Goal: Task Accomplishment & Management: Manage account settings

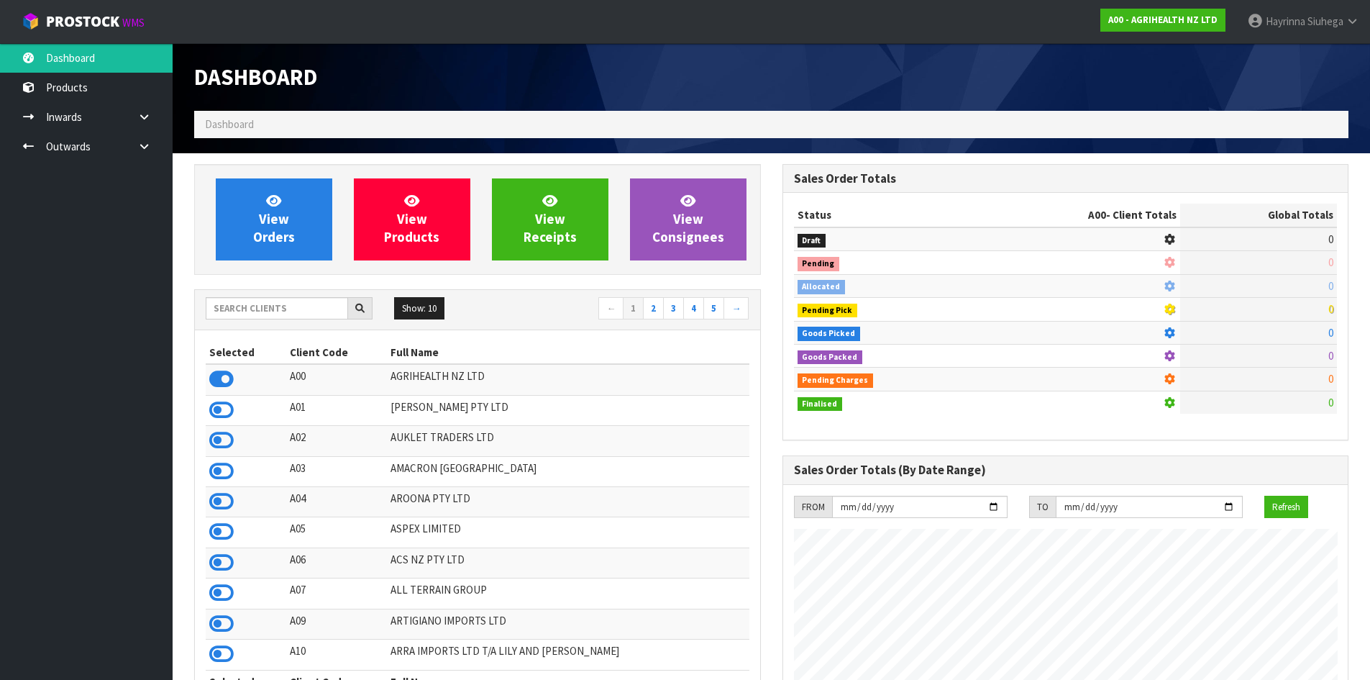
scroll to position [1090, 588]
click at [271, 311] on input "text" at bounding box center [277, 308] width 142 height 22
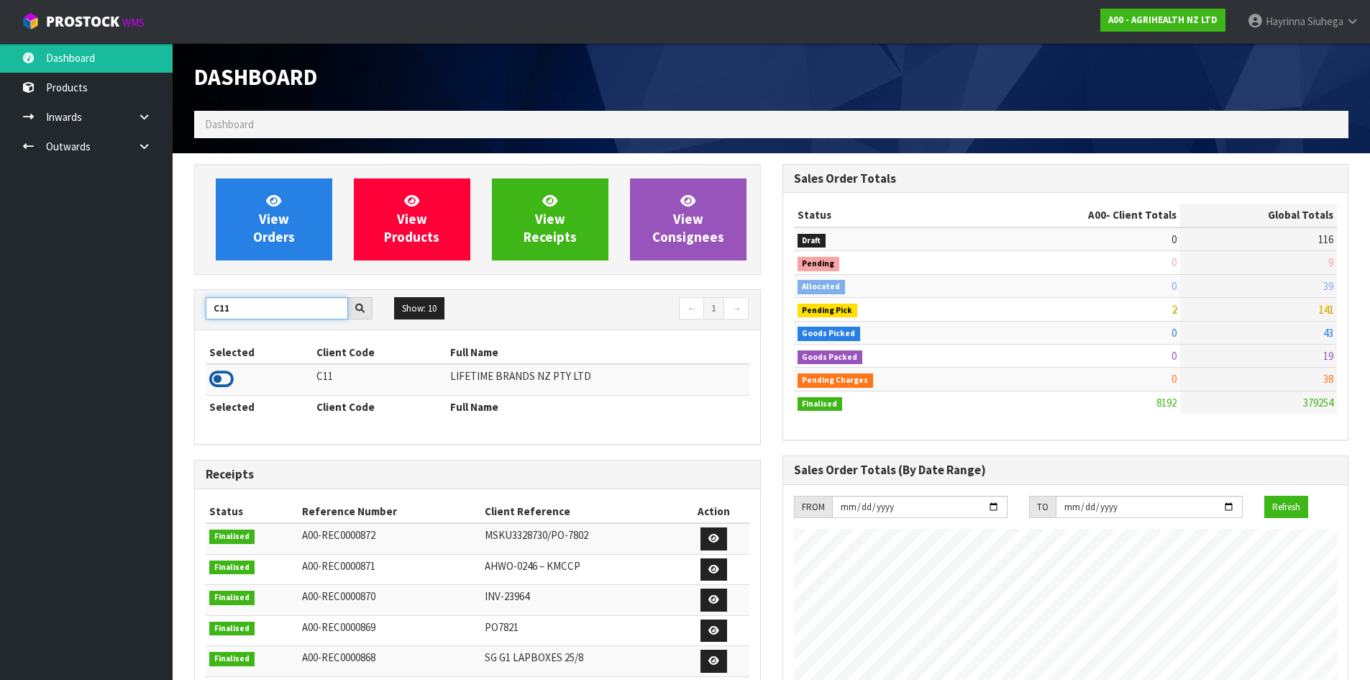
type input "C11"
click at [222, 369] on icon at bounding box center [221, 379] width 24 height 22
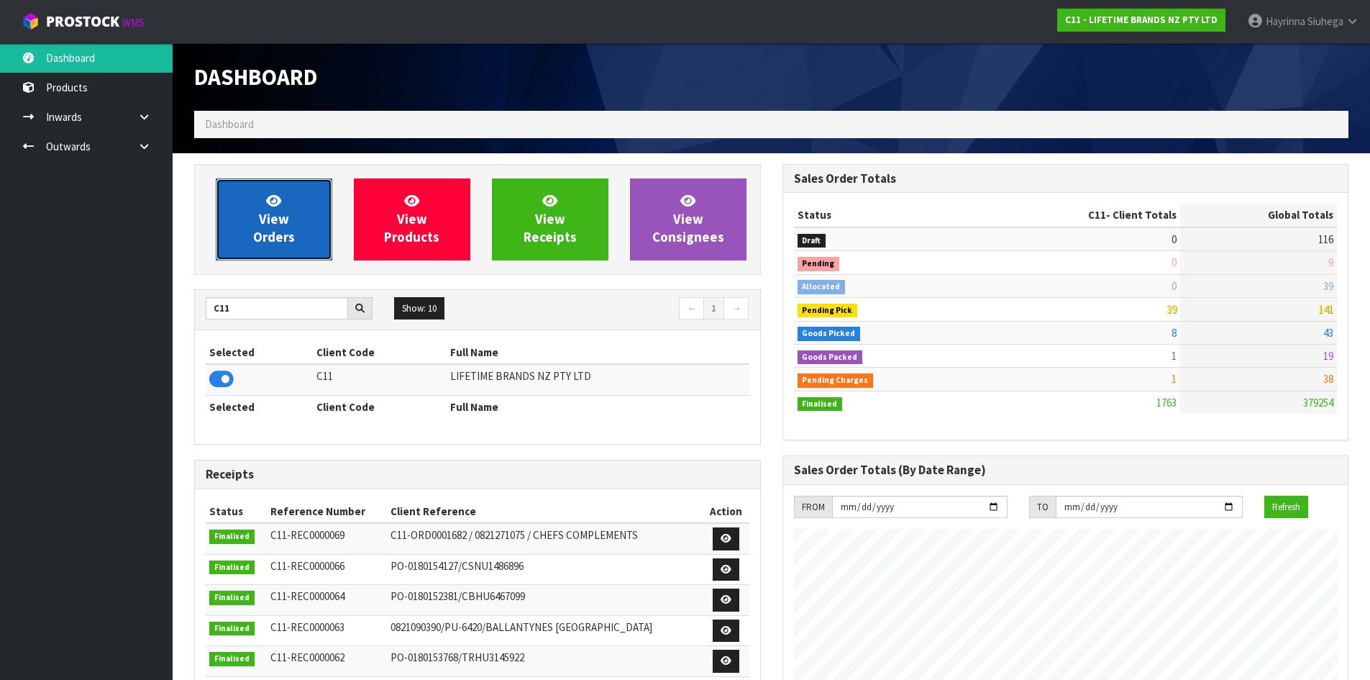
click at [270, 213] on span "View Orders" at bounding box center [274, 219] width 42 height 54
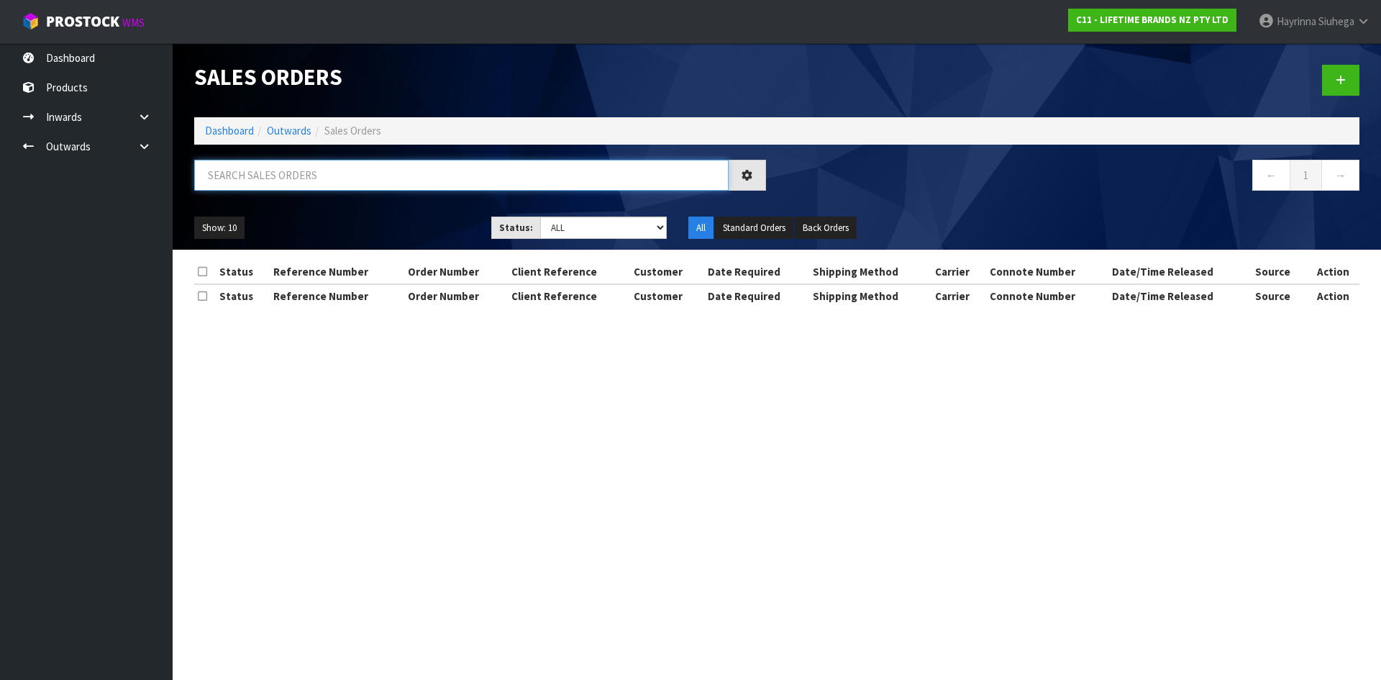
click at [283, 181] on input "text" at bounding box center [461, 175] width 534 height 31
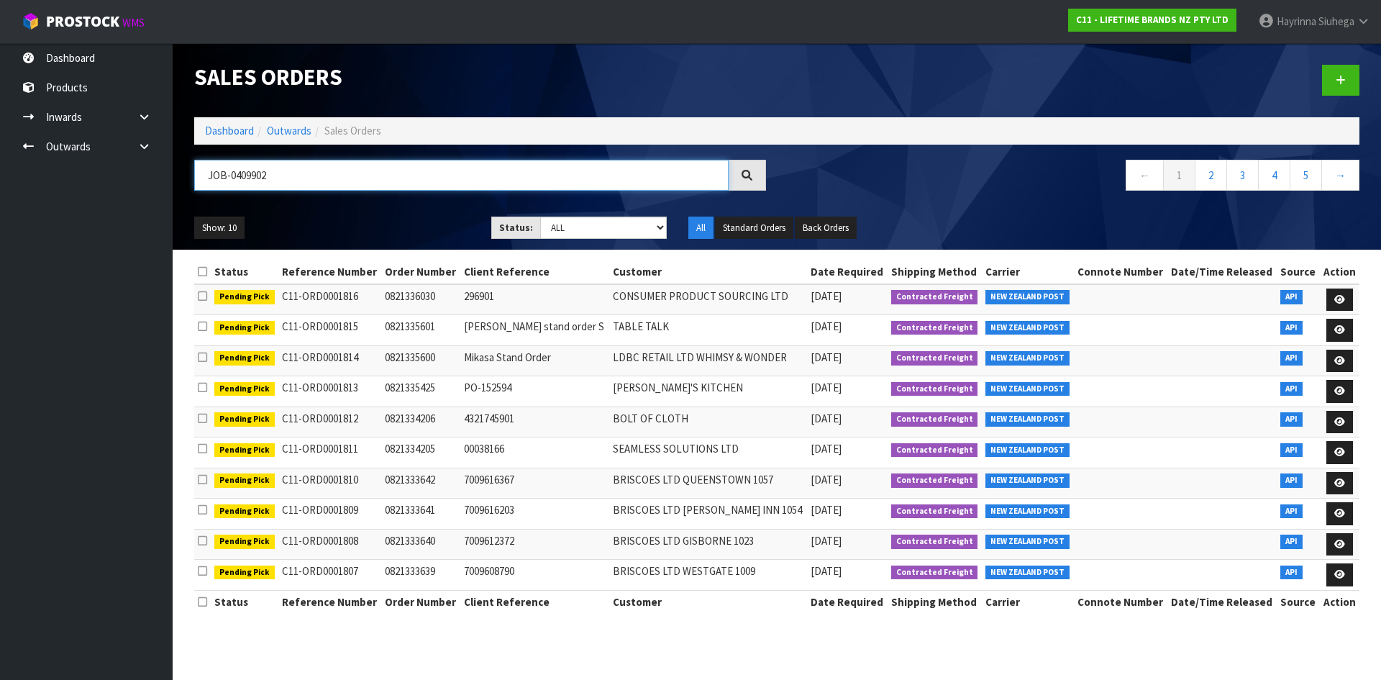
type input "JOB-0409902"
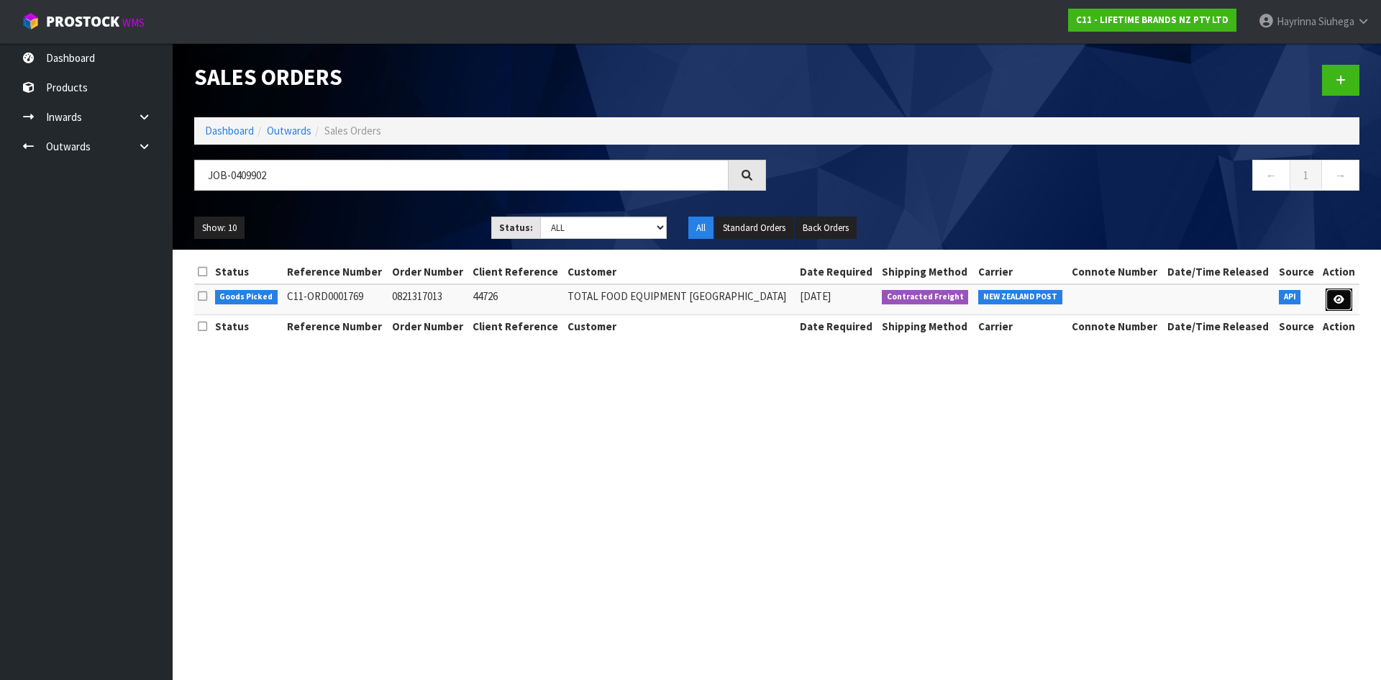
click at [1334, 303] on icon at bounding box center [1339, 299] width 11 height 9
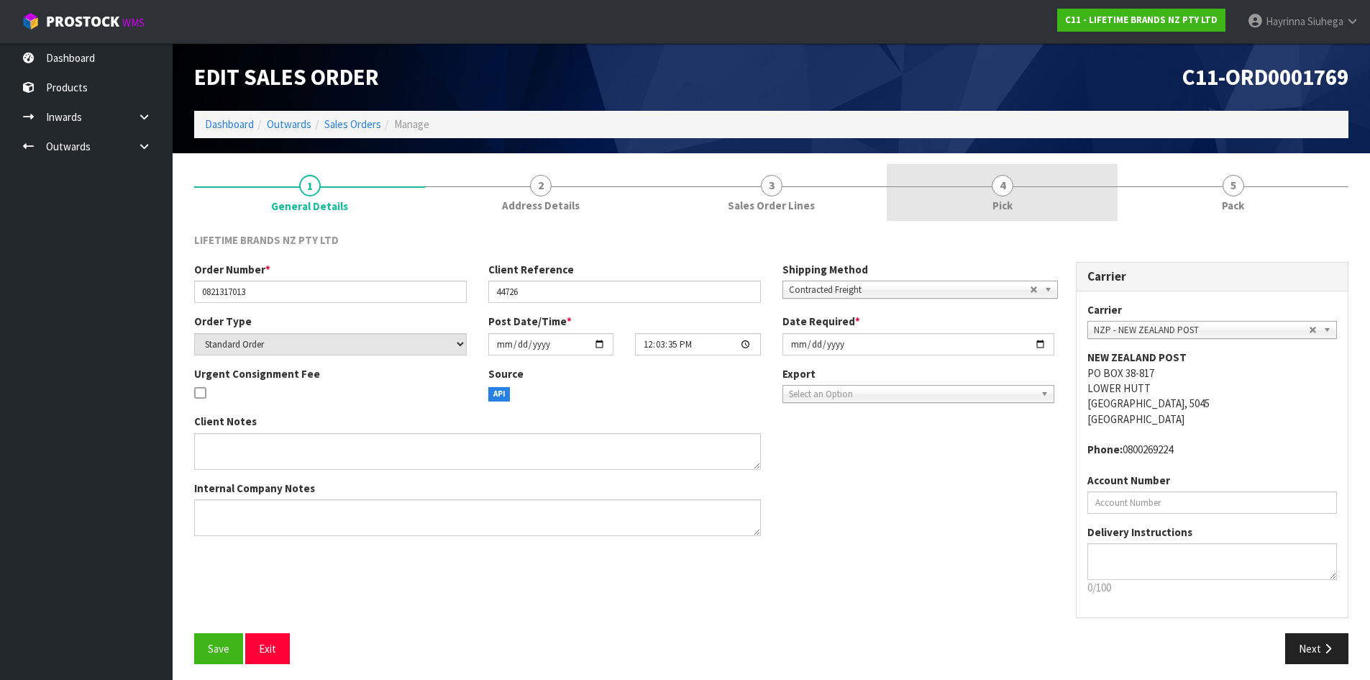
click at [1060, 182] on link "4 Pick" at bounding box center [1002, 192] width 231 height 57
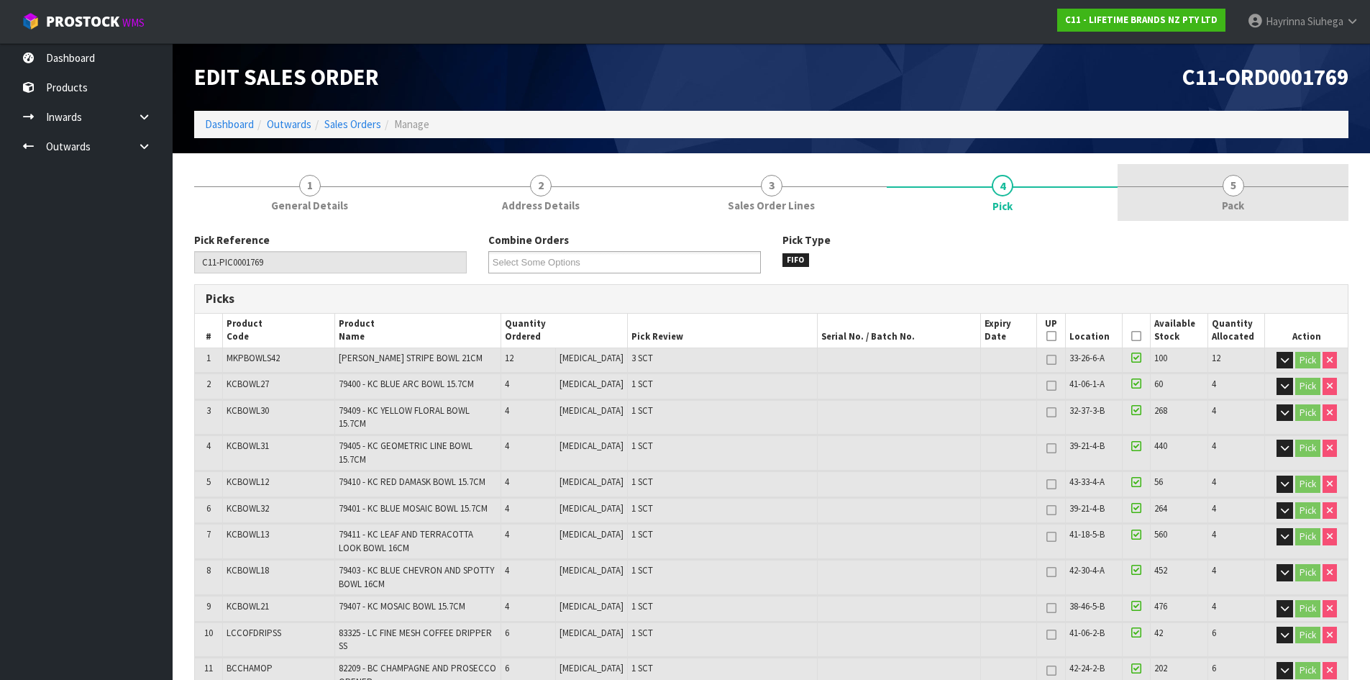
click at [1196, 182] on link "5 Pack" at bounding box center [1233, 192] width 231 height 57
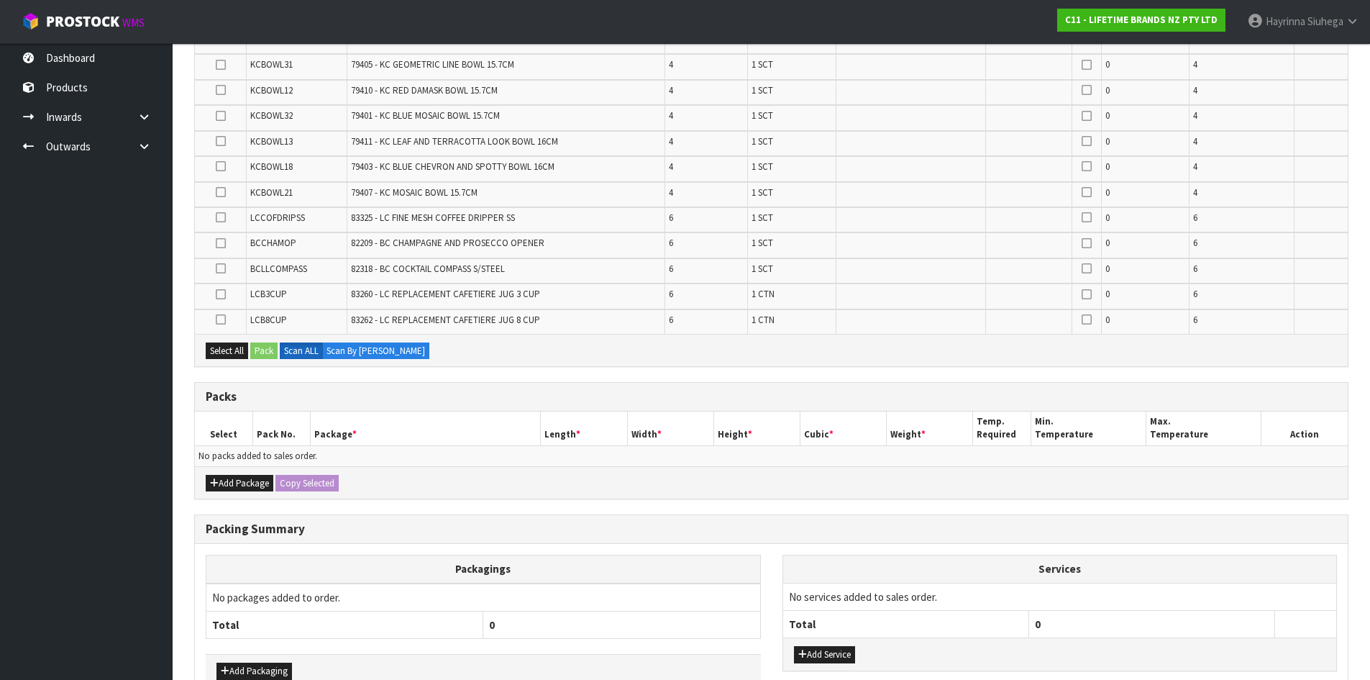
scroll to position [360, 0]
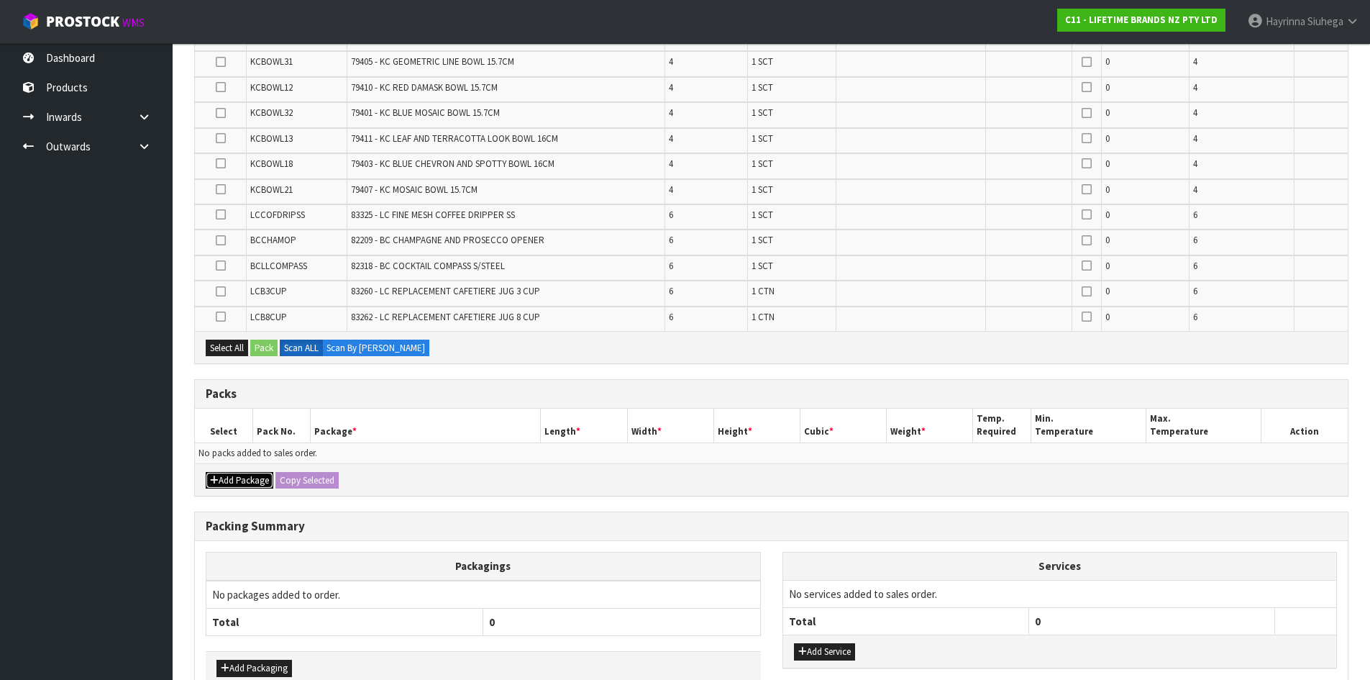
click at [242, 478] on button "Add Package" at bounding box center [240, 480] width 68 height 17
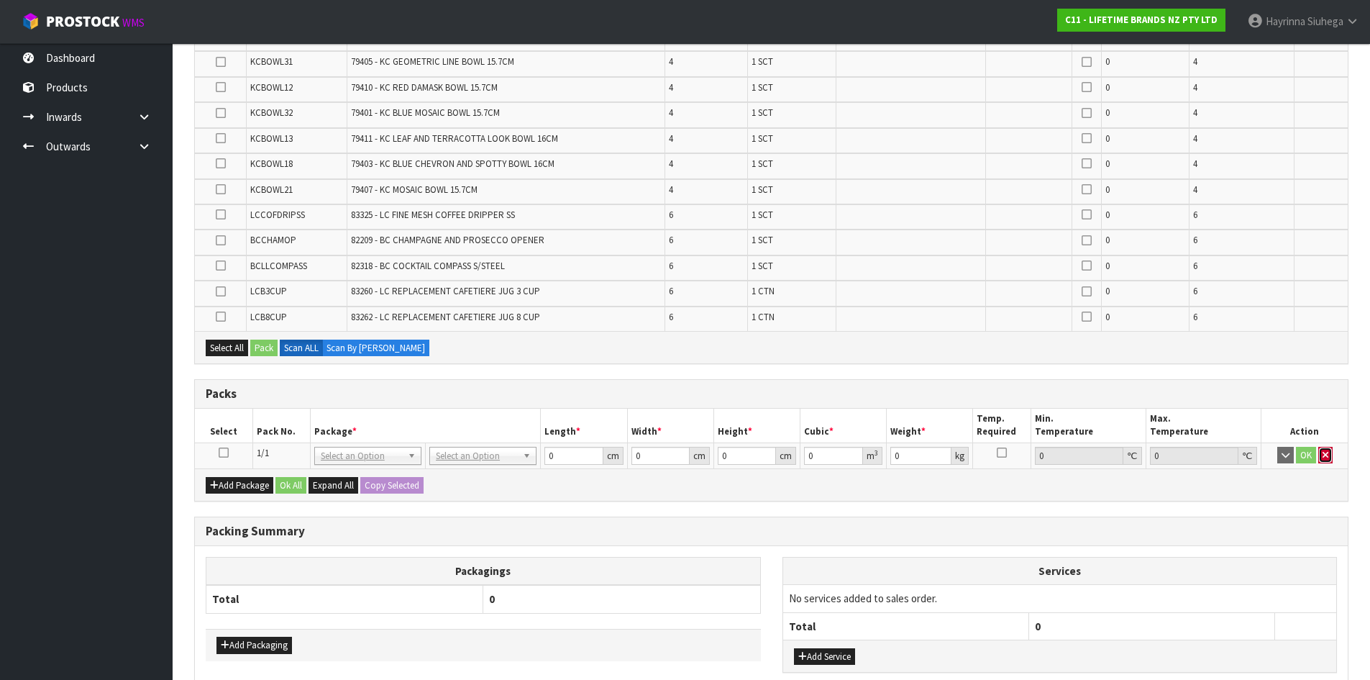
click at [1331, 457] on button "button" at bounding box center [1326, 455] width 14 height 17
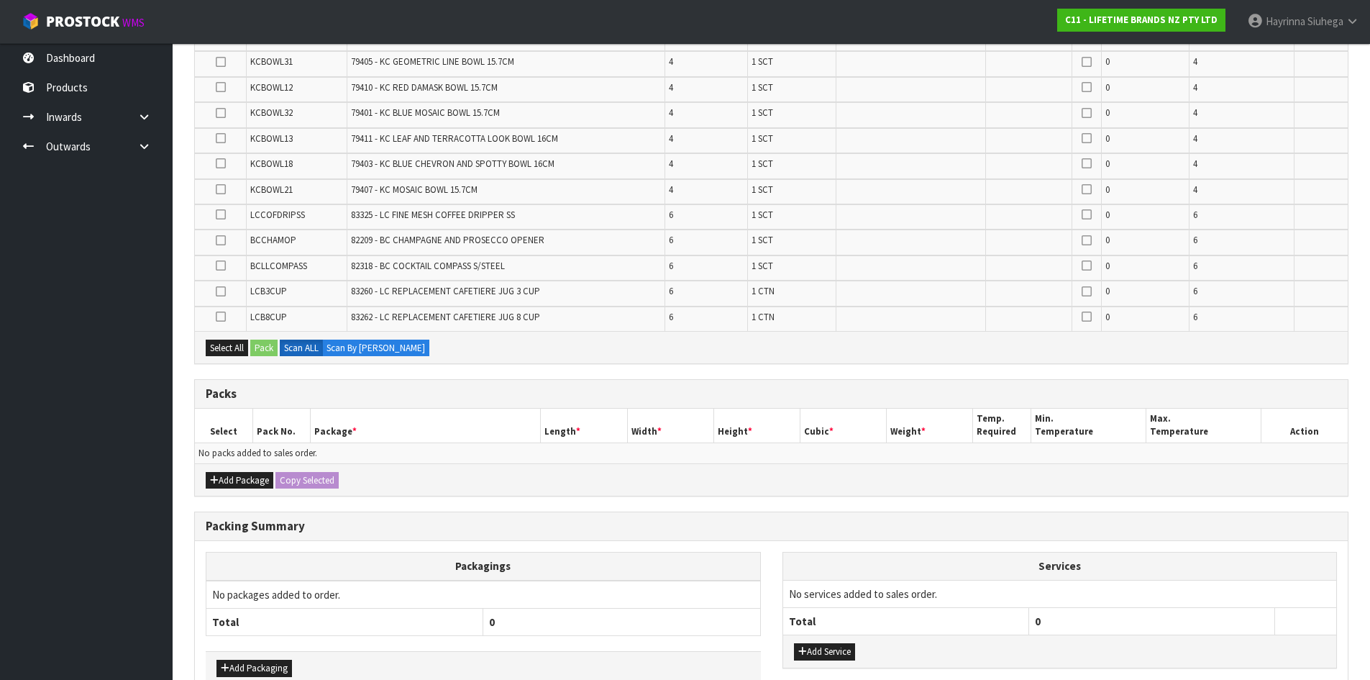
click at [801, 496] on div "Add Package Copy Selected" at bounding box center [771, 479] width 1153 height 32
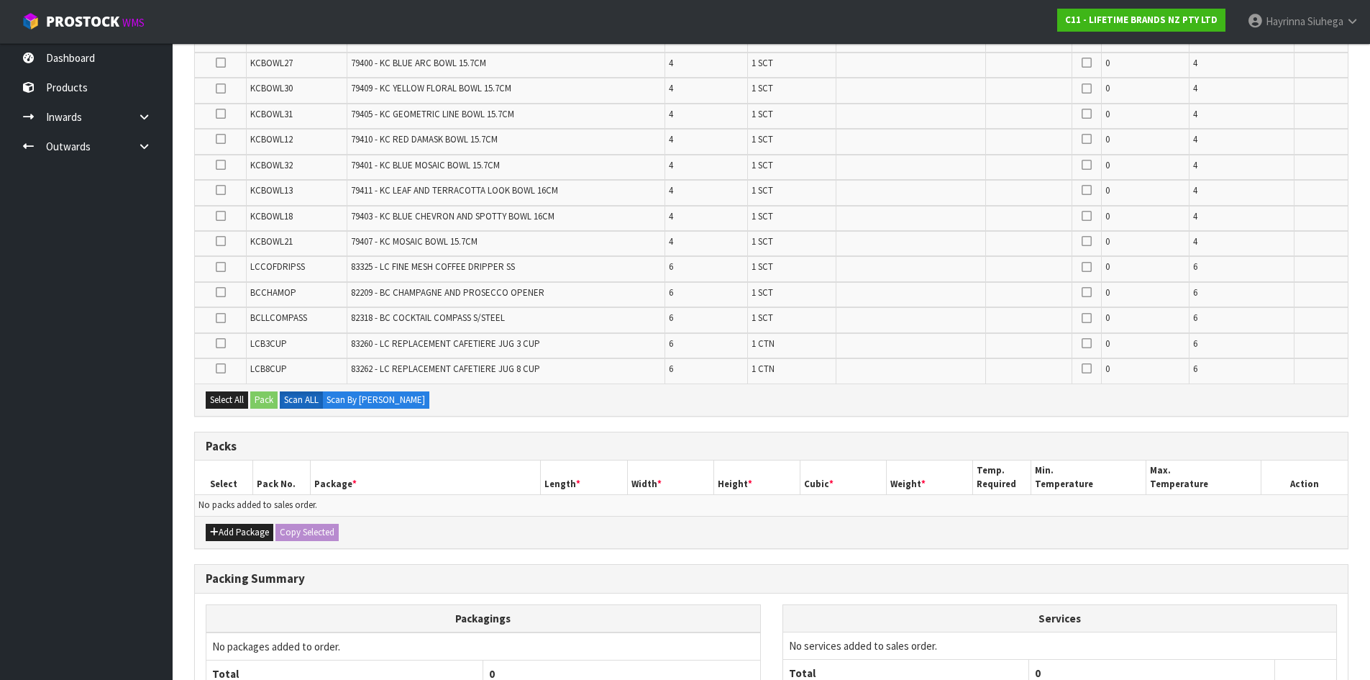
scroll to position [0, 0]
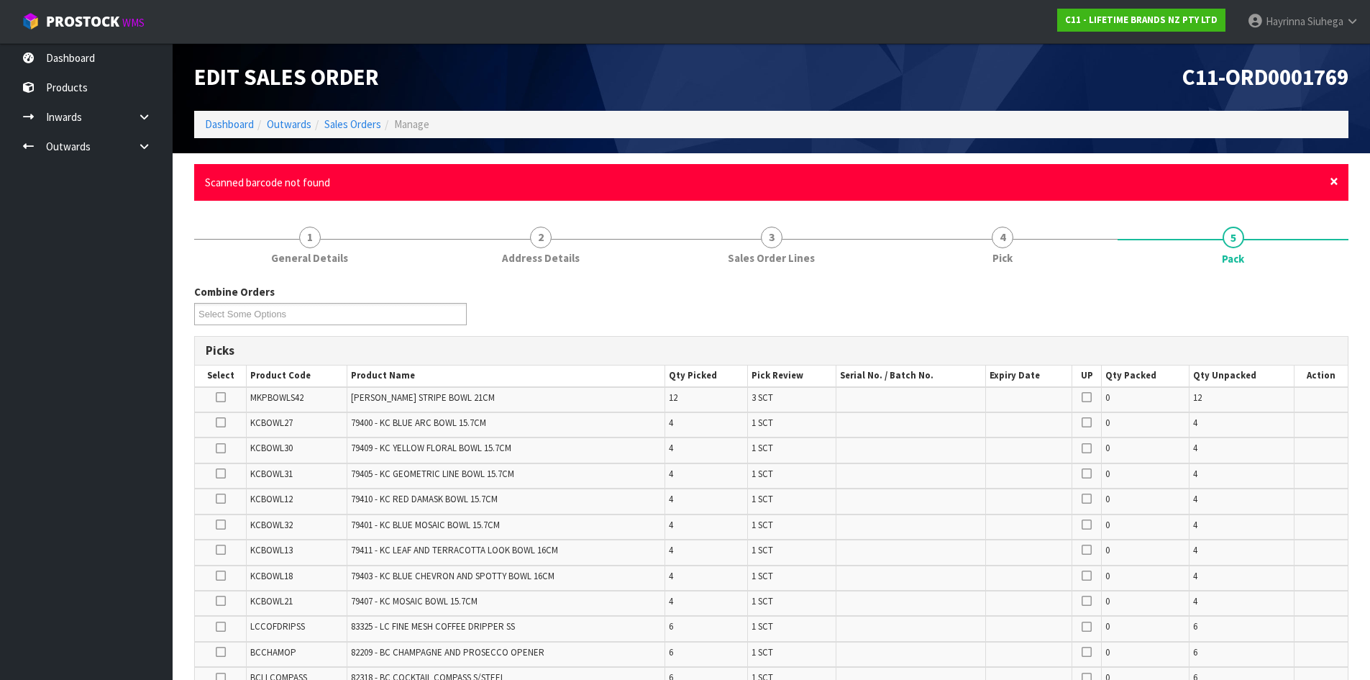
click at [1331, 182] on span "×" at bounding box center [1334, 181] width 9 height 20
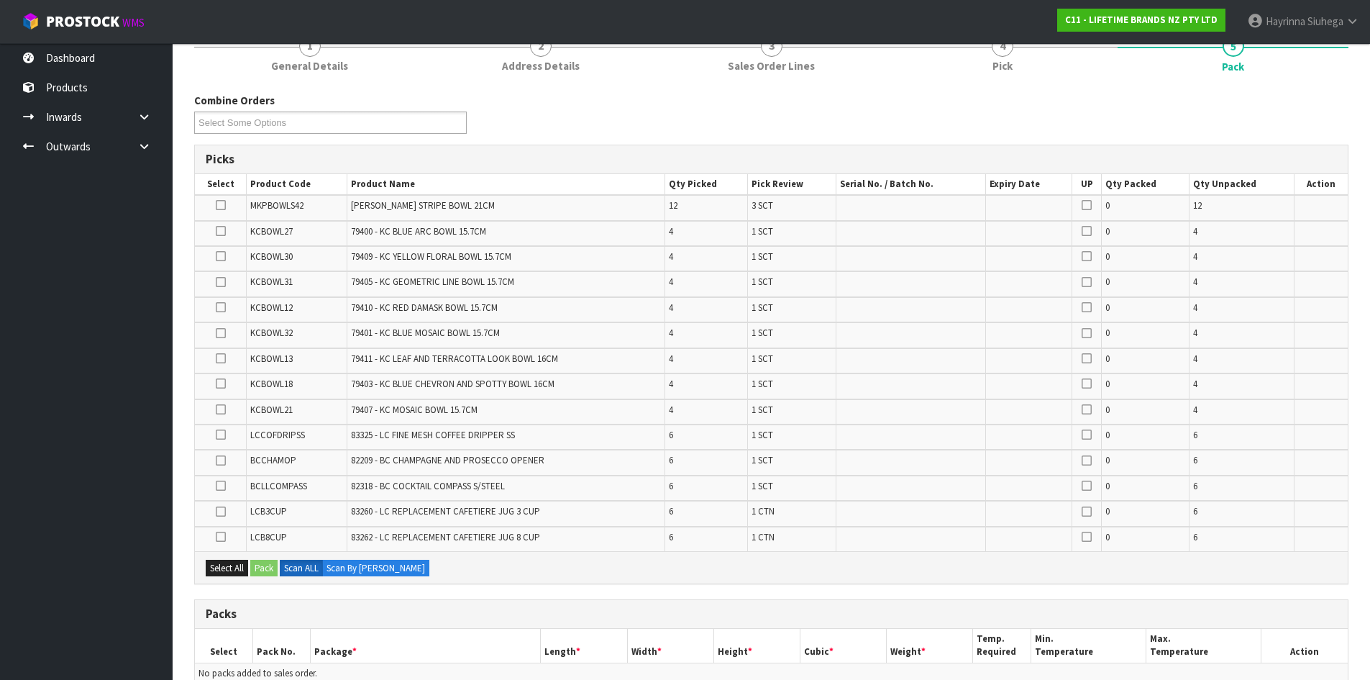
scroll to position [144, 0]
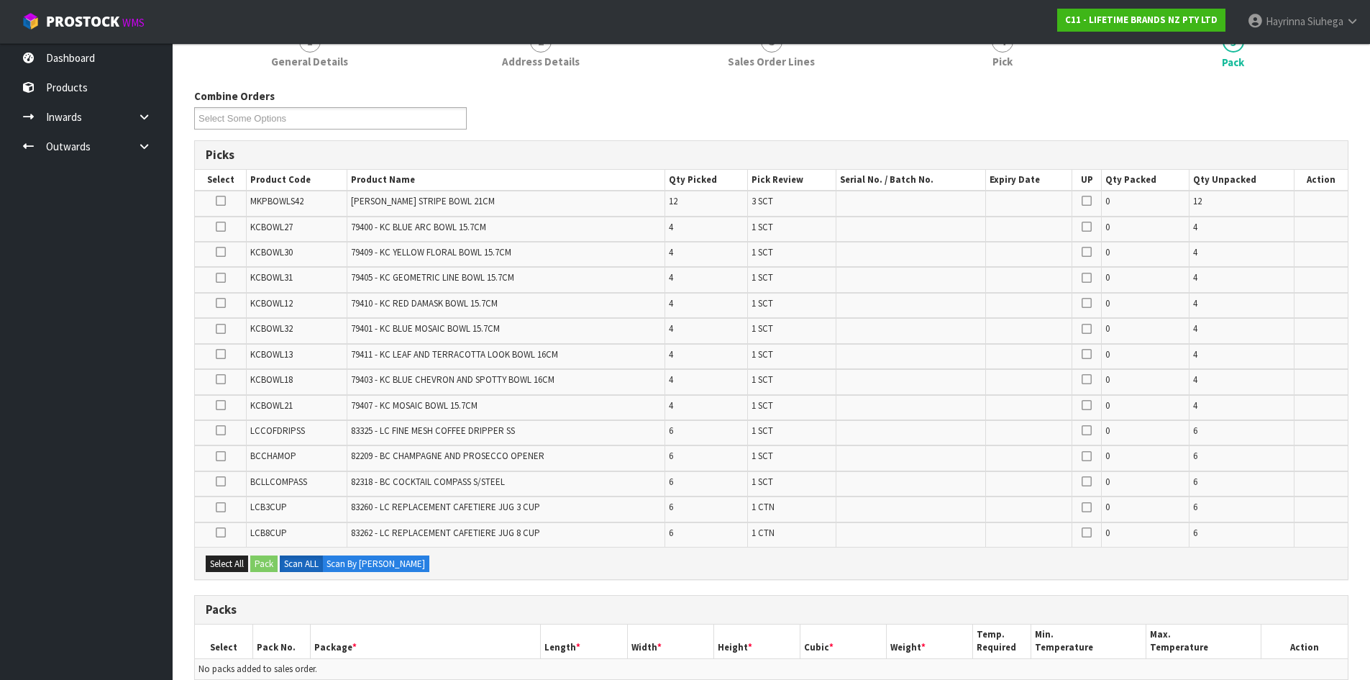
click at [66, 348] on ul "Dashboard Products Categories Serial Numbers Kitsets Packagings Inwards Purchas…" at bounding box center [86, 361] width 173 height 637
click at [519, 335] on td "79401 - KC BLUE MOSAIC BOWL 15.7CM" at bounding box center [506, 330] width 318 height 25
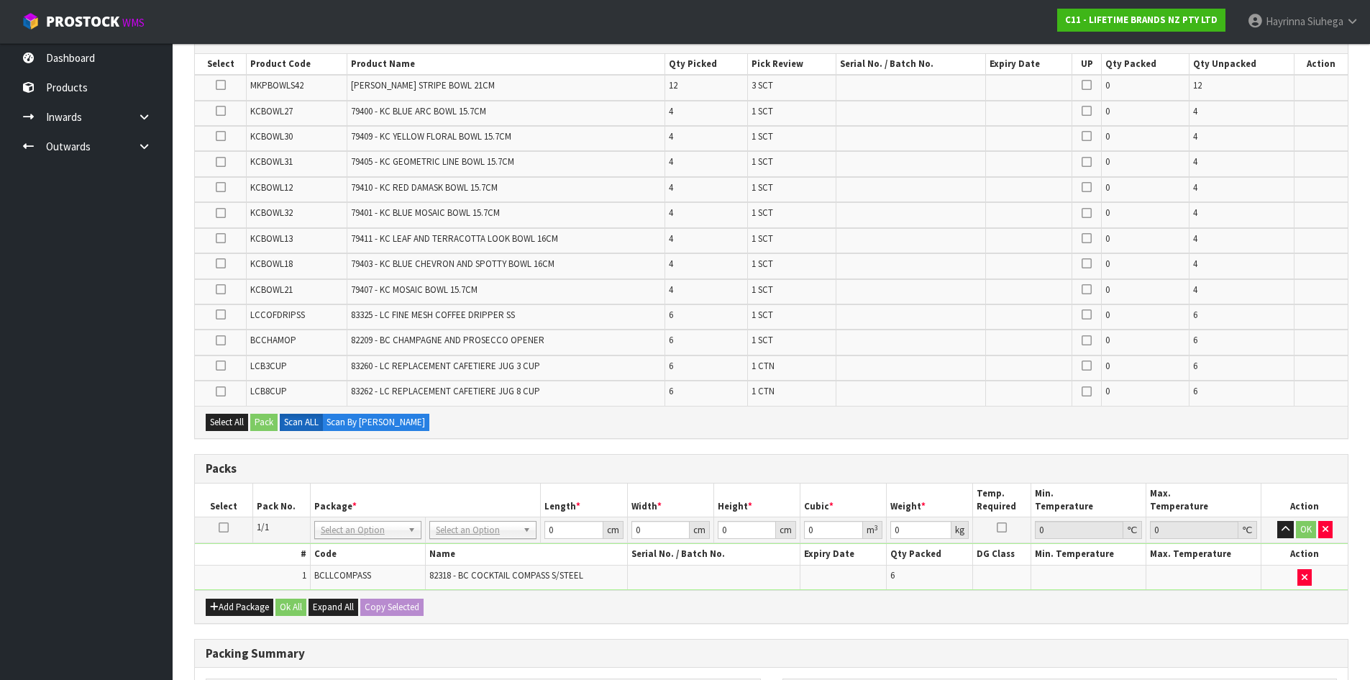
scroll to position [360, 0]
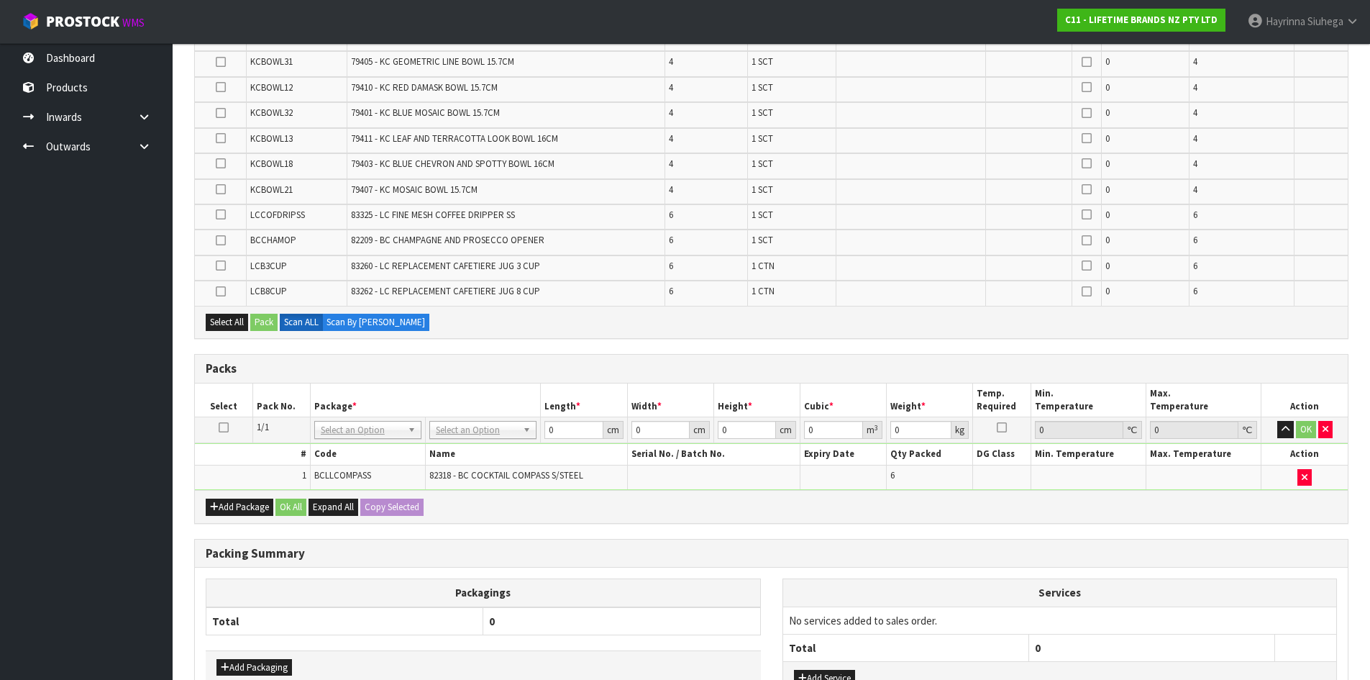
click at [222, 433] on td at bounding box center [224, 430] width 58 height 26
click at [221, 428] on icon at bounding box center [224, 427] width 10 height 1
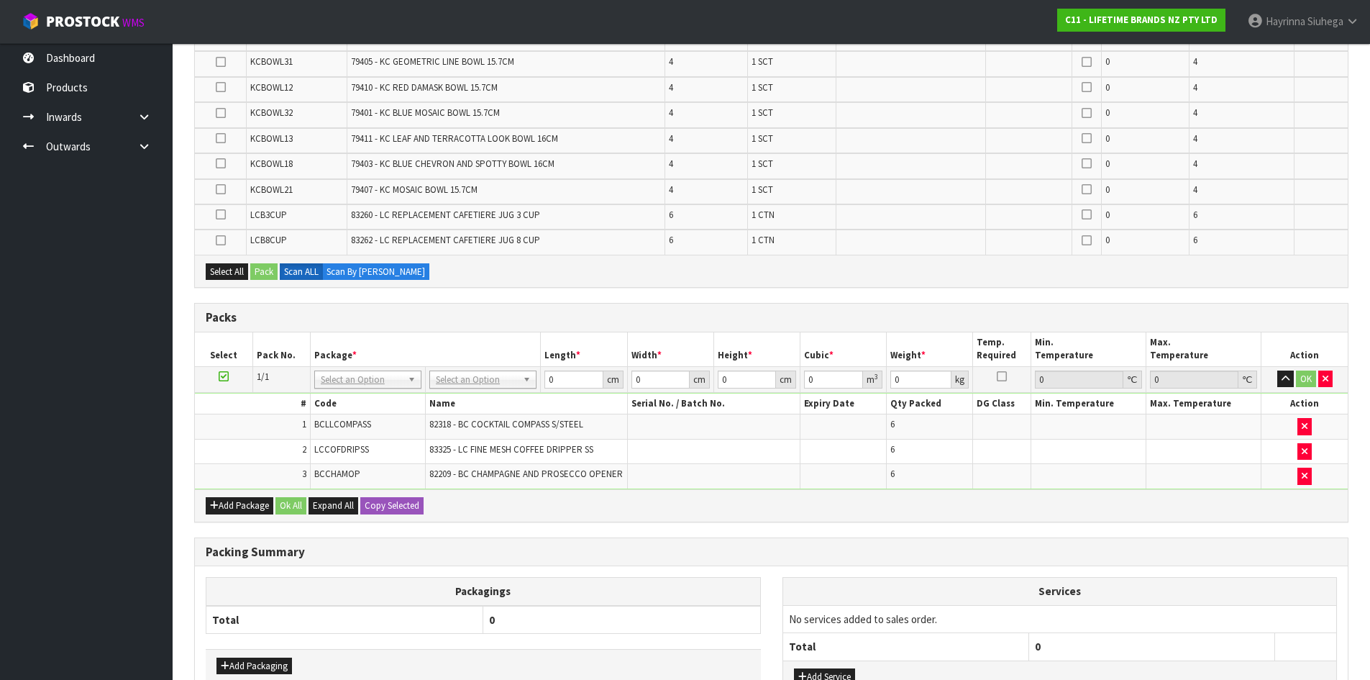
click at [491, 523] on div "Combine Orders C11-ORD0001767 C11-ORD0001768 C11-ORD0001769 C11-ORD0001771 C11-…" at bounding box center [771, 325] width 1155 height 905
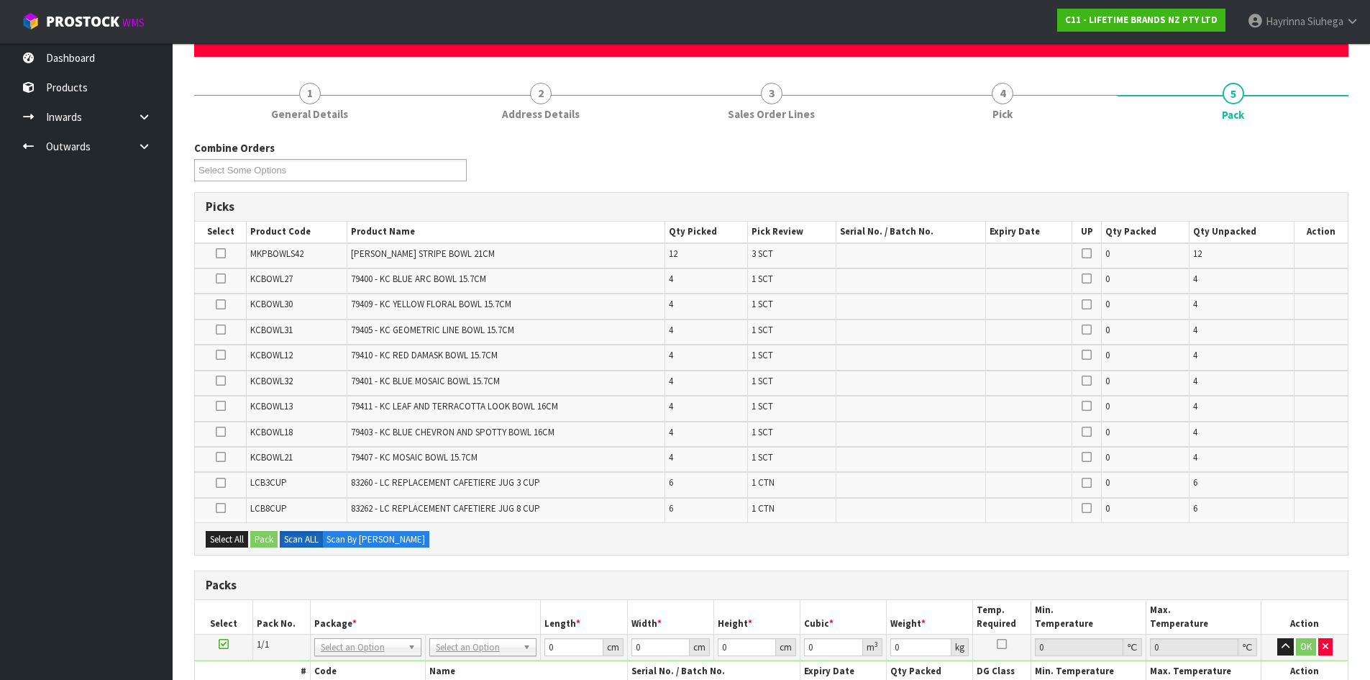
scroll to position [0, 0]
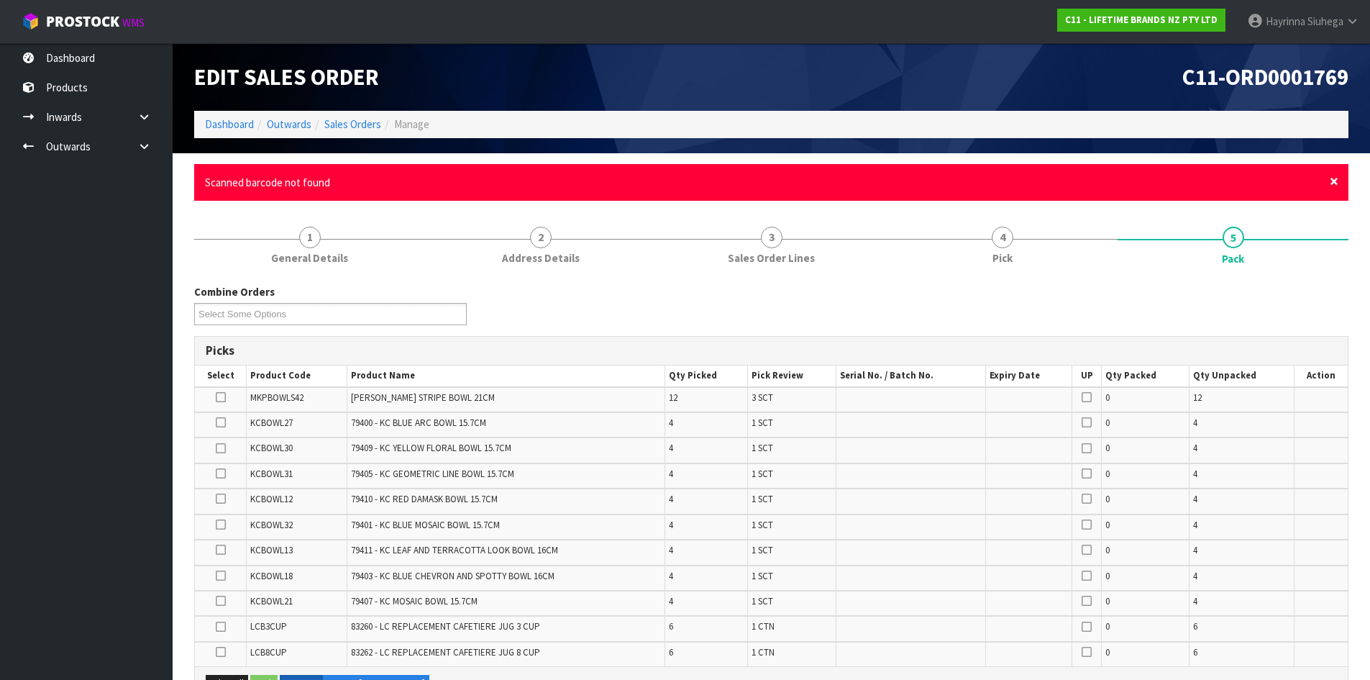
click at [1337, 181] on span "×" at bounding box center [1334, 181] width 9 height 20
click at [1333, 185] on span "×" at bounding box center [1334, 181] width 9 height 20
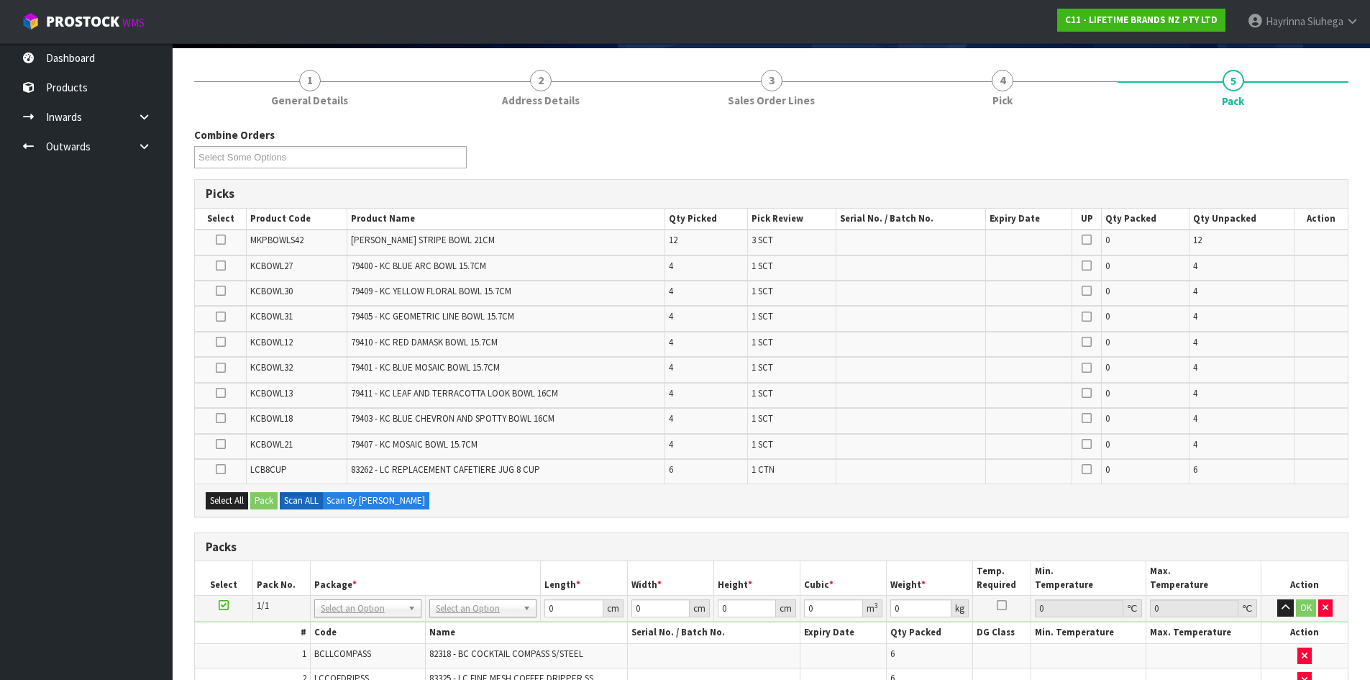
scroll to position [360, 0]
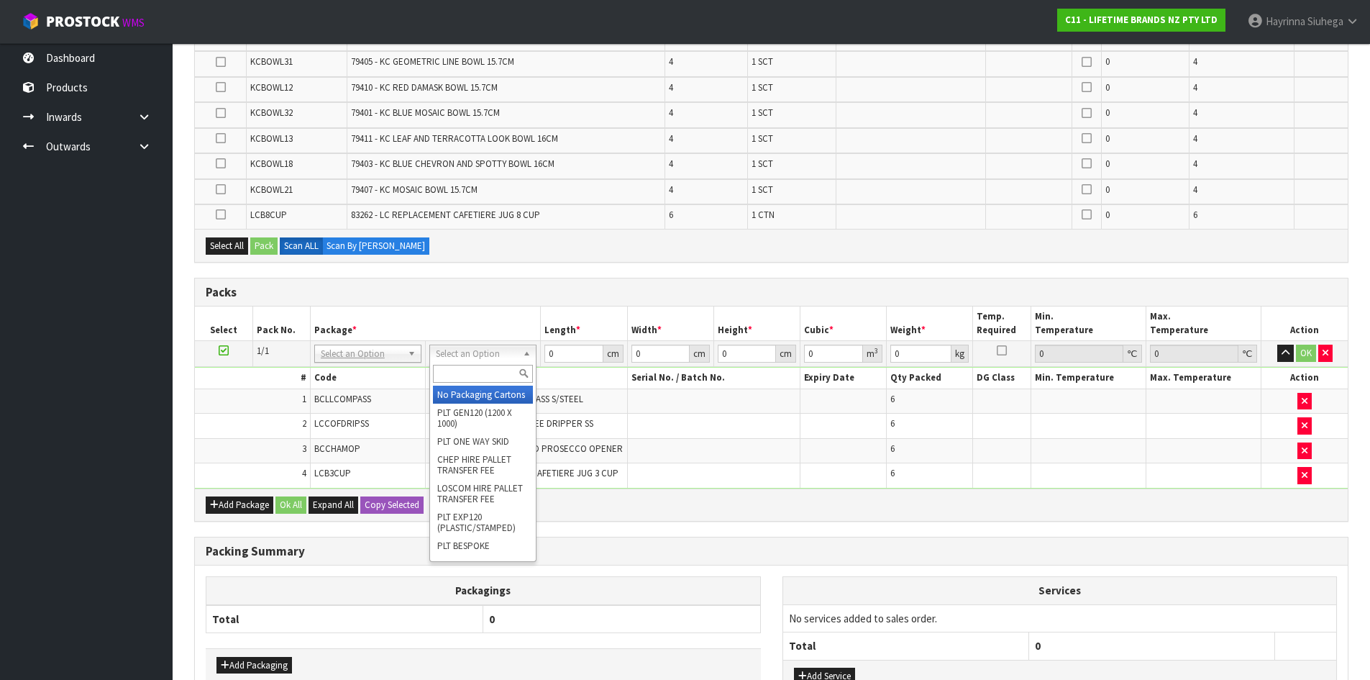
click at [468, 370] on input "text" at bounding box center [483, 374] width 100 height 18
click at [1333, 352] on td "OK" at bounding box center [1305, 354] width 86 height 26
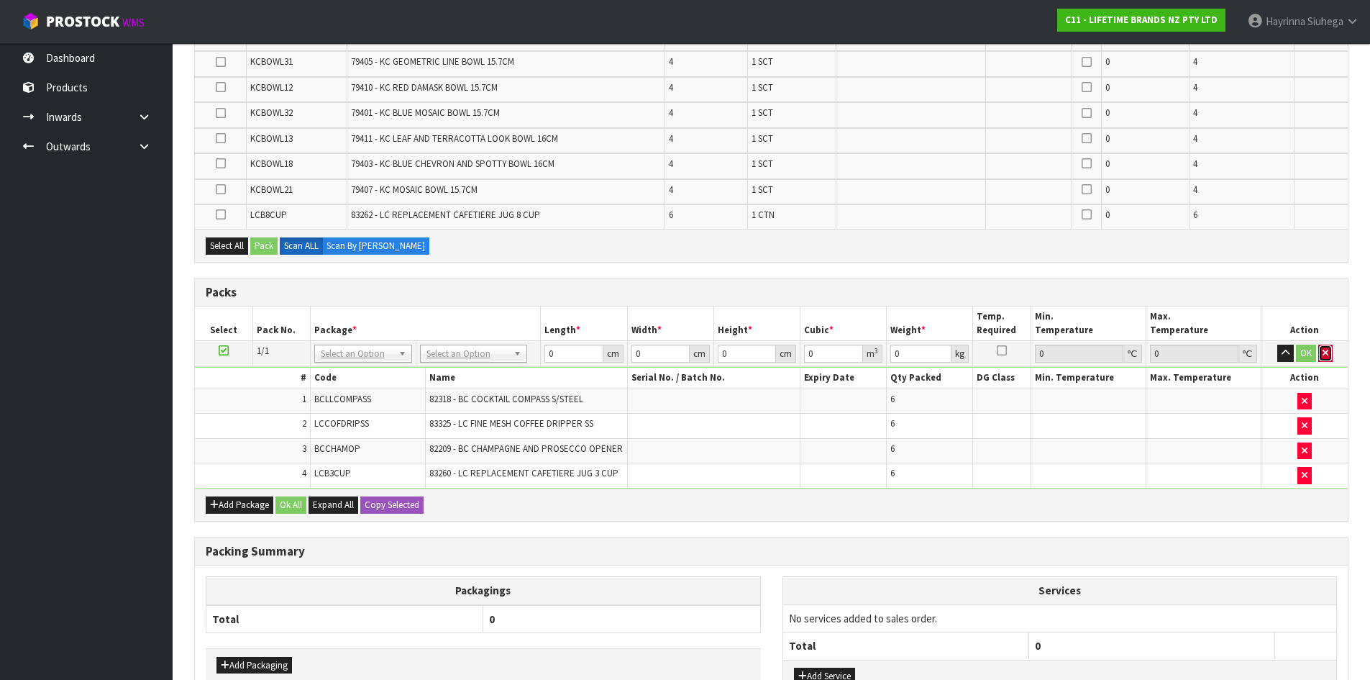
click at [1326, 352] on icon "button" at bounding box center [1326, 352] width 6 height 9
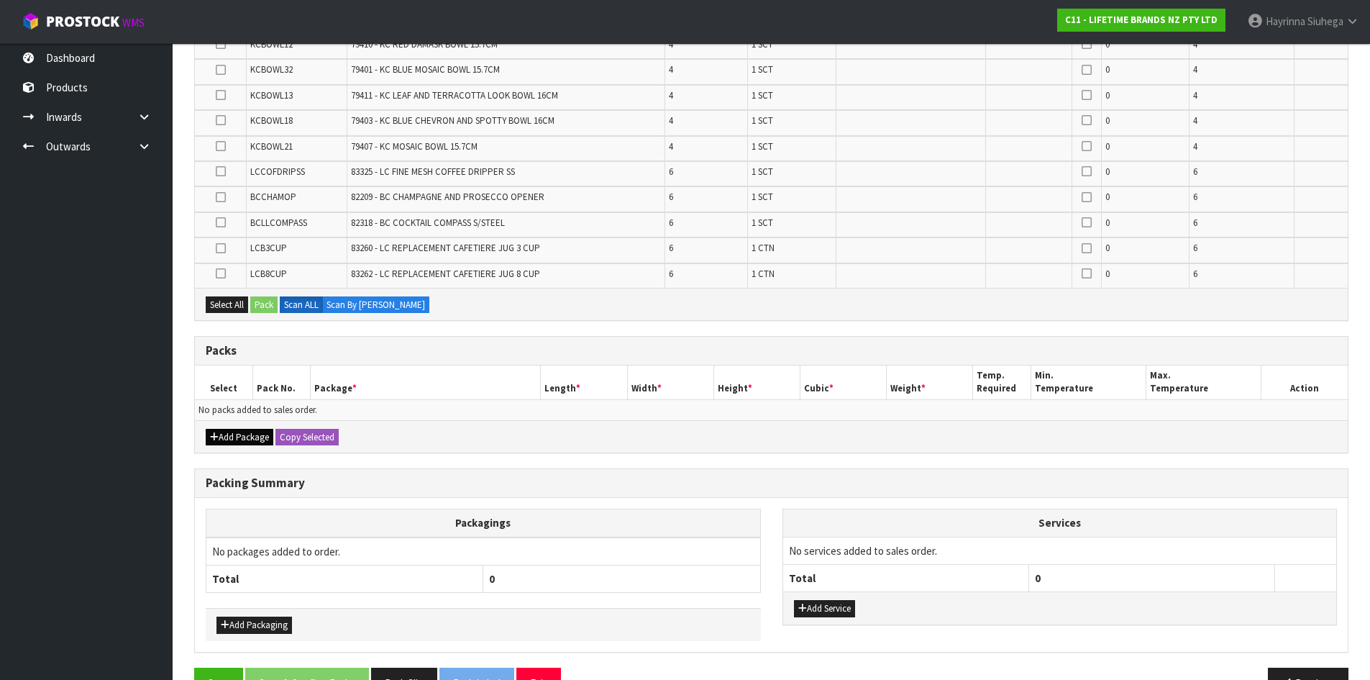
scroll to position [443, 0]
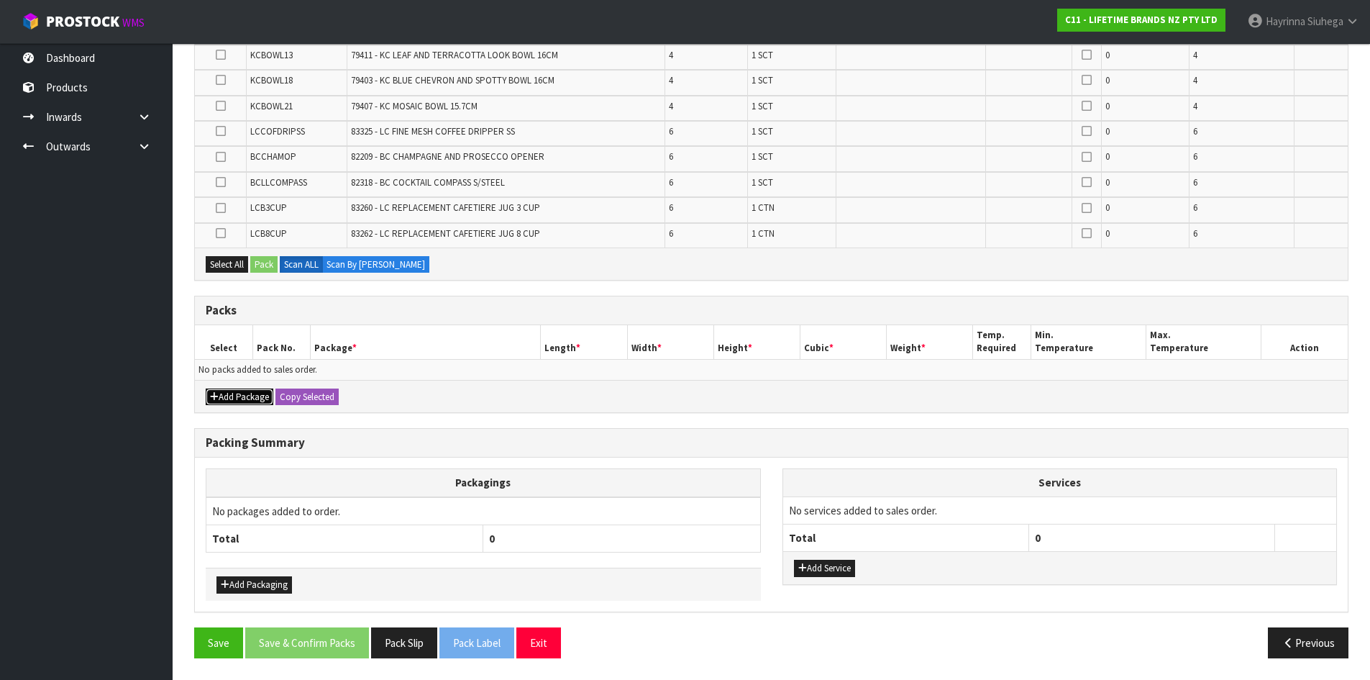
click at [253, 393] on button "Add Package" at bounding box center [240, 396] width 68 height 17
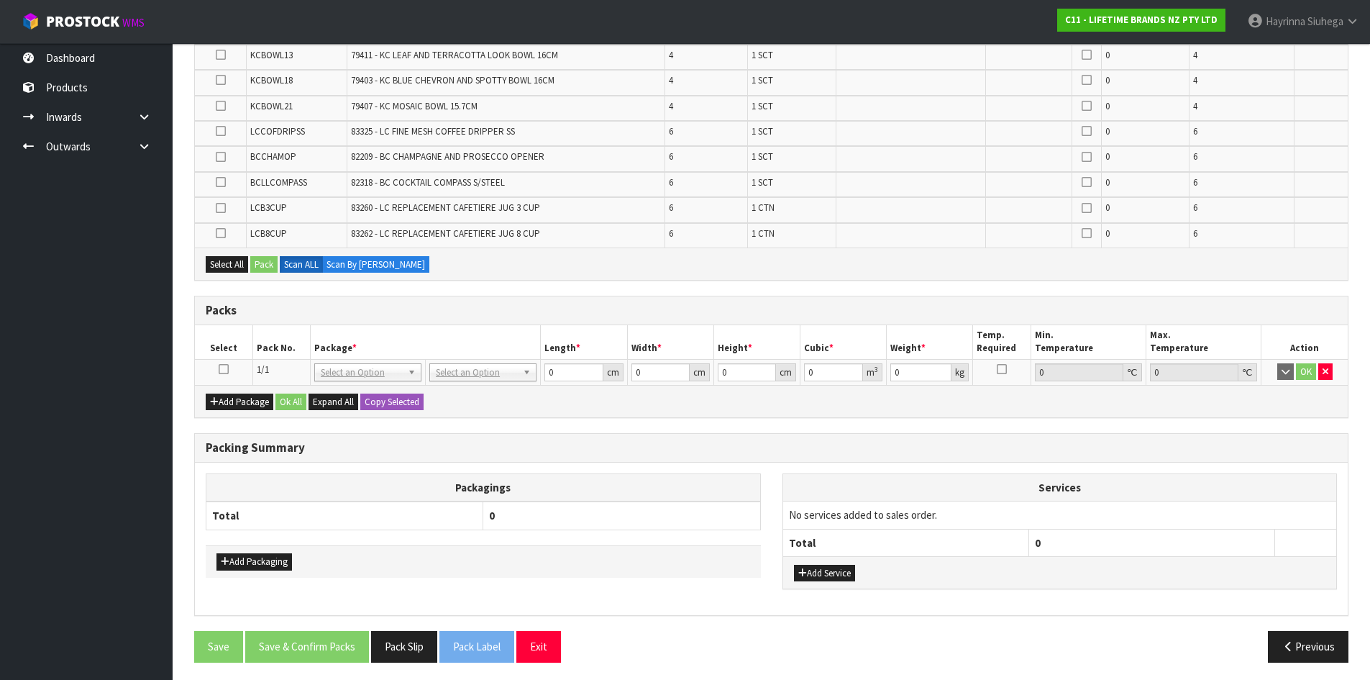
drag, startPoint x: 220, startPoint y: 368, endPoint x: 232, endPoint y: 374, distance: 13.8
click at [220, 369] on icon at bounding box center [224, 369] width 10 height 1
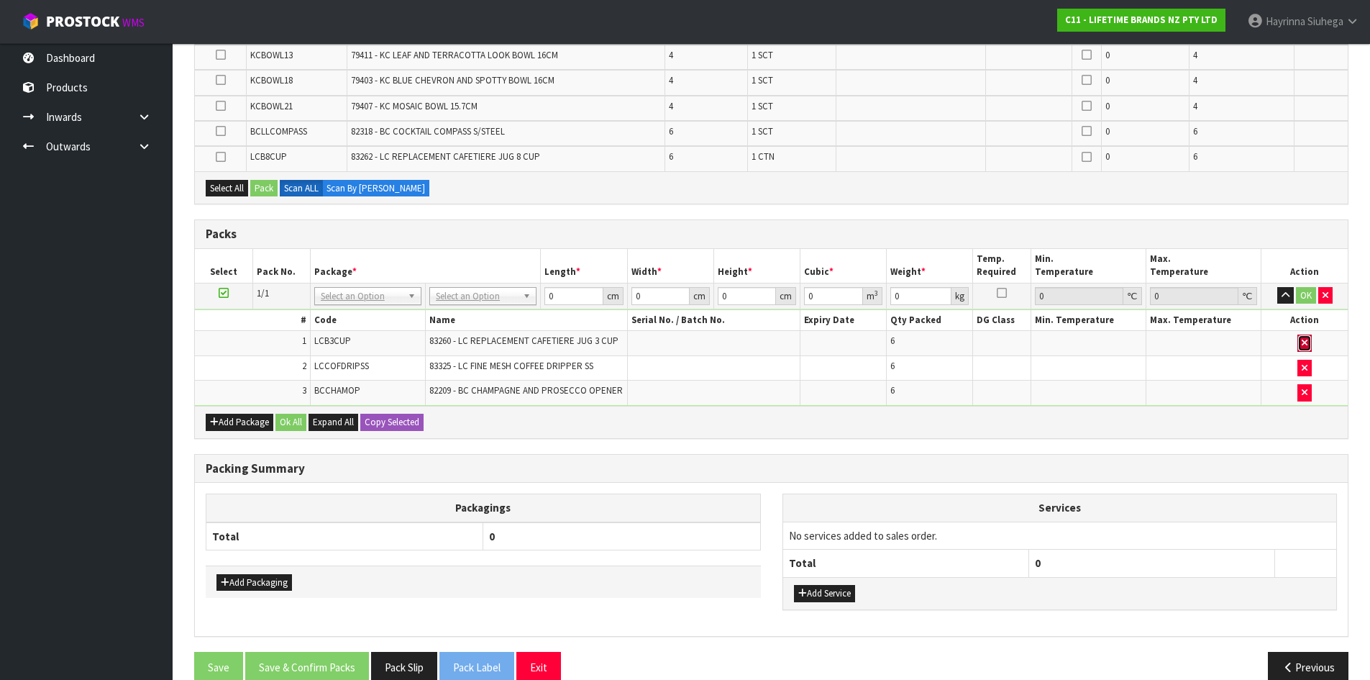
click at [1299, 347] on button "button" at bounding box center [1305, 342] width 14 height 17
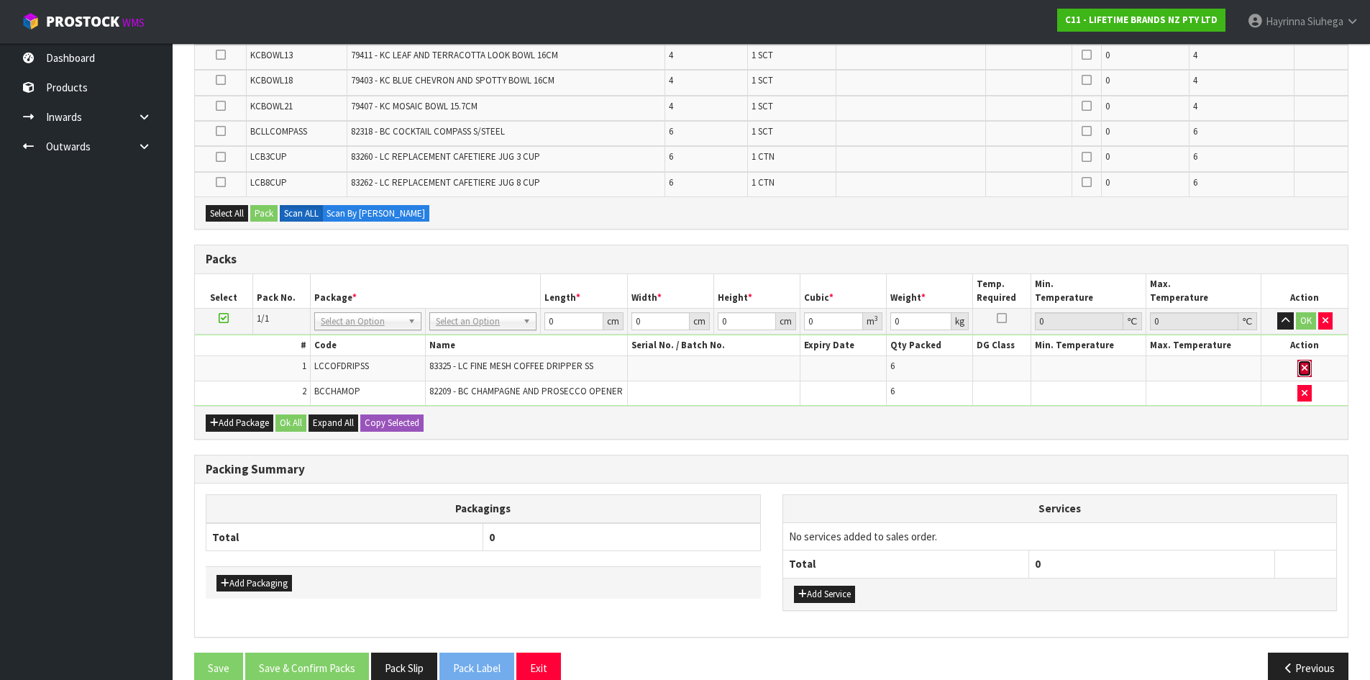
click at [1300, 370] on button "button" at bounding box center [1305, 368] width 14 height 17
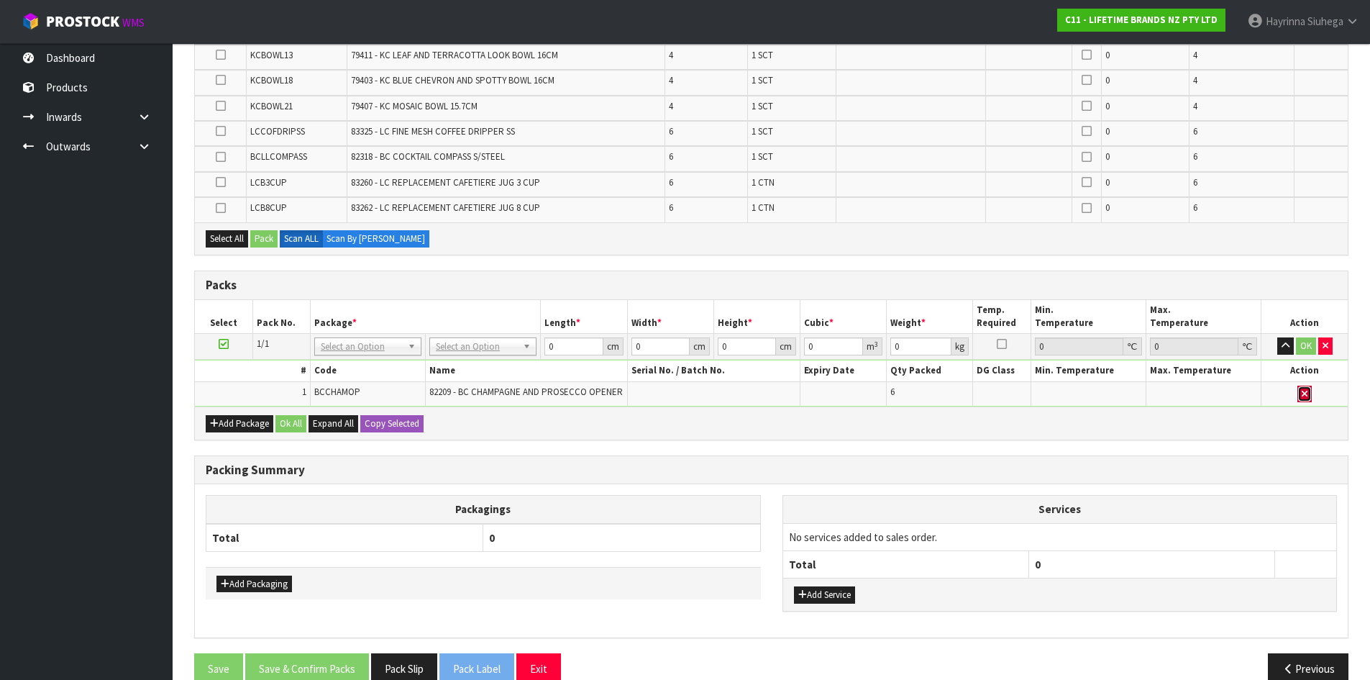
click at [1306, 389] on icon "button" at bounding box center [1305, 393] width 6 height 9
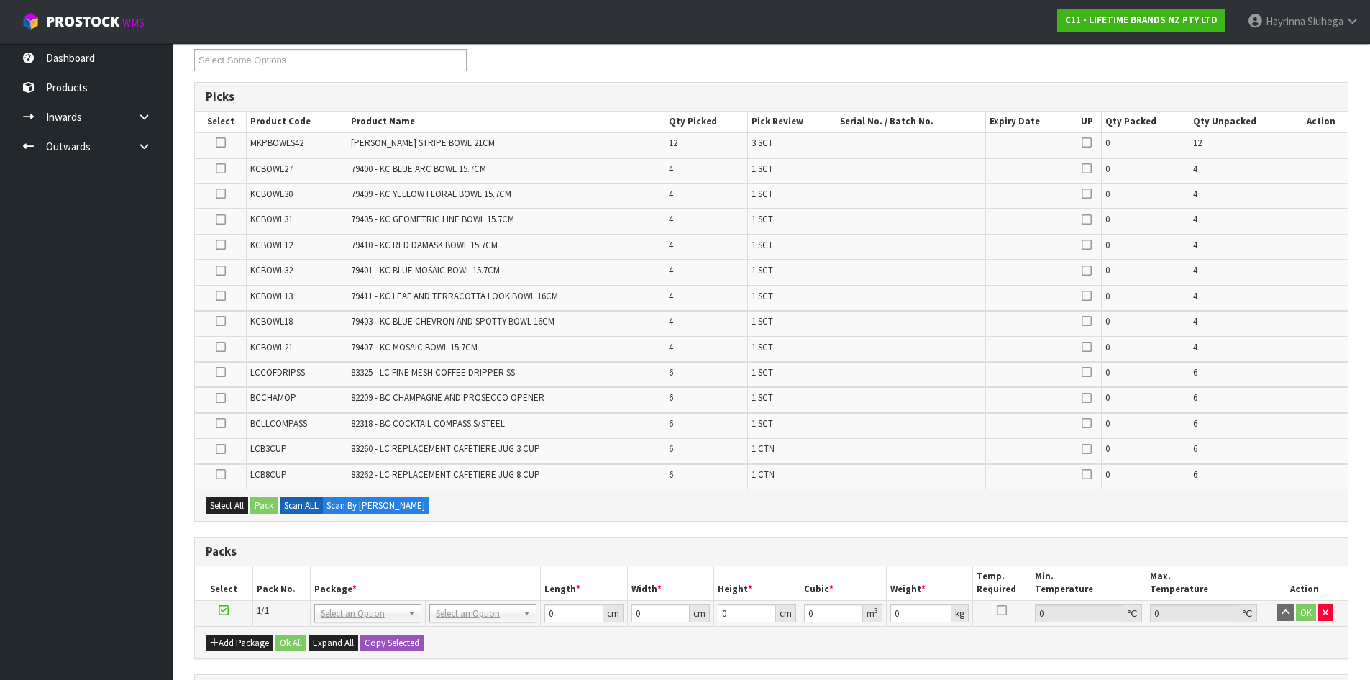
scroll to position [227, 0]
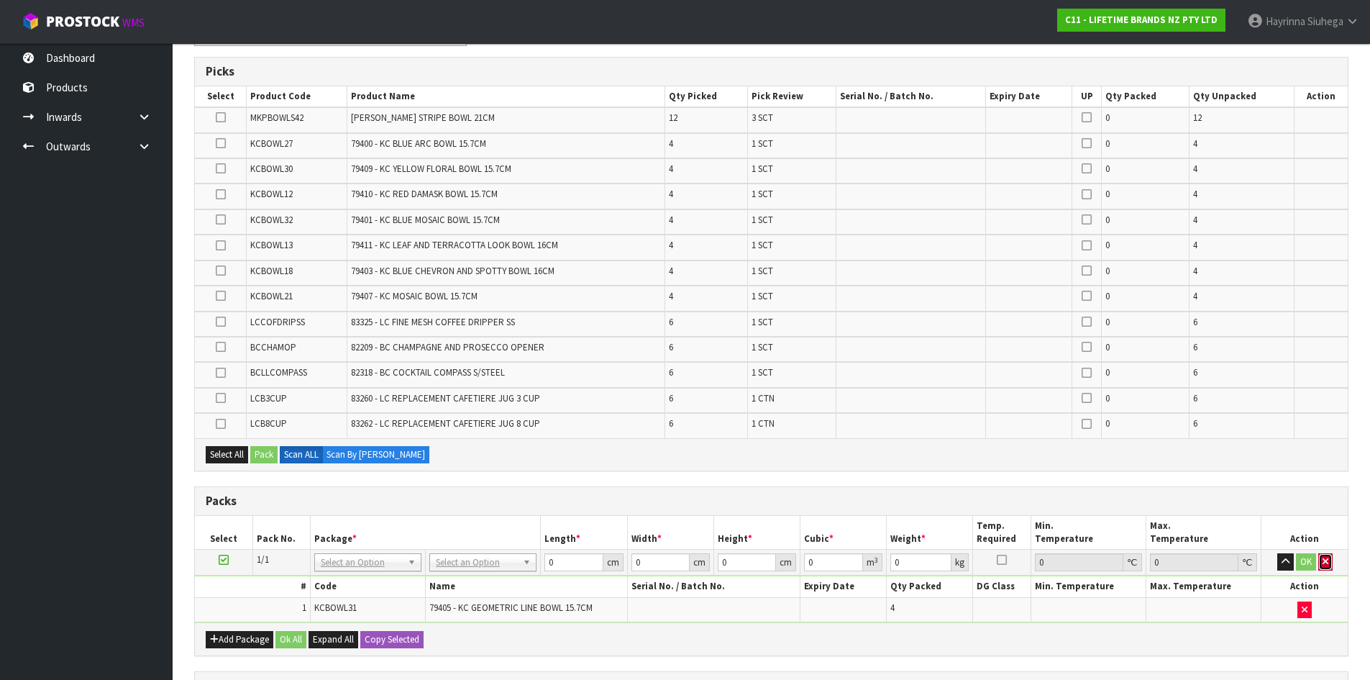
click at [1329, 566] on button "button" at bounding box center [1326, 561] width 14 height 17
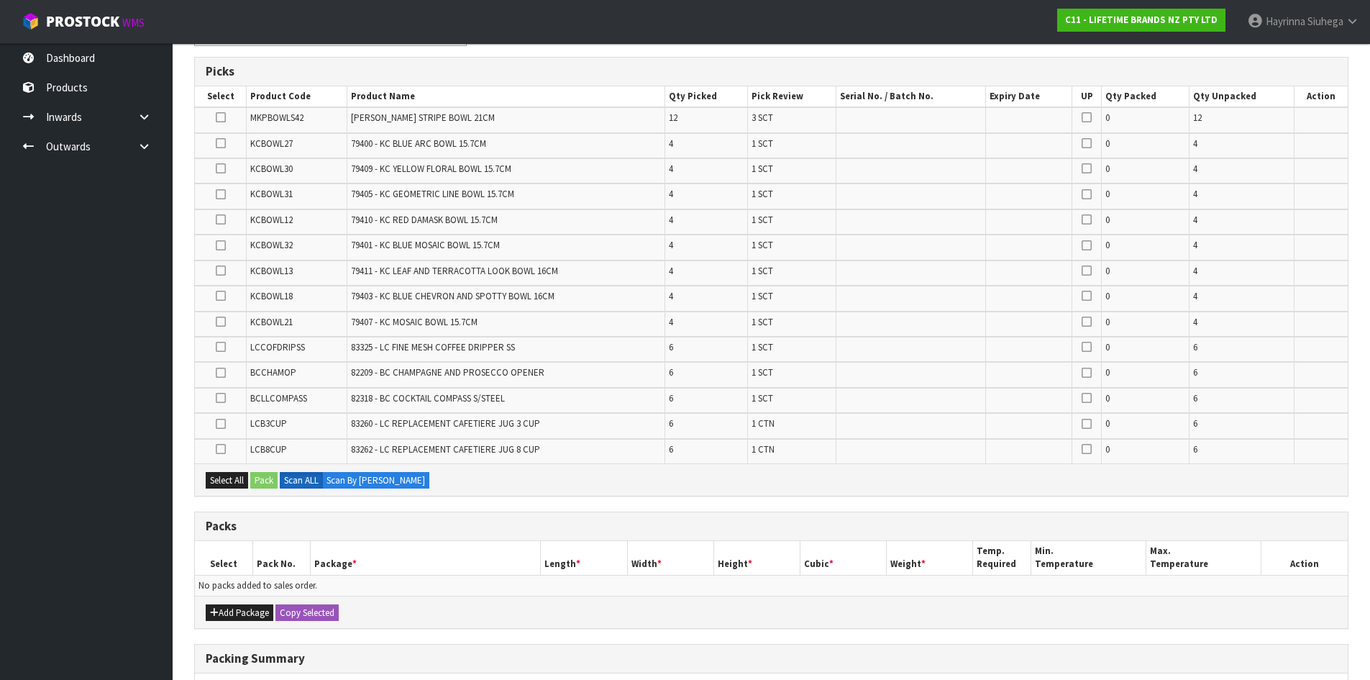
click at [226, 603] on div "Add Package Copy Selected" at bounding box center [771, 612] width 1153 height 32
click at [226, 616] on button "Add Package" at bounding box center [240, 612] width 68 height 17
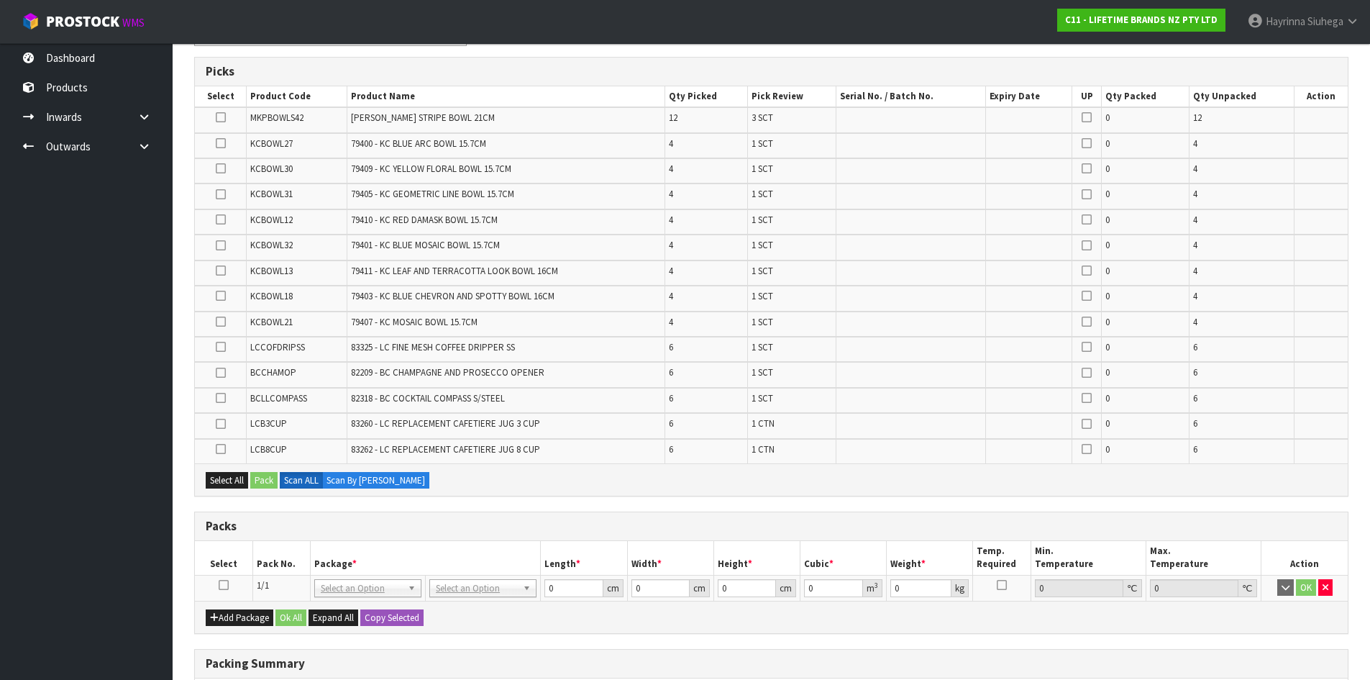
click at [227, 585] on icon at bounding box center [224, 585] width 10 height 1
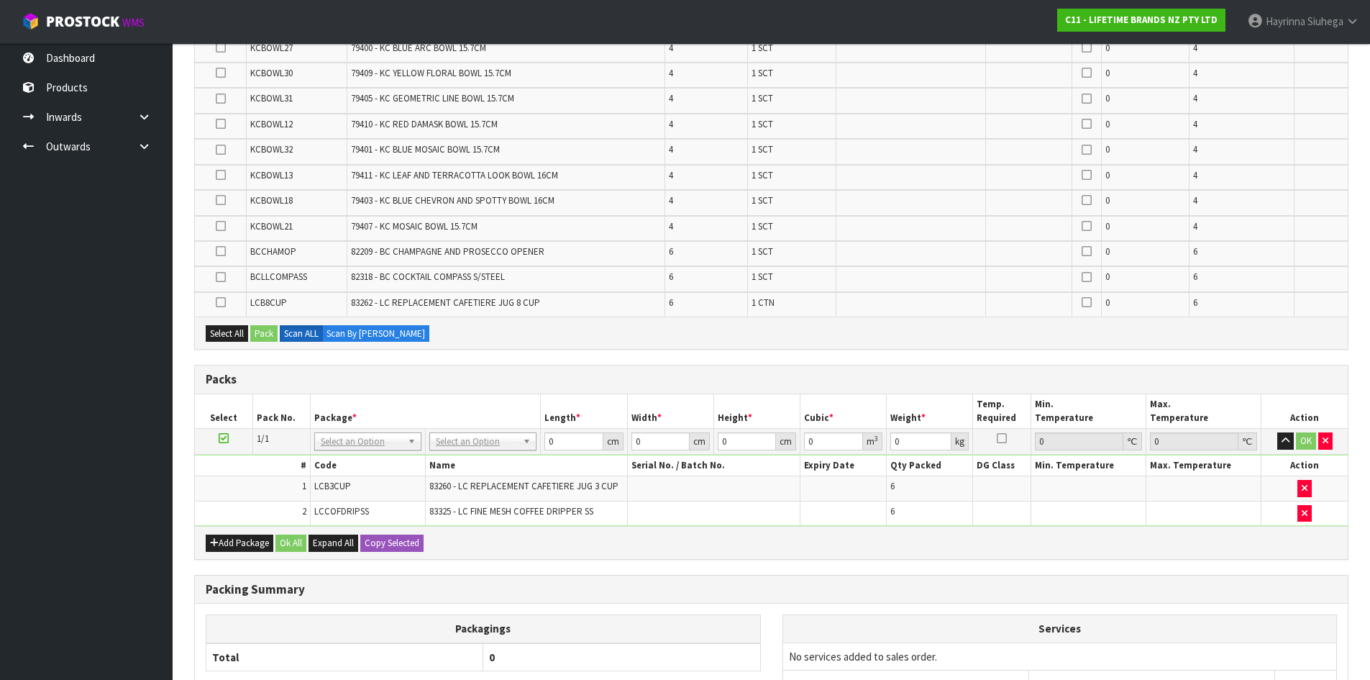
scroll to position [299, 0]
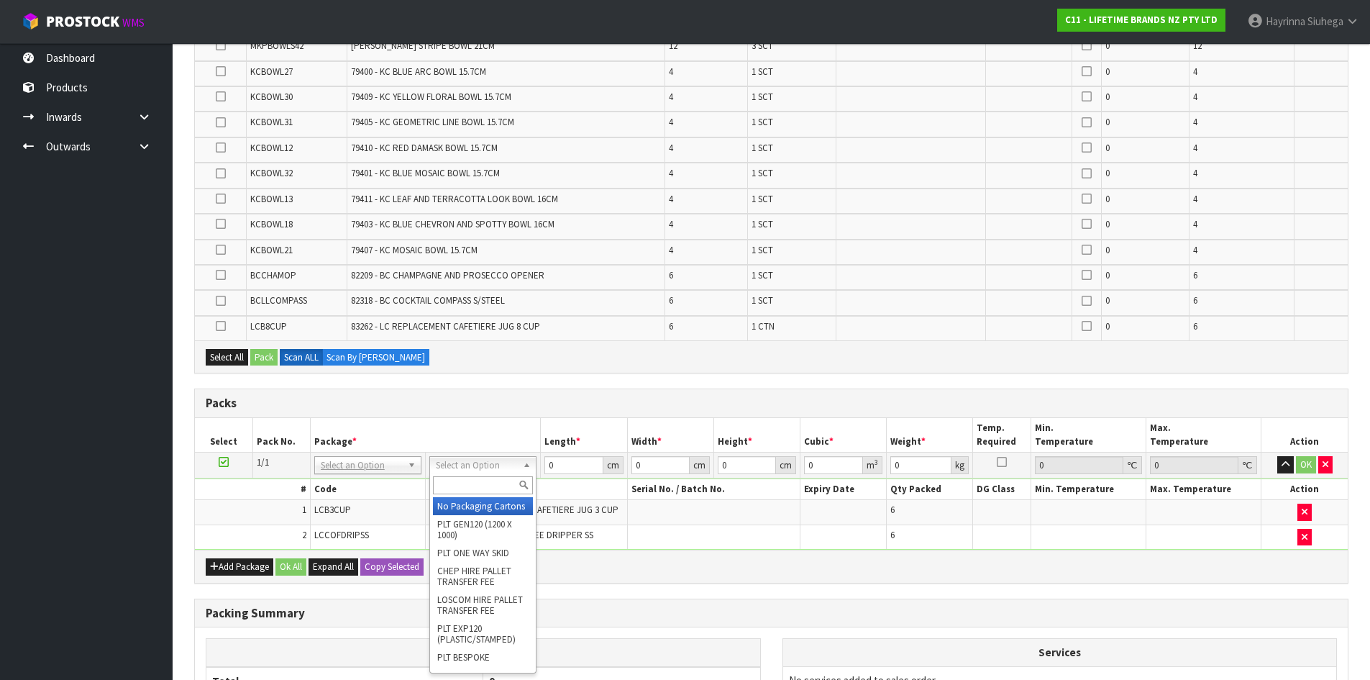
click at [475, 485] on input "text" at bounding box center [483, 485] width 100 height 18
type input "CTN9"
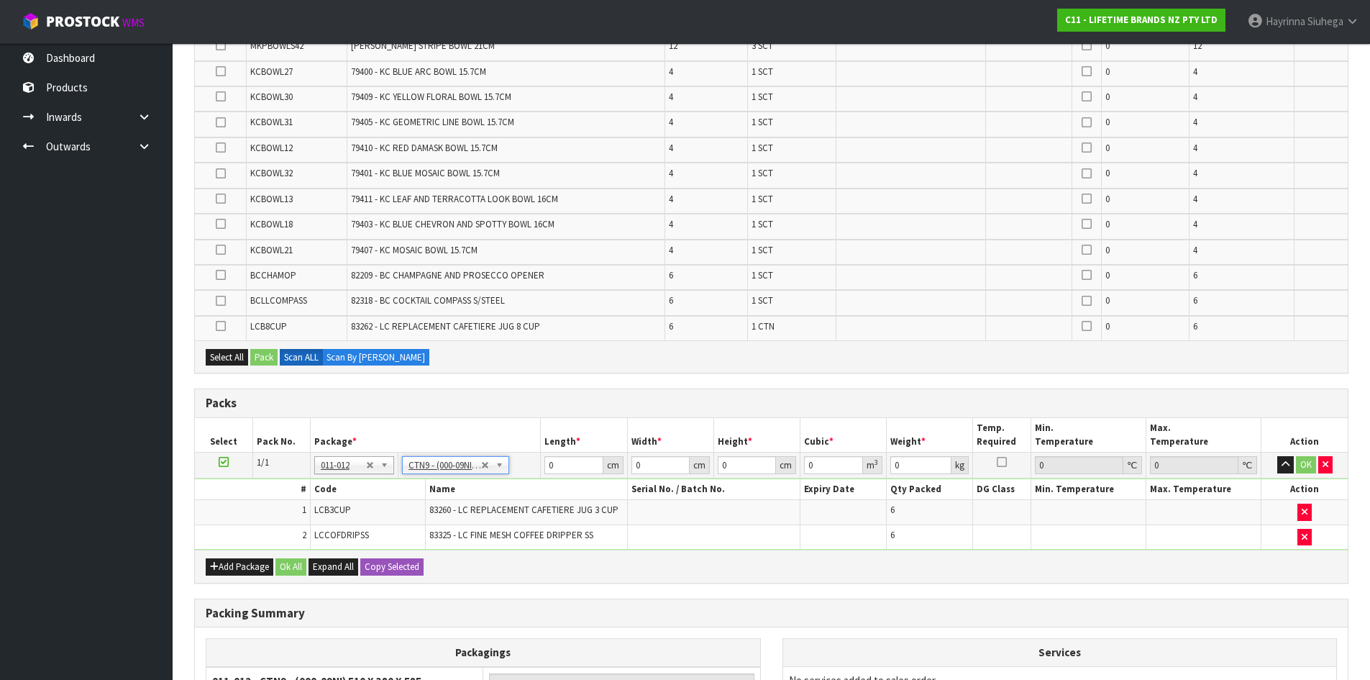
type input "51"
type input "38"
type input "58.5"
type input "0.113373"
type input "3"
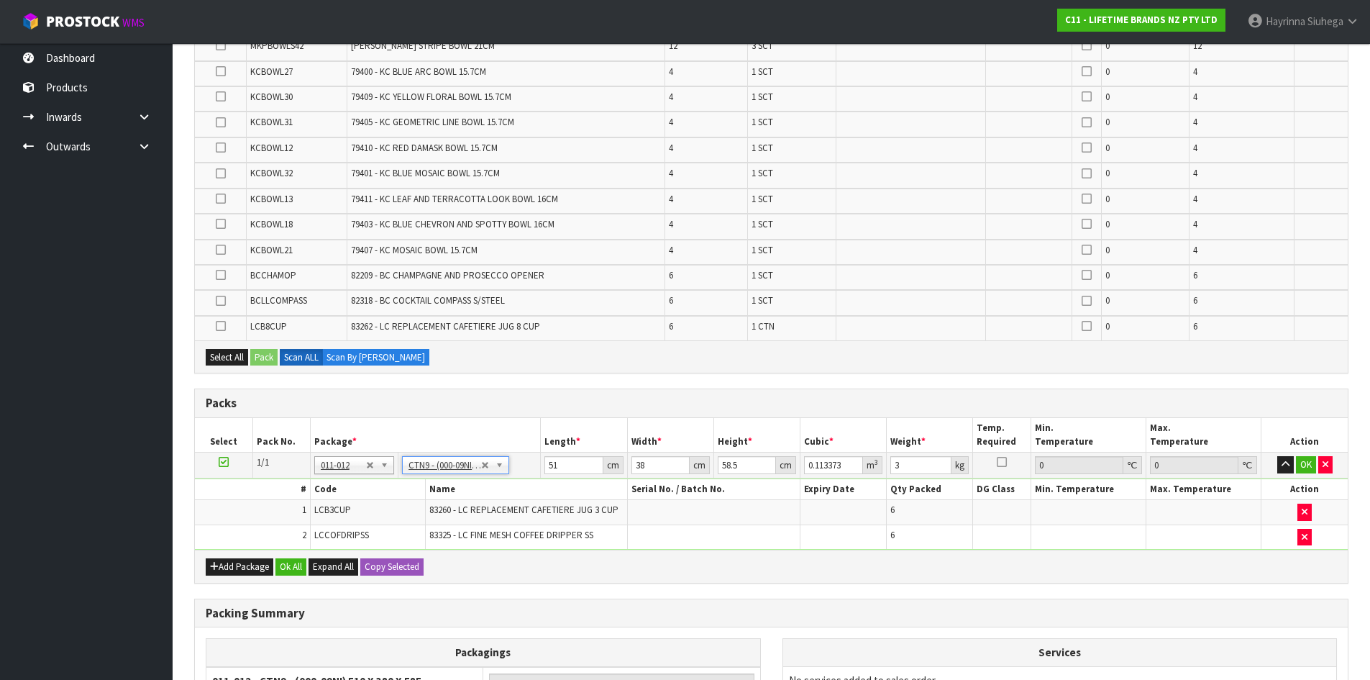
click at [506, 413] on div "Packs" at bounding box center [771, 403] width 1153 height 29
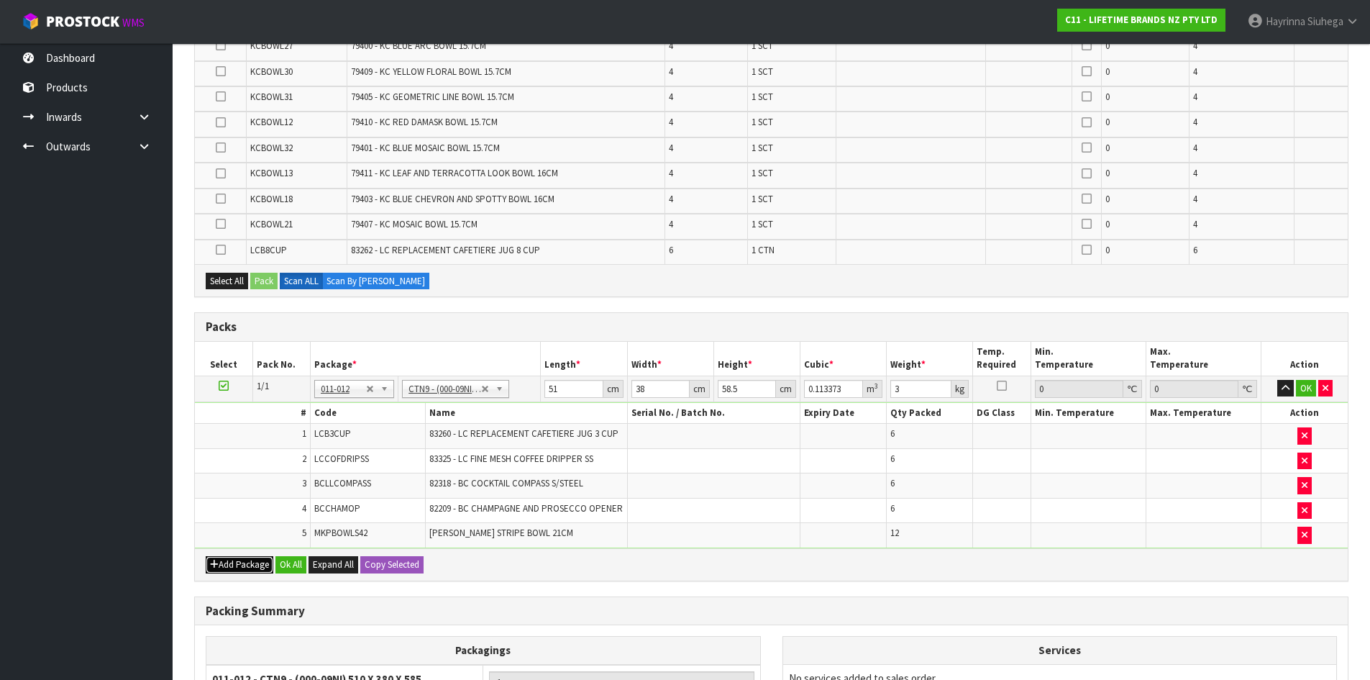
click at [239, 559] on button "Add Package" at bounding box center [240, 564] width 68 height 17
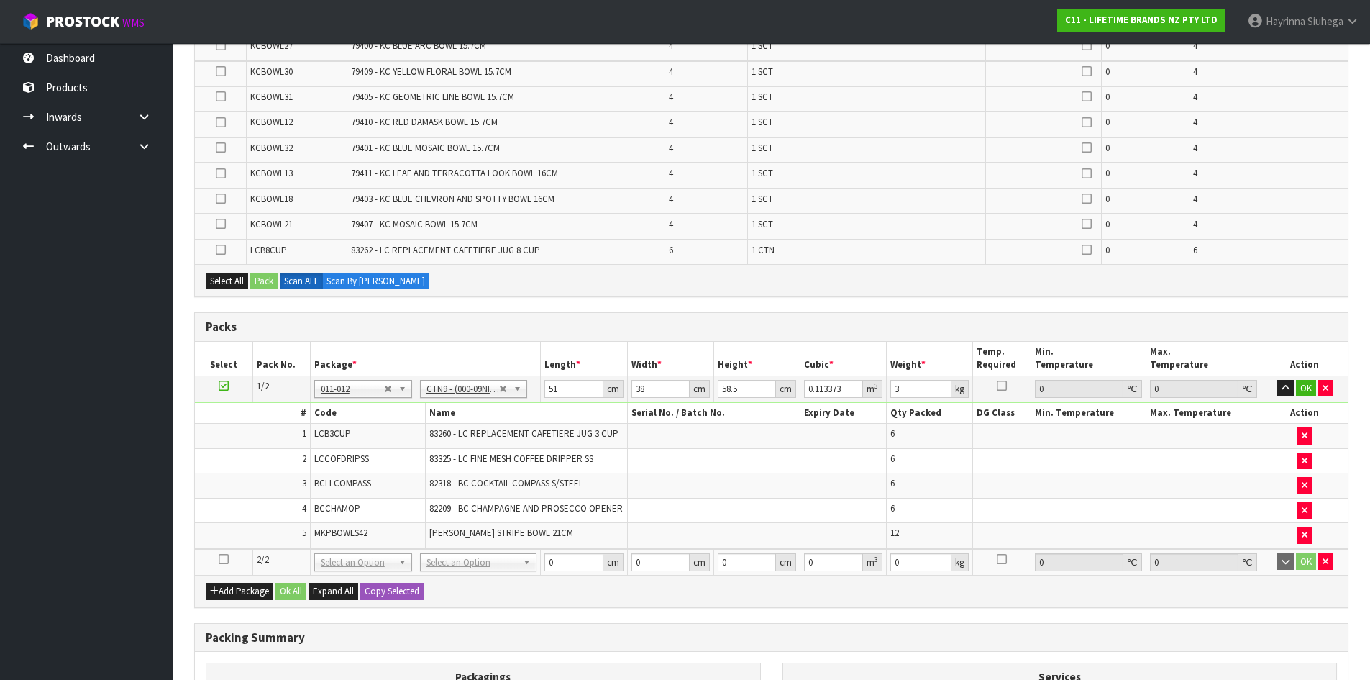
click at [222, 559] on icon at bounding box center [224, 559] width 10 height 1
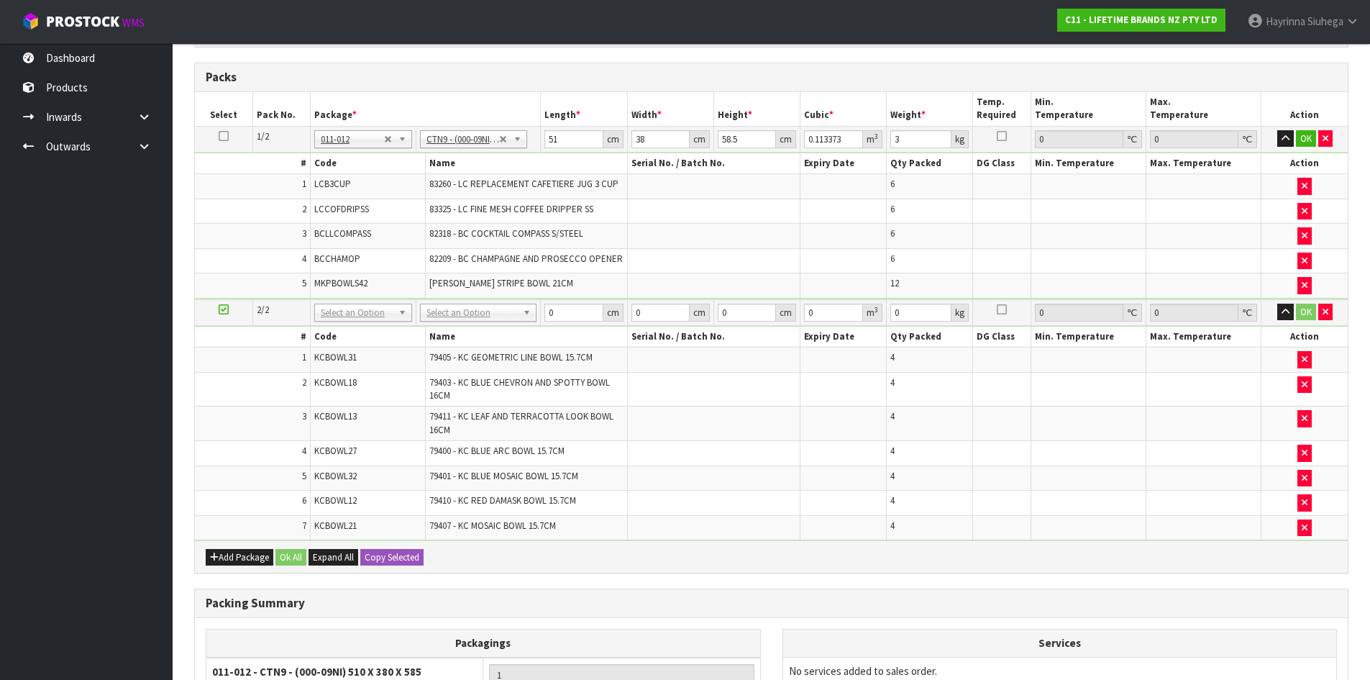
scroll to position [371, 0]
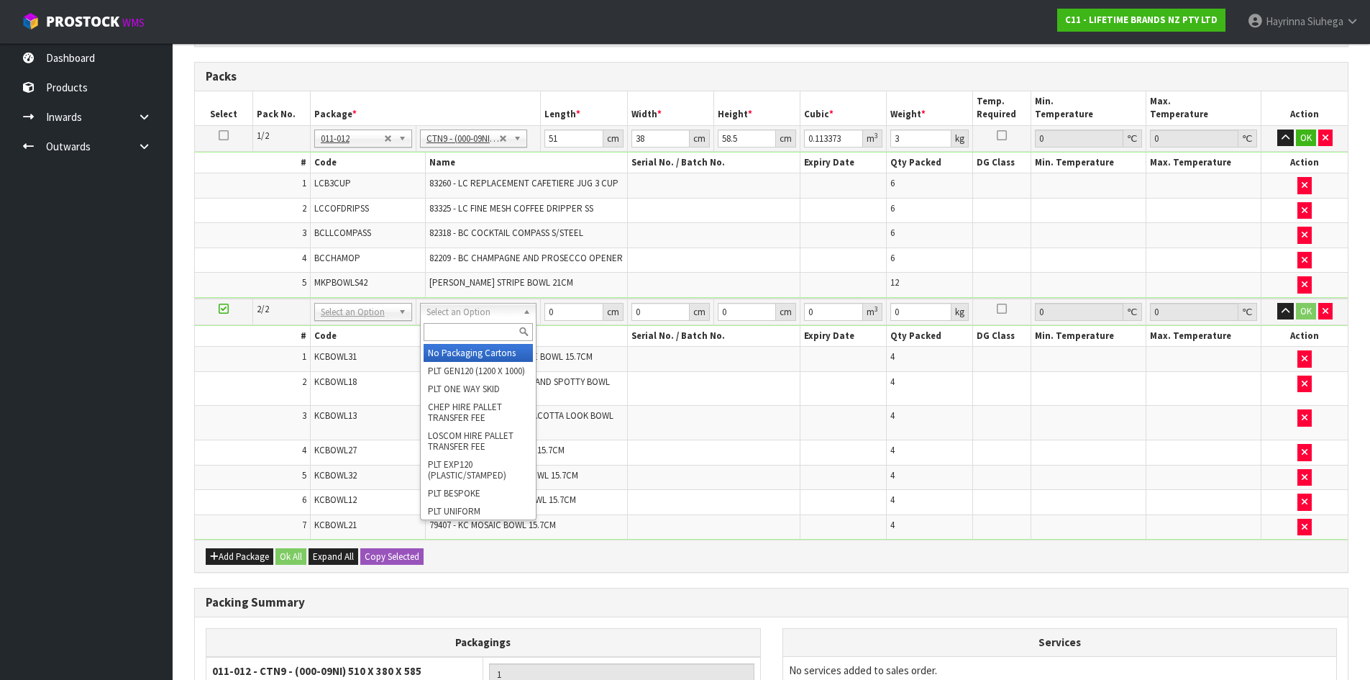
click at [459, 332] on input "text" at bounding box center [478, 332] width 109 height 18
type input "CTN7"
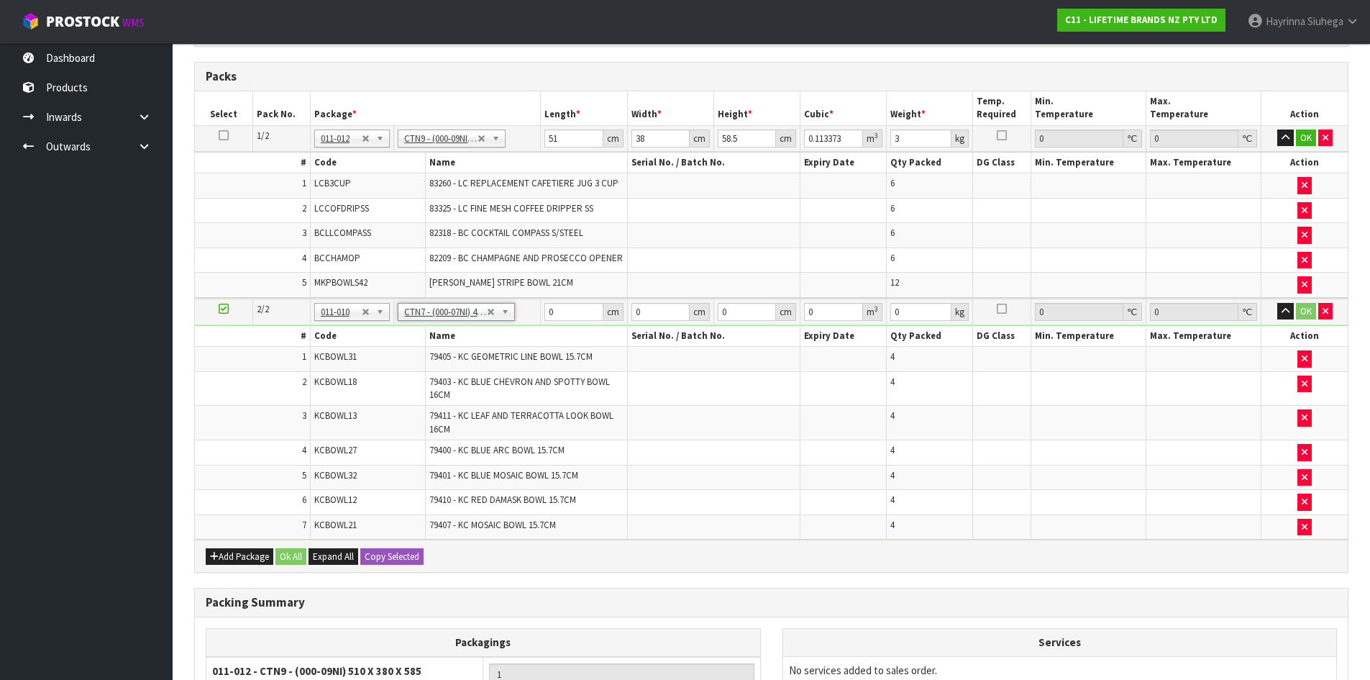
type input "45.5"
type input "35"
type input "0.072459"
type input "10.74"
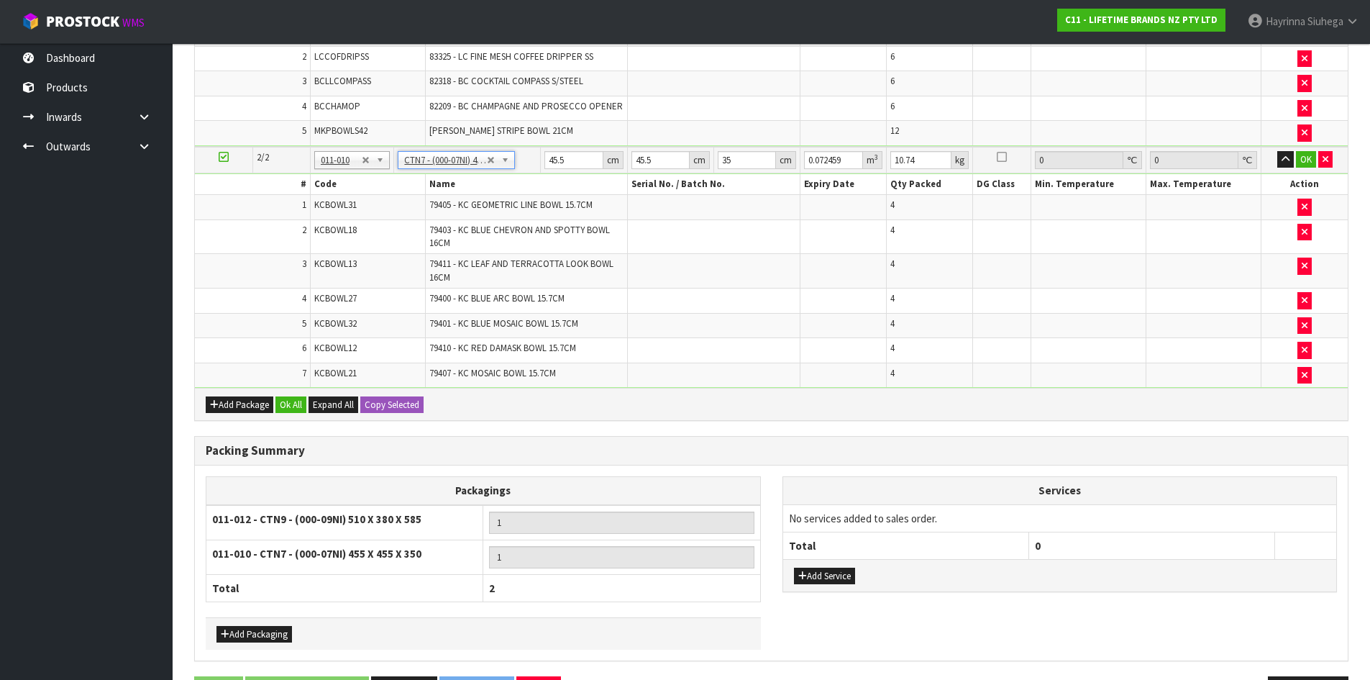
scroll to position [572, 0]
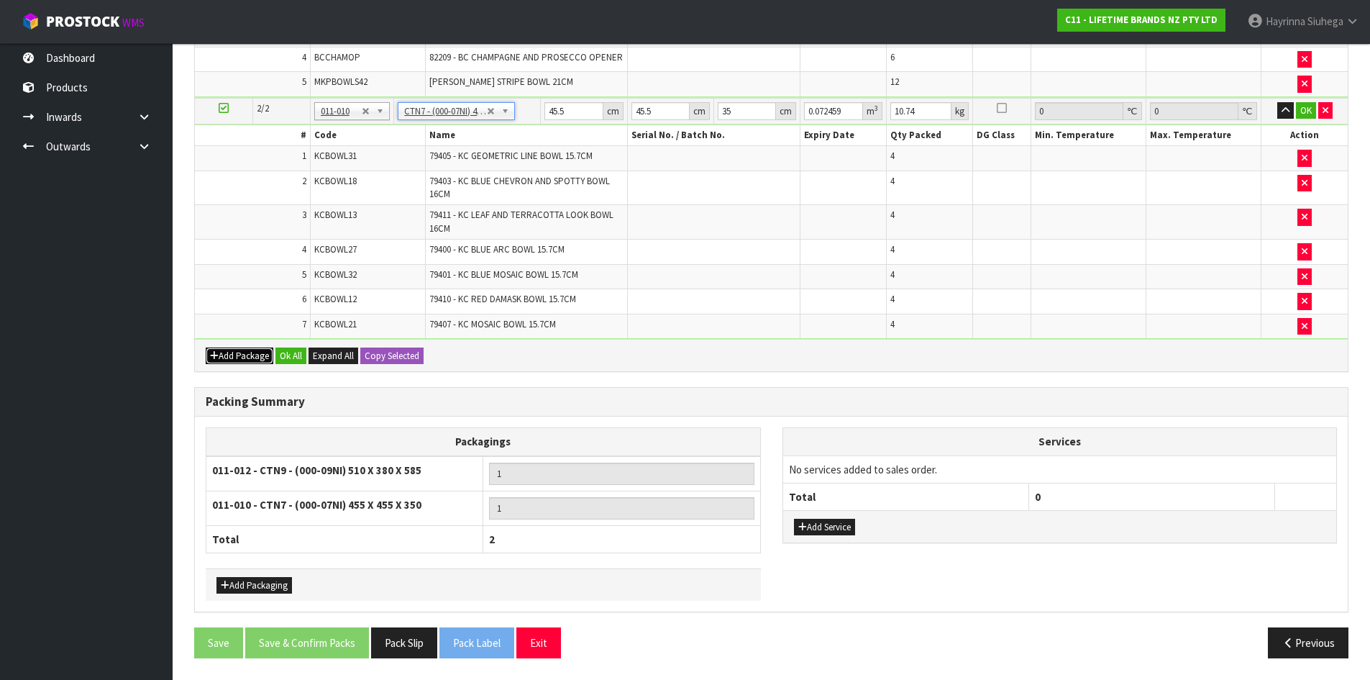
click at [248, 361] on button "Add Package" at bounding box center [240, 355] width 68 height 17
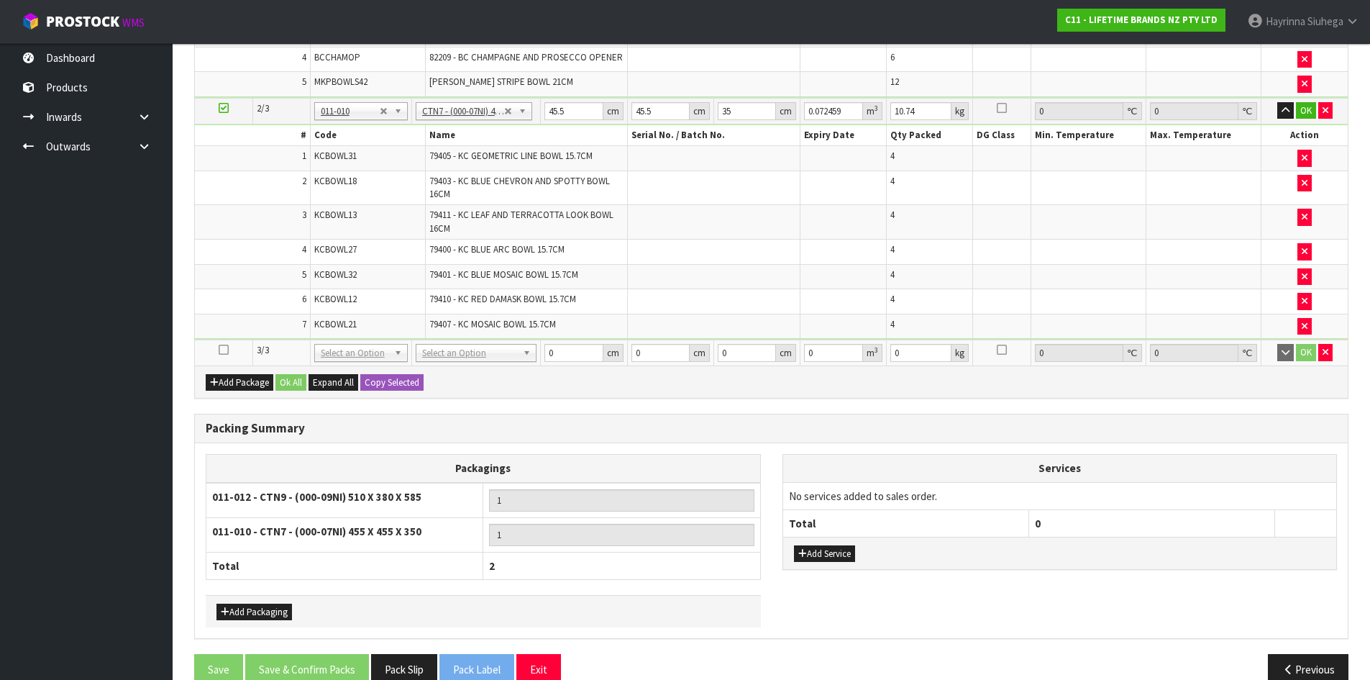
click at [224, 350] on icon at bounding box center [224, 350] width 10 height 1
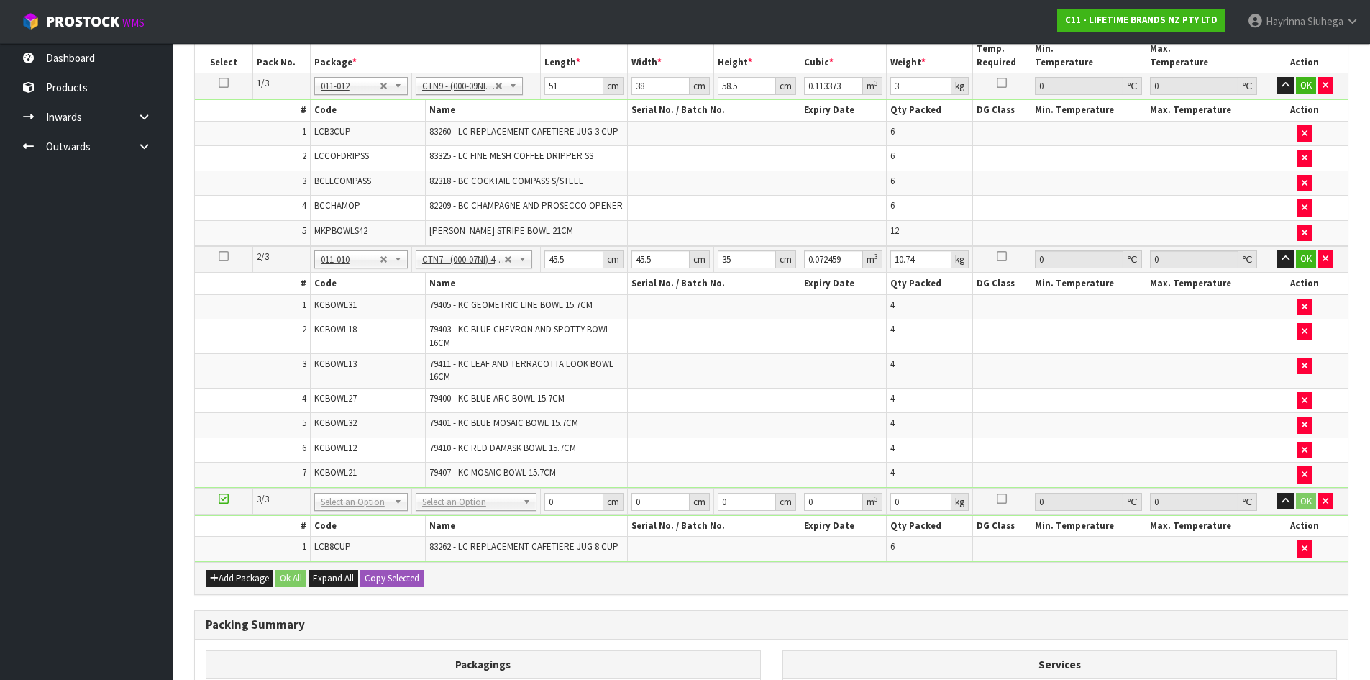
scroll to position [402, 0]
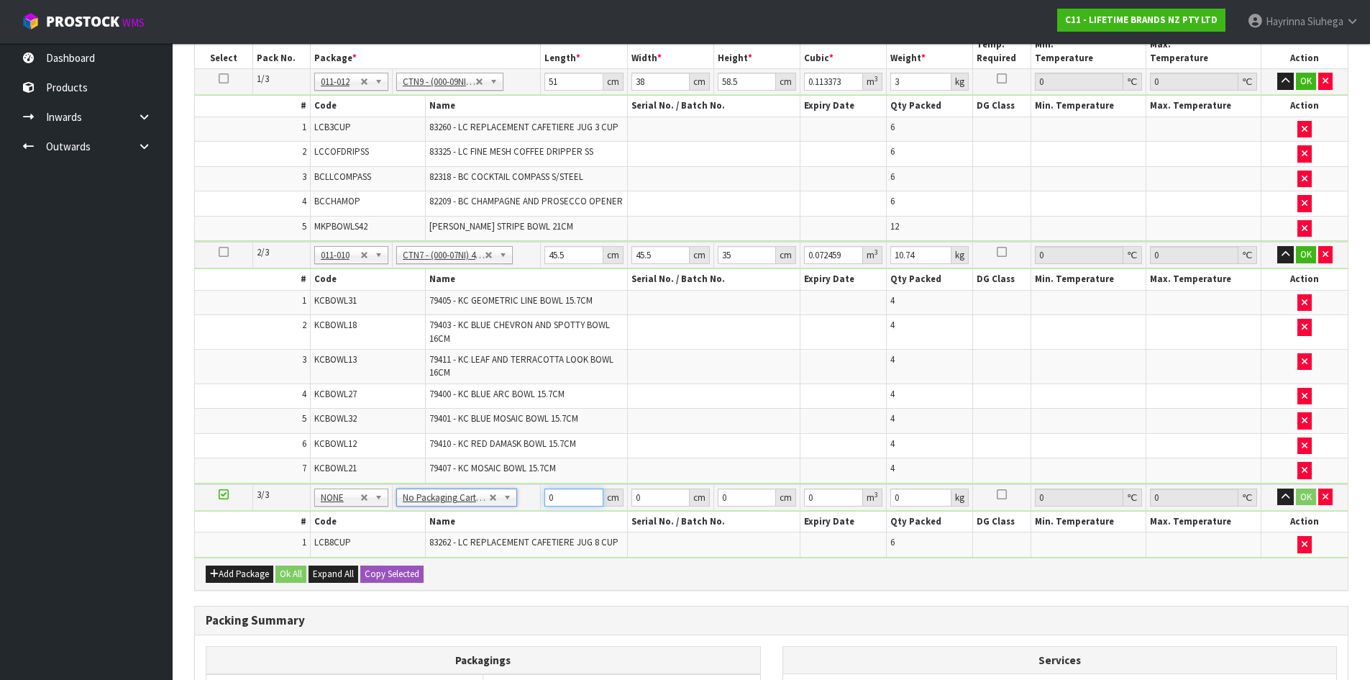
click at [549, 501] on input "0" at bounding box center [574, 497] width 58 height 18
type input "35"
type input "34"
type input "2"
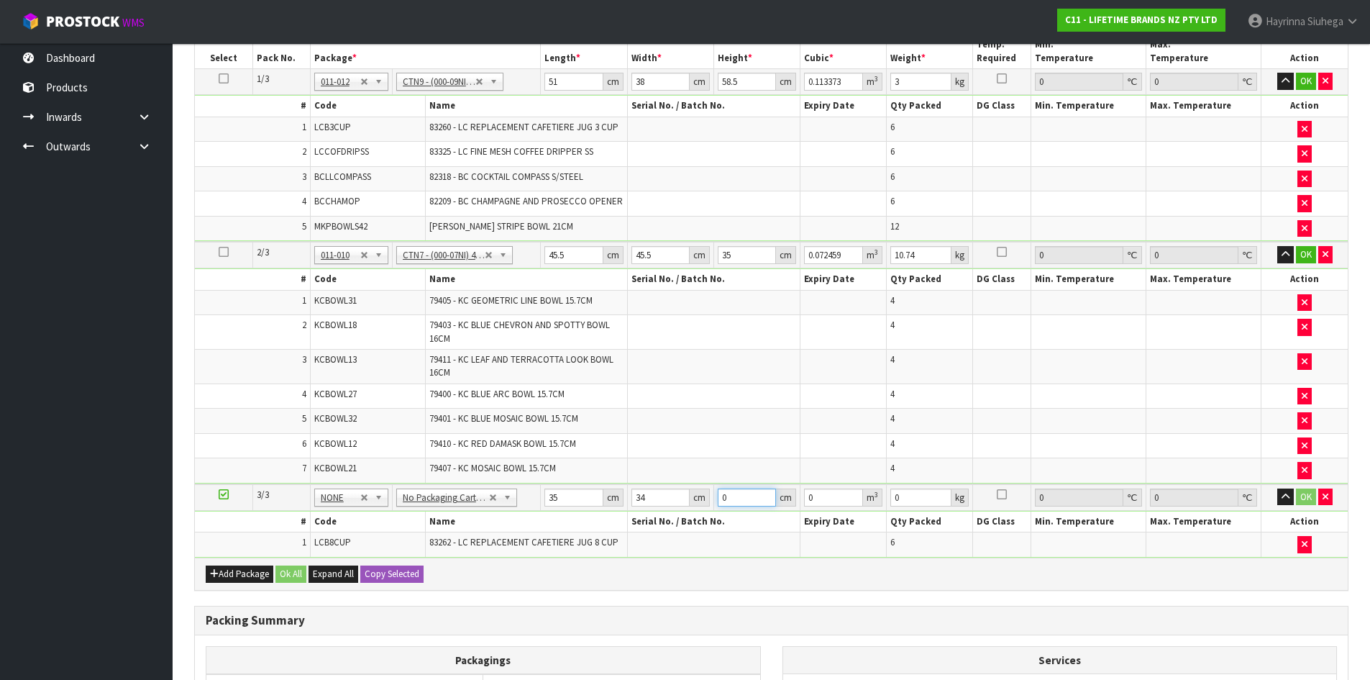
type input "0.00238"
type input "25"
type input "0.02975"
type input "25"
type input "4"
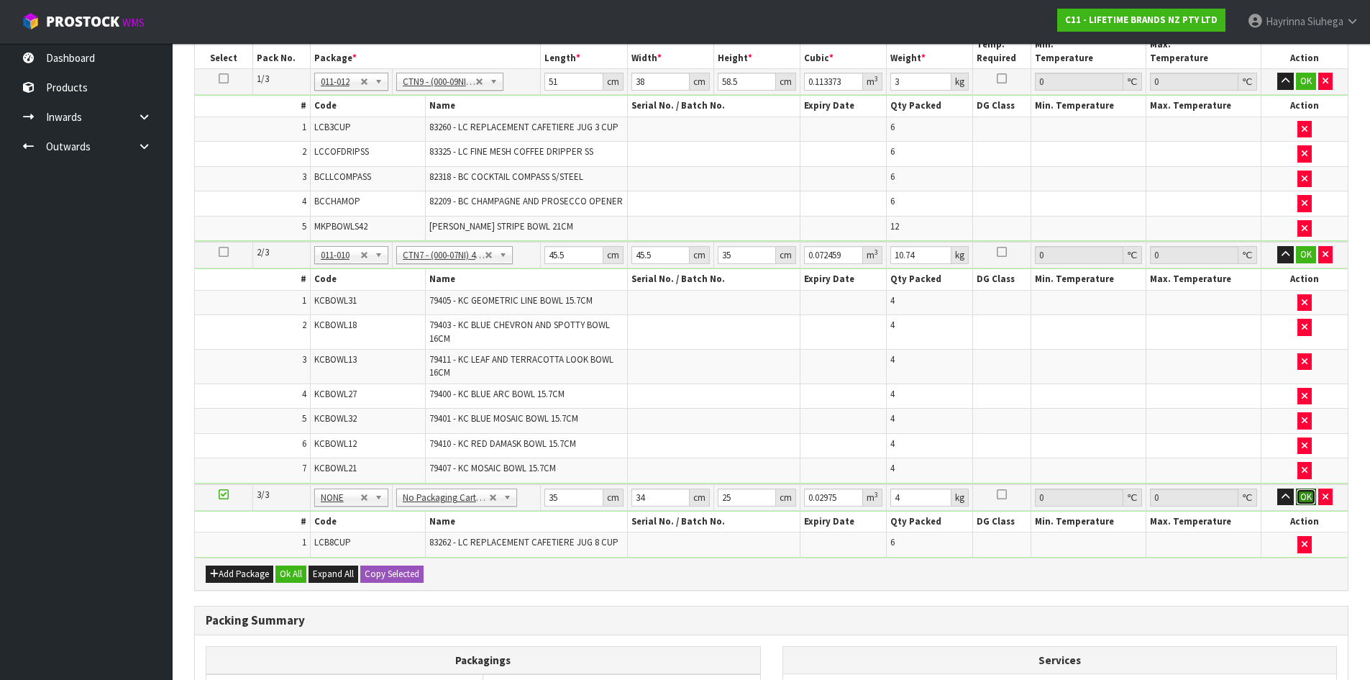
click button "OK" at bounding box center [1306, 496] width 20 height 17
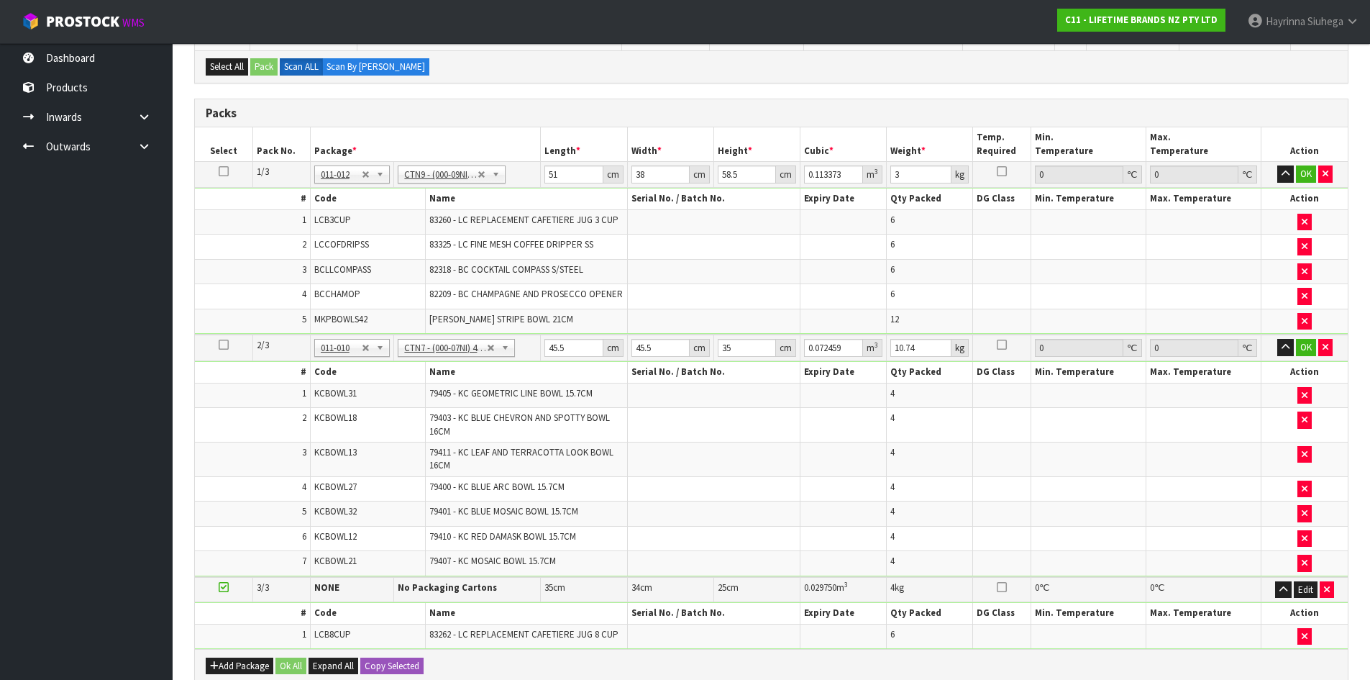
scroll to position [330, 0]
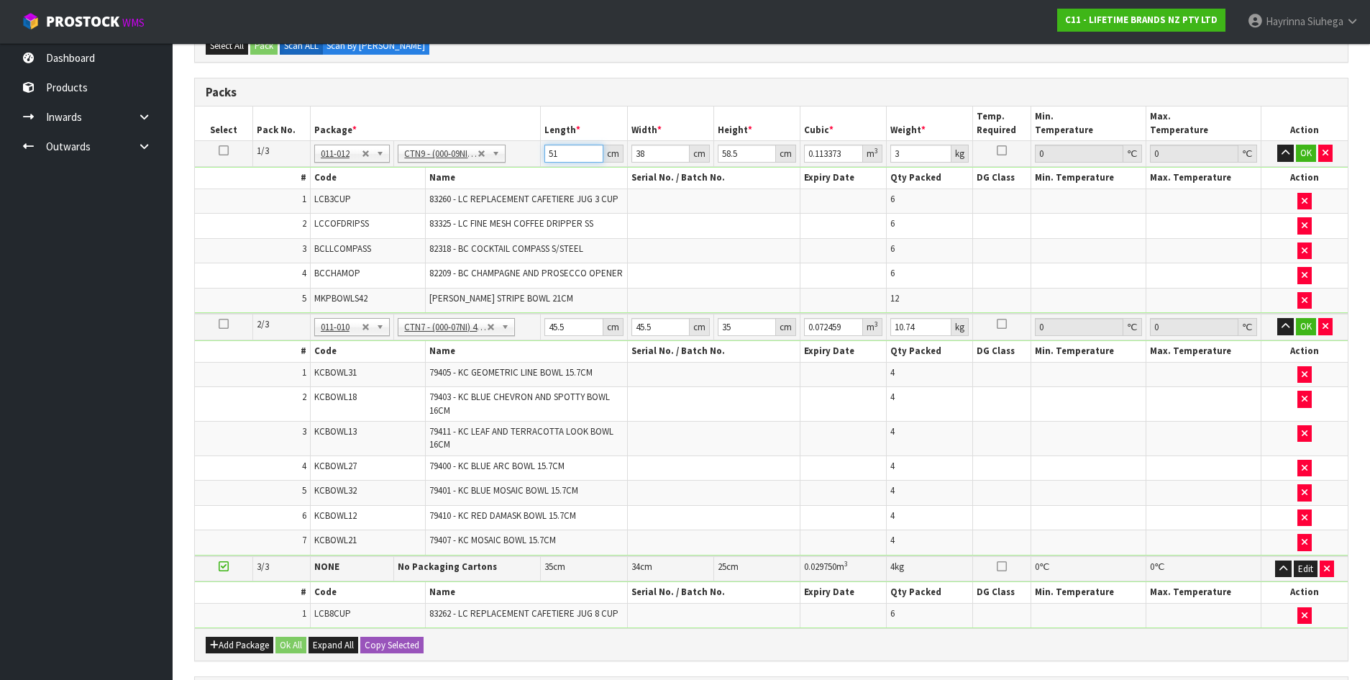
click at [550, 153] on input "51" at bounding box center [574, 154] width 58 height 18
type input "5"
type input "0.011115"
type input "52"
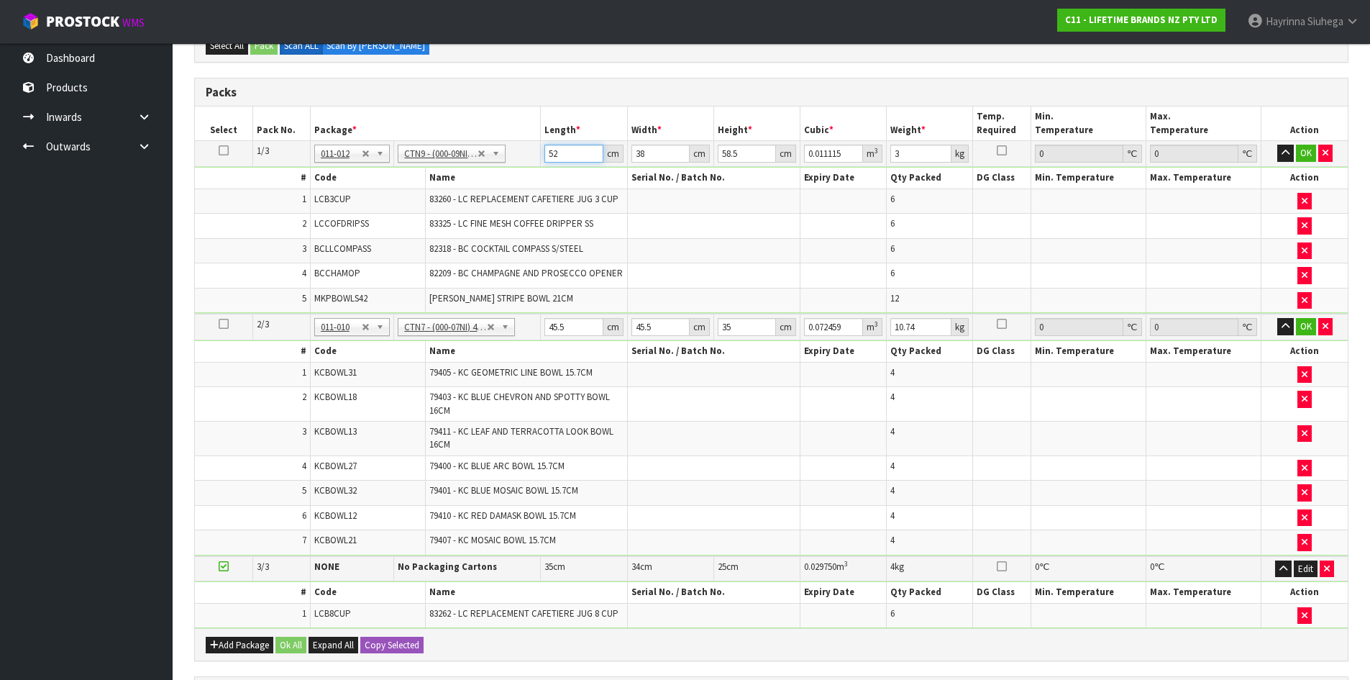
type input "0.115596"
type input "52"
type input "4"
type input "0.012168"
type input "40"
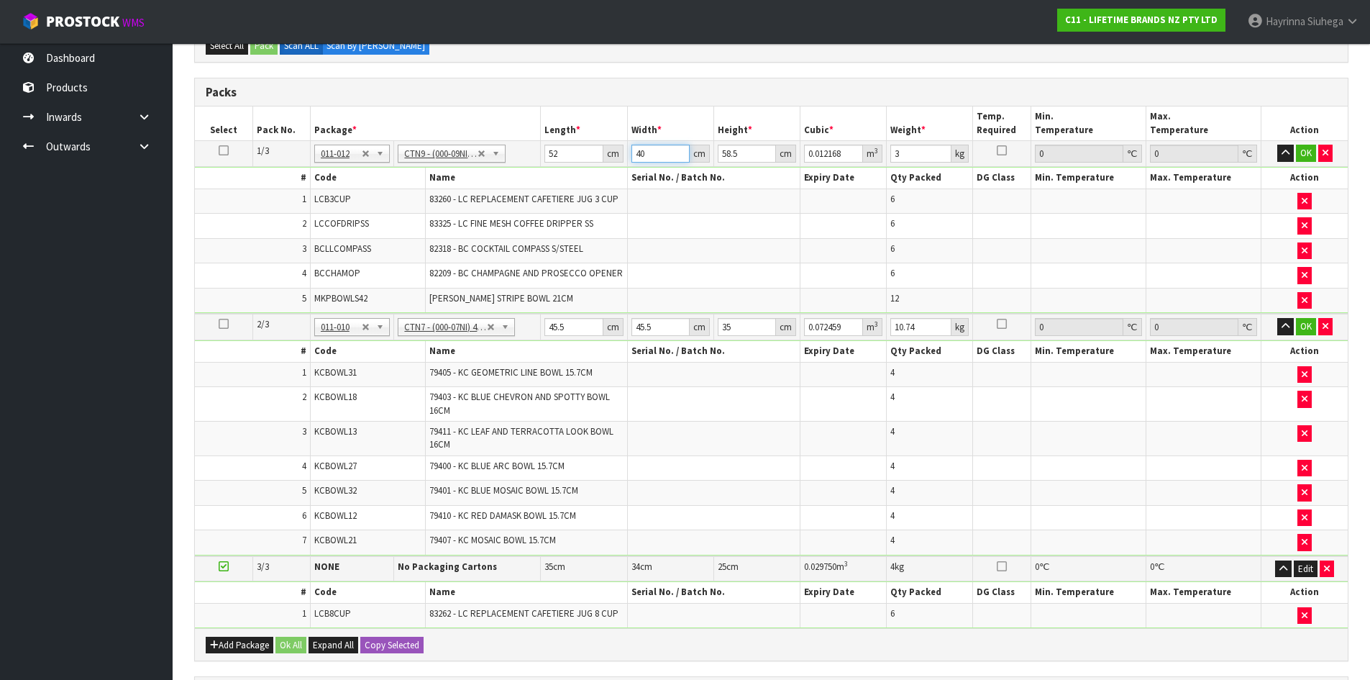
type input "0.12168"
type input "40"
type input "3"
type input "0.00624"
type input "35"
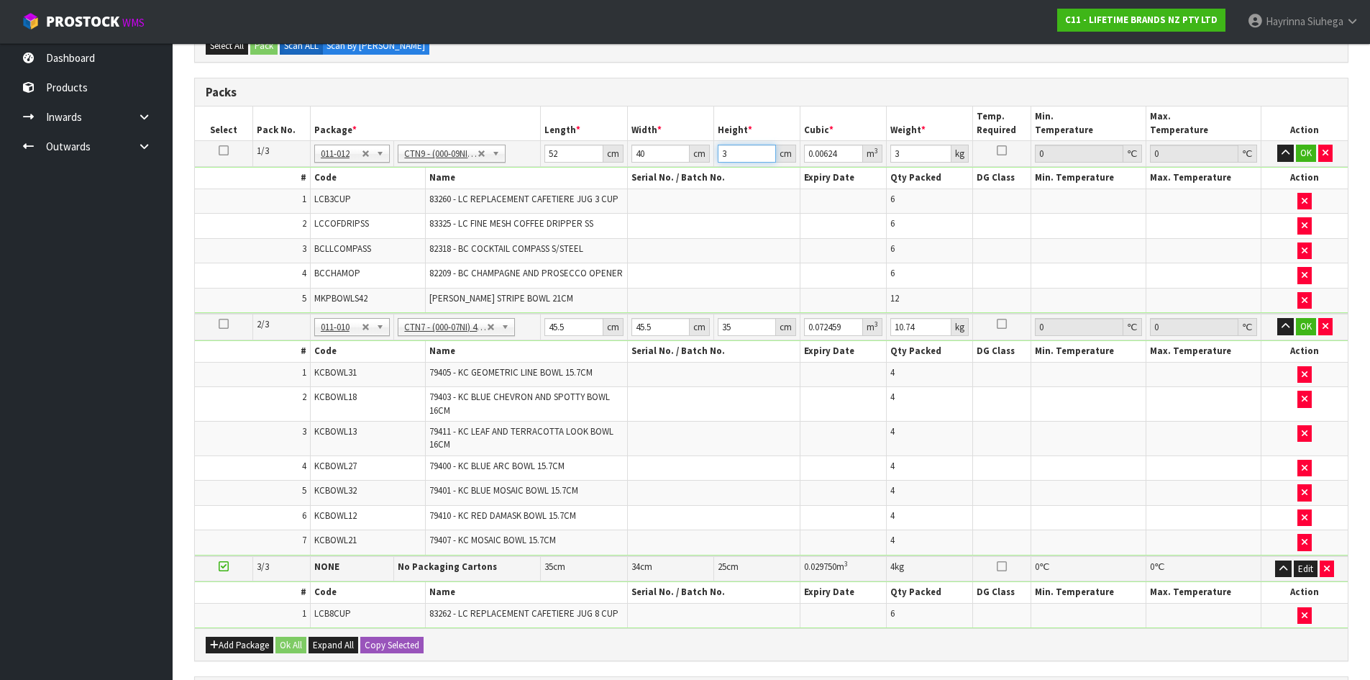
type input "0.0728"
type input "35"
type input "13"
click button "OK" at bounding box center [1306, 153] width 20 height 17
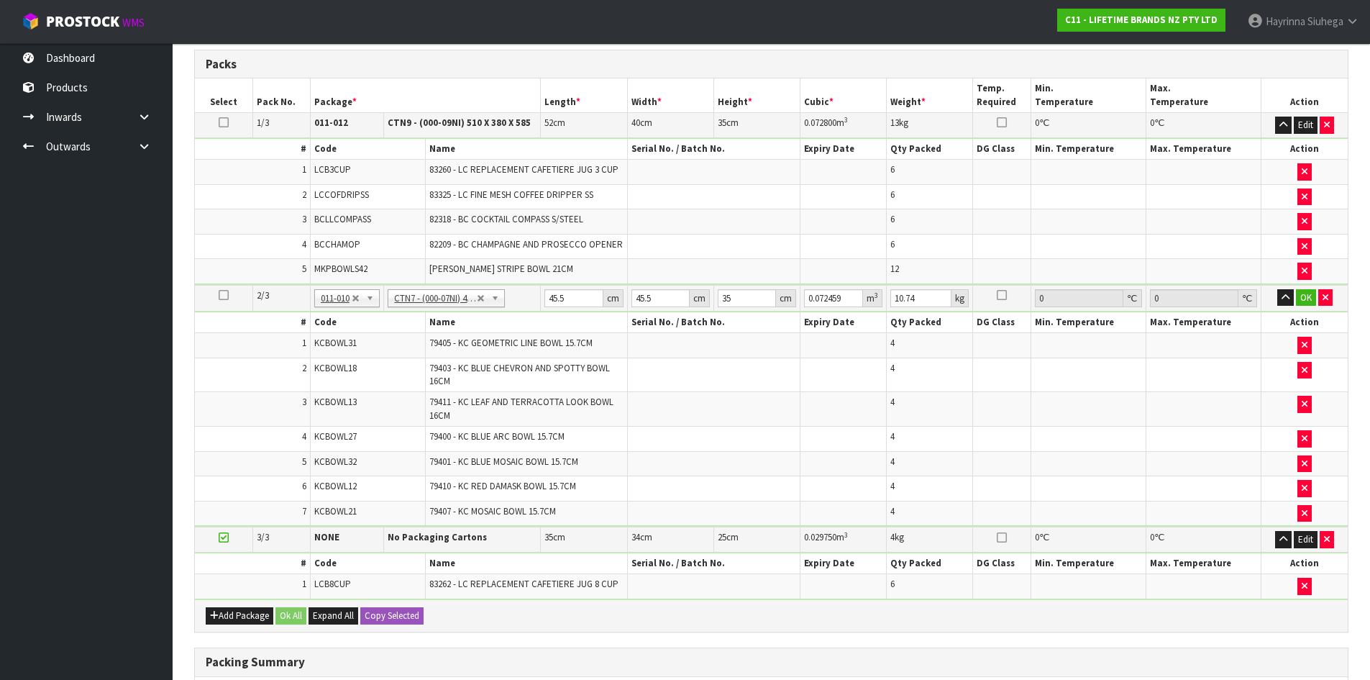
scroll to position [360, 0]
click at [221, 294] on icon at bounding box center [224, 293] width 10 height 1
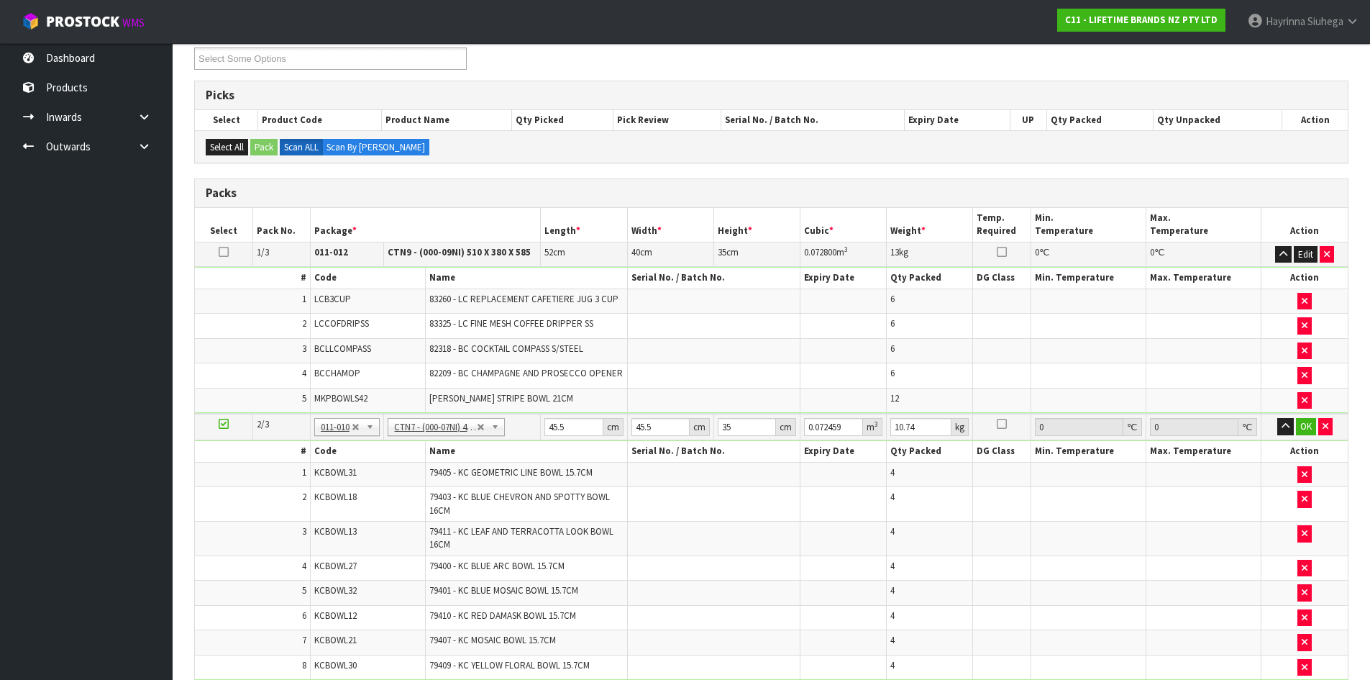
scroll to position [216, 0]
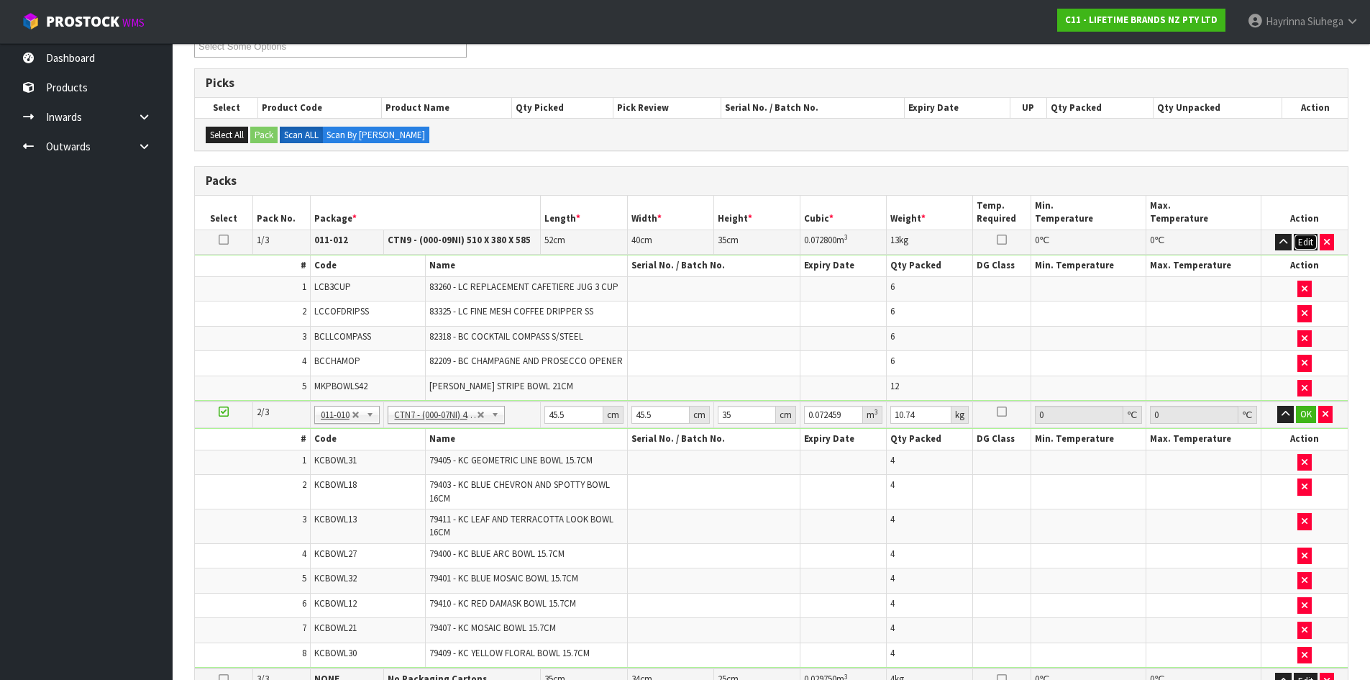
click at [1306, 245] on button "Edit" at bounding box center [1306, 242] width 24 height 17
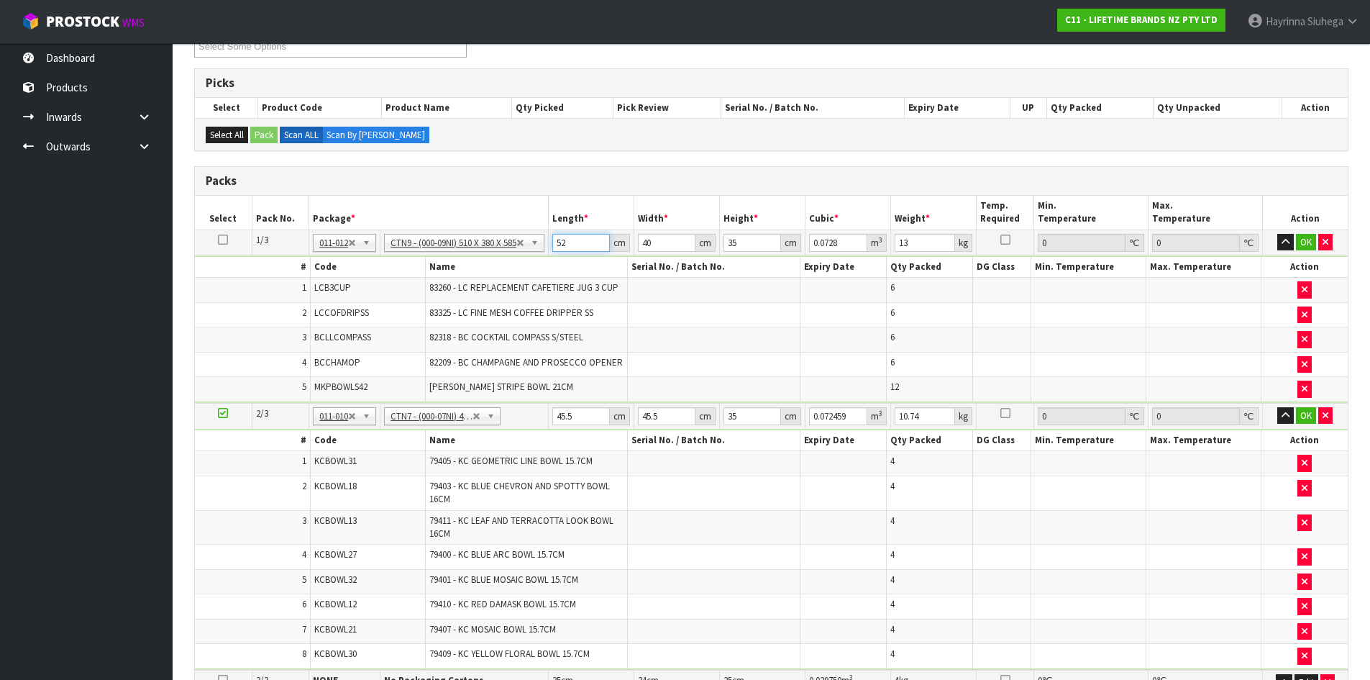
click at [560, 248] on input "52" at bounding box center [581, 243] width 58 height 18
type input "5"
type input "0.007"
type input "52"
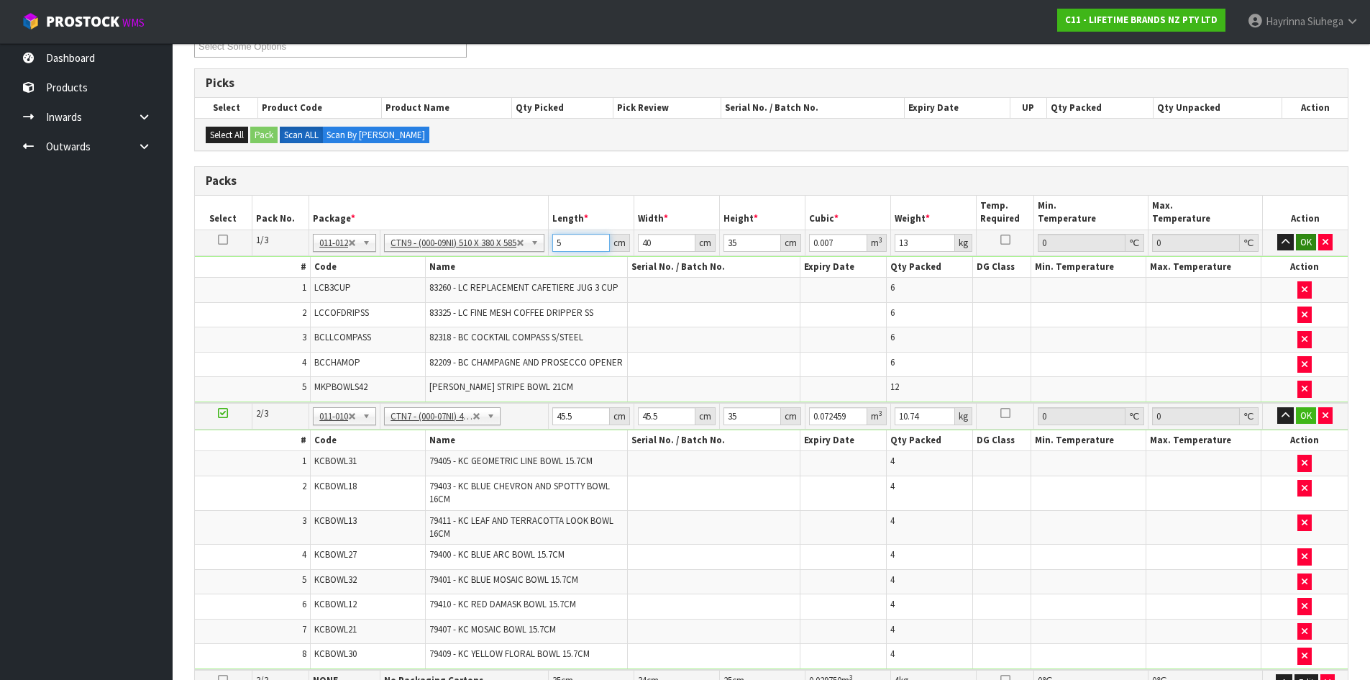
type input "0.0728"
type input "4"
type input "0.00728"
type input "40"
type input "0.0728"
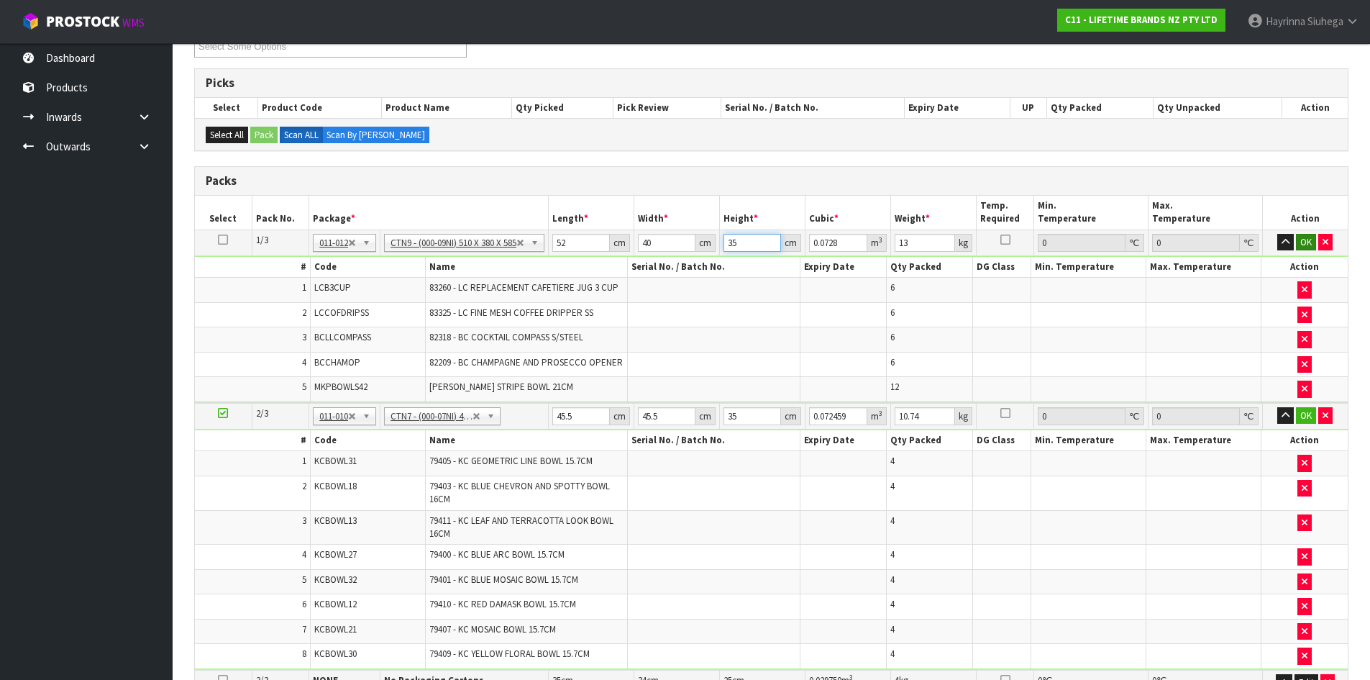
type input "3"
type input "0.00624"
type input "35"
type input "0.0728"
type input "13"
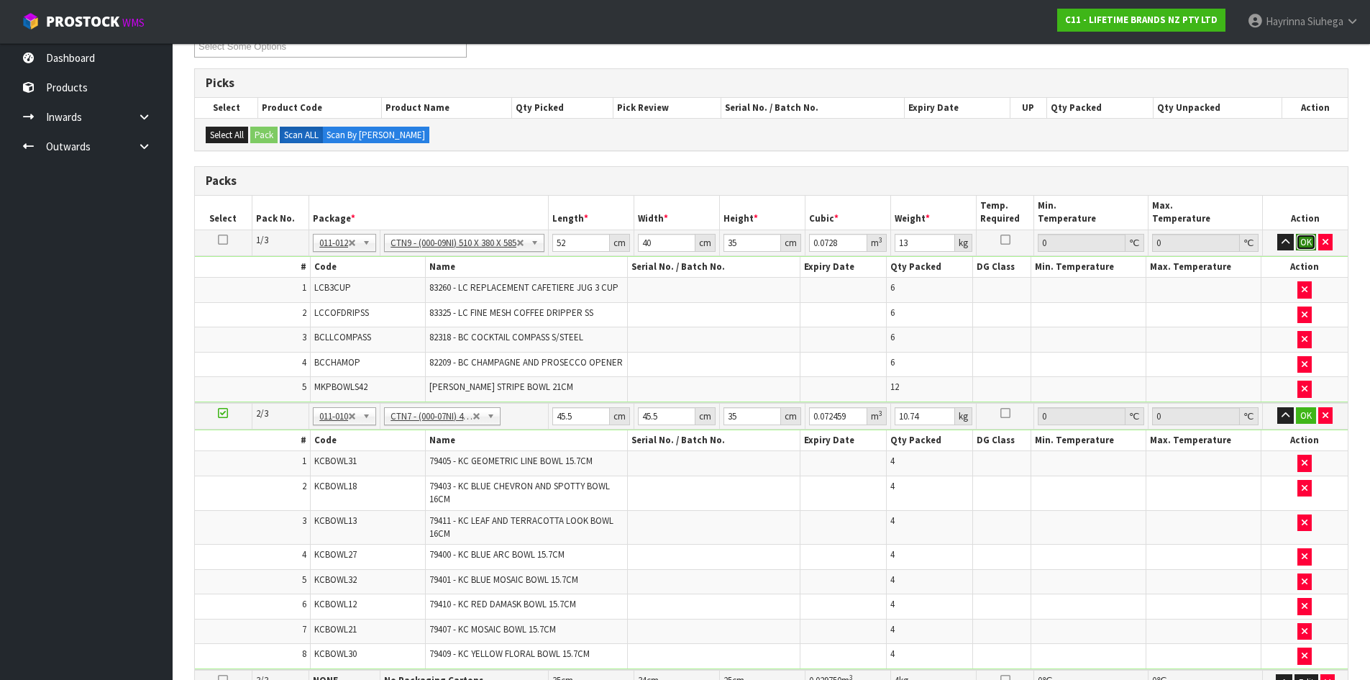
click button "OK" at bounding box center [1306, 242] width 20 height 17
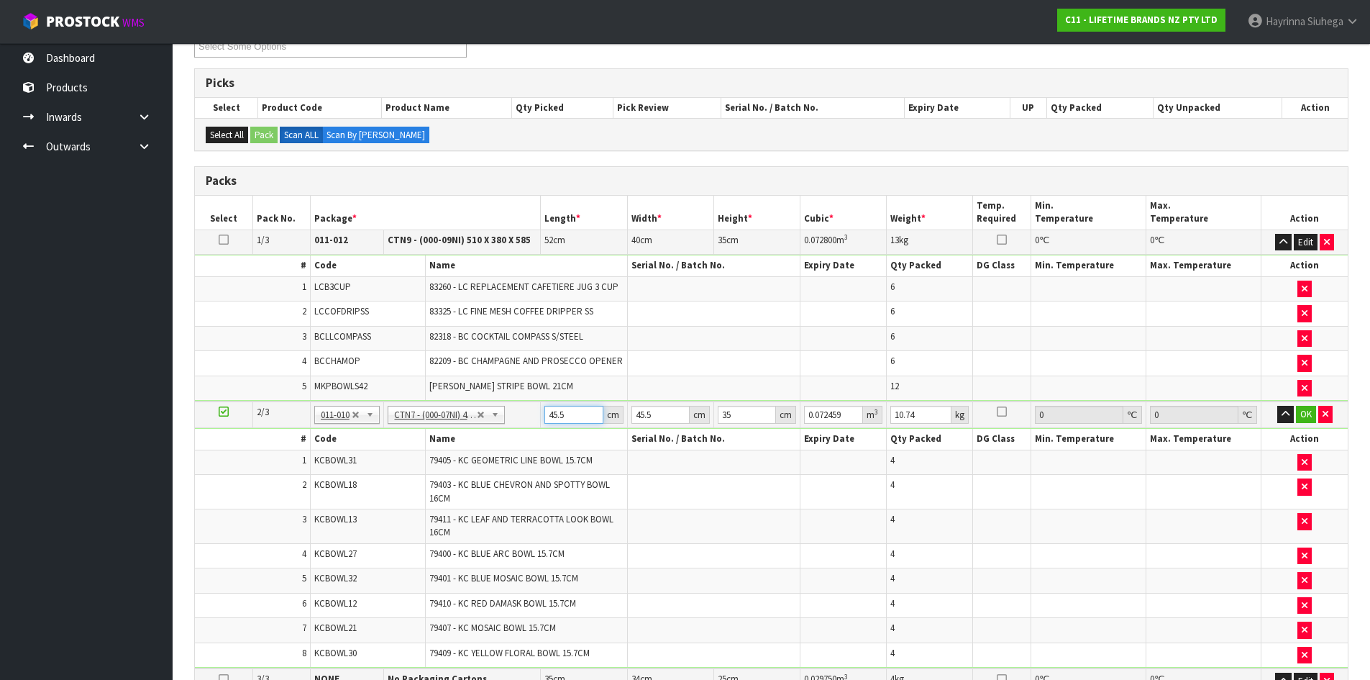
type input "4"
type input "0.00637"
type input "47"
type input "0.074847"
type input "47"
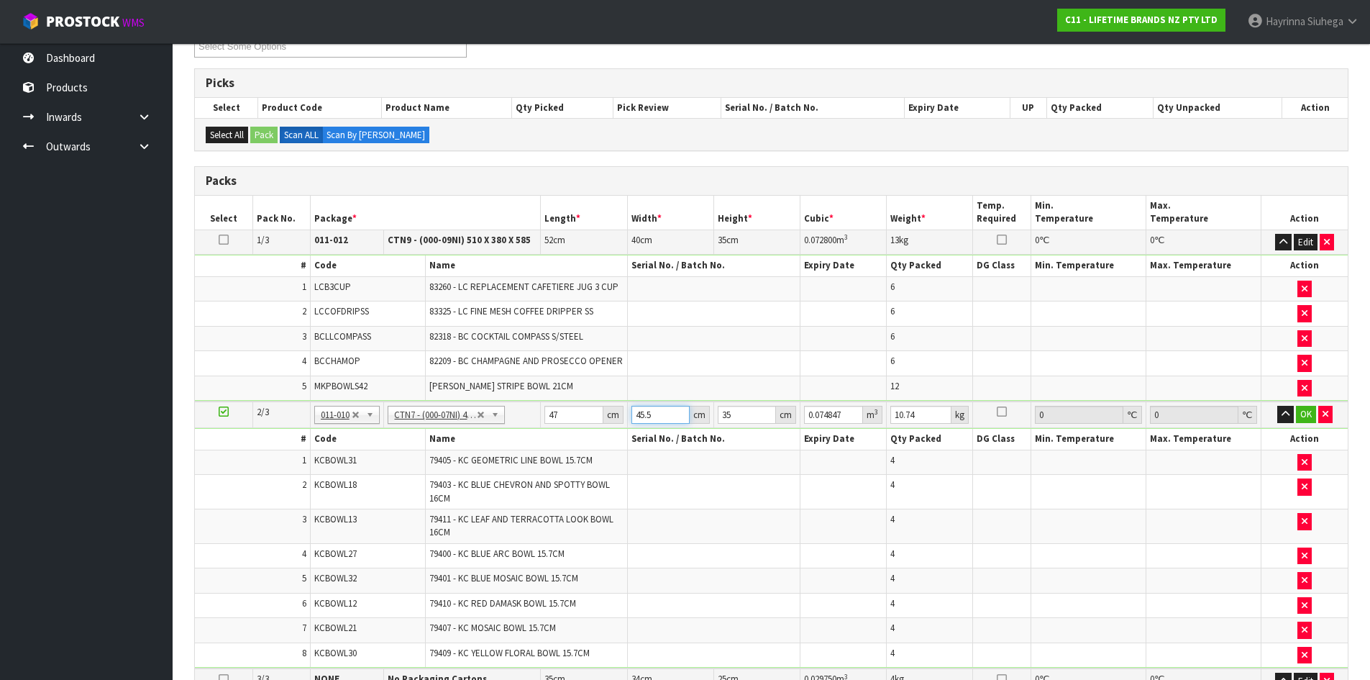
type input "4"
type input "0.00658"
type input "47"
type input "0.077315"
type input "47"
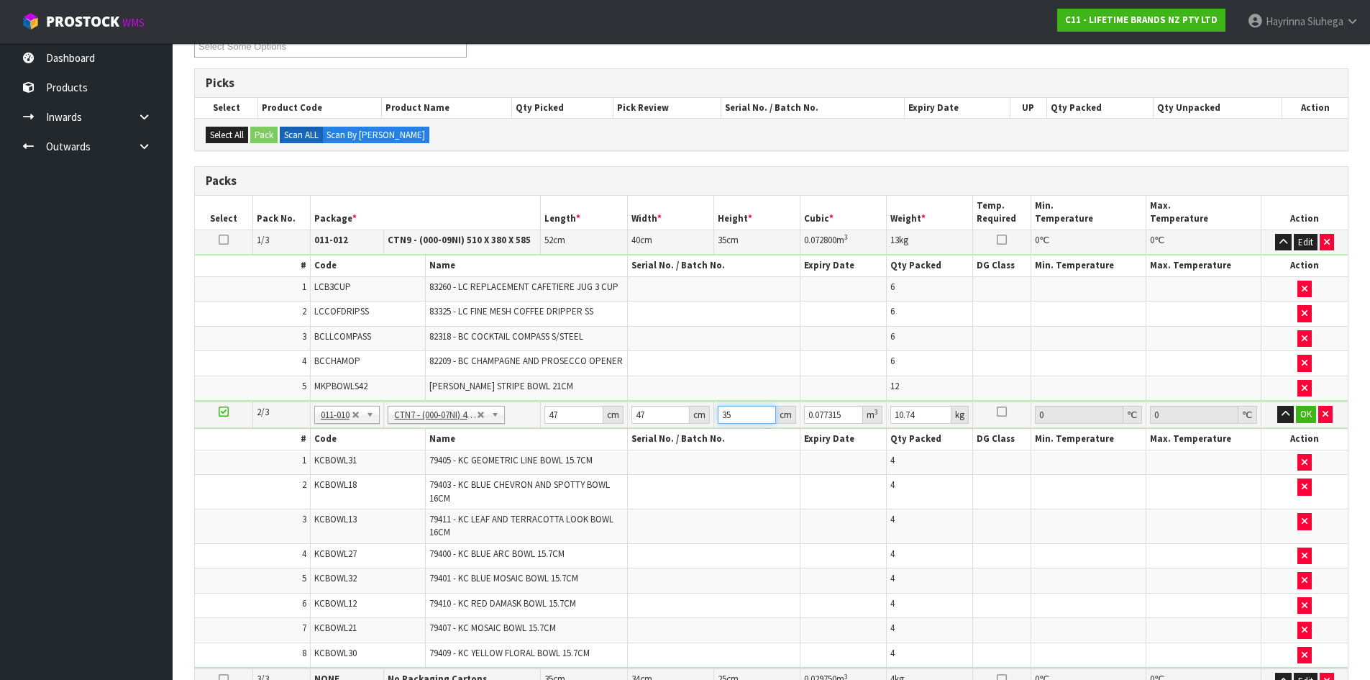
type input "1"
type input "0.002209"
type input "19"
type input "0.041971"
type input "19"
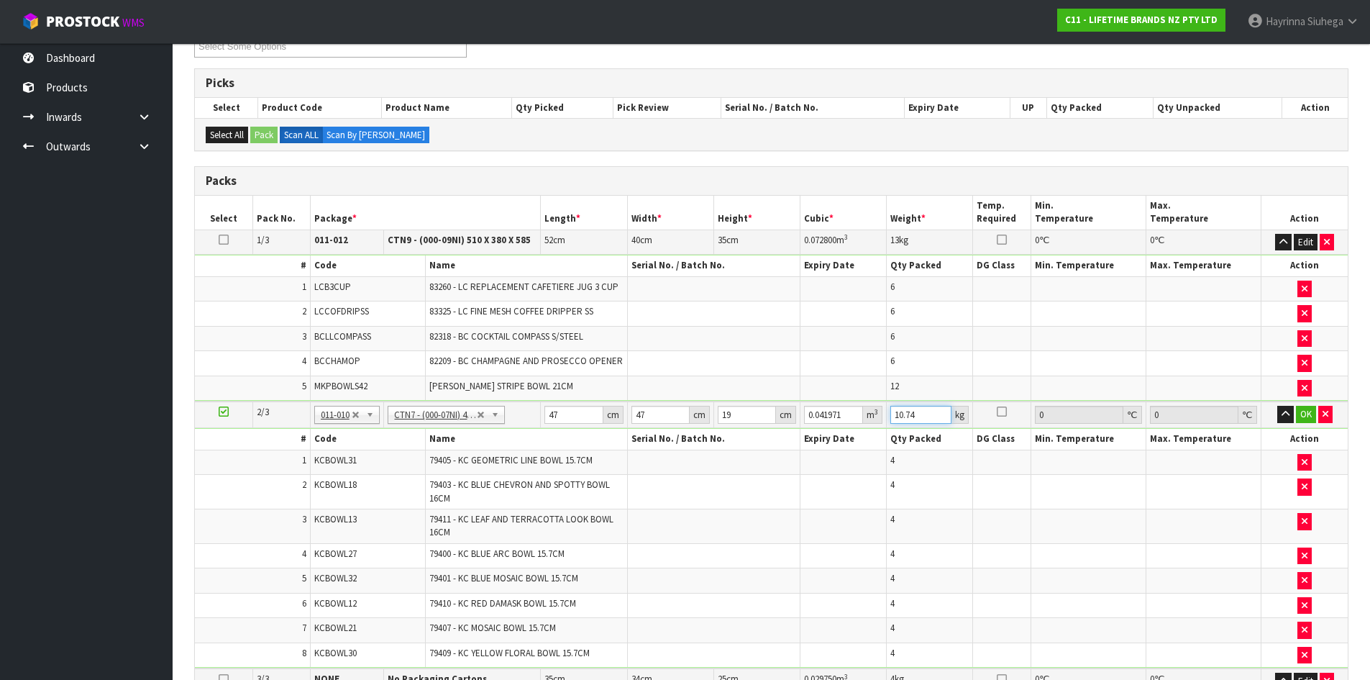
type input "3"
type input "13"
click button "OK" at bounding box center [1306, 414] width 20 height 17
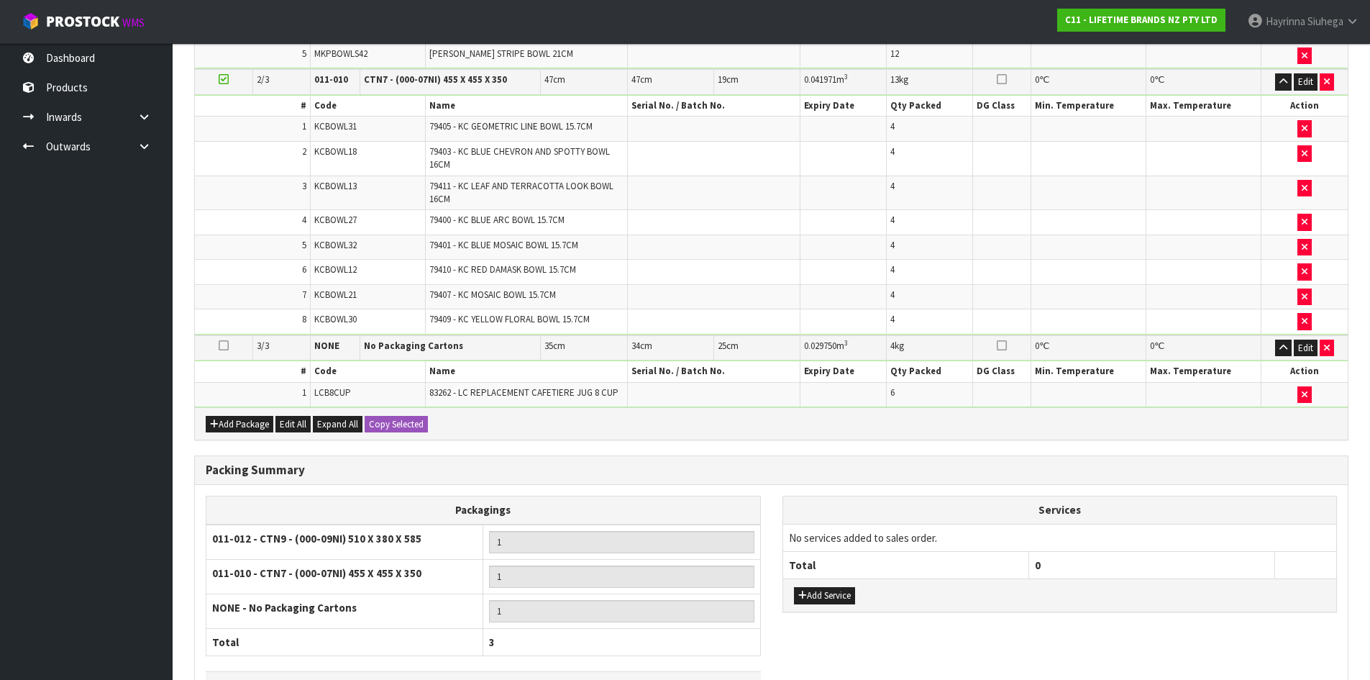
scroll to position [647, 0]
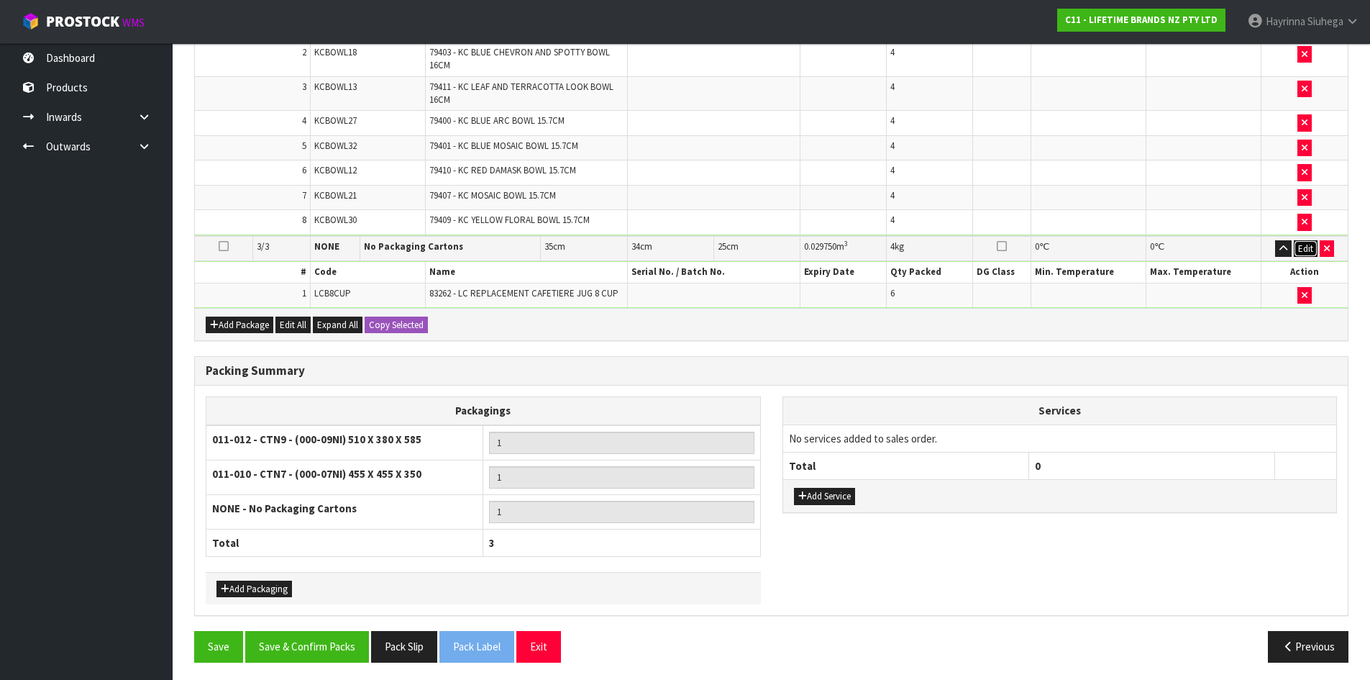
click at [1311, 244] on button "Edit" at bounding box center [1306, 248] width 24 height 17
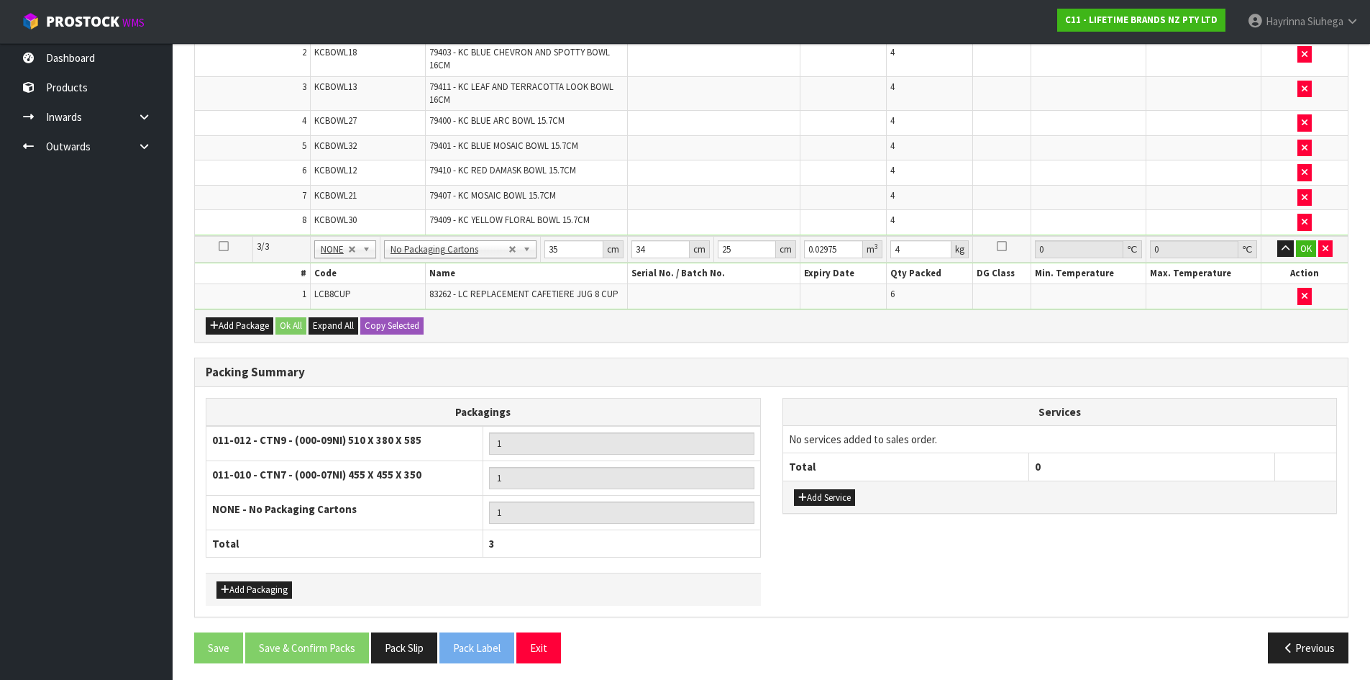
click at [542, 245] on td "35 cm" at bounding box center [584, 249] width 86 height 27
click at [549, 245] on input "35" at bounding box center [574, 249] width 58 height 18
type input "3"
type input "0.00255"
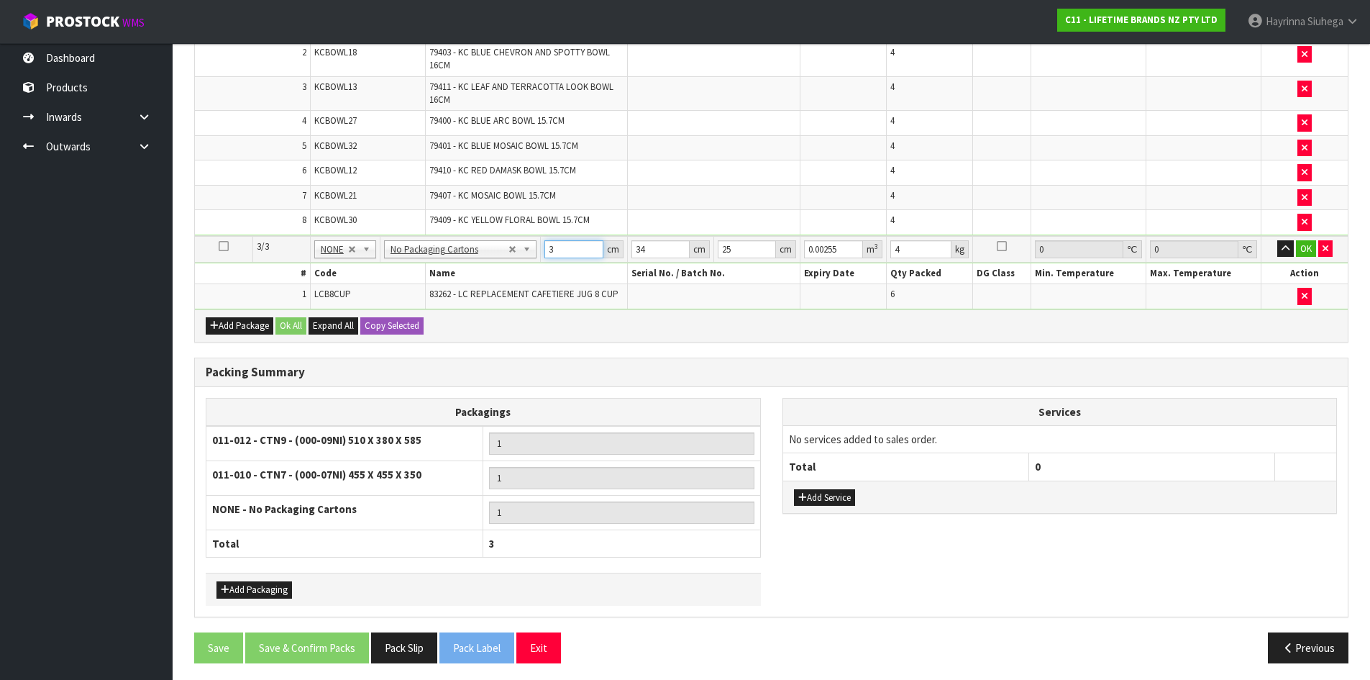
type input "35"
type input "0.02975"
type input "3"
type input "0.002625"
type input "34"
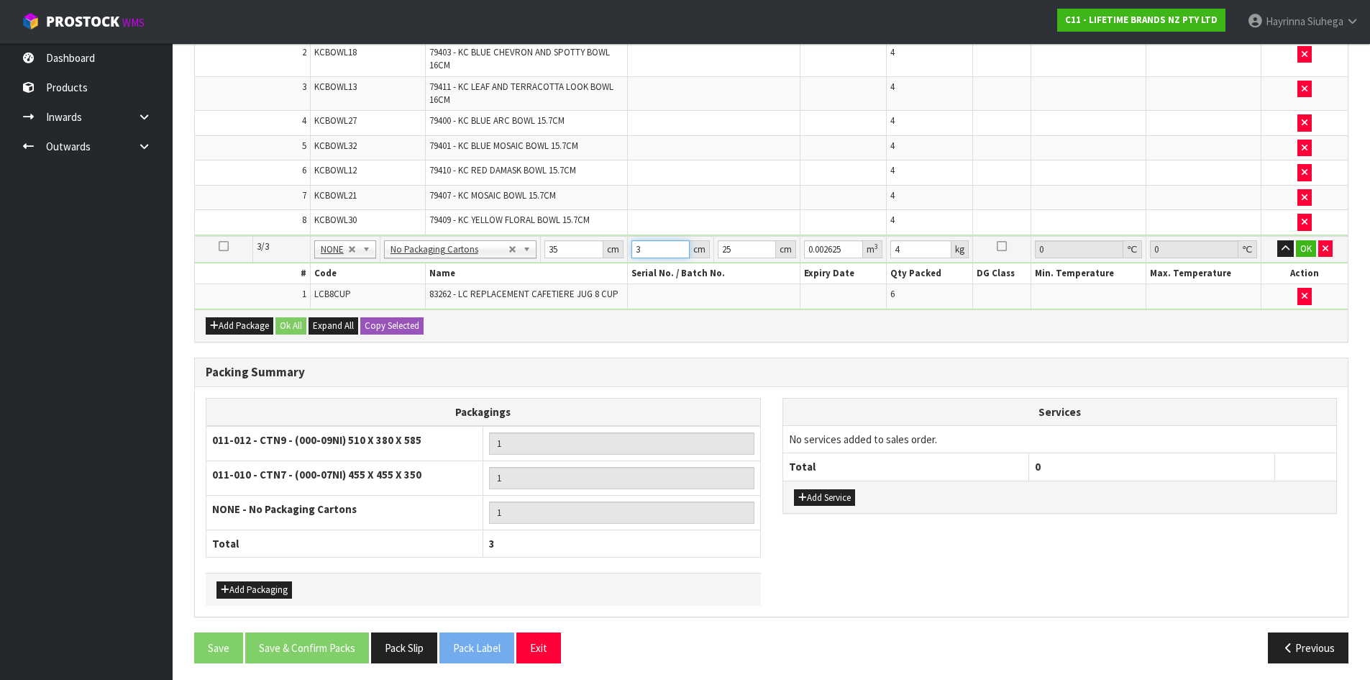
type input "0.02975"
click button "OK" at bounding box center [1306, 248] width 20 height 17
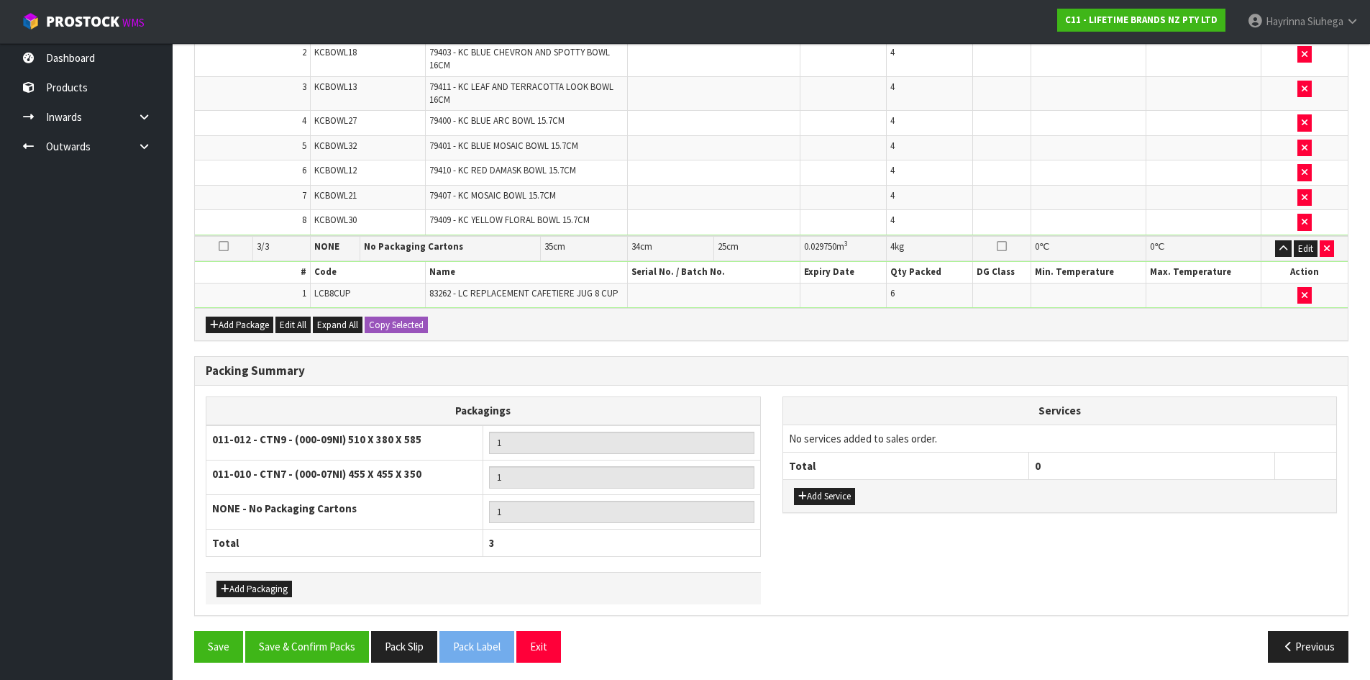
scroll to position [652, 0]
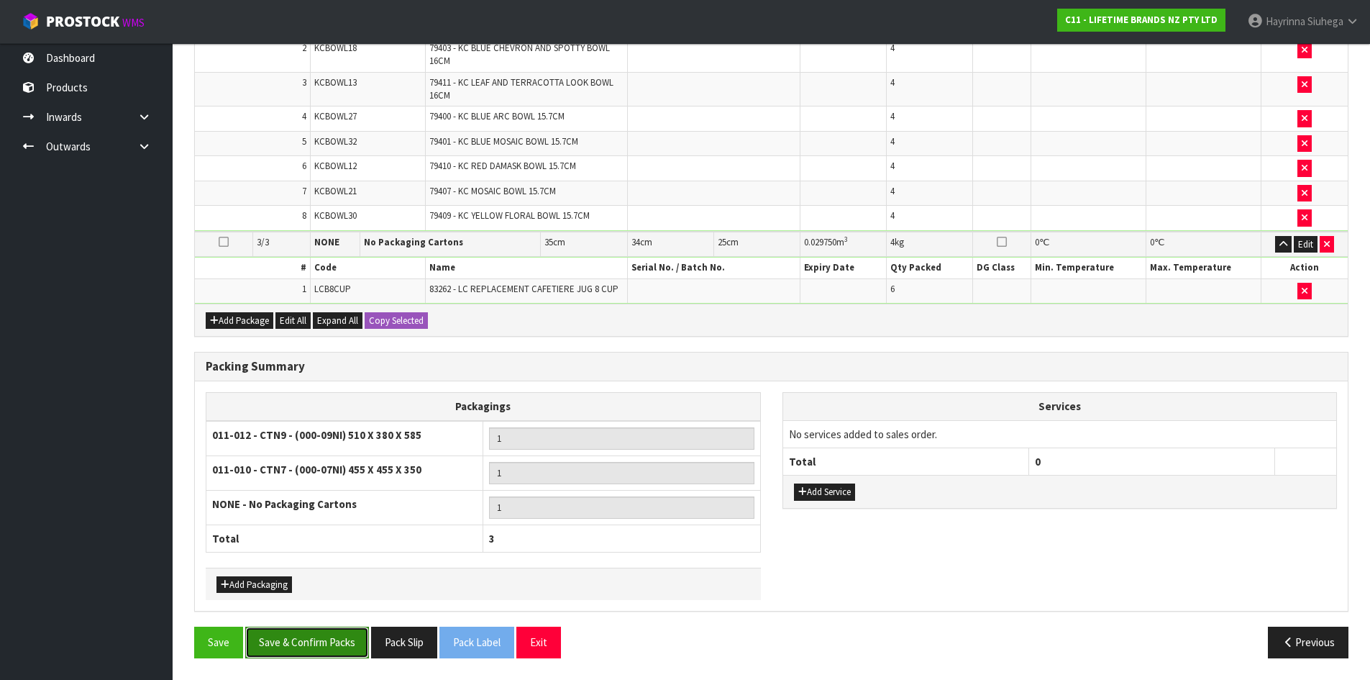
click at [342, 654] on button "Save & Confirm Packs" at bounding box center [307, 642] width 124 height 31
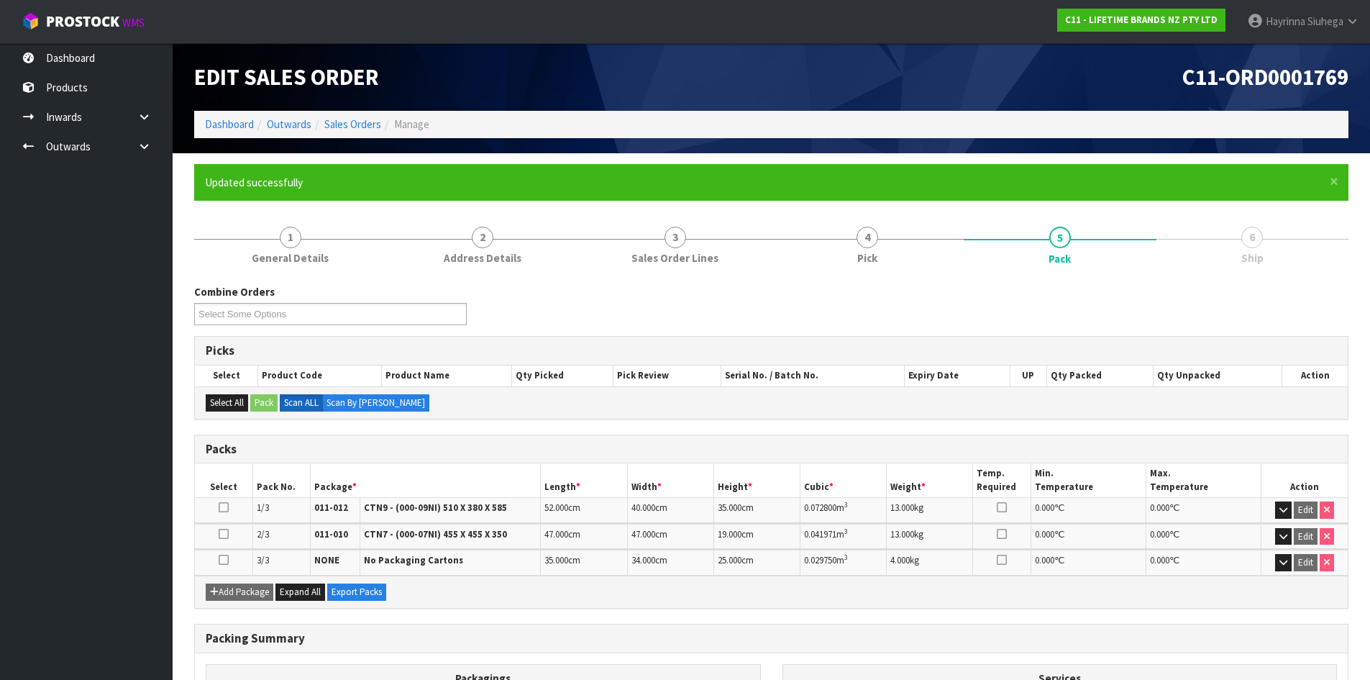
scroll to position [239, 0]
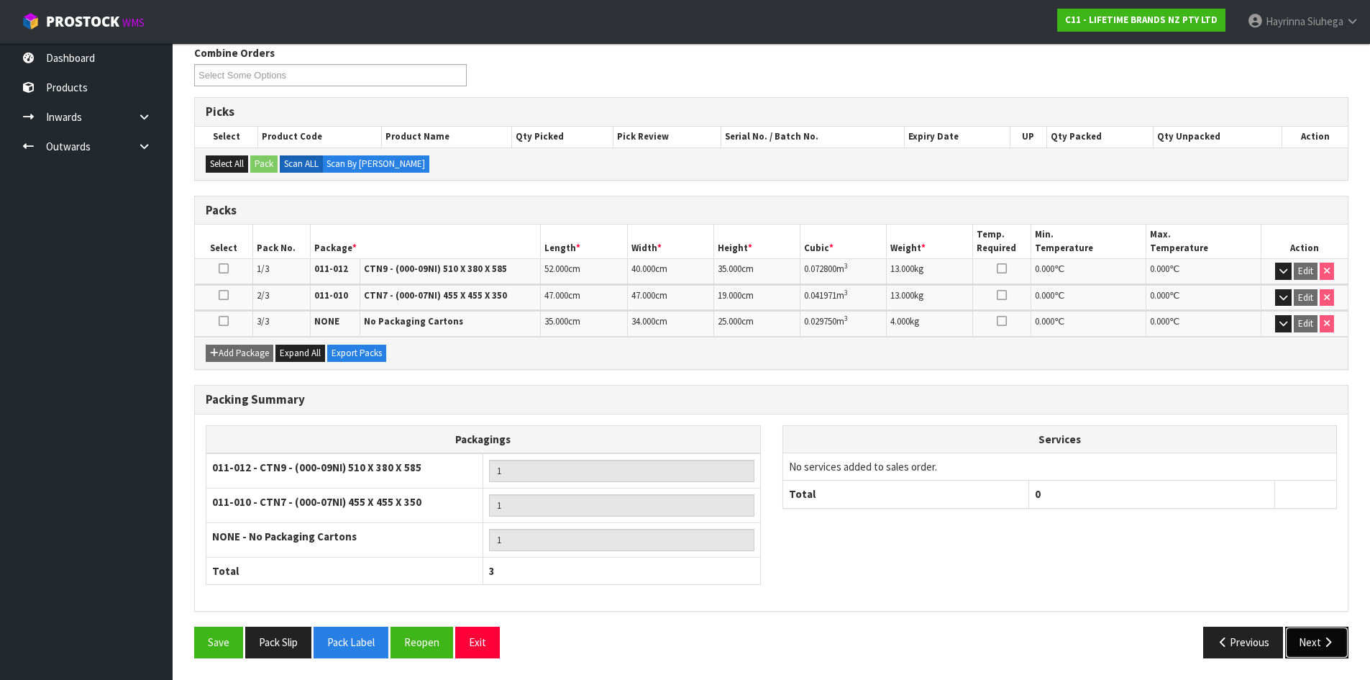
click at [1318, 640] on button "Next" at bounding box center [1316, 642] width 63 height 31
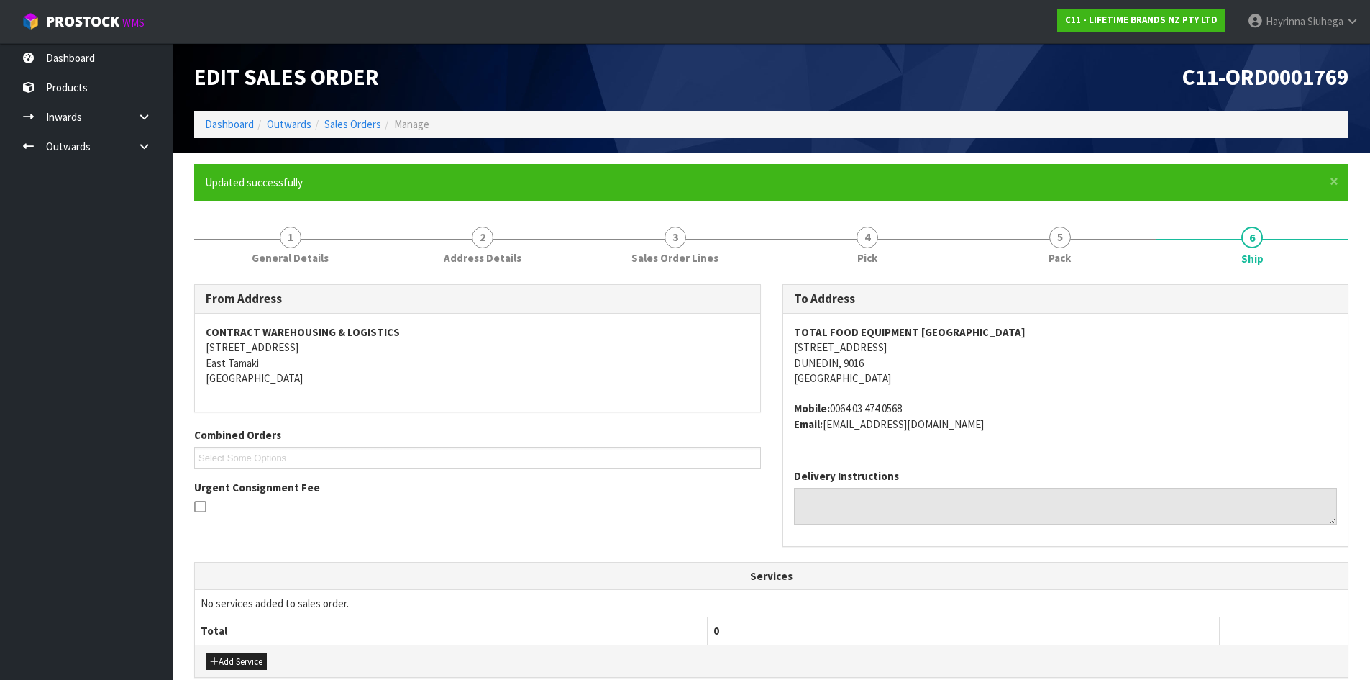
scroll to position [342, 0]
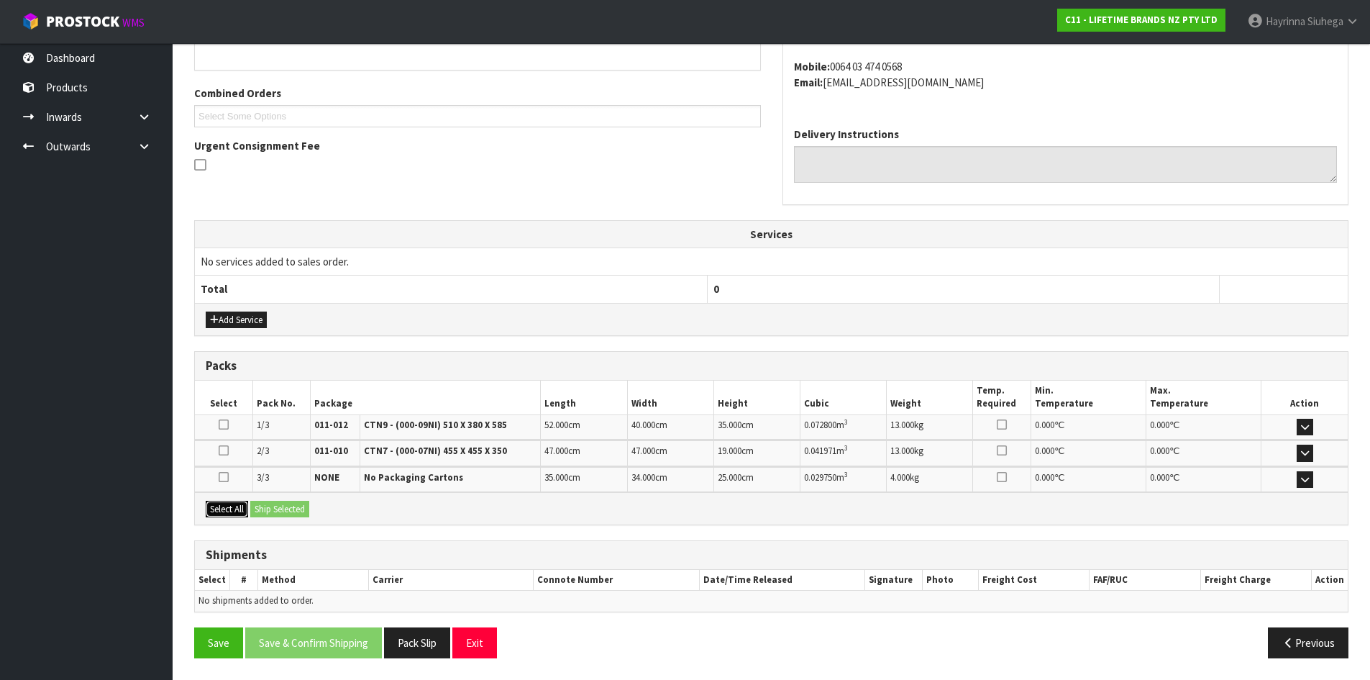
click at [227, 504] on button "Select All" at bounding box center [227, 509] width 42 height 17
click at [288, 509] on button "Ship Selected" at bounding box center [279, 509] width 59 height 17
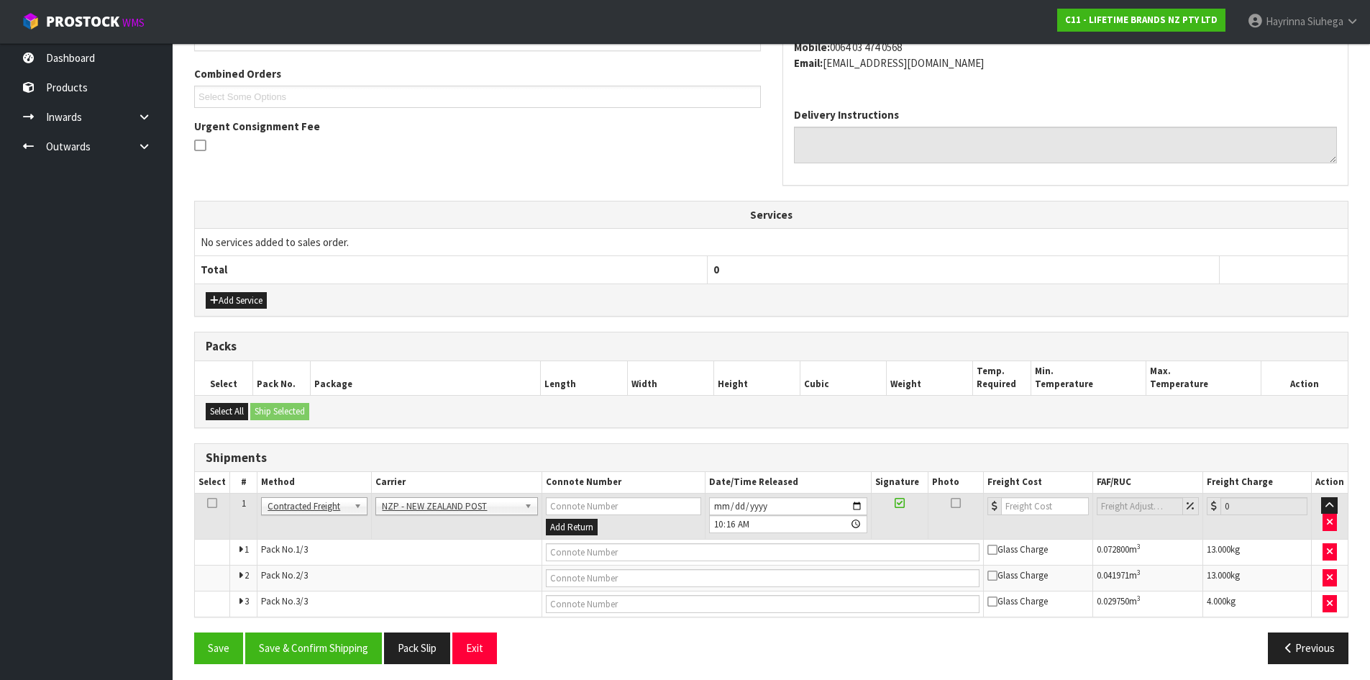
scroll to position [367, 0]
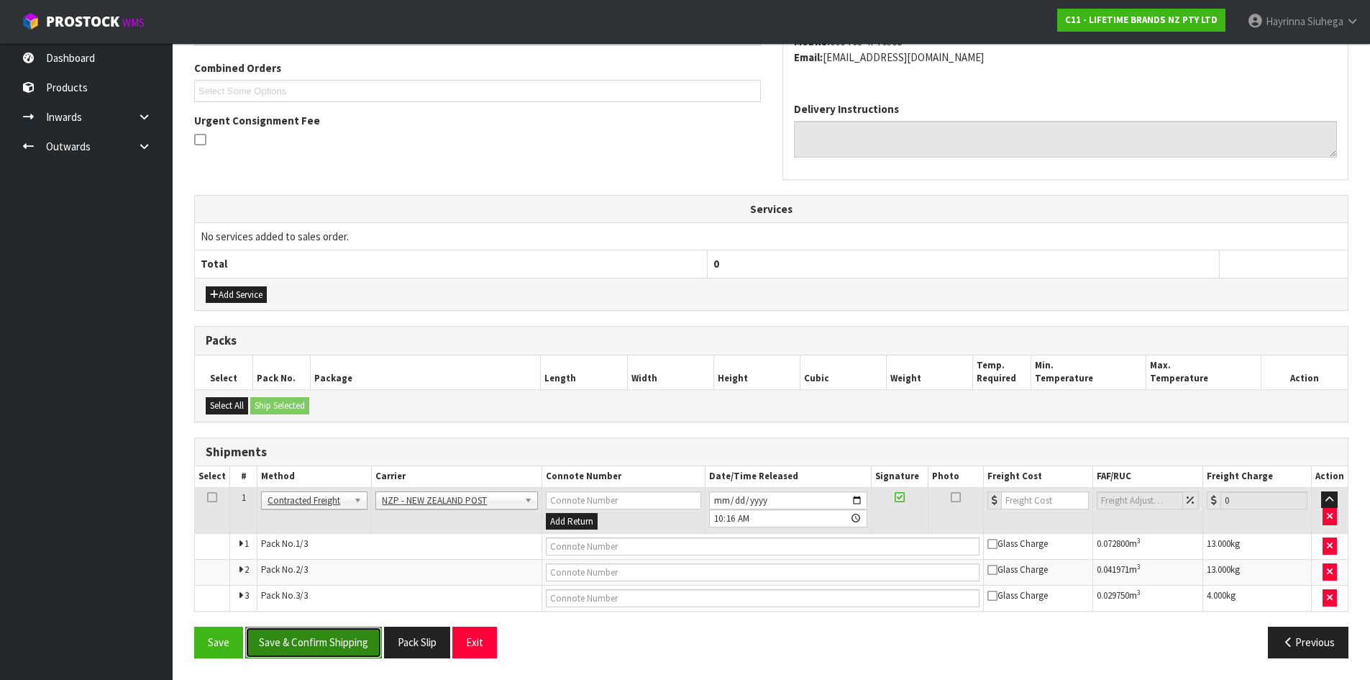
click at [326, 638] on button "Save & Confirm Shipping" at bounding box center [313, 642] width 137 height 31
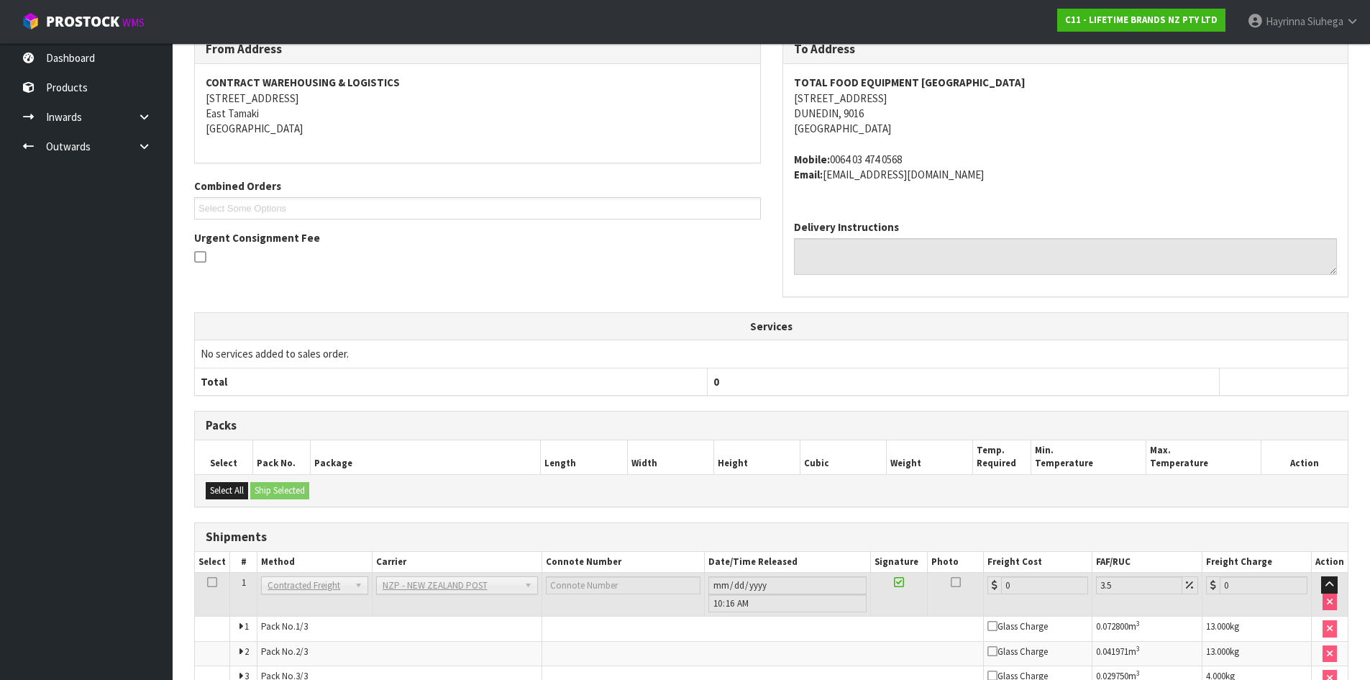
scroll to position [344, 0]
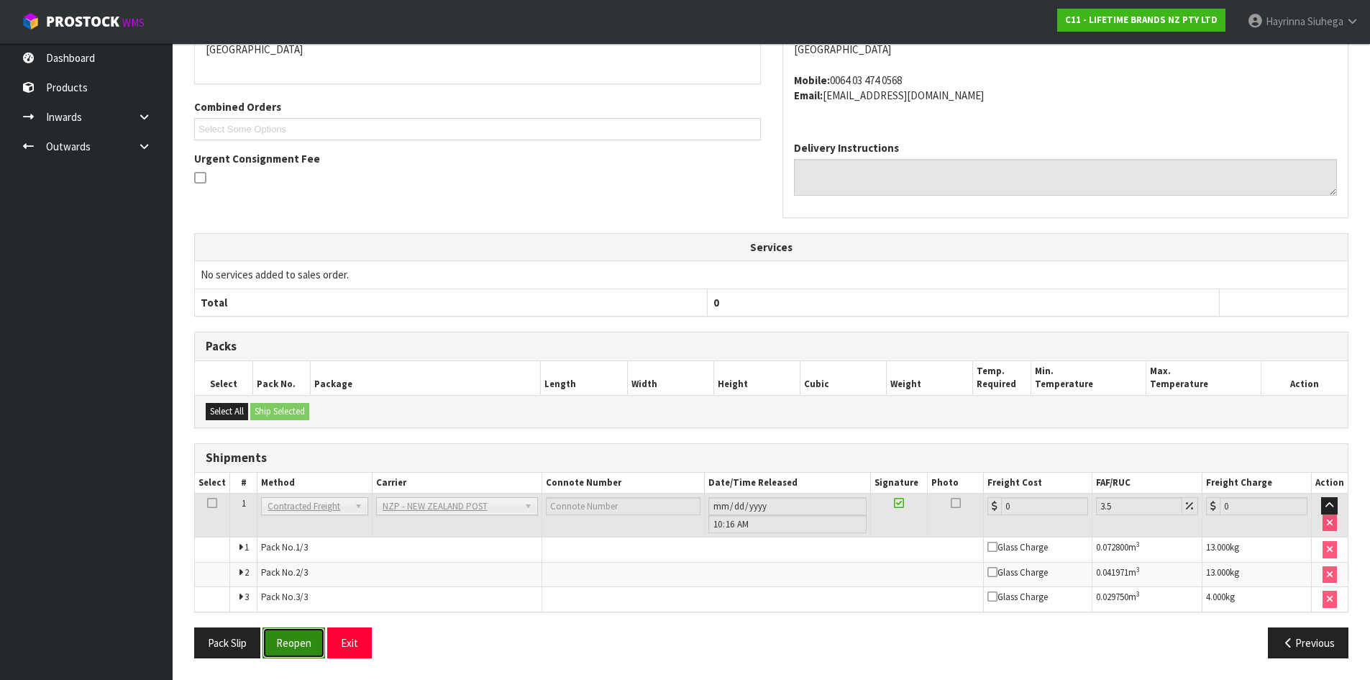
click at [304, 642] on button "Reopen" at bounding box center [294, 642] width 63 height 31
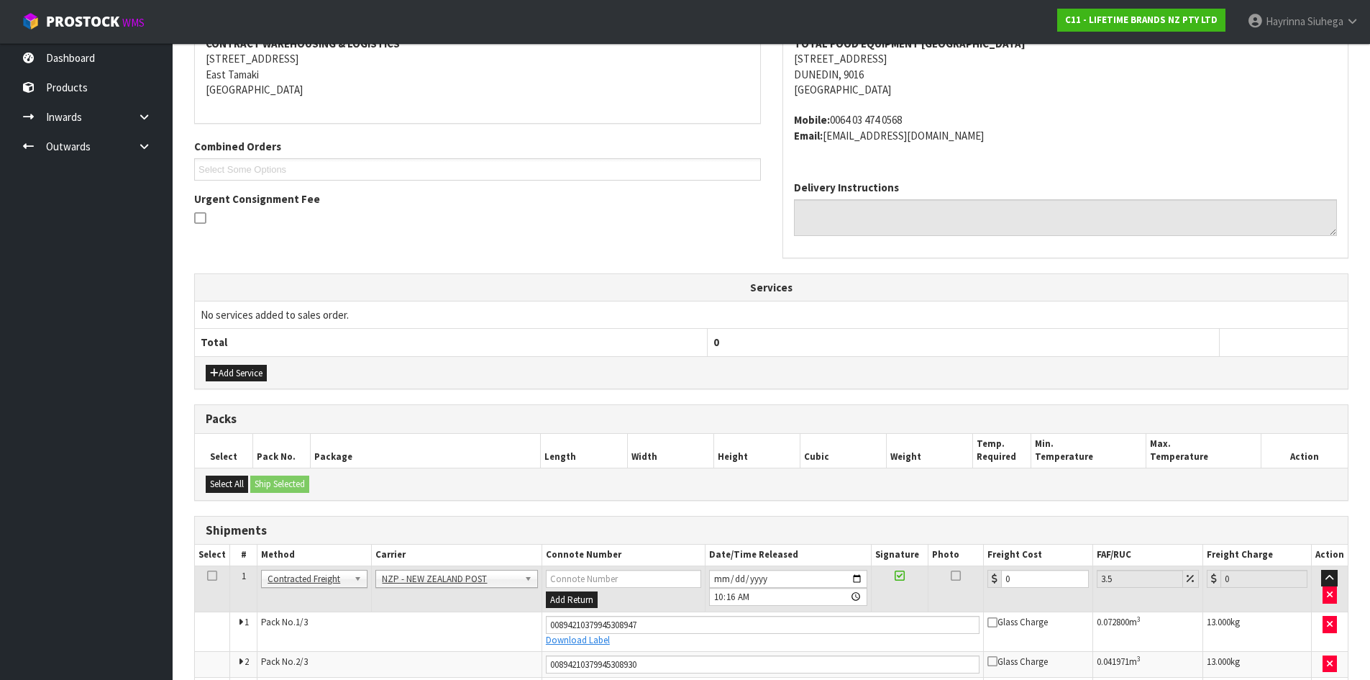
scroll to position [380, 0]
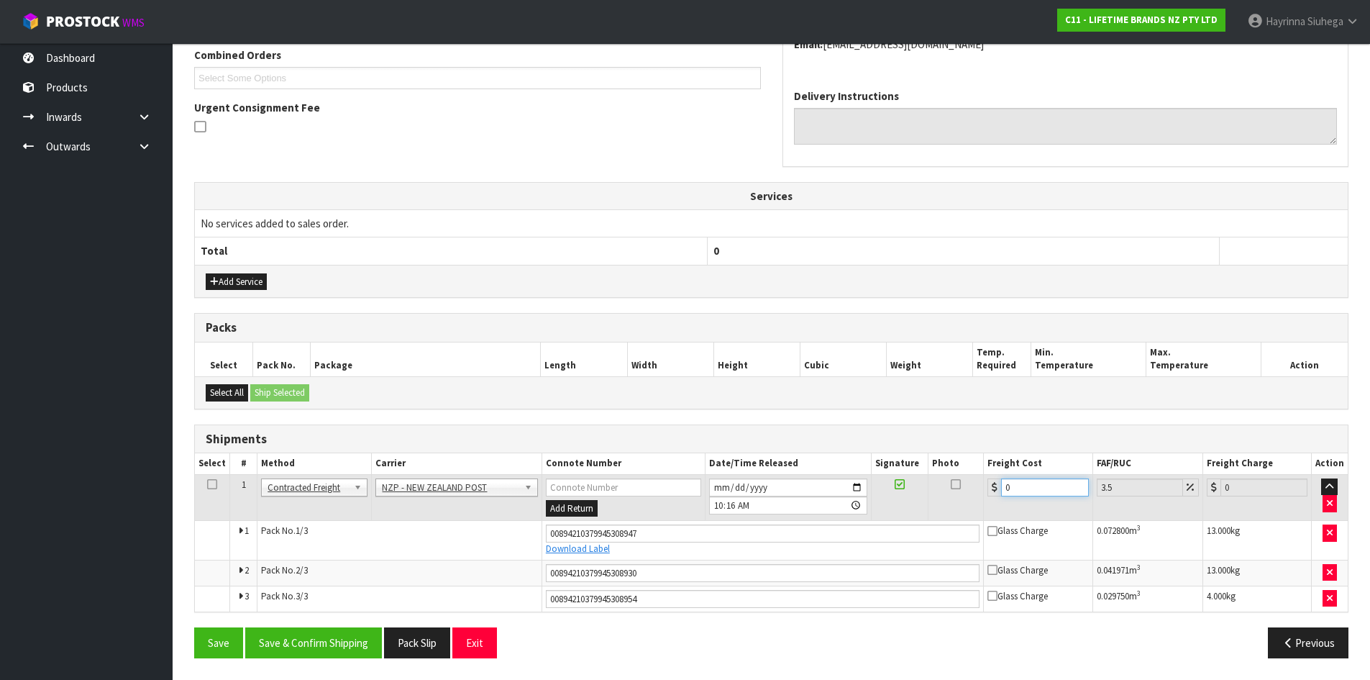
drag, startPoint x: 1034, startPoint y: 492, endPoint x: 896, endPoint y: 508, distance: 139.0
click at [897, 508] on tr "1 Client Local Pickup Customer Local Pickup Company Freight Contracted Freight …" at bounding box center [771, 497] width 1153 height 47
type input "4"
type input "4.14"
type input "48"
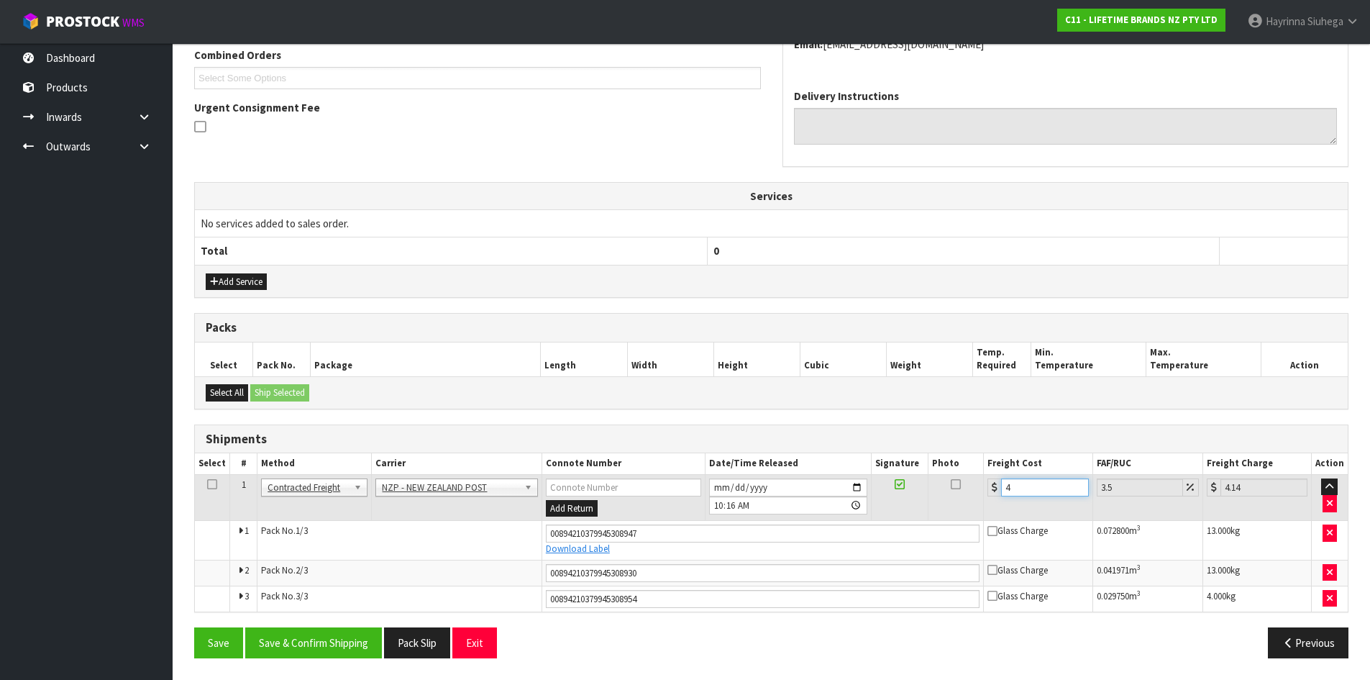
type input "49.68"
type input "48.1"
type input "49.78"
type input "48.16"
type input "49.85"
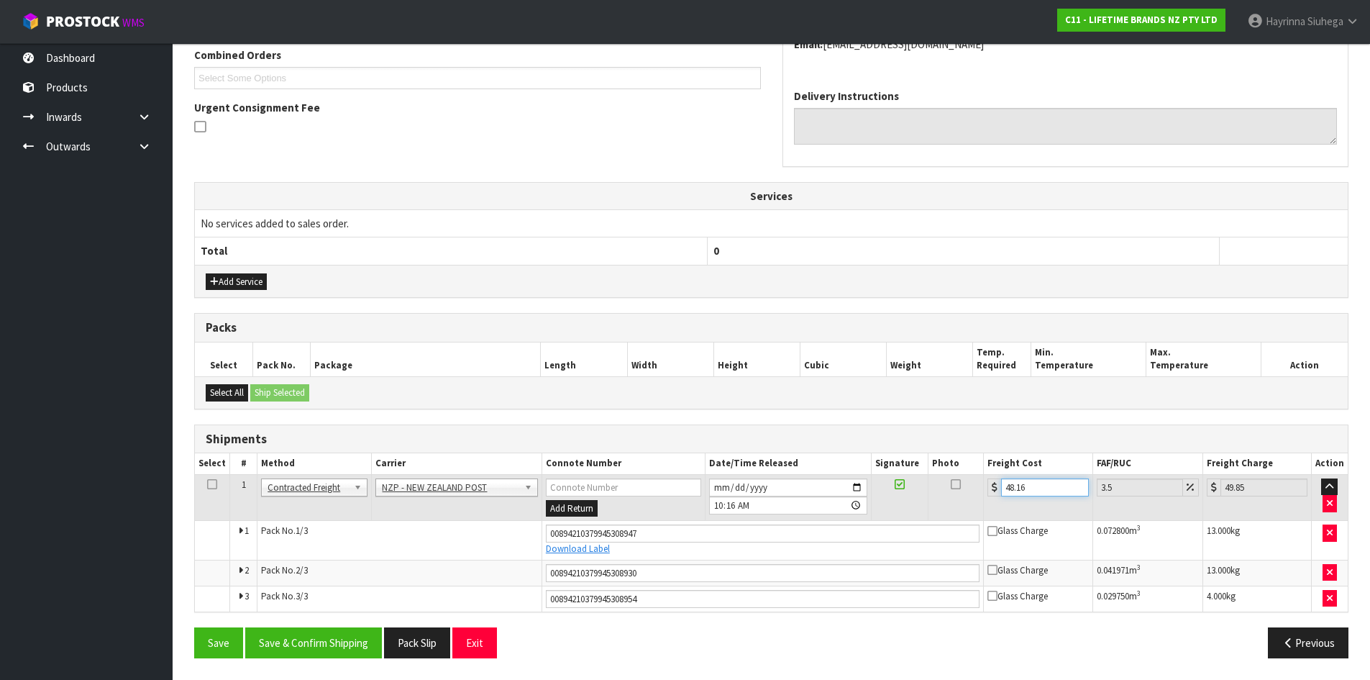
type input "48.16"
click at [194, 627] on button "Save" at bounding box center [218, 642] width 49 height 31
click at [355, 645] on button "Save & Confirm Shipping" at bounding box center [313, 642] width 137 height 31
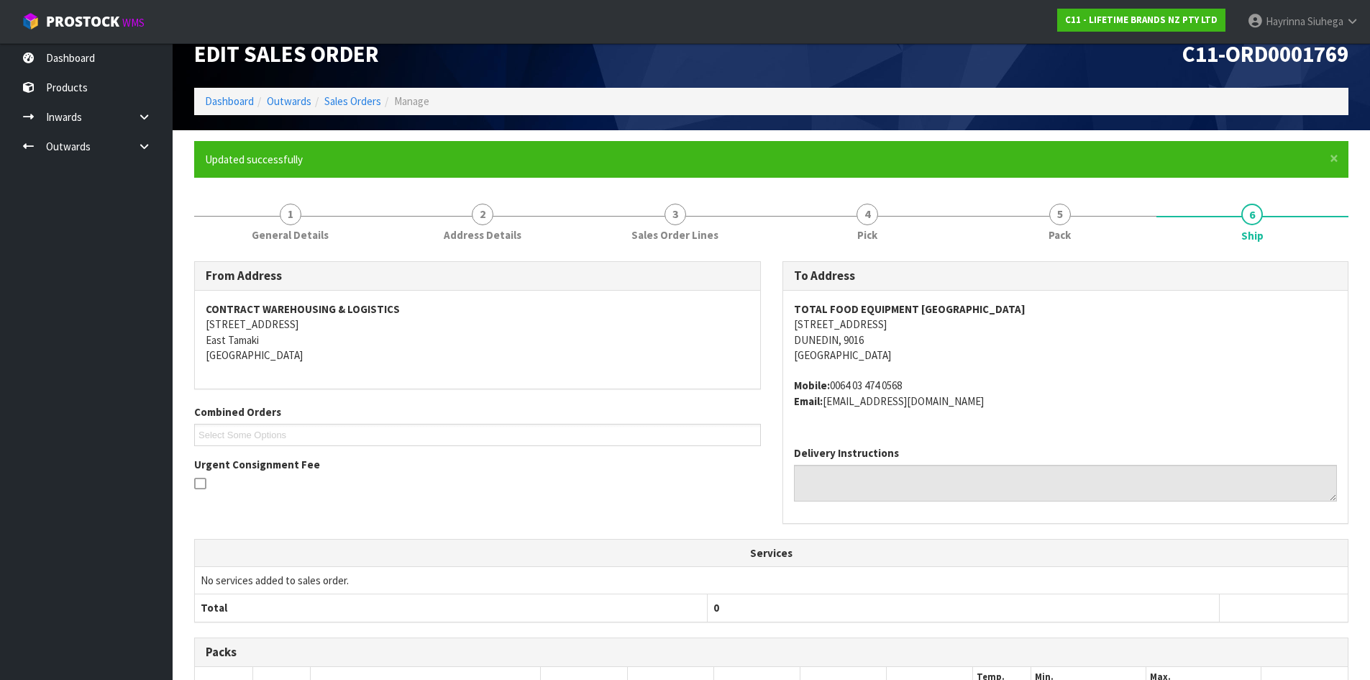
scroll to position [0, 0]
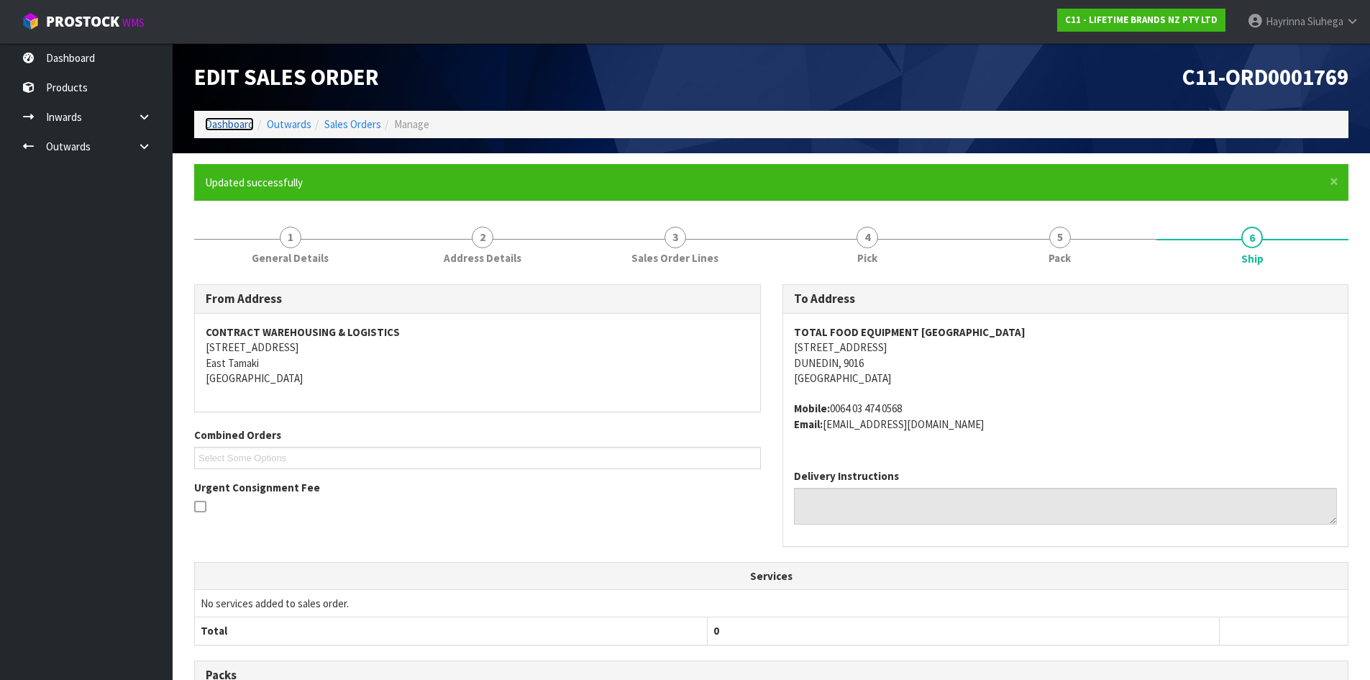
click at [236, 127] on link "Dashboard" at bounding box center [229, 124] width 49 height 14
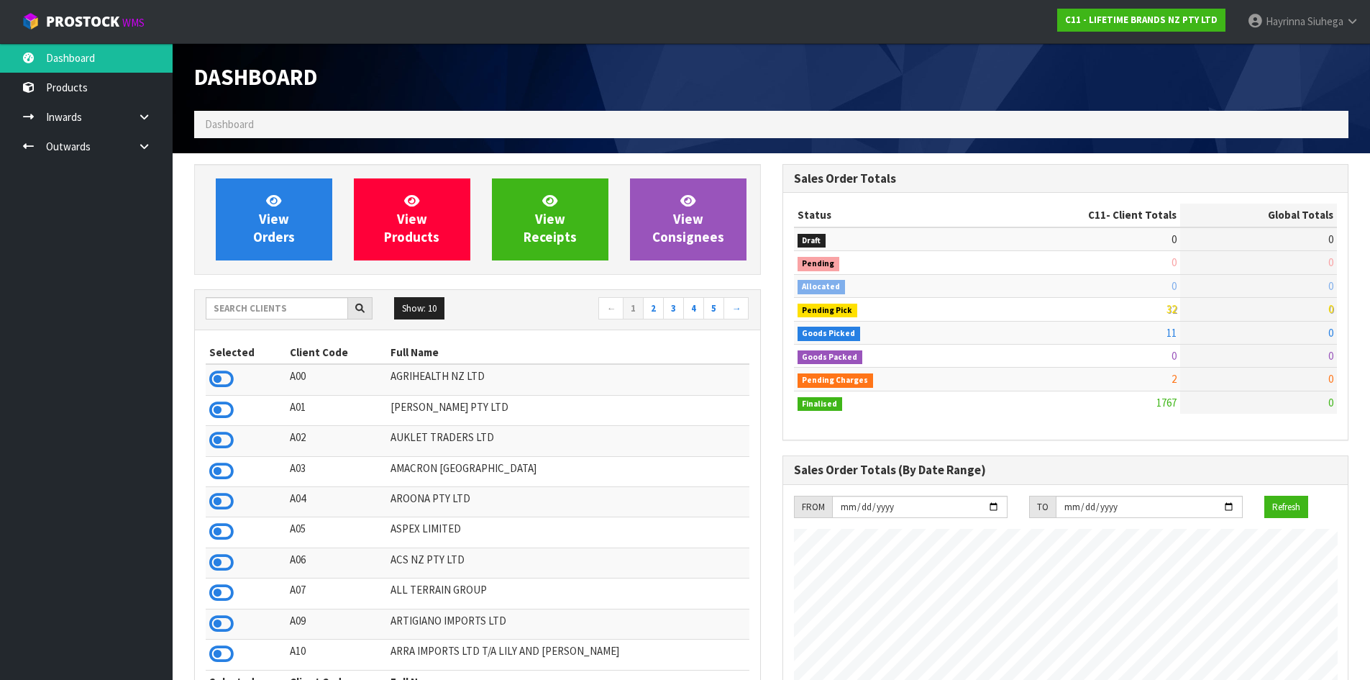
scroll to position [1090, 588]
click at [141, 145] on icon at bounding box center [144, 146] width 14 height 11
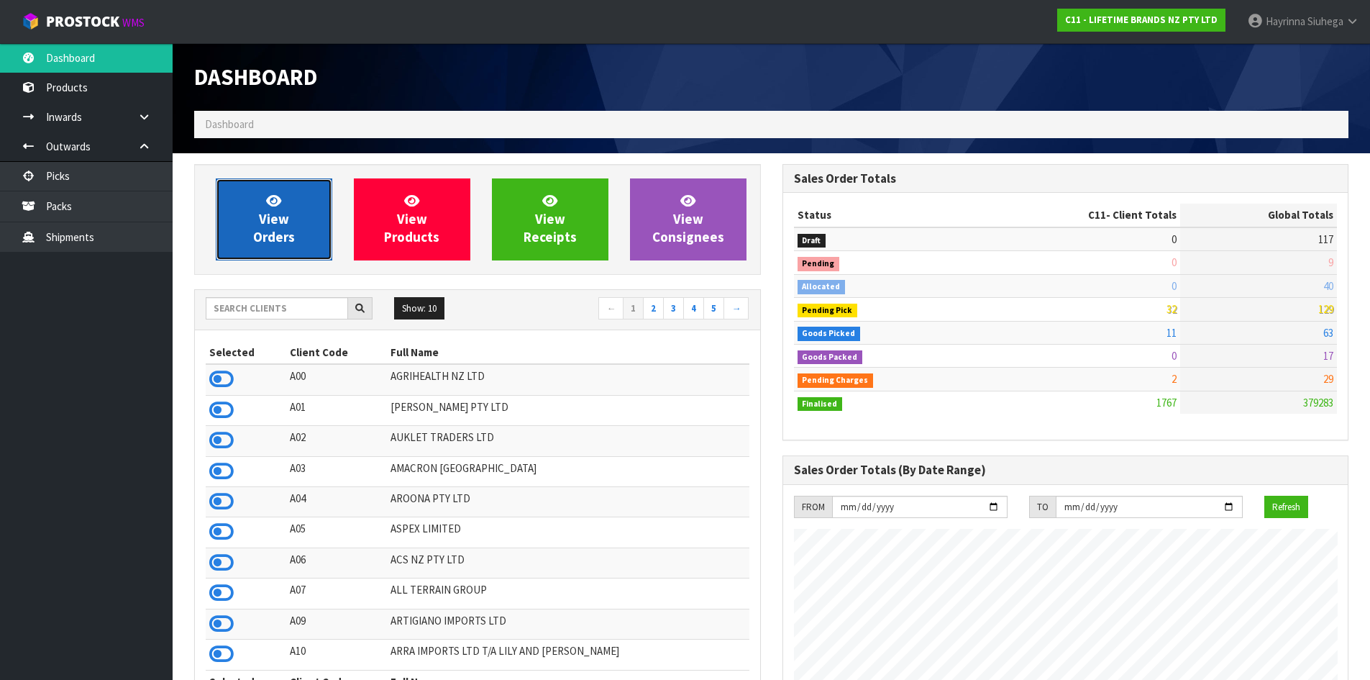
click at [301, 218] on link "View Orders" at bounding box center [274, 219] width 117 height 82
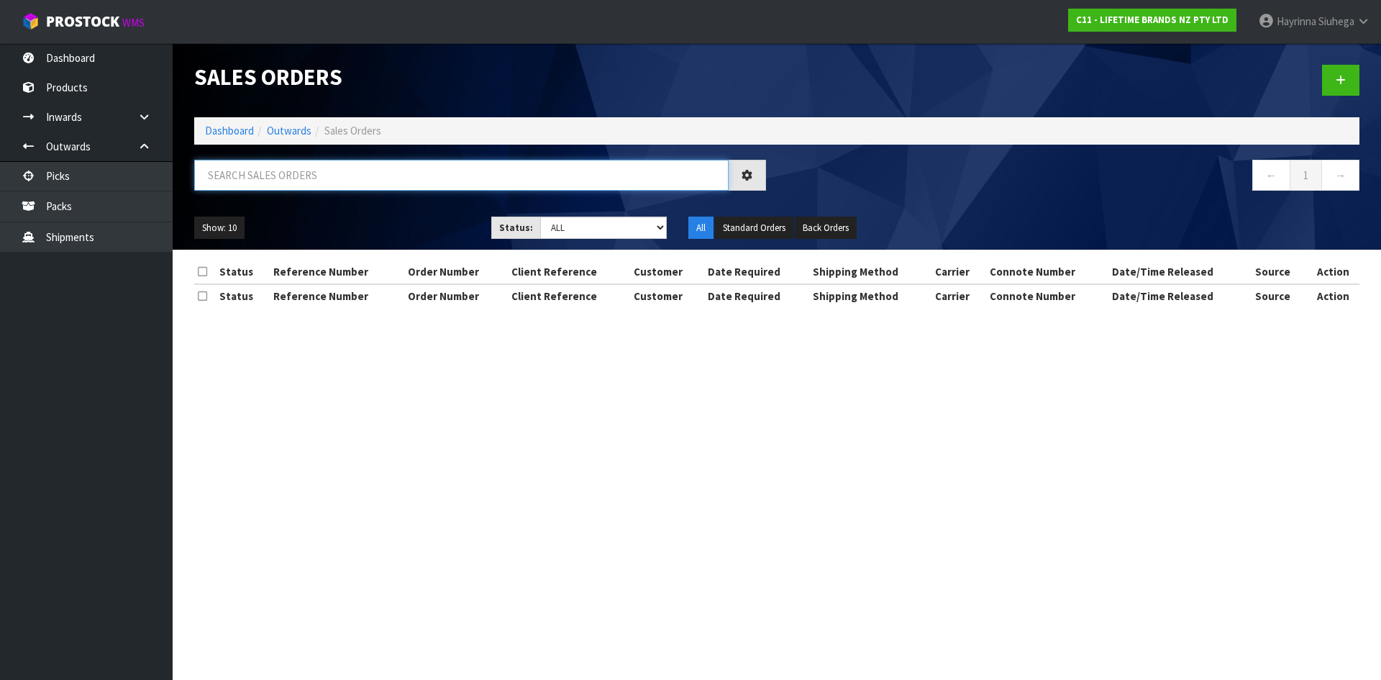
click at [326, 181] on input "text" at bounding box center [461, 175] width 534 height 31
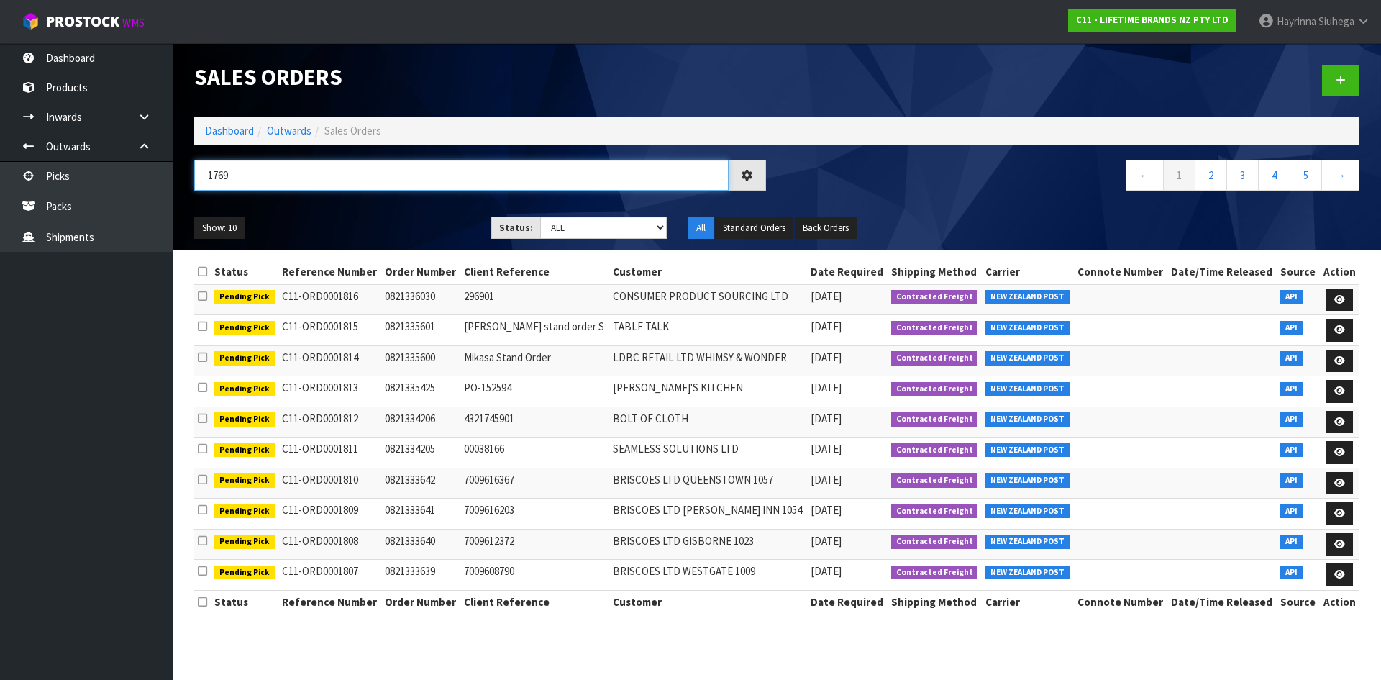
type input "1769"
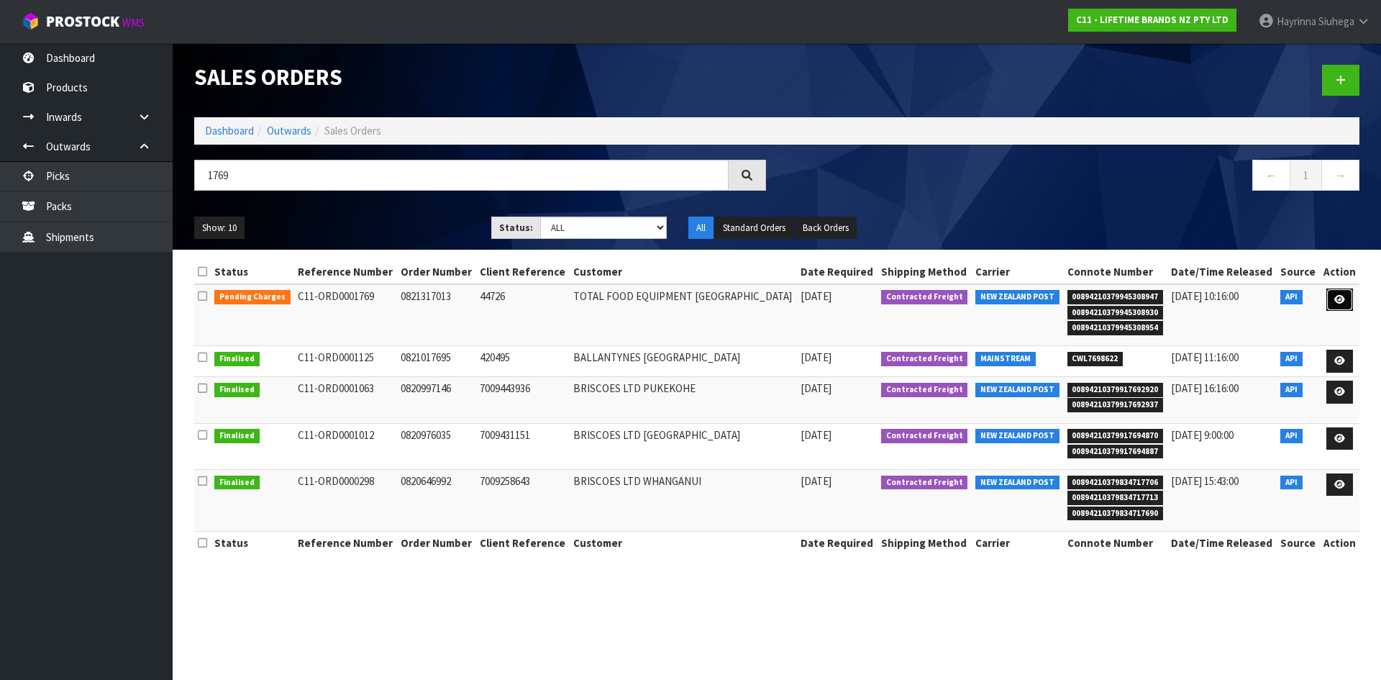
click at [1334, 301] on icon at bounding box center [1339, 299] width 11 height 9
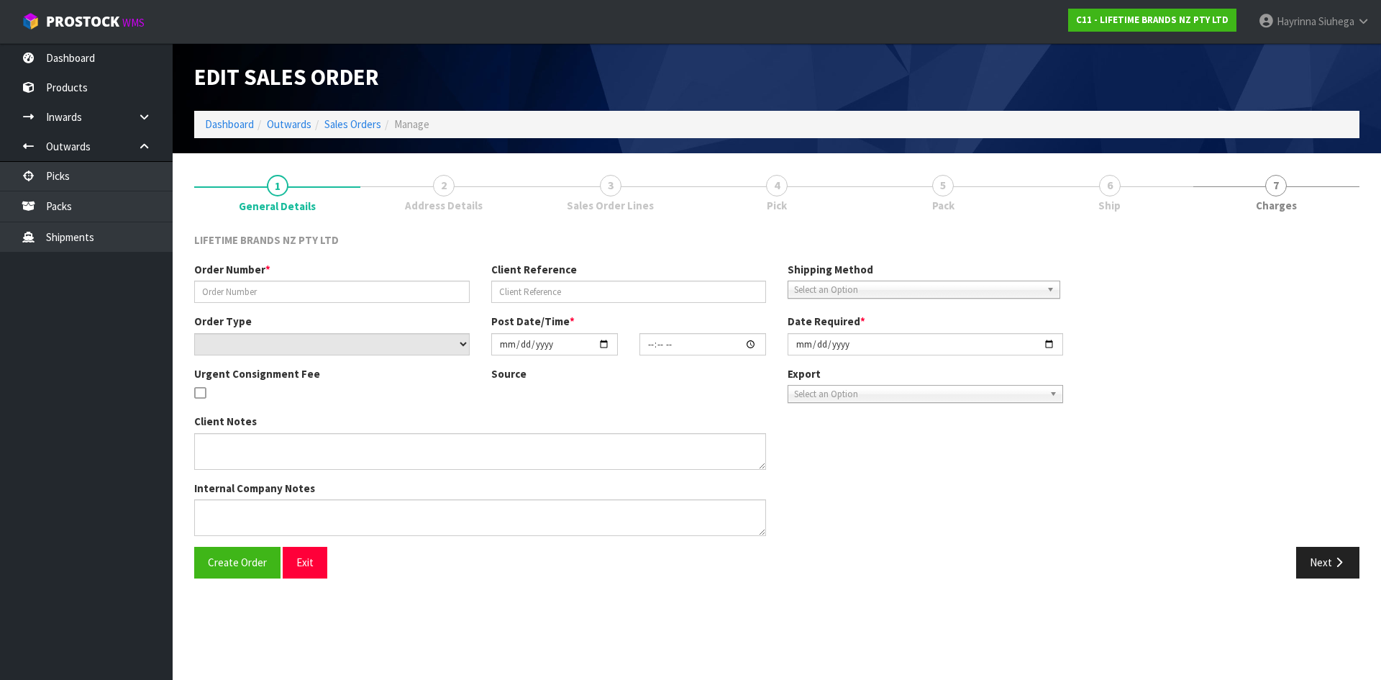
type input "0821317013"
type input "44726"
select select "number:0"
type input "2025-08-28"
type input "12:03:35.000"
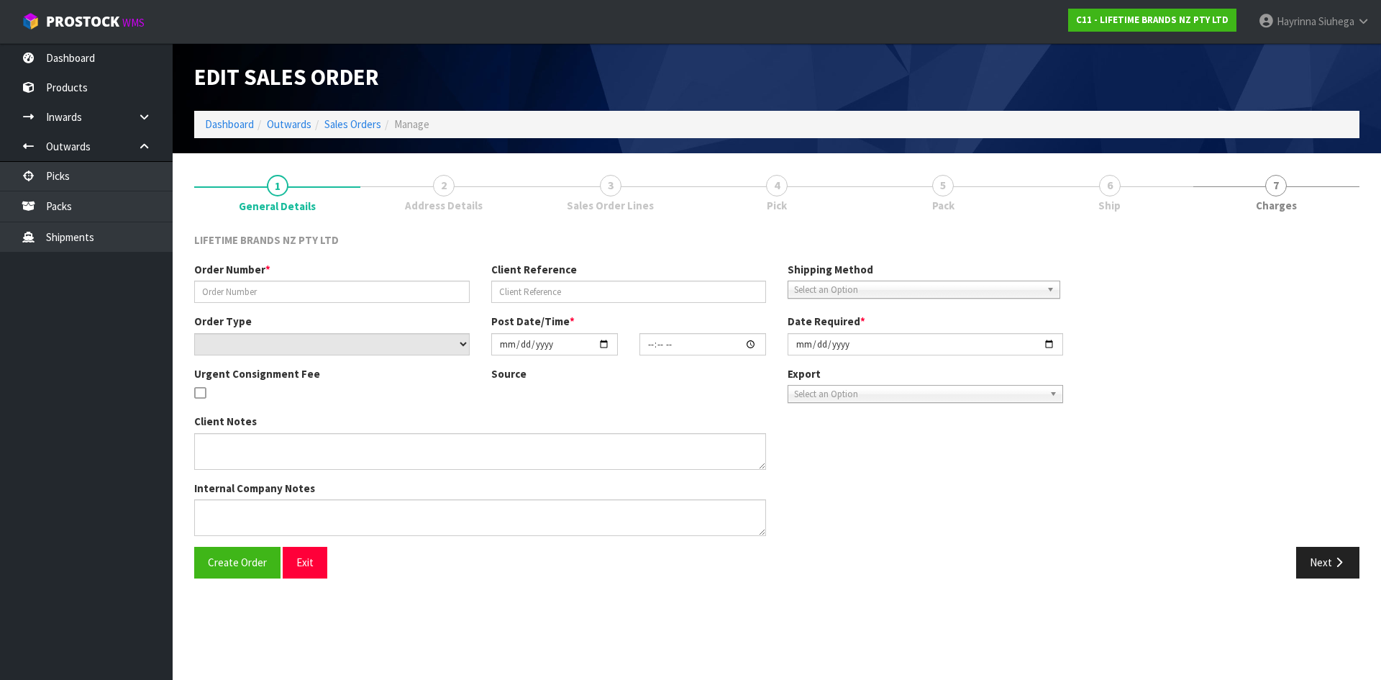
type input "[DATE]"
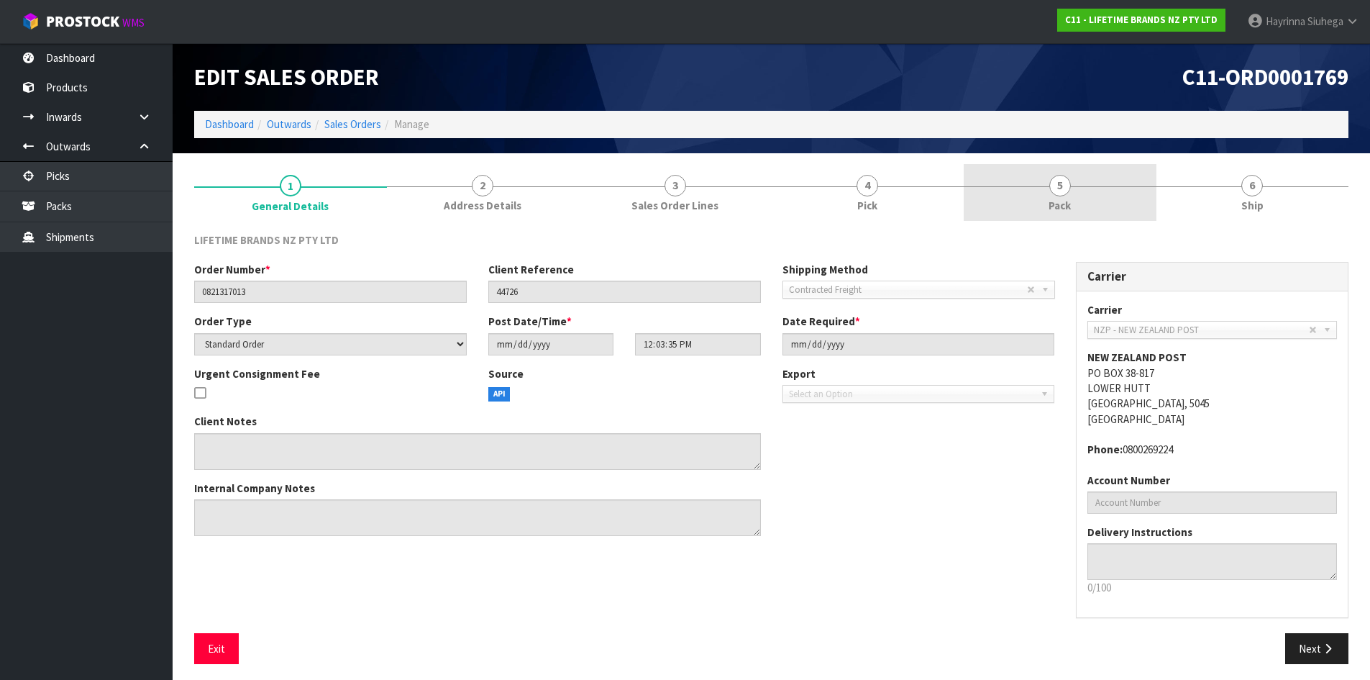
click at [1062, 199] on span "Pack" at bounding box center [1060, 205] width 22 height 15
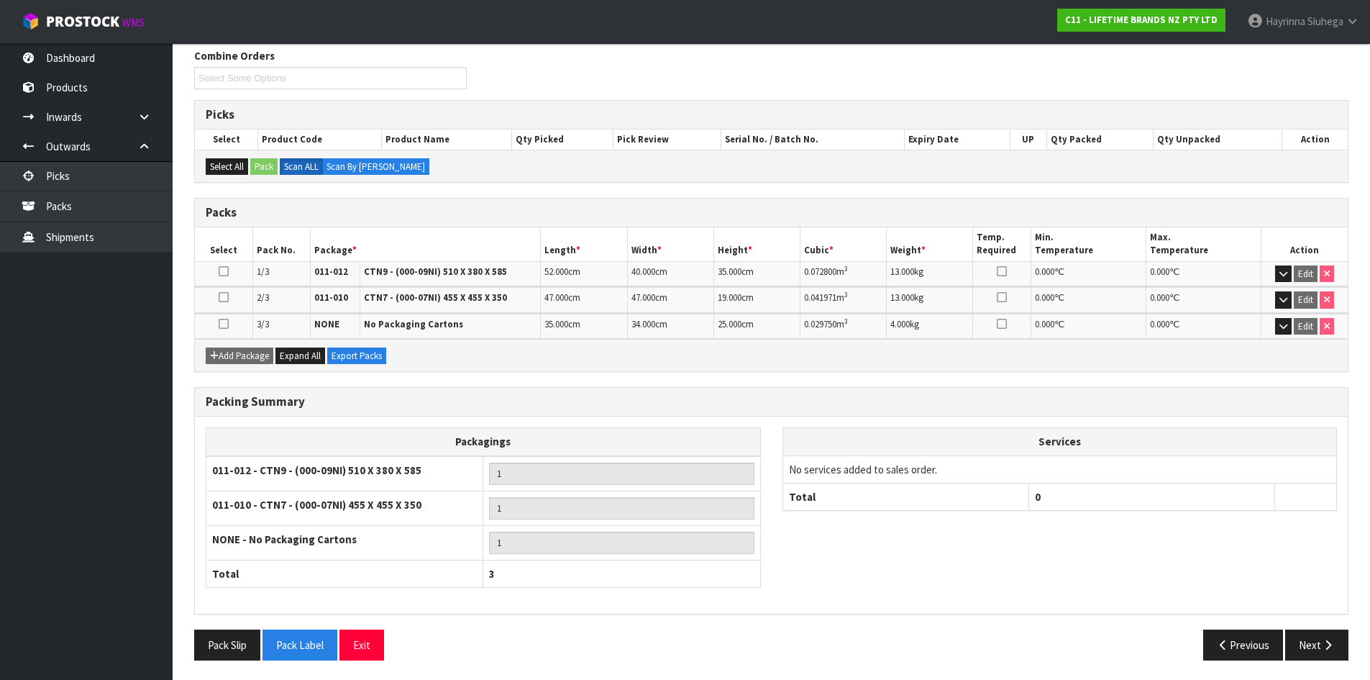
scroll to position [186, 0]
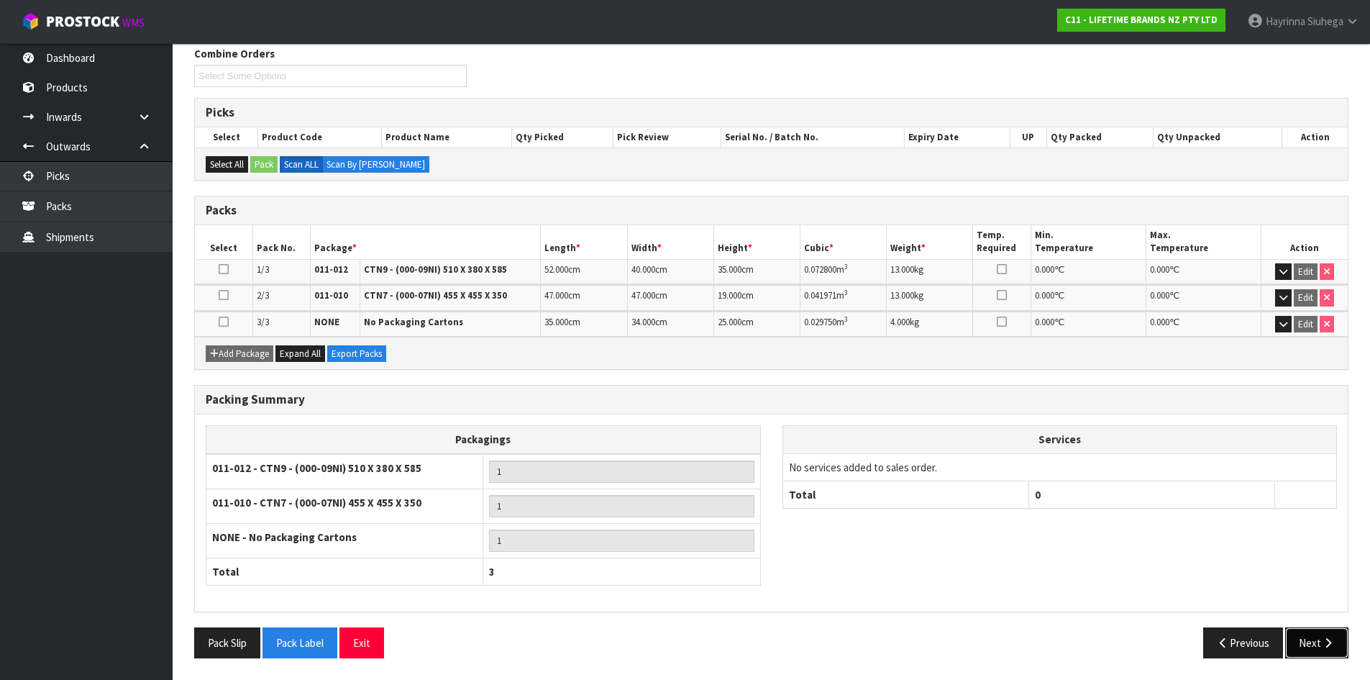
click at [1308, 627] on button "Next" at bounding box center [1316, 642] width 63 height 31
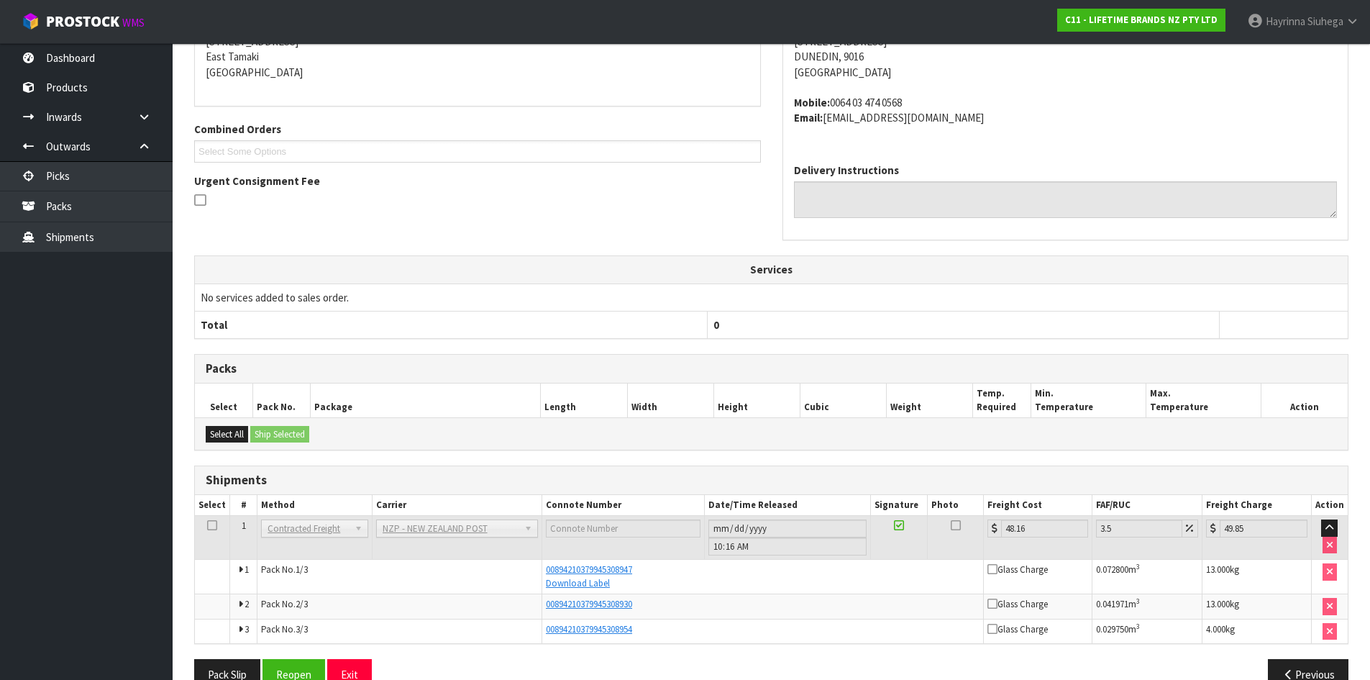
scroll to position [286, 0]
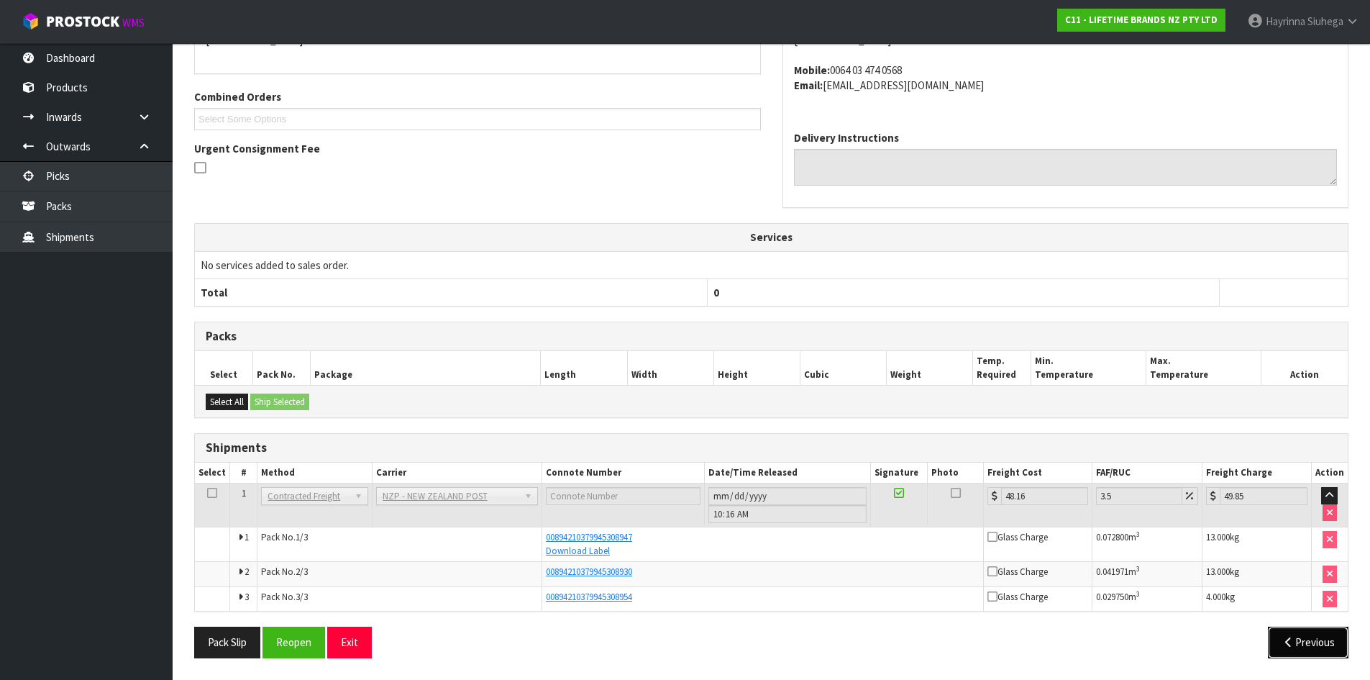
click at [1298, 637] on button "Previous" at bounding box center [1308, 642] width 81 height 31
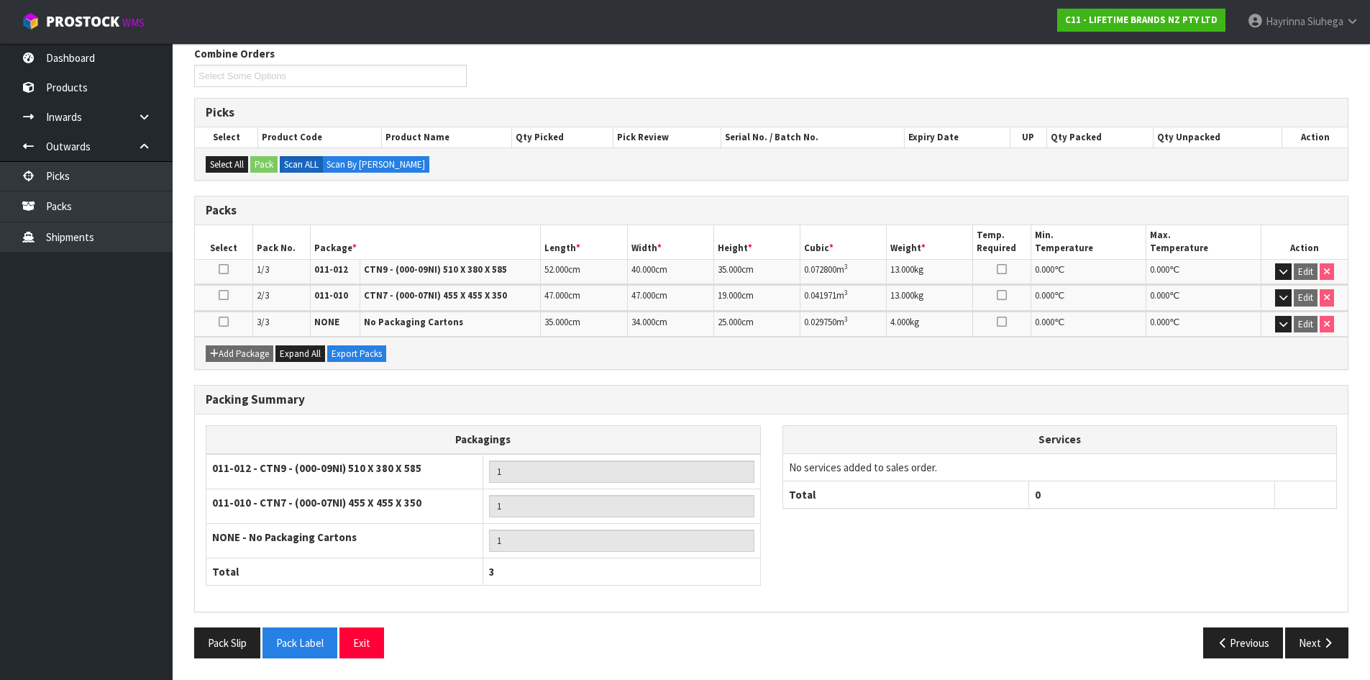
scroll to position [186, 0]
click at [1249, 633] on button "Previous" at bounding box center [1243, 642] width 81 height 31
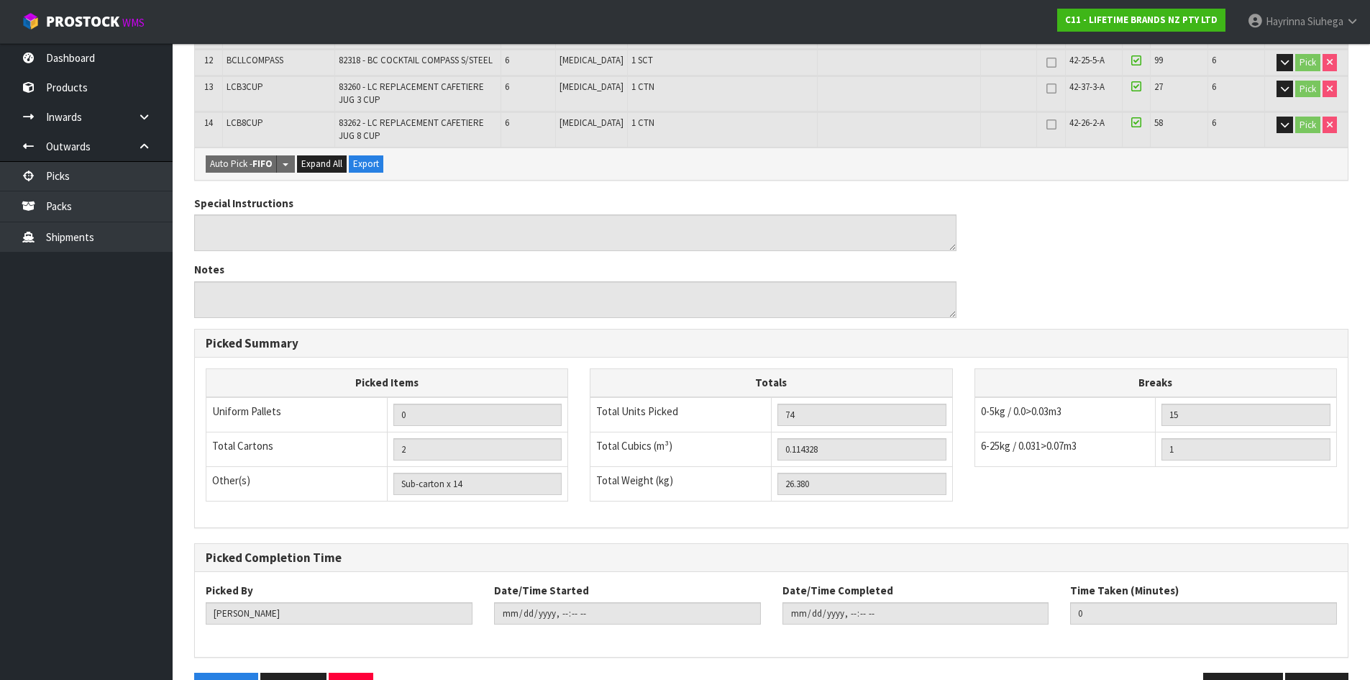
scroll to position [660, 0]
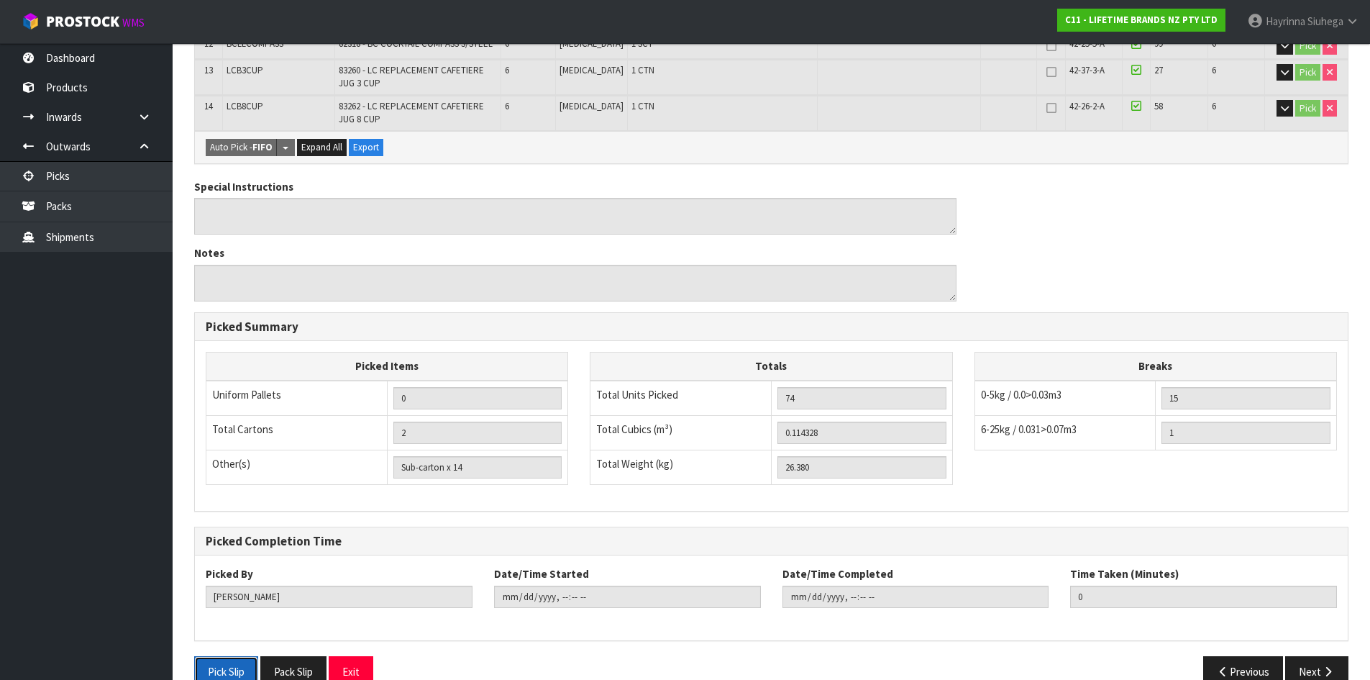
click at [241, 656] on button "Pick Slip" at bounding box center [226, 671] width 64 height 31
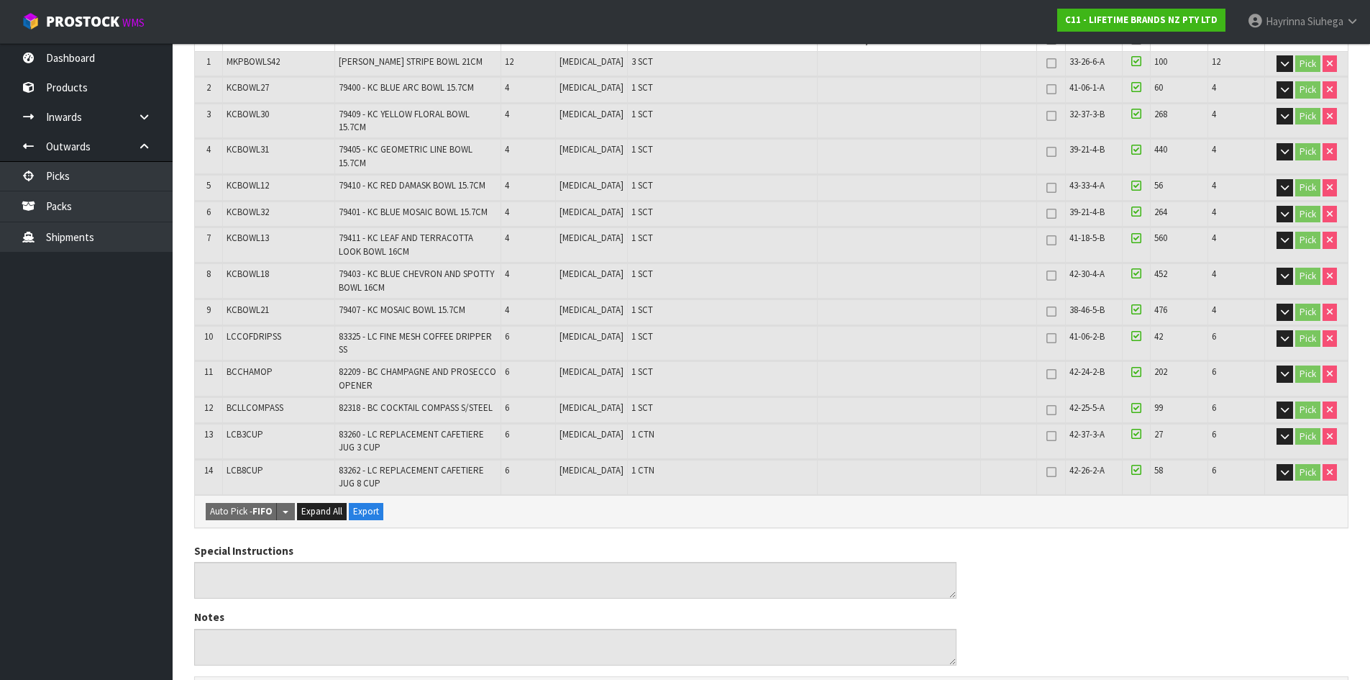
scroll to position [0, 0]
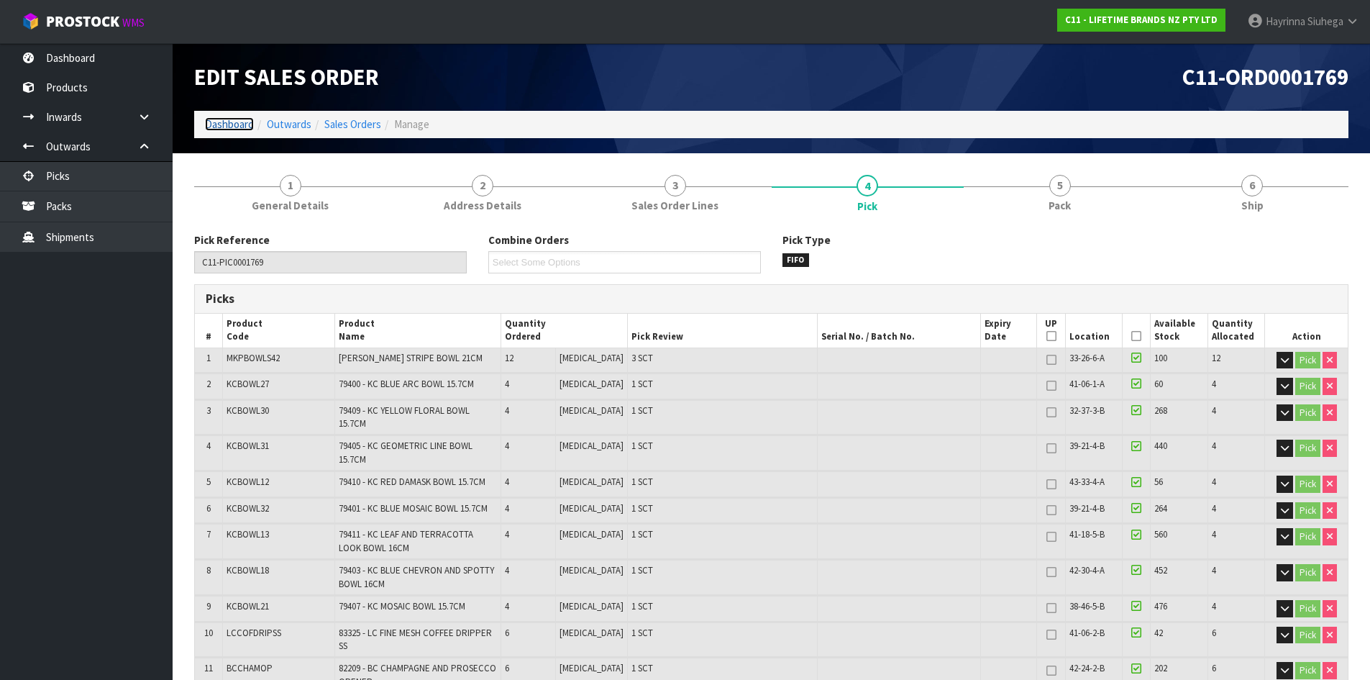
click at [247, 121] on link "Dashboard" at bounding box center [229, 124] width 49 height 14
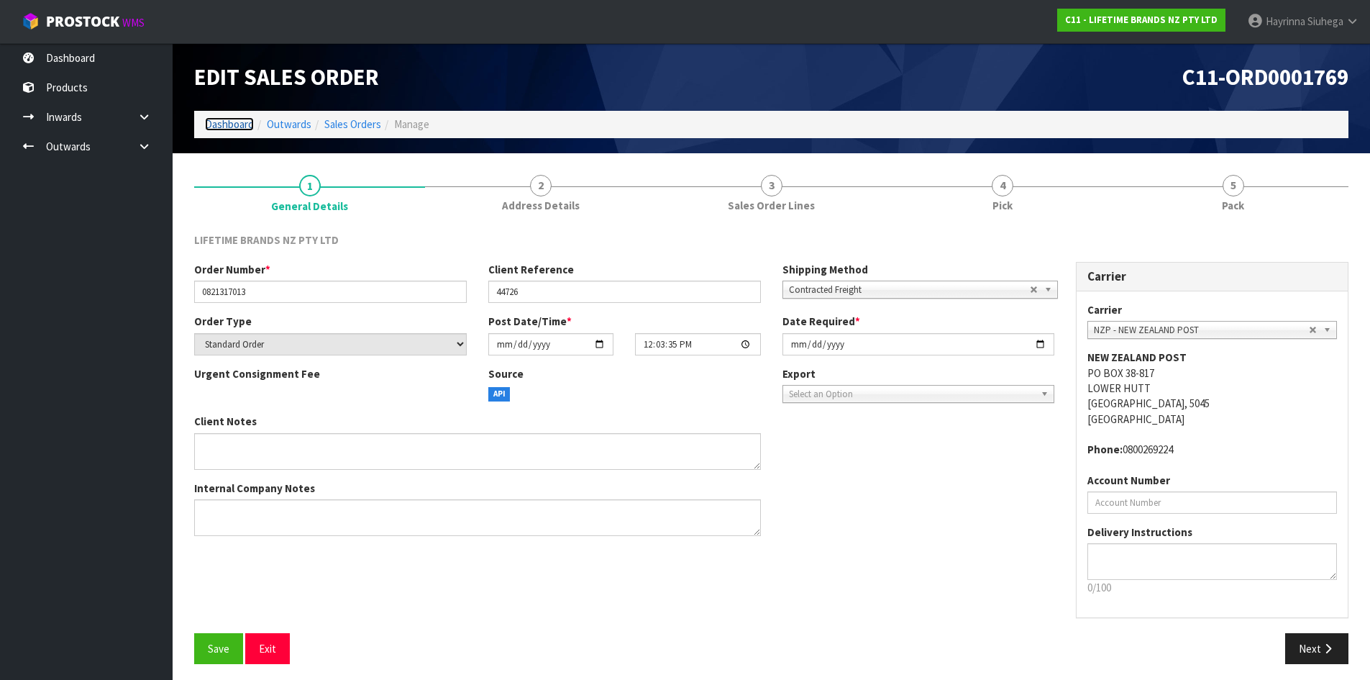
click at [218, 125] on link "Dashboard" at bounding box center [229, 124] width 49 height 14
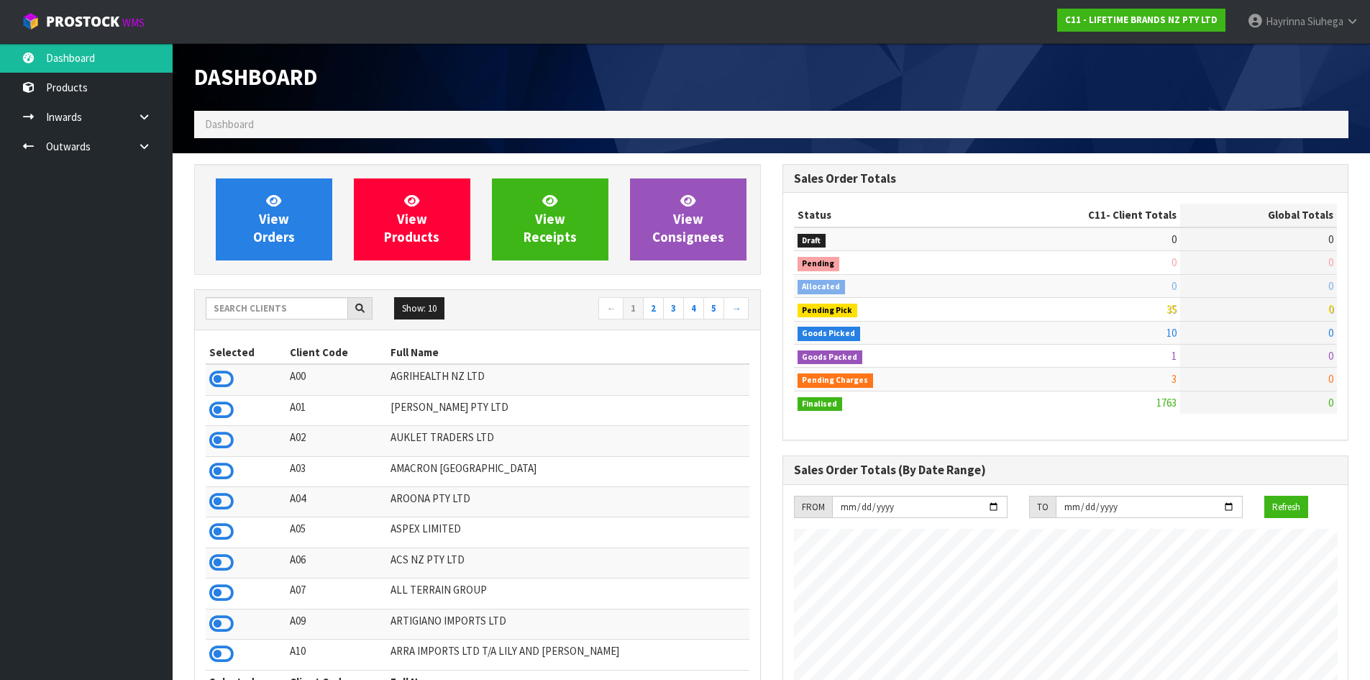
scroll to position [1090, 588]
click at [293, 306] on input "text" at bounding box center [277, 308] width 142 height 22
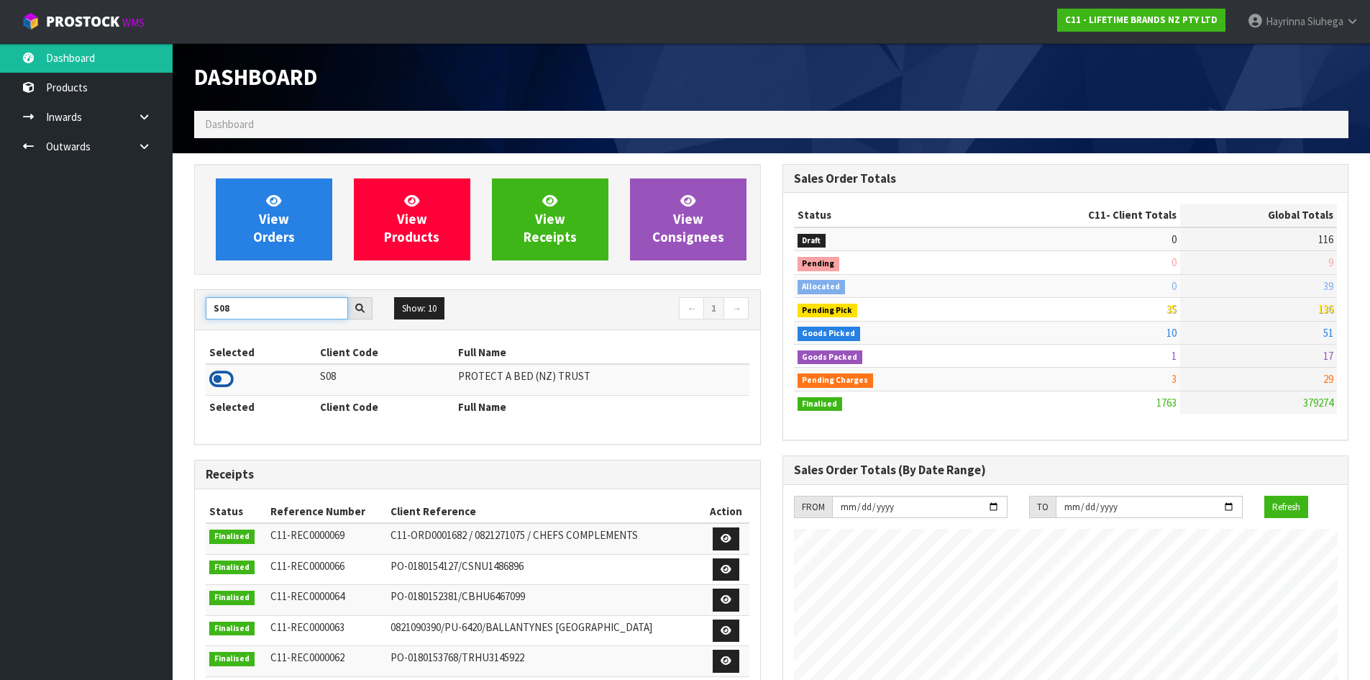
type input "S08"
click at [225, 374] on icon at bounding box center [221, 379] width 24 height 22
drag, startPoint x: 250, startPoint y: 317, endPoint x: 96, endPoint y: 305, distance: 153.7
click at [94, 306] on body "Toggle navigation ProStock WMS S08 - PROTECT A BED (NZ) TRUST [PERSON_NAME] Log…" at bounding box center [685, 340] width 1370 height 680
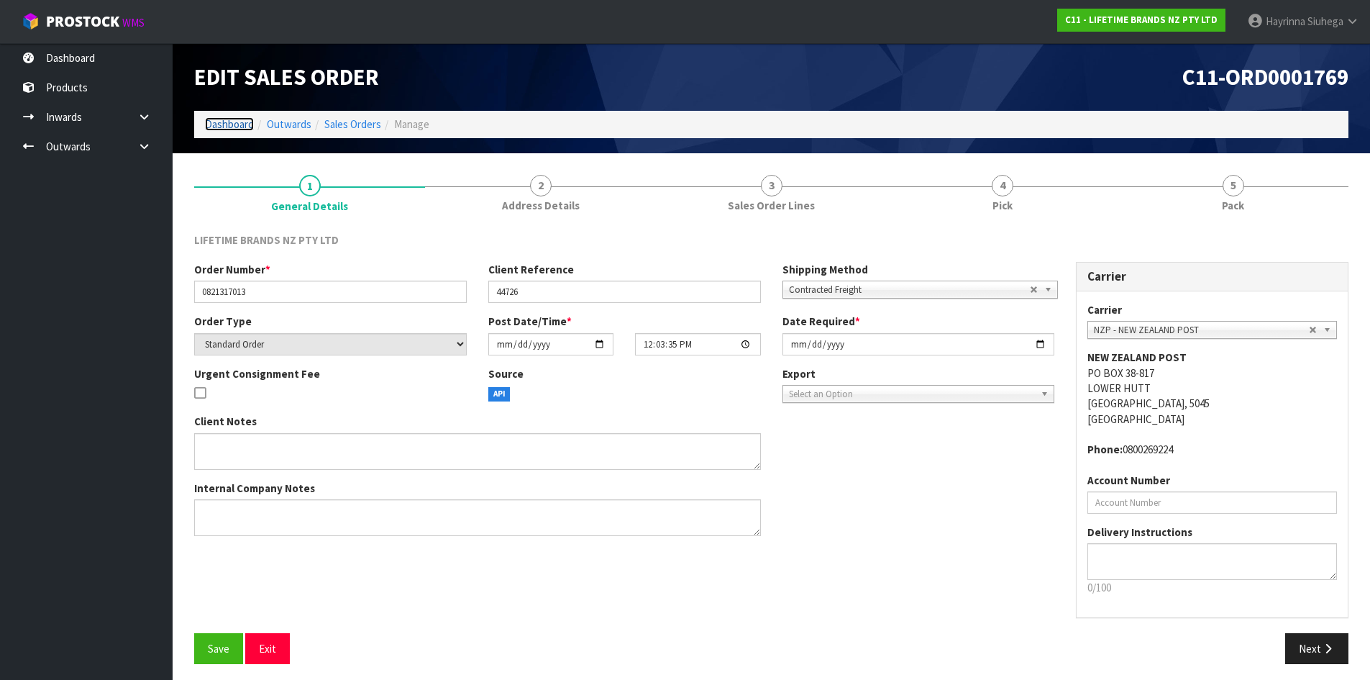
click at [237, 123] on link "Dashboard" at bounding box center [229, 124] width 49 height 14
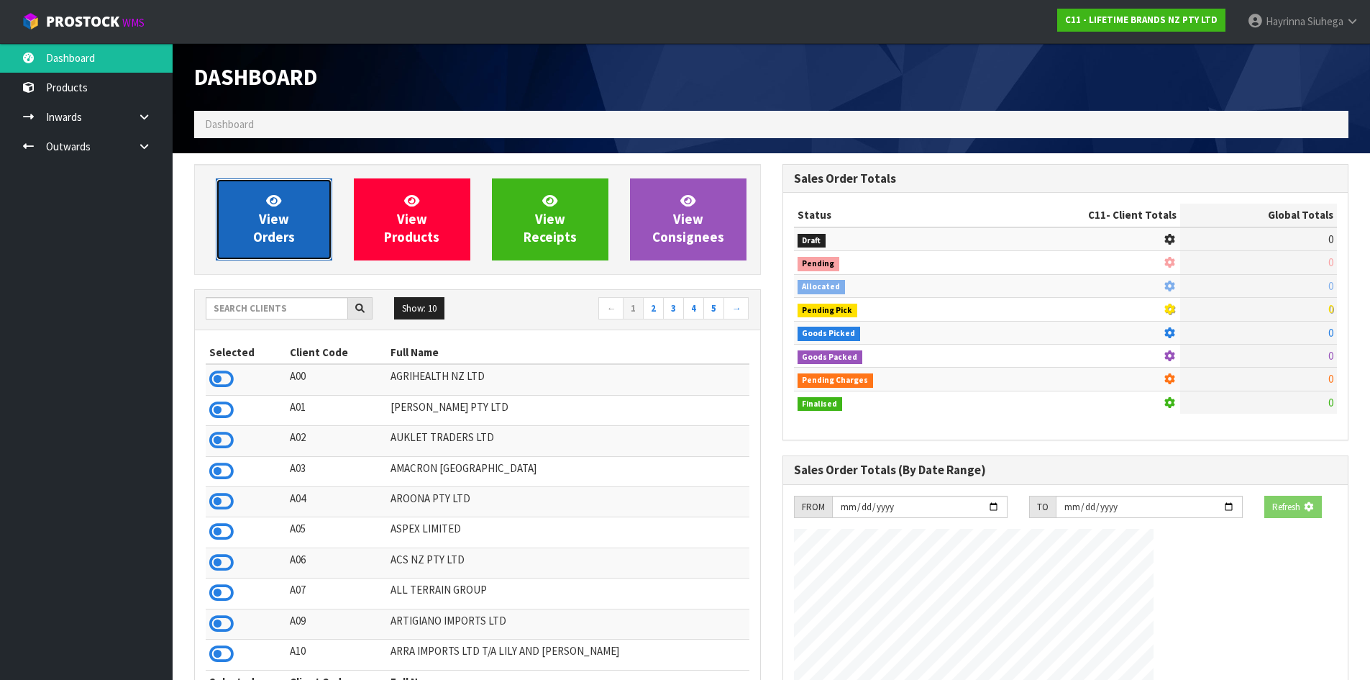
click at [275, 232] on span "View Orders" at bounding box center [274, 219] width 42 height 54
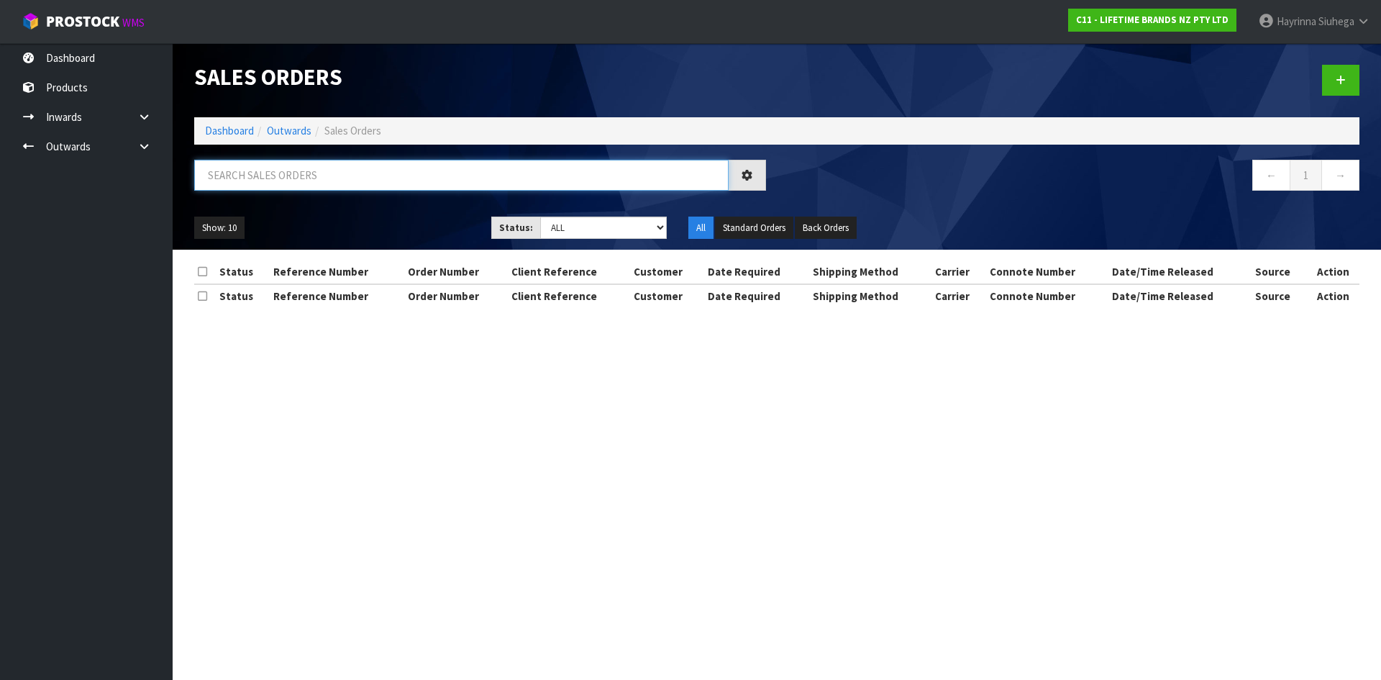
click at [307, 177] on input "text" at bounding box center [461, 175] width 534 height 31
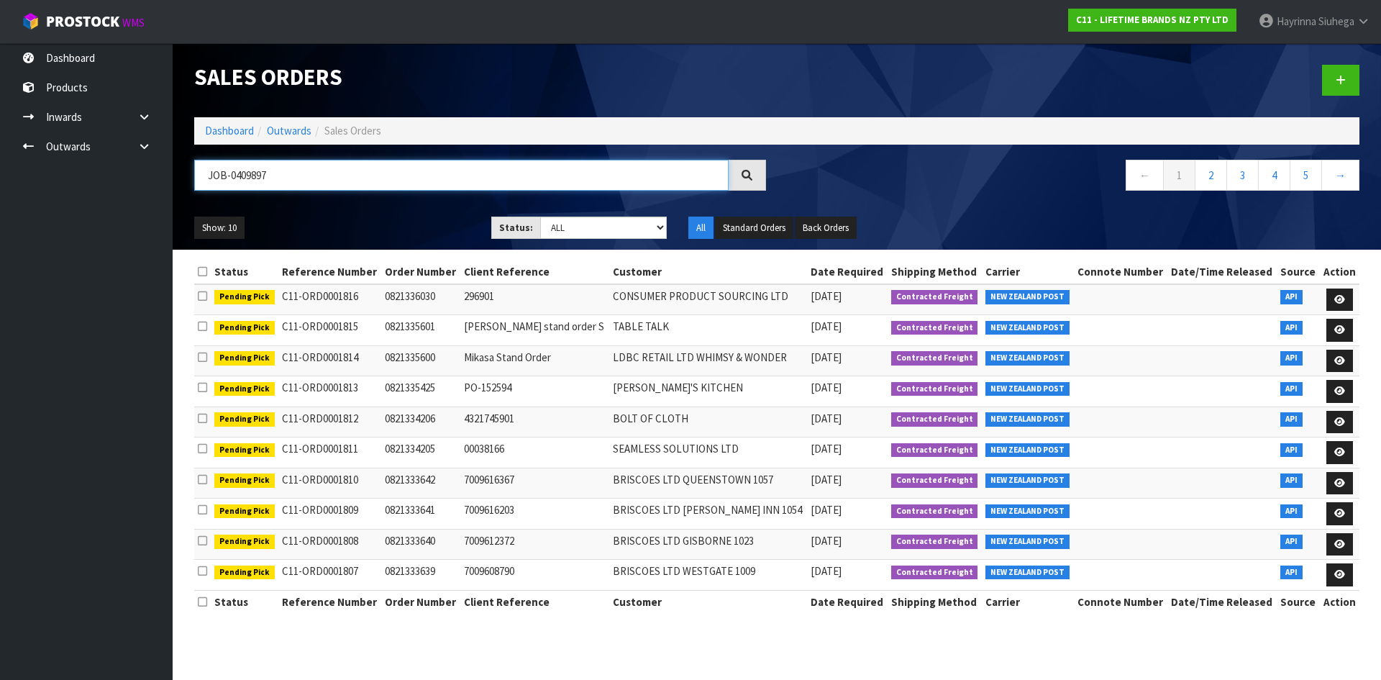
type input "JOB-0409897"
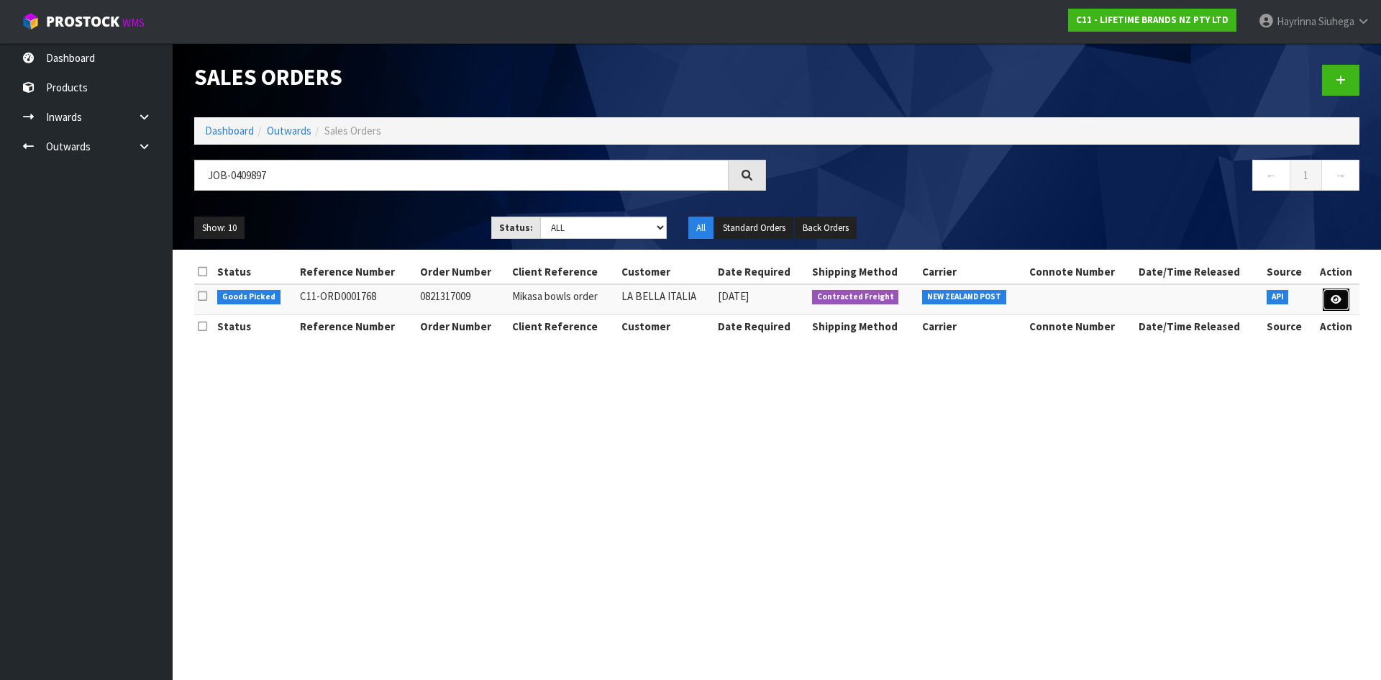
click at [1346, 299] on link at bounding box center [1336, 299] width 27 height 23
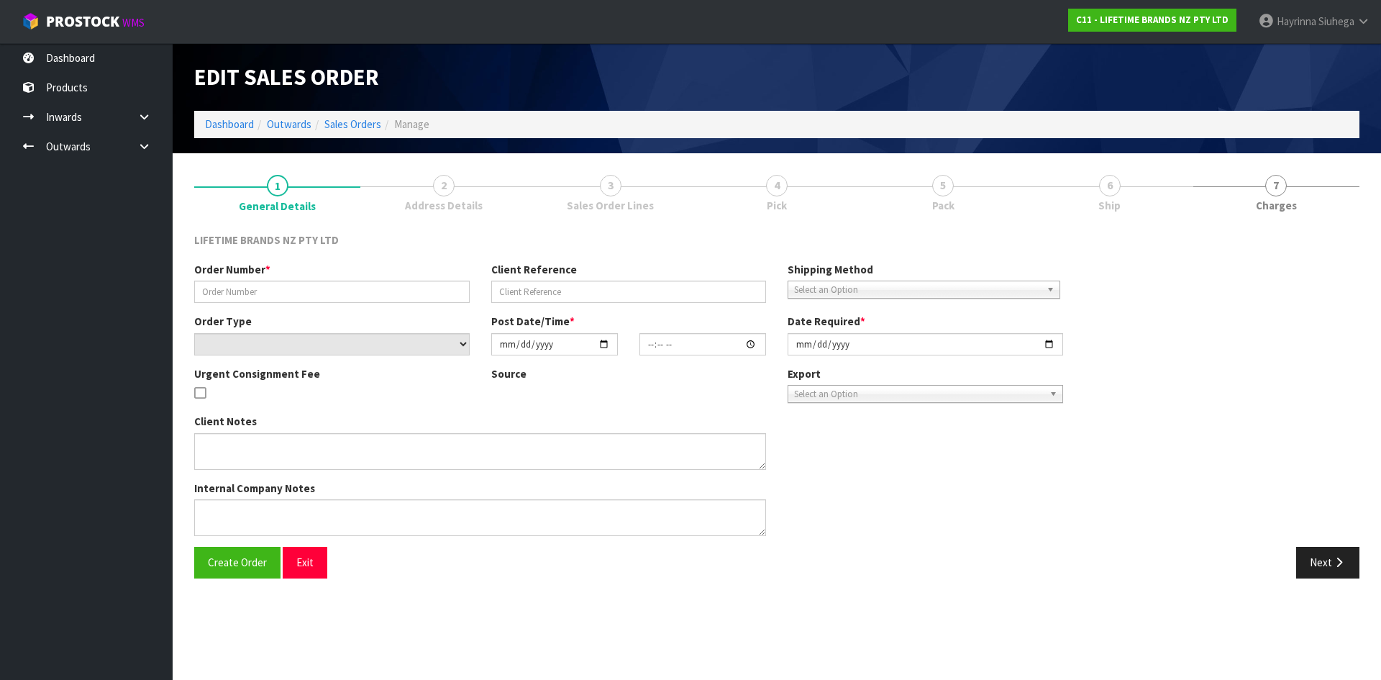
type input "0821317009"
type input "Mikasa bowls order"
select select "number:0"
type input "2025-08-28"
type input "11:38:37.000"
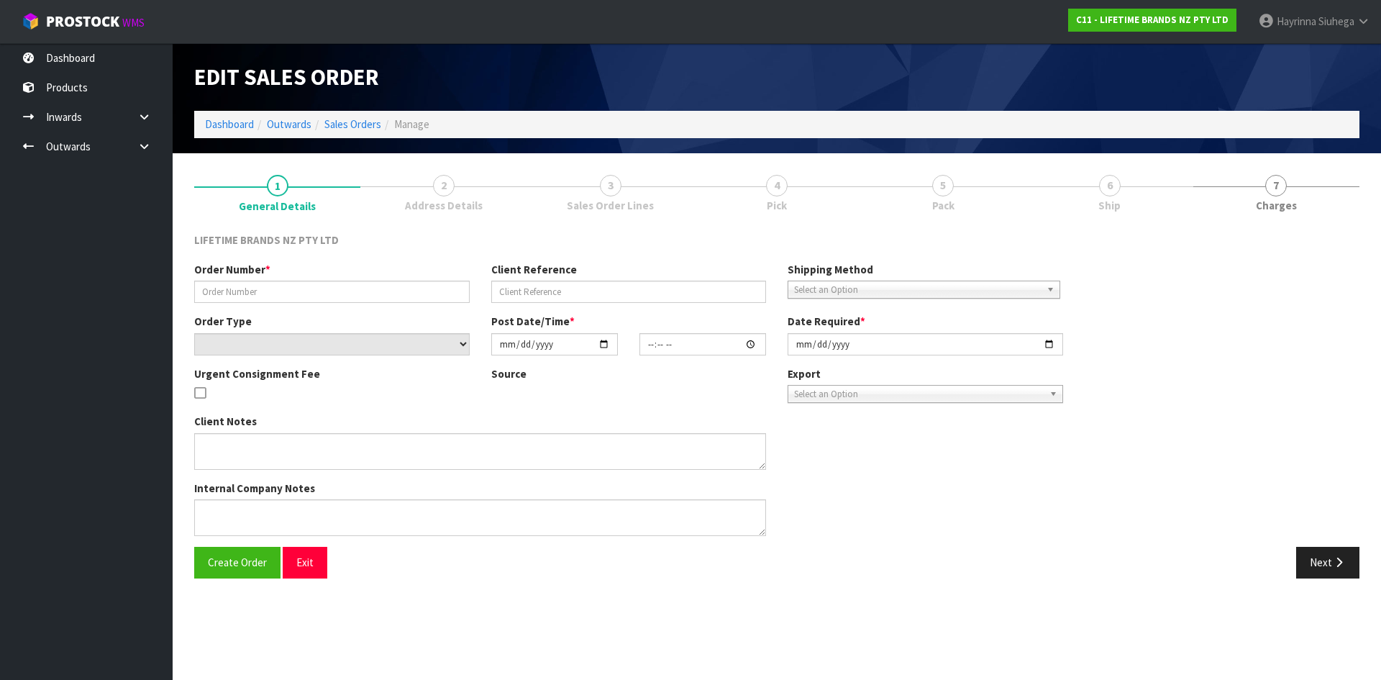
type input "[DATE]"
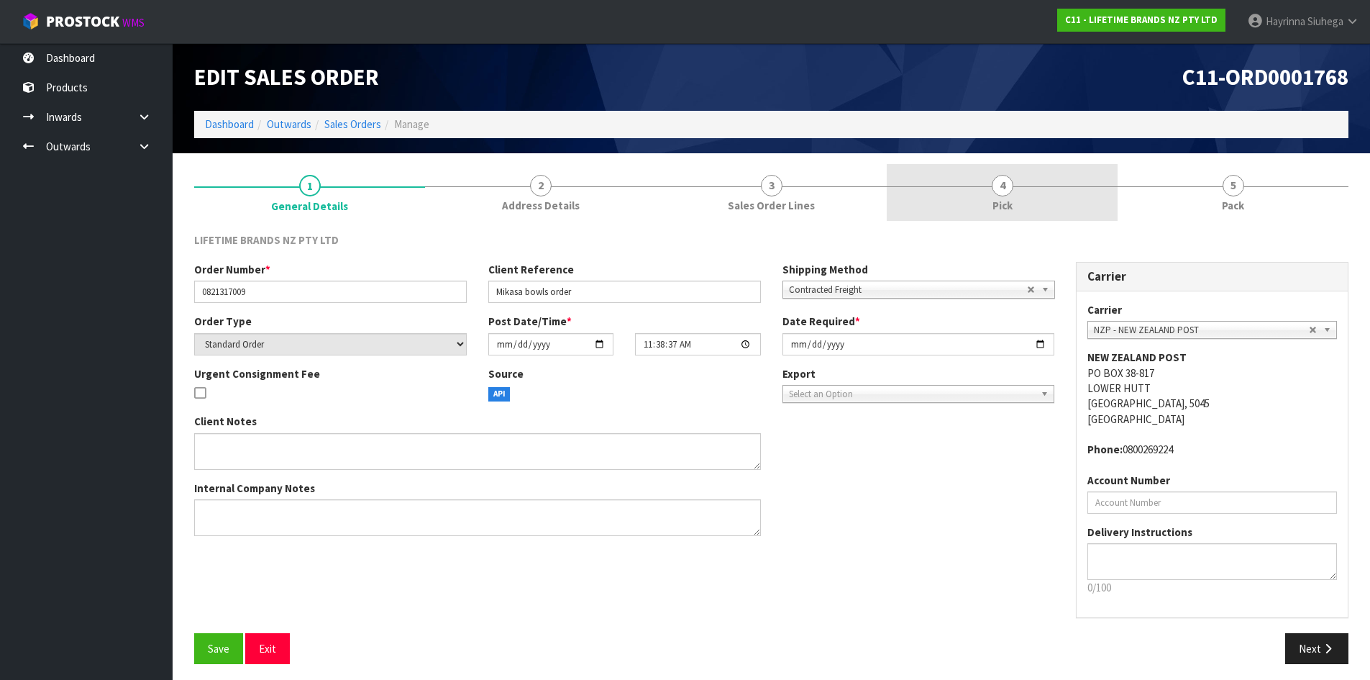
click at [1071, 170] on link "4 Pick" at bounding box center [1002, 192] width 231 height 57
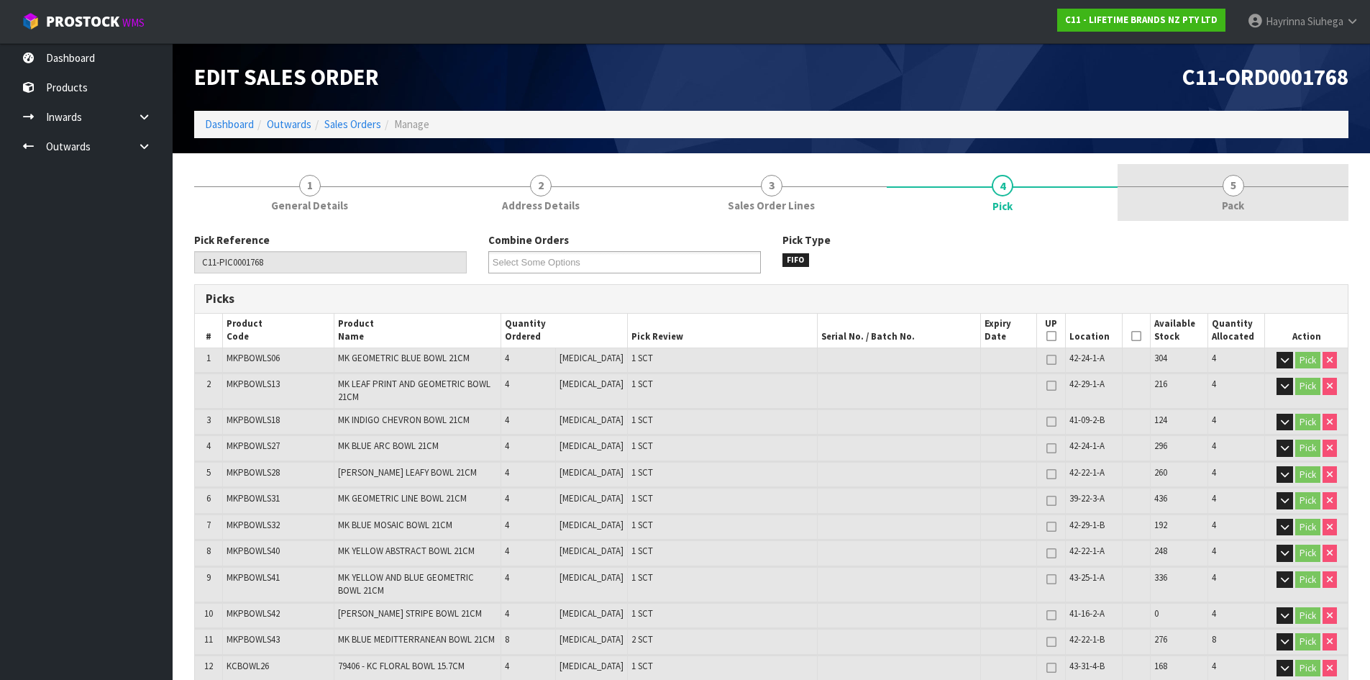
click at [1215, 184] on link "5 Pack" at bounding box center [1233, 192] width 231 height 57
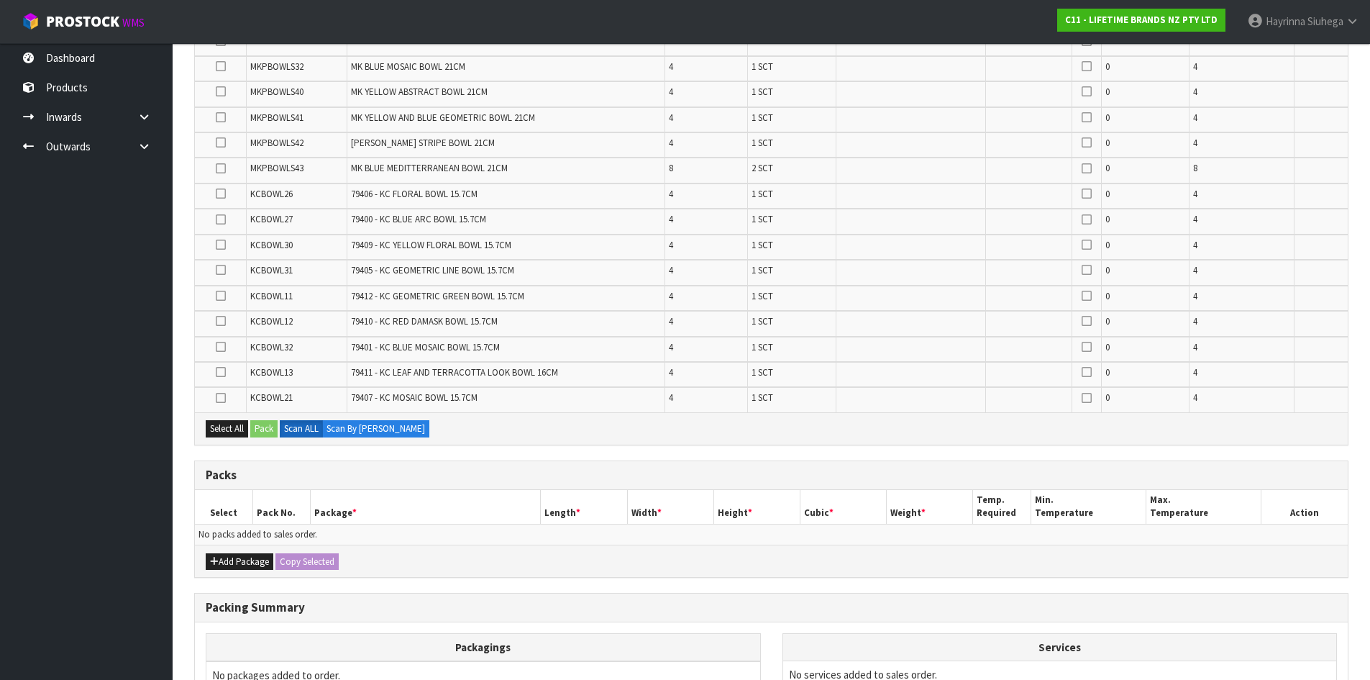
scroll to position [504, 0]
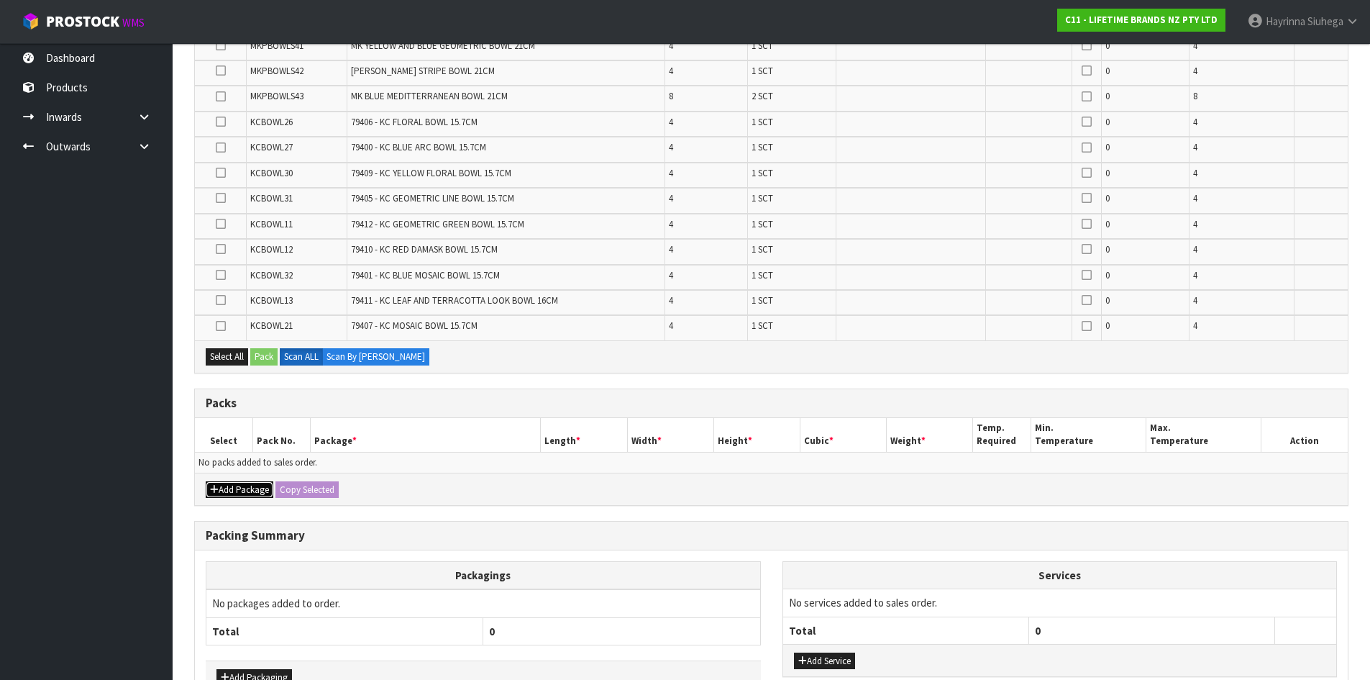
click at [221, 492] on button "Add Package" at bounding box center [240, 489] width 68 height 17
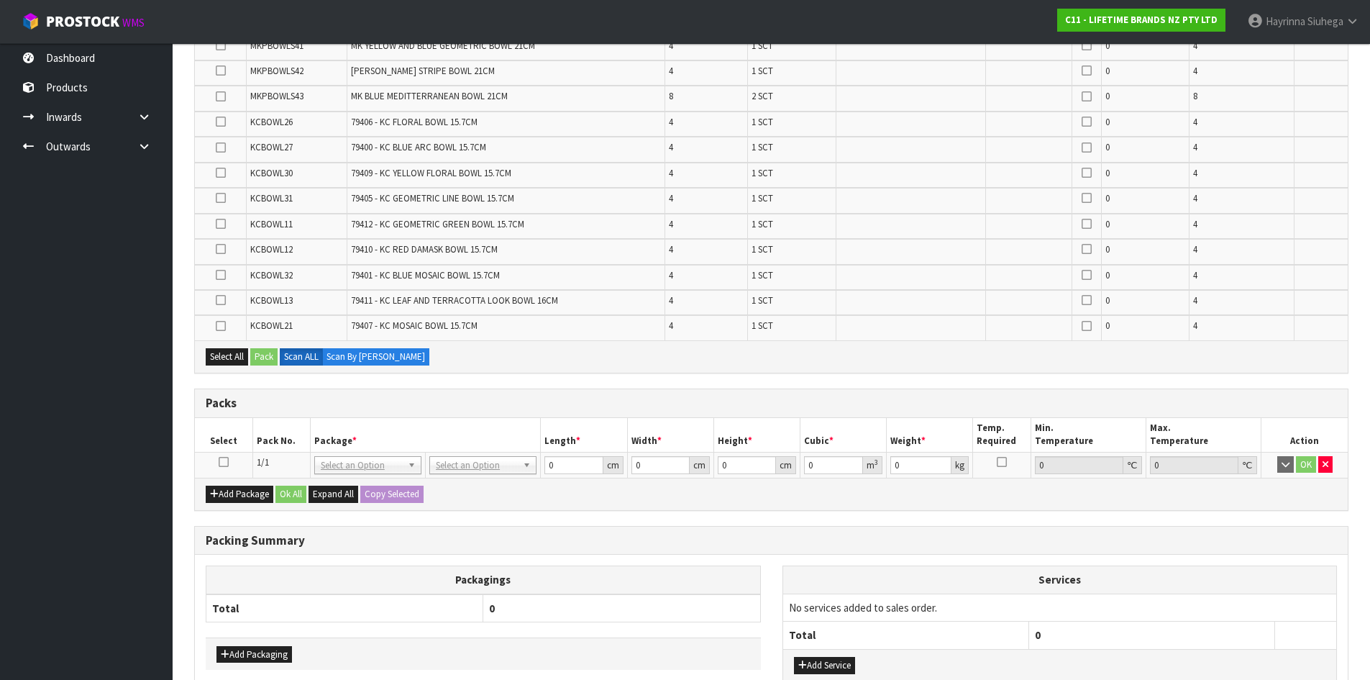
click at [224, 462] on icon at bounding box center [224, 462] width 10 height 1
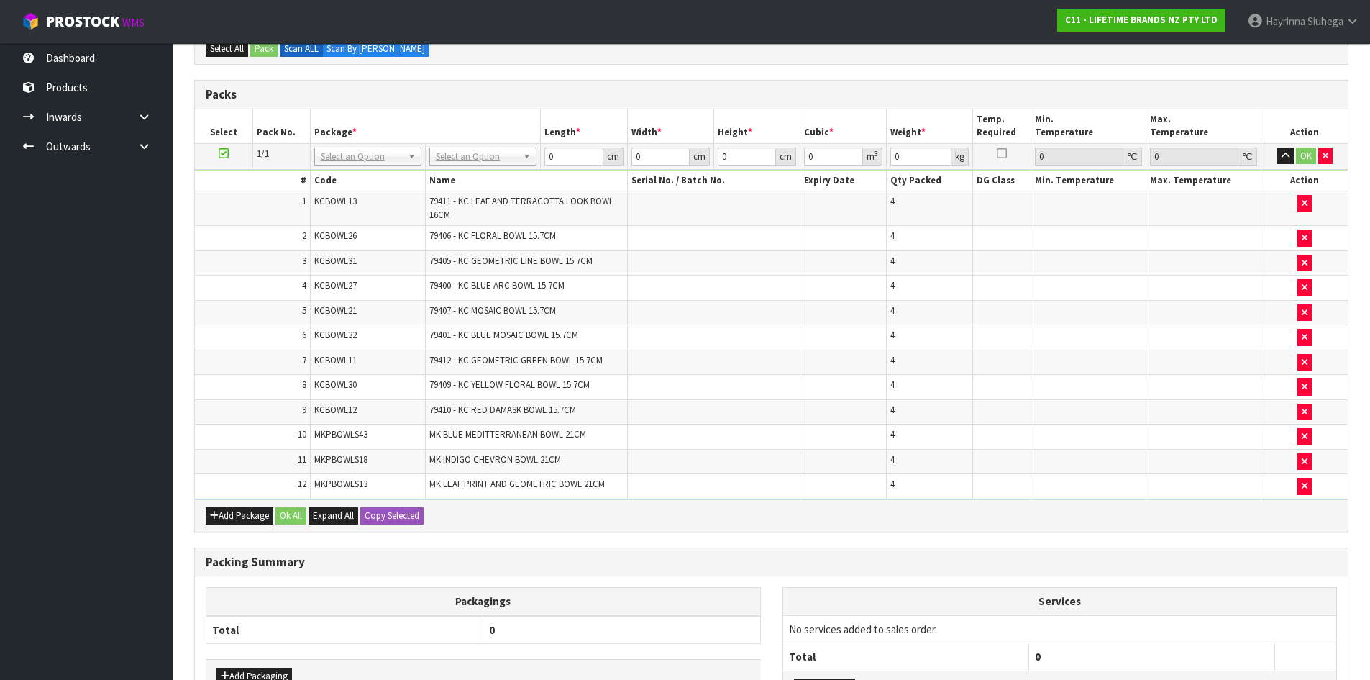
scroll to position [550, 0]
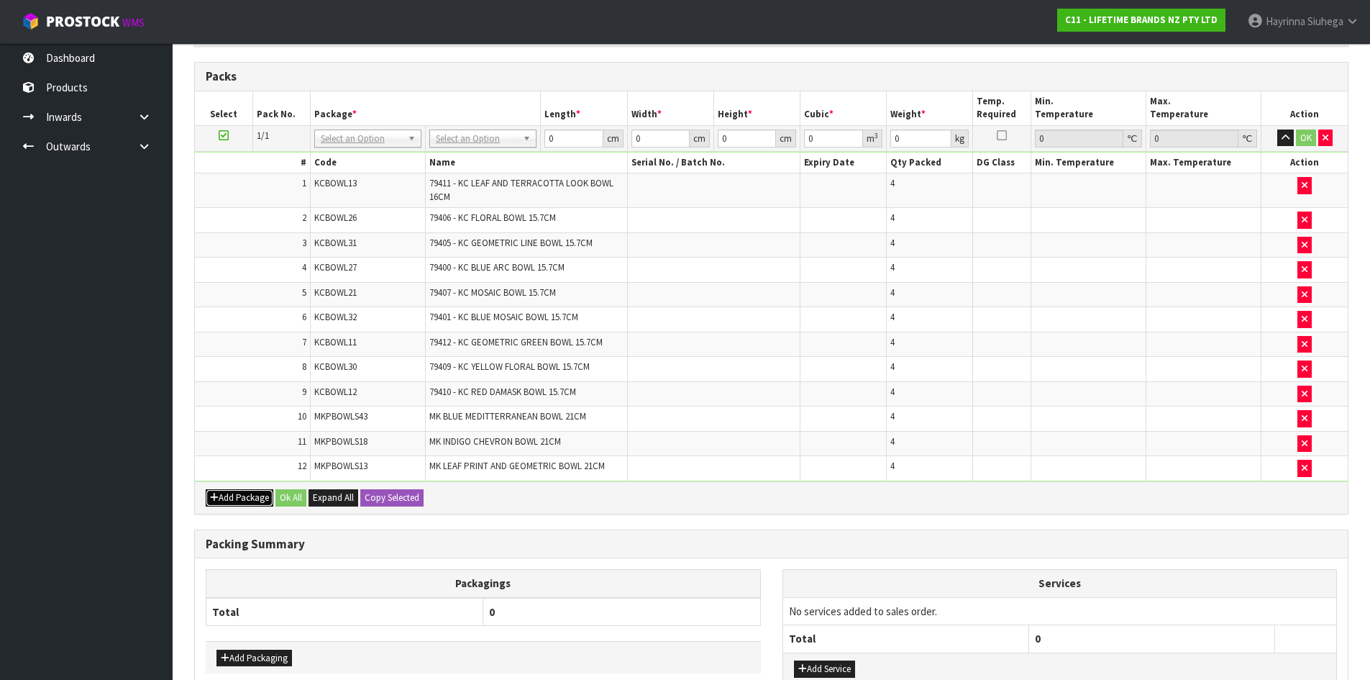
click at [238, 493] on button "Add Package" at bounding box center [240, 497] width 68 height 17
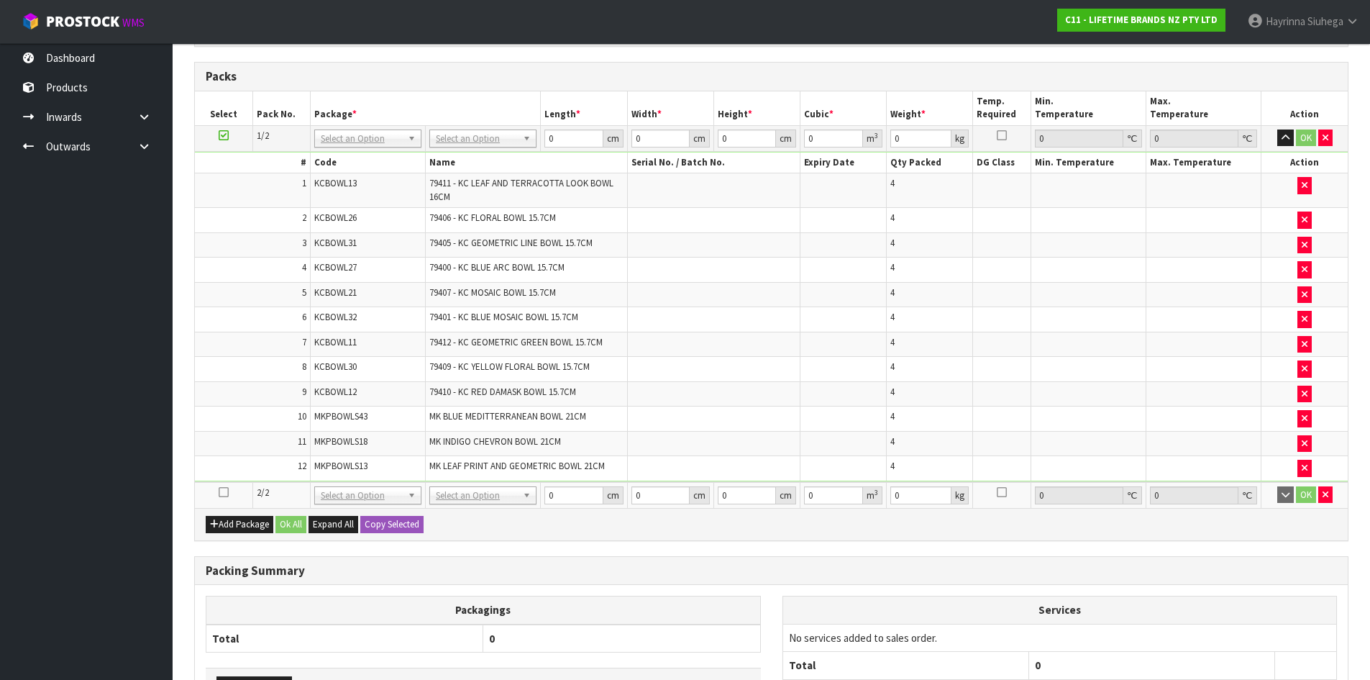
click at [223, 492] on icon at bounding box center [224, 492] width 10 height 1
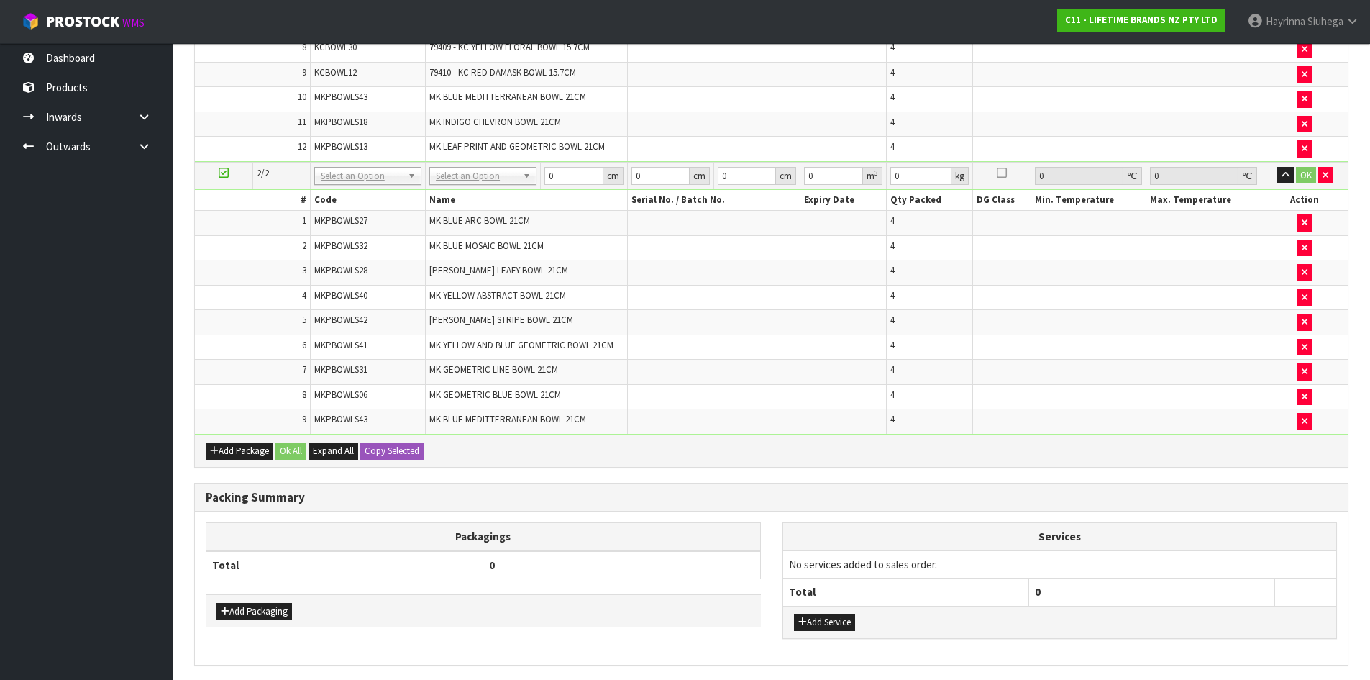
scroll to position [693, 0]
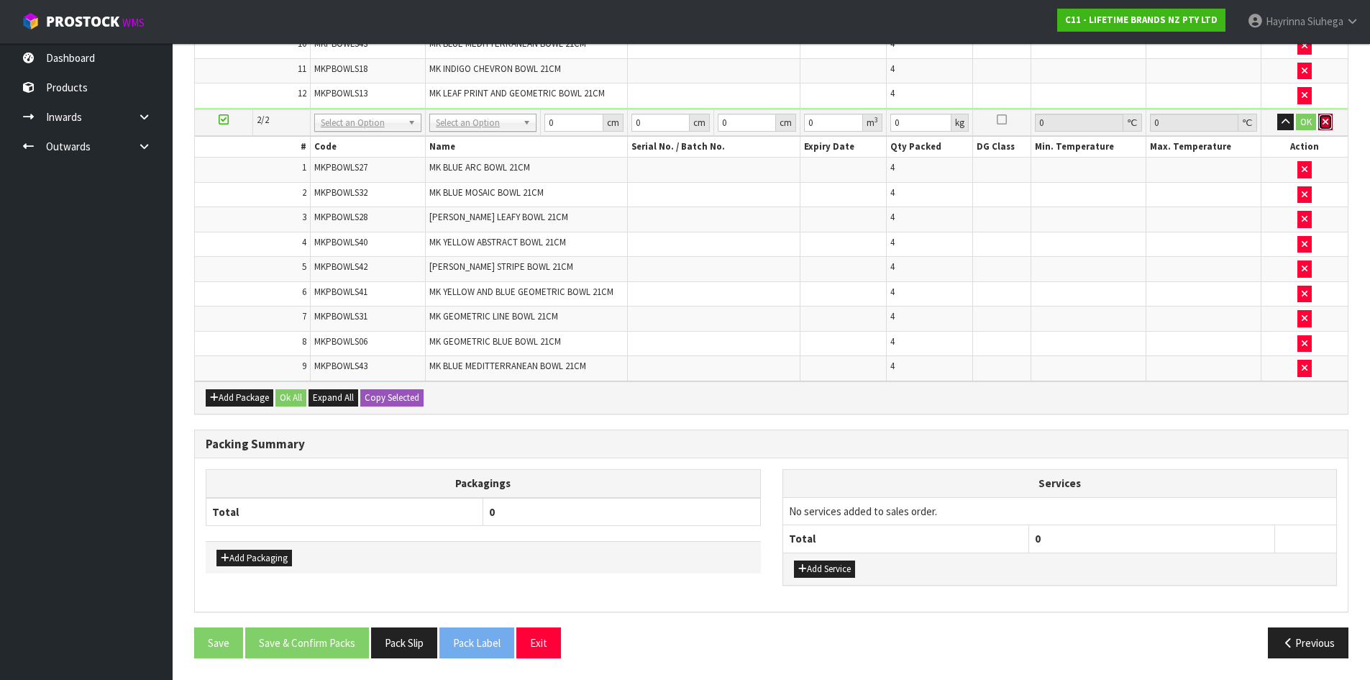
drag, startPoint x: 1323, startPoint y: 122, endPoint x: 1288, endPoint y: 126, distance: 35.5
click at [1323, 122] on icon "button" at bounding box center [1326, 121] width 6 height 9
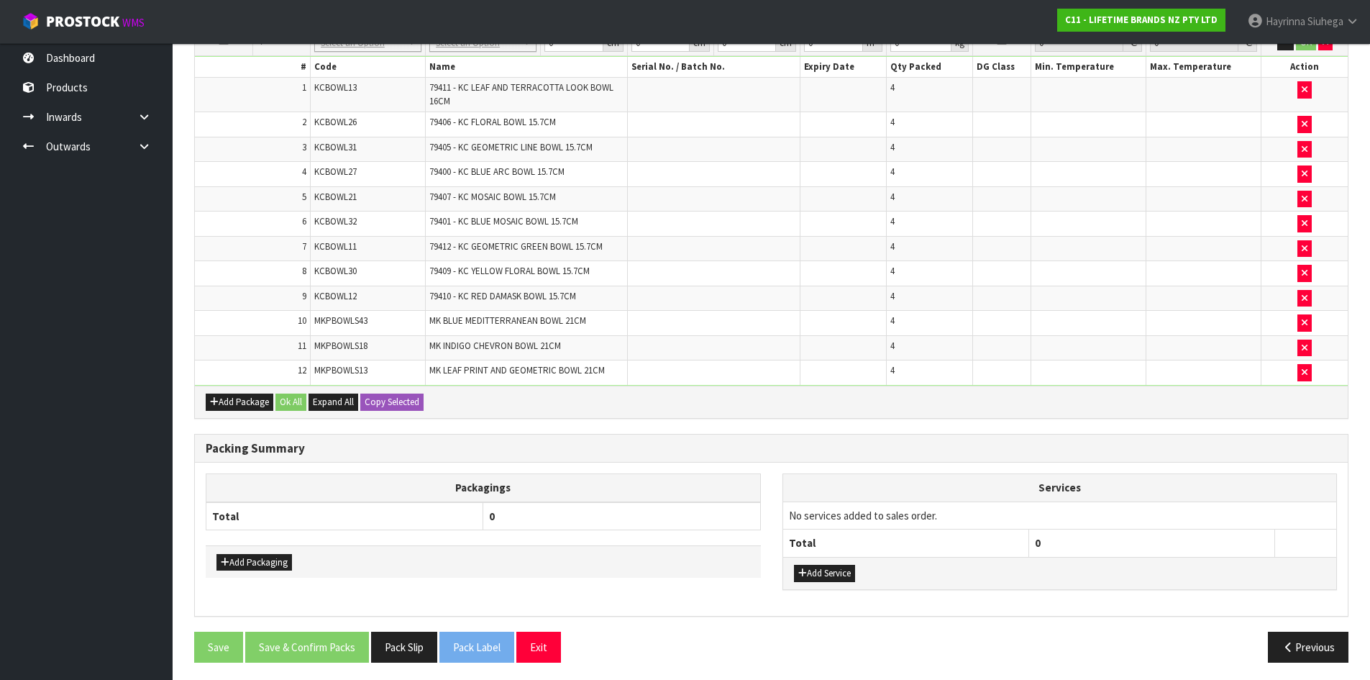
scroll to position [578, 0]
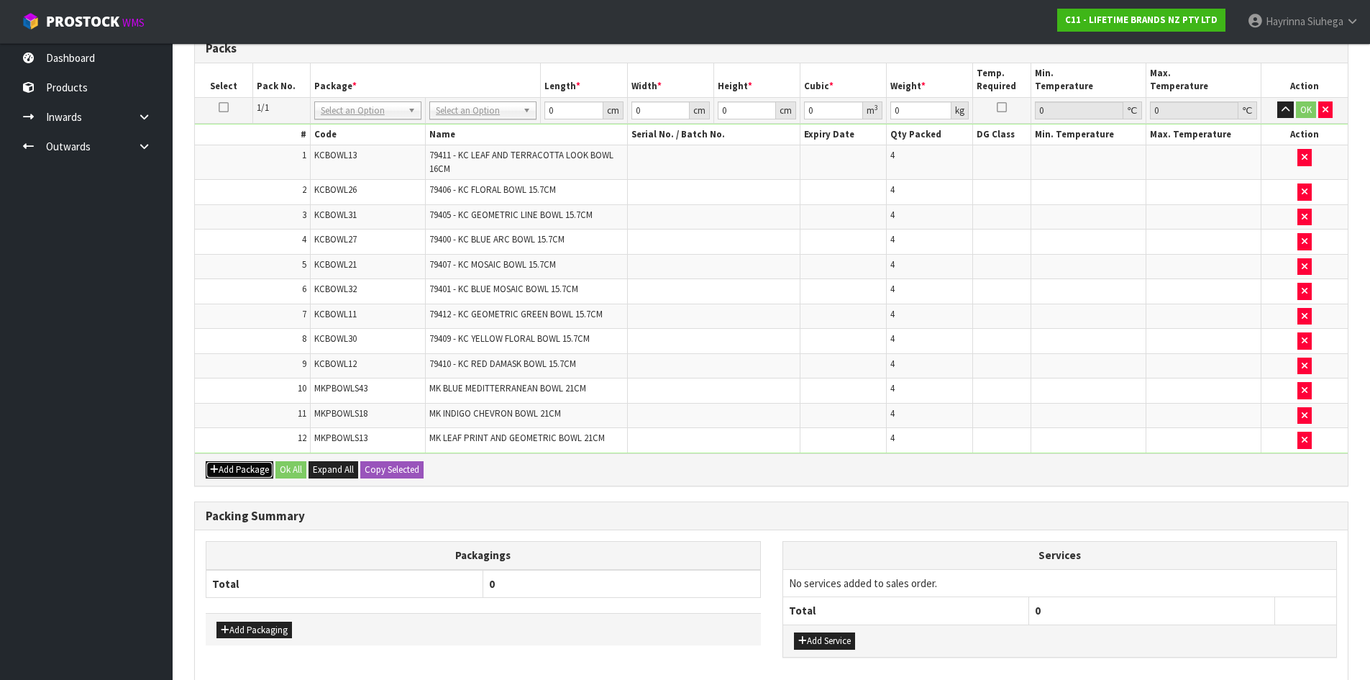
click at [245, 468] on button "Add Package" at bounding box center [240, 469] width 68 height 17
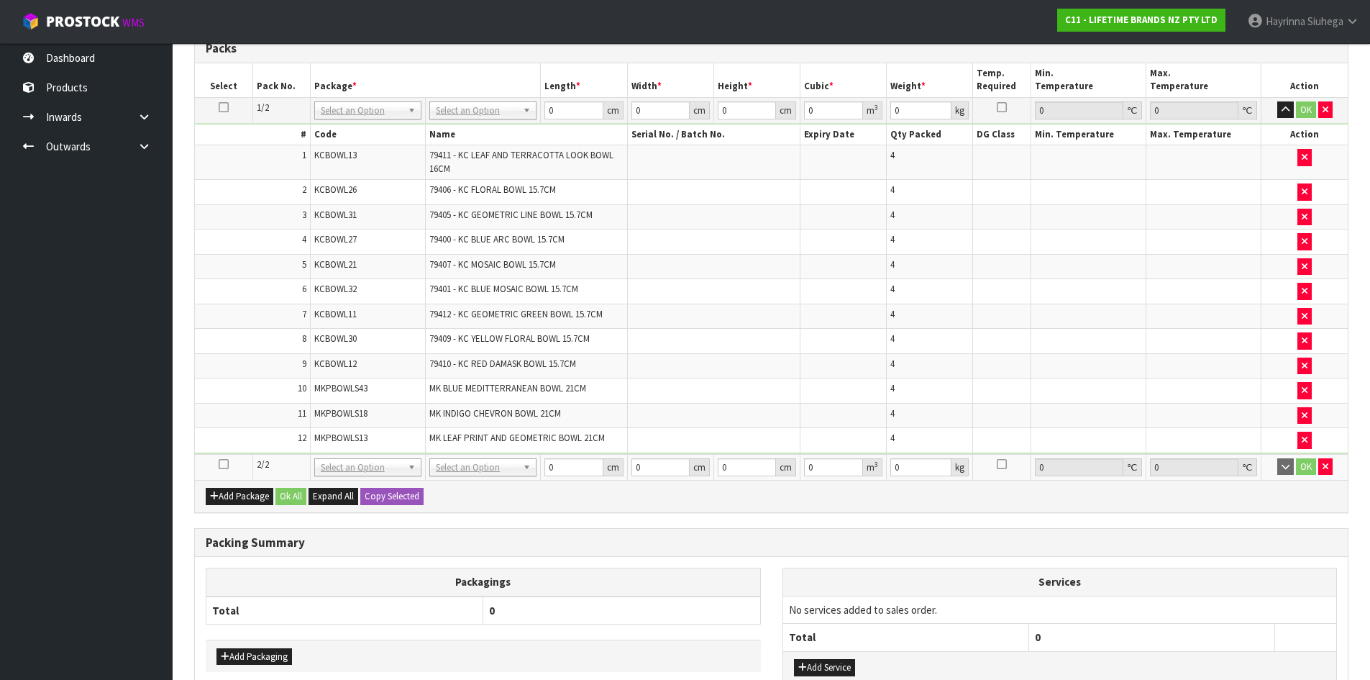
click at [222, 464] on icon at bounding box center [224, 464] width 10 height 1
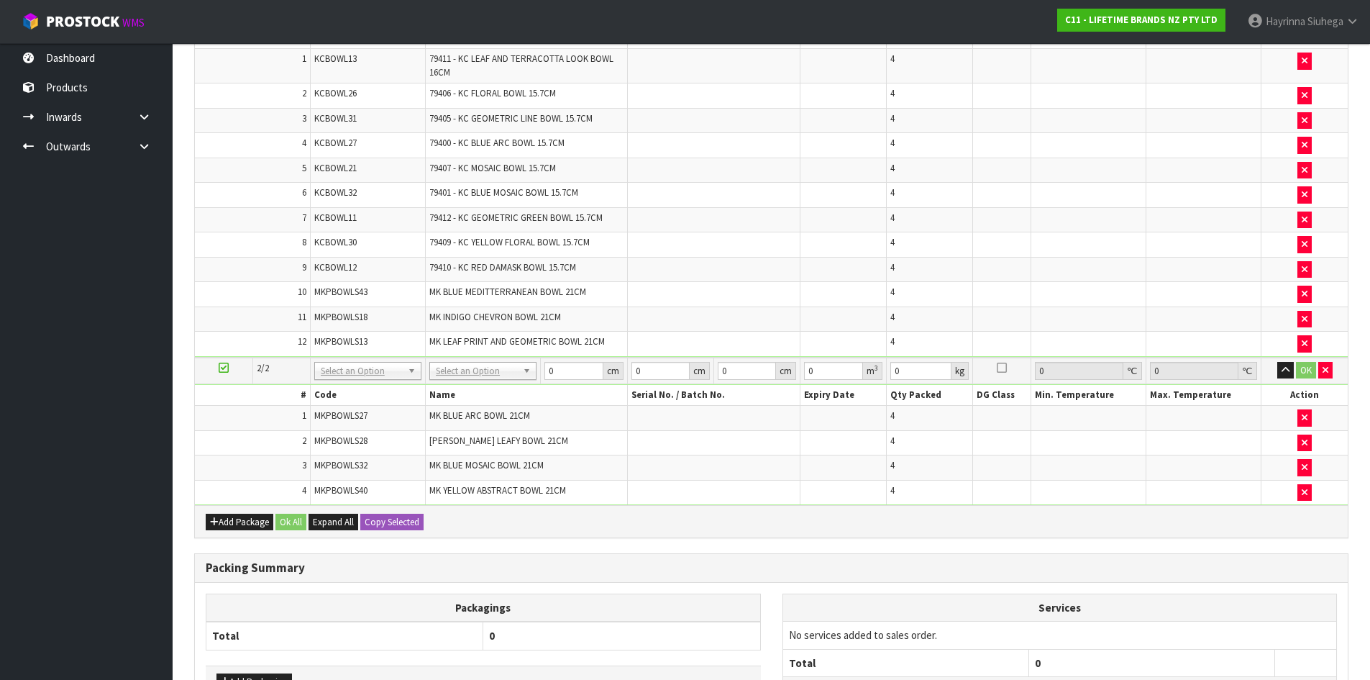
scroll to position [619, 0]
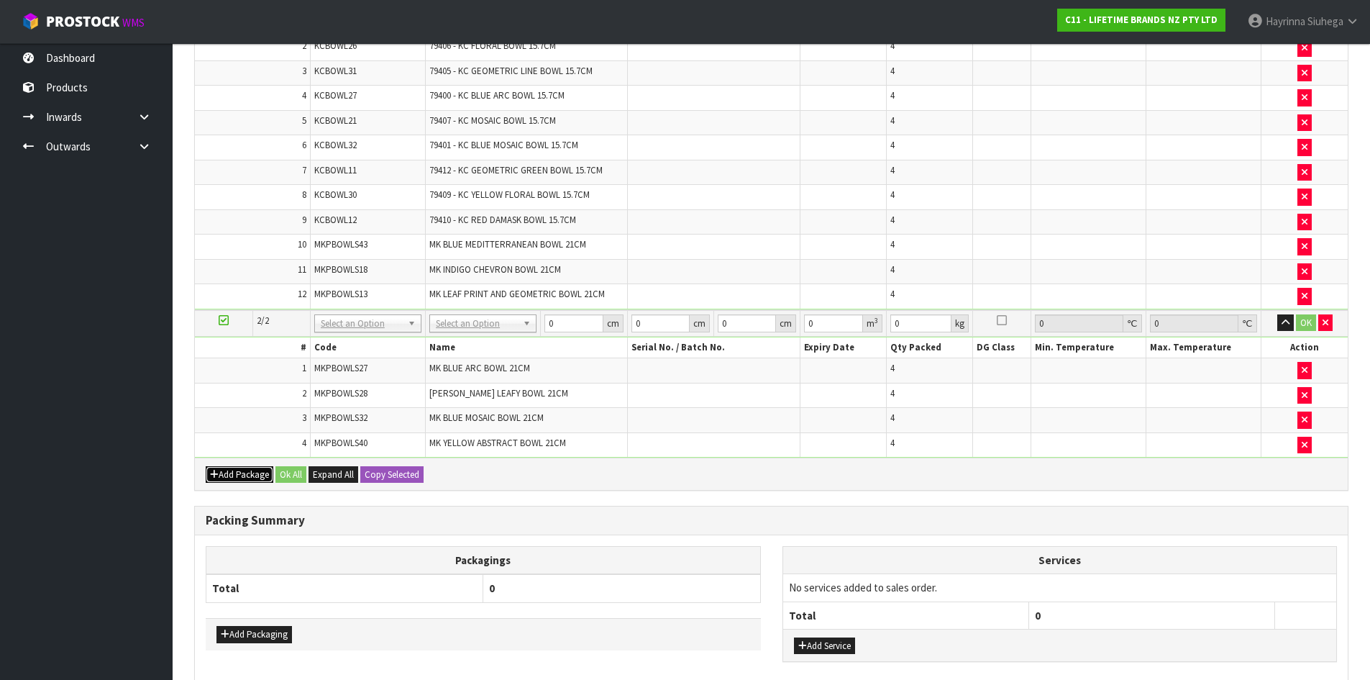
click at [227, 475] on button "Add Package" at bounding box center [240, 474] width 68 height 17
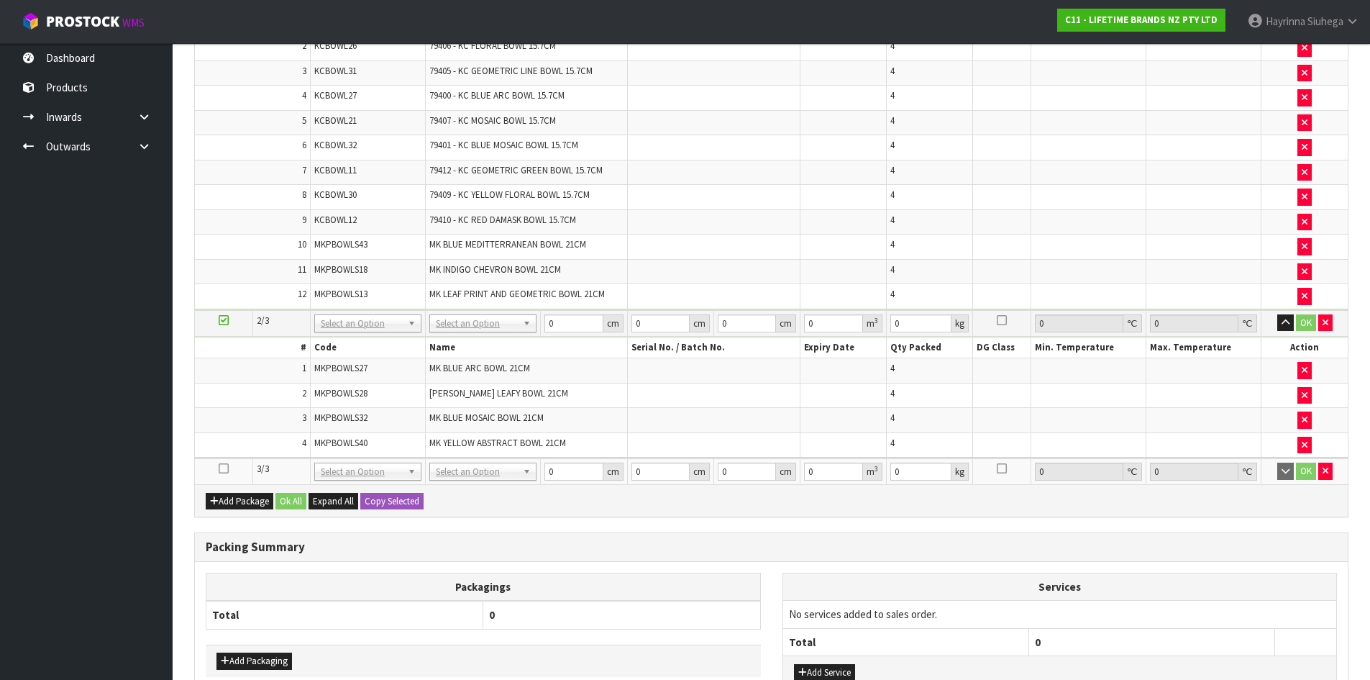
click at [226, 468] on icon at bounding box center [224, 468] width 10 height 1
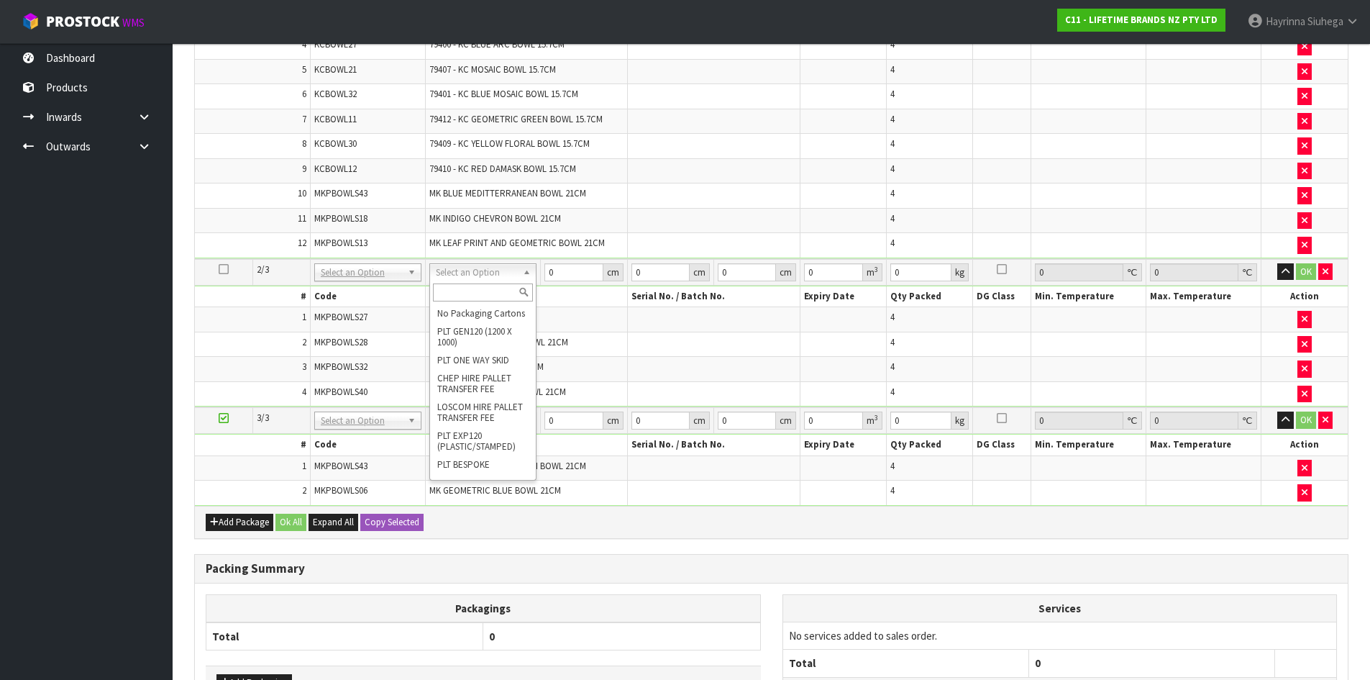
drag, startPoint x: 465, startPoint y: 297, endPoint x: 468, endPoint y: 290, distance: 8.0
click at [466, 293] on input "text" at bounding box center [483, 292] width 100 height 18
type input "OC"
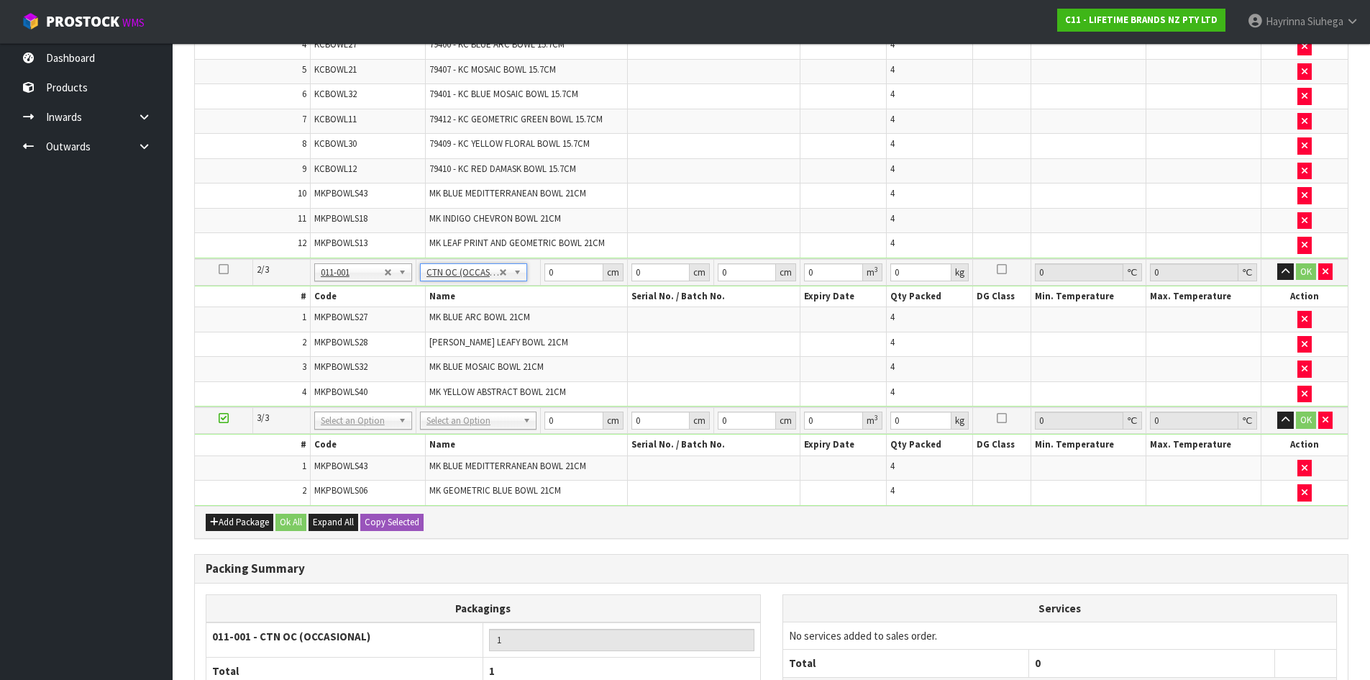
type input "8.75"
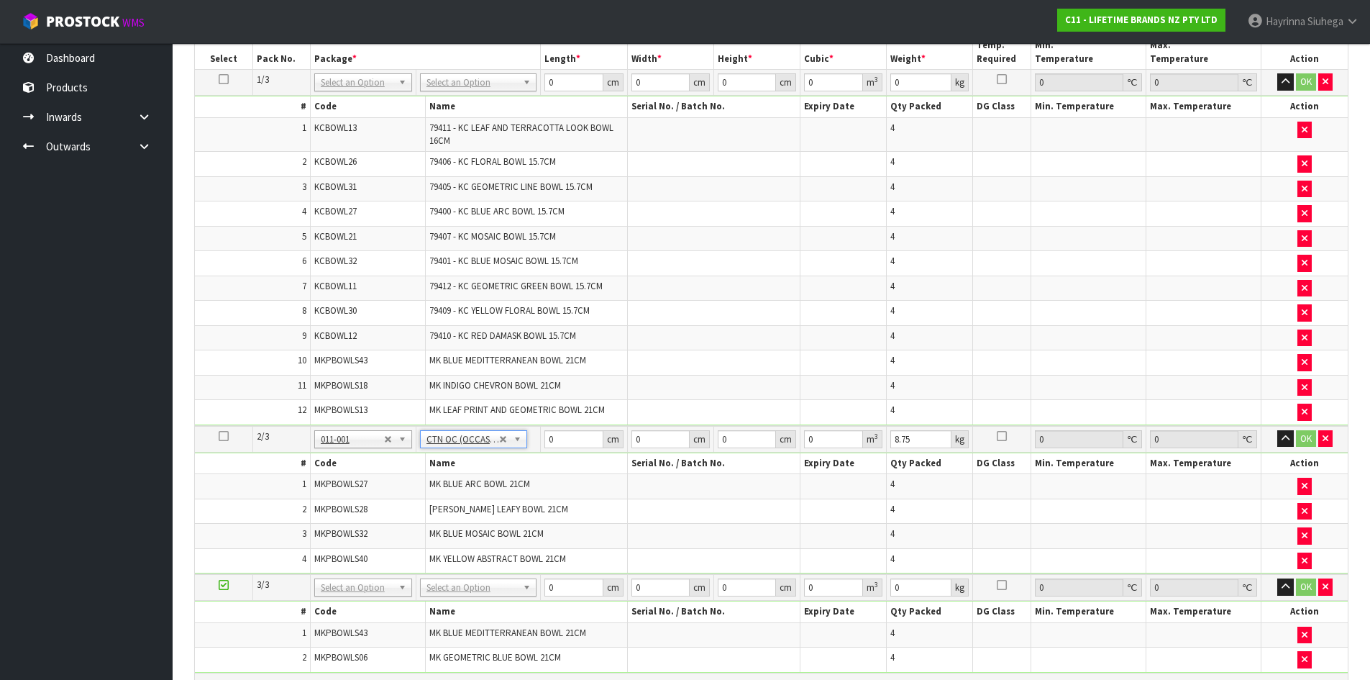
scroll to position [404, 0]
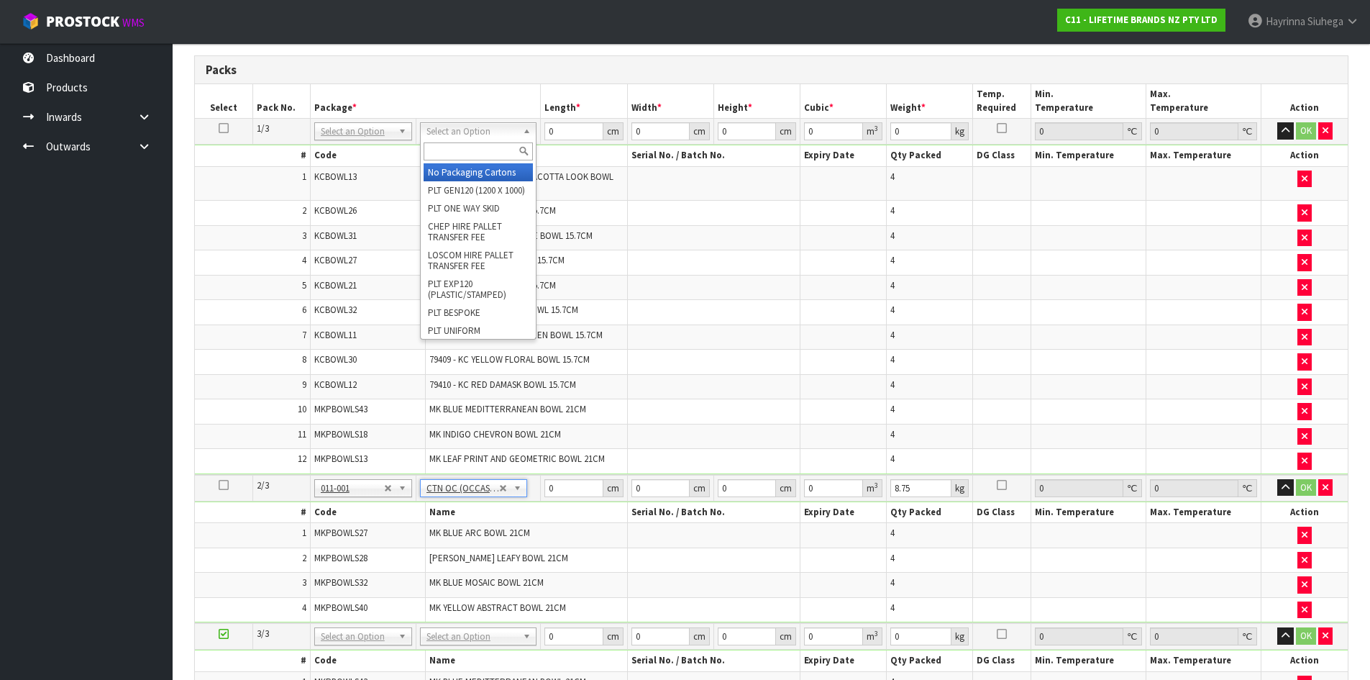
click at [483, 148] on input "text" at bounding box center [478, 151] width 109 height 18
type input "CTN7"
drag, startPoint x: 484, startPoint y: 173, endPoint x: 485, endPoint y: 182, distance: 9.4
type input "45.5"
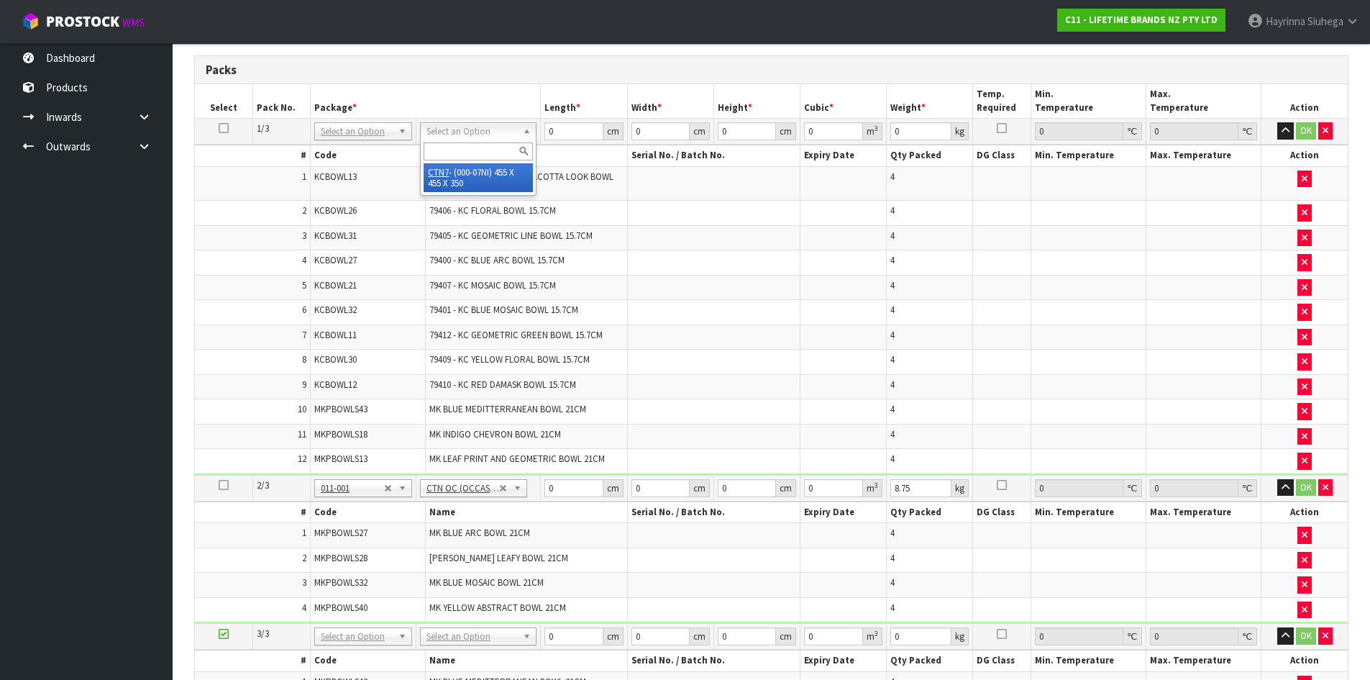
type input "35"
type input "0.072459"
type input "20.42"
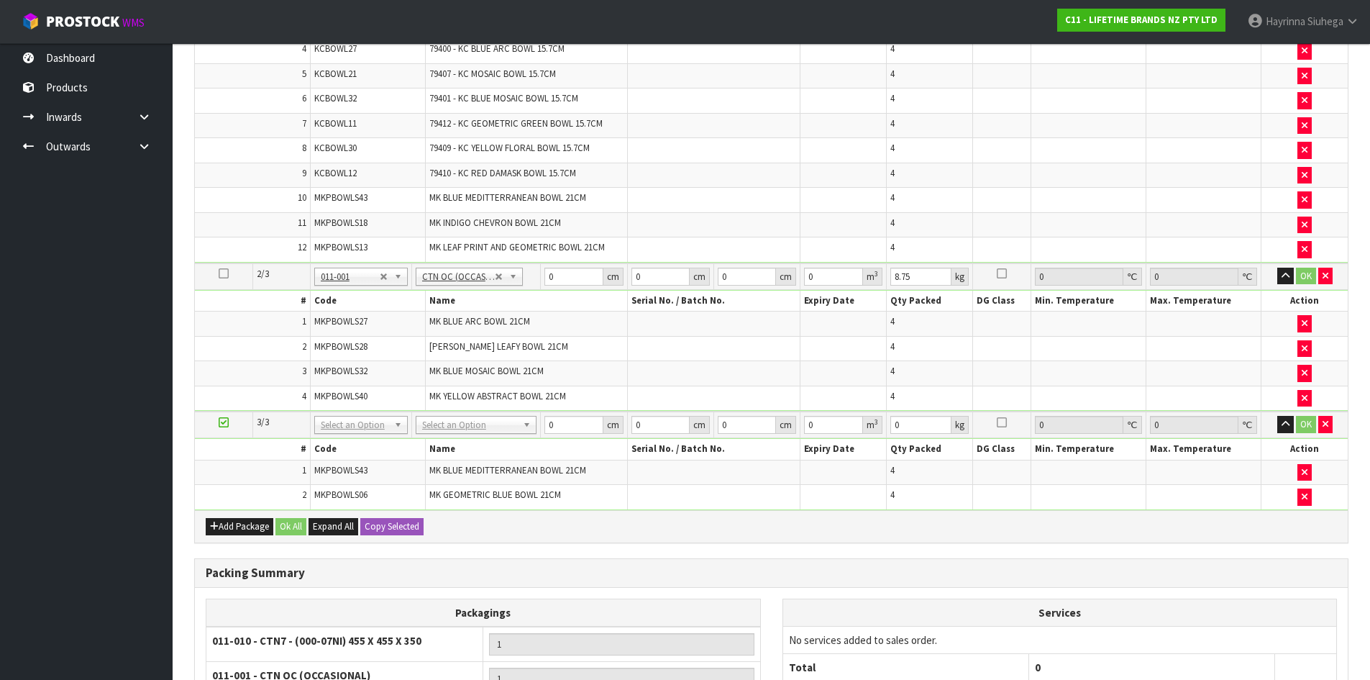
scroll to position [763, 0]
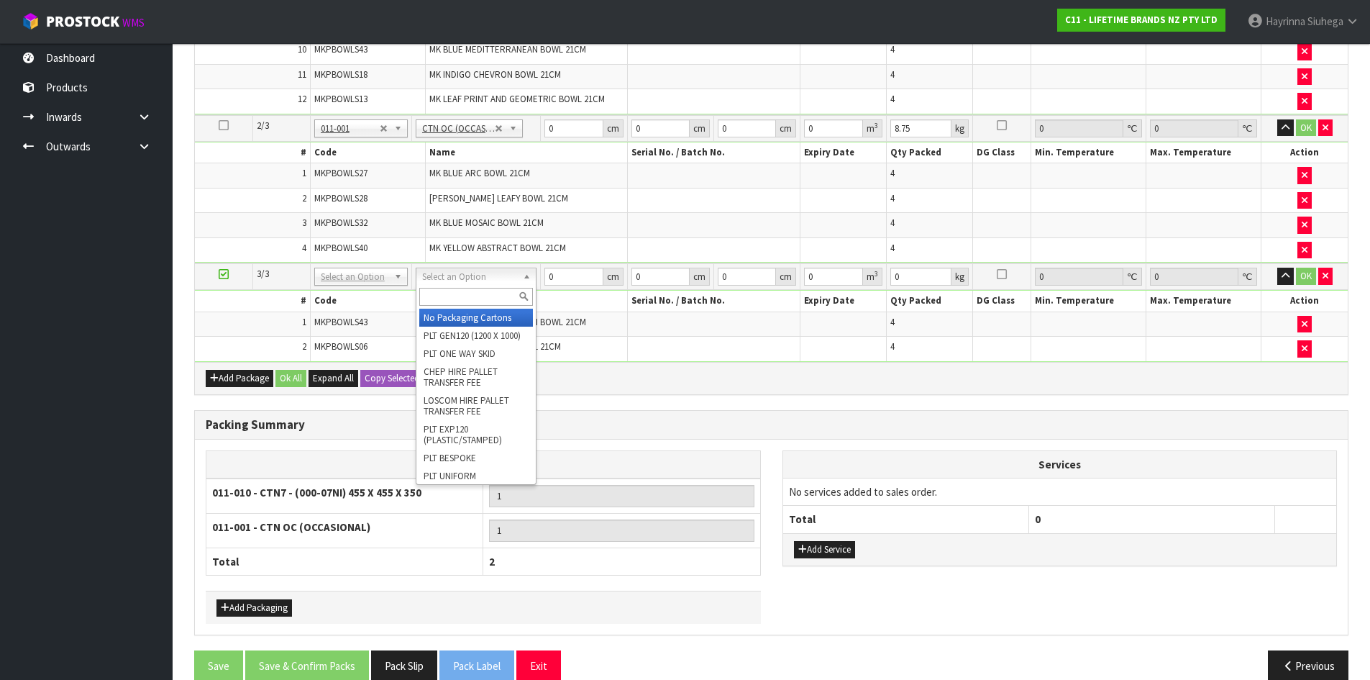
click at [457, 302] on input "text" at bounding box center [476, 297] width 114 height 18
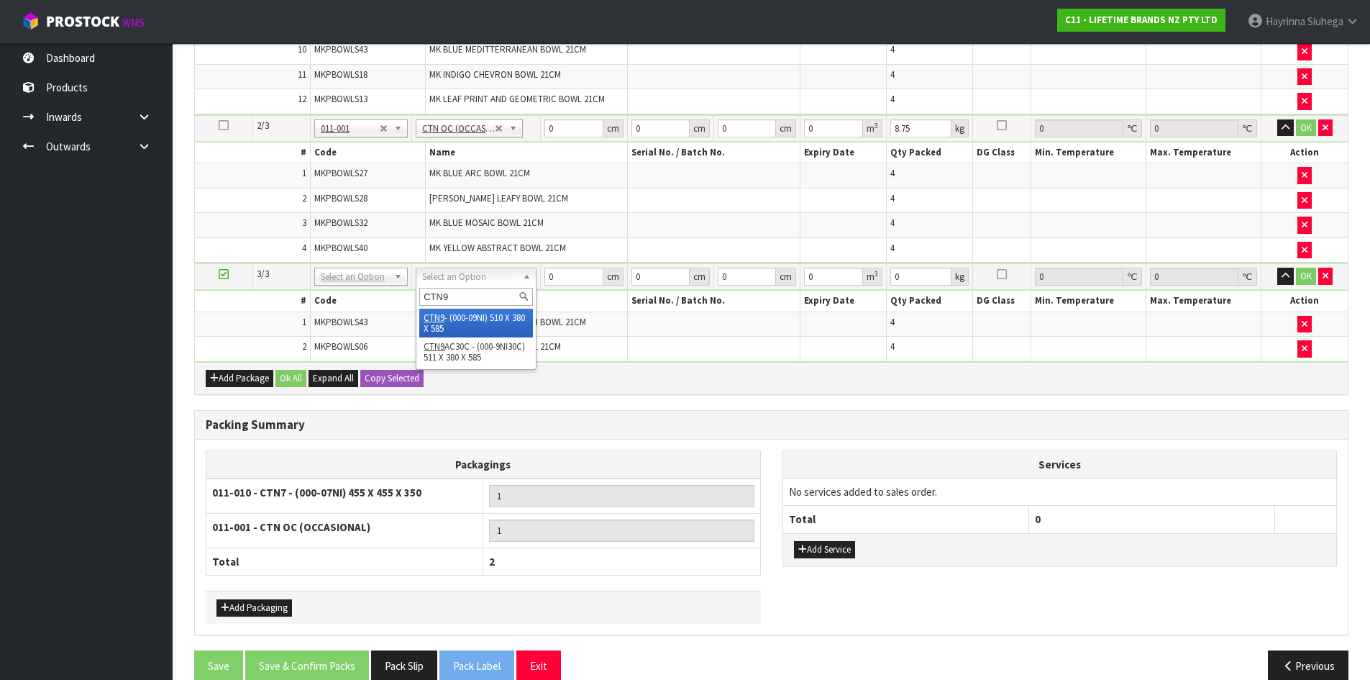
type input "CTN9"
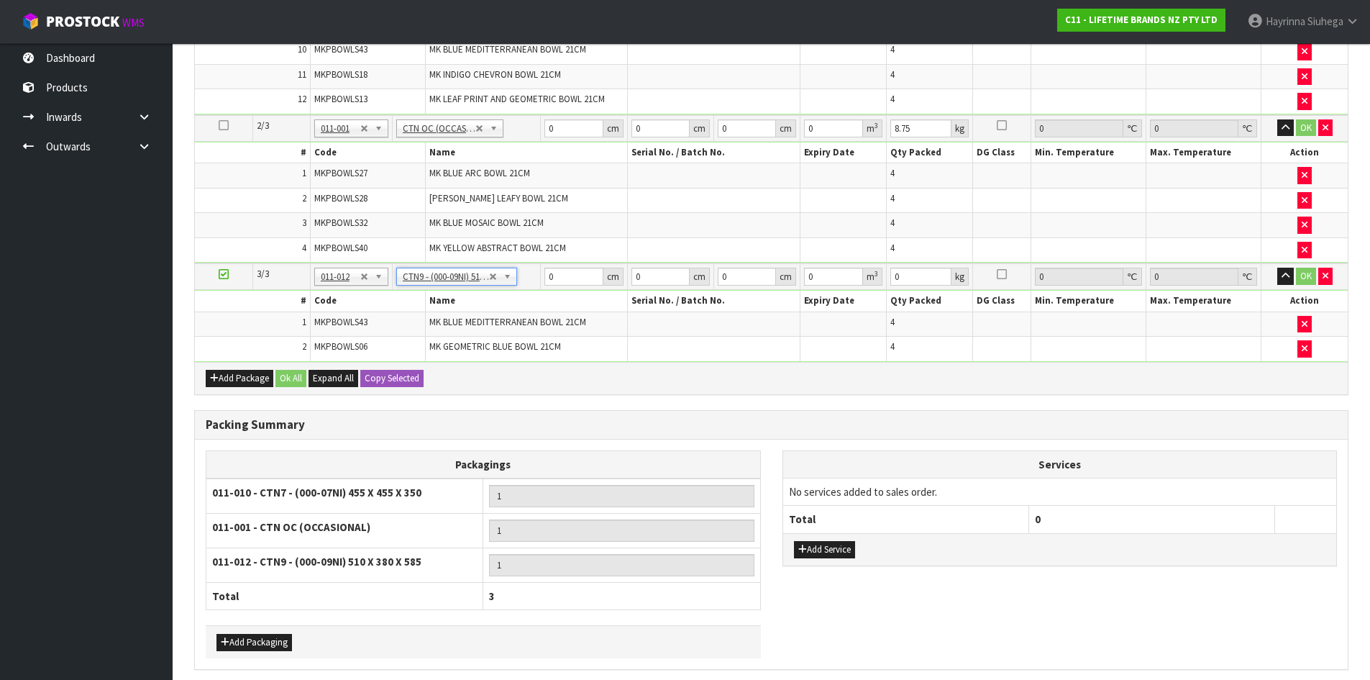
type input "51"
type input "38"
type input "58.5"
type input "0.113373"
type input "4.6"
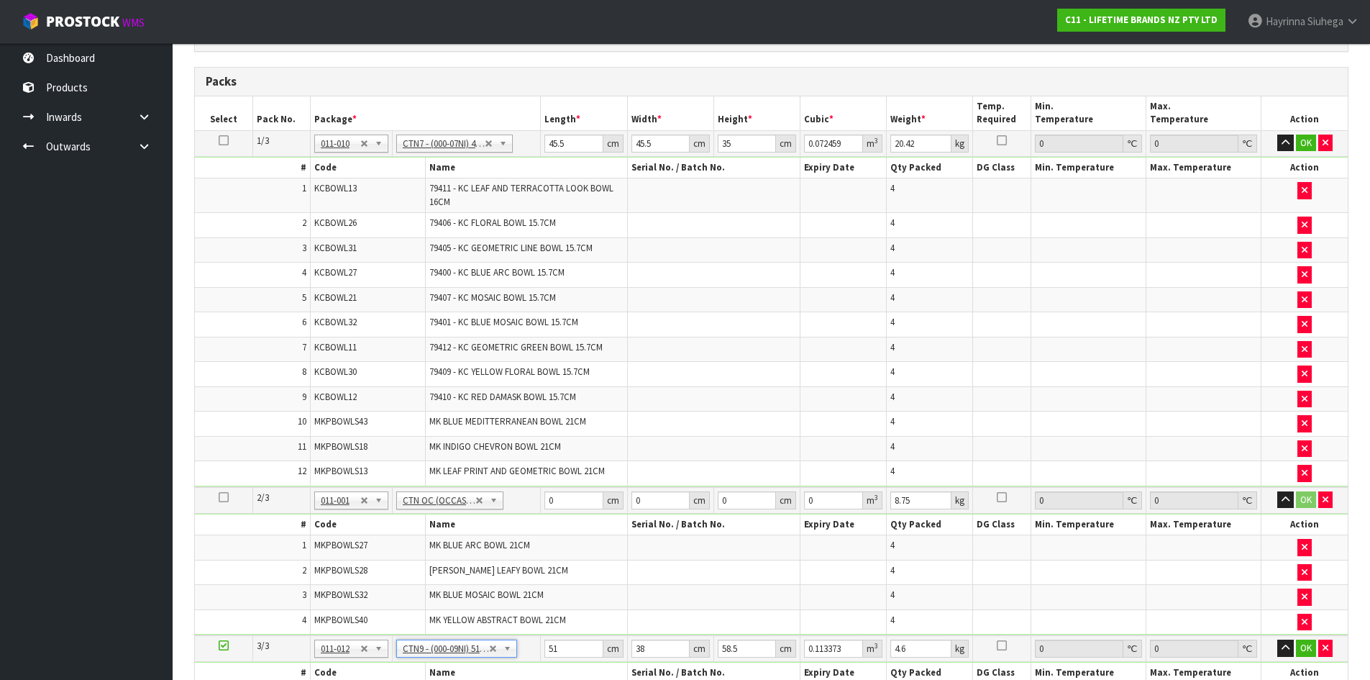
scroll to position [171, 0]
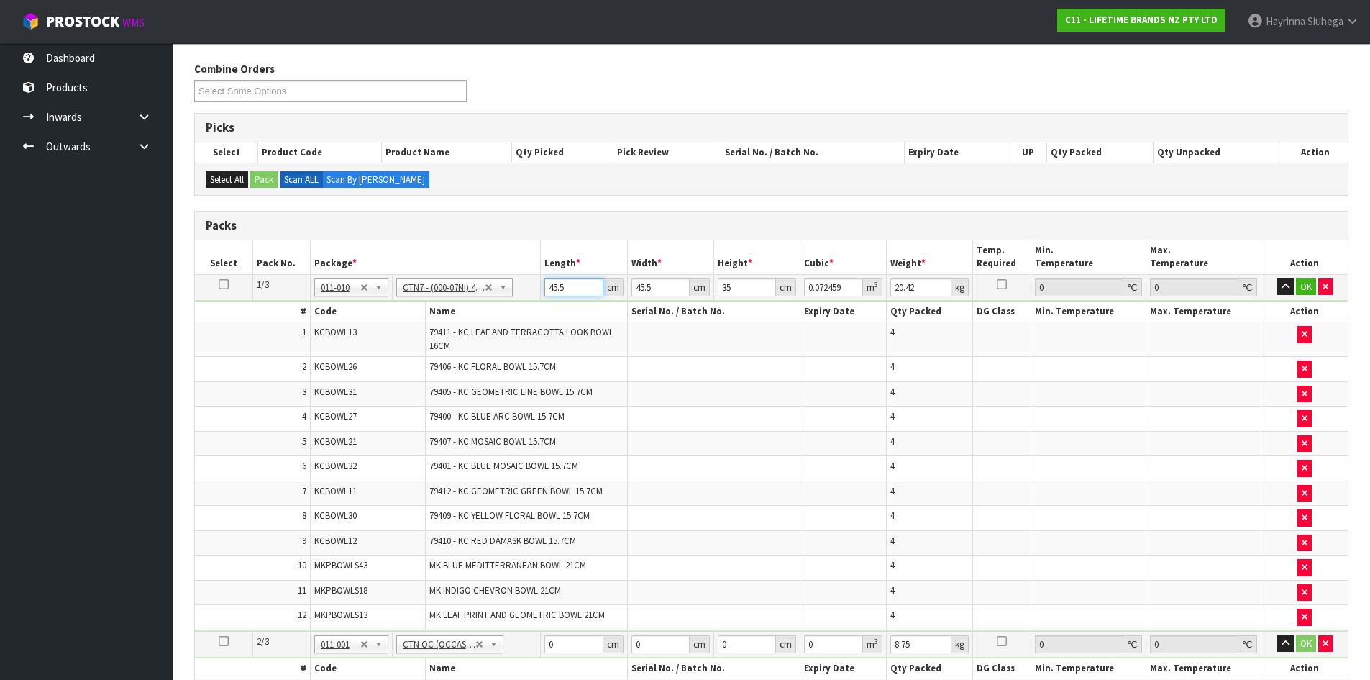
click at [550, 292] on input "45.5" at bounding box center [574, 287] width 58 height 18
type input "4"
type input "0.00637"
type input "47"
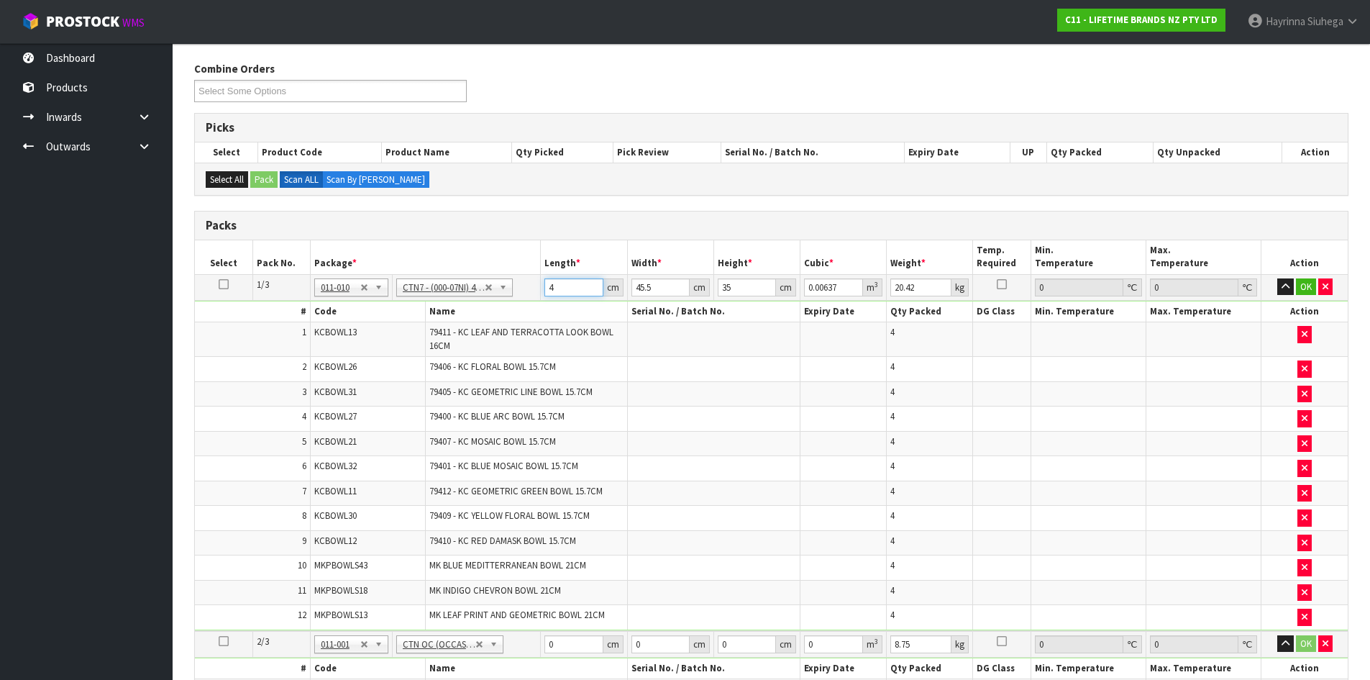
type input "0.074847"
type input "47"
type input "4"
type input "0.00658"
type input "47"
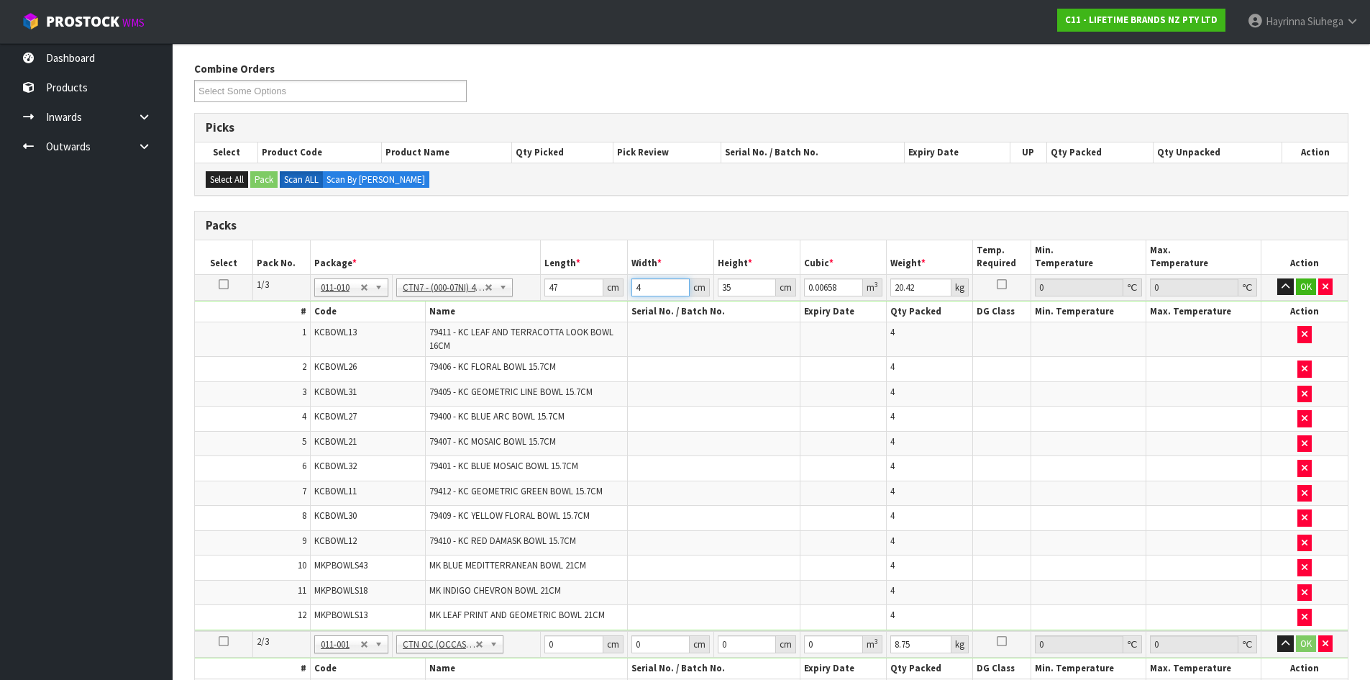
type input "0.077315"
type input "47"
type input "3"
type input "0.006627"
type input "33"
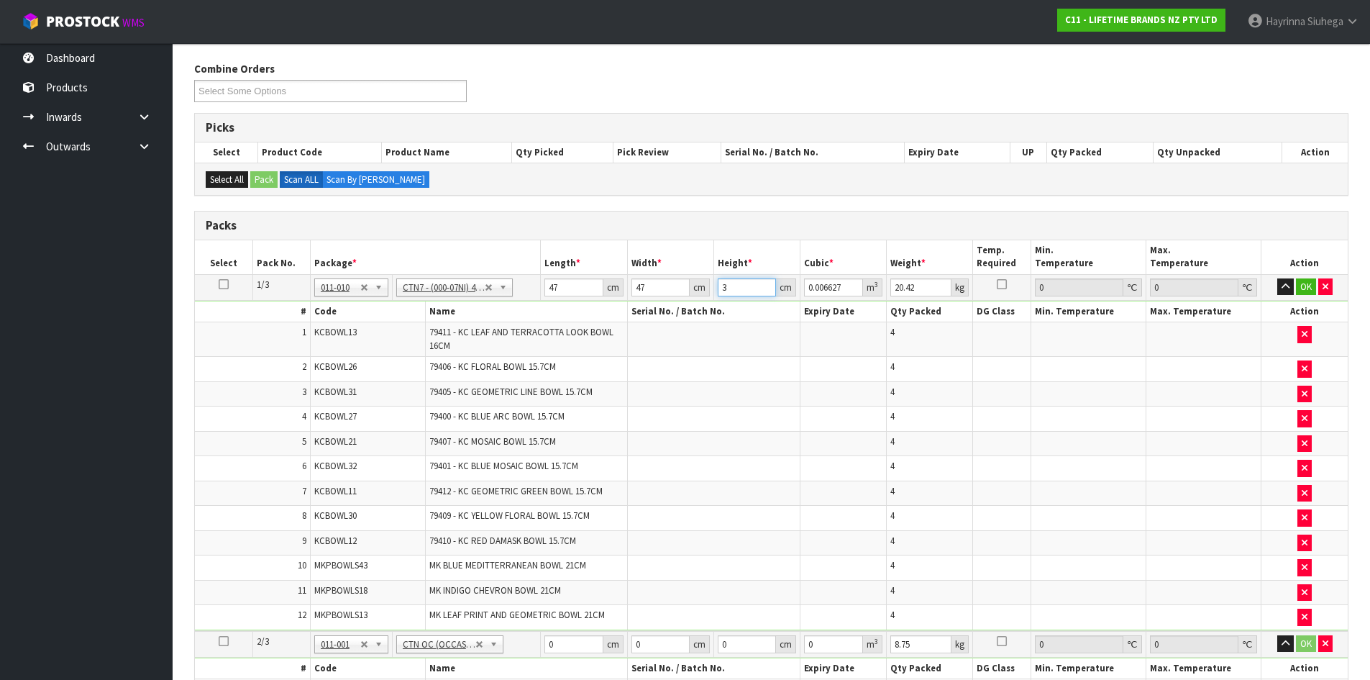
type input "0.072897"
type input "33"
type input "22"
click button "OK" at bounding box center [1306, 286] width 20 height 17
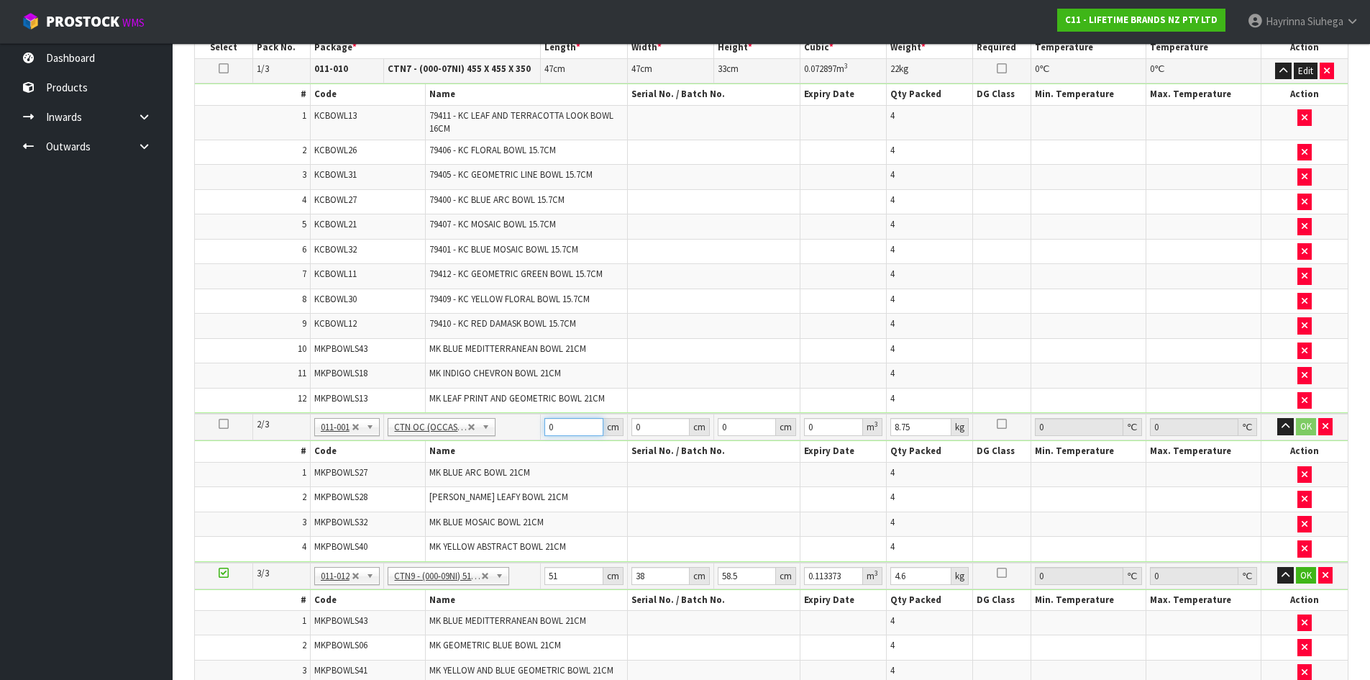
click at [545, 432] on input "0" at bounding box center [574, 427] width 58 height 18
type input "47"
type input "32"
type input "2"
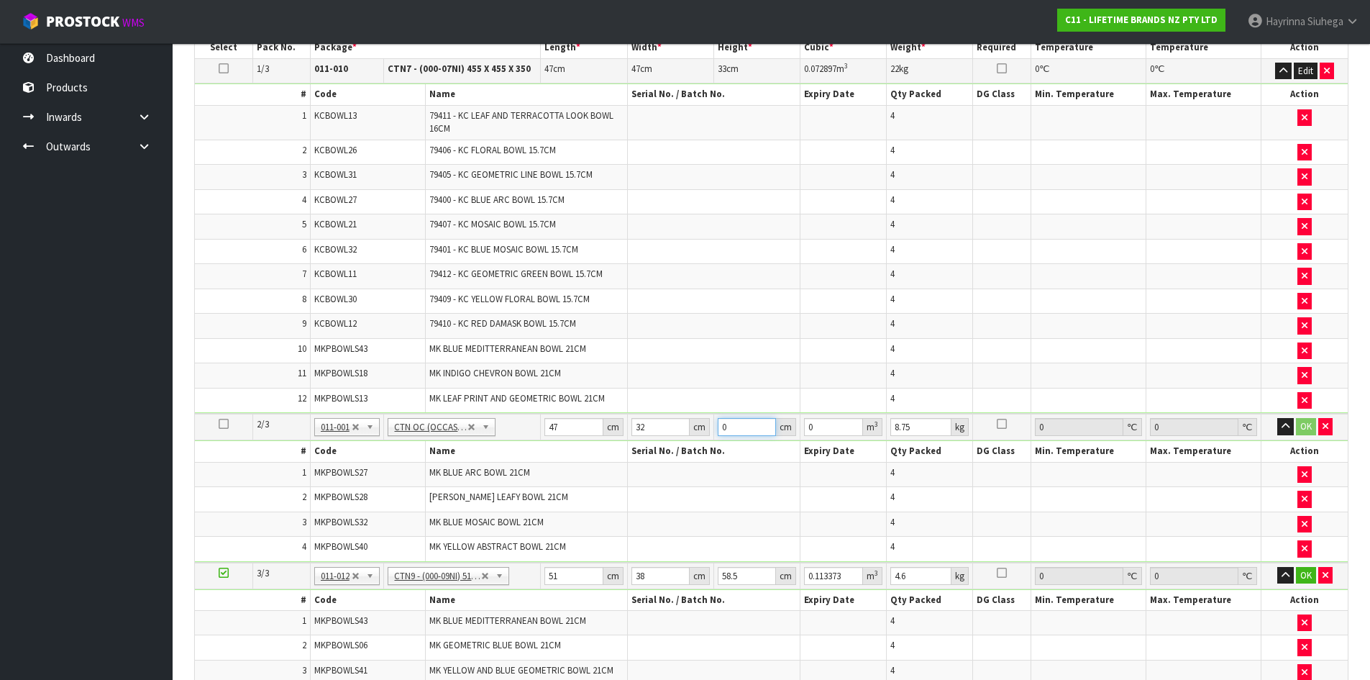
type input "0.003008"
type input "25"
type input "0.0376"
type input "25"
type input "11"
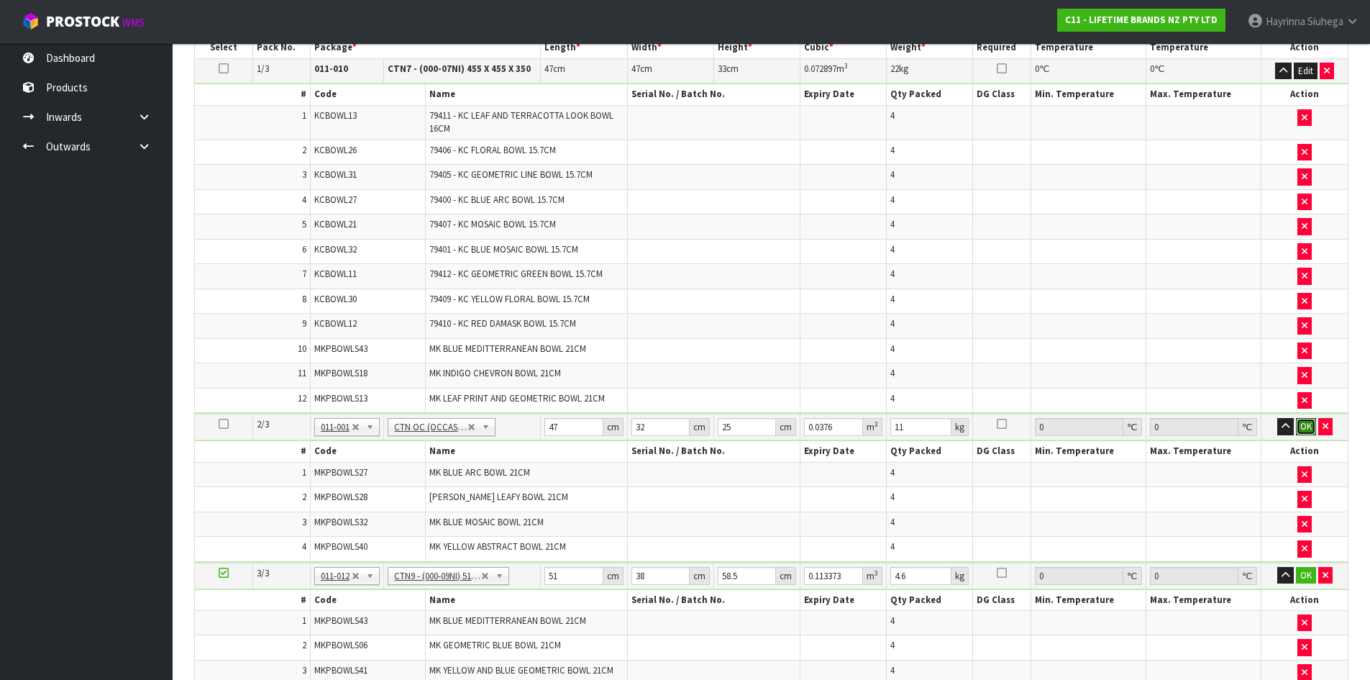
click button "OK" at bounding box center [1306, 426] width 20 height 17
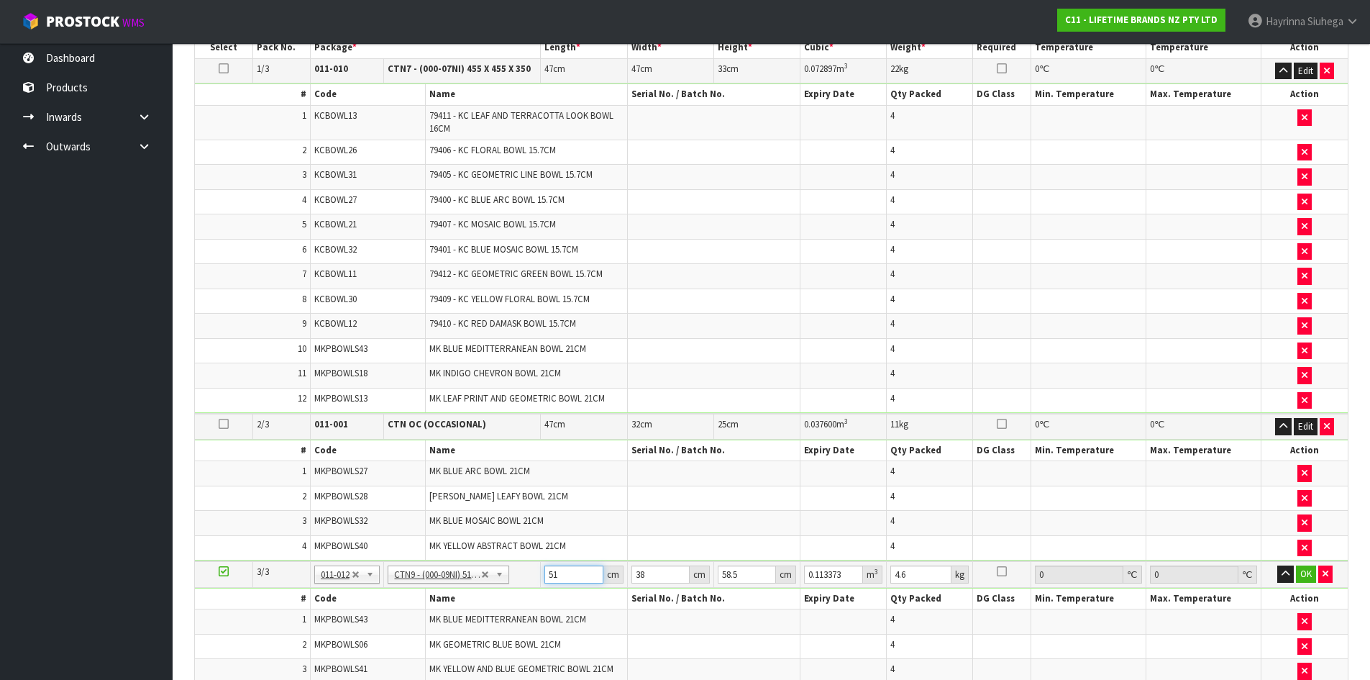
type input "5"
type input "0.011115"
type input "52"
type input "0.115596"
type input "52"
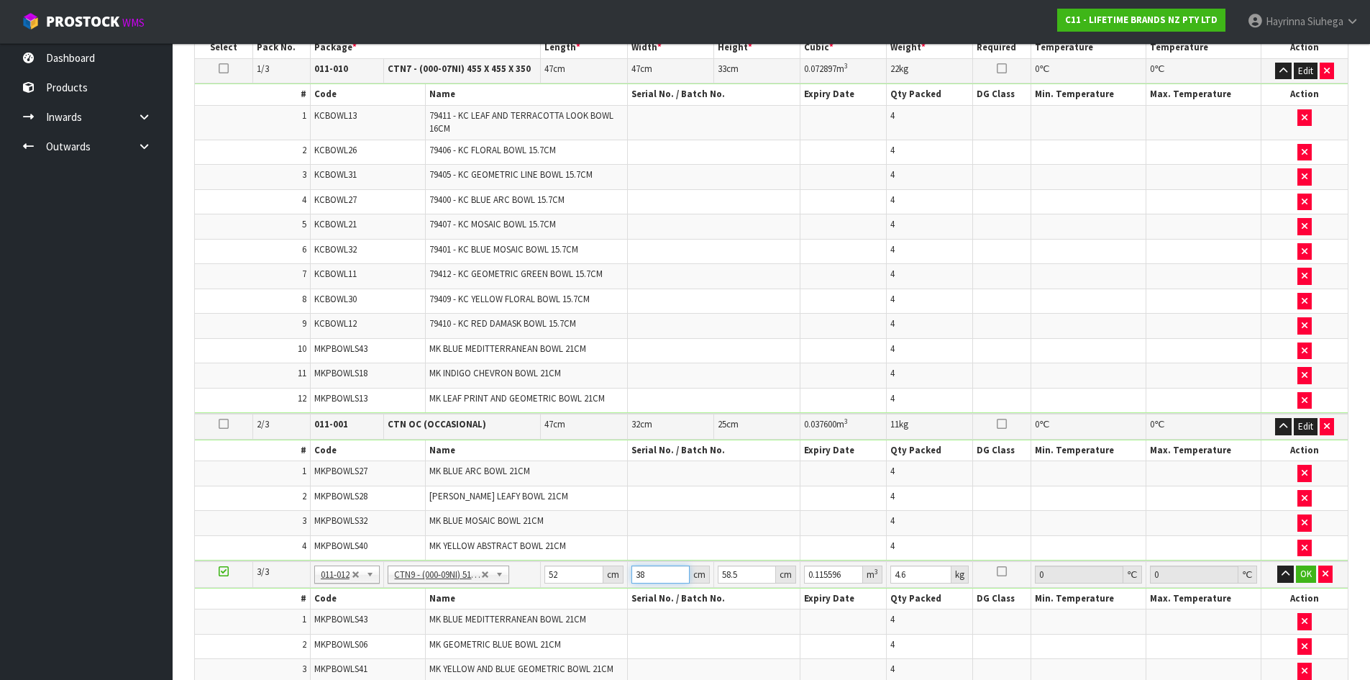
type input "4"
type input "0.012168"
type input "40"
type input "0.12168"
type input "40"
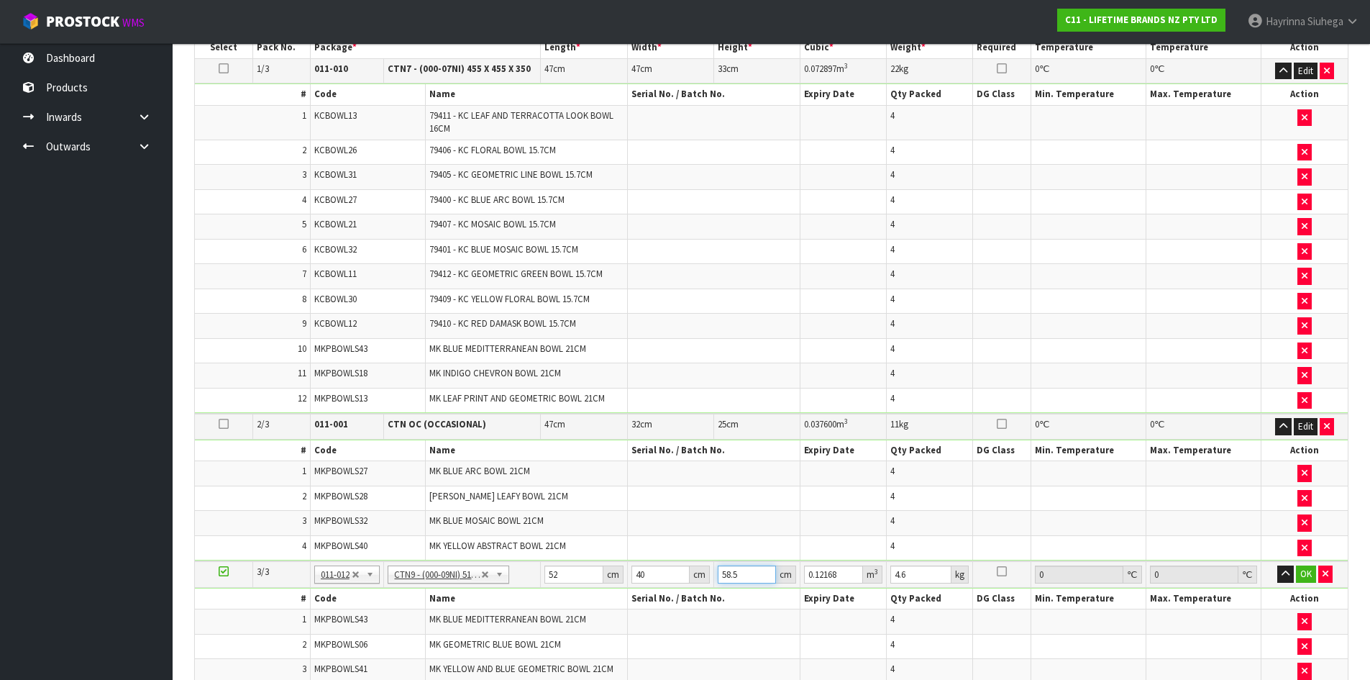
type input "2"
type input "0.00416"
type input "26"
type input "0.05408"
type input "26"
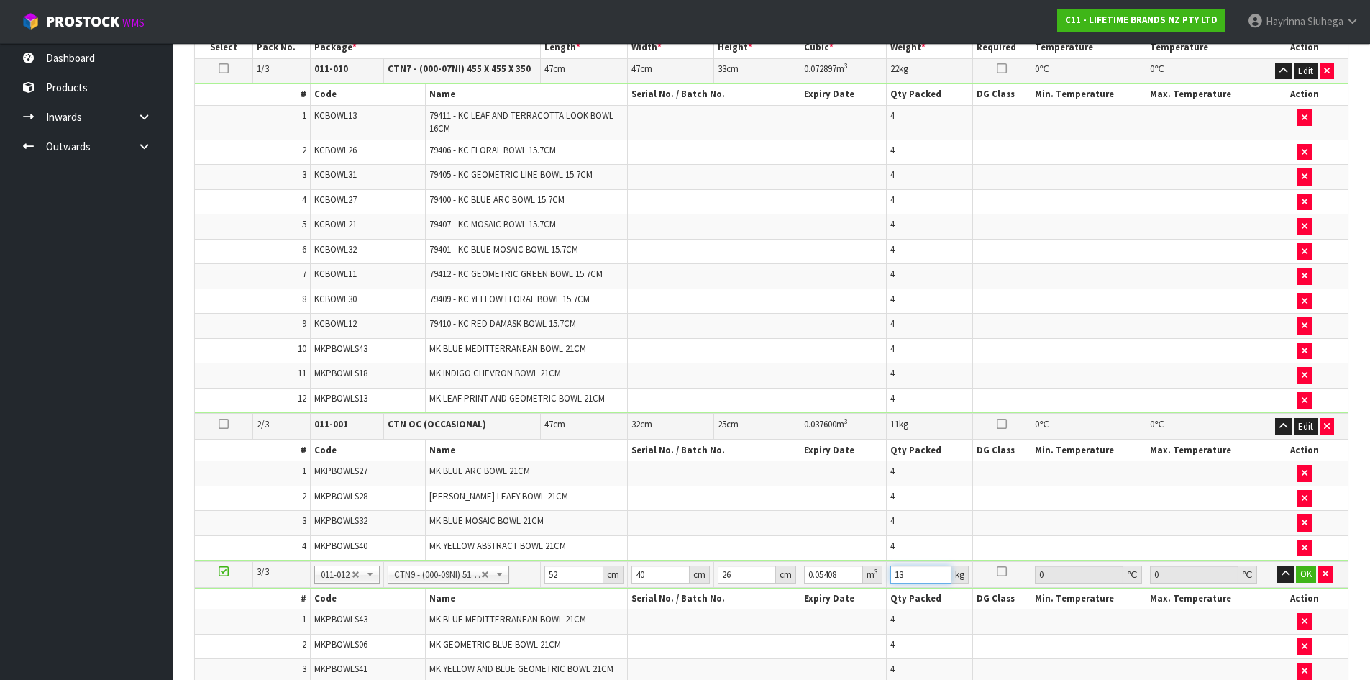
type input "13"
click button "OK" at bounding box center [1306, 573] width 20 height 17
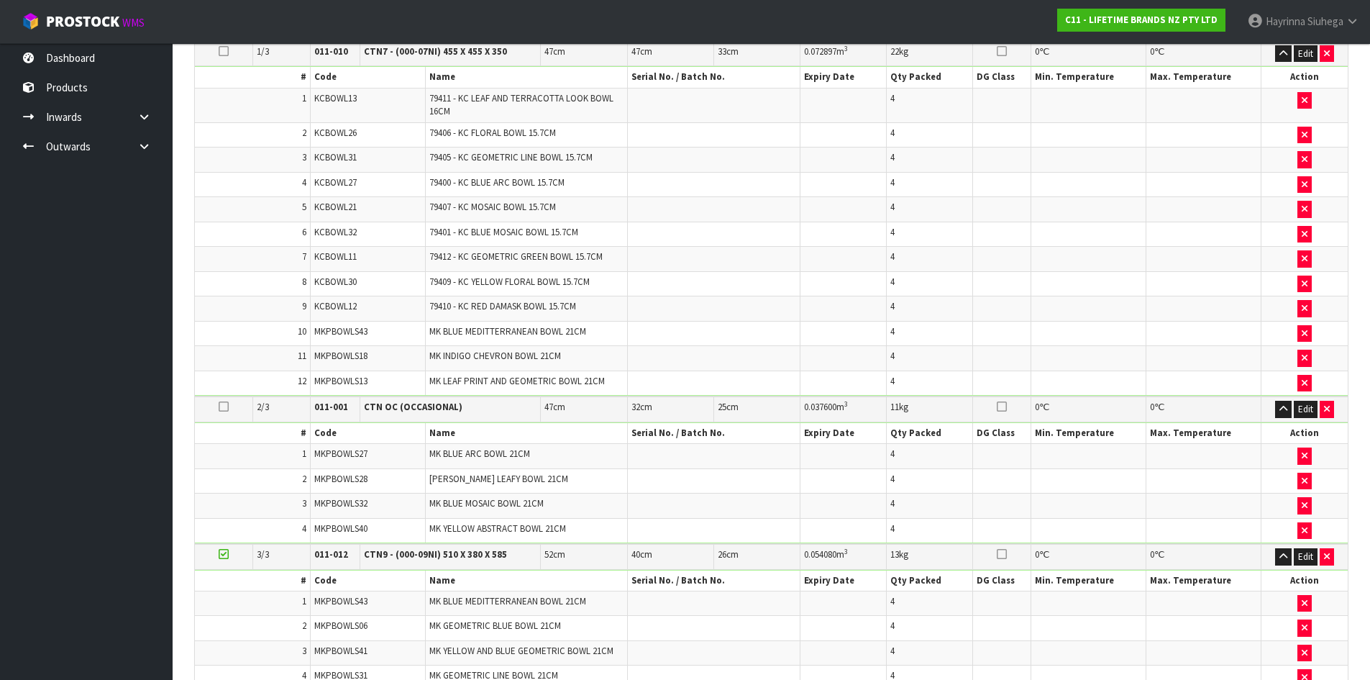
scroll to position [816, 0]
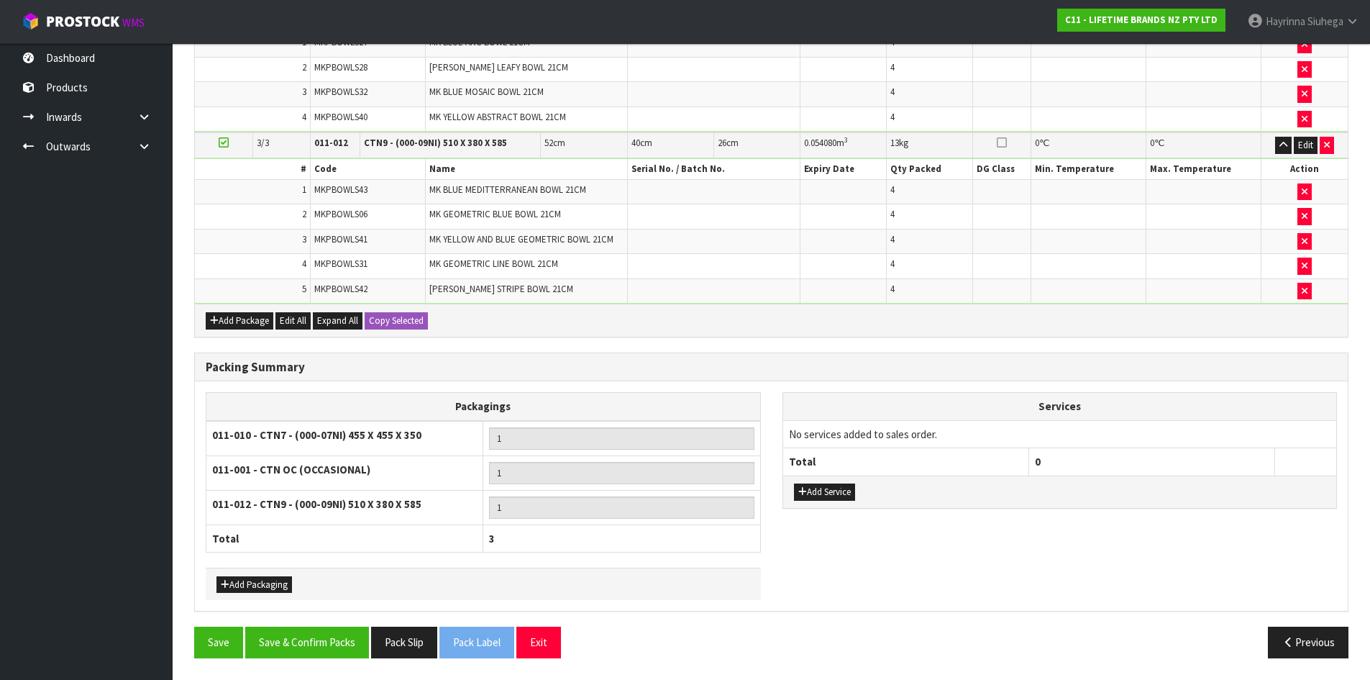
click at [337, 624] on div "Packing Summary Packagings 011-010 - CTN7 - (000-07NI) 455 X 455 X 350 1 011-00…" at bounding box center [771, 489] width 1176 height 275
click at [312, 642] on button "Save & Confirm Packs" at bounding box center [307, 642] width 124 height 31
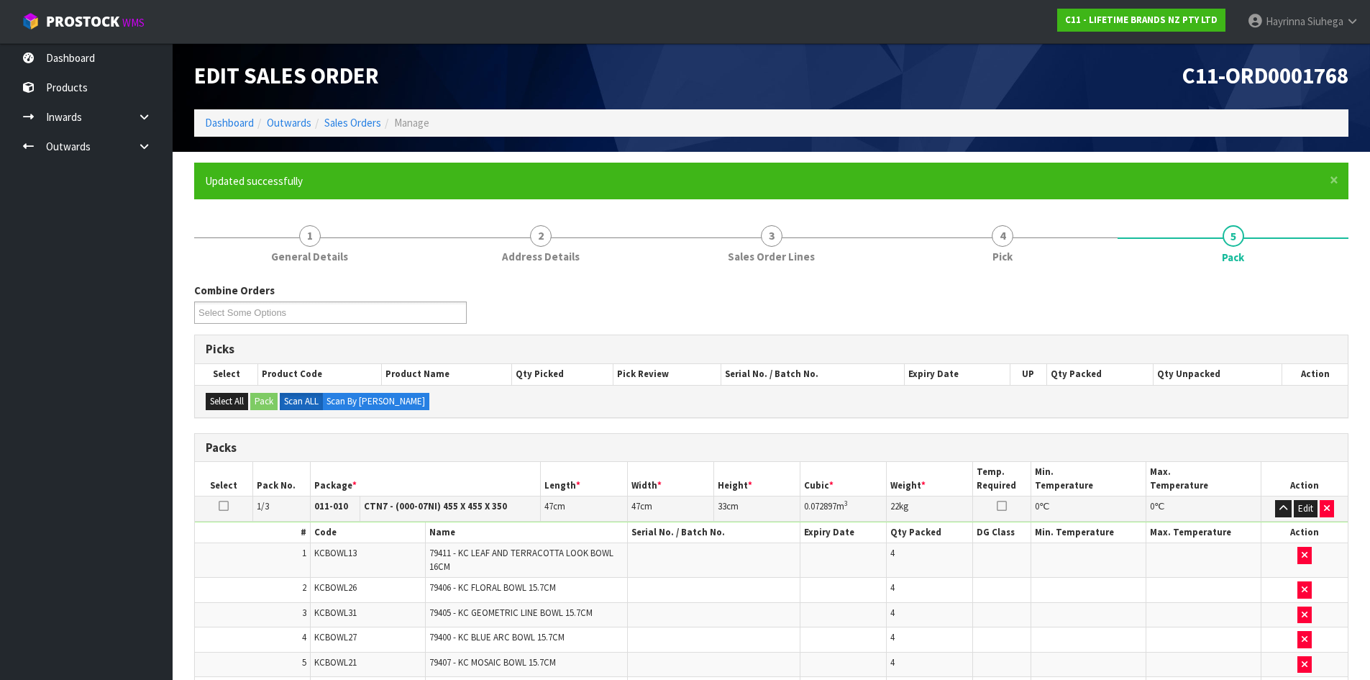
scroll to position [239, 0]
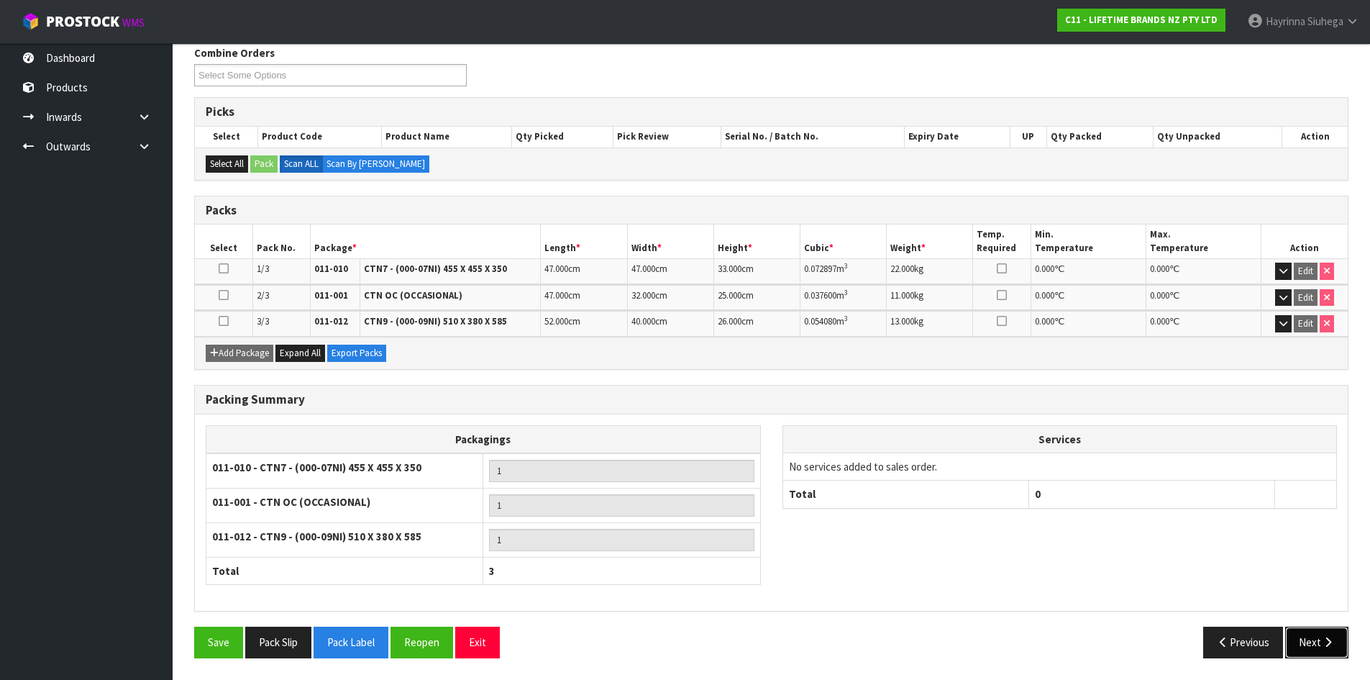
drag, startPoint x: 1324, startPoint y: 647, endPoint x: 1219, endPoint y: 632, distance: 105.4
click at [1324, 647] on icon "button" at bounding box center [1328, 642] width 14 height 11
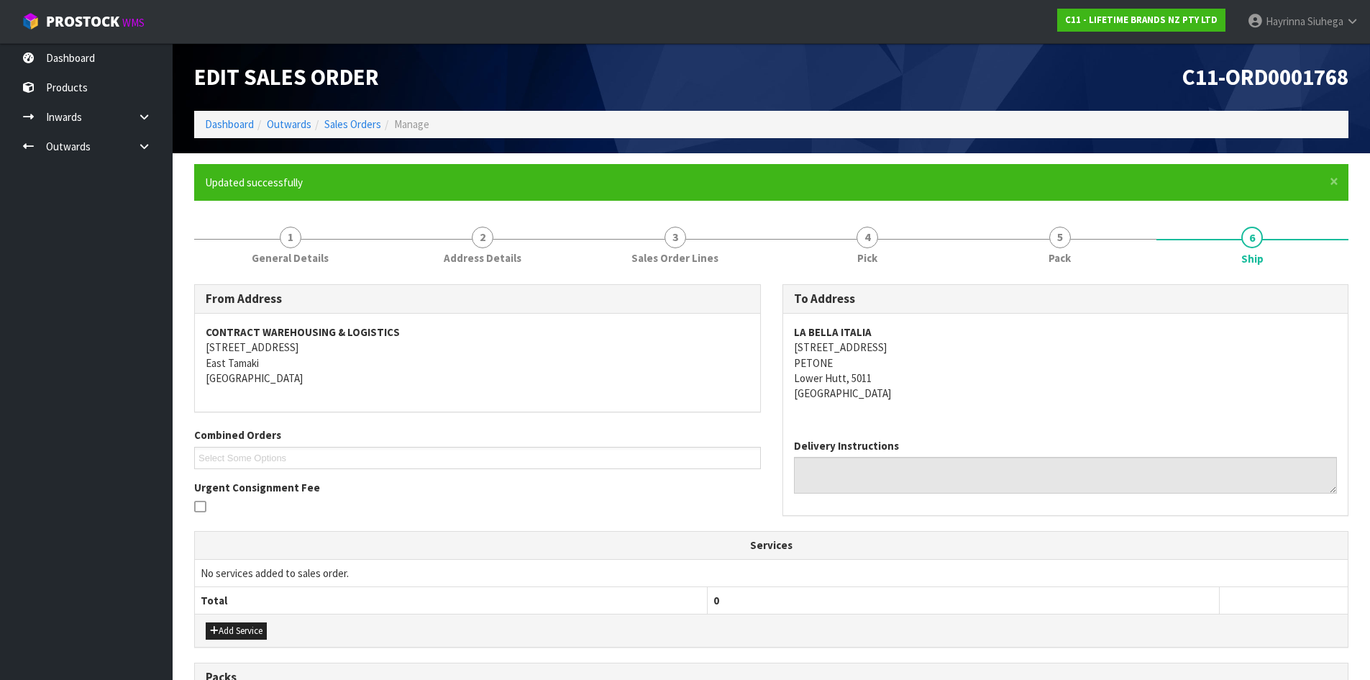
scroll to position [311, 0]
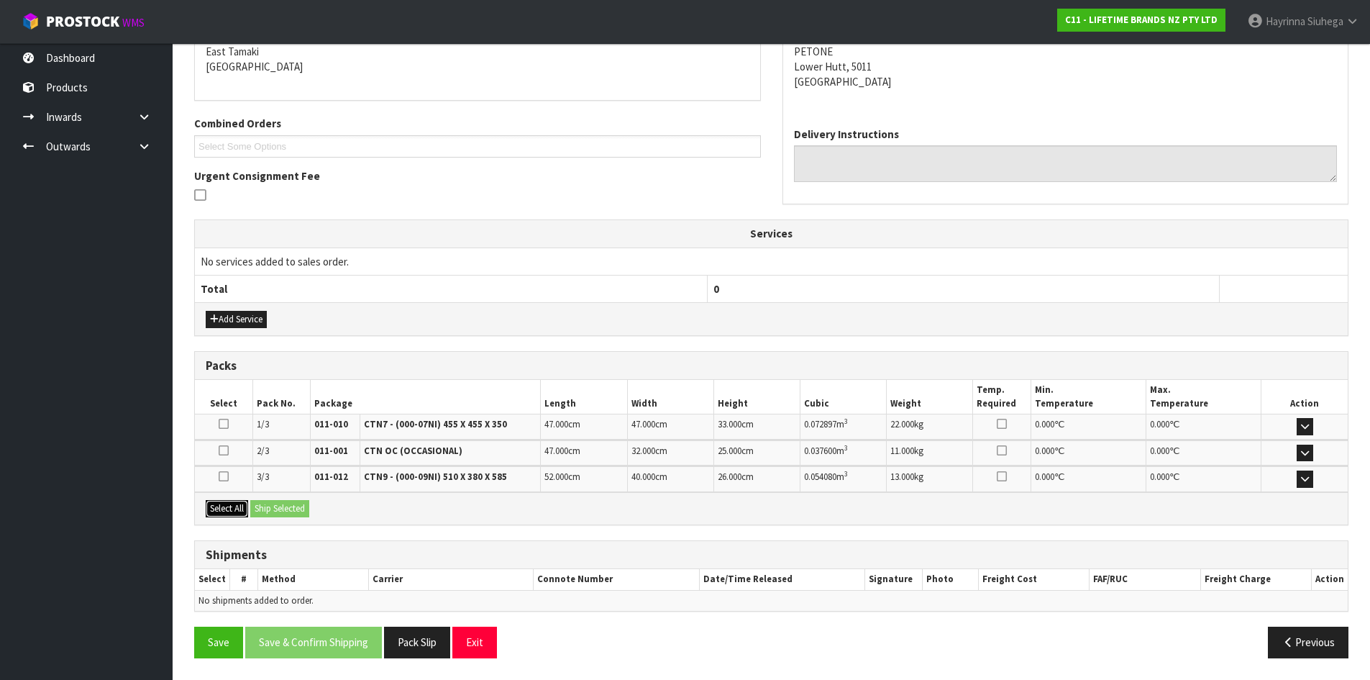
click at [233, 509] on button "Select All" at bounding box center [227, 508] width 42 height 17
drag, startPoint x: 267, startPoint y: 506, endPoint x: 273, endPoint y: 512, distance: 8.7
click at [268, 506] on button "Ship Selected" at bounding box center [279, 508] width 59 height 17
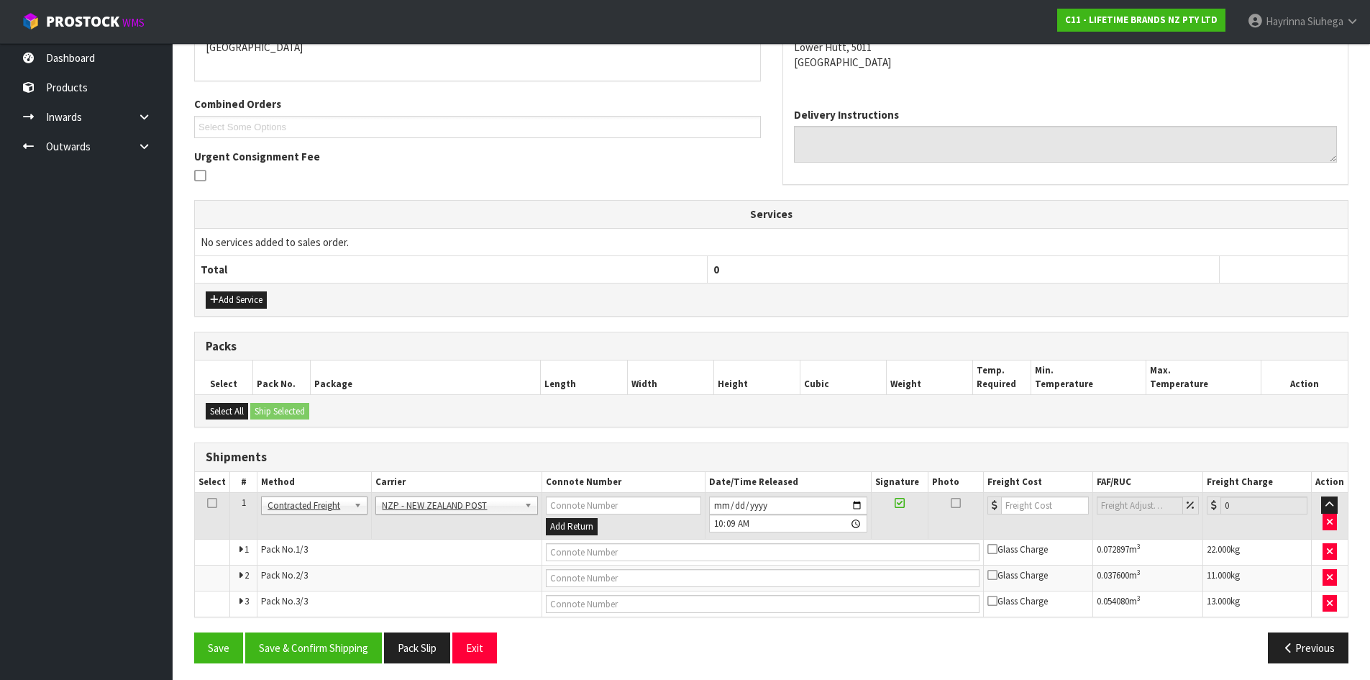
scroll to position [336, 0]
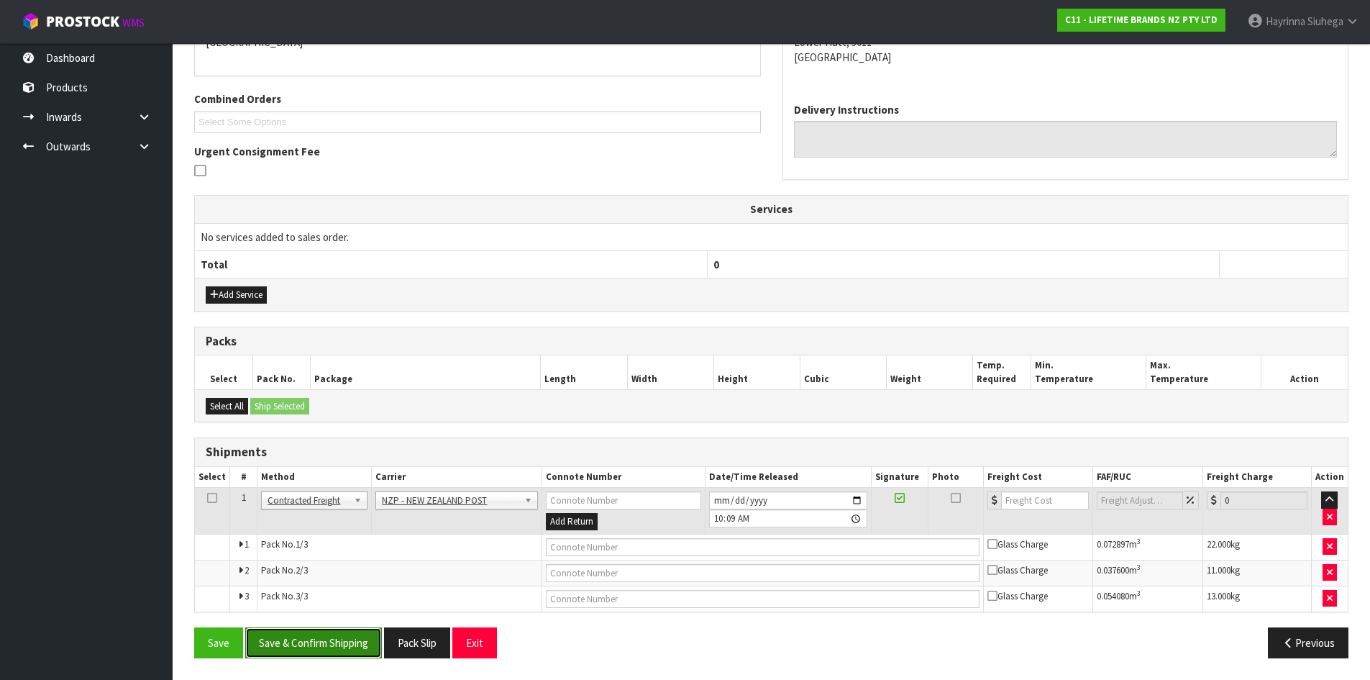
click at [329, 633] on button "Save & Confirm Shipping" at bounding box center [313, 642] width 137 height 31
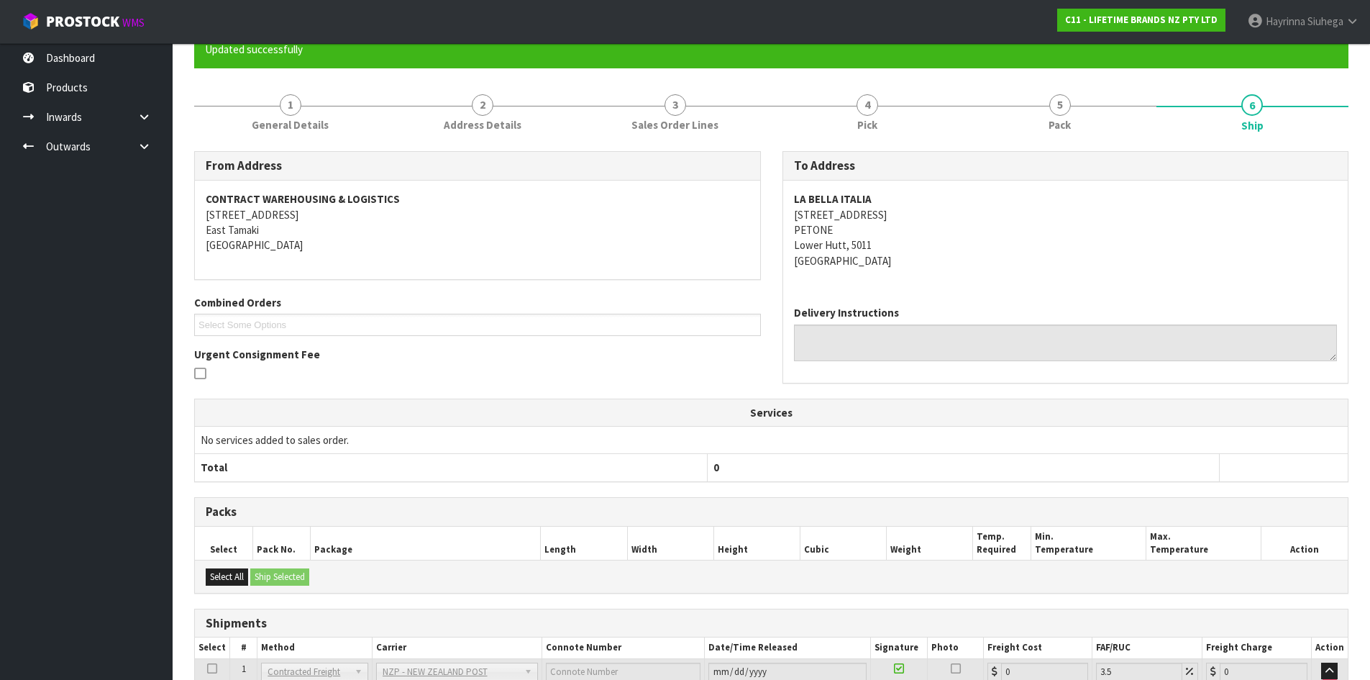
scroll to position [314, 0]
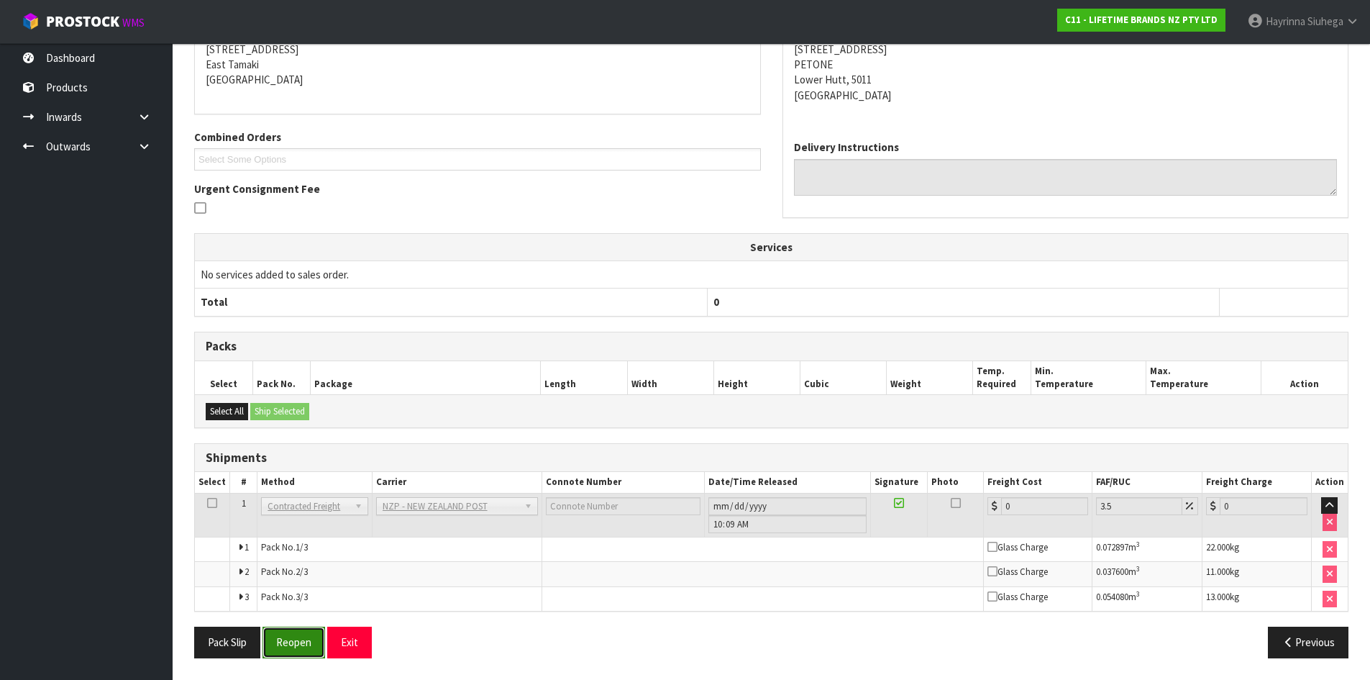
click at [296, 637] on button "Reopen" at bounding box center [294, 642] width 63 height 31
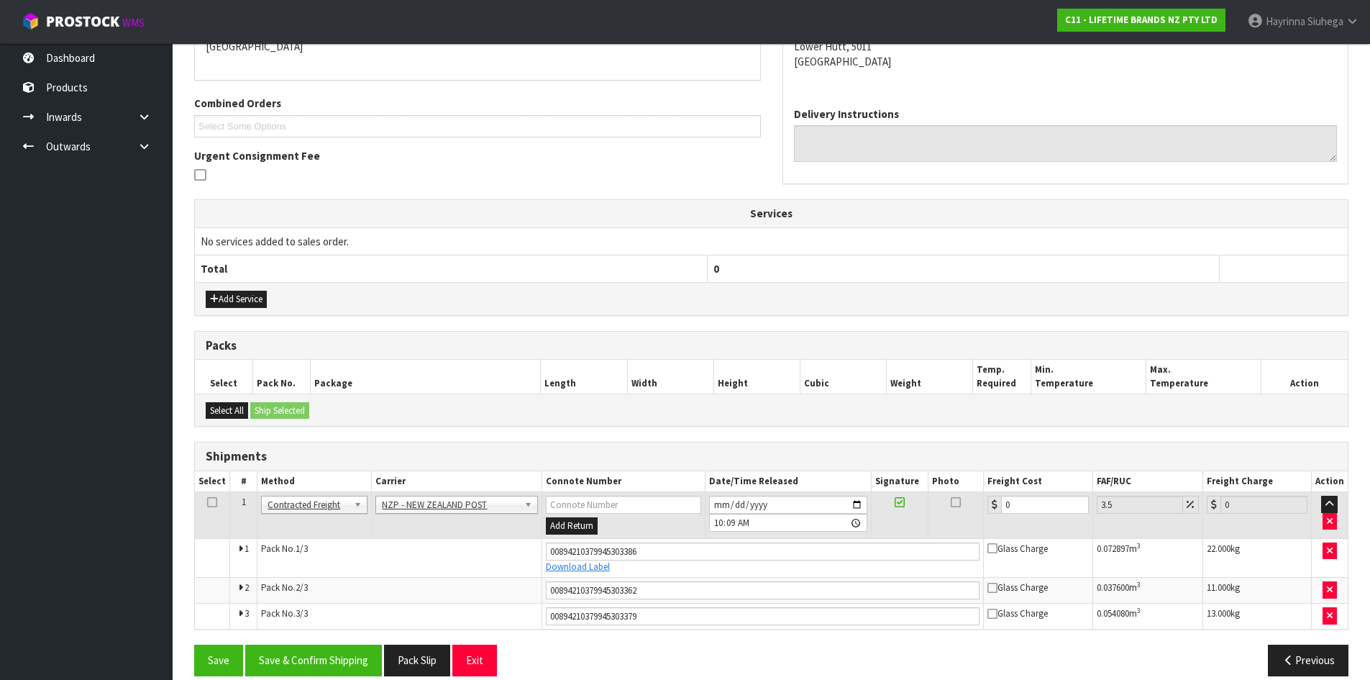
scroll to position [350, 0]
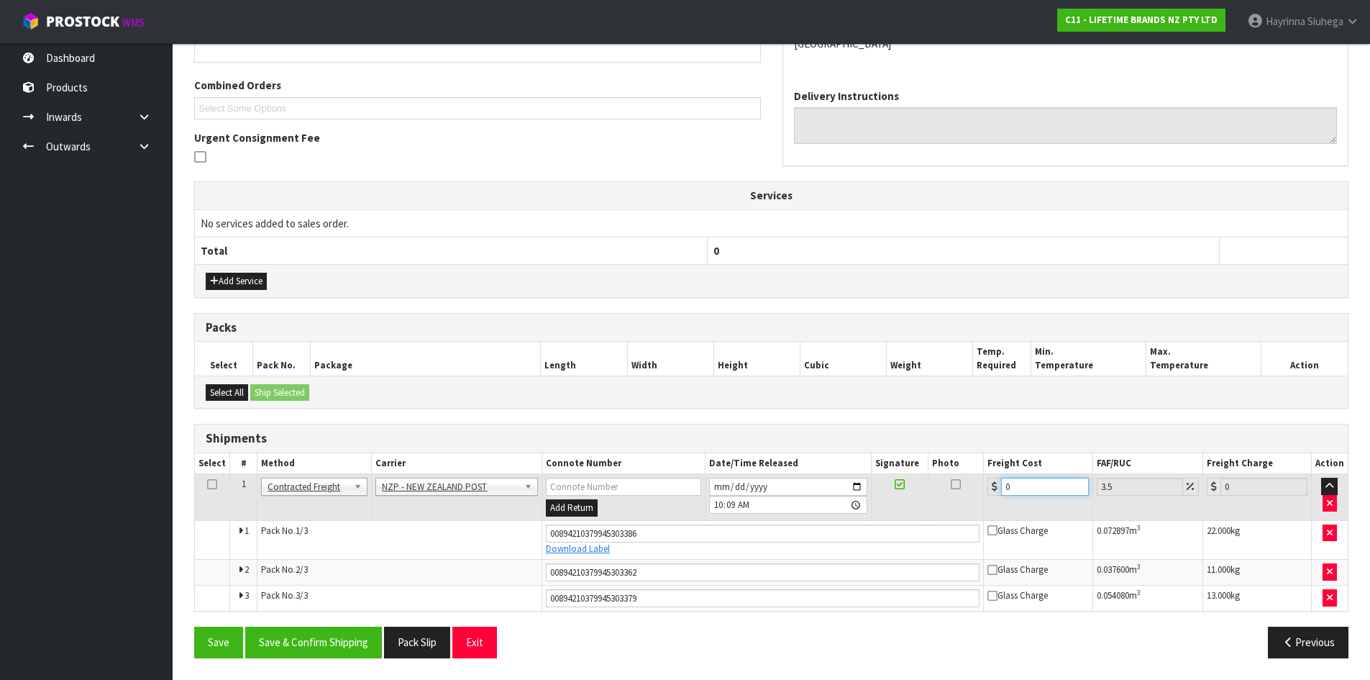
drag, startPoint x: 1019, startPoint y: 488, endPoint x: 902, endPoint y: 483, distance: 116.6
click at [909, 484] on tr "1 Client Local Pickup Customer Local Pickup Company Freight Contracted Freight …" at bounding box center [771, 497] width 1153 height 47
type input "3"
type input "3.1"
type input "38"
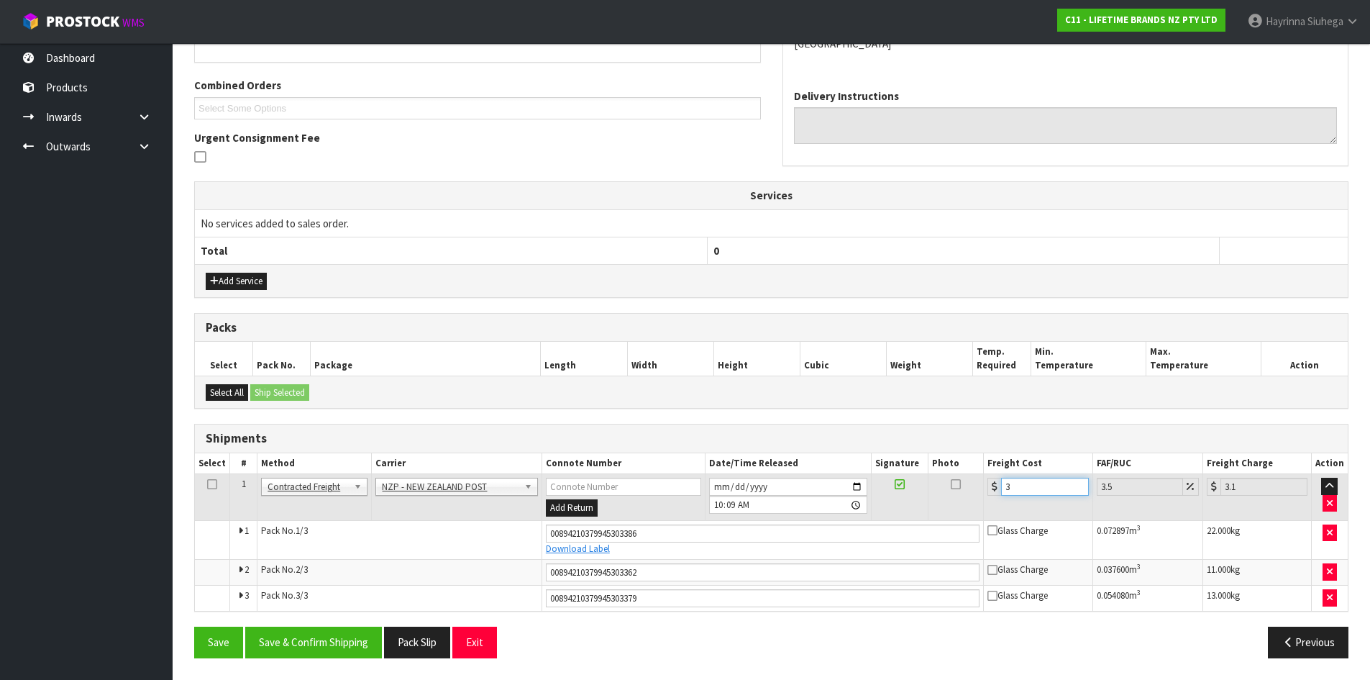
type input "39.33"
type input "38.3"
type input "39.64"
type input "38.35"
type input "39.69"
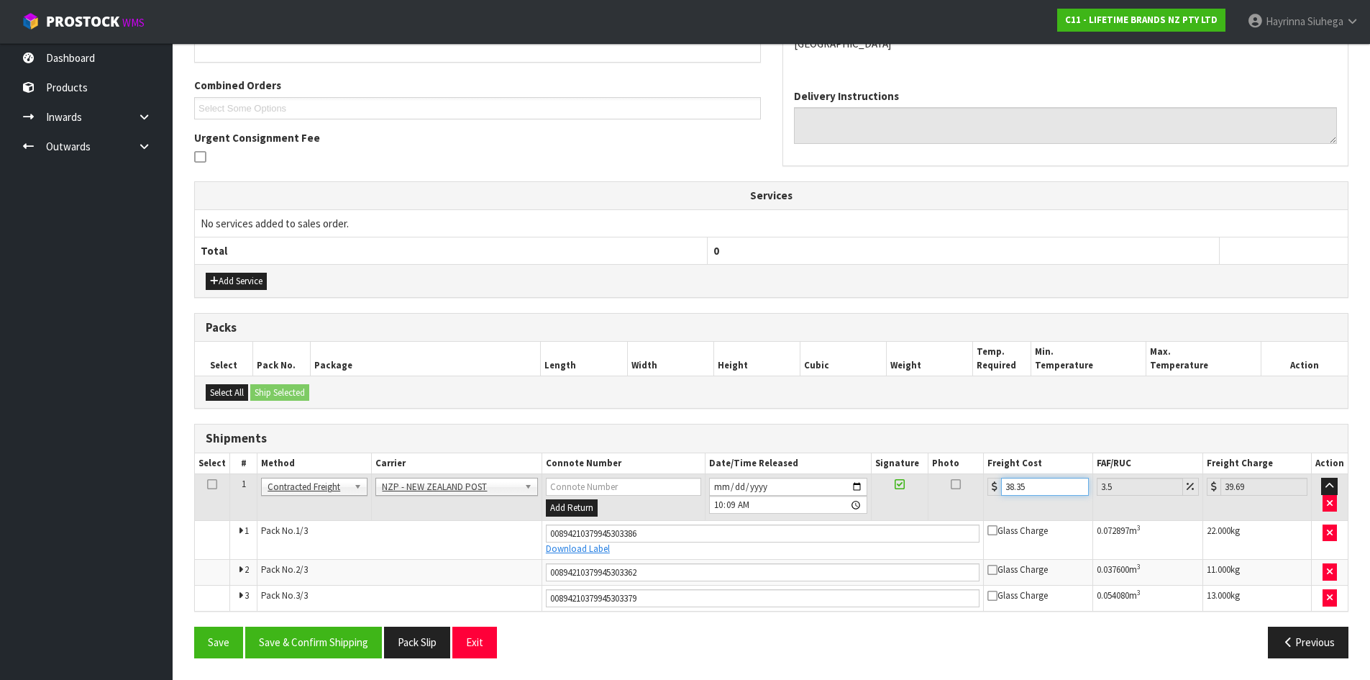
type input "38.35"
click at [194, 627] on button "Save" at bounding box center [218, 642] width 49 height 31
click at [358, 633] on button "Save & Confirm Shipping" at bounding box center [313, 642] width 137 height 31
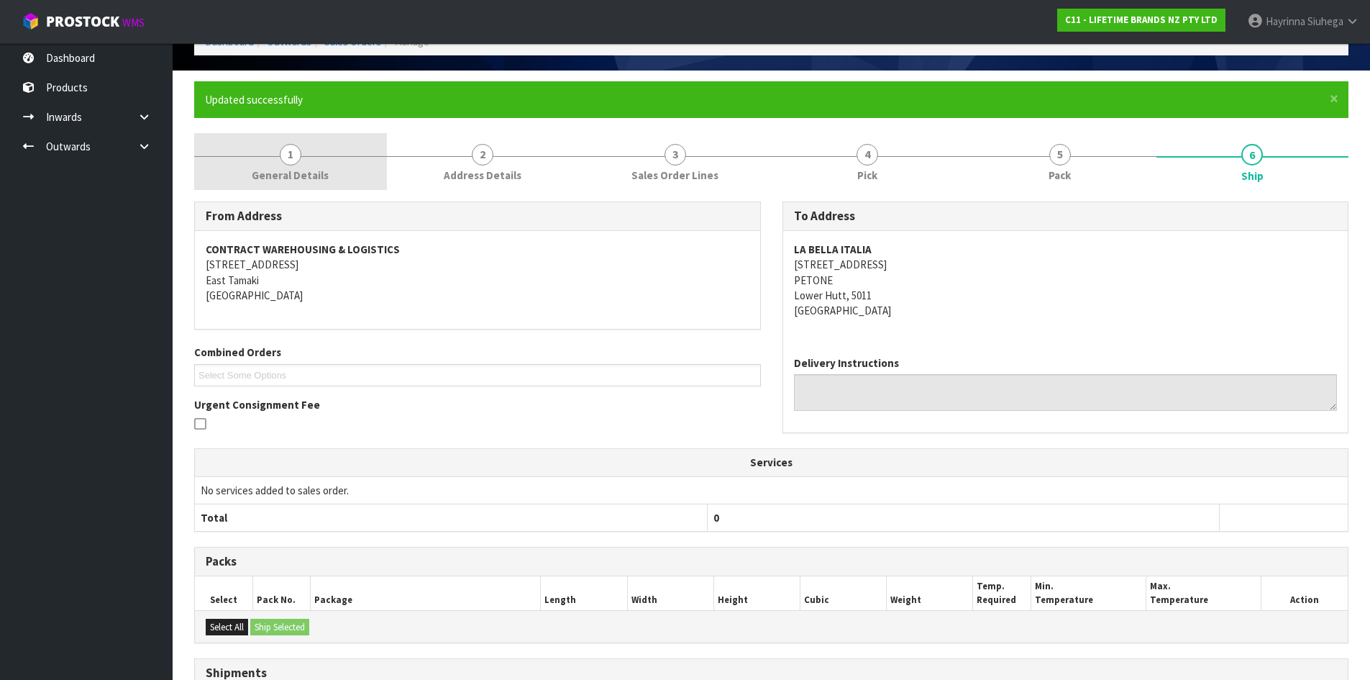
scroll to position [0, 0]
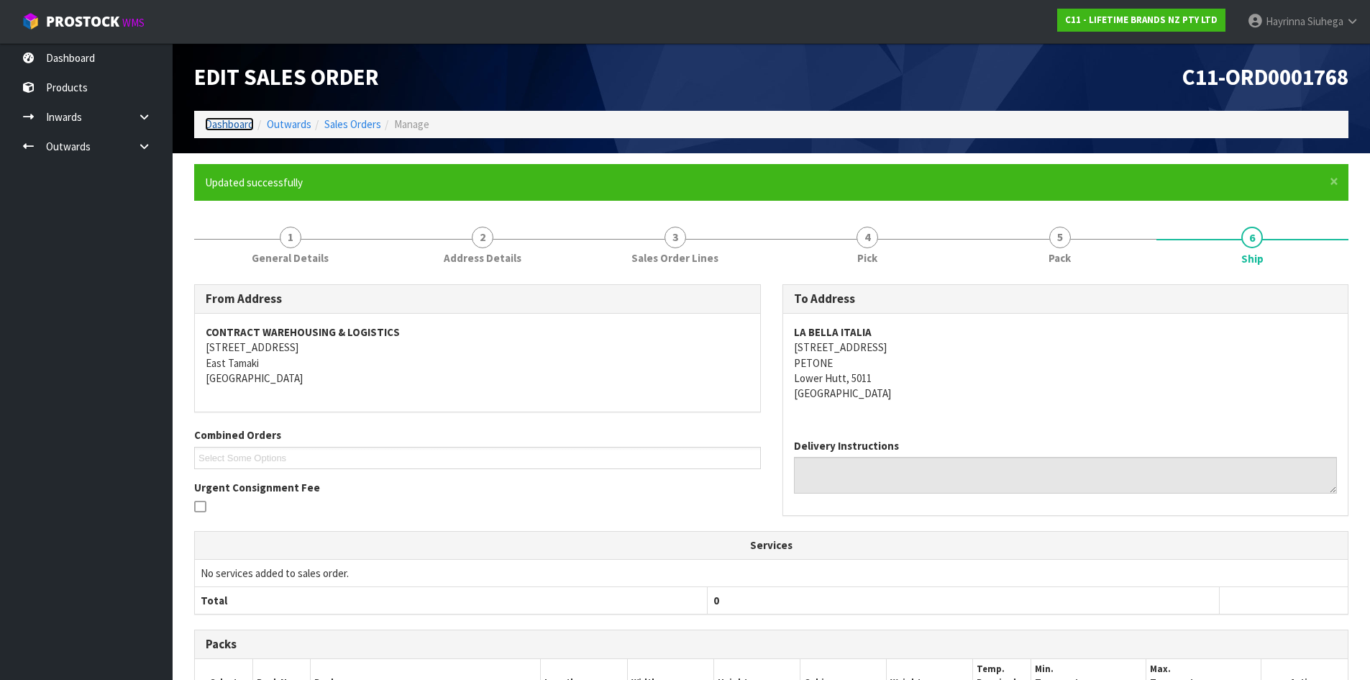
click at [240, 119] on link "Dashboard" at bounding box center [229, 124] width 49 height 14
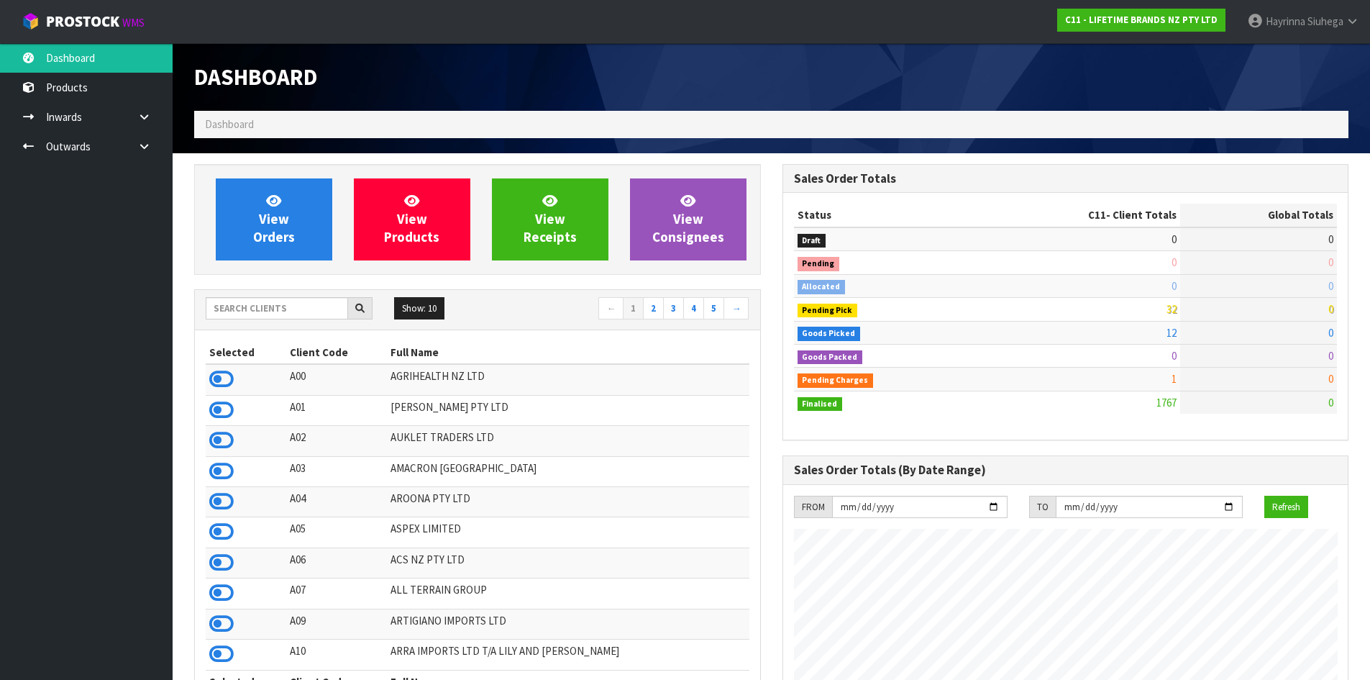
scroll to position [1090, 588]
click at [285, 204] on link "View Orders" at bounding box center [274, 219] width 117 height 82
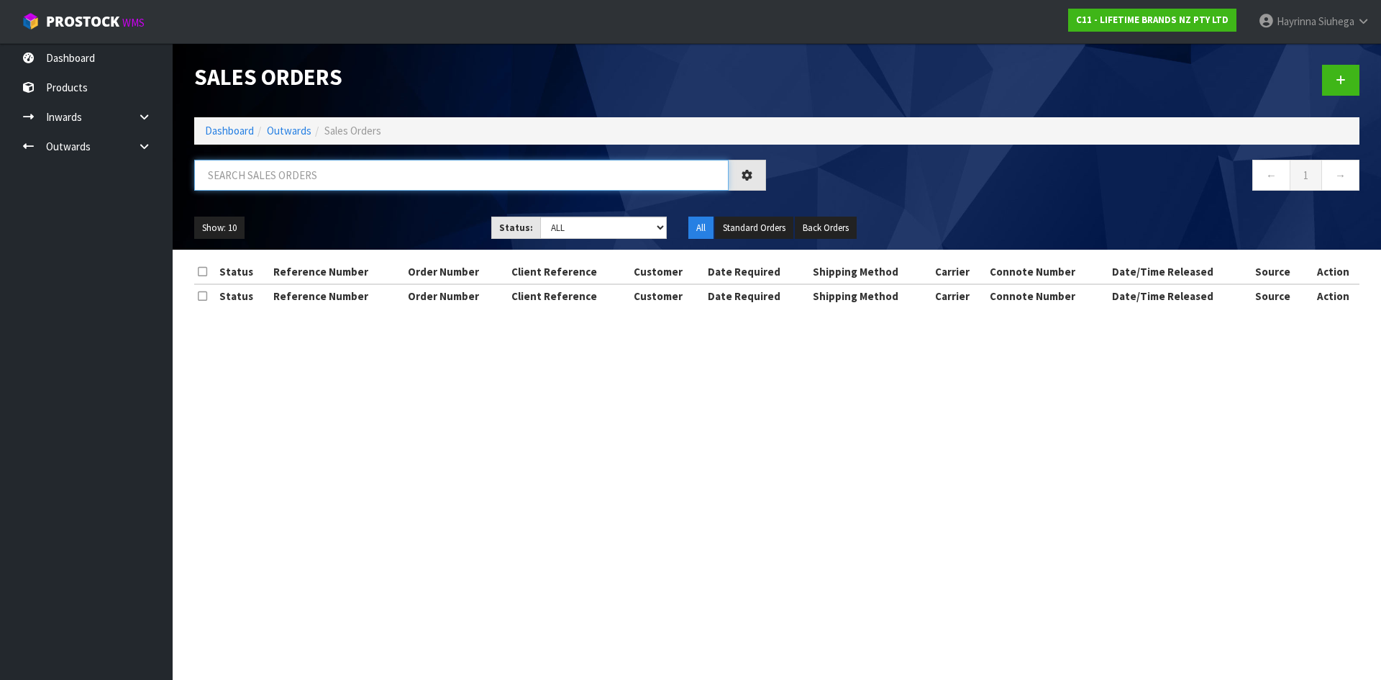
click at [306, 169] on input "text" at bounding box center [461, 175] width 534 height 31
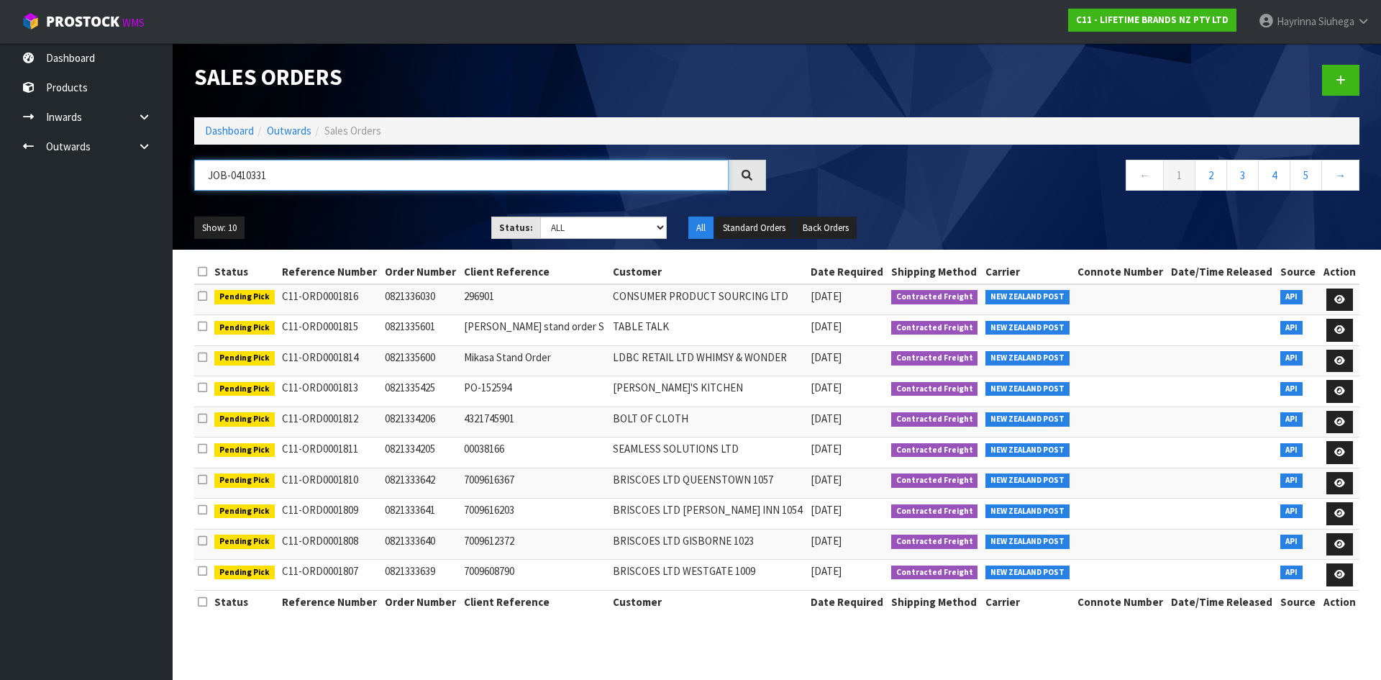
type input "JOB-0410331"
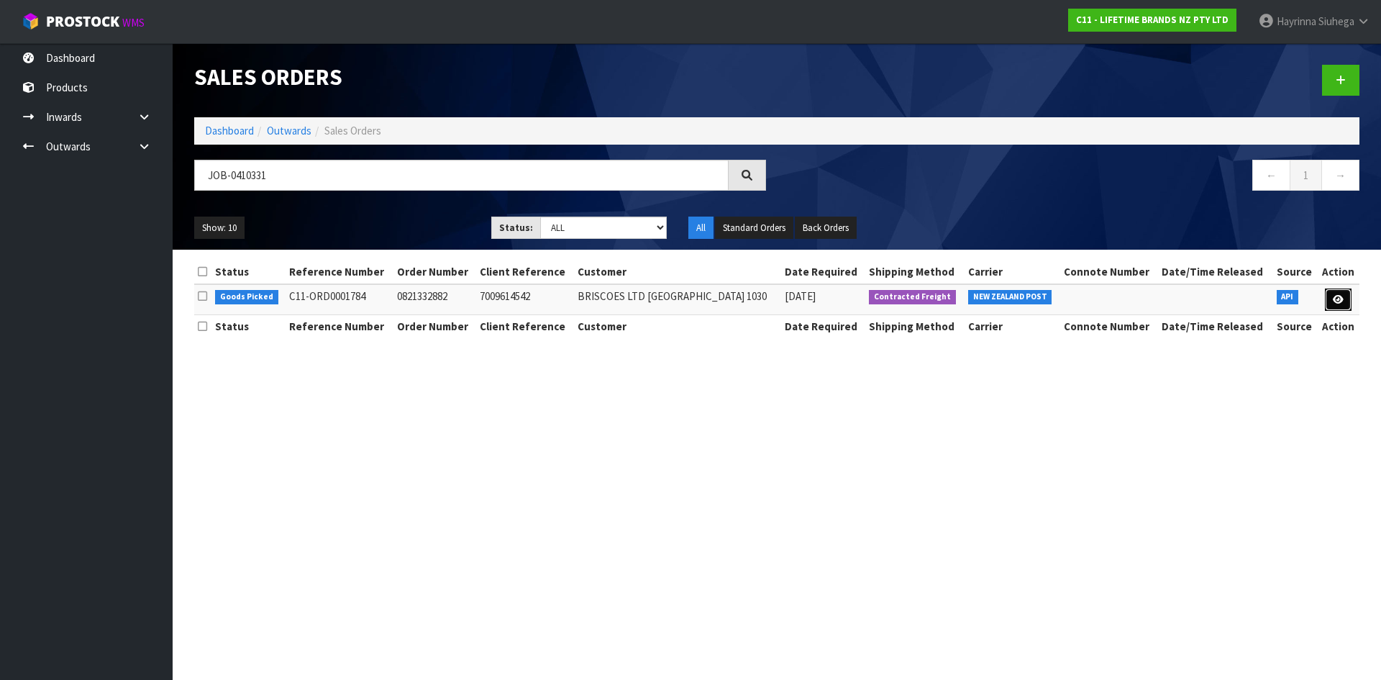
click at [1339, 301] on icon at bounding box center [1338, 299] width 11 height 9
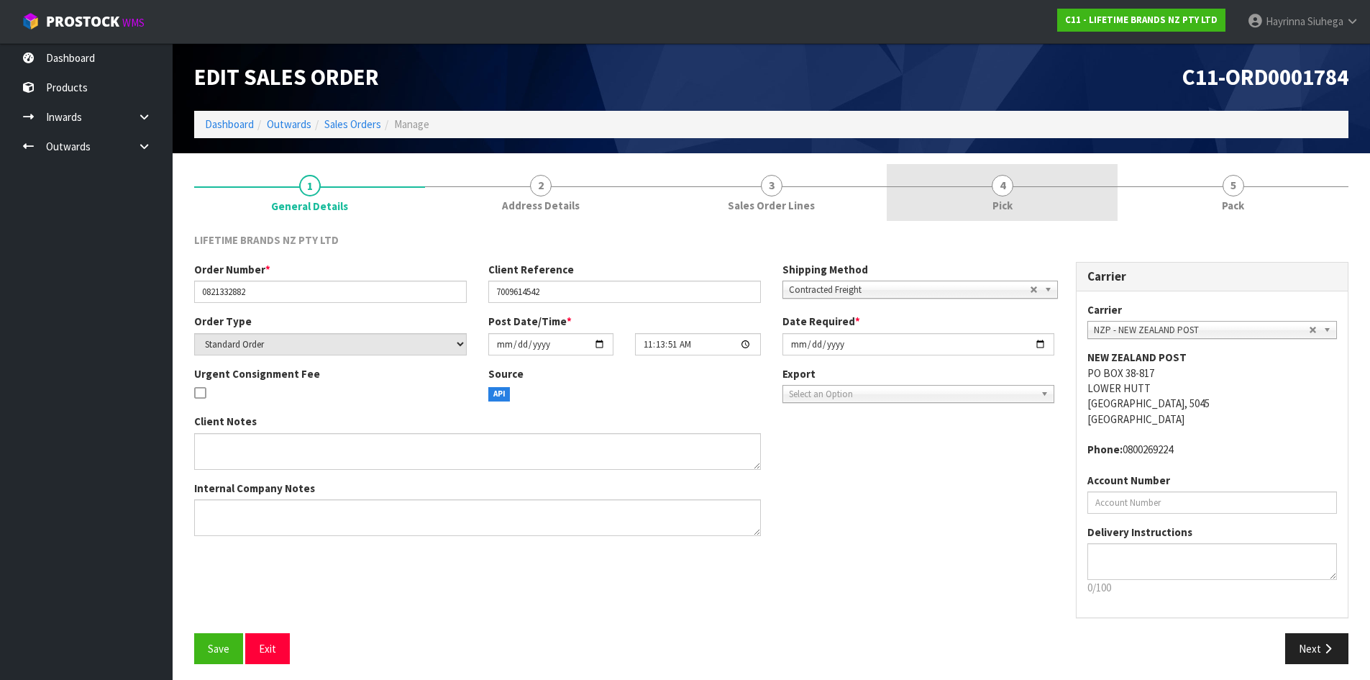
click at [950, 197] on link "4 Pick" at bounding box center [1002, 192] width 231 height 57
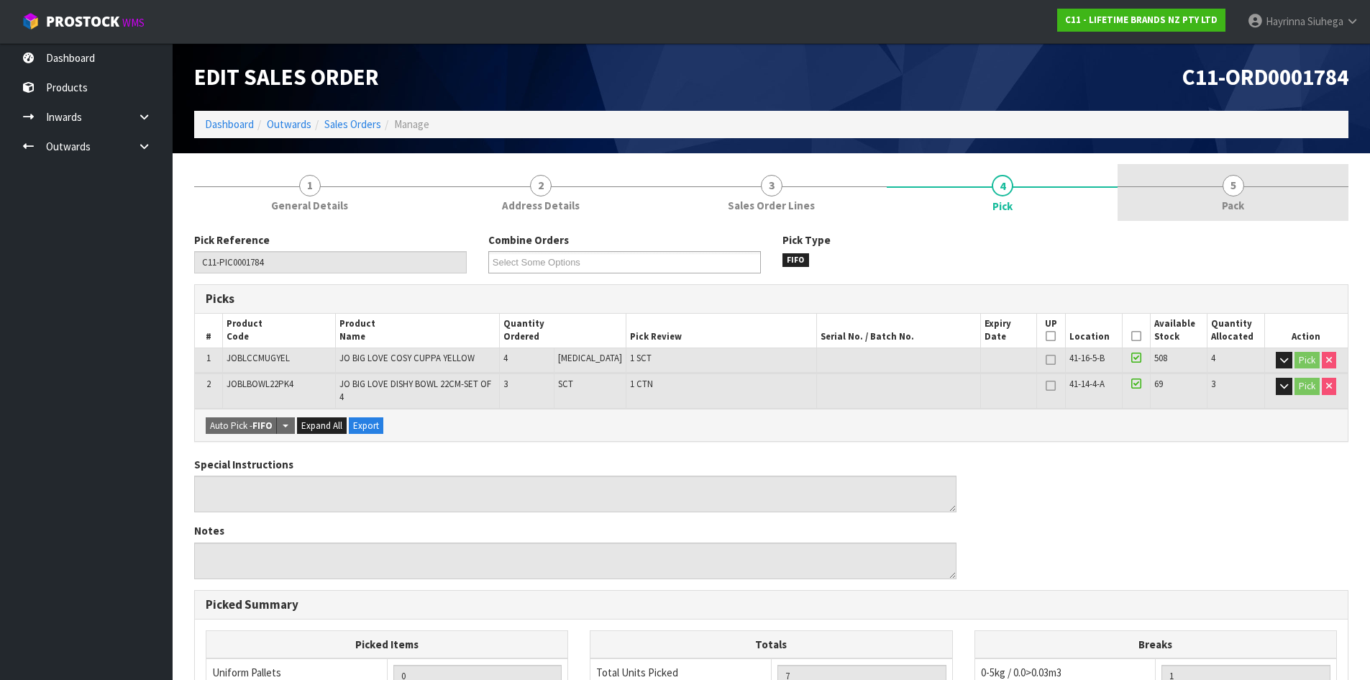
click at [1155, 199] on link "5 Pack" at bounding box center [1233, 192] width 231 height 57
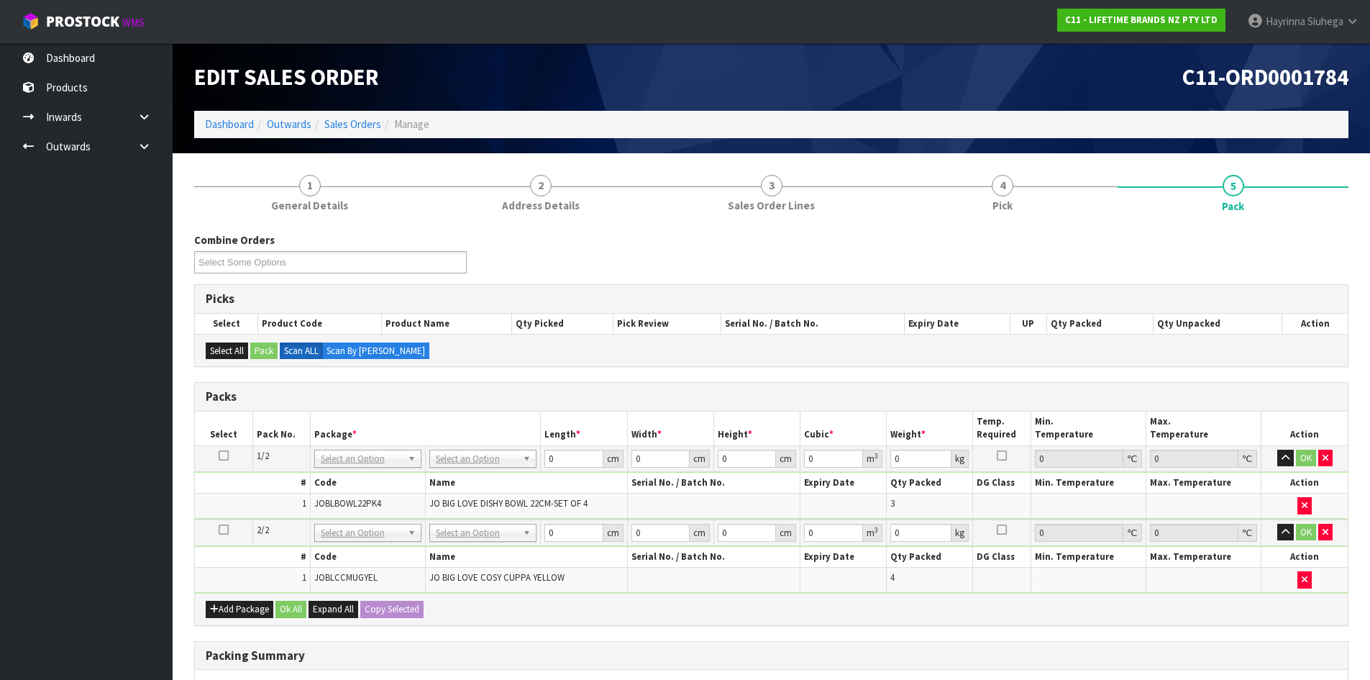
scroll to position [211, 0]
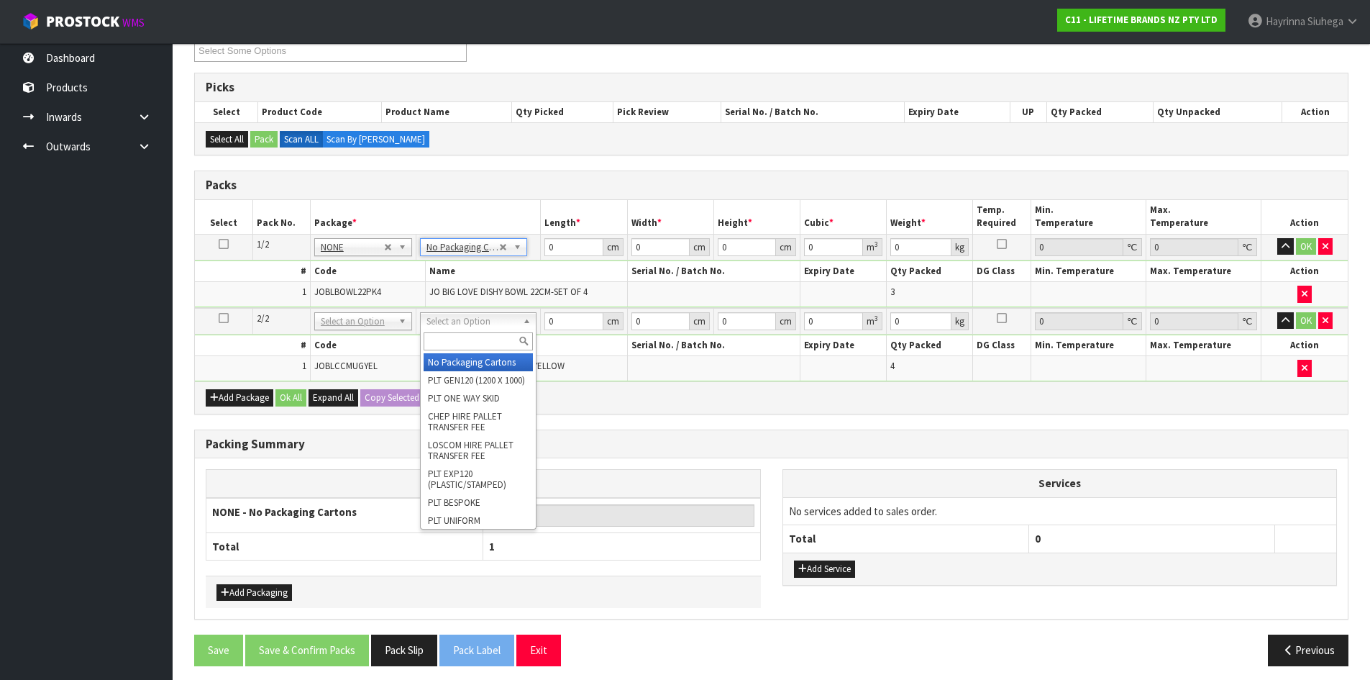
type input "2"
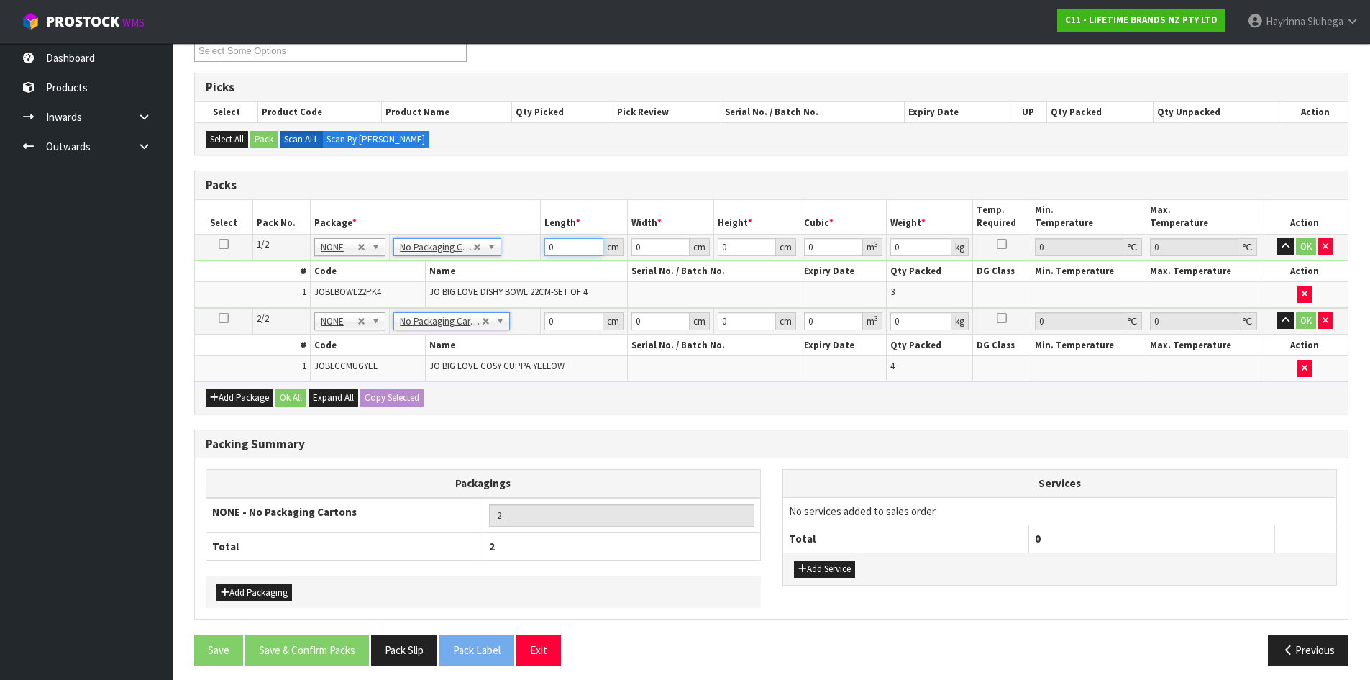
click at [545, 247] on input "0" at bounding box center [574, 247] width 58 height 18
type input "31"
type input "5"
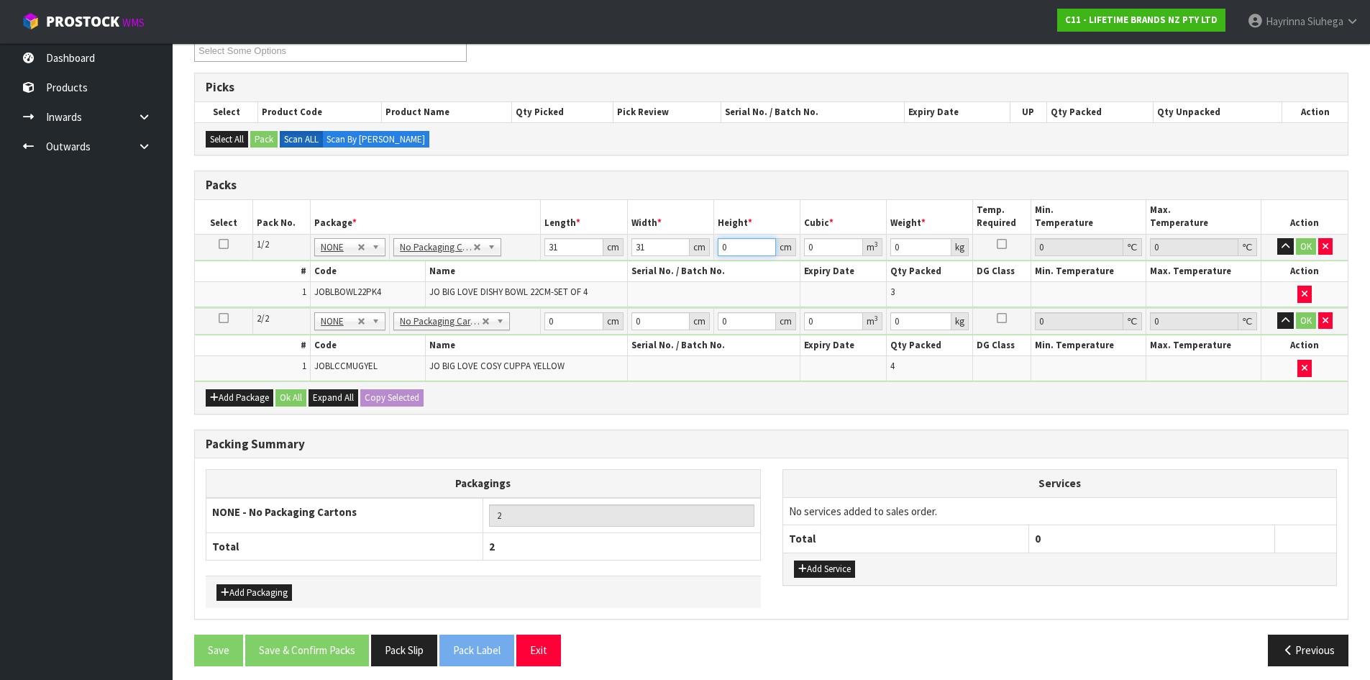
type input "0.004805"
type input "56"
type input "0.053816"
type input "56"
type input "13"
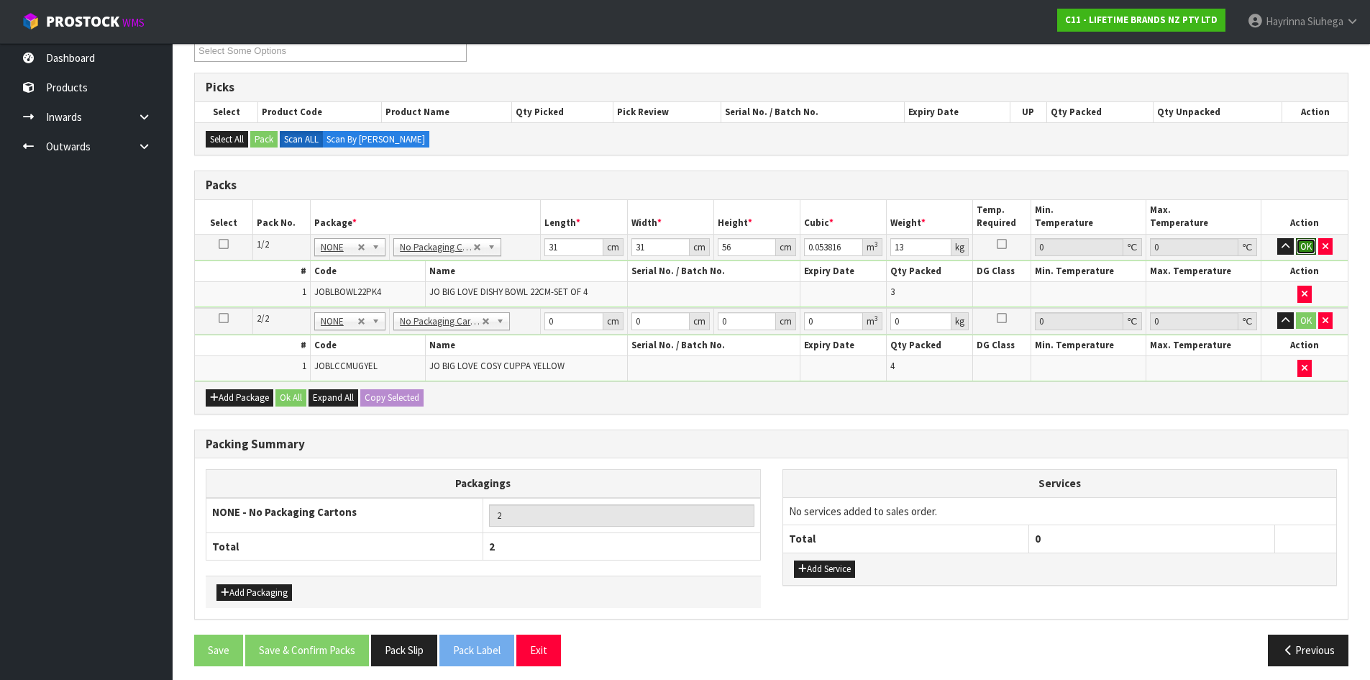
click button "OK" at bounding box center [1306, 246] width 20 height 17
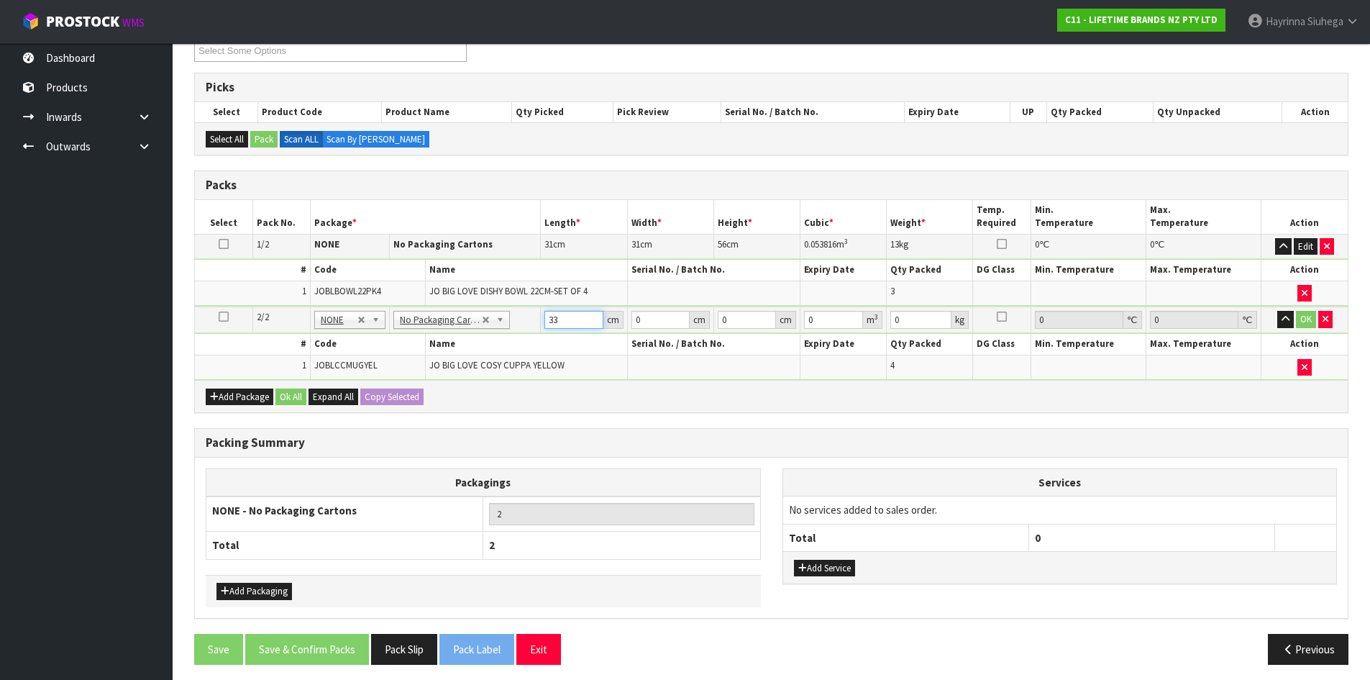
type input "33"
type input "20"
type input "2"
type input "0.00132"
type input "24"
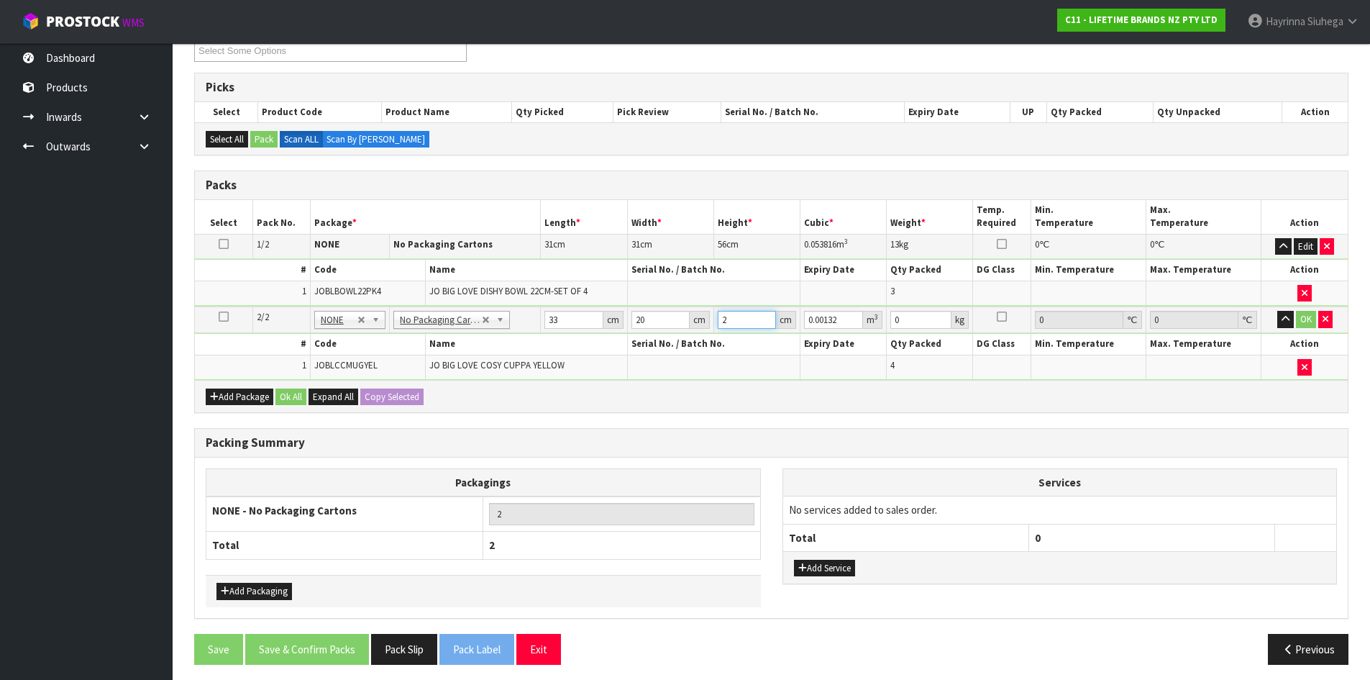
type input "0.01584"
type input "24"
type input "3"
click button "OK" at bounding box center [1306, 319] width 20 height 17
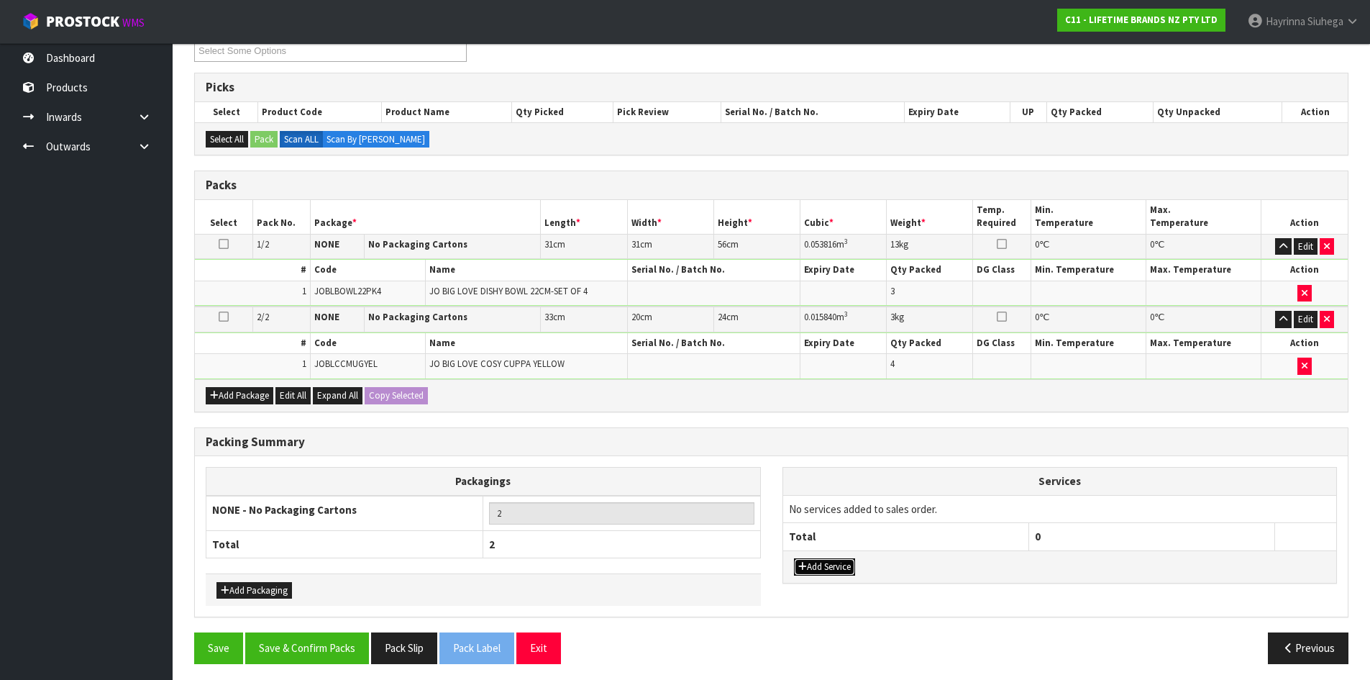
click at [837, 568] on button "Add Service" at bounding box center [824, 566] width 61 height 17
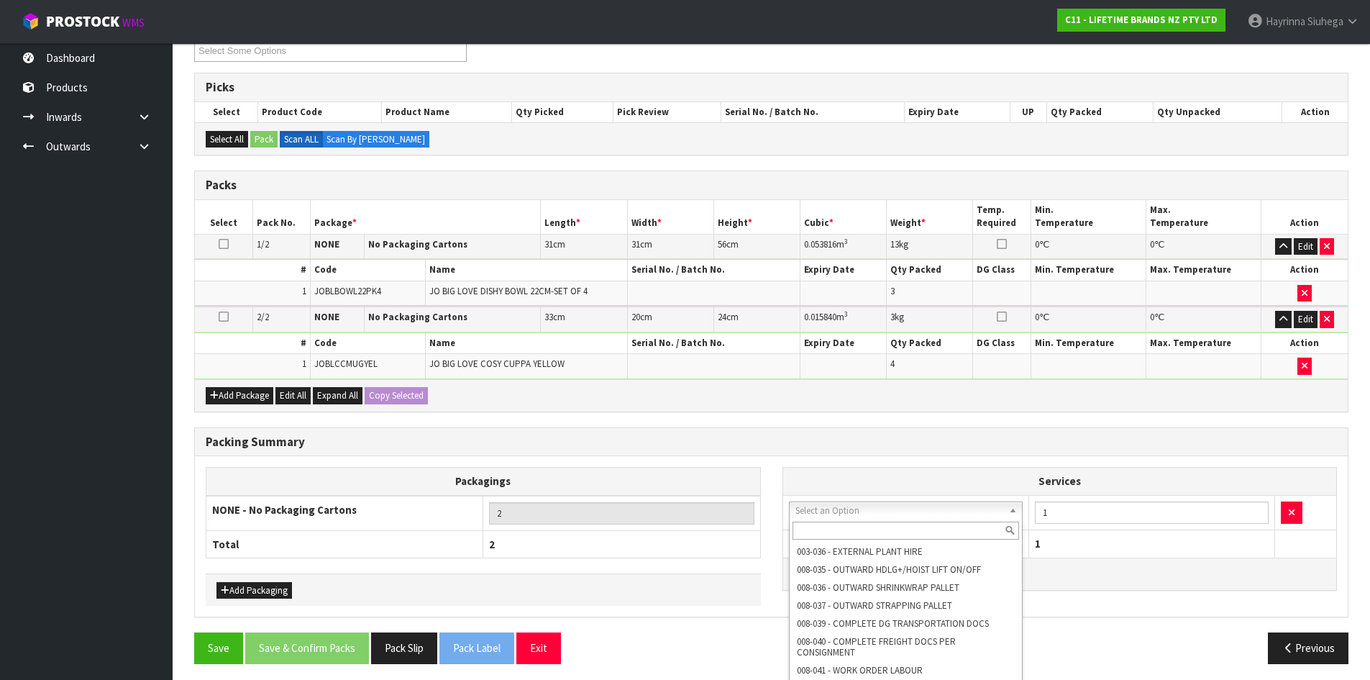
click at [824, 527] on input "text" at bounding box center [906, 531] width 227 height 18
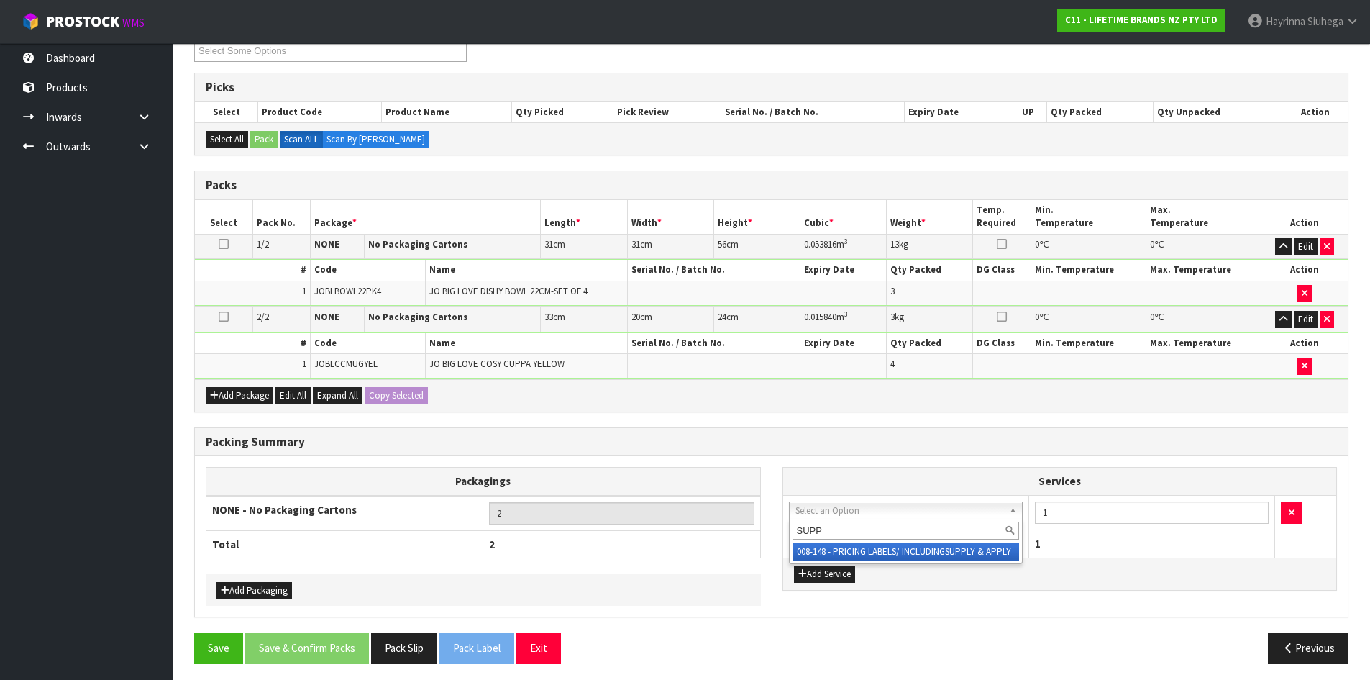
type input "SUPP"
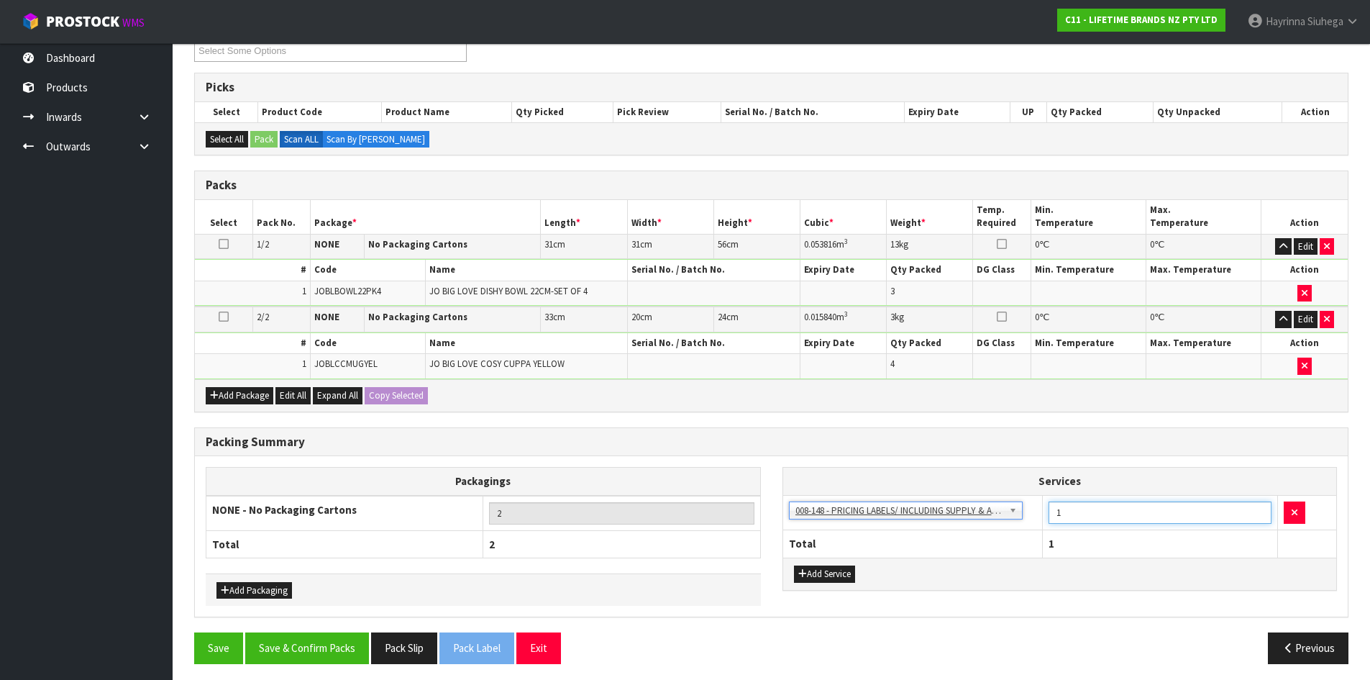
drag, startPoint x: 1099, startPoint y: 521, endPoint x: 952, endPoint y: 511, distance: 147.8
click at [952, 511] on tr "003-036 - EXTERNAL PLANT HIRE 008-035 - OUTWARD HDLG+/HOIST LIFT ON/OFF 008-036…" at bounding box center [1060, 512] width 554 height 35
type input "7"
click at [322, 647] on button "Save & Confirm Packs" at bounding box center [307, 647] width 124 height 31
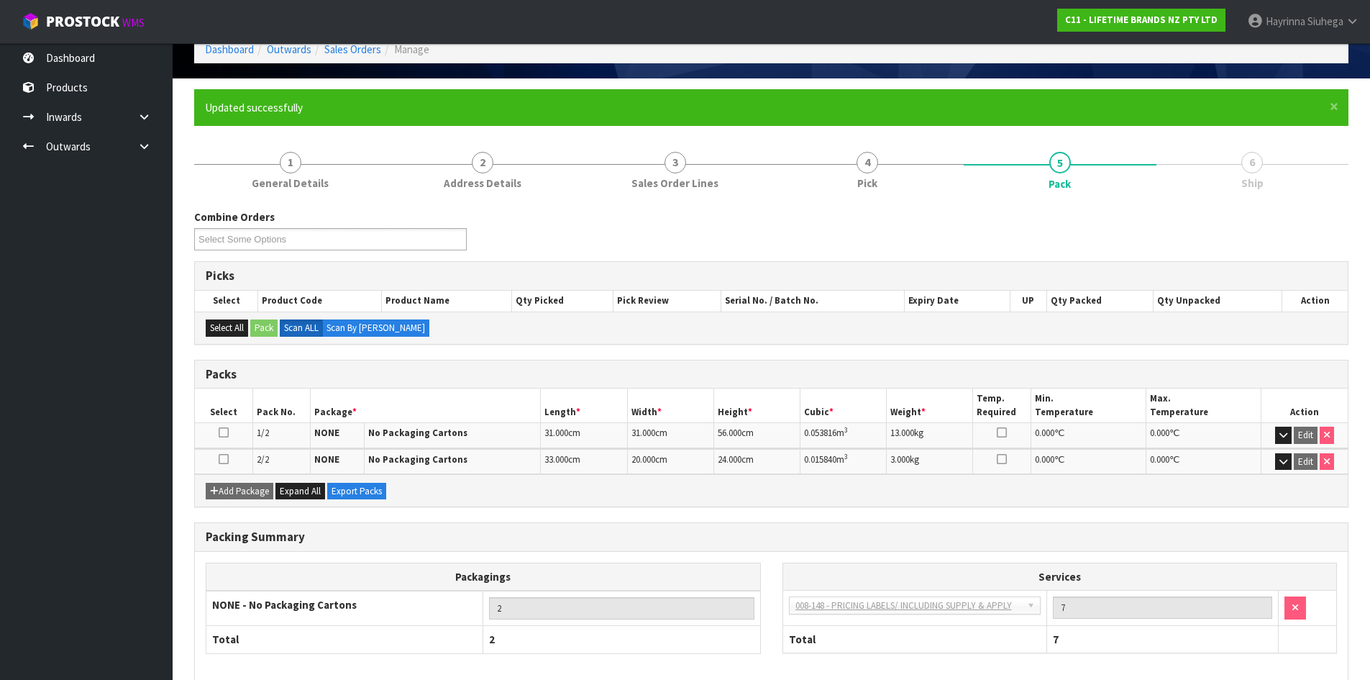
scroll to position [143, 0]
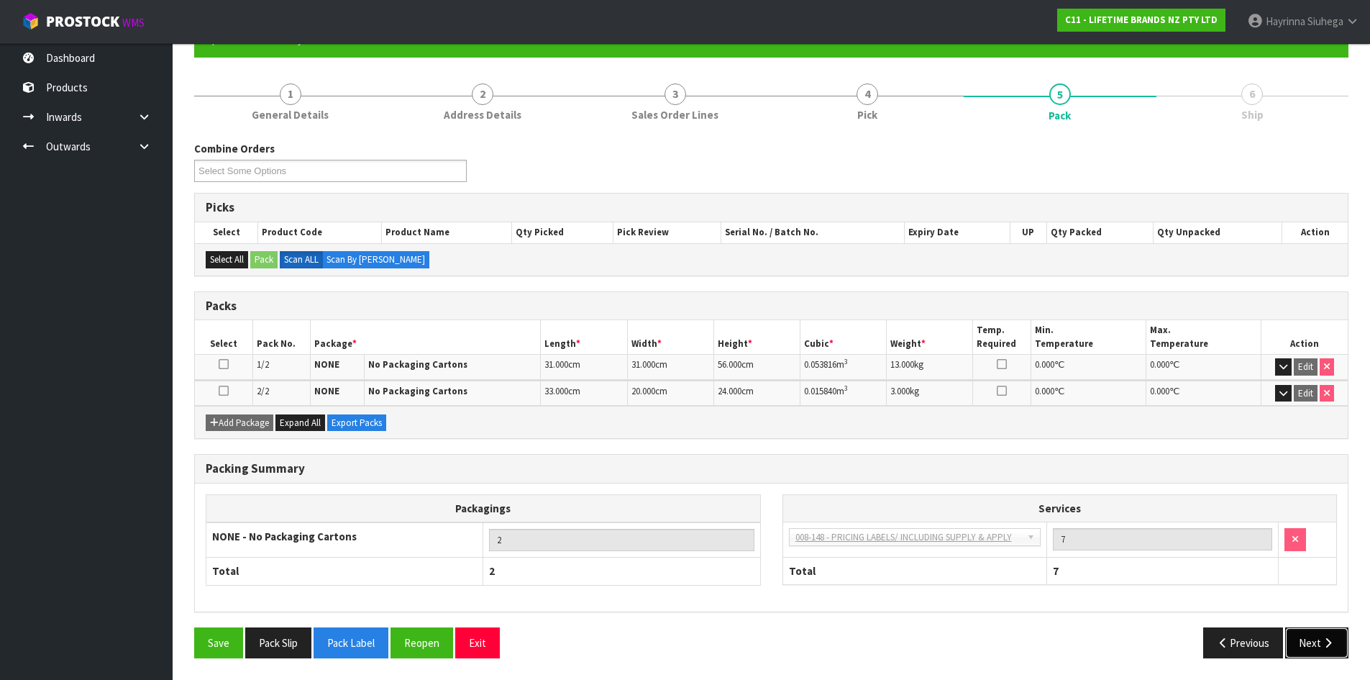
click at [1317, 636] on button "Next" at bounding box center [1316, 642] width 63 height 31
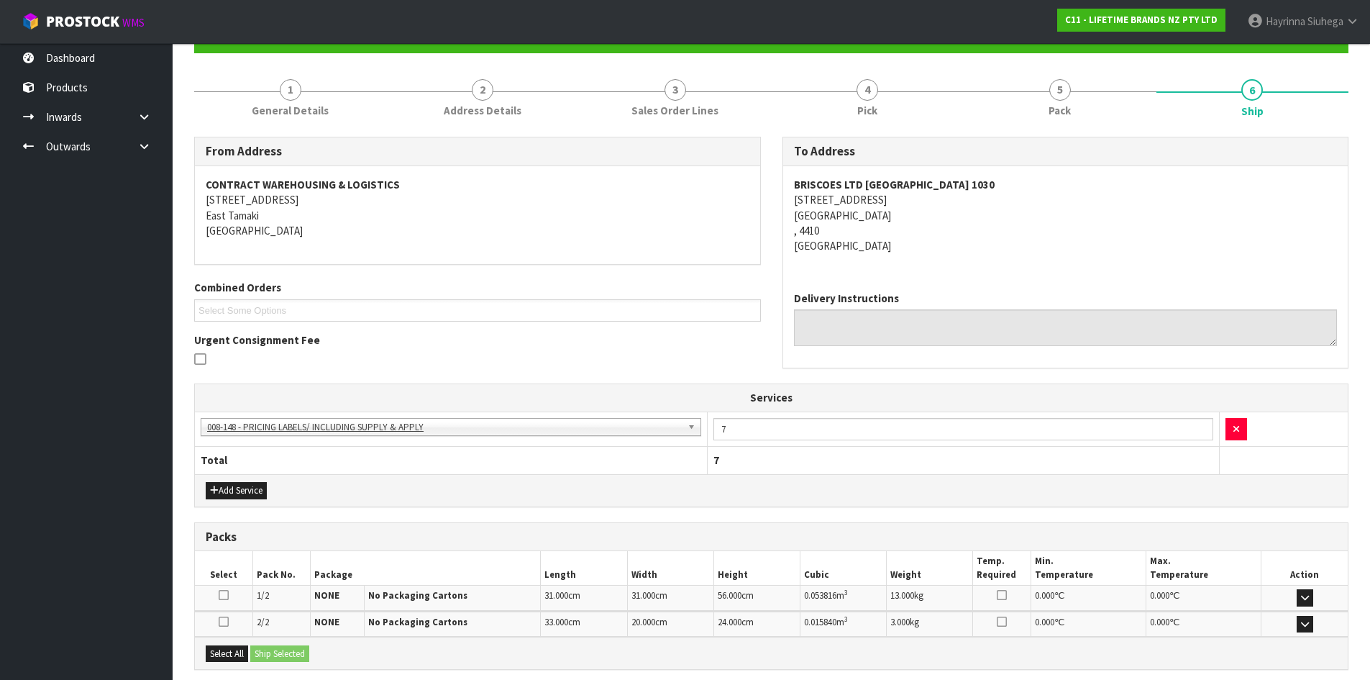
scroll to position [292, 0]
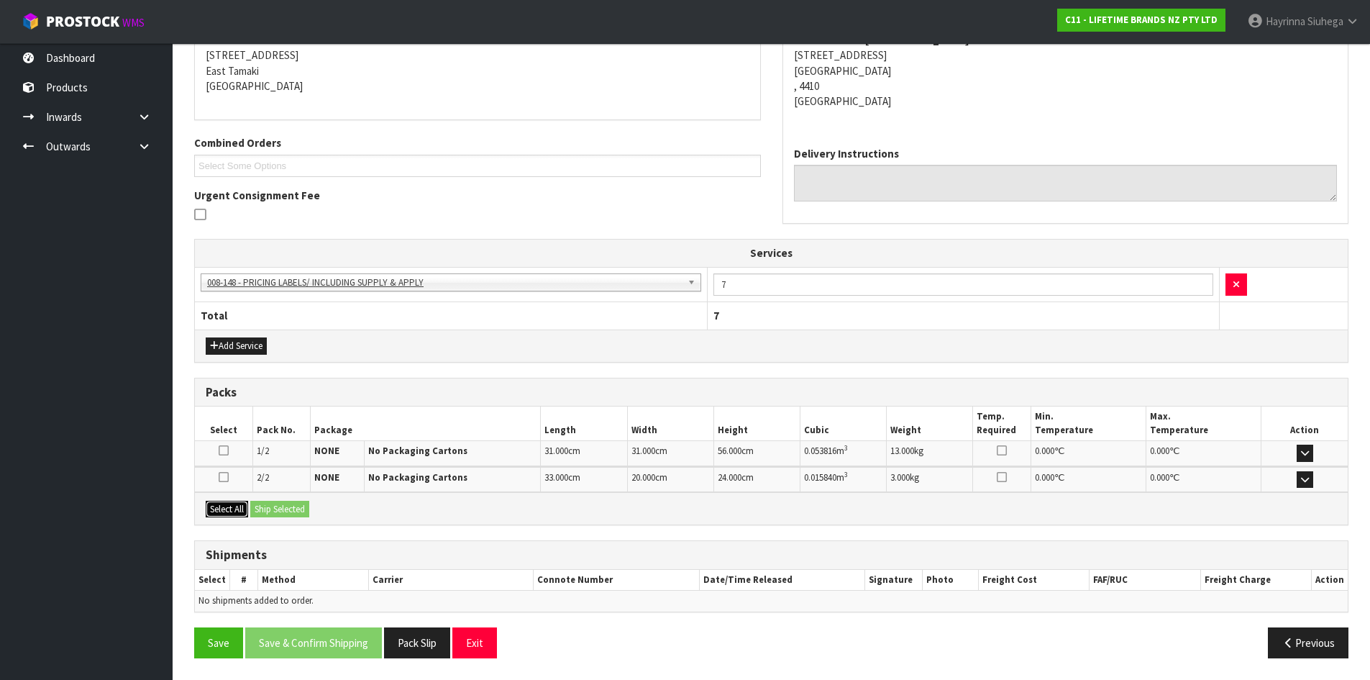
click at [228, 507] on button "Select All" at bounding box center [227, 509] width 42 height 17
click at [278, 507] on button "Ship Selected" at bounding box center [279, 509] width 59 height 17
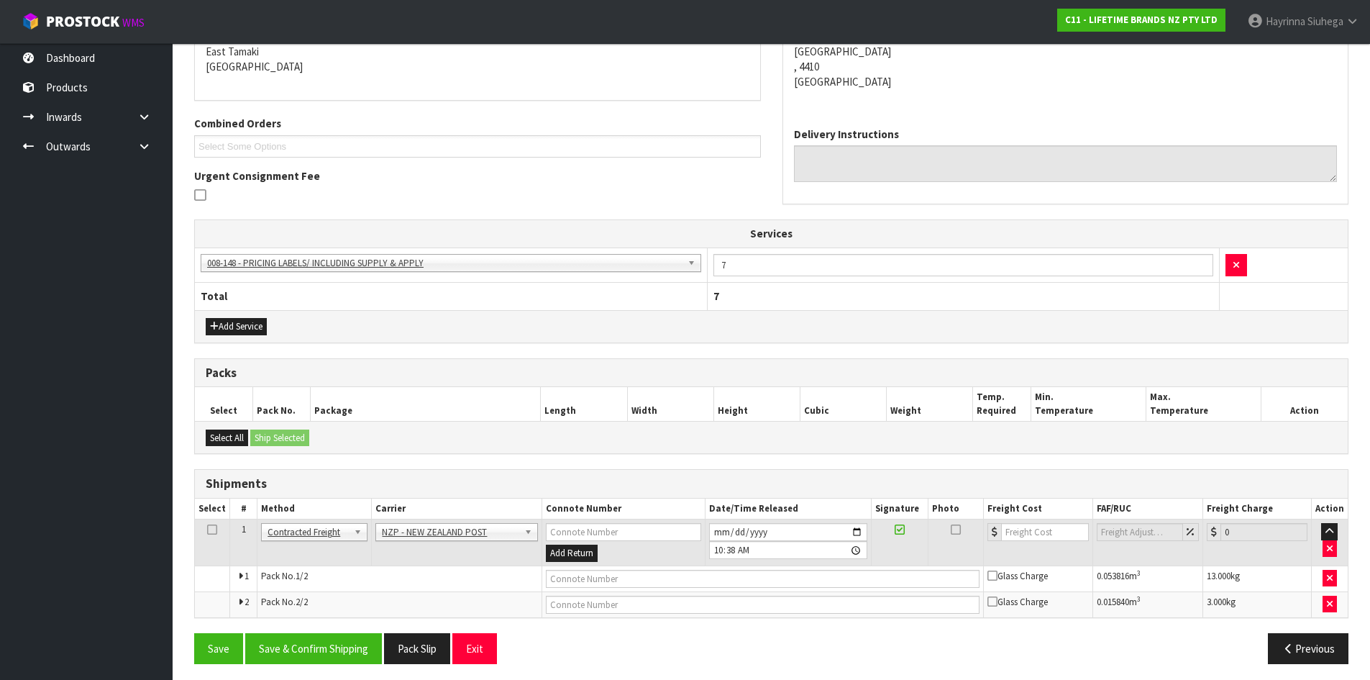
scroll to position [317, 0]
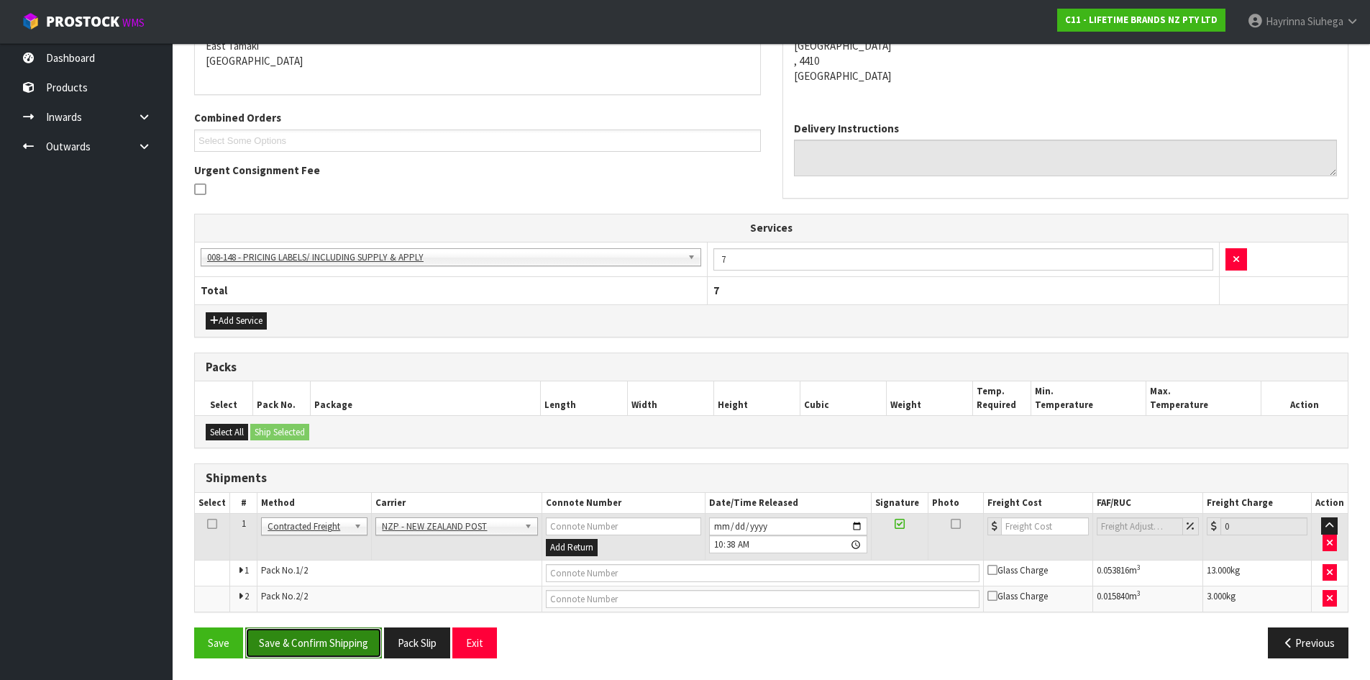
click at [327, 637] on button "Save & Confirm Shipping" at bounding box center [313, 642] width 137 height 31
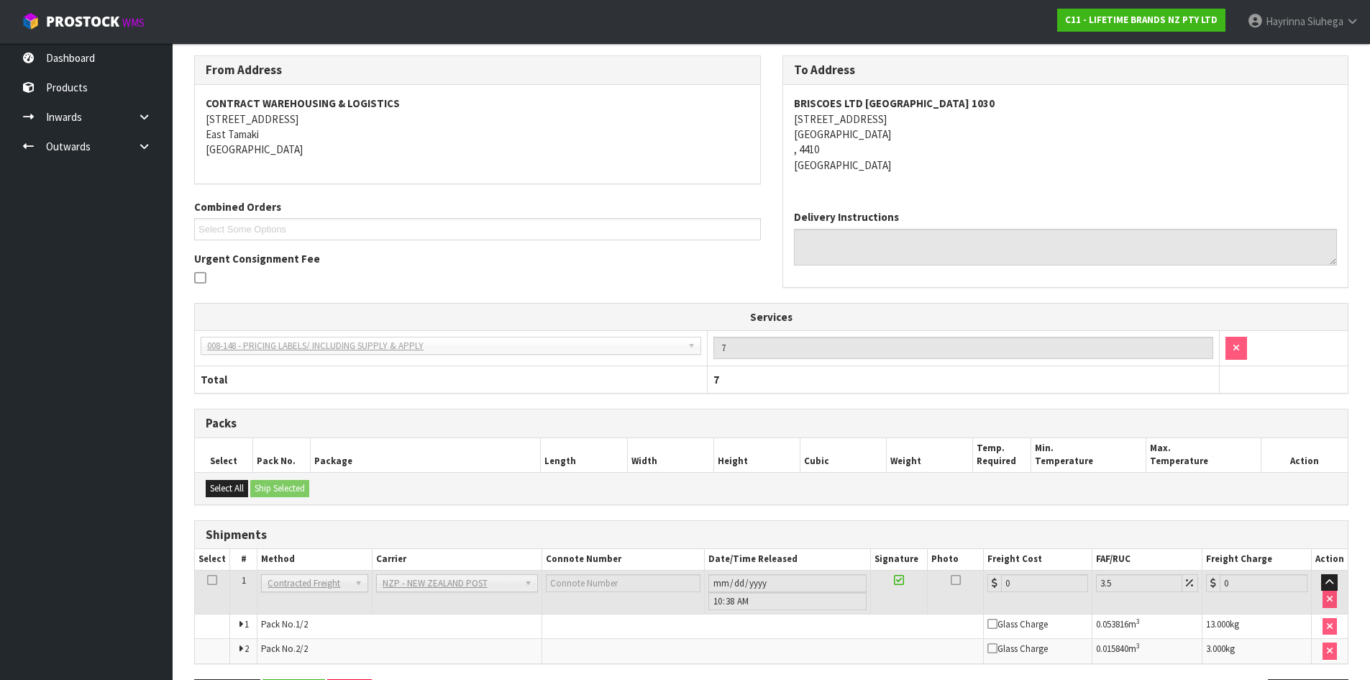
scroll to position [296, 0]
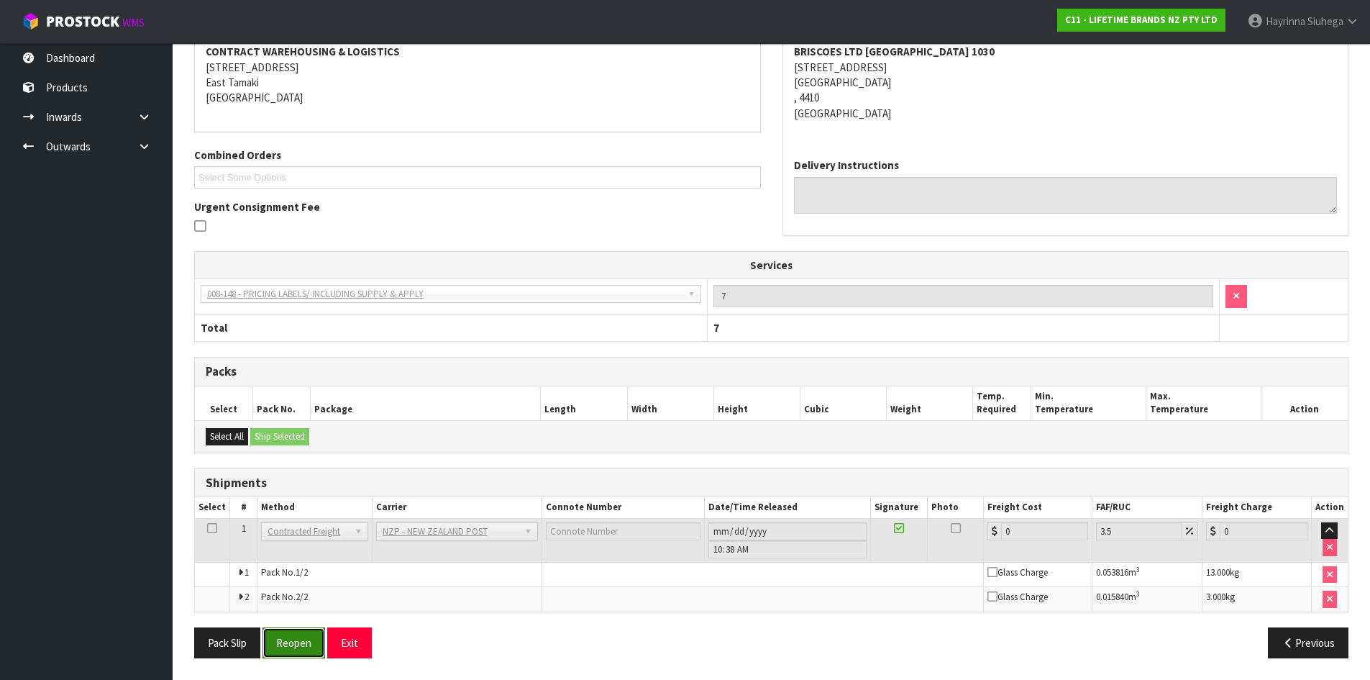
click at [291, 639] on button "Reopen" at bounding box center [294, 642] width 63 height 31
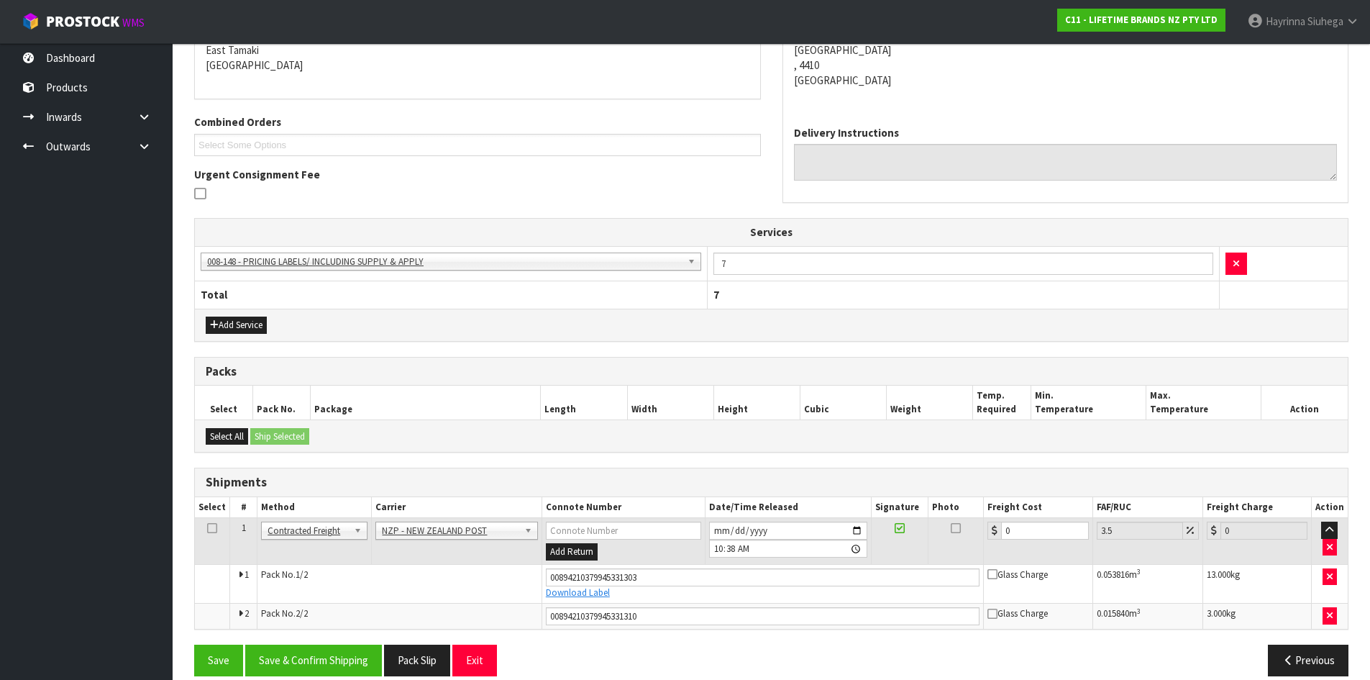
scroll to position [331, 0]
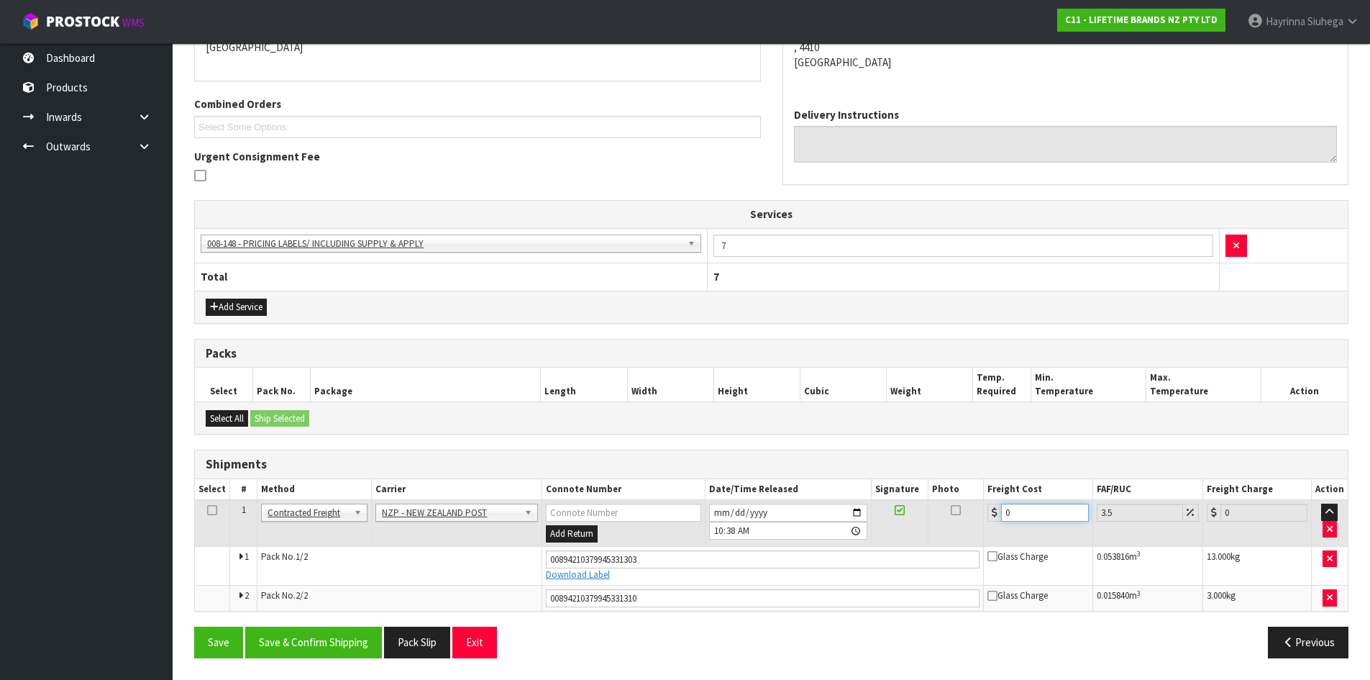
drag, startPoint x: 1035, startPoint y: 516, endPoint x: 621, endPoint y: 511, distance: 413.7
click at [772, 511] on tr "1 Client Local Pickup Customer Local Pickup Company Freight Contracted Freight …" at bounding box center [771, 523] width 1153 height 47
type input "1"
type input "1.03"
type input "19"
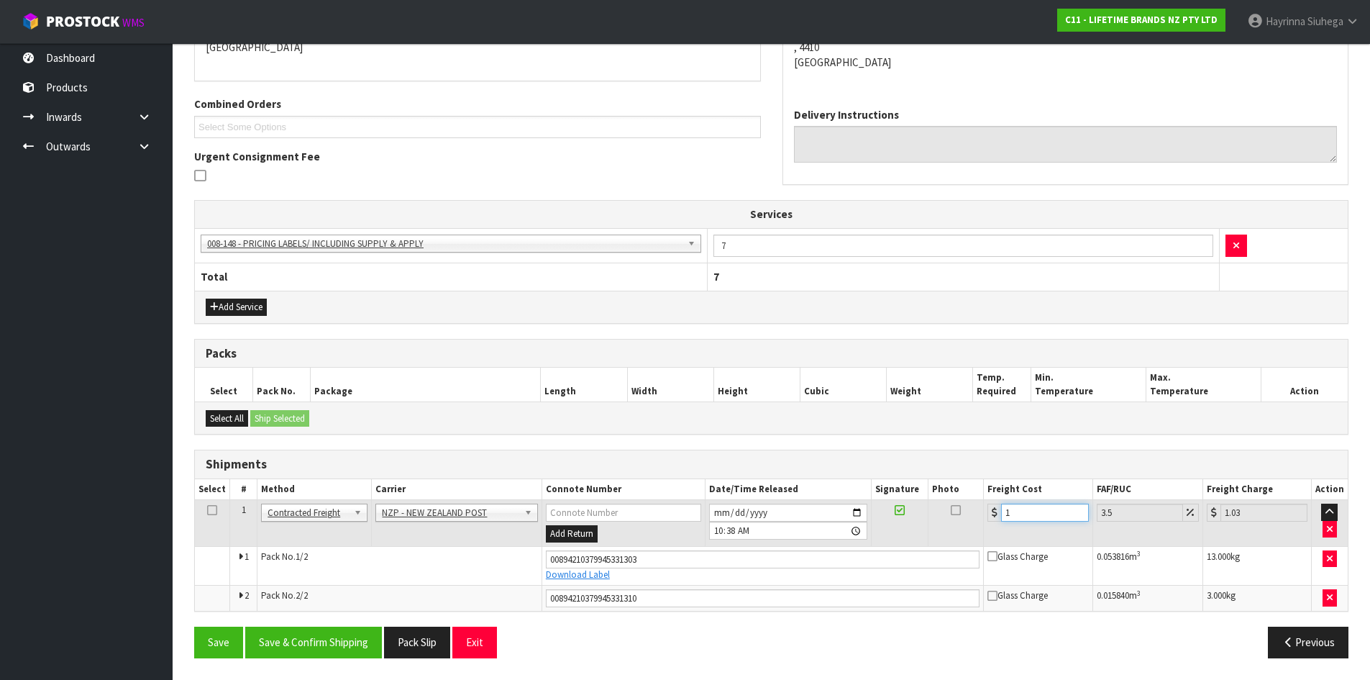
type input "19.66"
type input "19.3"
type input "19.98"
type input "19.34"
type input "20.02"
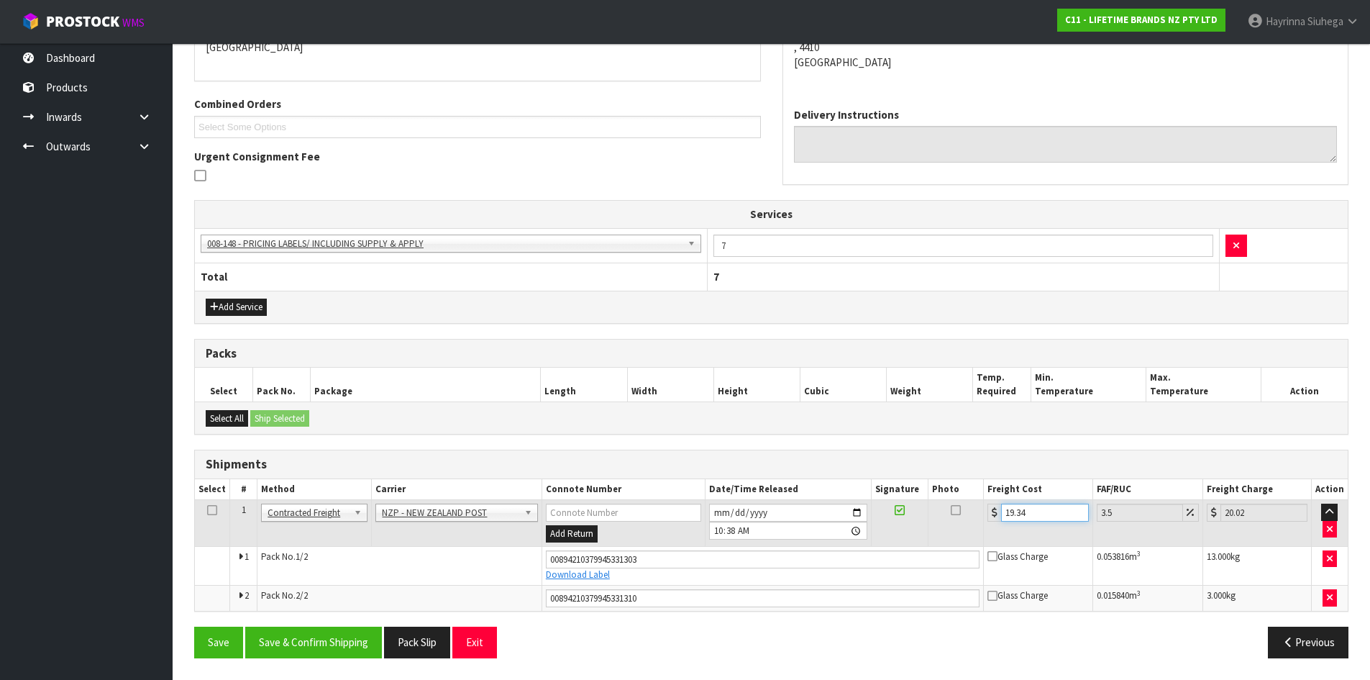
type input "19.34"
click at [194, 627] on button "Save" at bounding box center [218, 642] width 49 height 31
click at [334, 642] on button "Save & Confirm Shipping" at bounding box center [313, 642] width 137 height 31
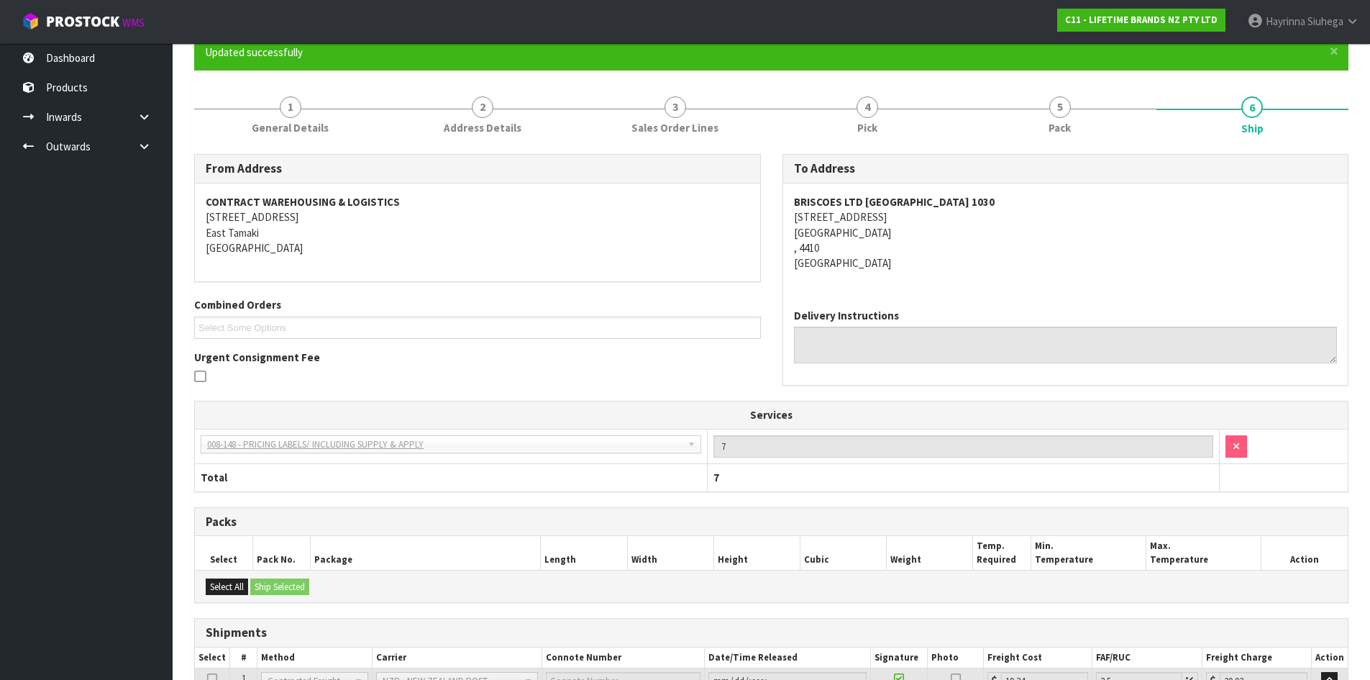
scroll to position [0, 0]
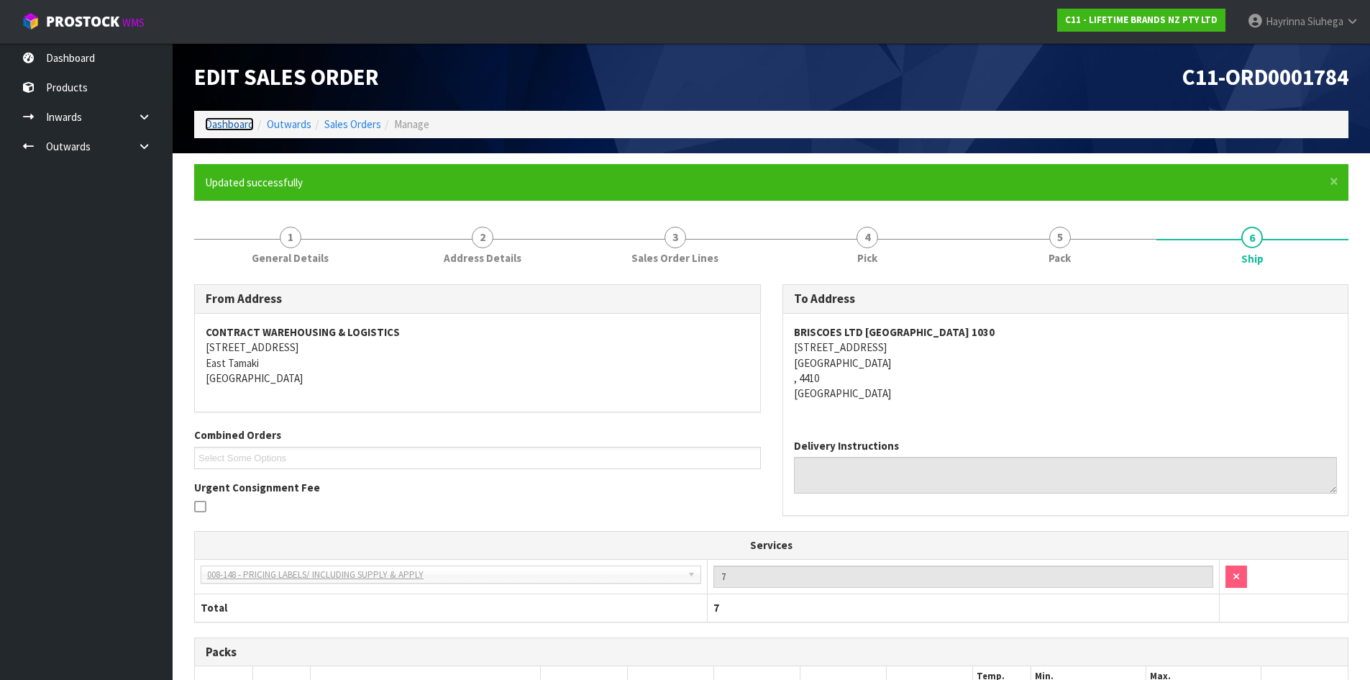
click at [235, 122] on link "Dashboard" at bounding box center [229, 124] width 49 height 14
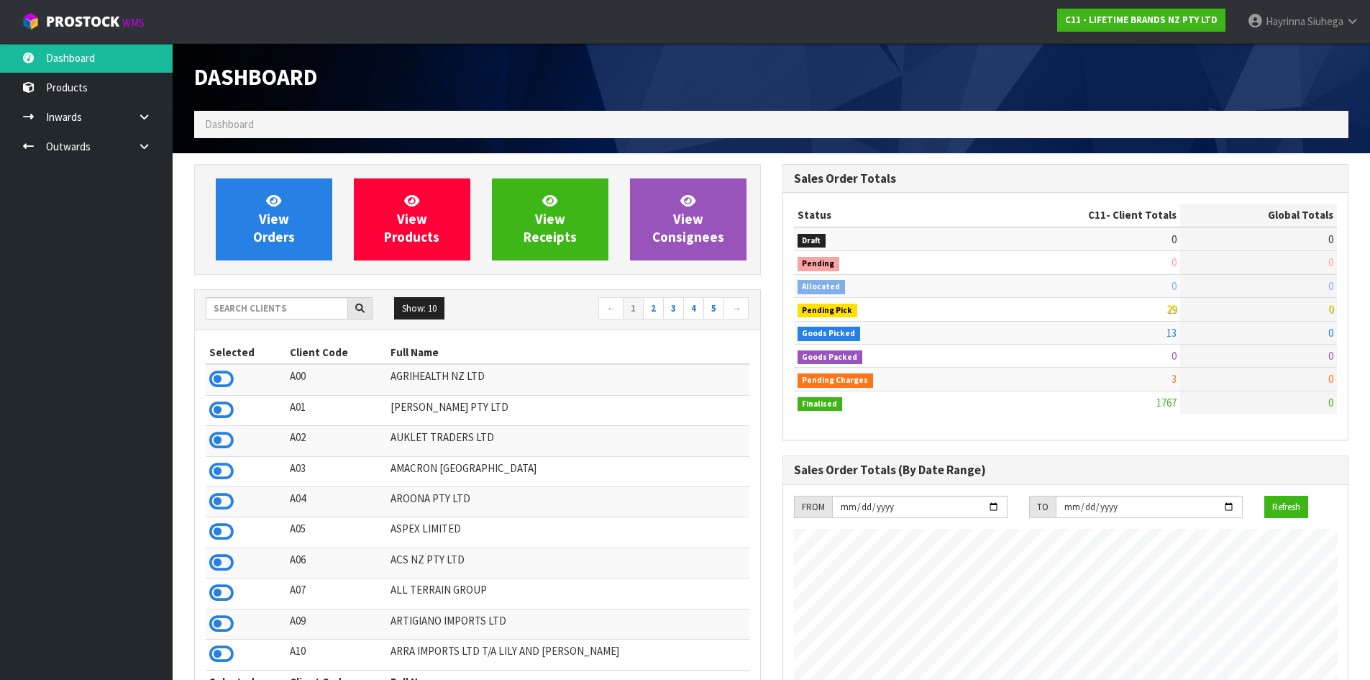
scroll to position [1090, 588]
click at [322, 224] on link "View Orders" at bounding box center [274, 219] width 117 height 82
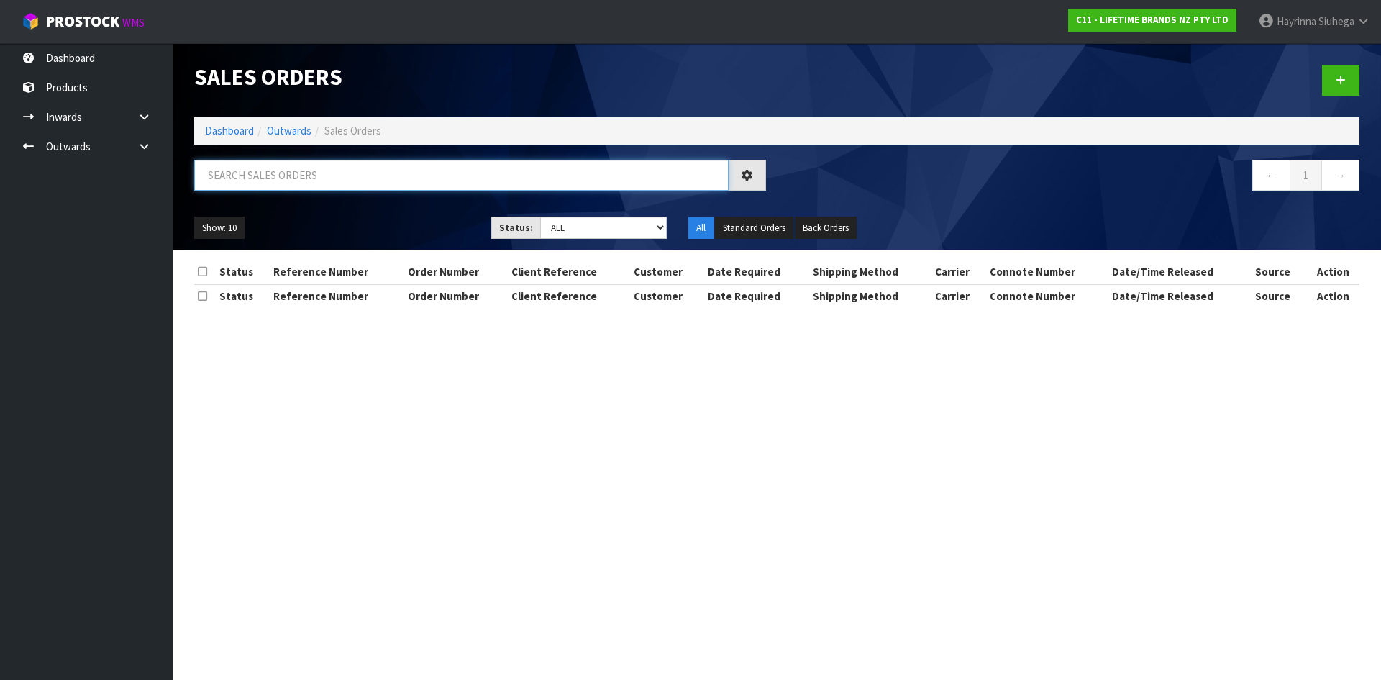
click at [322, 184] on input "text" at bounding box center [461, 175] width 534 height 31
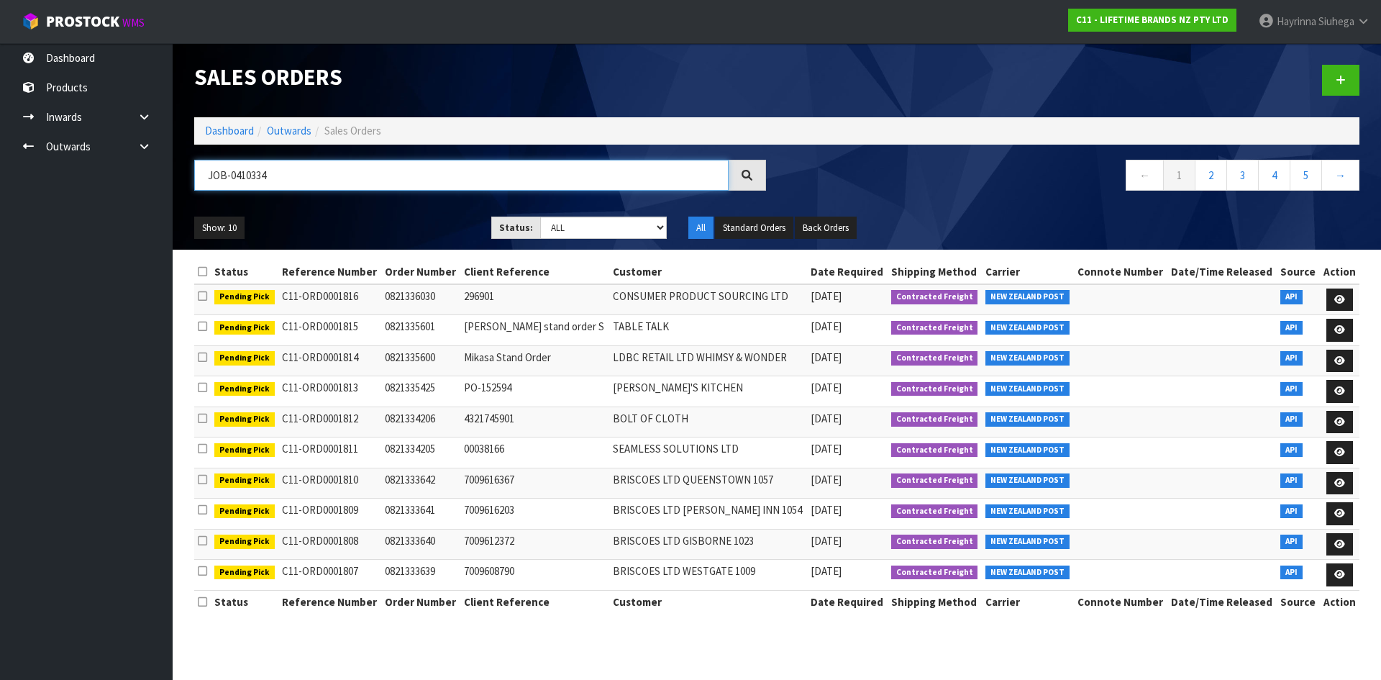
type input "JOB-0410334"
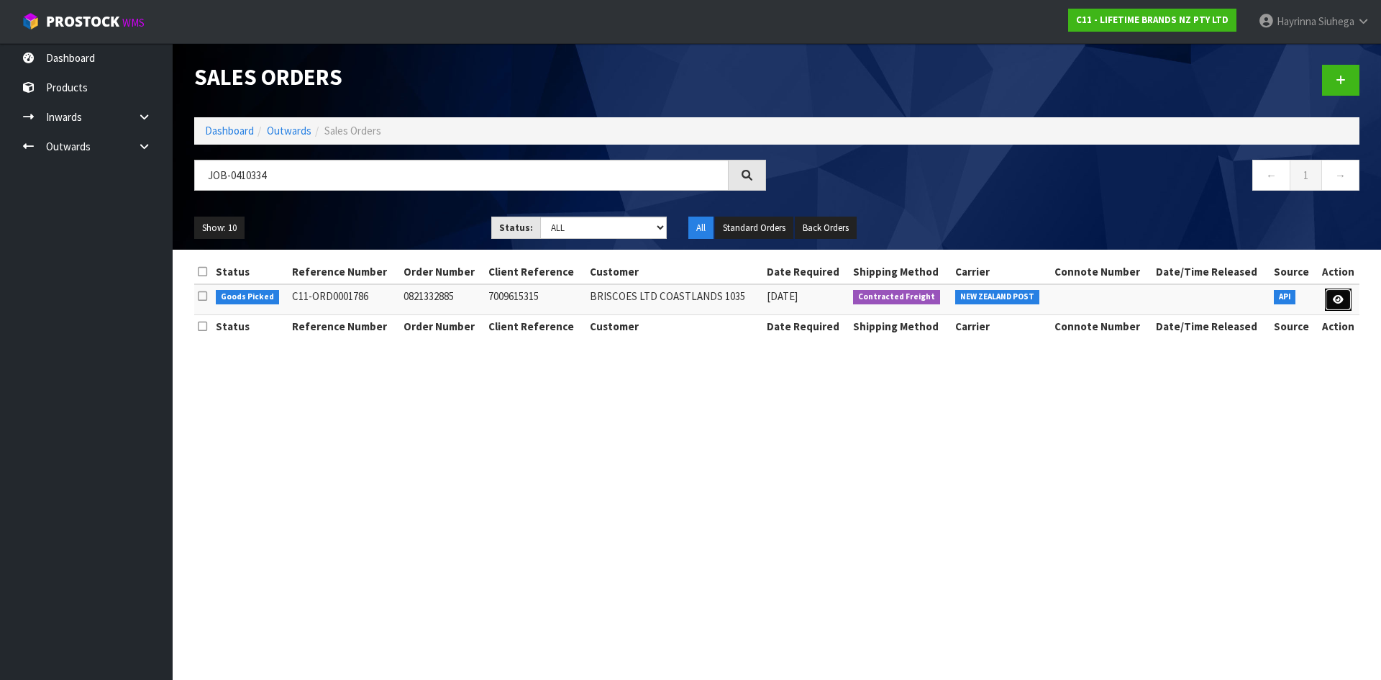
click at [1333, 296] on icon at bounding box center [1338, 299] width 11 height 9
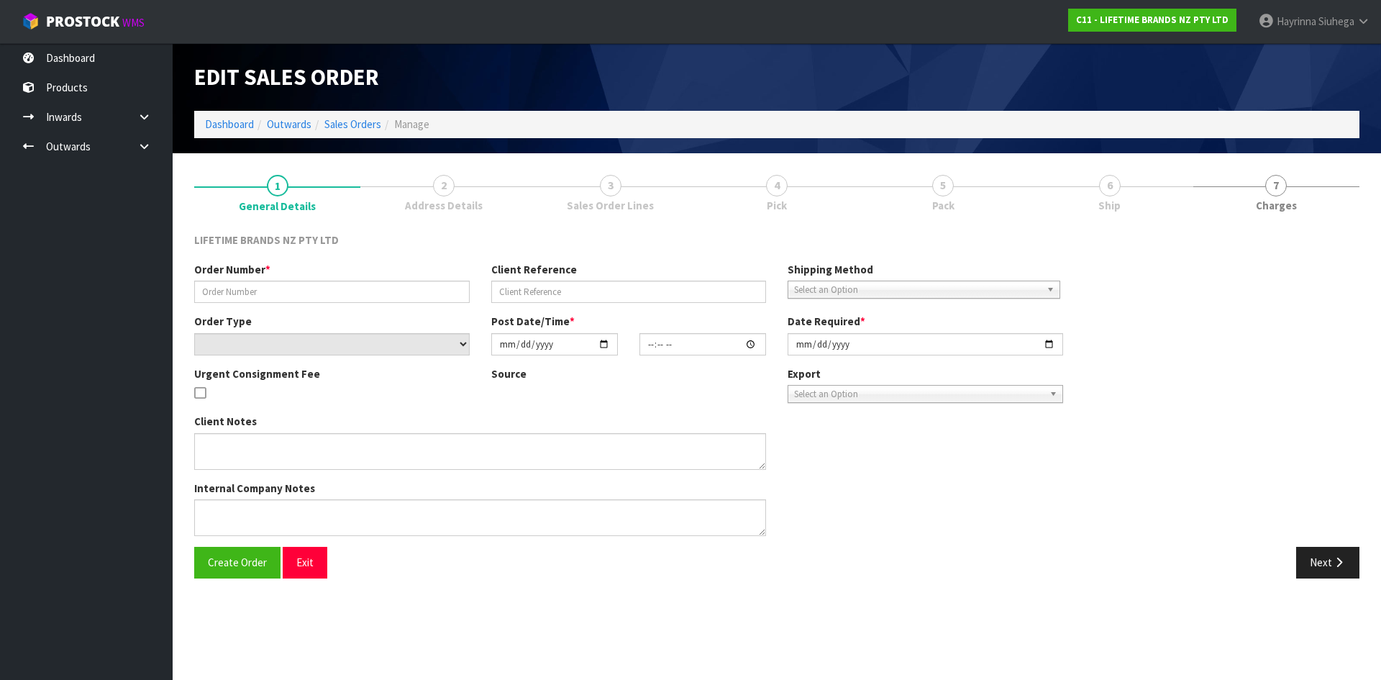
type input "0821332885"
type input "7009615315"
select select "number:0"
type input "[DATE]"
type input "11:18:43.000"
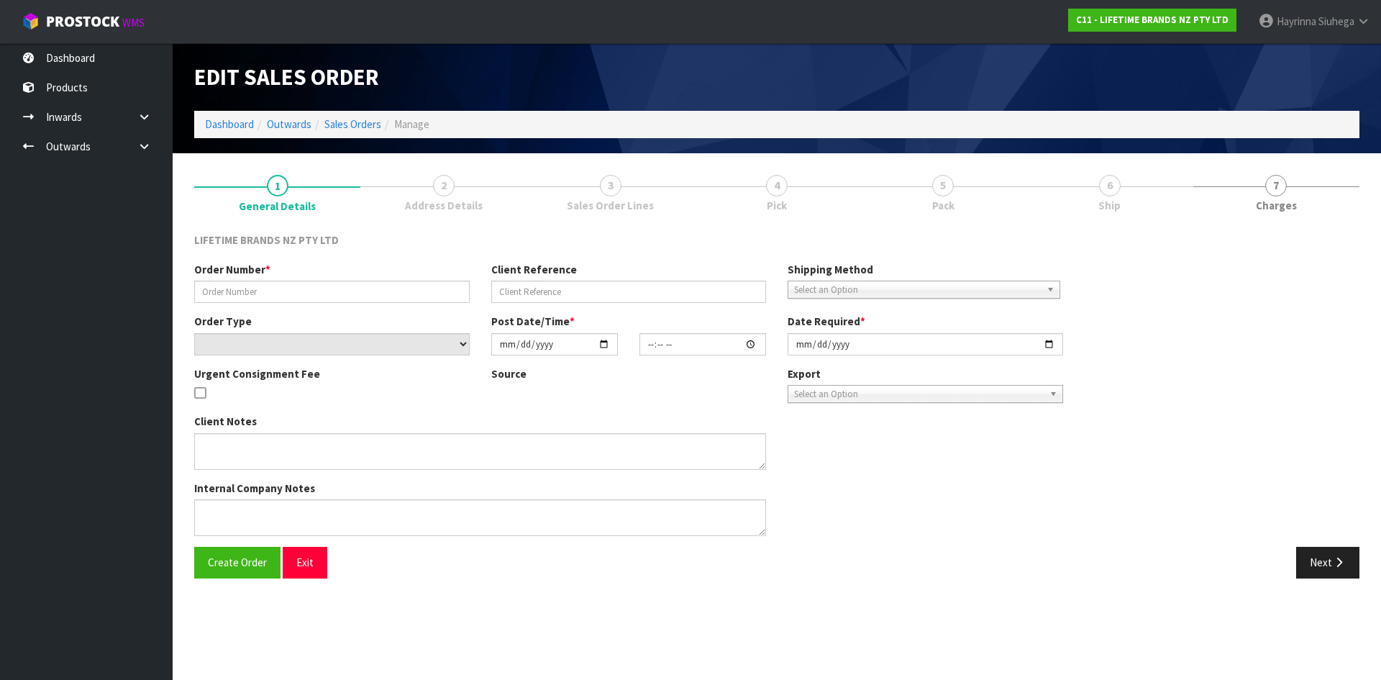
type input "[DATE]"
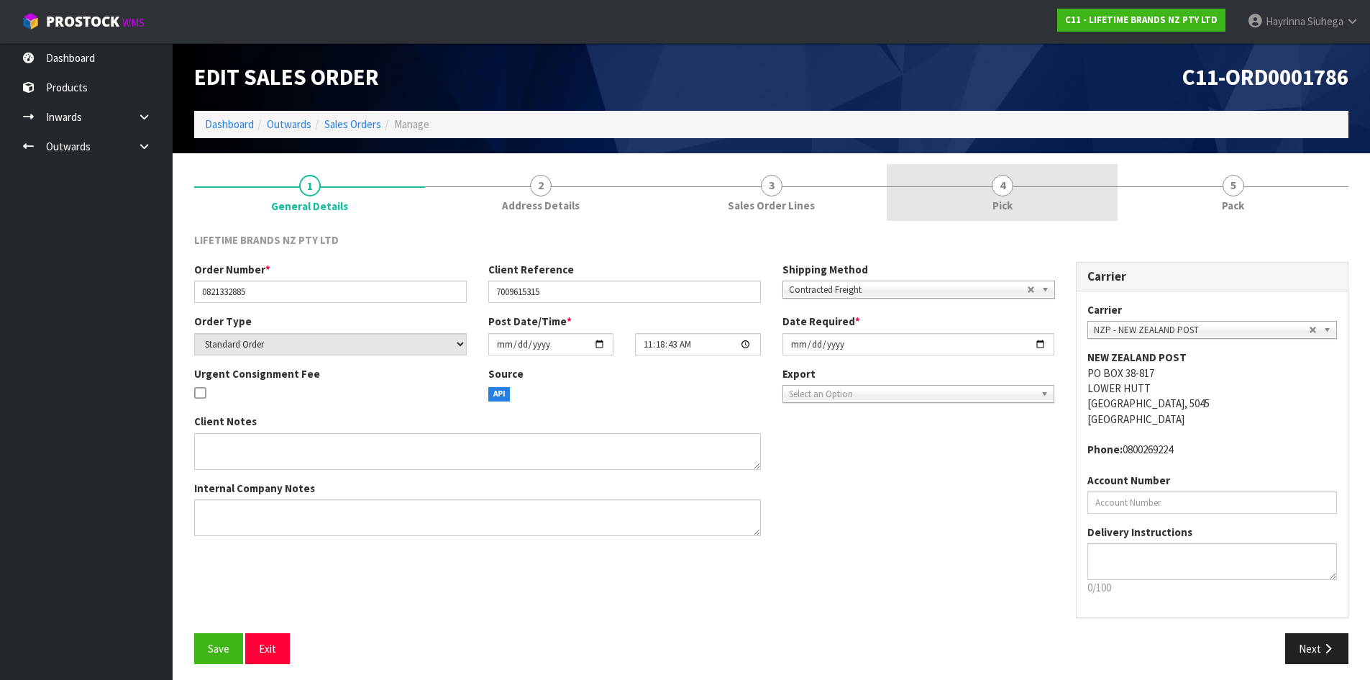
click at [1087, 199] on link "4 Pick" at bounding box center [1002, 192] width 231 height 57
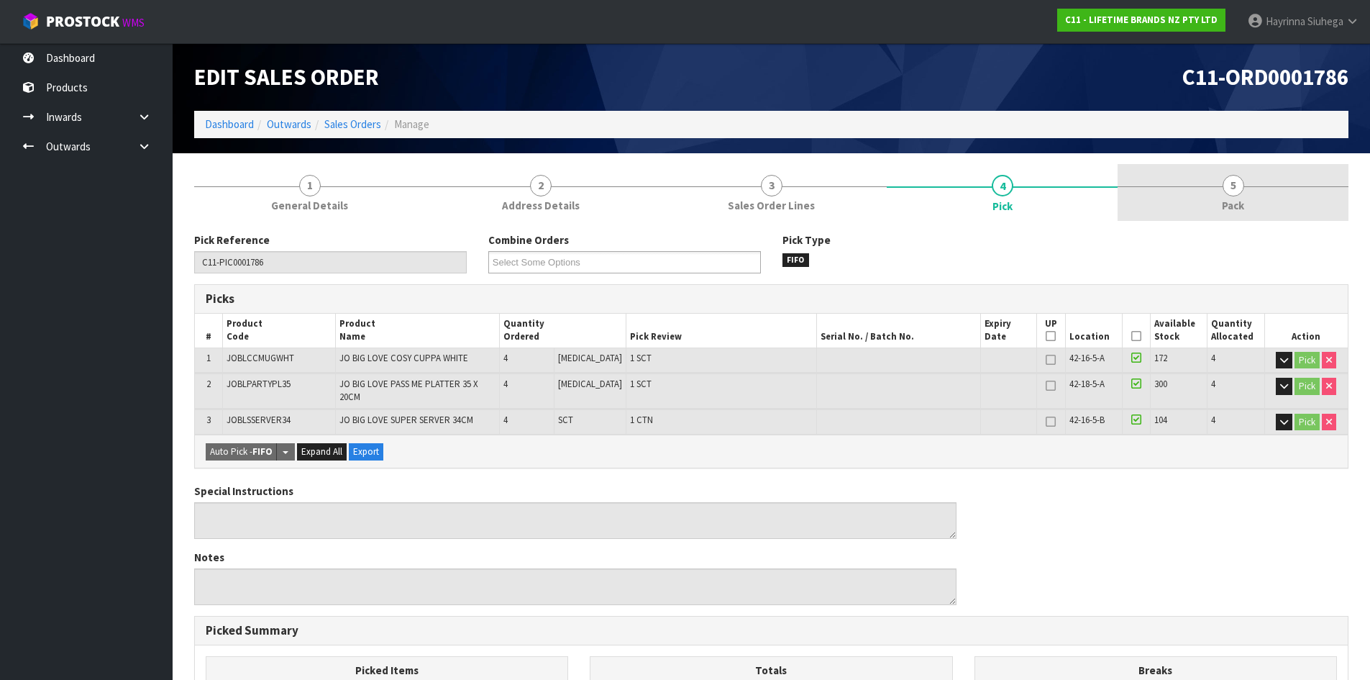
click at [1191, 197] on link "5 Pack" at bounding box center [1233, 192] width 231 height 57
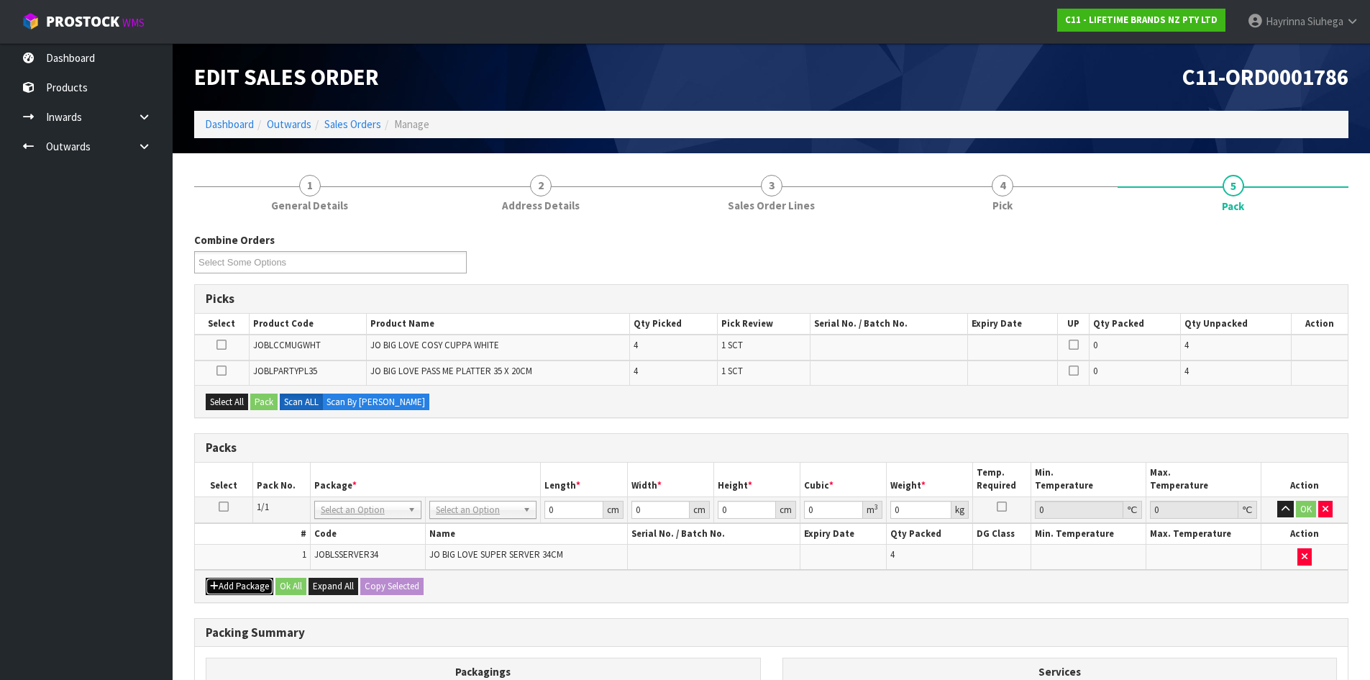
click at [227, 583] on button "Add Package" at bounding box center [240, 586] width 68 height 17
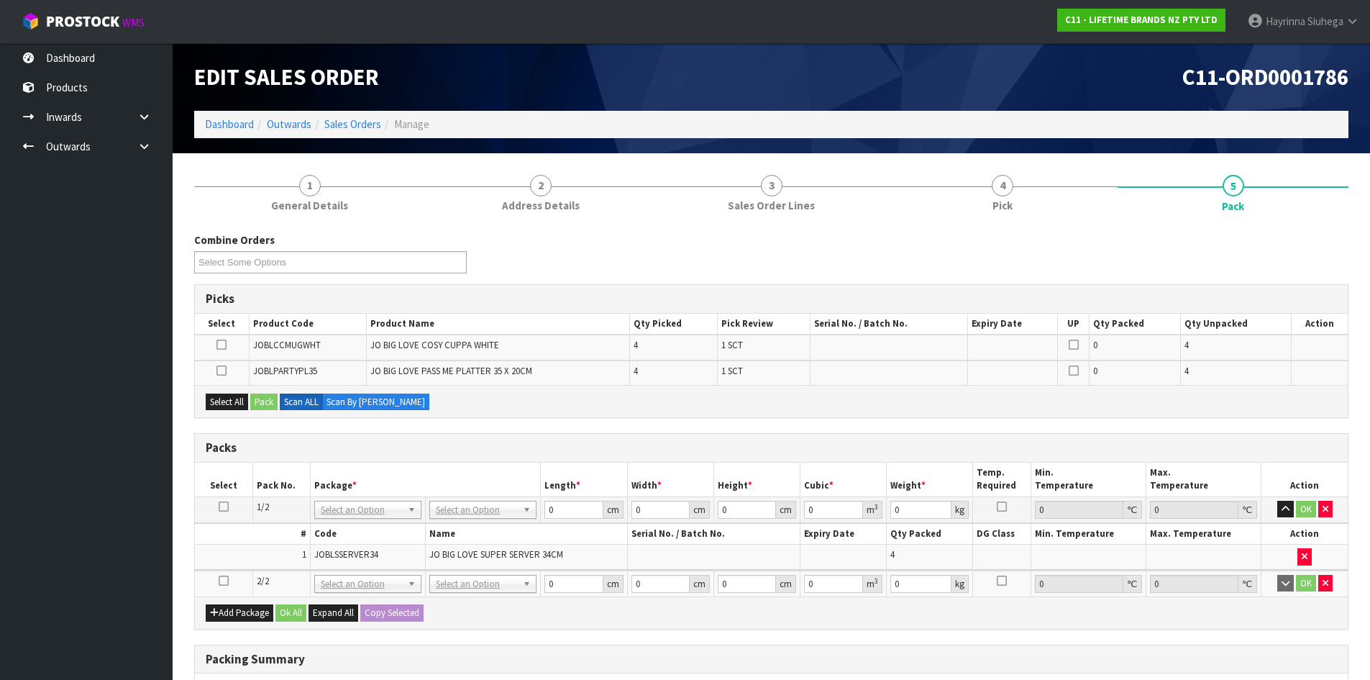
click at [226, 580] on icon at bounding box center [224, 580] width 10 height 1
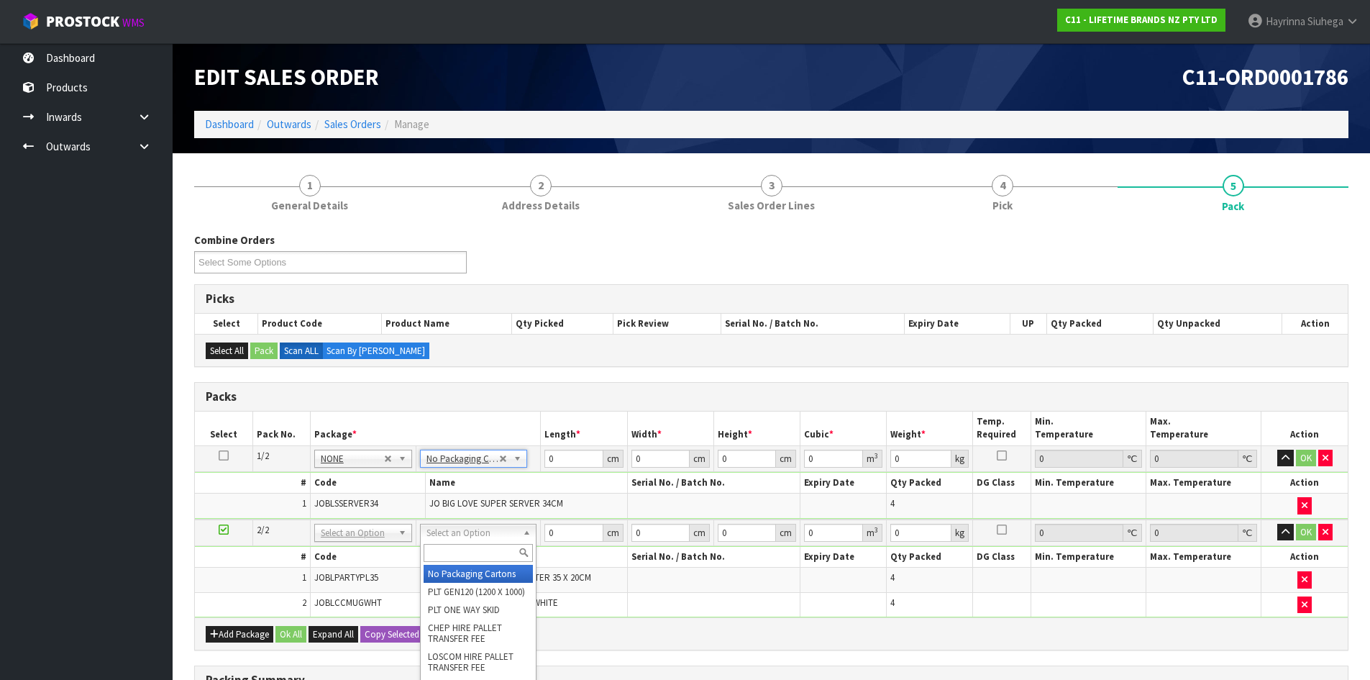
click at [465, 551] on input "text" at bounding box center [478, 553] width 109 height 18
type input "OC"
type input "7.64"
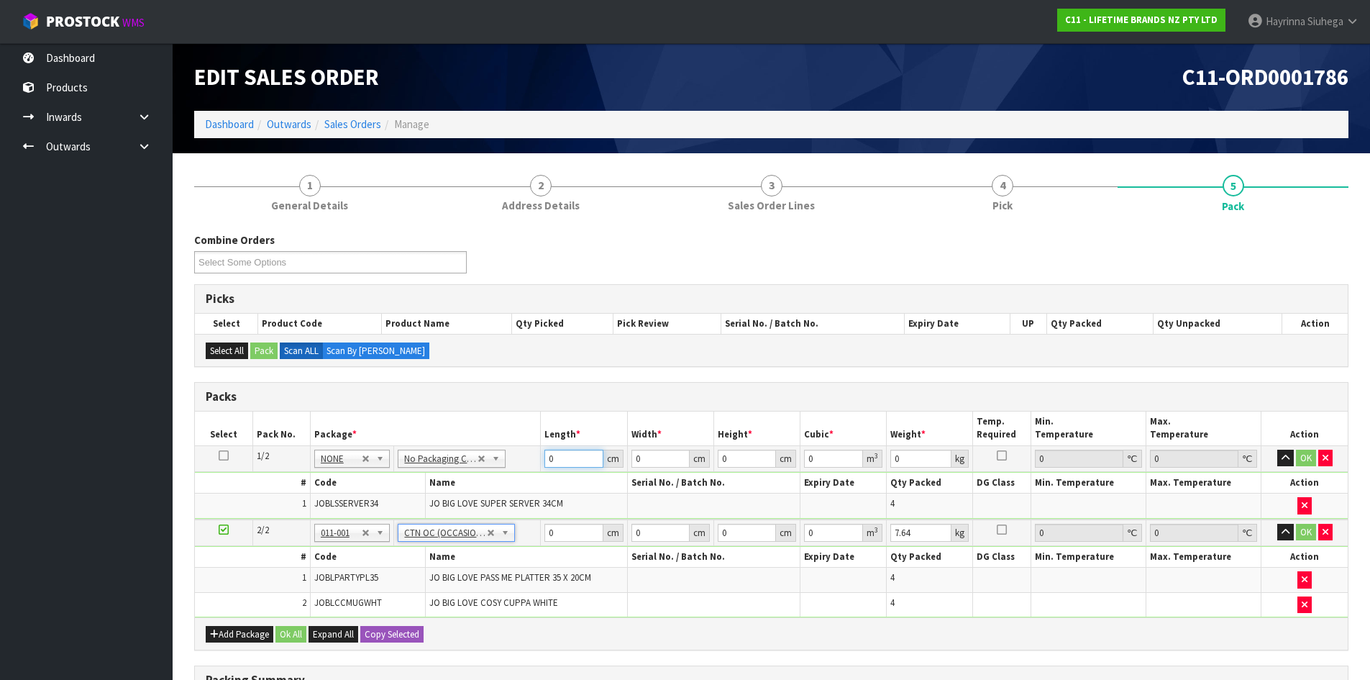
click at [548, 461] on input "0" at bounding box center [574, 459] width 58 height 18
type input "43"
type input "4"
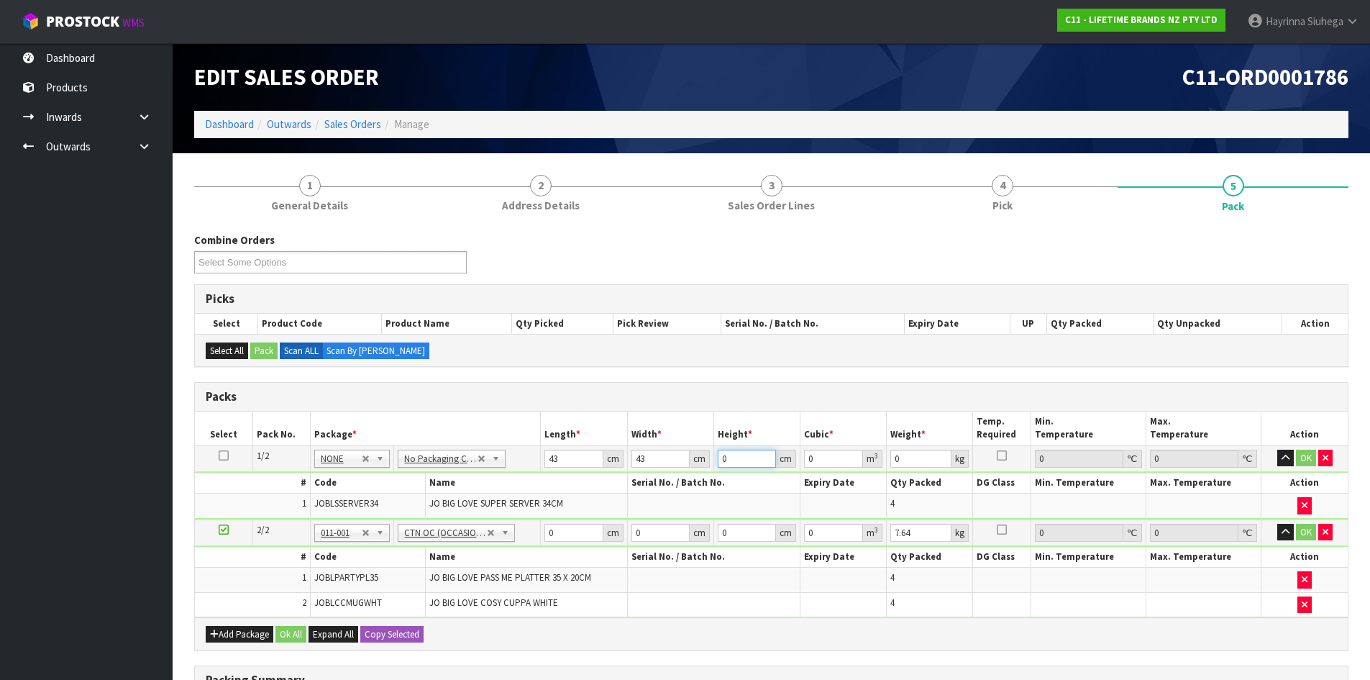
type input "0.007396"
type input "40"
type input "0.07396"
type input "40"
type input "11"
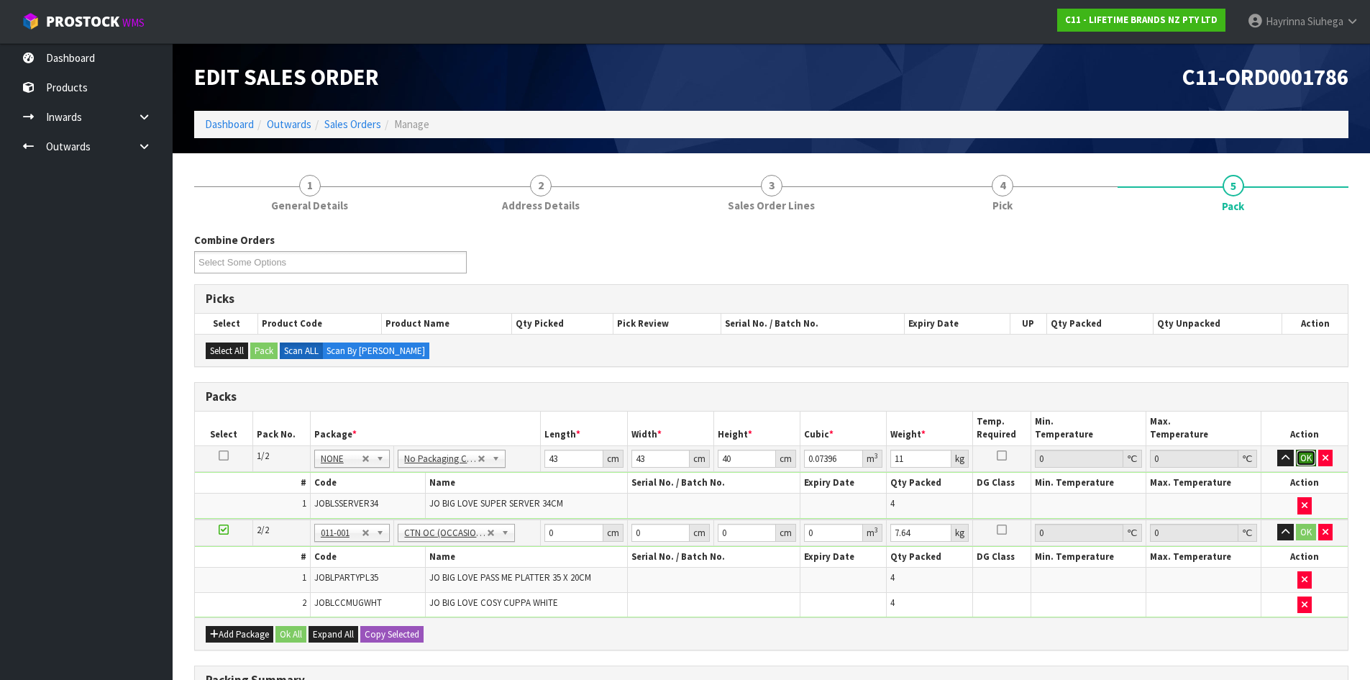
click button "OK" at bounding box center [1306, 458] width 20 height 17
type input "42"
type input "28"
type input "5"
type input "0.00588"
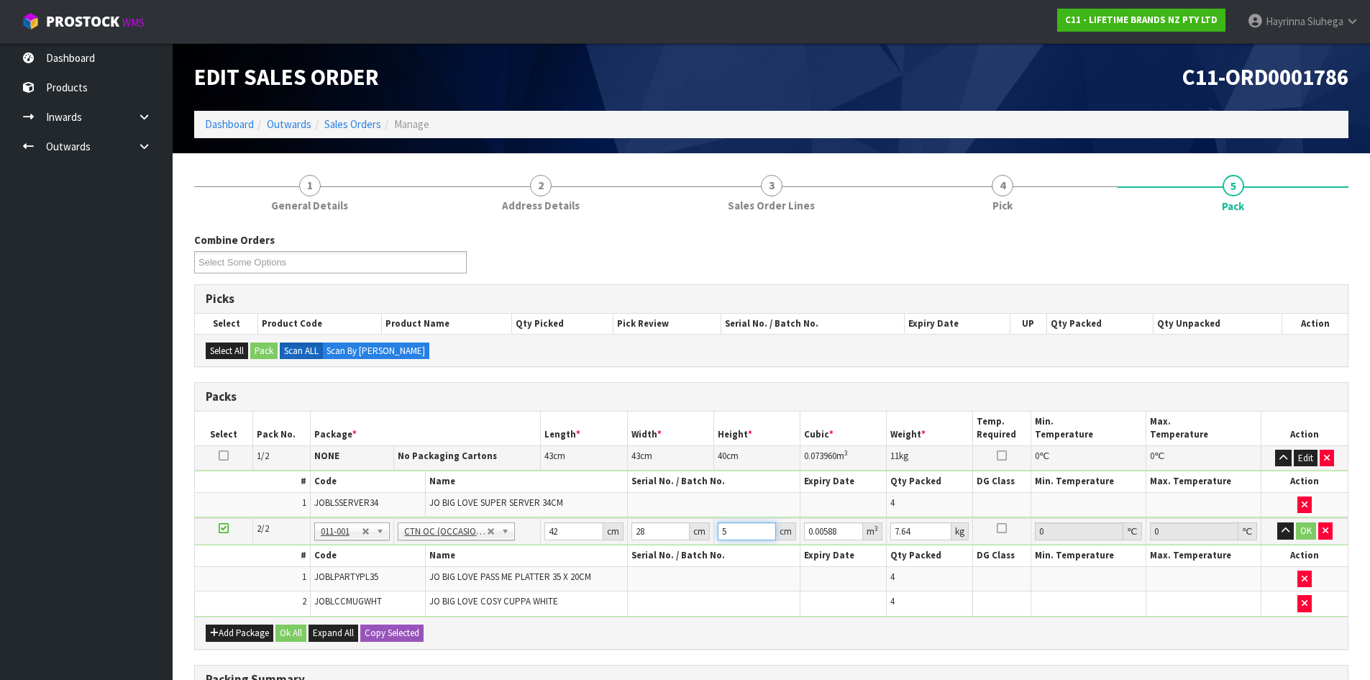
type input "55"
type input "0.06468"
type input "55"
type input "9"
click button "OK" at bounding box center [1306, 530] width 20 height 17
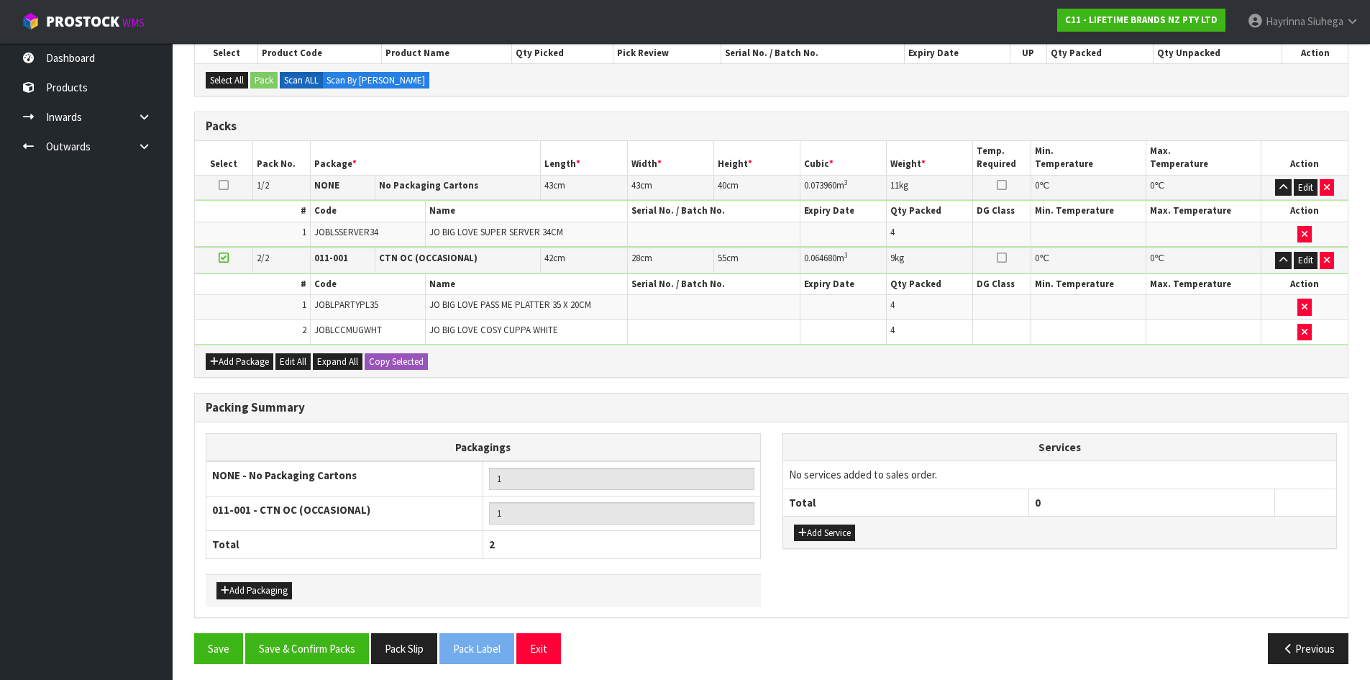
scroll to position [276, 0]
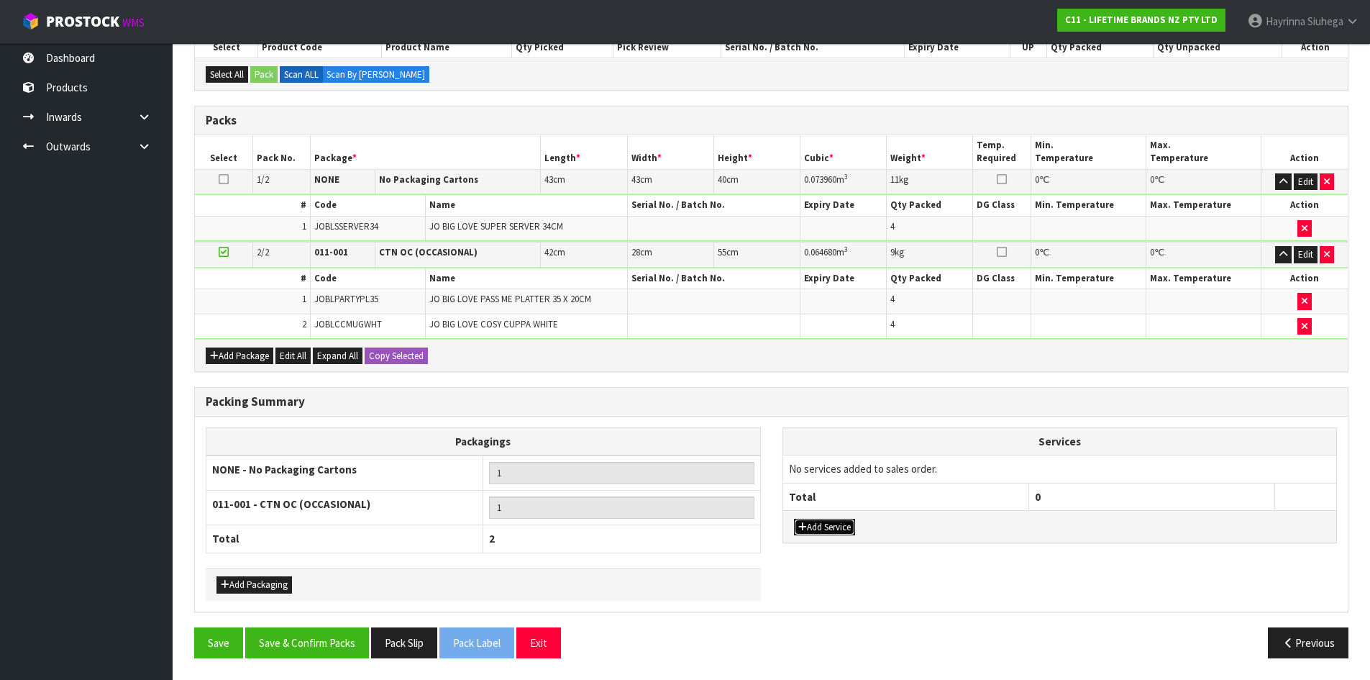
click at [841, 522] on button "Add Service" at bounding box center [824, 527] width 61 height 17
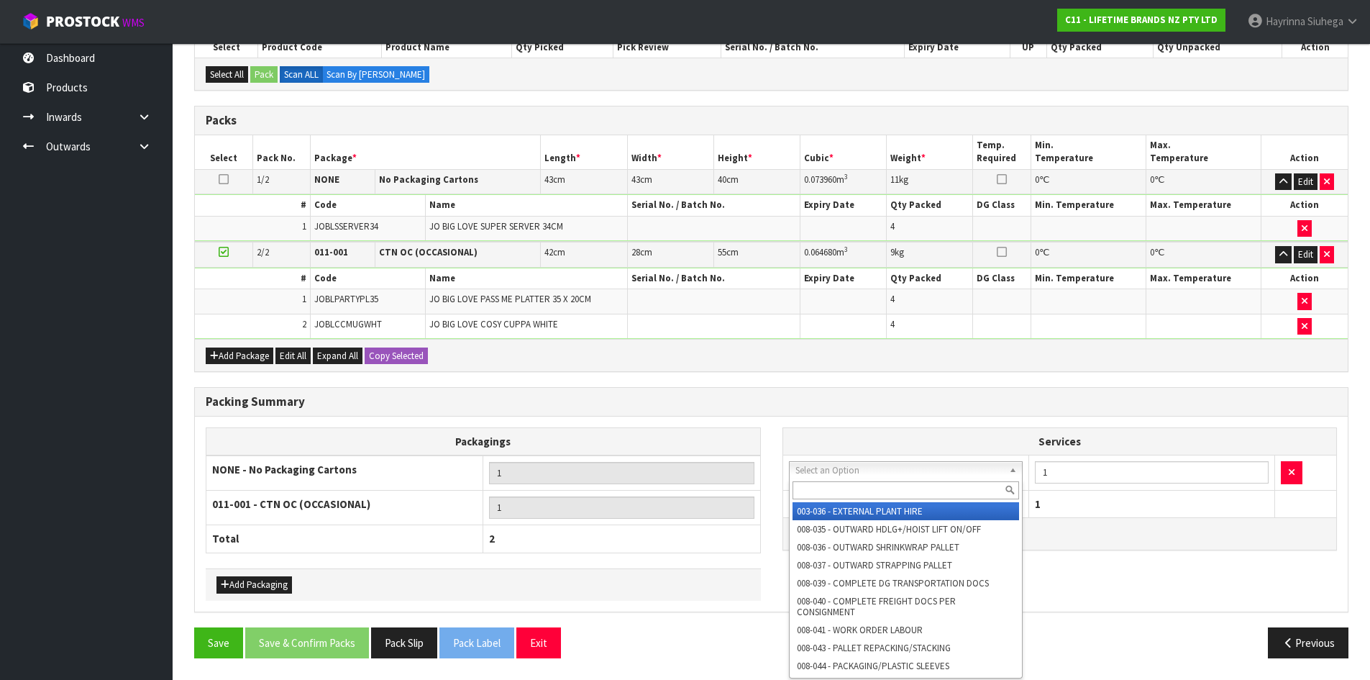
click at [860, 489] on input "text" at bounding box center [906, 490] width 227 height 18
click at [844, 482] on input "text" at bounding box center [906, 490] width 227 height 18
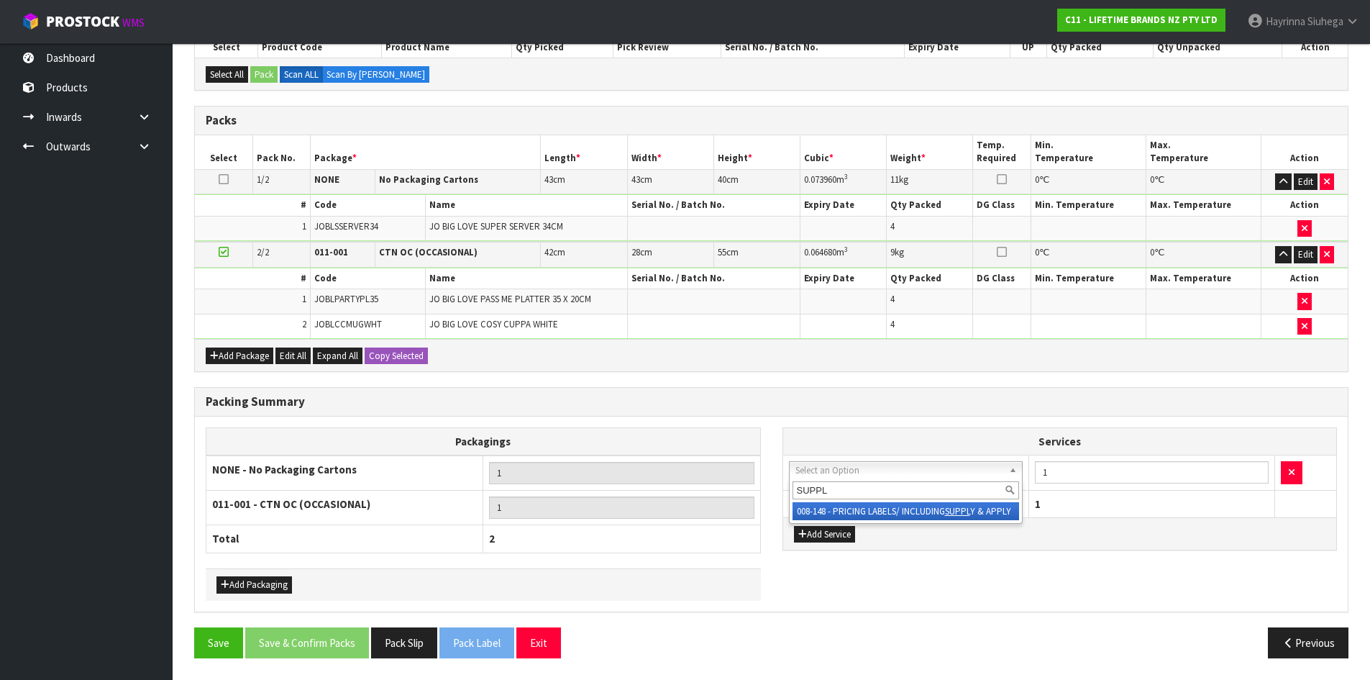
type input "SUPPL"
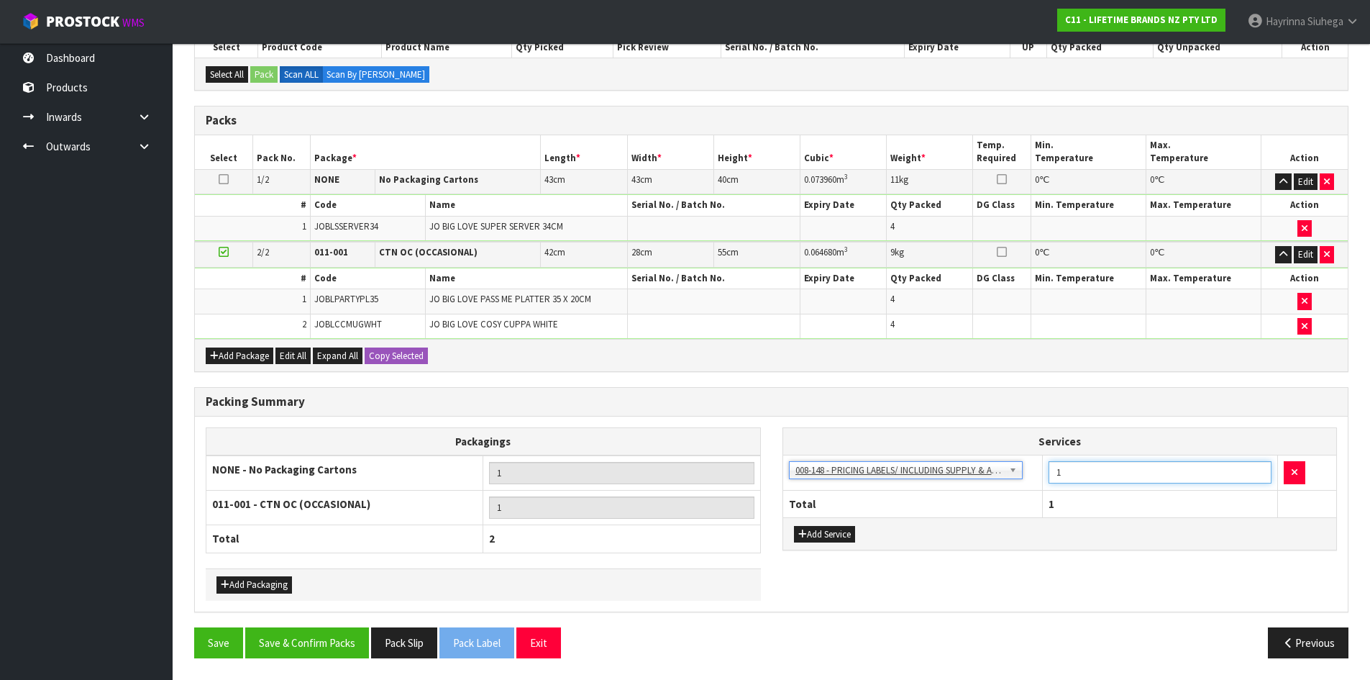
drag, startPoint x: 1073, startPoint y: 473, endPoint x: 924, endPoint y: 442, distance: 152.1
click at [864, 471] on tr "003-036 - EXTERNAL PLANT HIRE 008-035 - OUTWARD HDLG+/HOIST LIFT ON/OFF 008-036…" at bounding box center [1060, 472] width 554 height 35
type input "12"
click at [276, 642] on button "Save & Confirm Packs" at bounding box center [307, 642] width 124 height 31
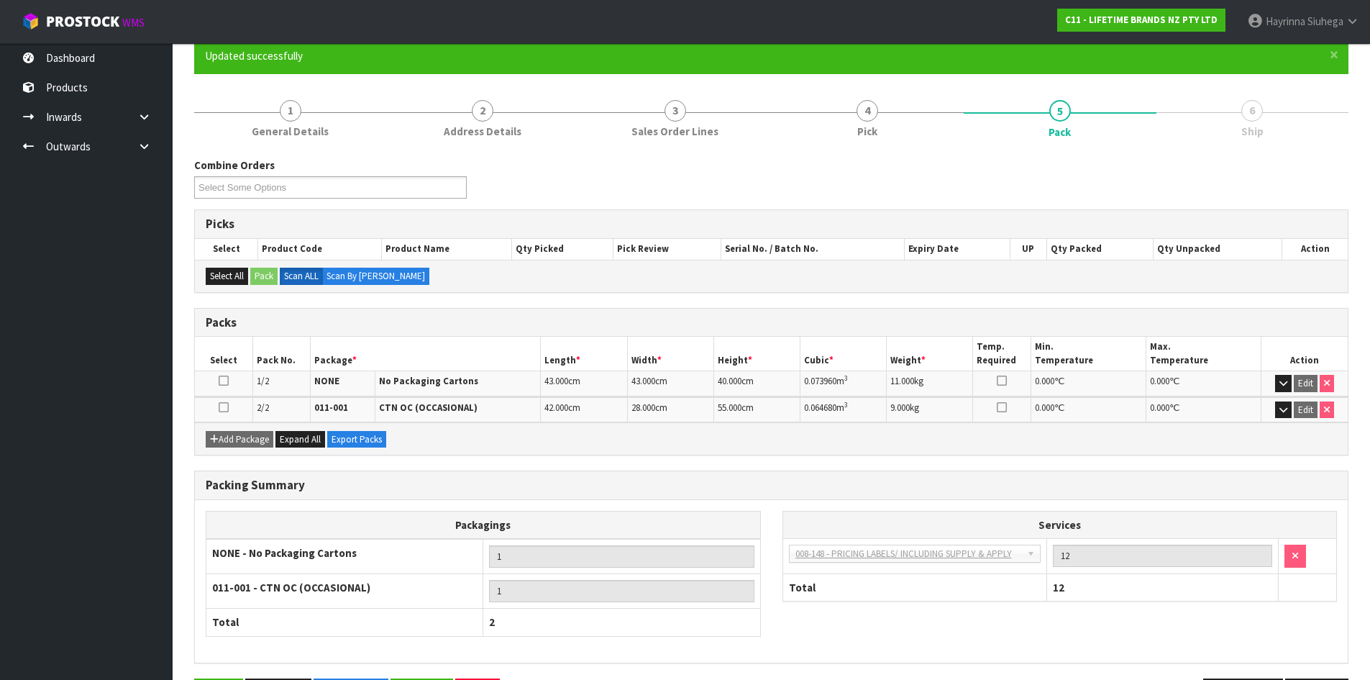
scroll to position [178, 0]
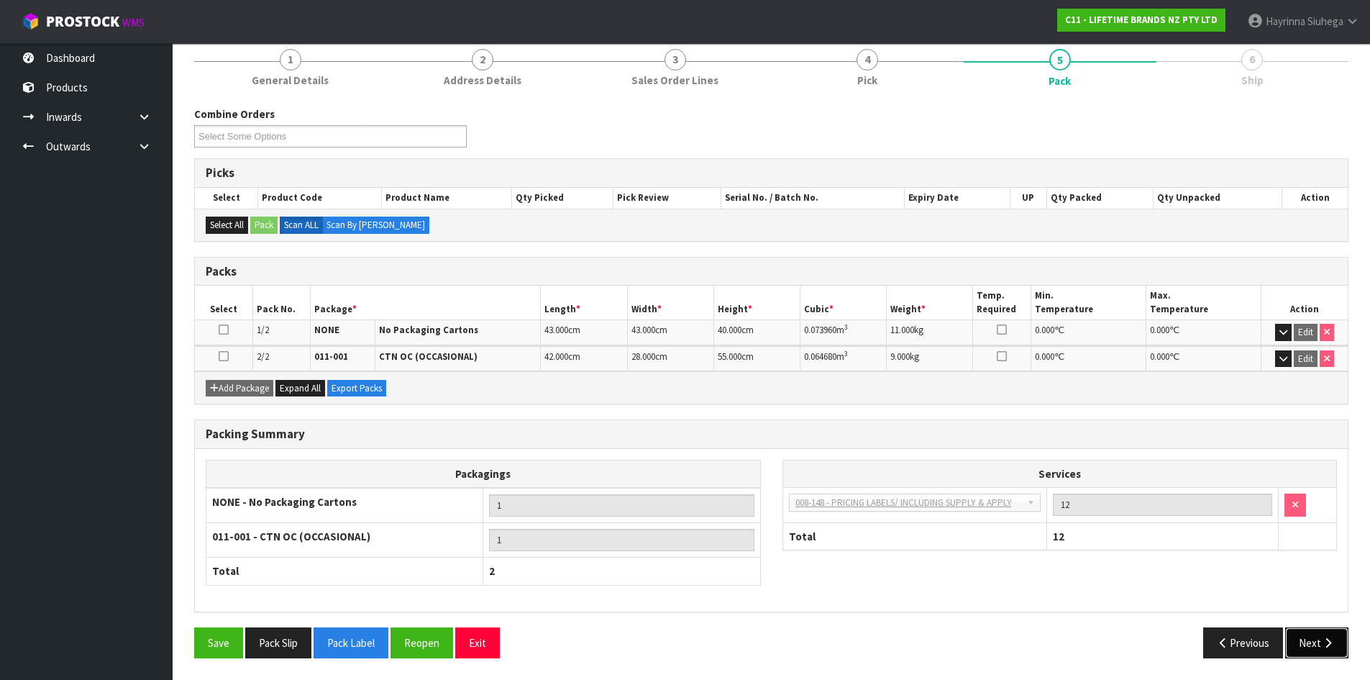
click at [1342, 653] on button "Next" at bounding box center [1316, 642] width 63 height 31
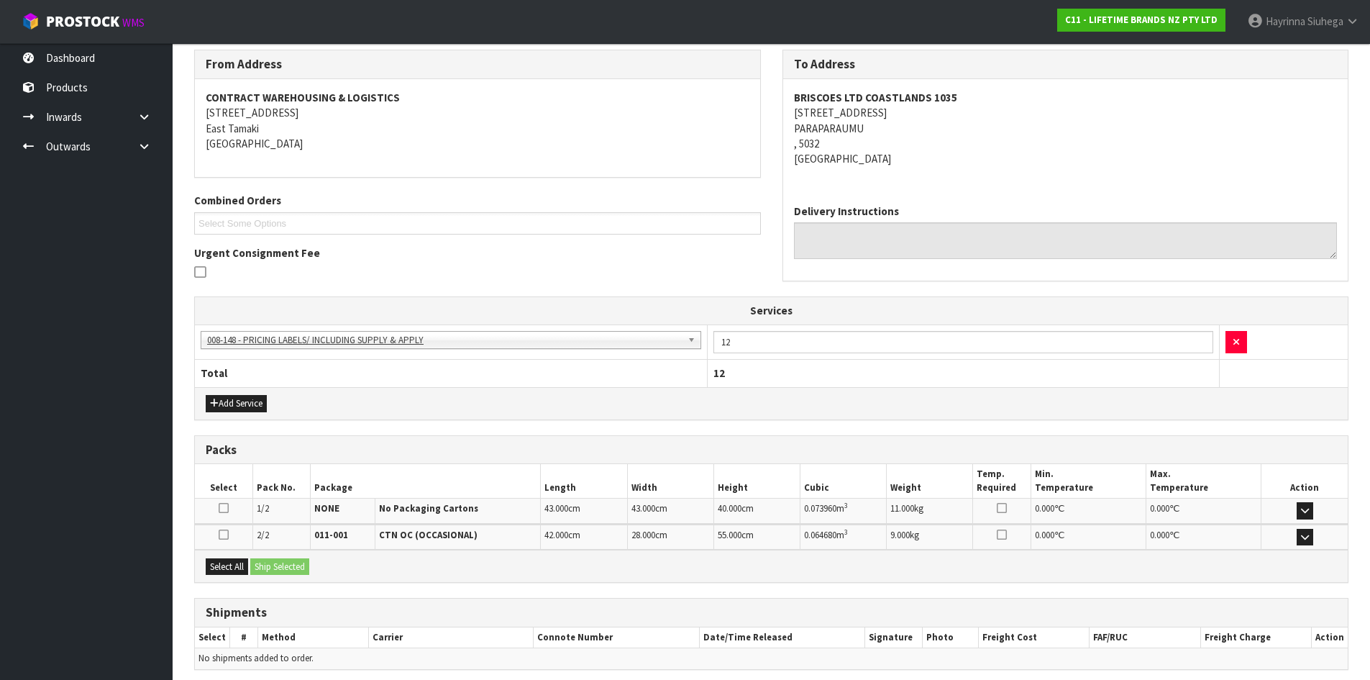
scroll to position [292, 0]
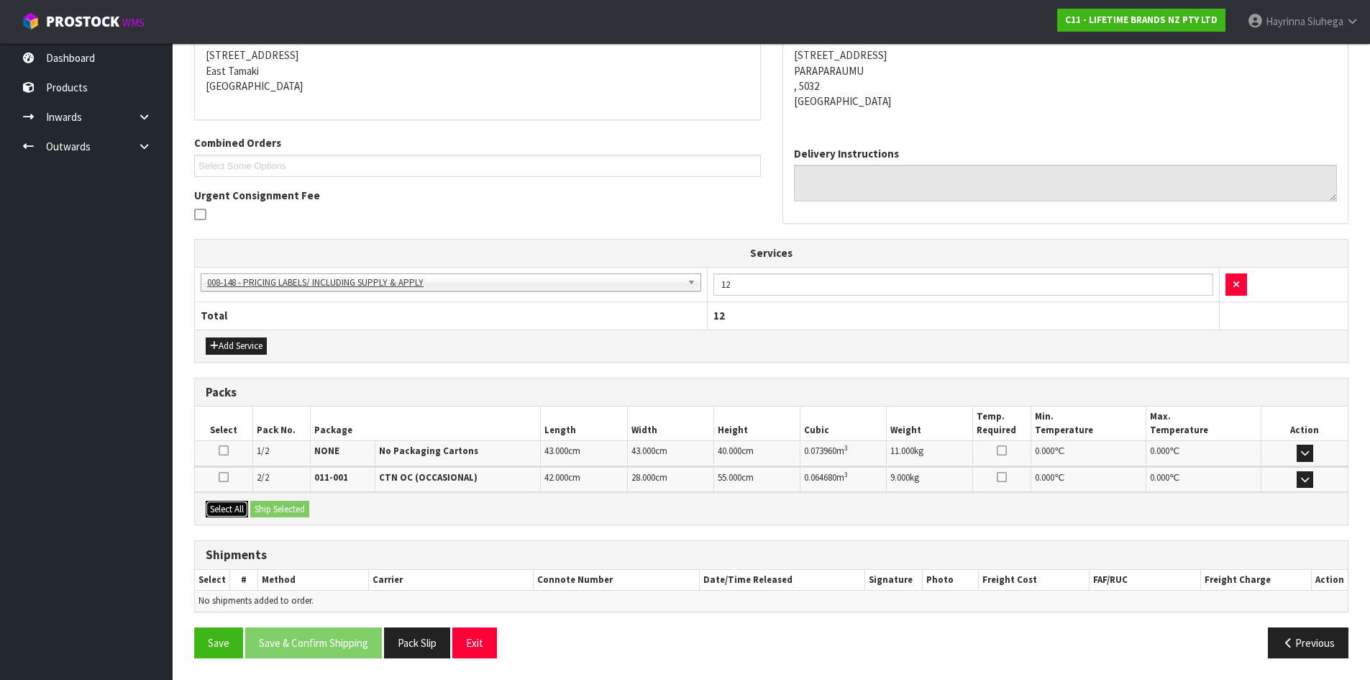
click at [245, 510] on button "Select All" at bounding box center [227, 509] width 42 height 17
click at [258, 506] on button "Ship Selected" at bounding box center [279, 509] width 59 height 17
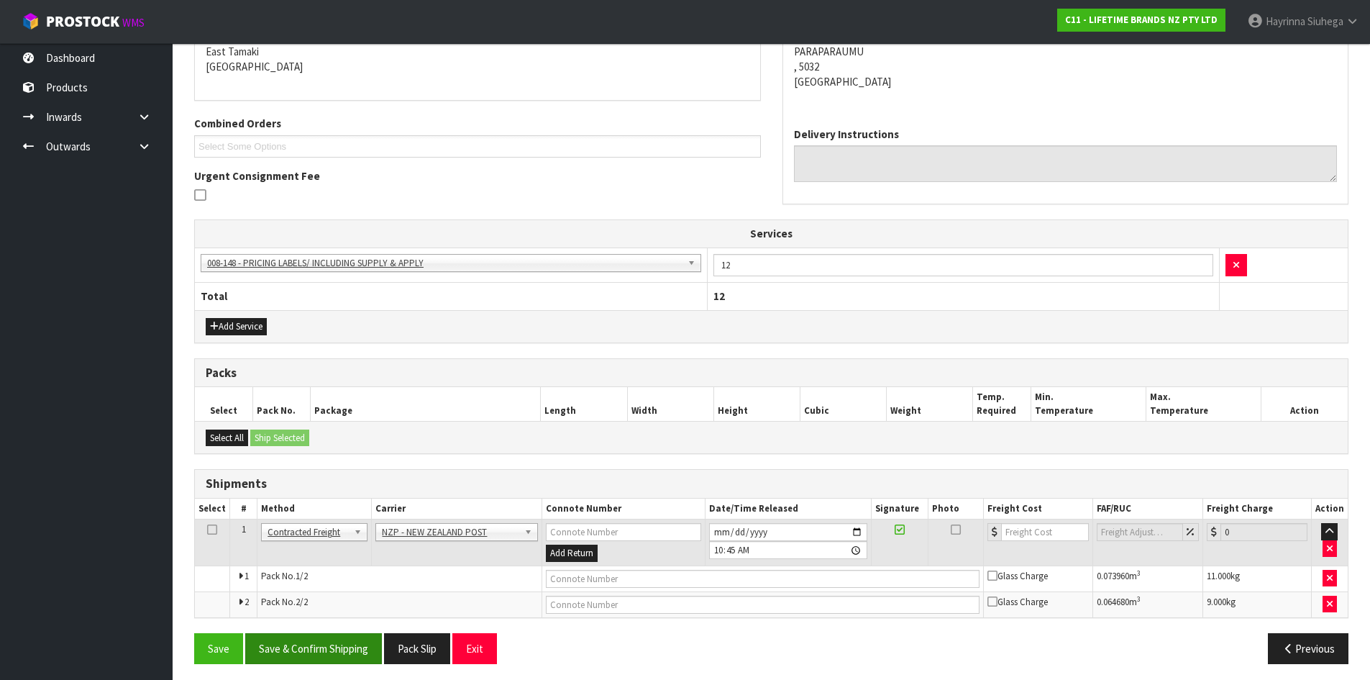
scroll to position [317, 0]
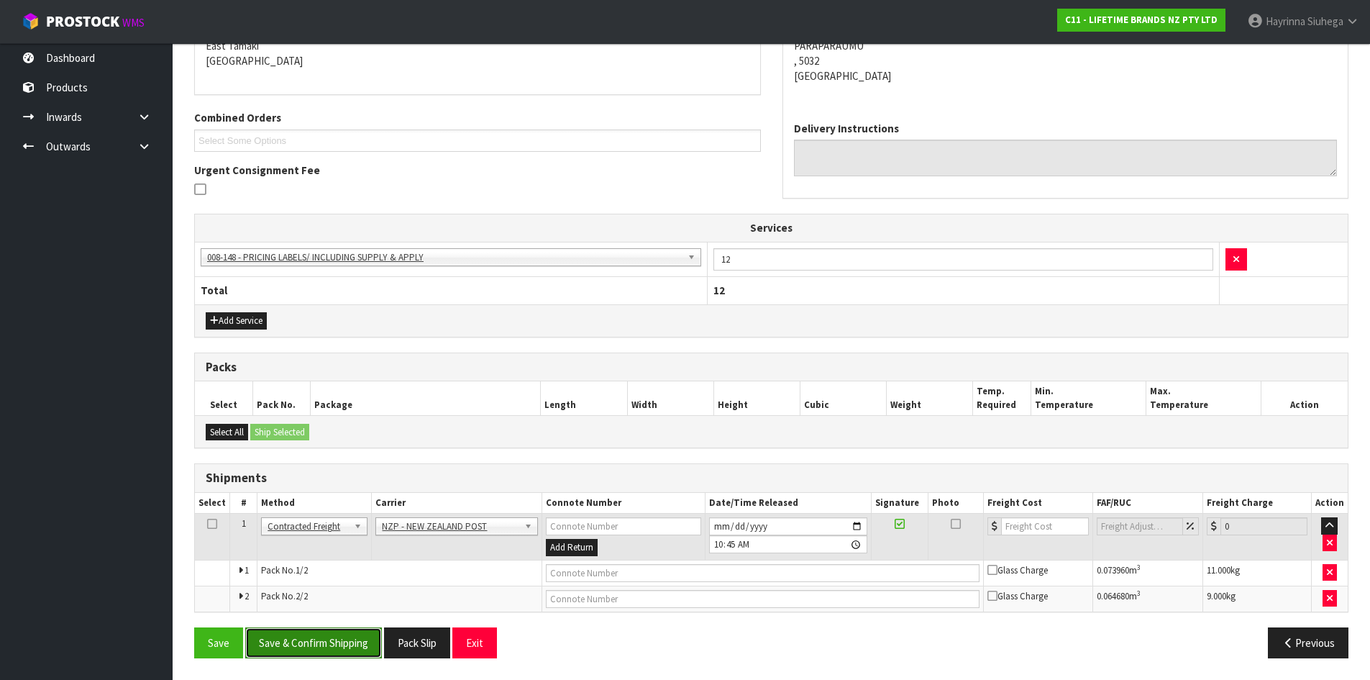
click at [340, 656] on button "Save & Confirm Shipping" at bounding box center [313, 642] width 137 height 31
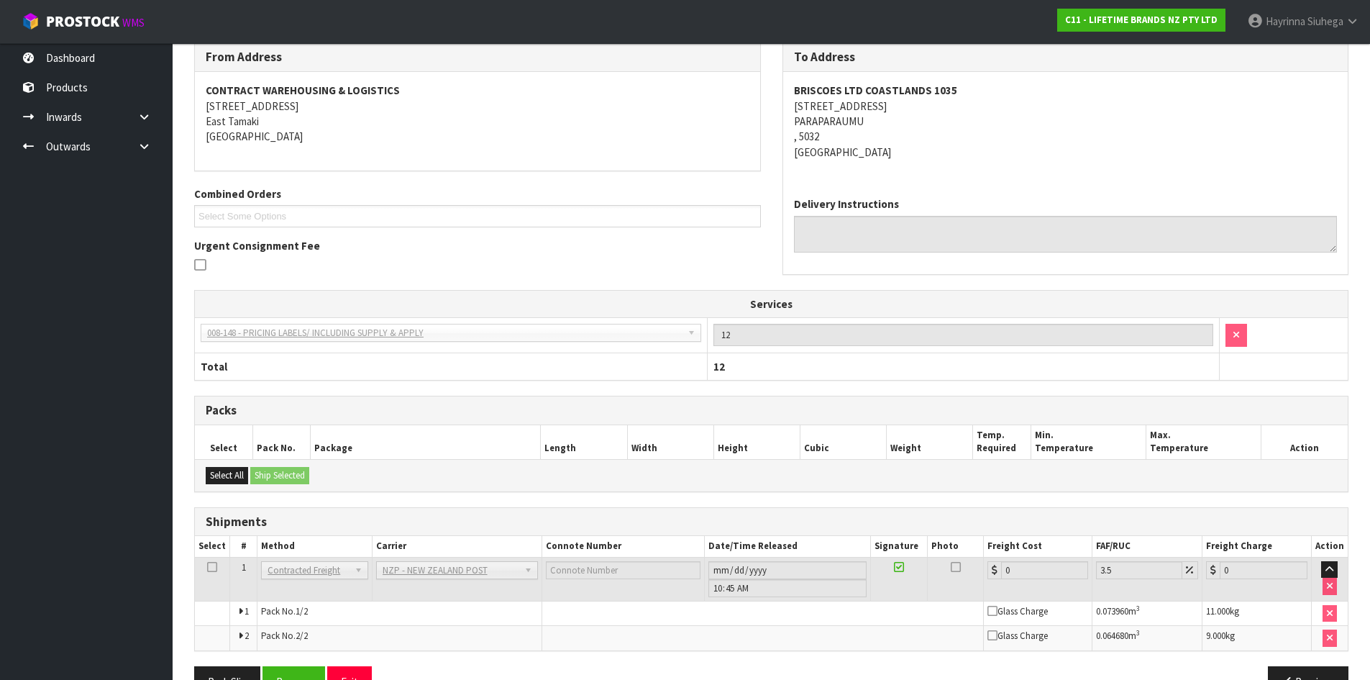
scroll to position [296, 0]
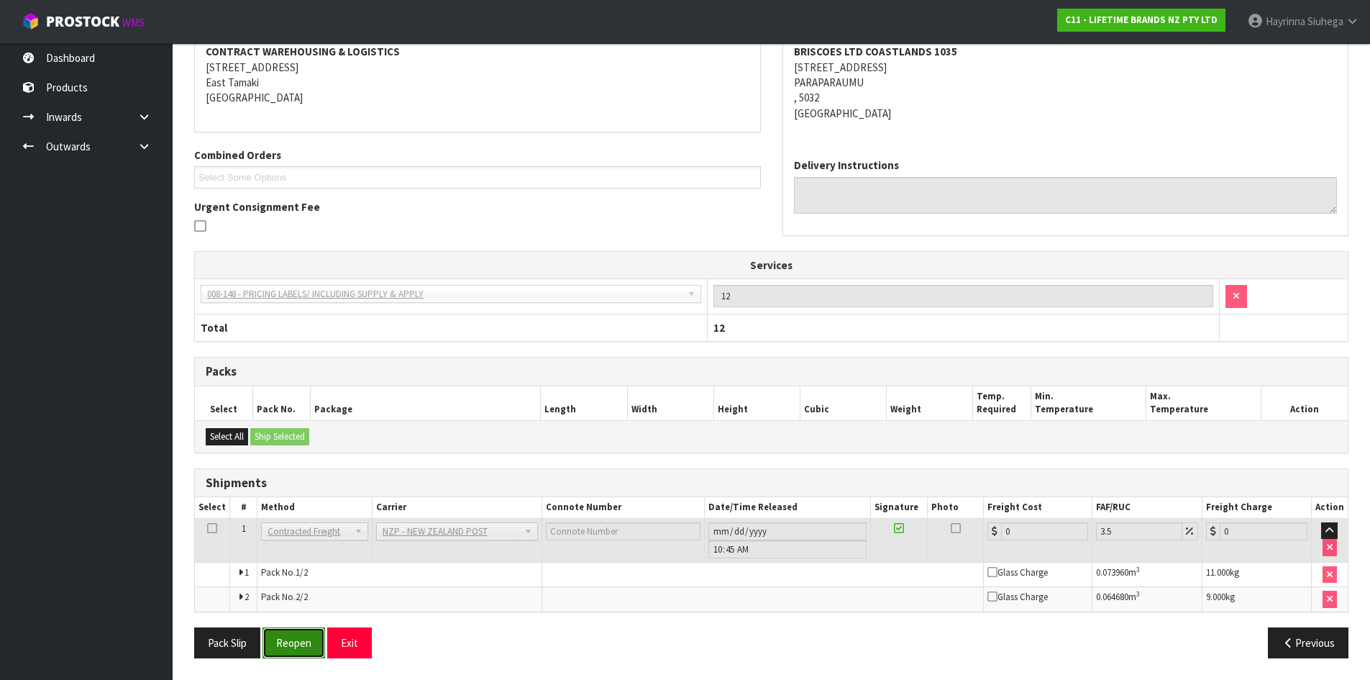
click at [312, 639] on button "Reopen" at bounding box center [294, 642] width 63 height 31
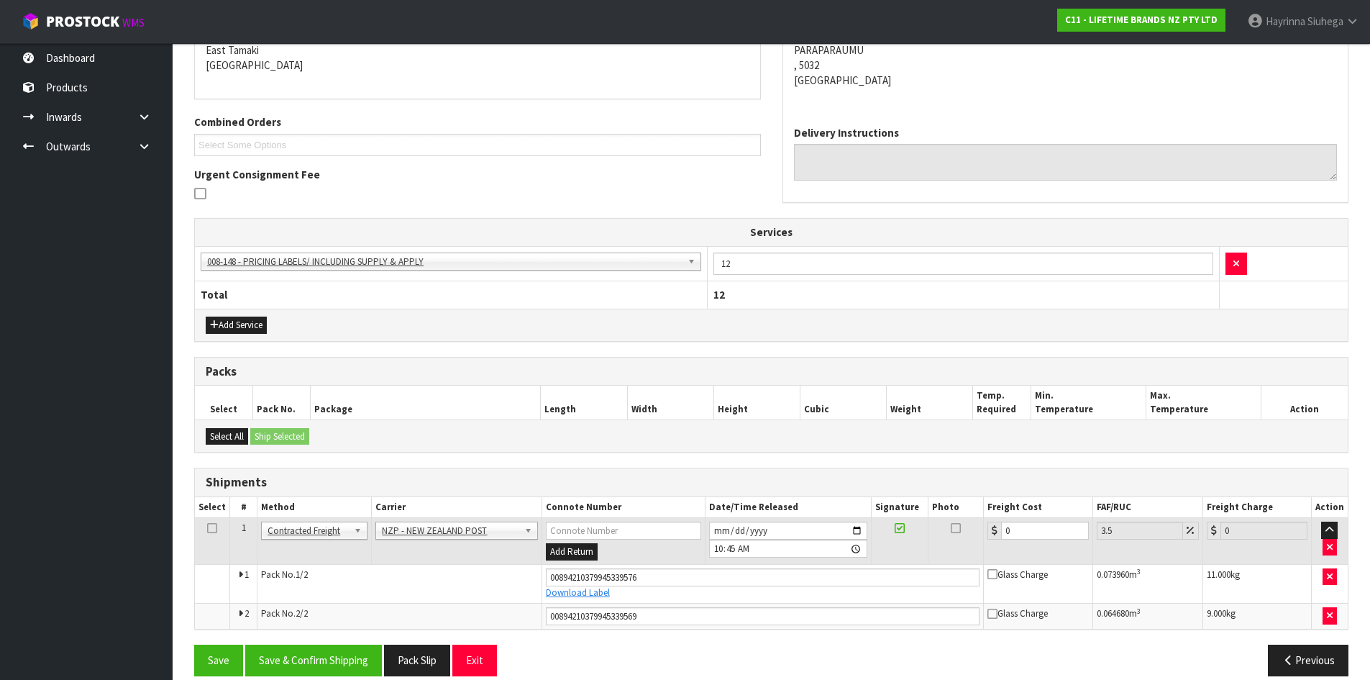
scroll to position [331, 0]
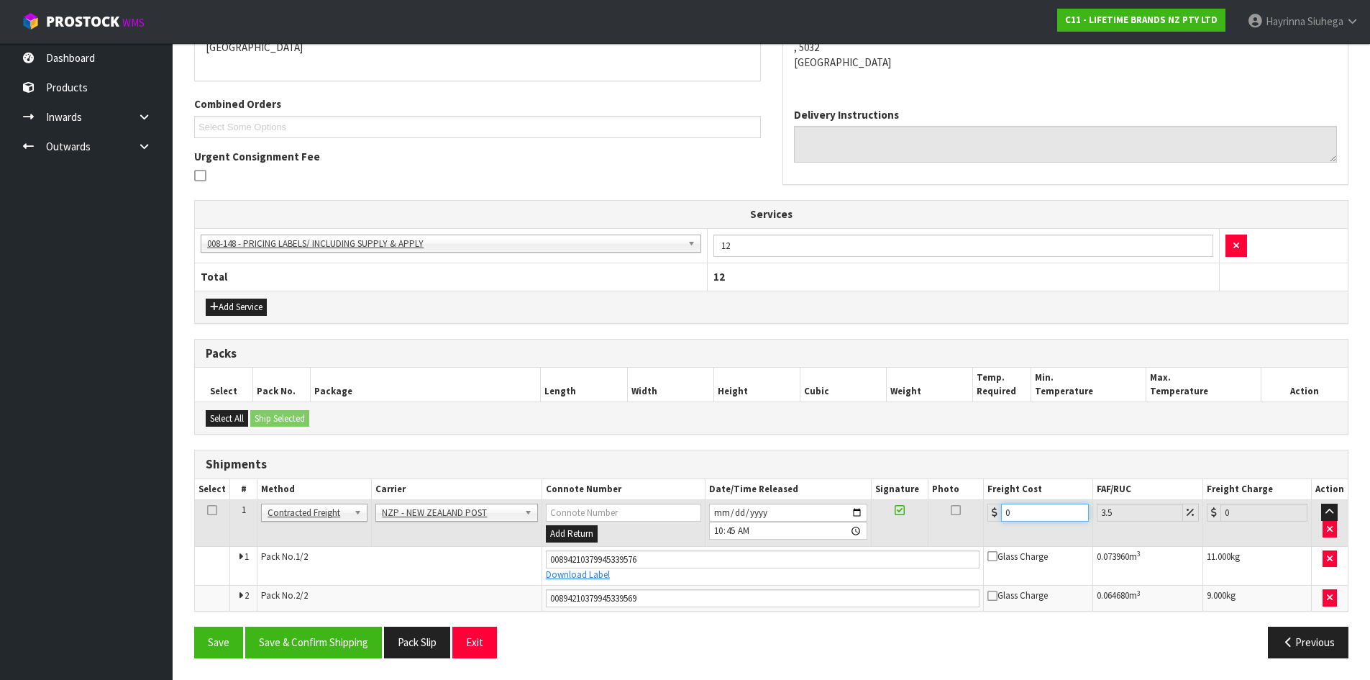
drag, startPoint x: 1025, startPoint y: 507, endPoint x: 906, endPoint y: 508, distance: 118.7
click at [909, 508] on tr "1 Client Local Pickup Customer Local Pickup Company Freight Contracted Freight …" at bounding box center [771, 523] width 1153 height 47
type input "2"
type input "2.07"
type input "23"
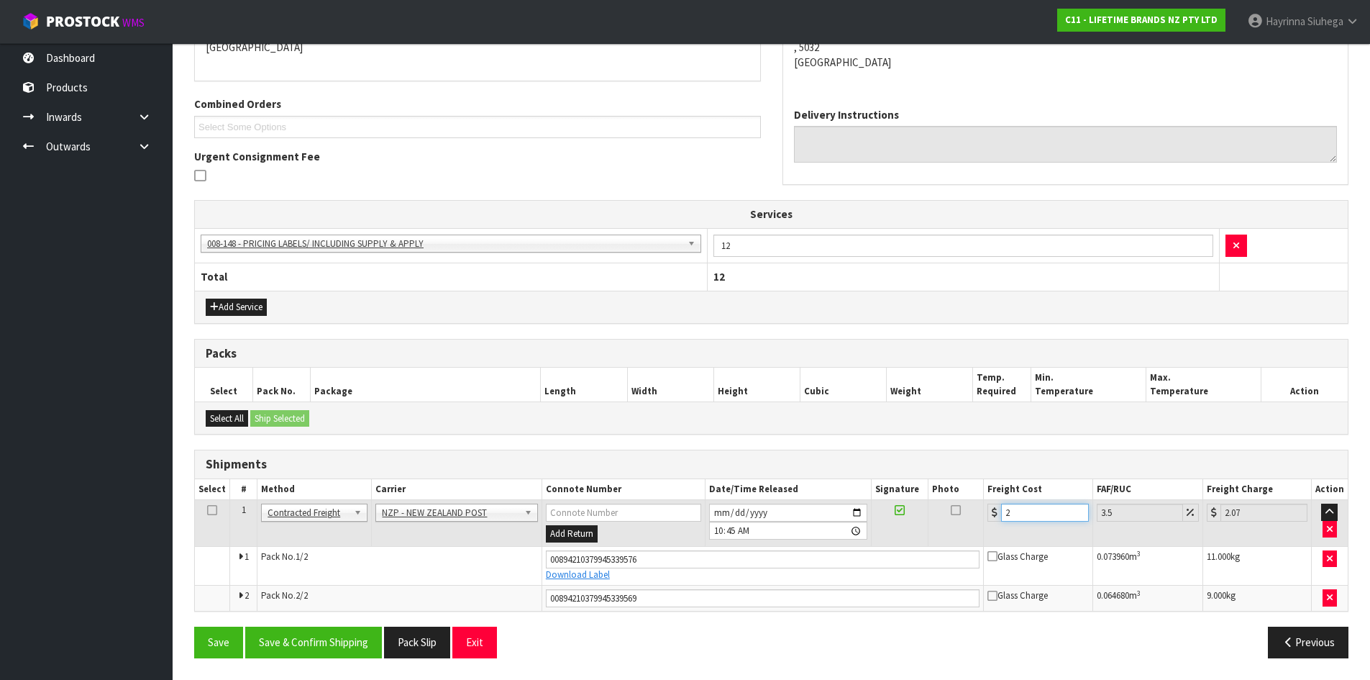
type input "23.8"
type input "23.4"
type input "24.22"
type input "23.40"
click at [194, 627] on button "Save" at bounding box center [218, 642] width 49 height 31
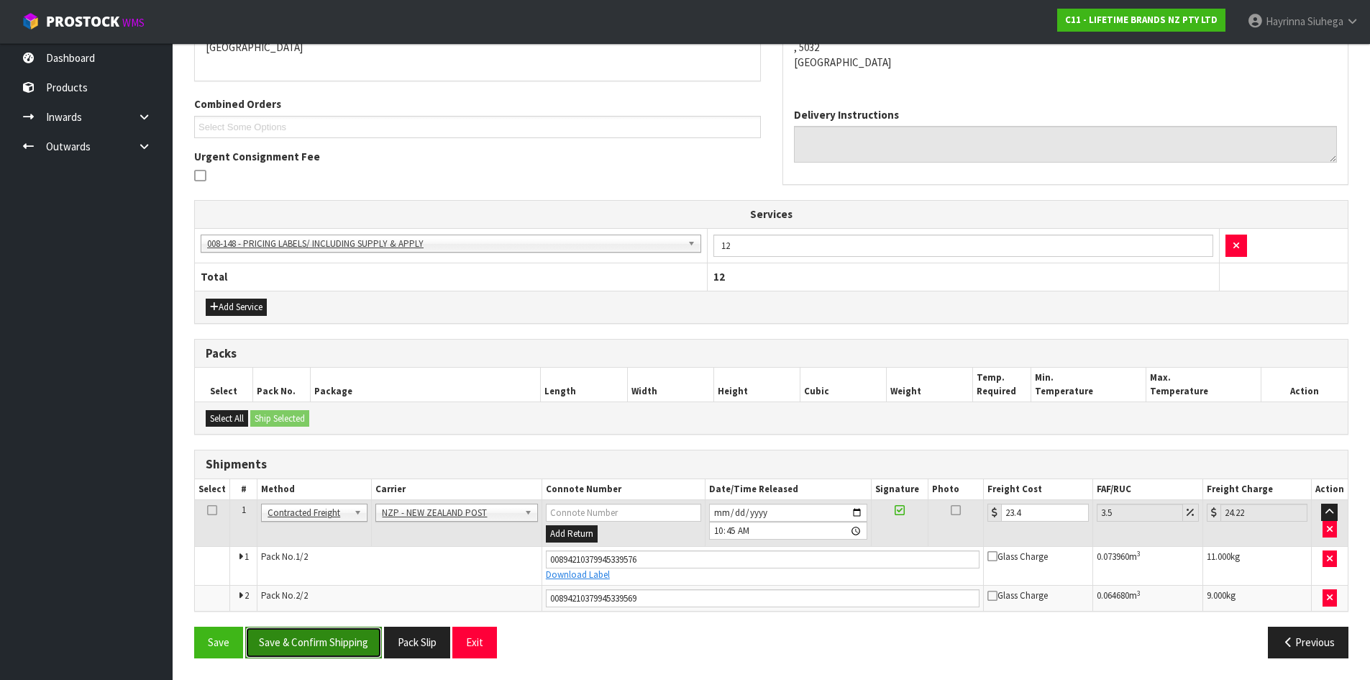
click at [329, 640] on button "Save & Confirm Shipping" at bounding box center [313, 642] width 137 height 31
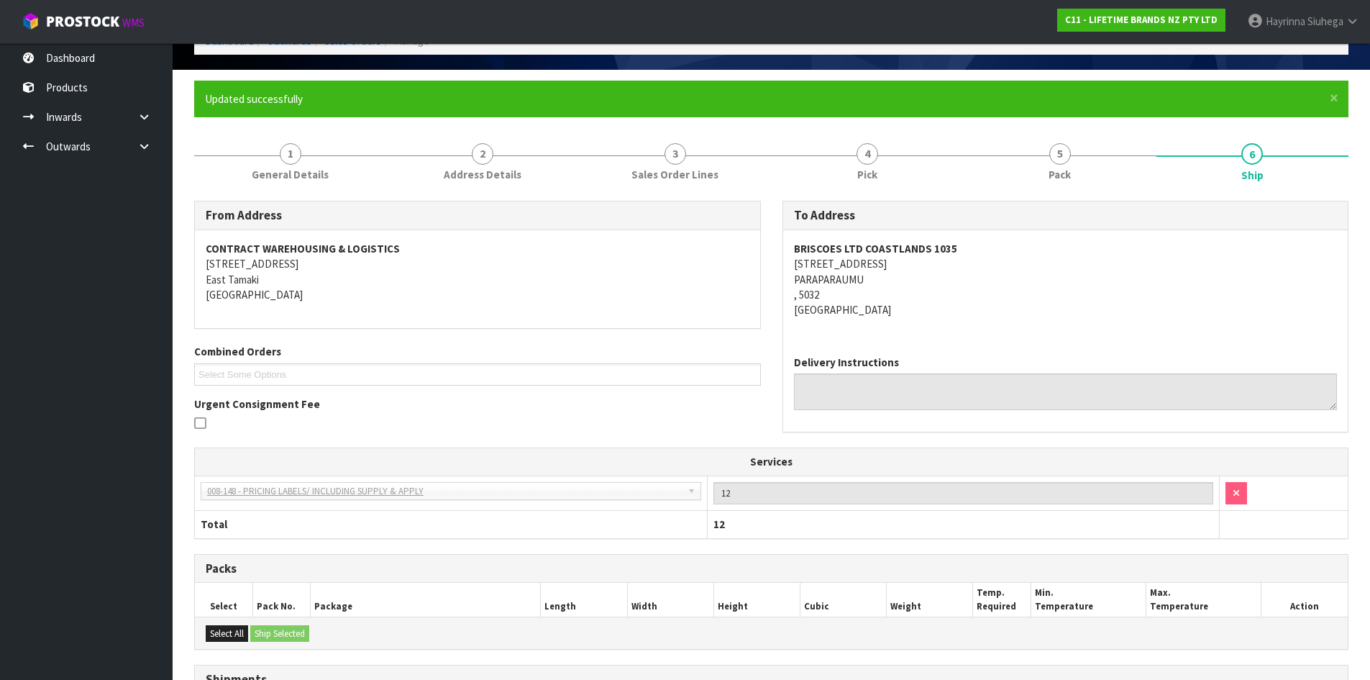
scroll to position [0, 0]
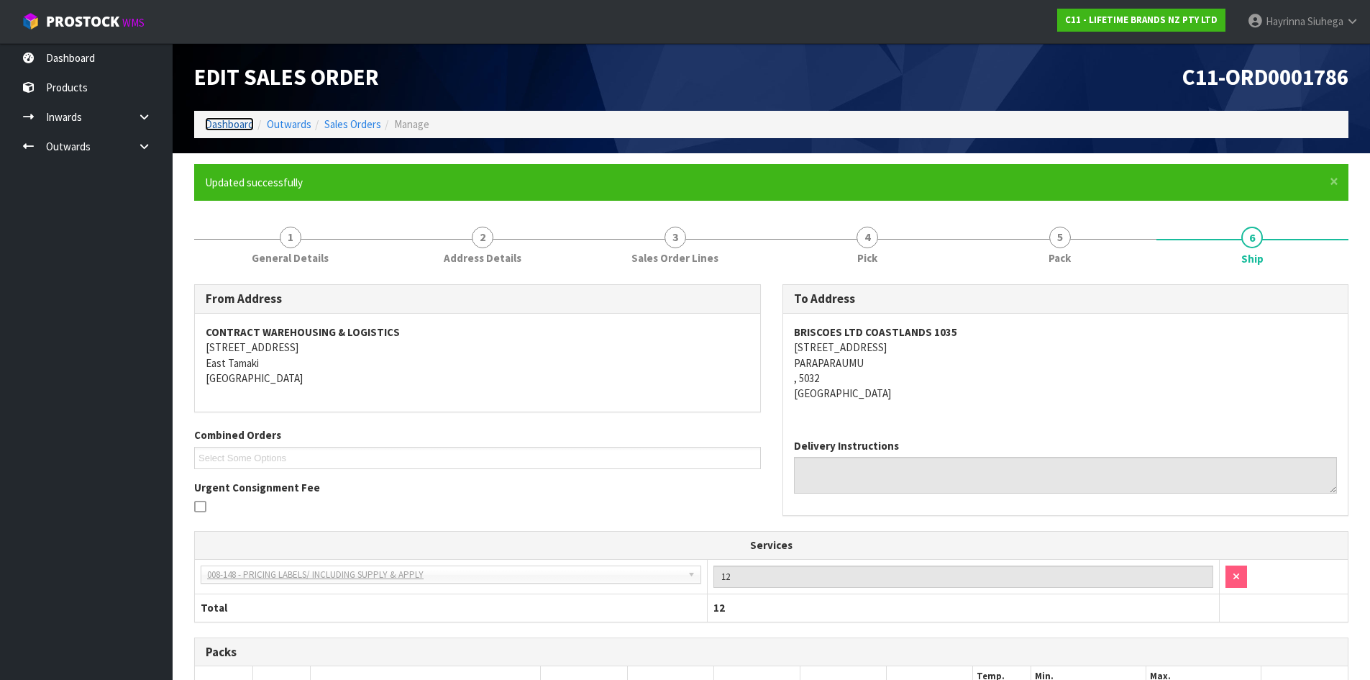
click at [225, 119] on link "Dashboard" at bounding box center [229, 124] width 49 height 14
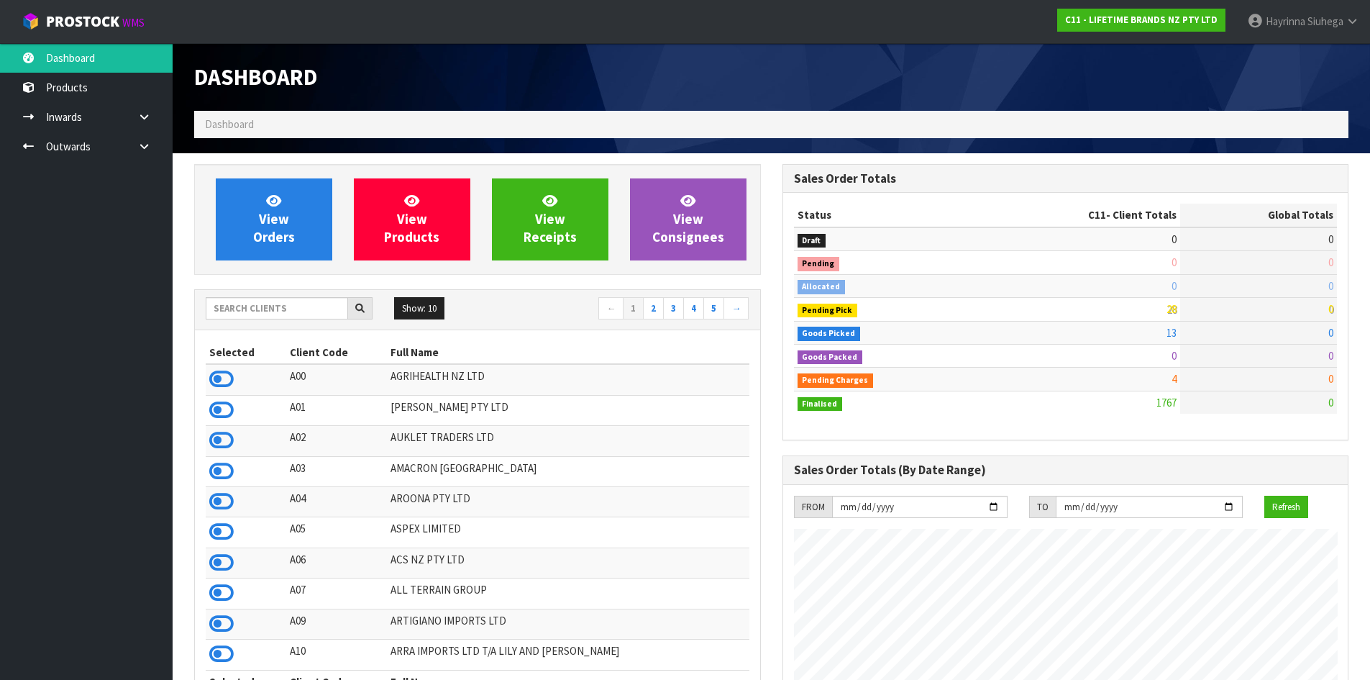
scroll to position [1090, 588]
click at [273, 193] on icon at bounding box center [273, 200] width 15 height 14
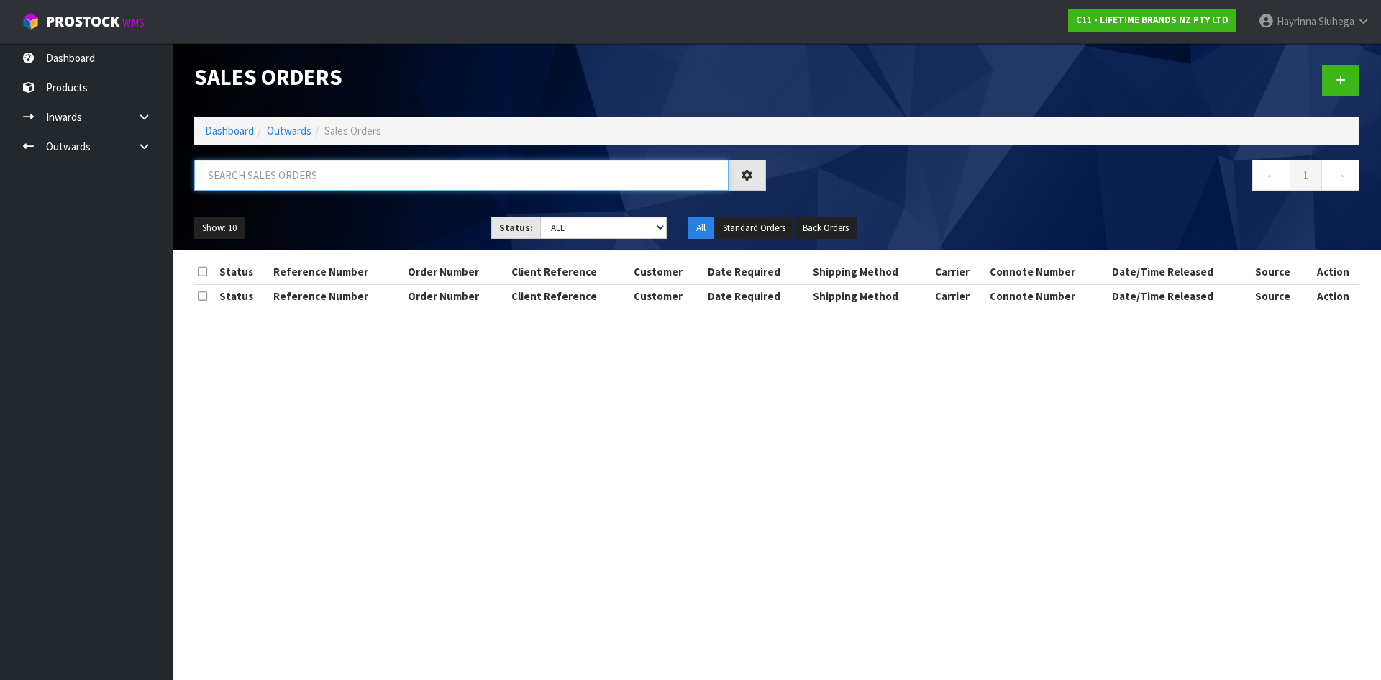
click at [299, 186] on input "text" at bounding box center [461, 175] width 534 height 31
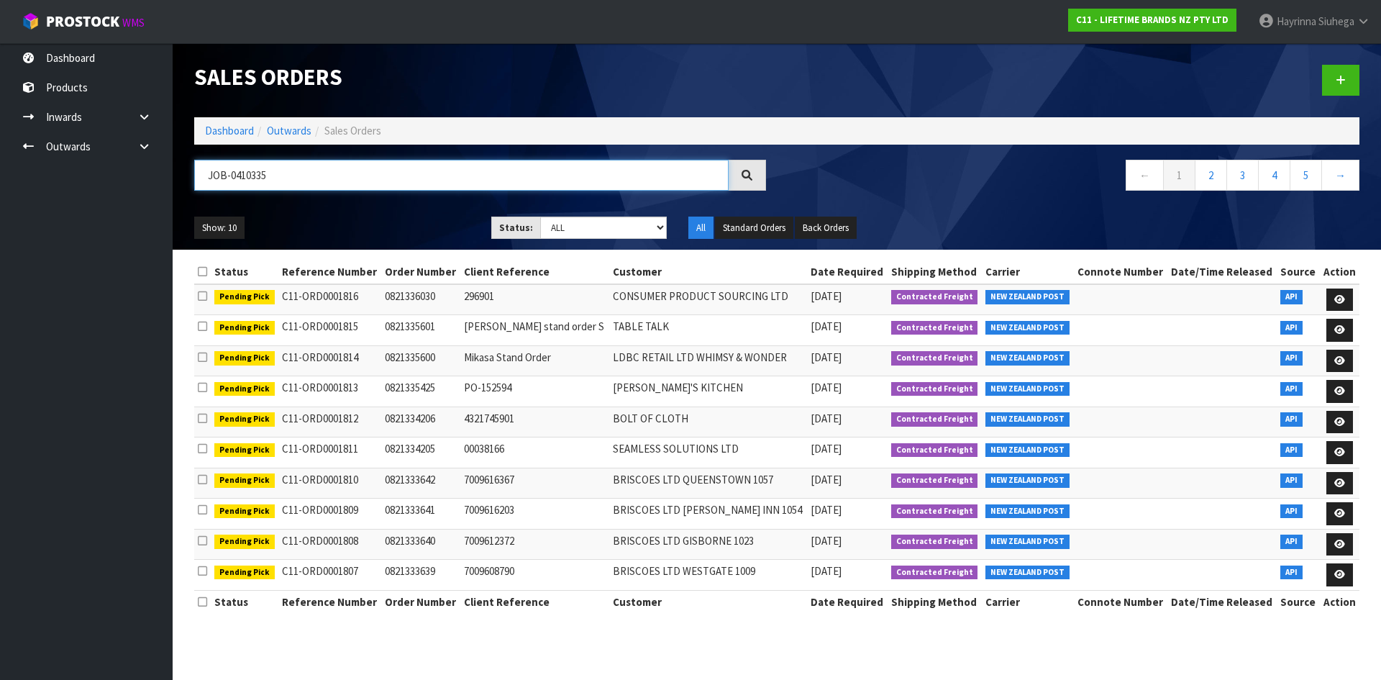
type input "JOB-0410335"
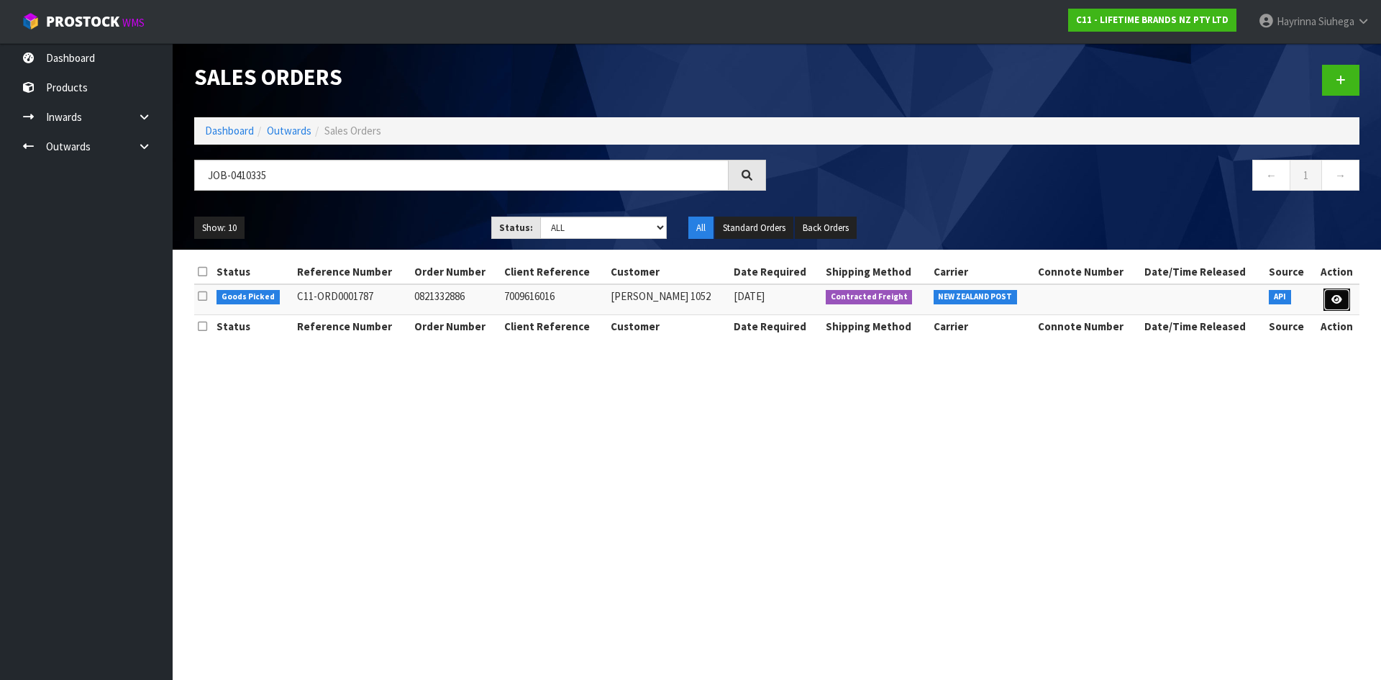
click at [1333, 297] on icon at bounding box center [1336, 299] width 11 height 9
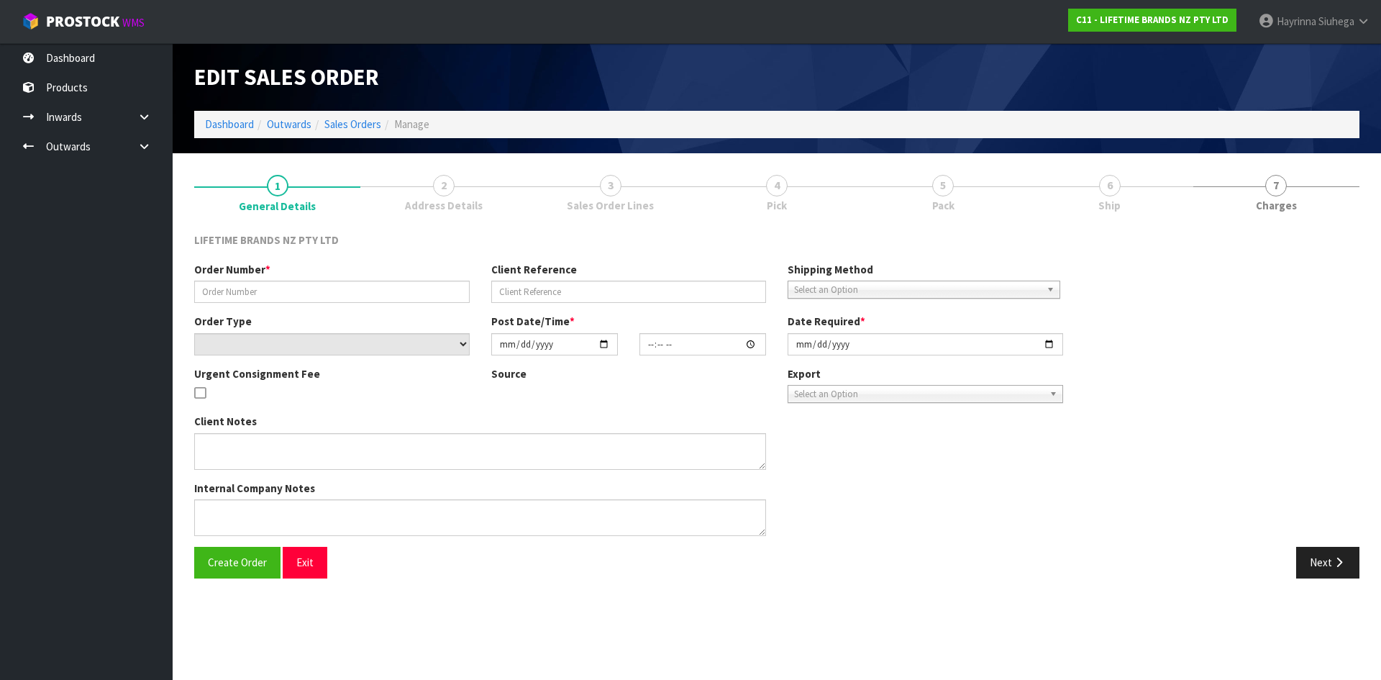
type input "0821332886"
type input "7009616016"
select select "number:0"
type input "[DATE]"
type input "11:18:44.000"
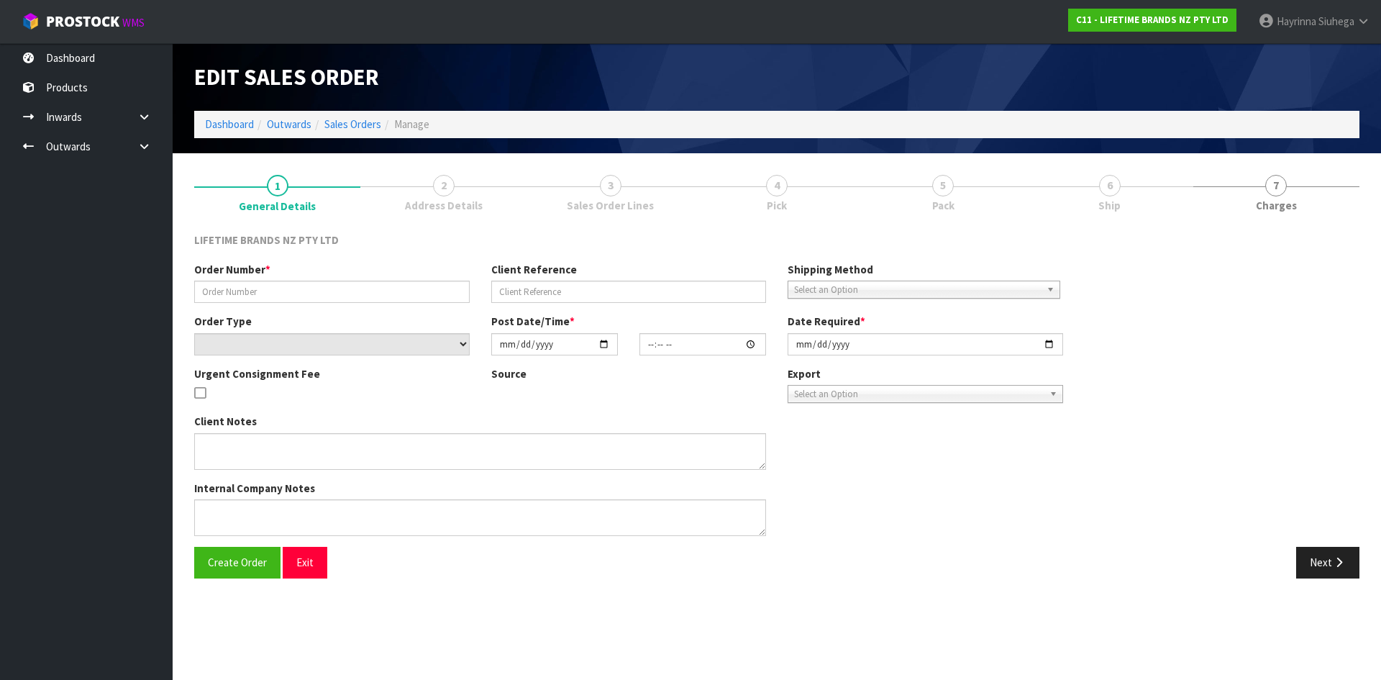
type input "[DATE]"
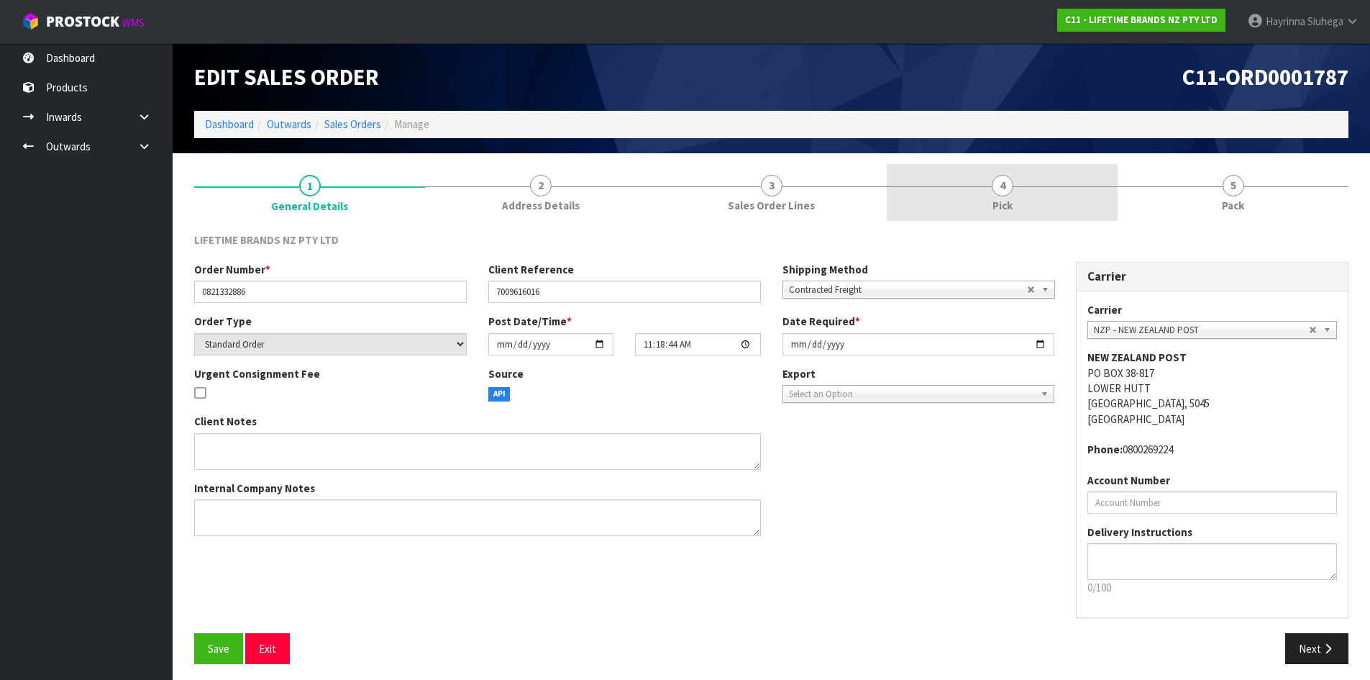
click at [1047, 196] on link "4 Pick" at bounding box center [1002, 192] width 231 height 57
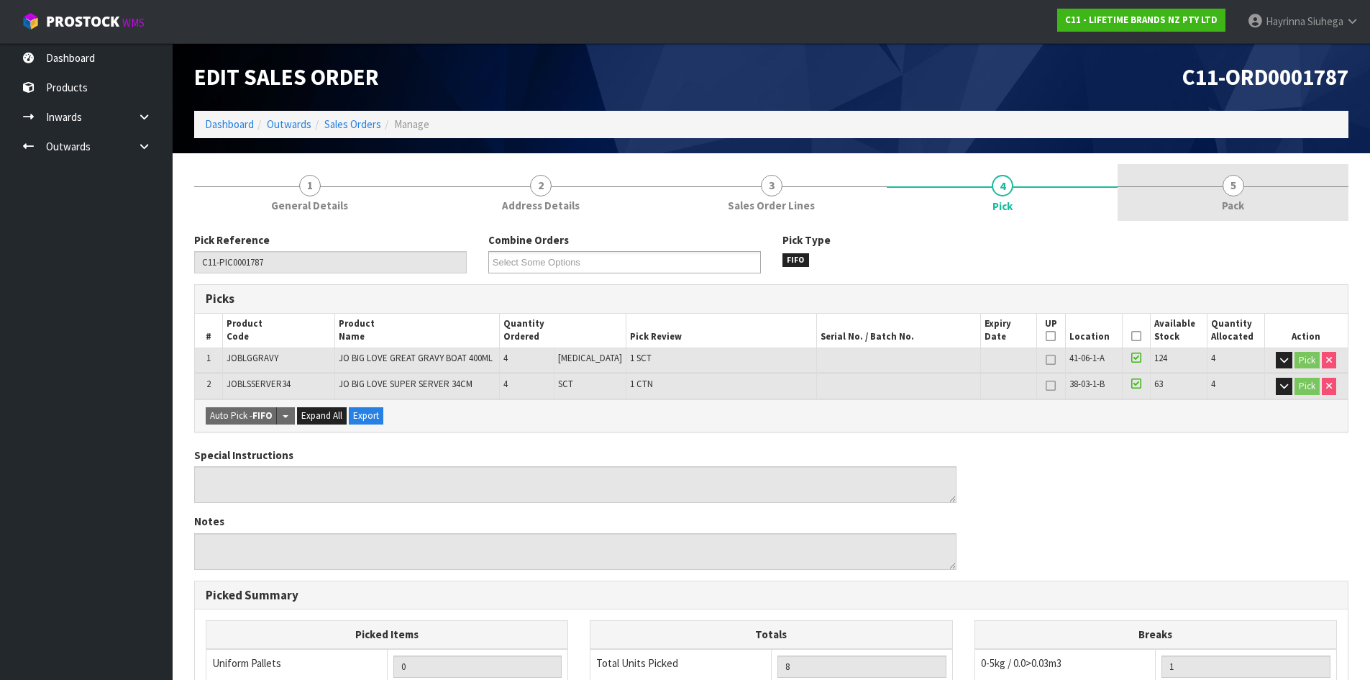
click at [1157, 211] on link "5 Pack" at bounding box center [1233, 192] width 231 height 57
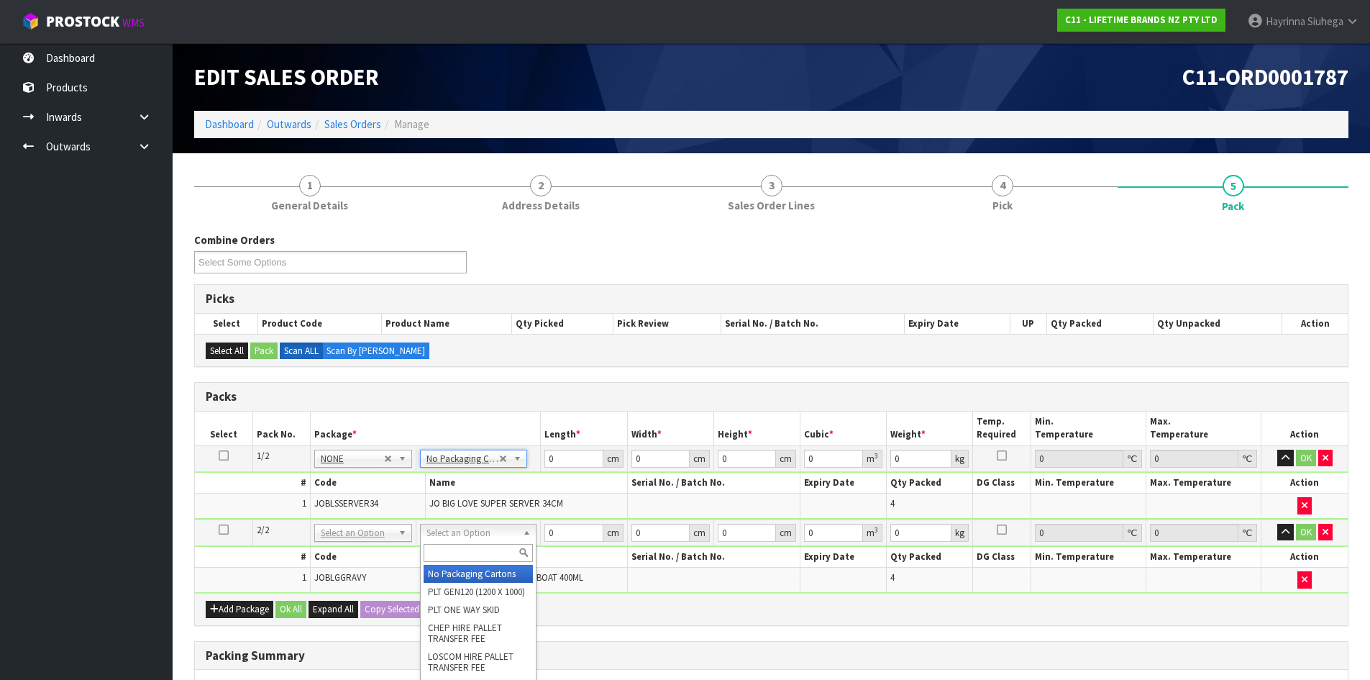
type input "2"
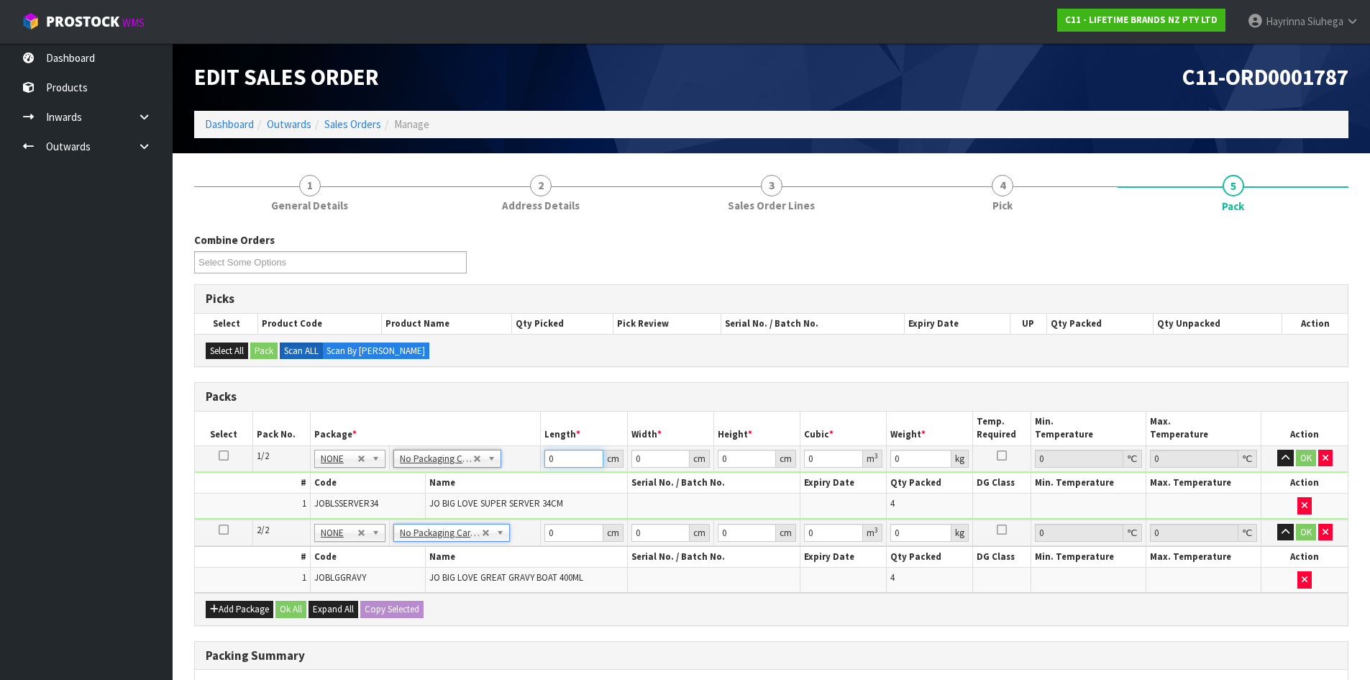
click at [546, 460] on input "0" at bounding box center [574, 459] width 58 height 18
type input "43"
type input "4"
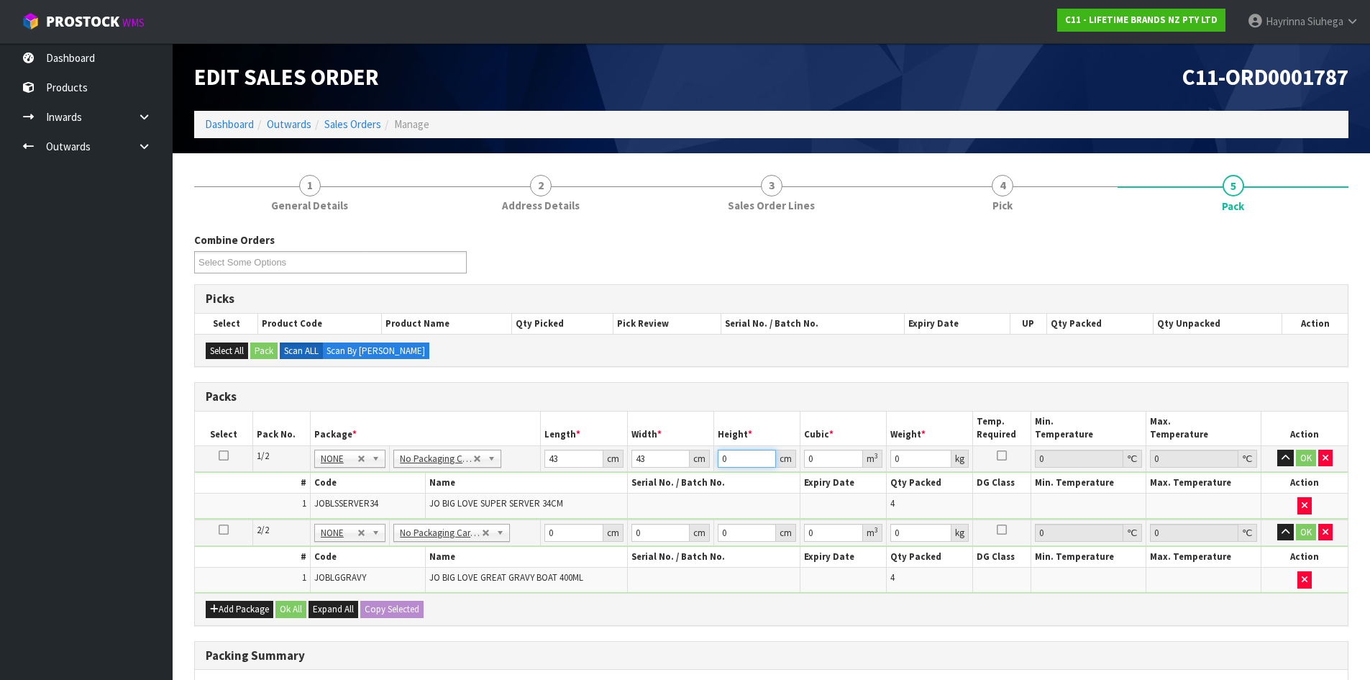
type input "0.007396"
type input "40"
type input "0.07396"
type input "40"
type input "11"
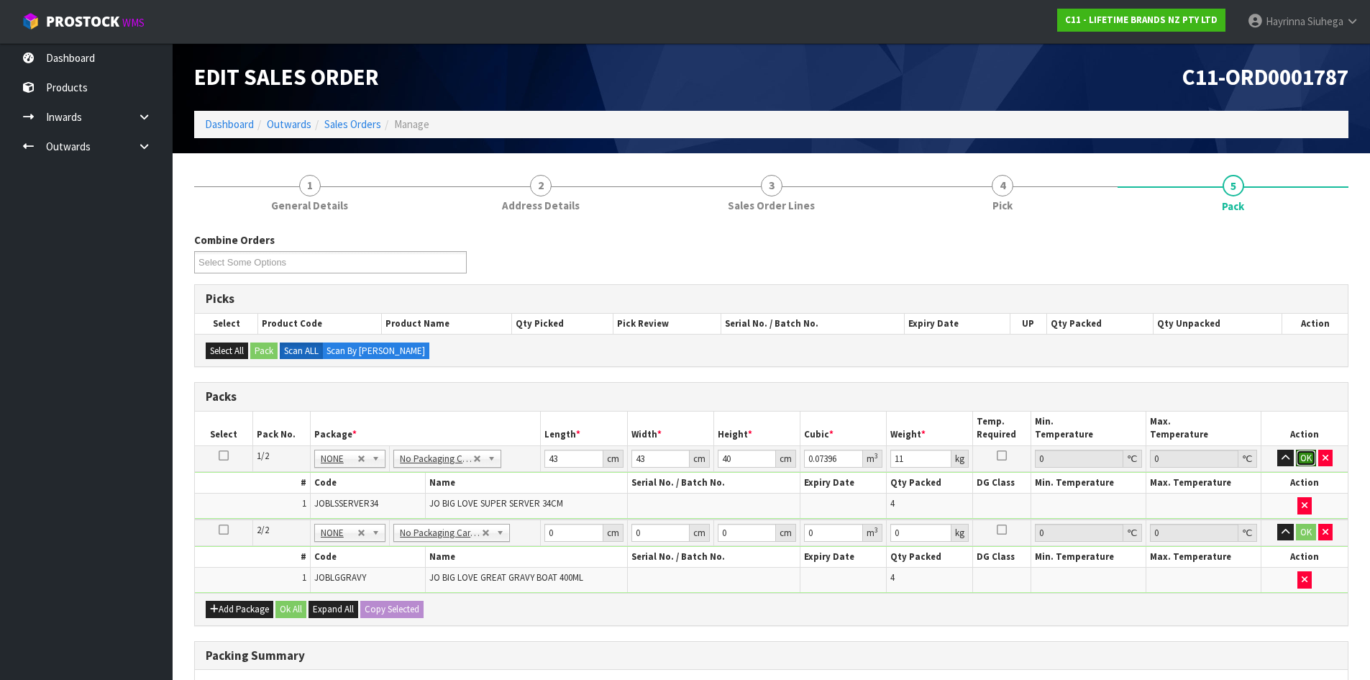
click button "OK" at bounding box center [1306, 458] width 20 height 17
click at [547, 532] on input "0" at bounding box center [574, 531] width 58 height 18
type input "43"
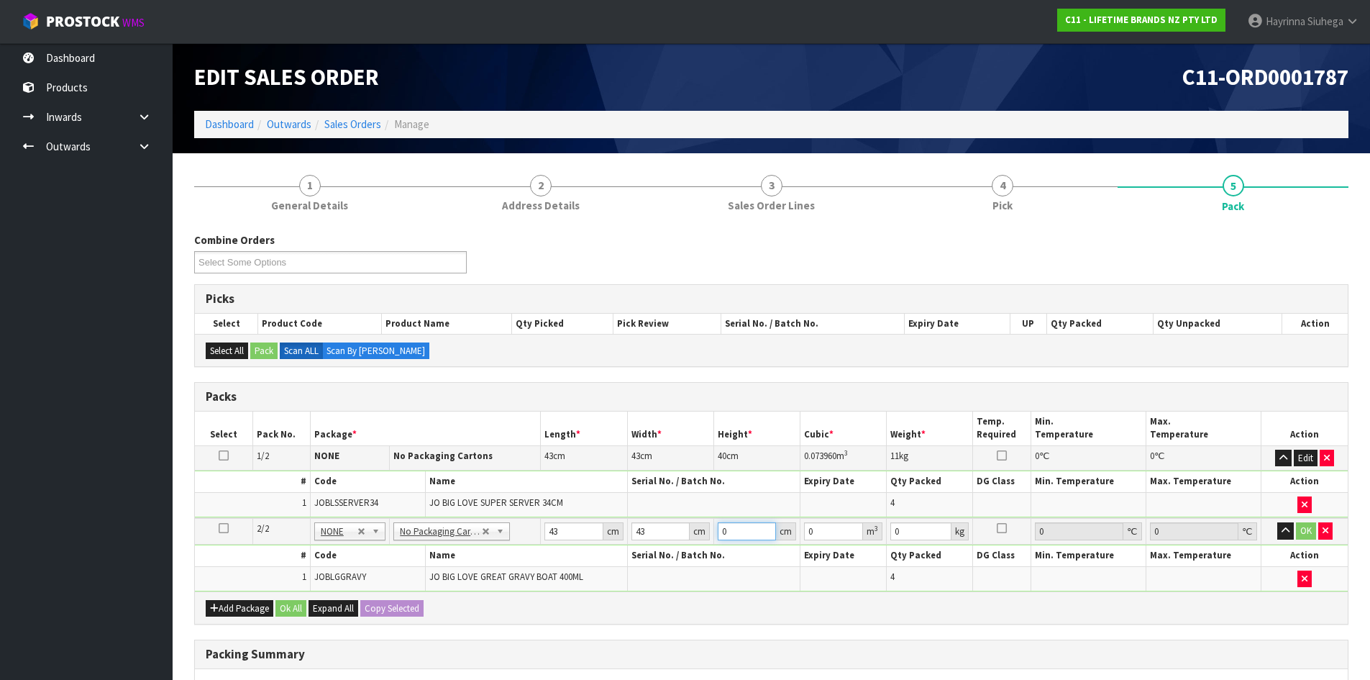
type input "4"
type input "0.007396"
type input "40"
type input "0.07396"
type input "40"
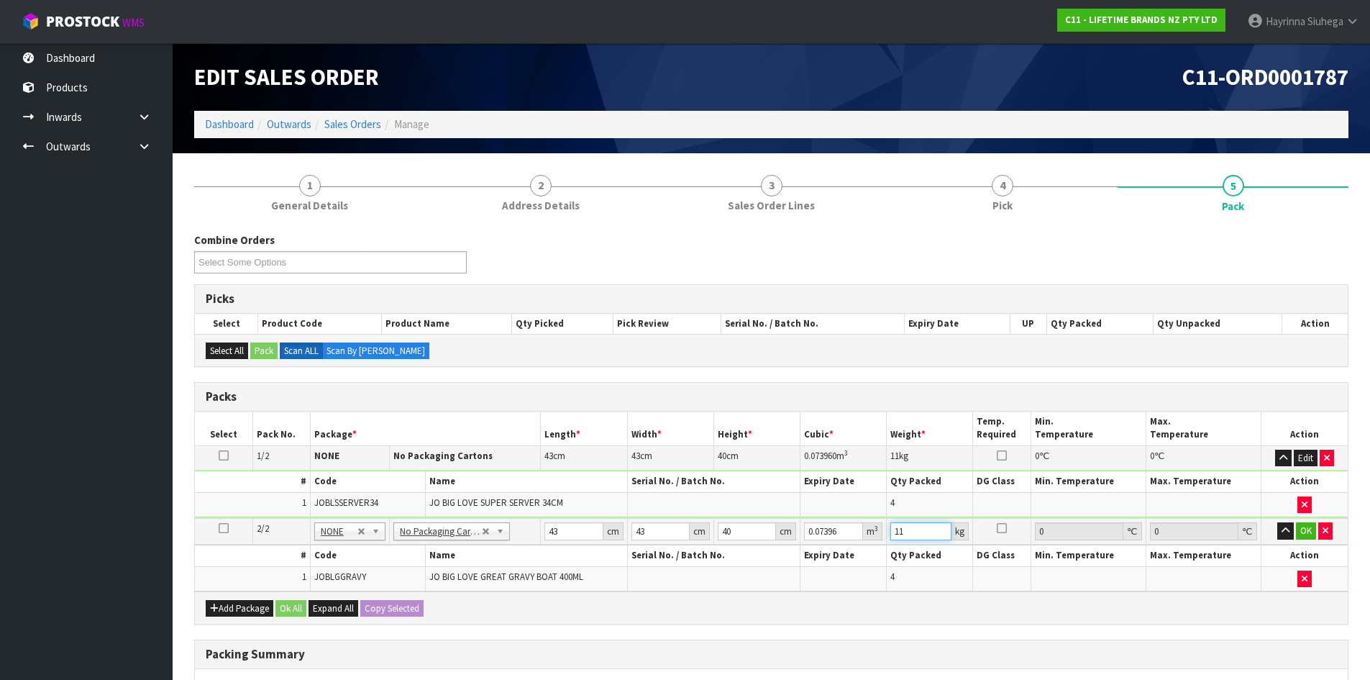
type input "11"
click button "OK" at bounding box center [1306, 530] width 20 height 17
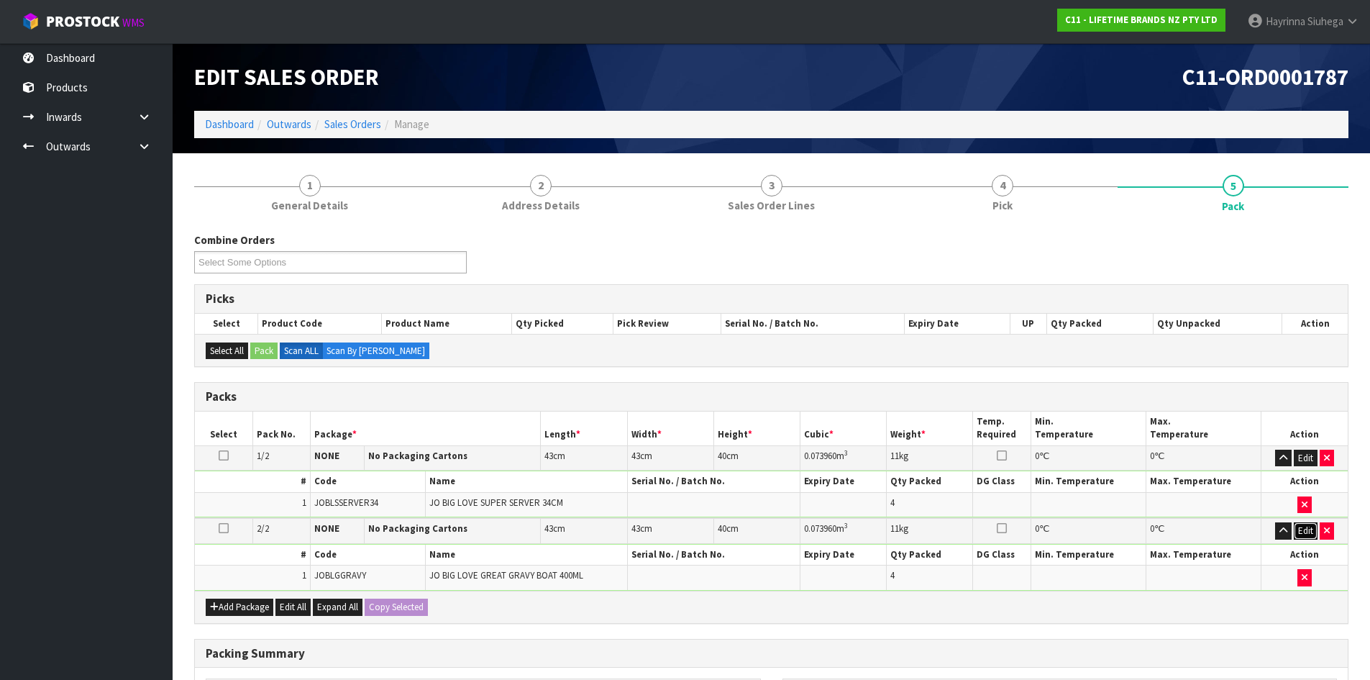
click at [1298, 525] on button "Edit" at bounding box center [1306, 530] width 24 height 17
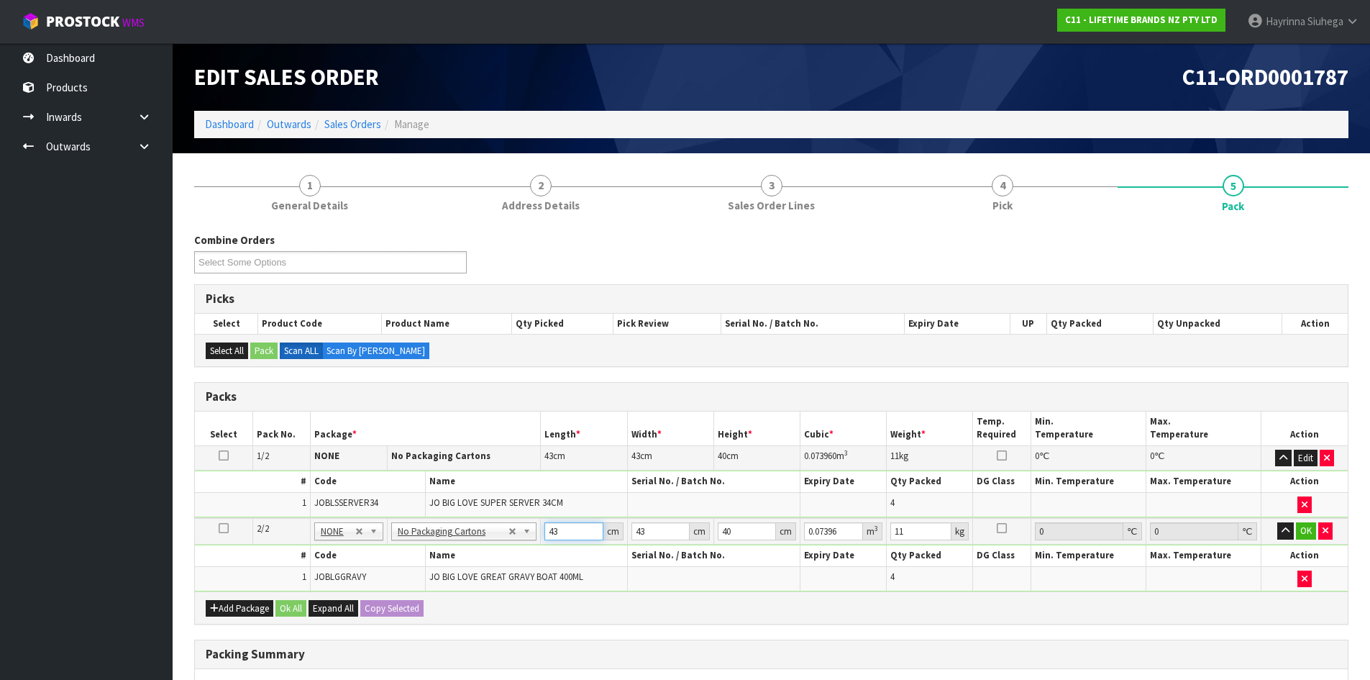
click at [552, 538] on input "43" at bounding box center [574, 531] width 58 height 18
type input "2"
type input "0.00344"
type input "29"
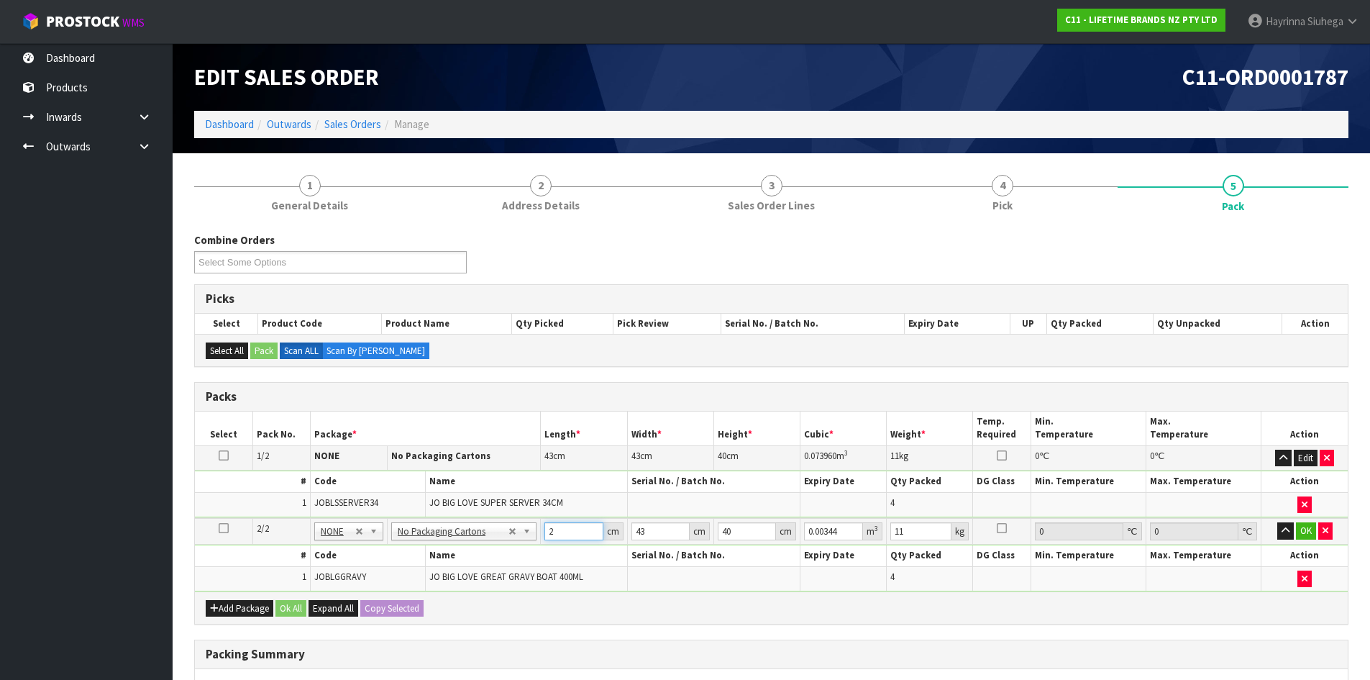
type input "0.04988"
type input "29"
type input "2"
type input "0.00232"
type input "29"
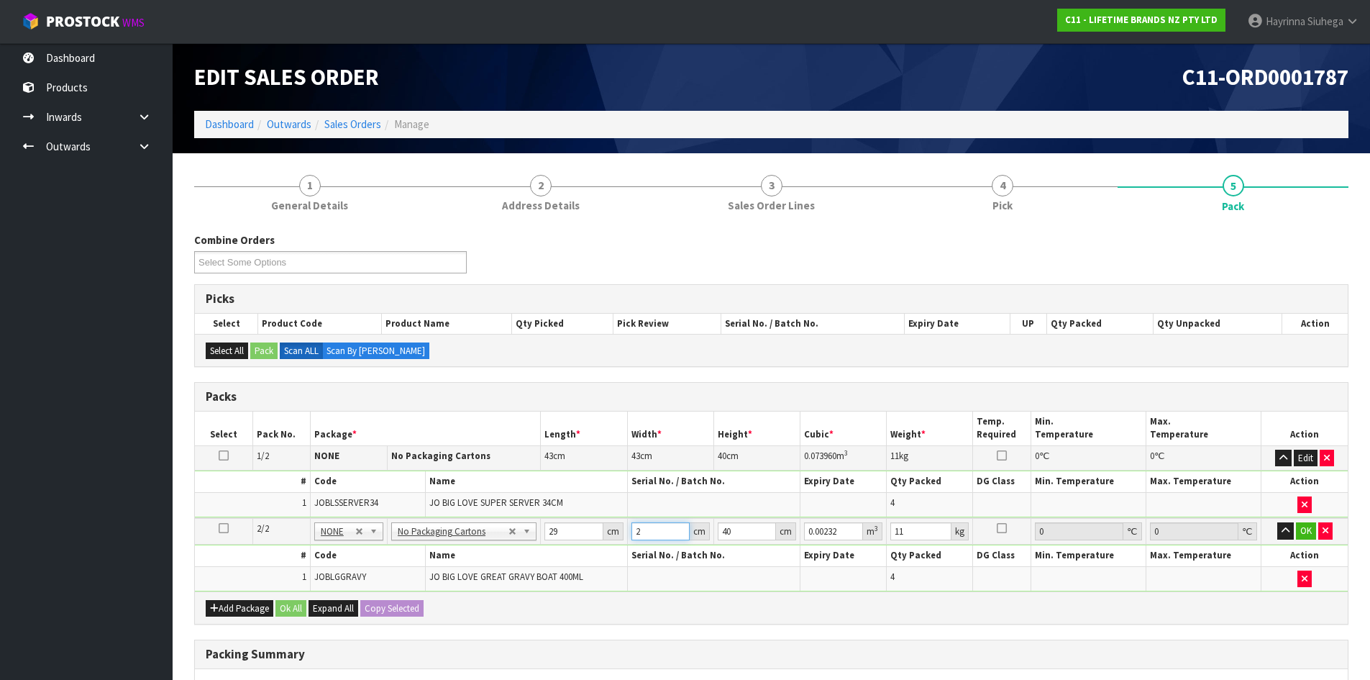
type input "0.03364"
type input "29"
type input "2"
type input "0.001682"
type input "28"
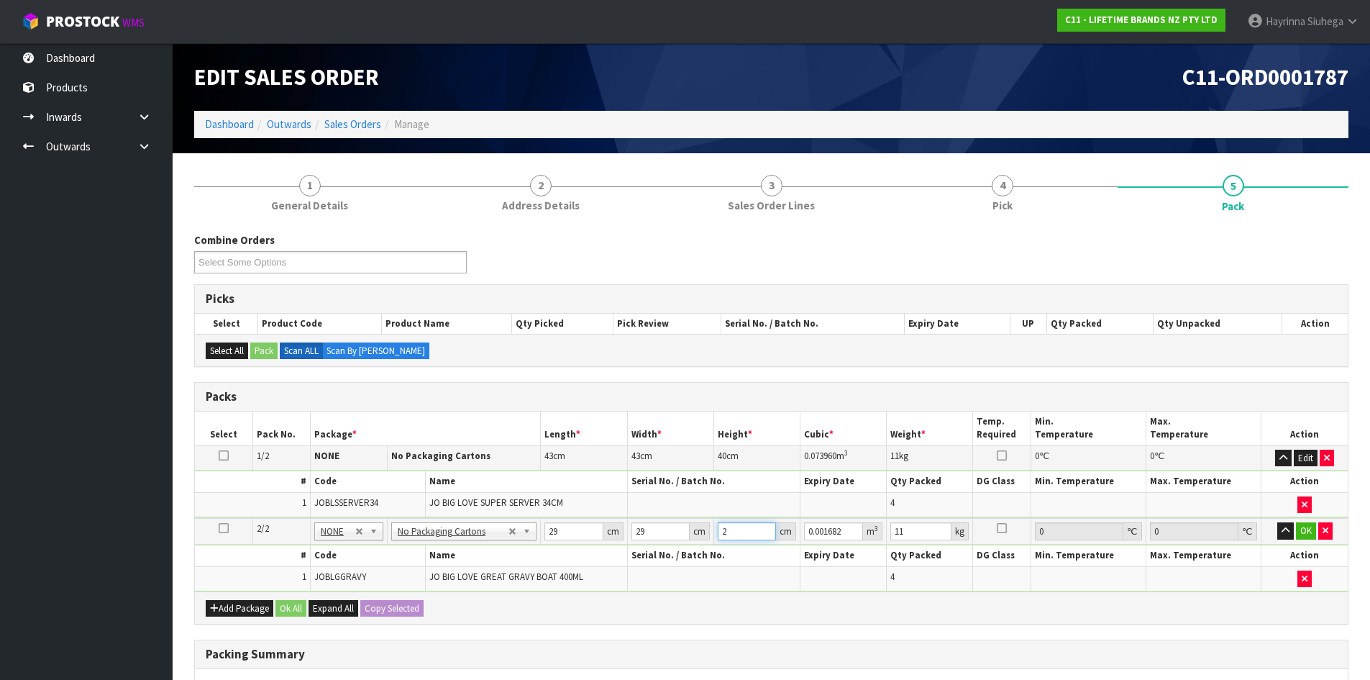
type input "0.023548"
type input "28"
type input "4"
click button "OK" at bounding box center [1306, 530] width 20 height 17
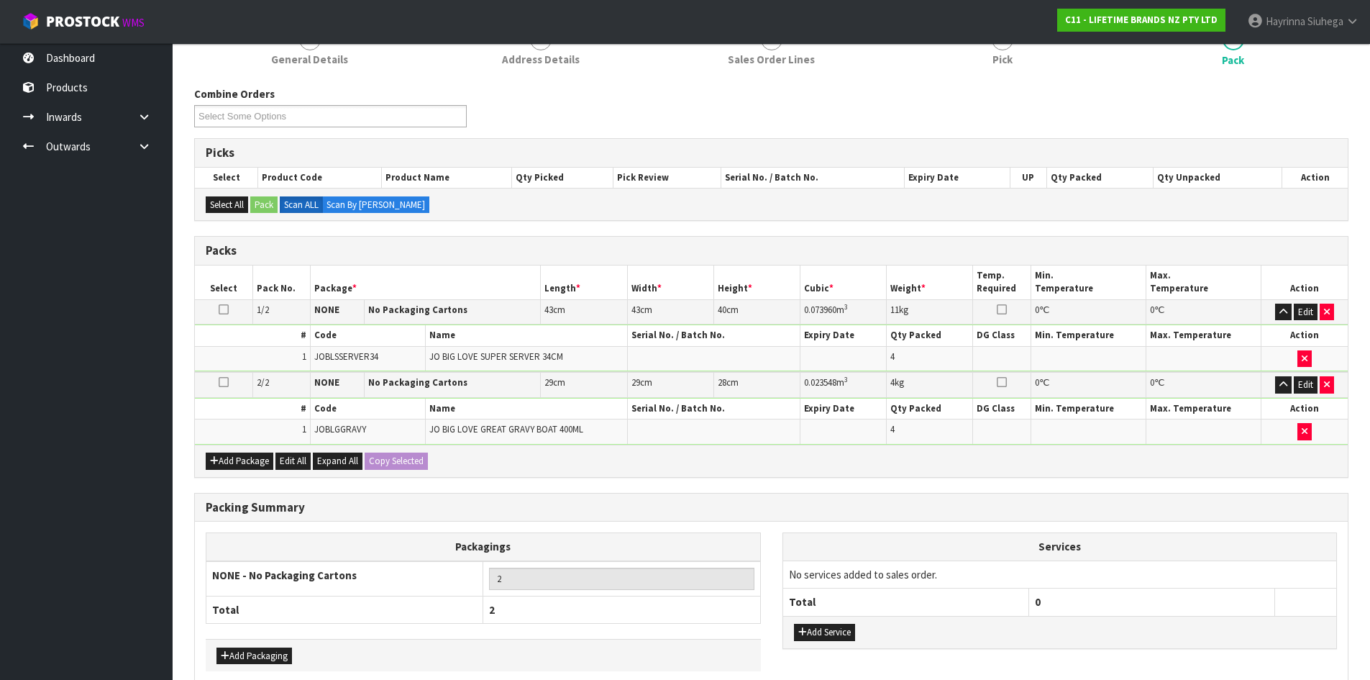
scroll to position [217, 0]
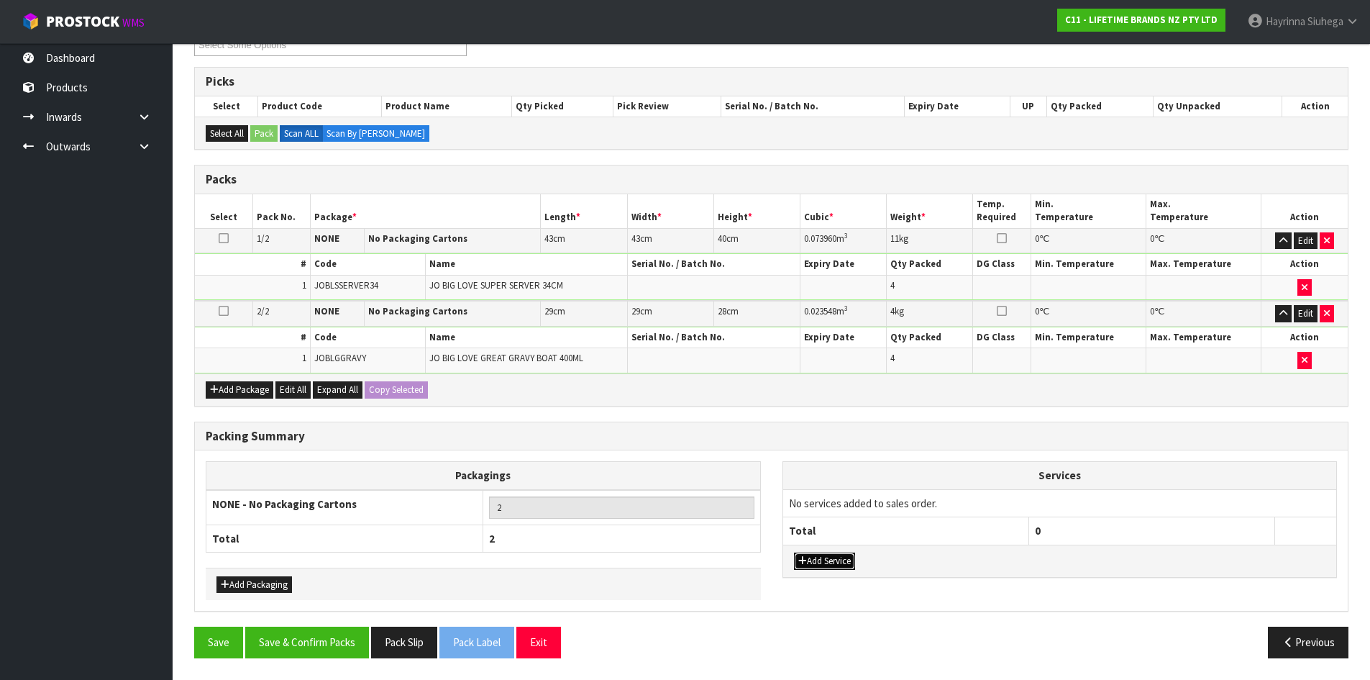
click at [816, 564] on button "Add Service" at bounding box center [824, 560] width 61 height 17
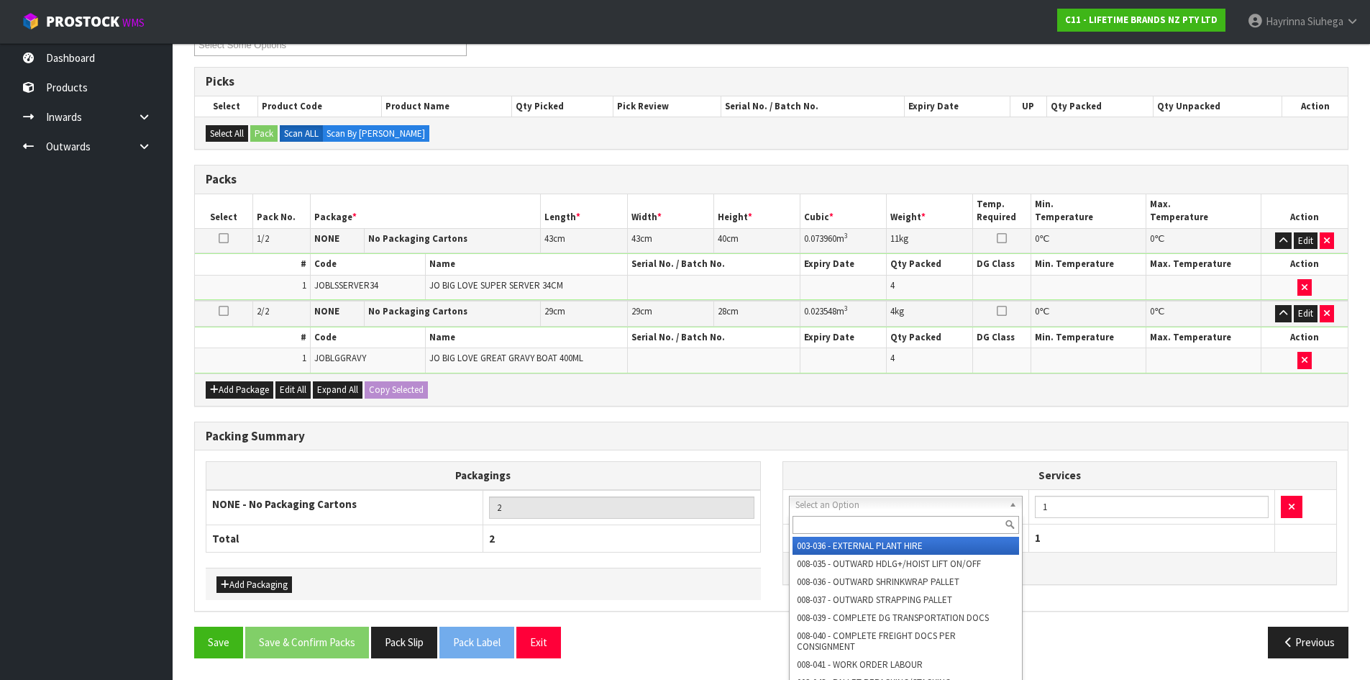
click at [843, 516] on input "text" at bounding box center [906, 525] width 227 height 18
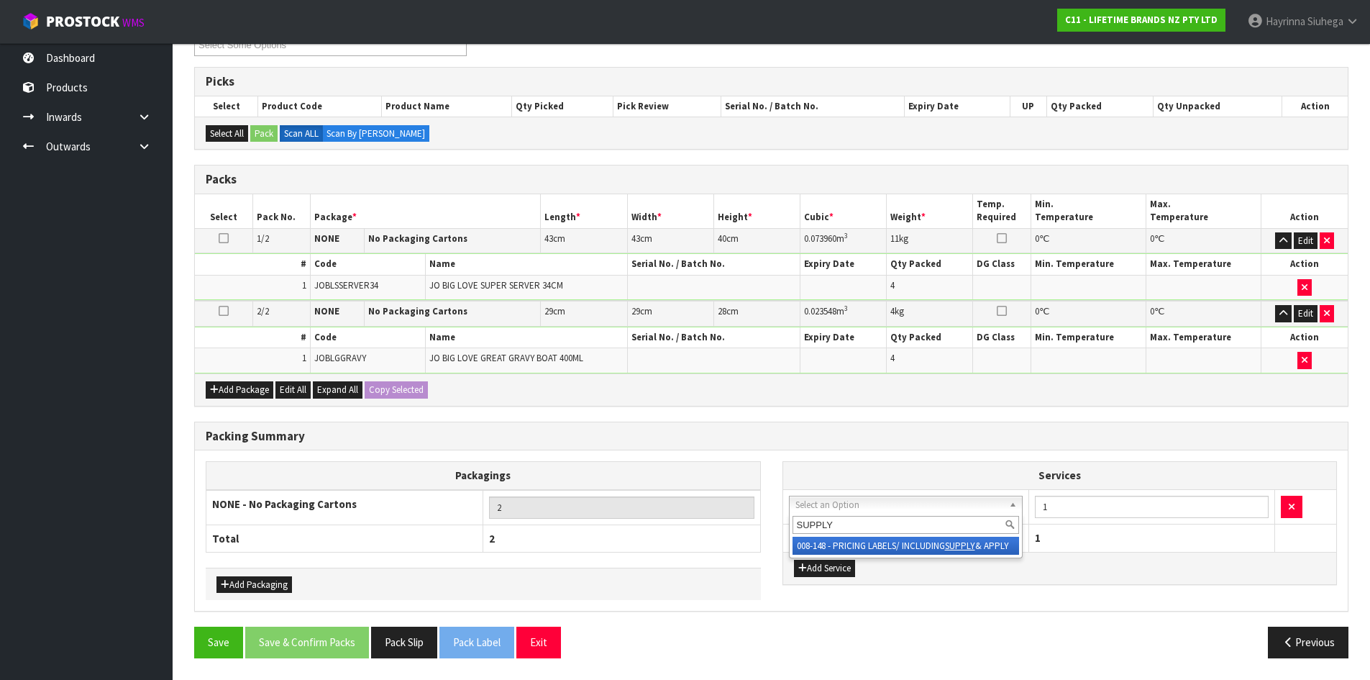
type input "SUPPLY"
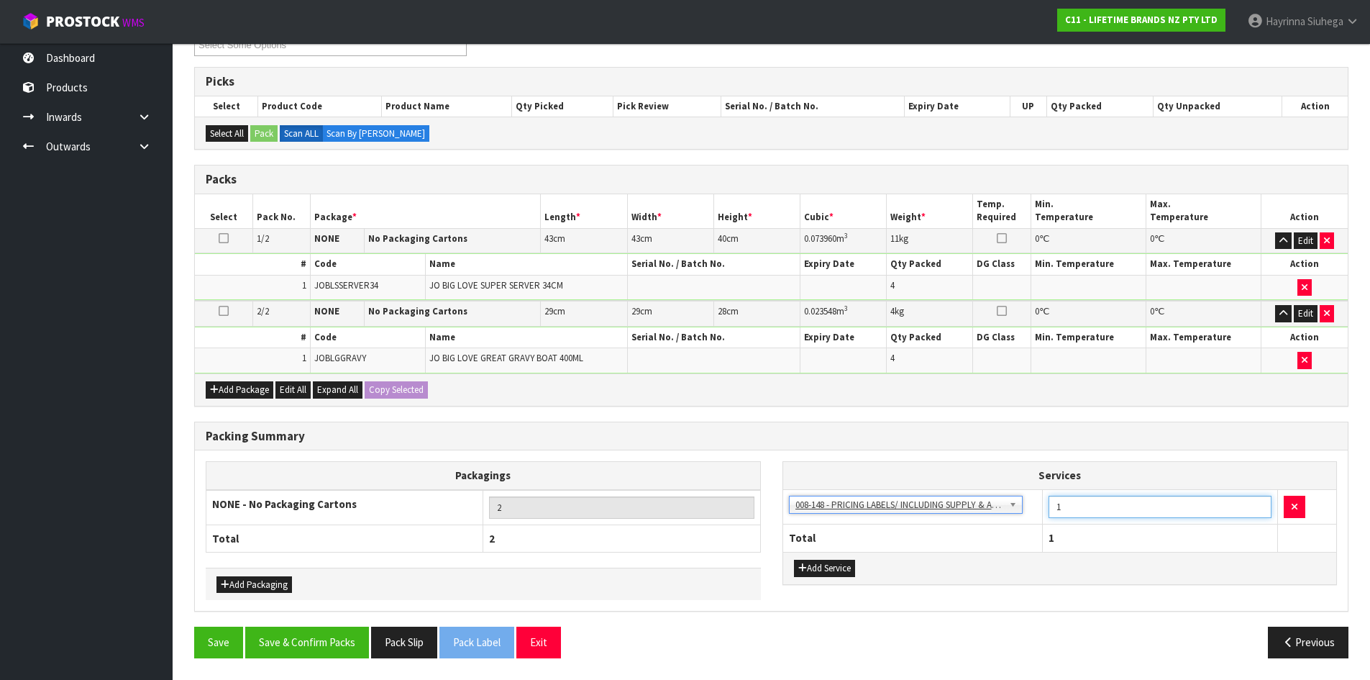
drag, startPoint x: 1101, startPoint y: 511, endPoint x: 960, endPoint y: 513, distance: 140.3
click at [965, 514] on tr "003-036 - EXTERNAL PLANT HIRE 008-035 - OUTWARD HDLG+/HOIST LIFT ON/OFF 008-036…" at bounding box center [1060, 506] width 554 height 35
type input "8"
click at [330, 628] on button "Save & Confirm Packs" at bounding box center [307, 642] width 124 height 31
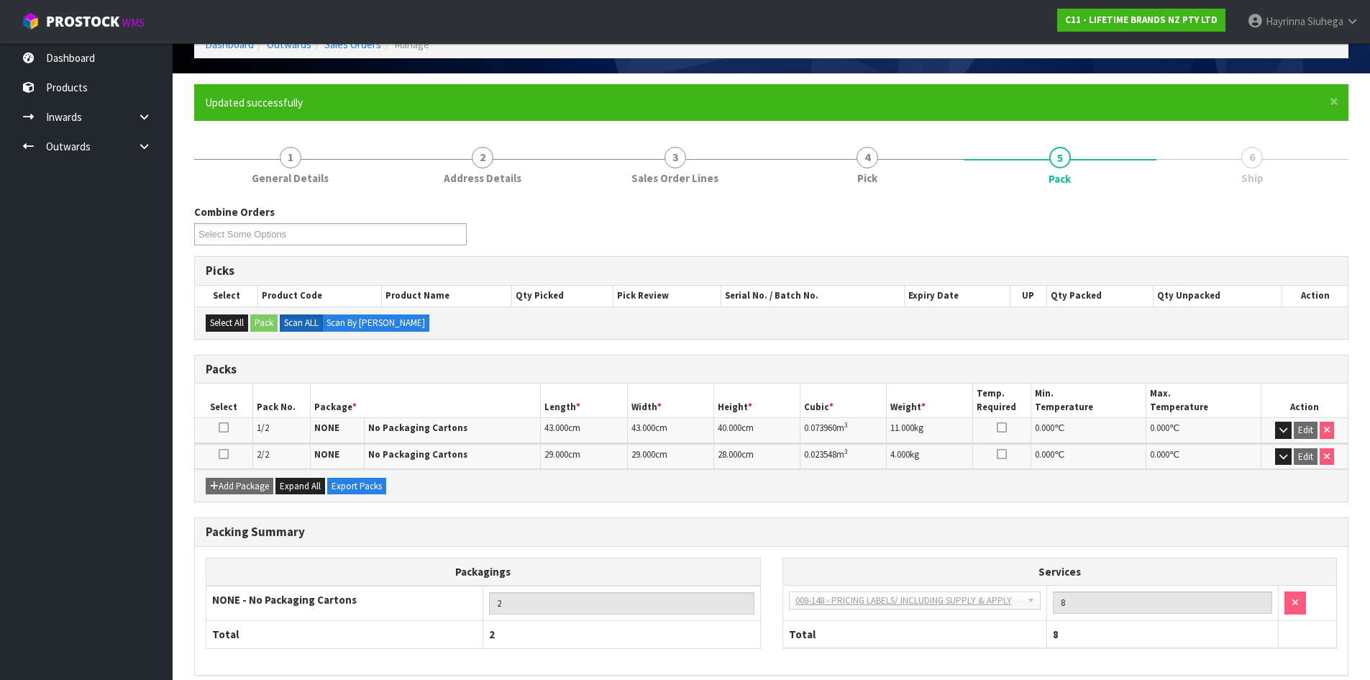
scroll to position [143, 0]
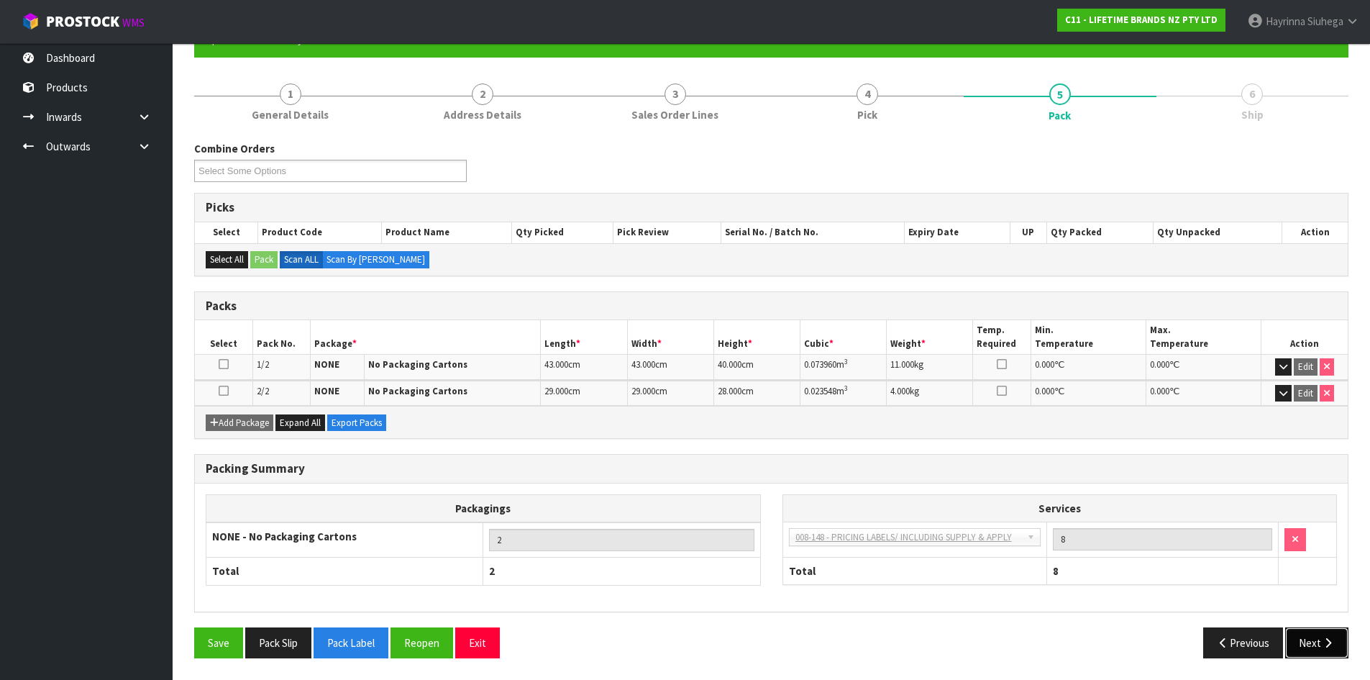
click at [1327, 642] on icon "button" at bounding box center [1328, 642] width 14 height 11
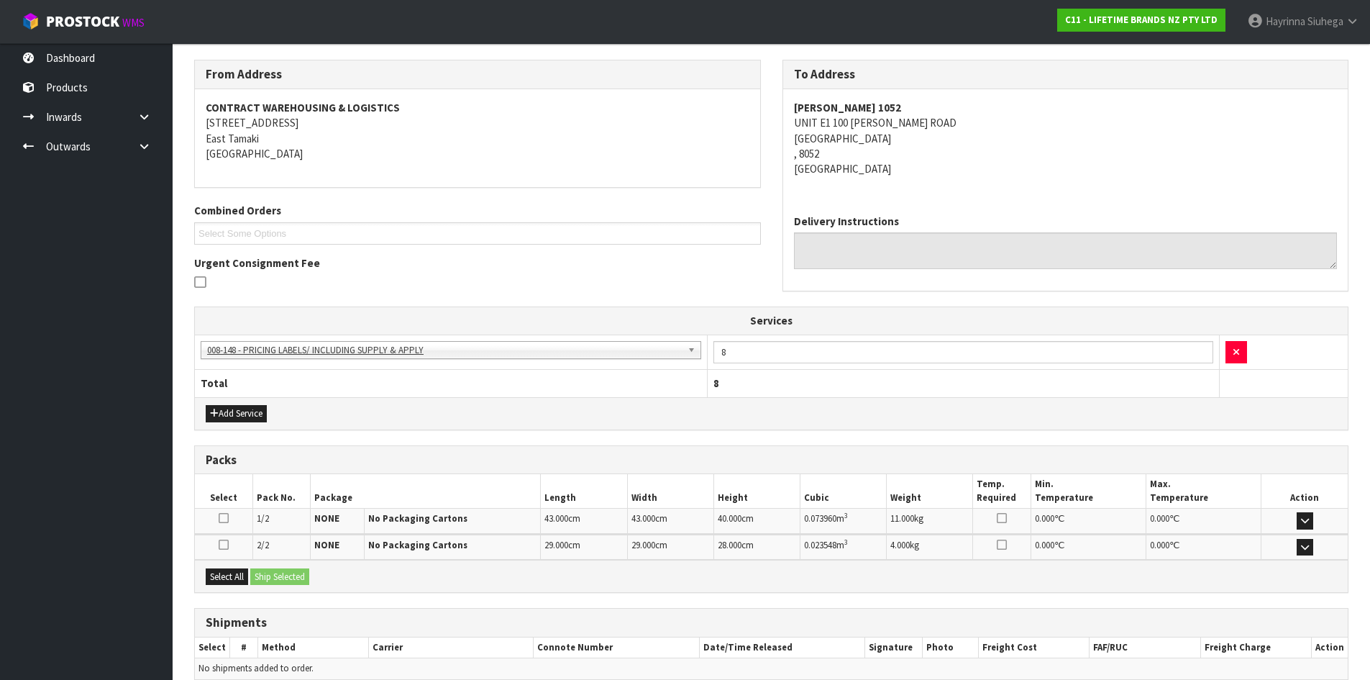
scroll to position [292, 0]
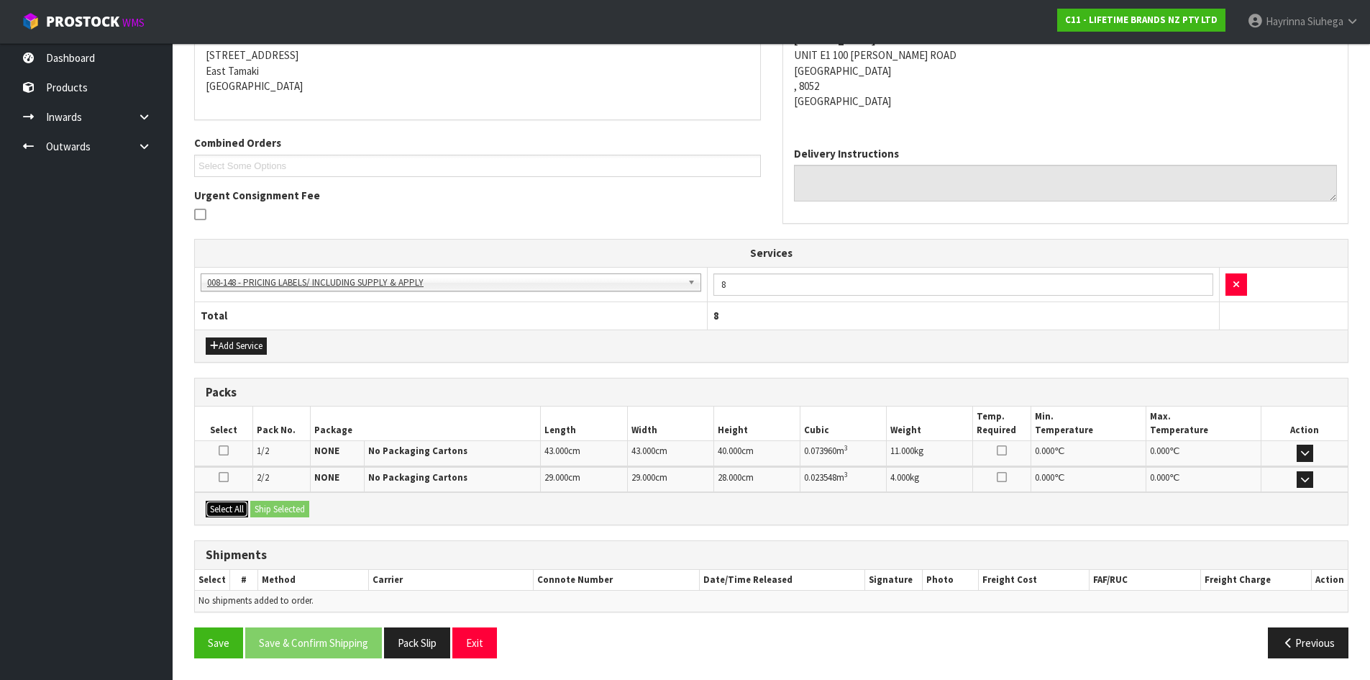
click at [242, 507] on button "Select All" at bounding box center [227, 509] width 42 height 17
click at [251, 506] on div "Select All Ship Selected" at bounding box center [771, 508] width 1153 height 32
click at [278, 503] on button "Ship Selected" at bounding box center [279, 509] width 59 height 17
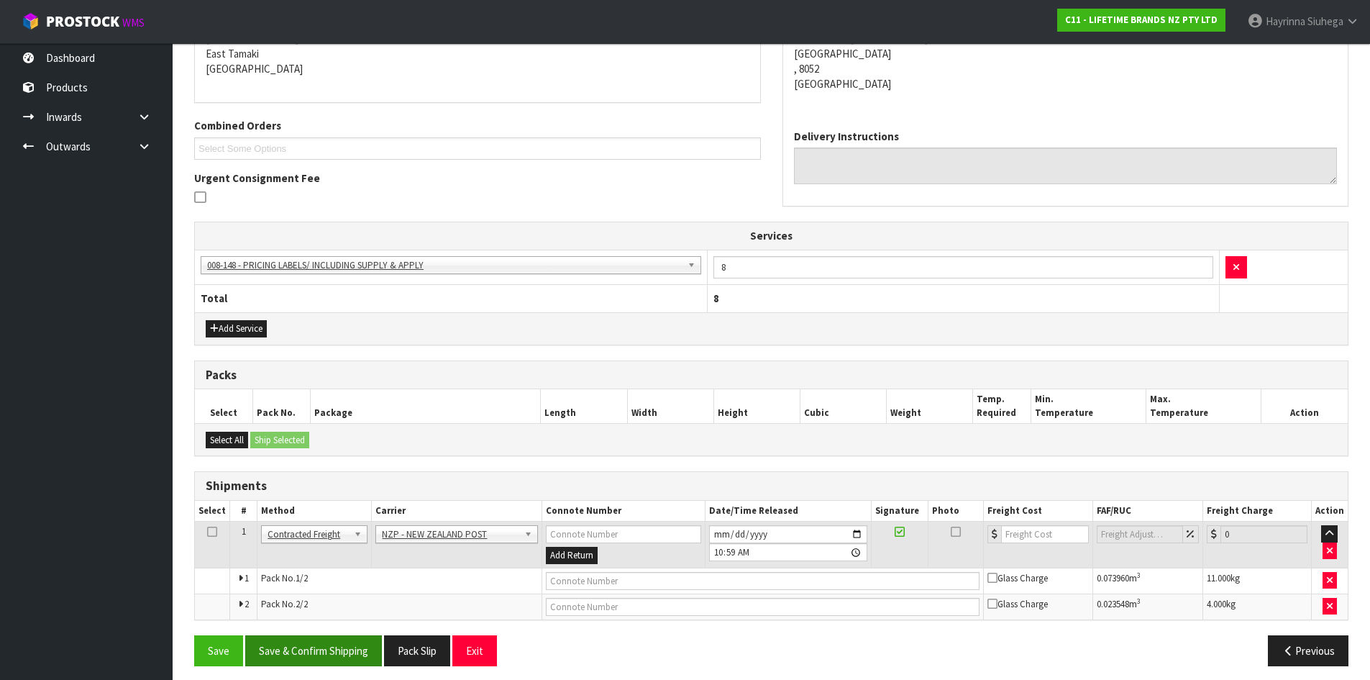
scroll to position [317, 0]
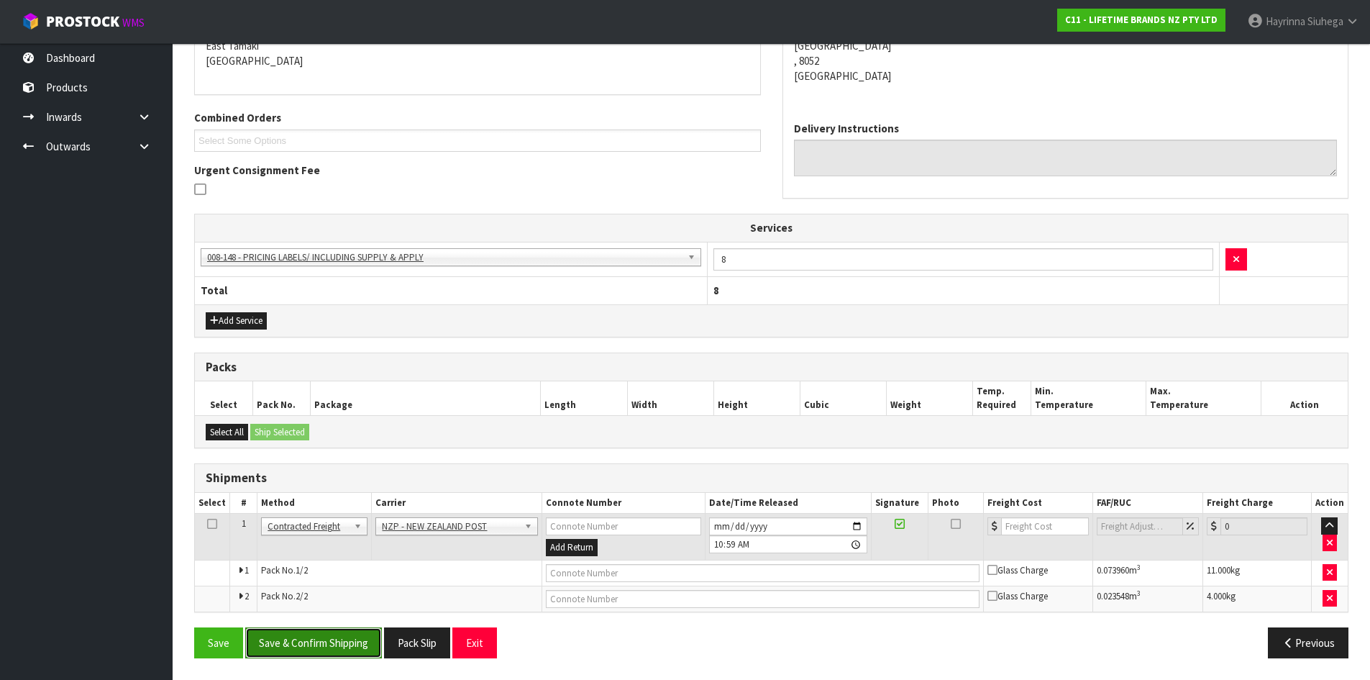
click at [358, 643] on button "Save & Confirm Shipping" at bounding box center [313, 642] width 137 height 31
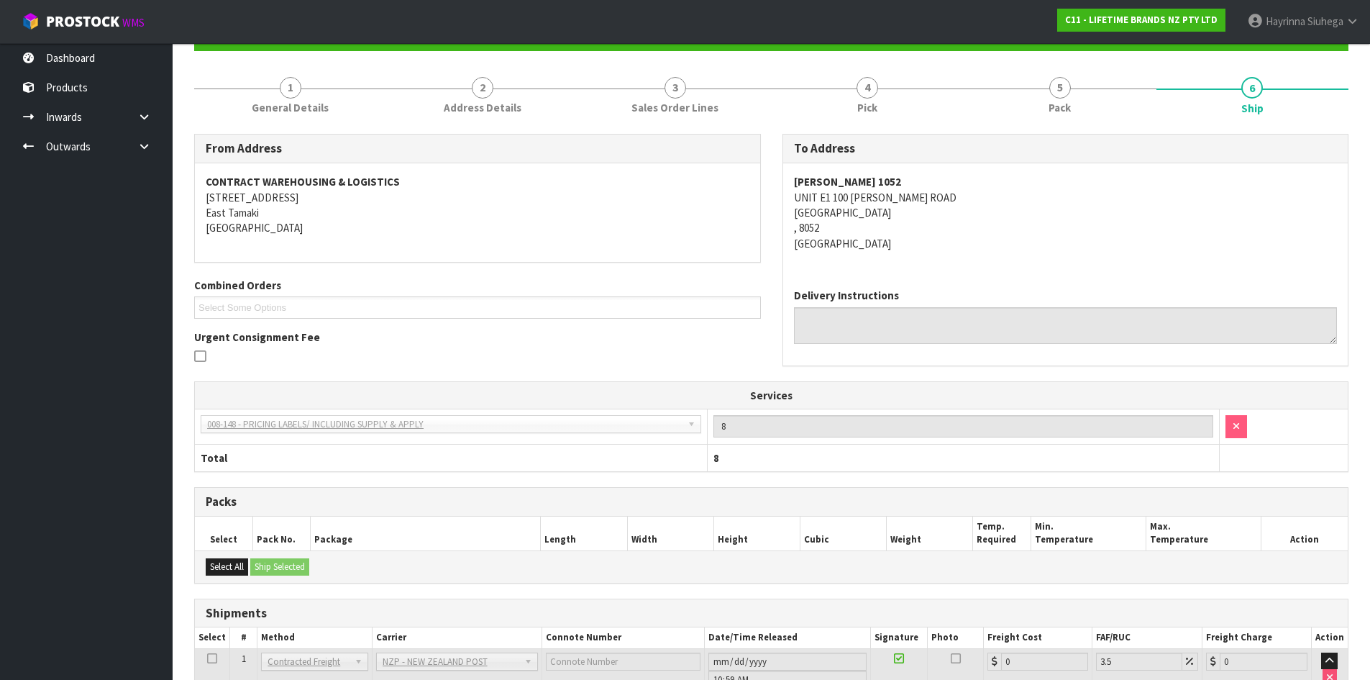
scroll to position [296, 0]
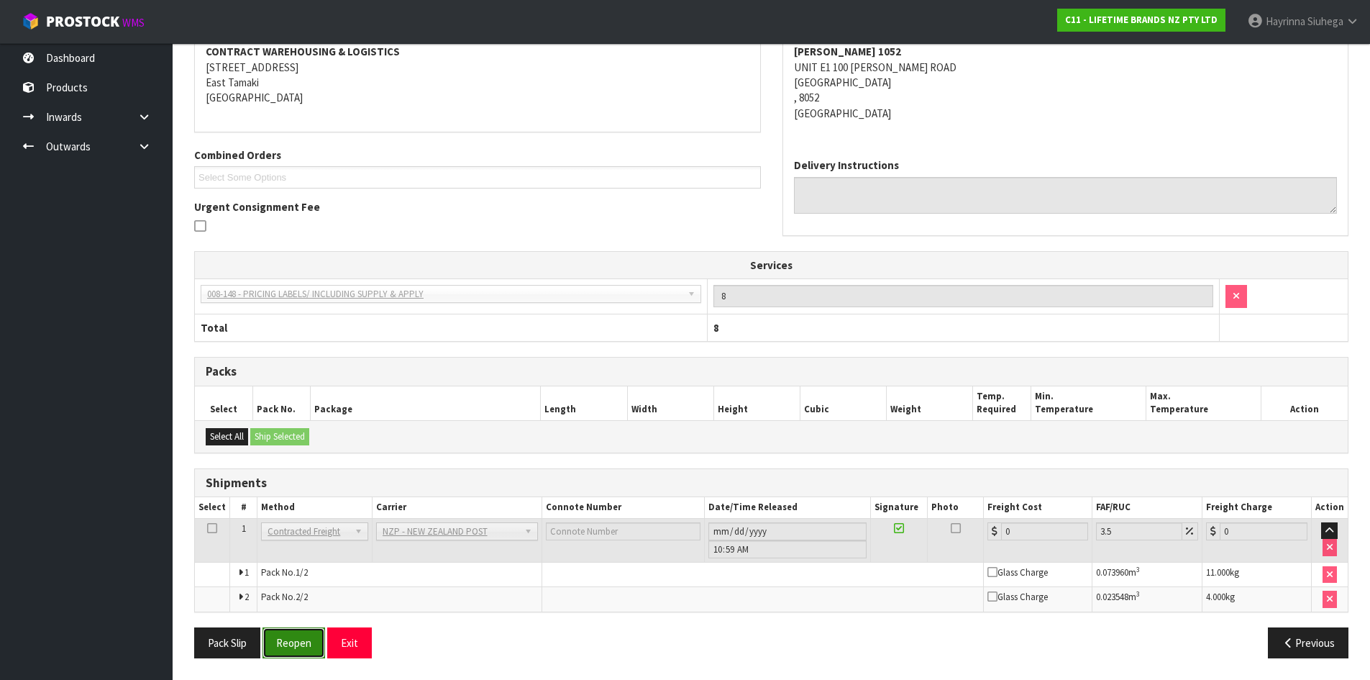
click at [287, 639] on button "Reopen" at bounding box center [294, 642] width 63 height 31
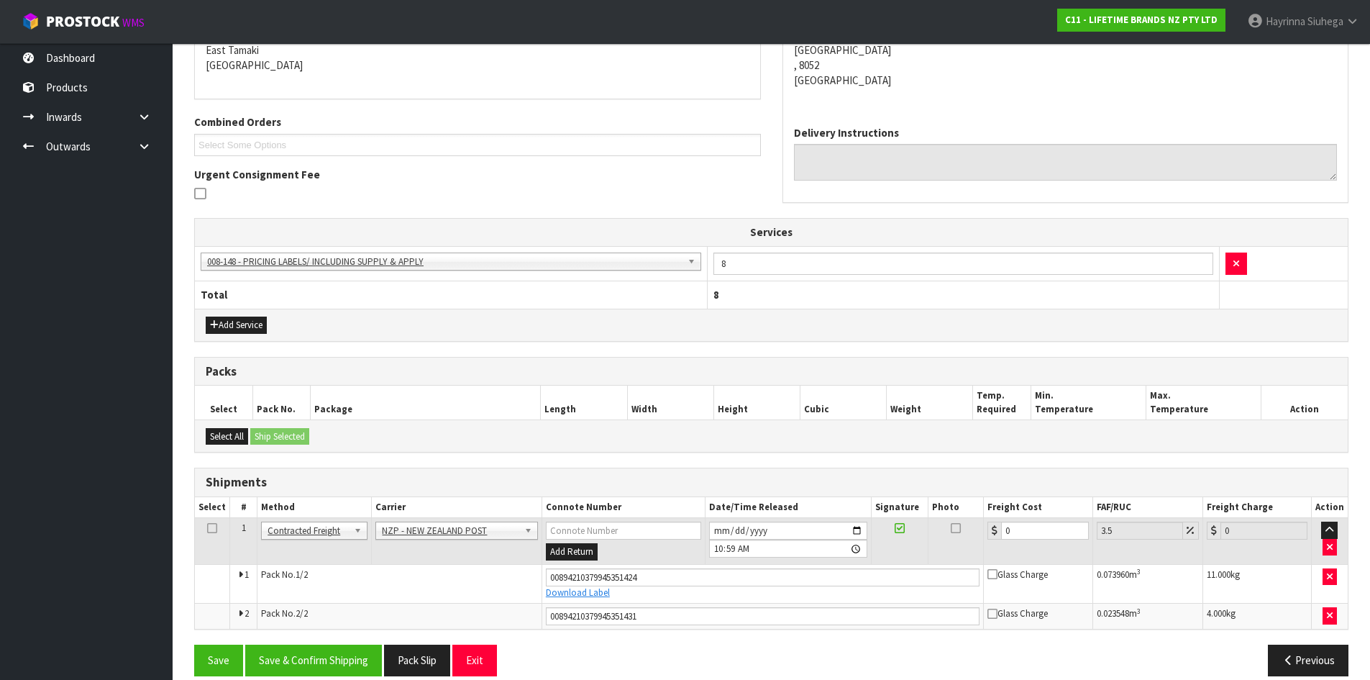
scroll to position [331, 0]
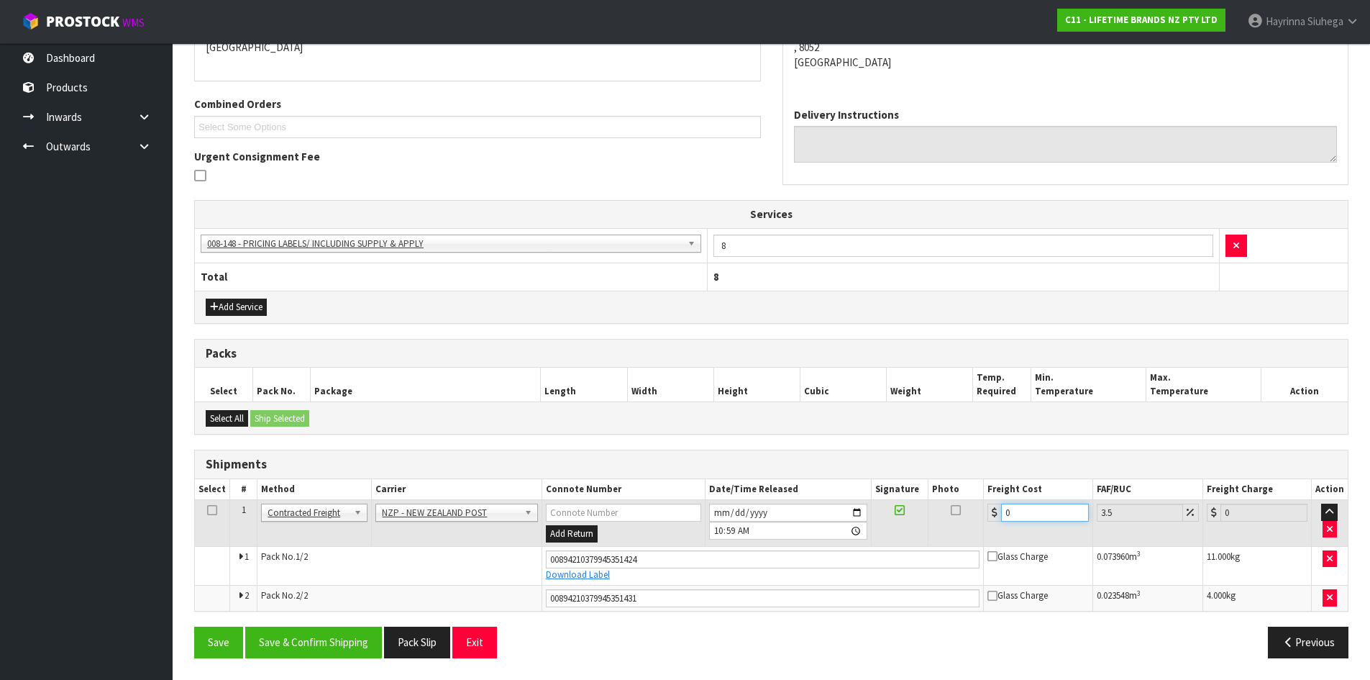
drag, startPoint x: 1032, startPoint y: 512, endPoint x: 555, endPoint y: 504, distance: 476.3
click at [597, 509] on tr "1 Client Local Pickup Customer Local Pickup Company Freight Contracted Freight …" at bounding box center [771, 523] width 1153 height 47
type input "3"
type input "3.1"
type input "31"
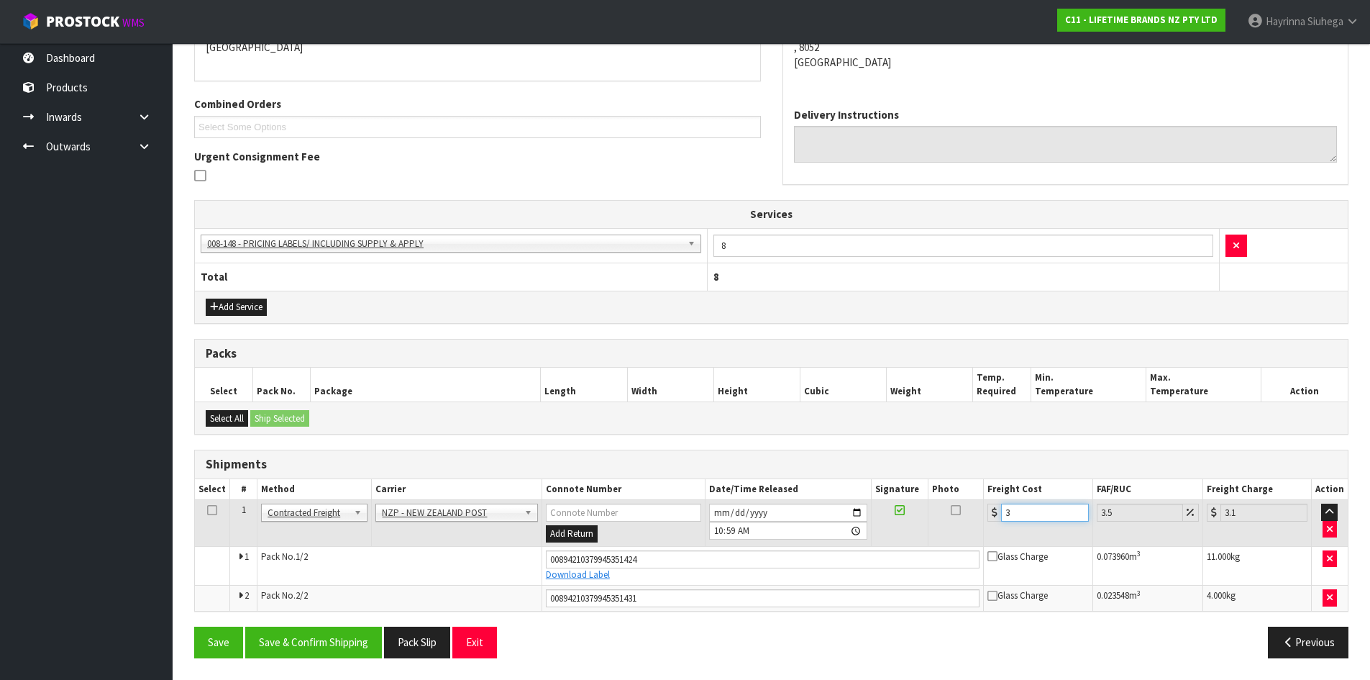
type input "32.09"
type input "31.5"
type input "32.6"
type input "31.55"
type input "32.65"
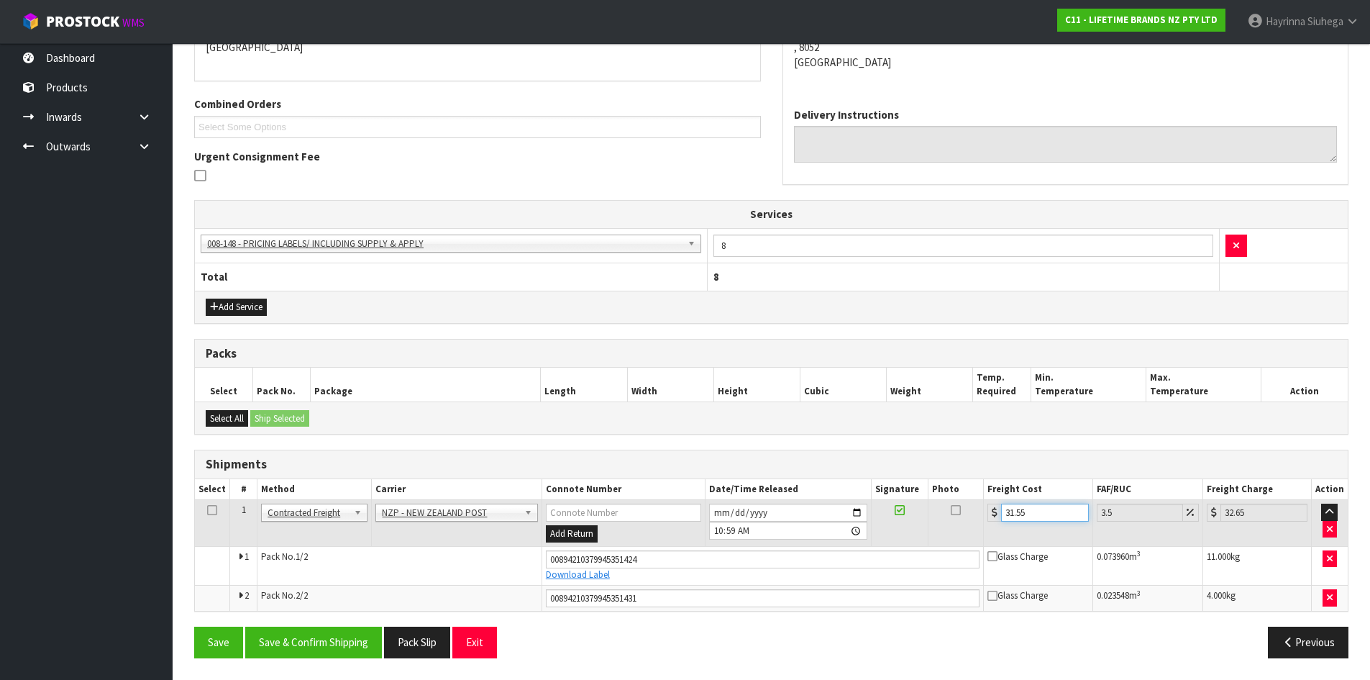
type input "31.55"
click at [194, 627] on button "Save" at bounding box center [218, 642] width 49 height 31
click at [331, 647] on button "Save & Confirm Shipping" at bounding box center [313, 642] width 137 height 31
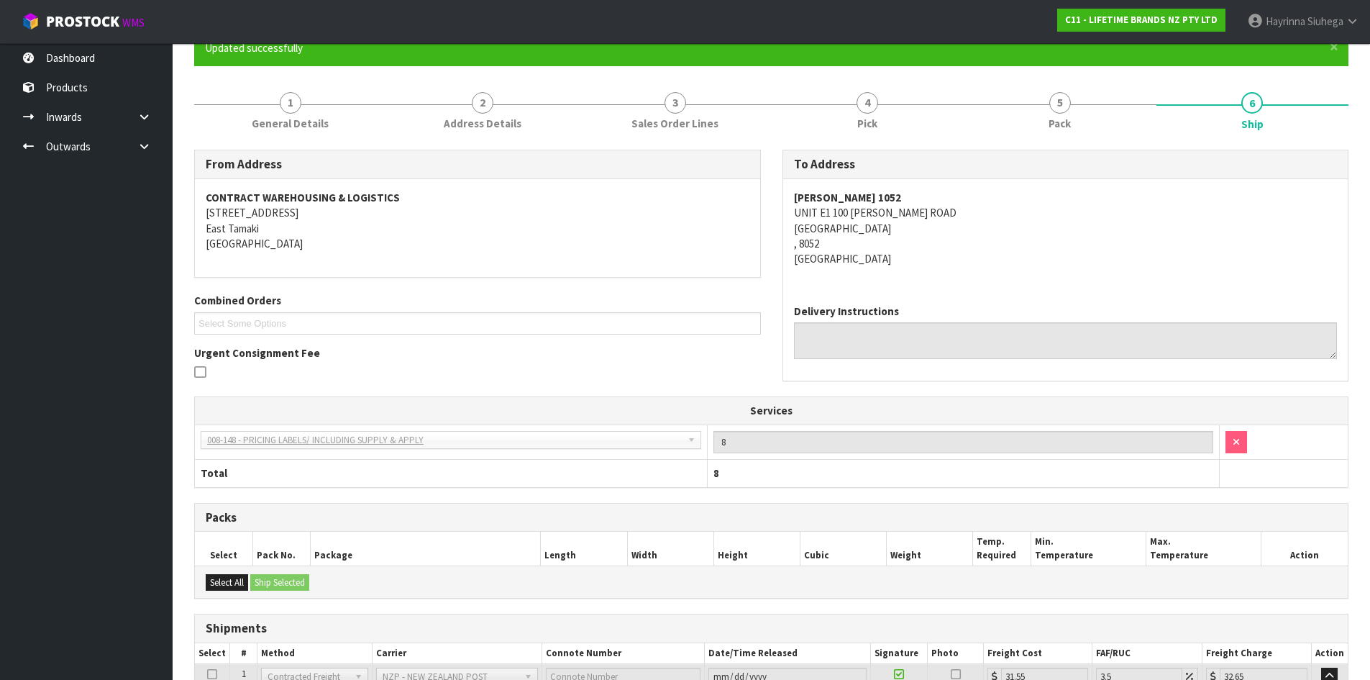
scroll to position [0, 0]
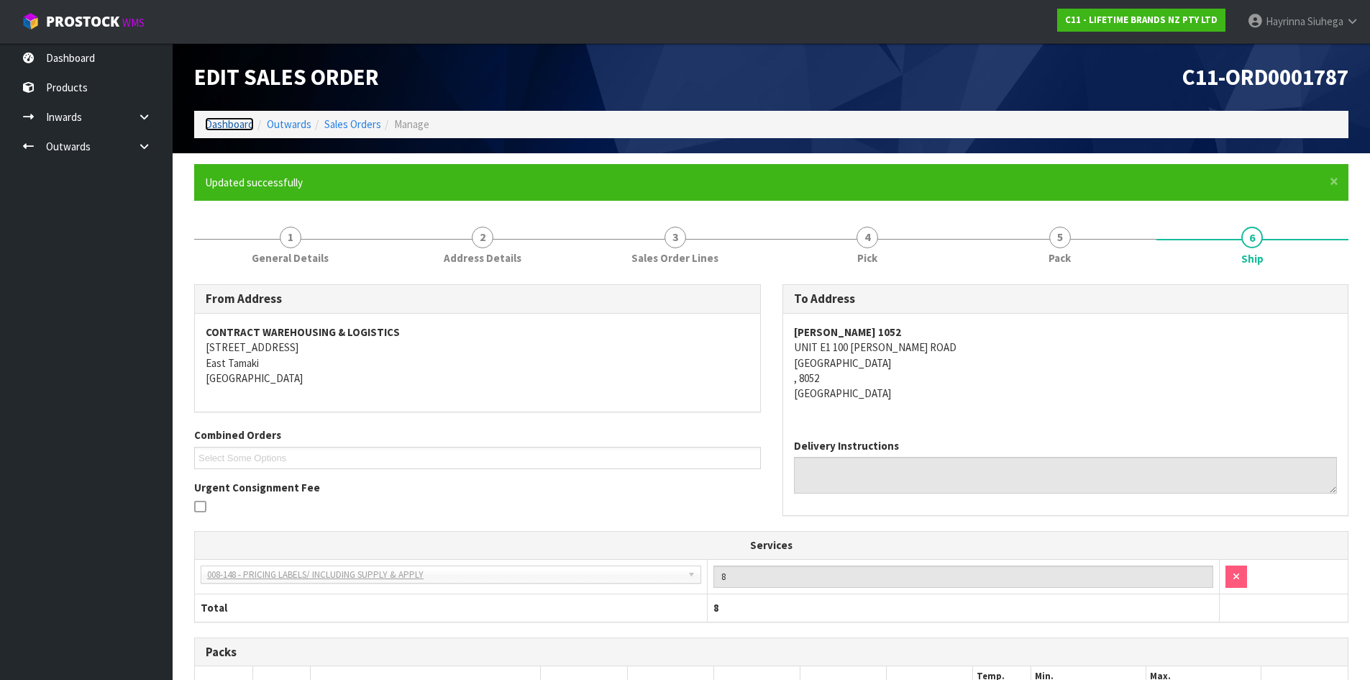
click at [219, 124] on link "Dashboard" at bounding box center [229, 124] width 49 height 14
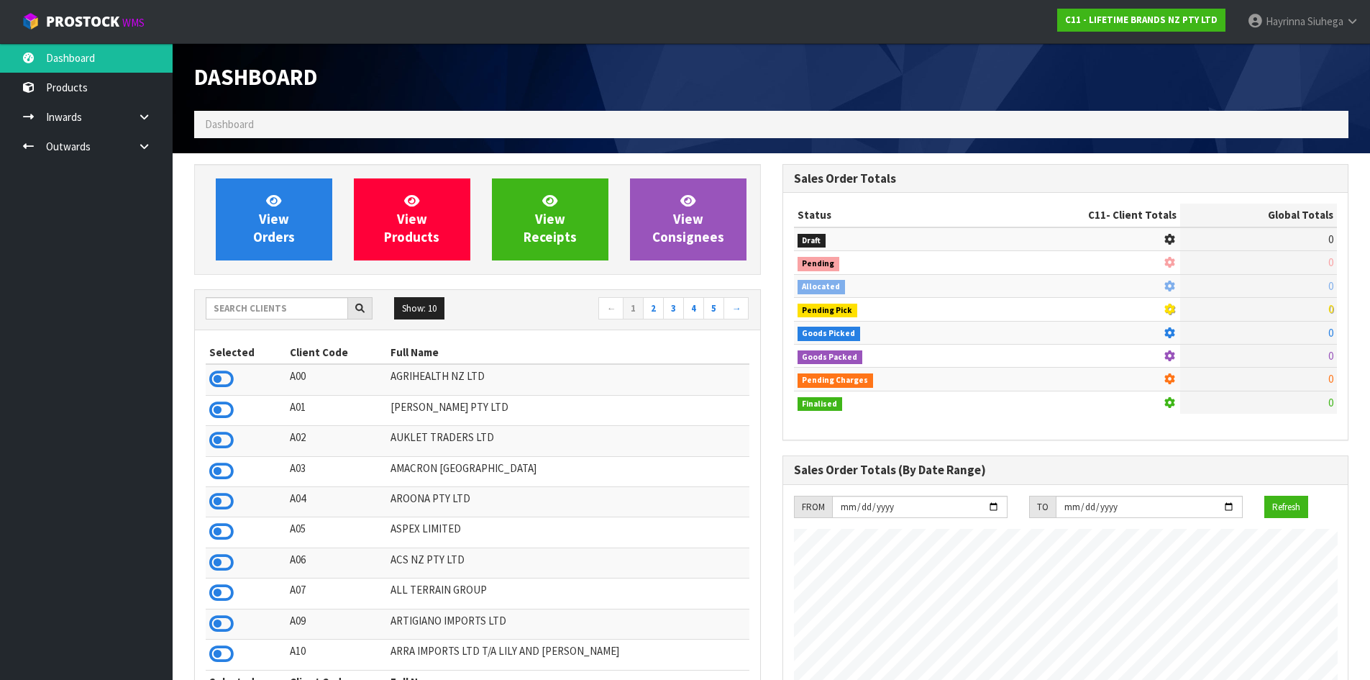
scroll to position [1090, 588]
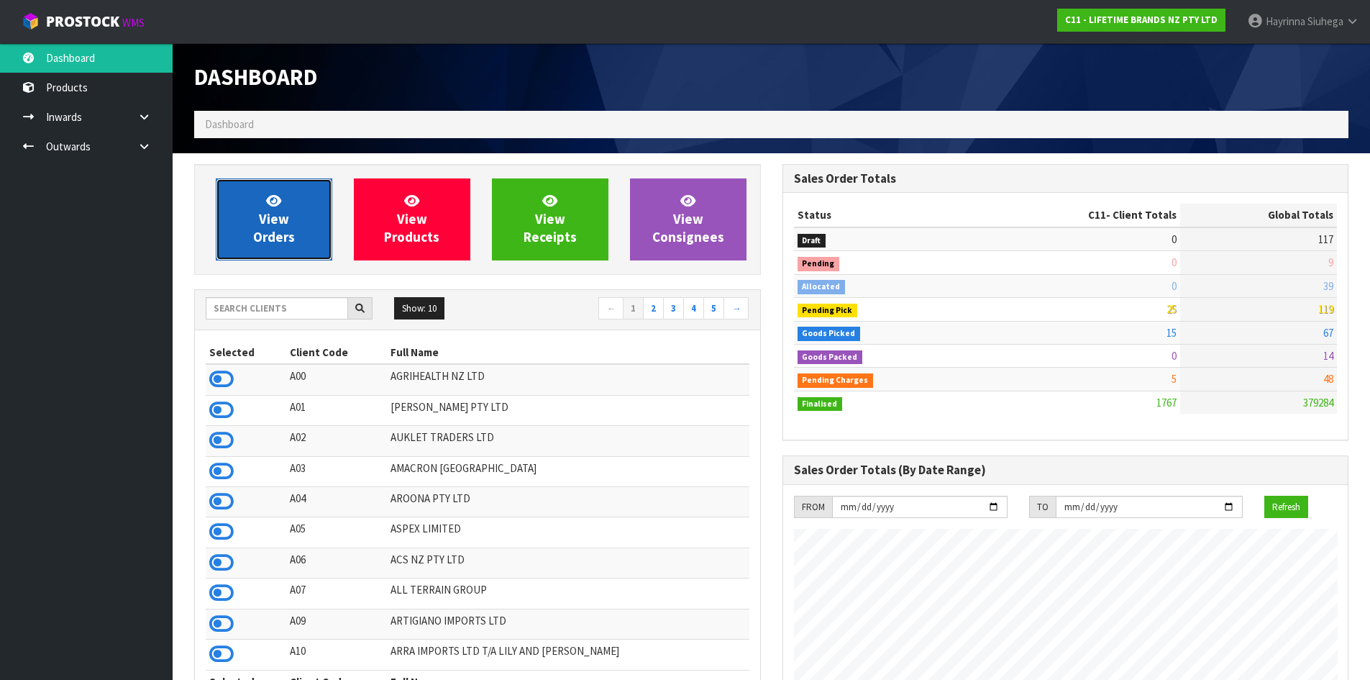
click at [263, 215] on span "View Orders" at bounding box center [274, 219] width 42 height 54
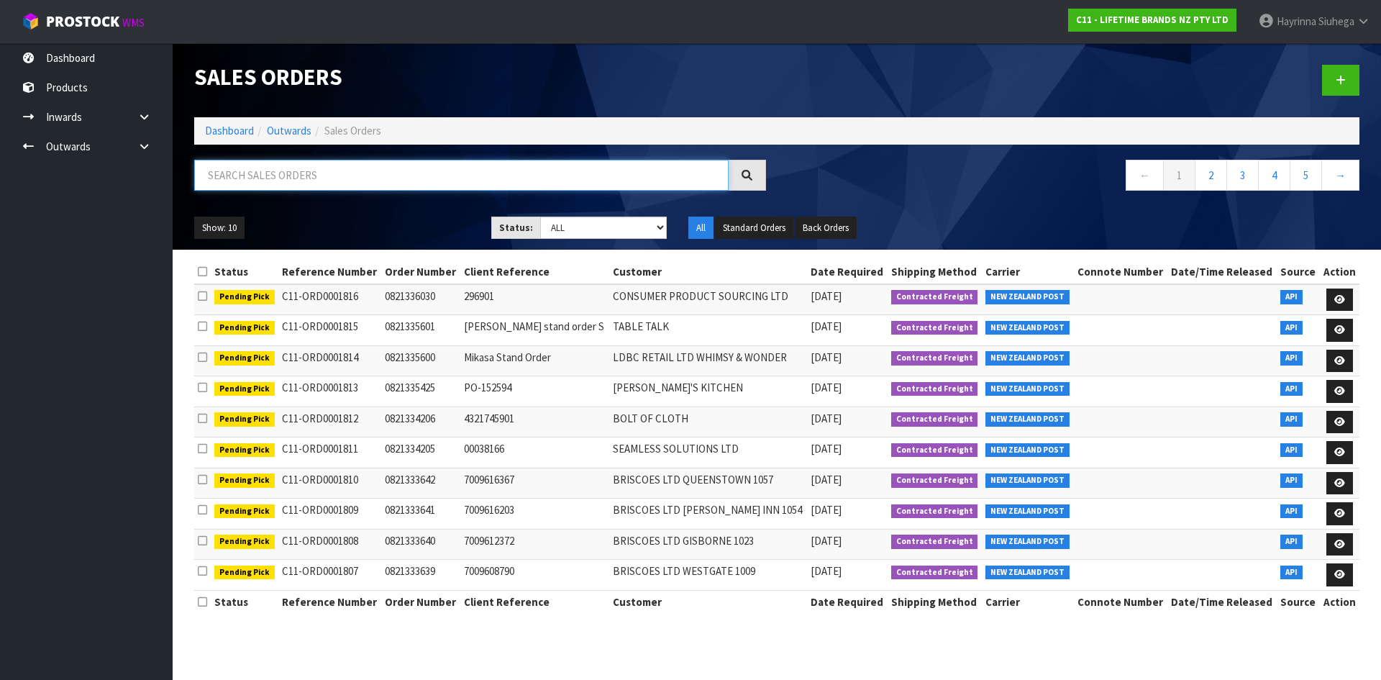
drag, startPoint x: 318, startPoint y: 177, endPoint x: 315, endPoint y: 168, distance: 9.1
click at [317, 176] on input "text" at bounding box center [461, 175] width 534 height 31
type input "JOB-0410336"
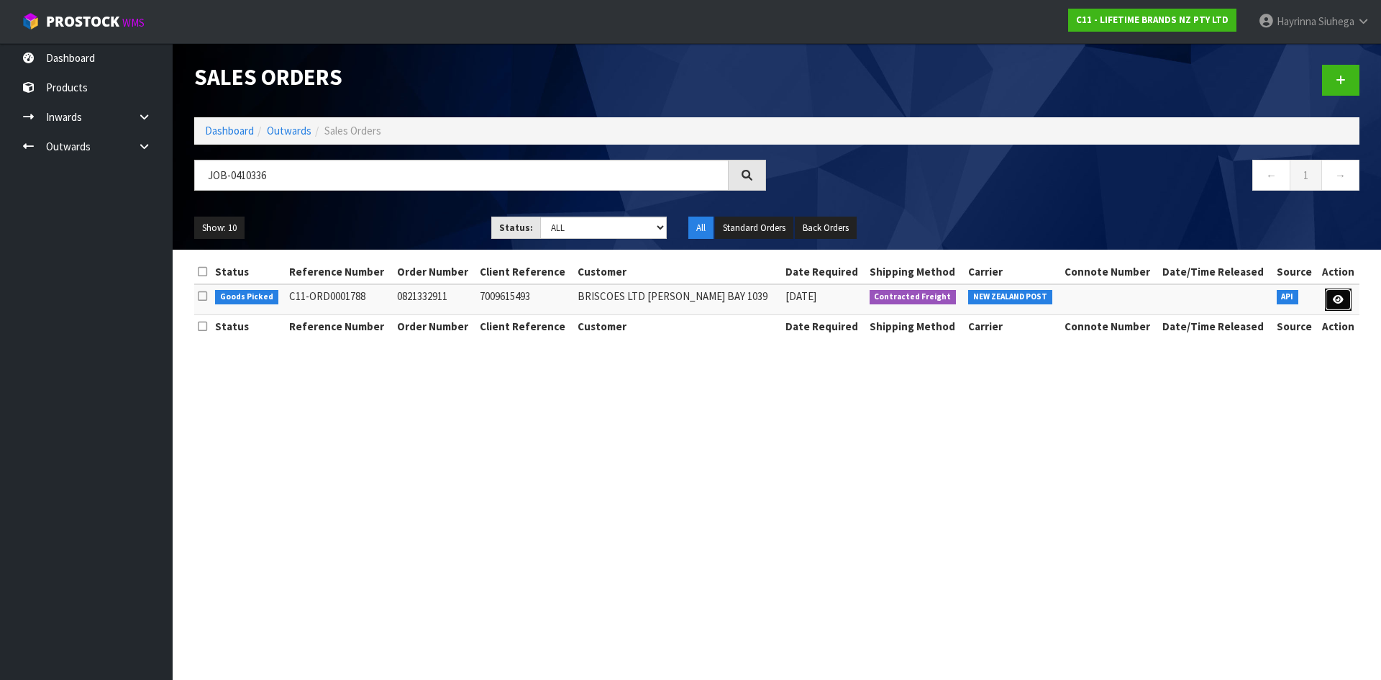
click at [1339, 302] on icon at bounding box center [1338, 299] width 11 height 9
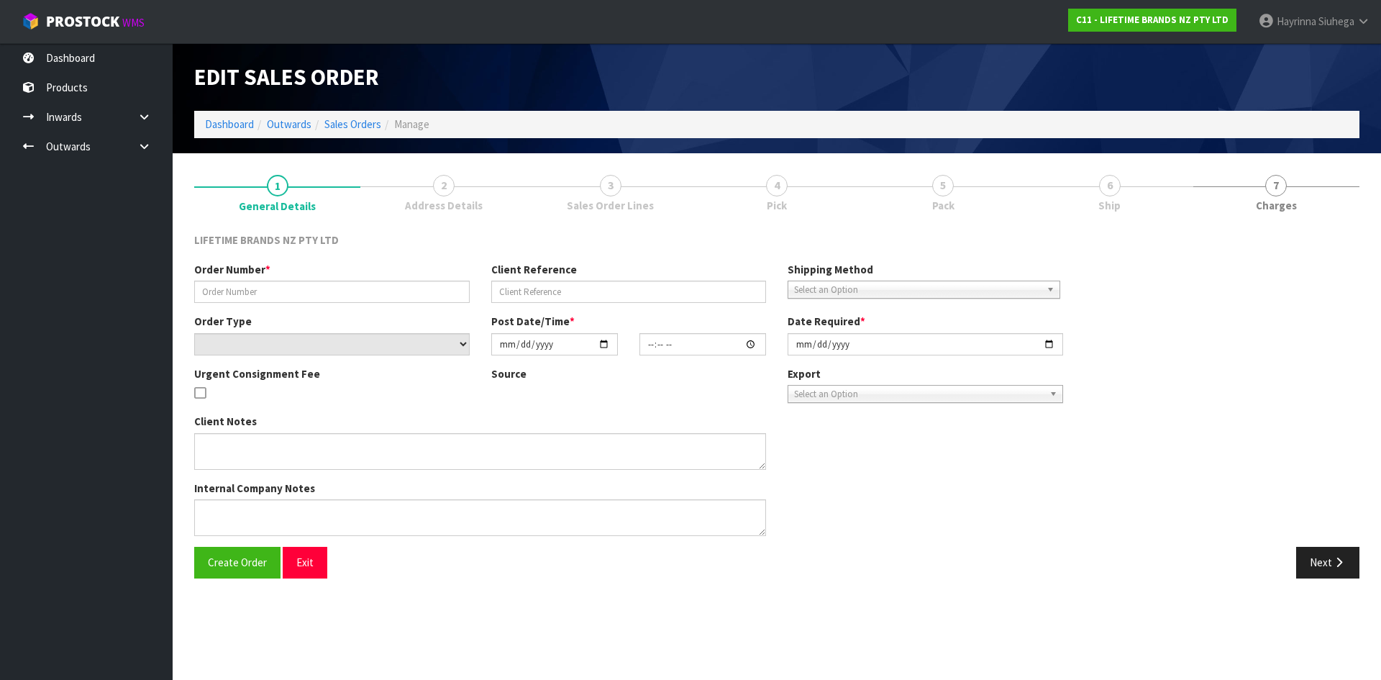
type input "0821332911"
type input "7009615493"
select select "number:0"
type input "[DATE]"
type input "11:23:47.000"
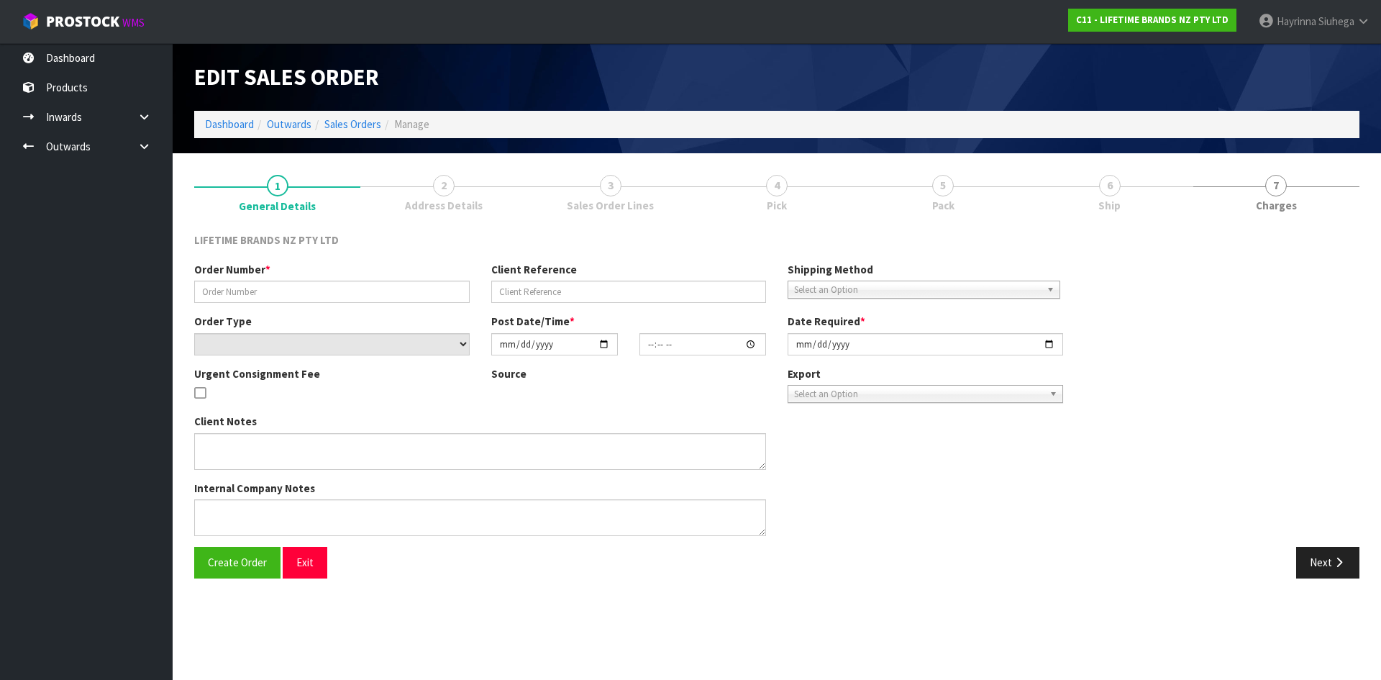
type input "[DATE]"
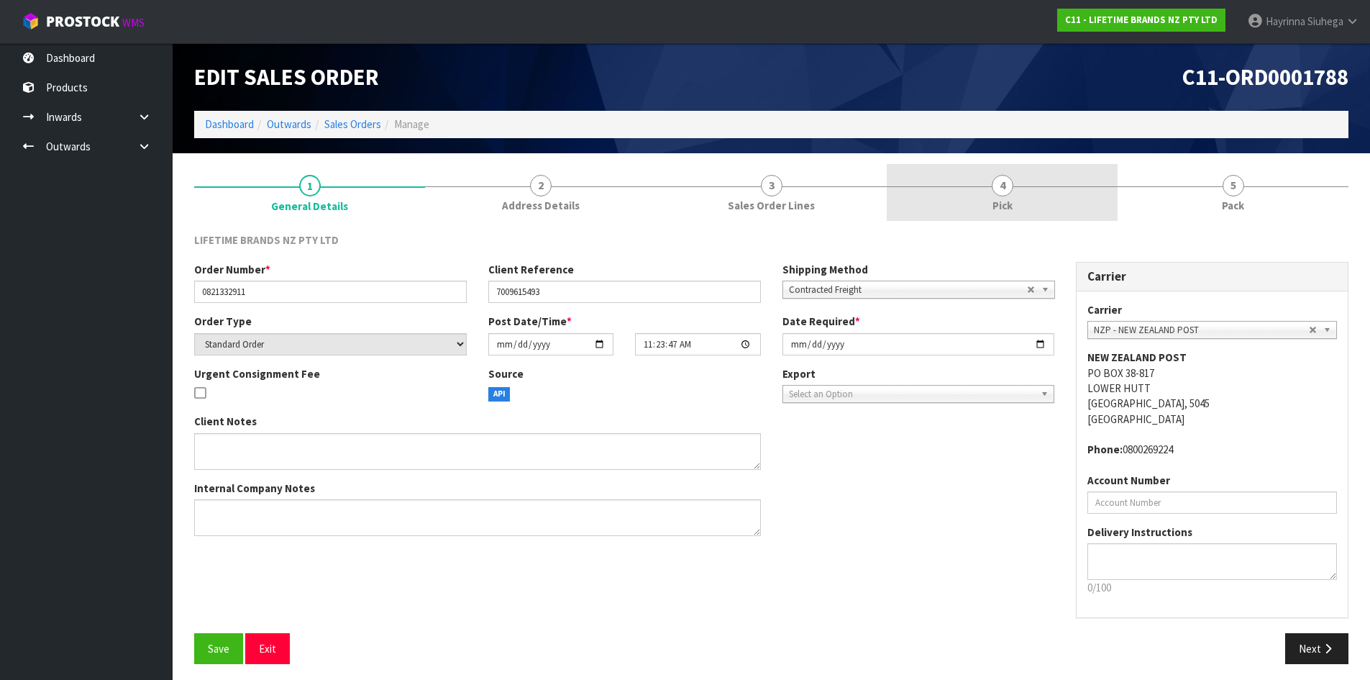
click at [1078, 206] on link "4 Pick" at bounding box center [1002, 192] width 231 height 57
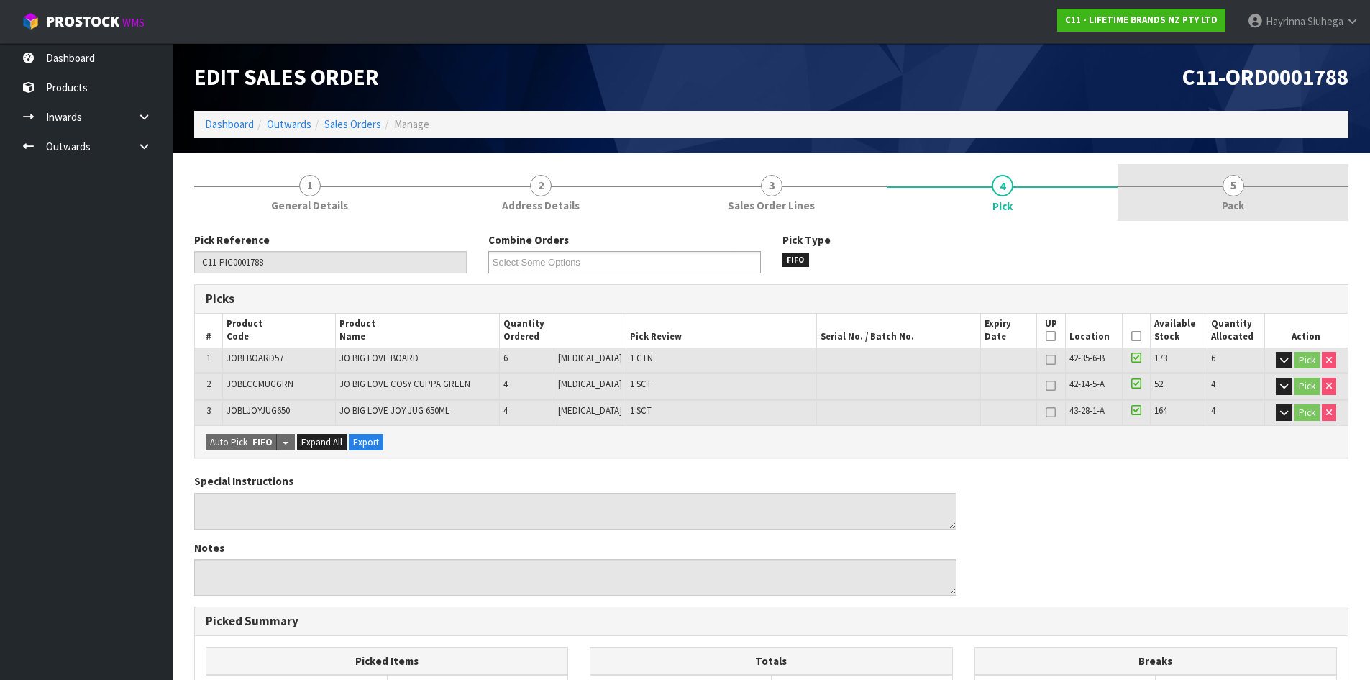
click at [1198, 204] on link "5 Pack" at bounding box center [1233, 192] width 231 height 57
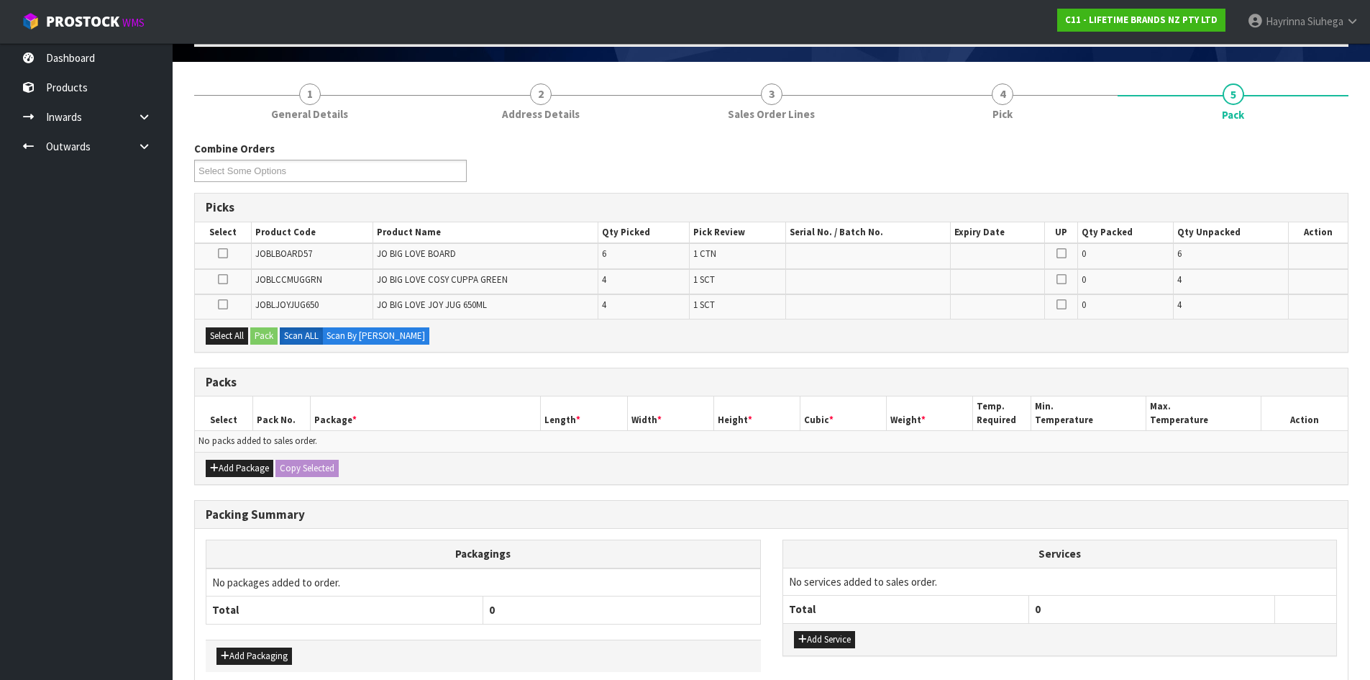
scroll to position [144, 0]
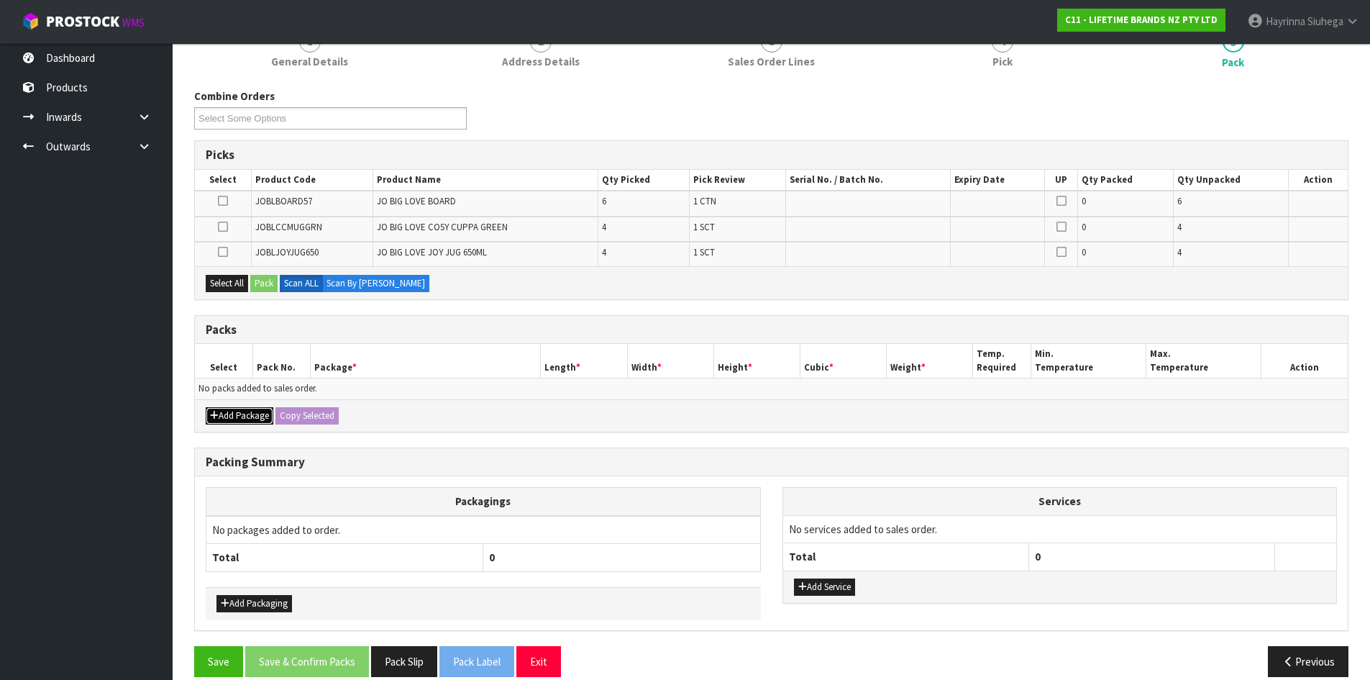
click at [221, 414] on button "Add Package" at bounding box center [240, 415] width 68 height 17
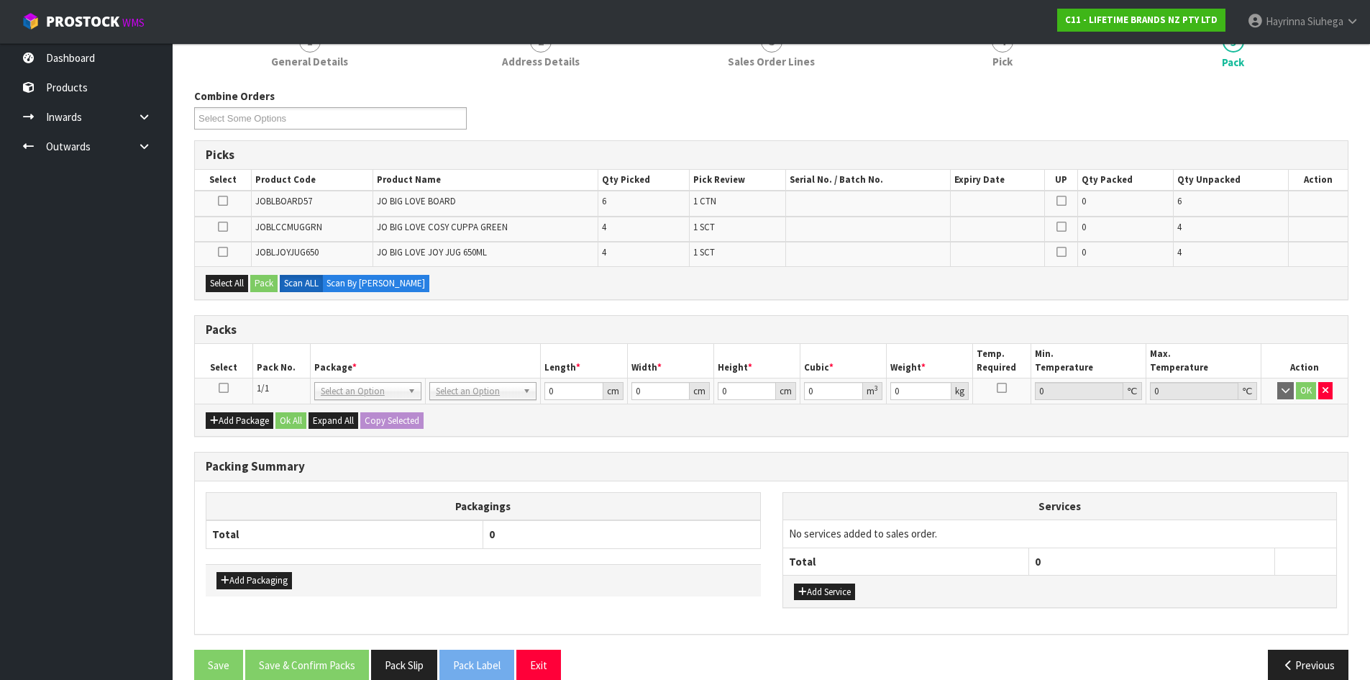
click at [224, 388] on icon at bounding box center [224, 388] width 10 height 1
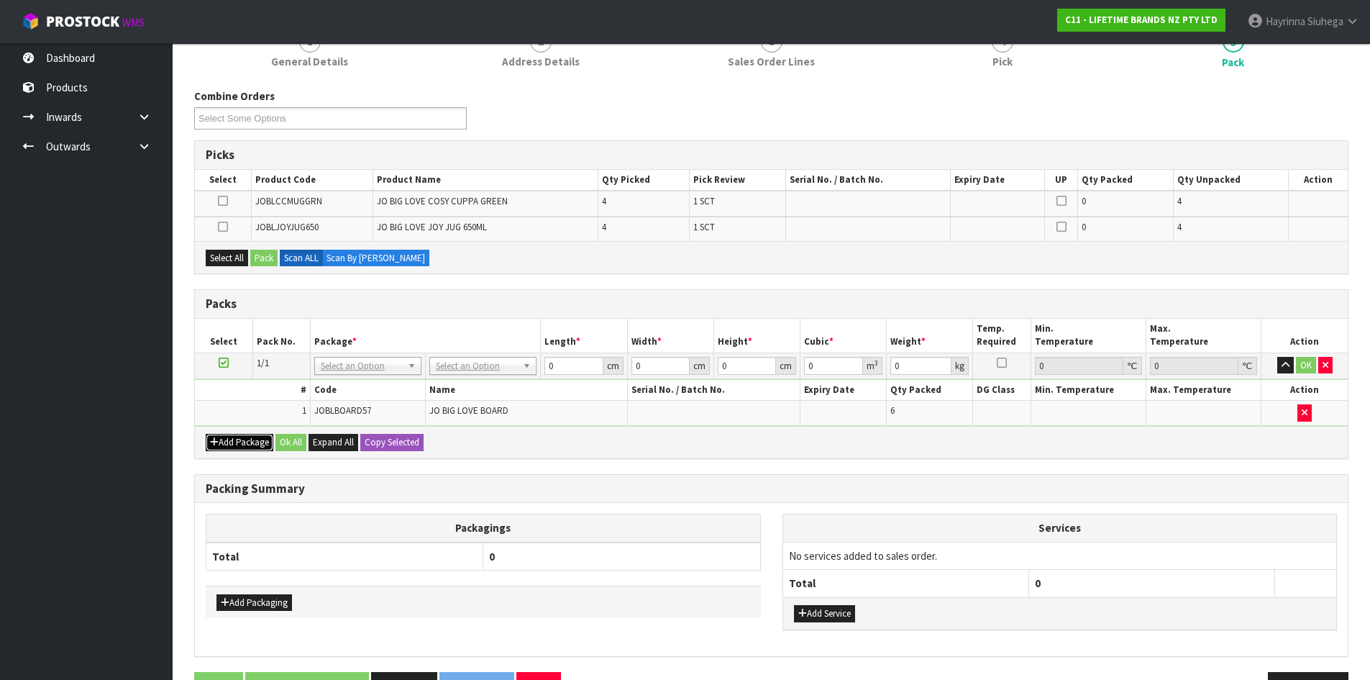
click at [232, 447] on button "Add Package" at bounding box center [240, 442] width 68 height 17
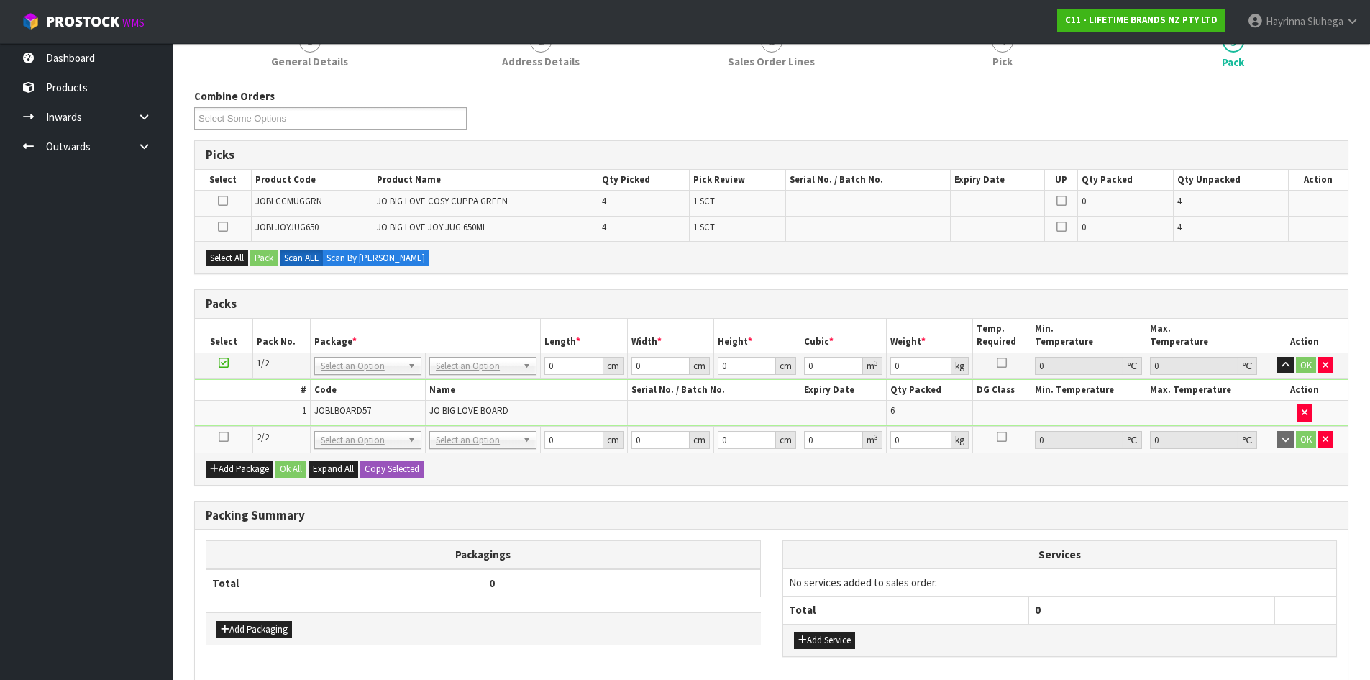
click at [224, 437] on icon at bounding box center [224, 437] width 10 height 1
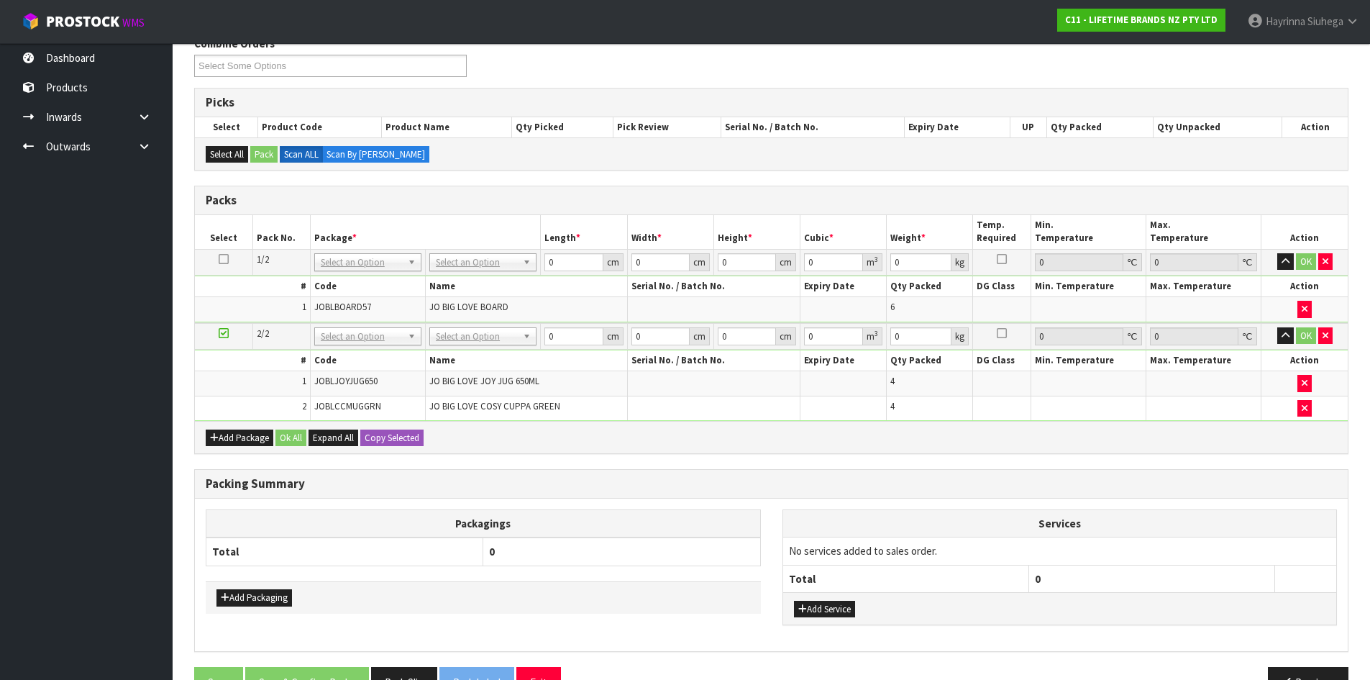
scroll to position [237, 0]
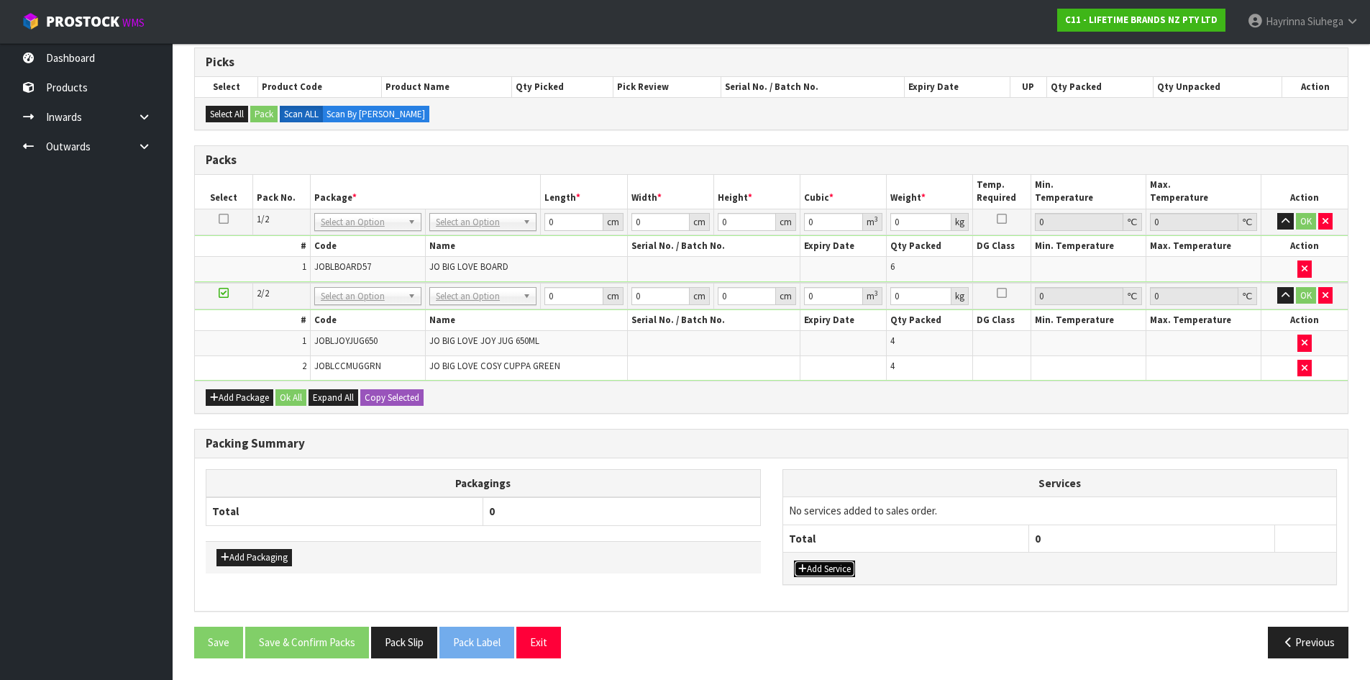
click at [821, 566] on button "Add Service" at bounding box center [824, 568] width 61 height 17
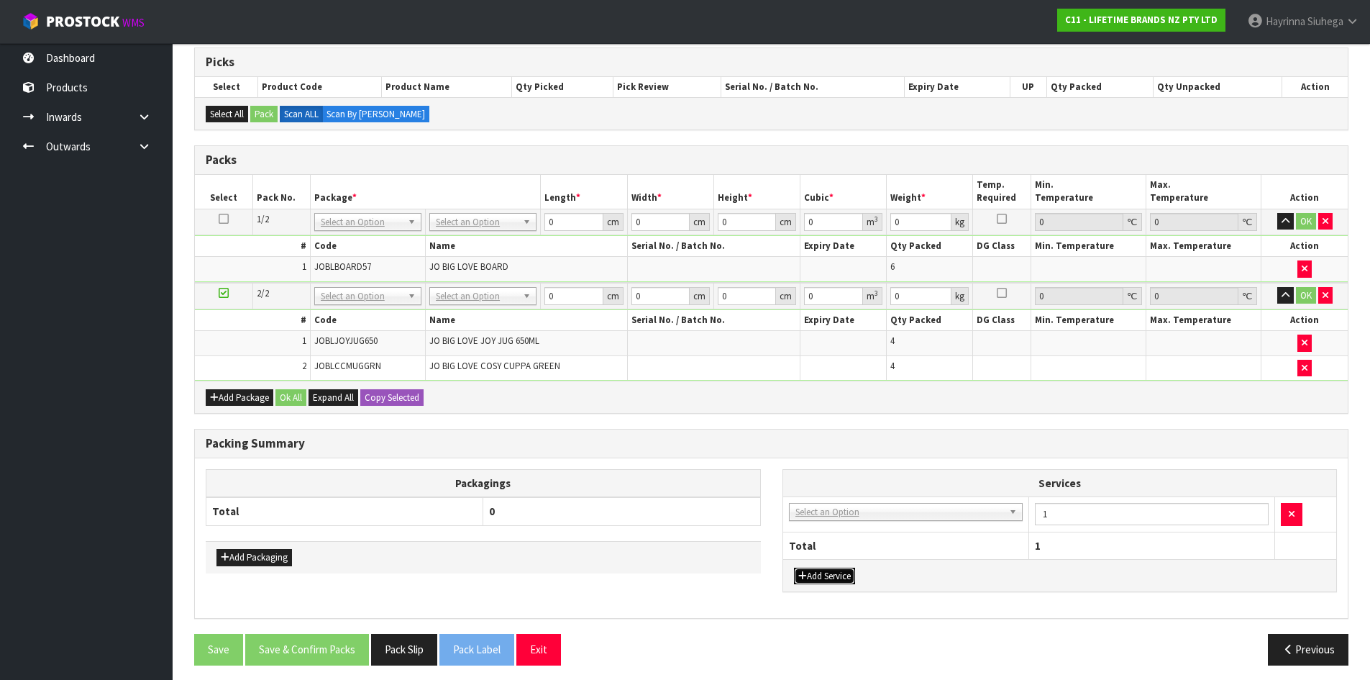
click at [794, 568] on button "Add Service" at bounding box center [824, 576] width 61 height 17
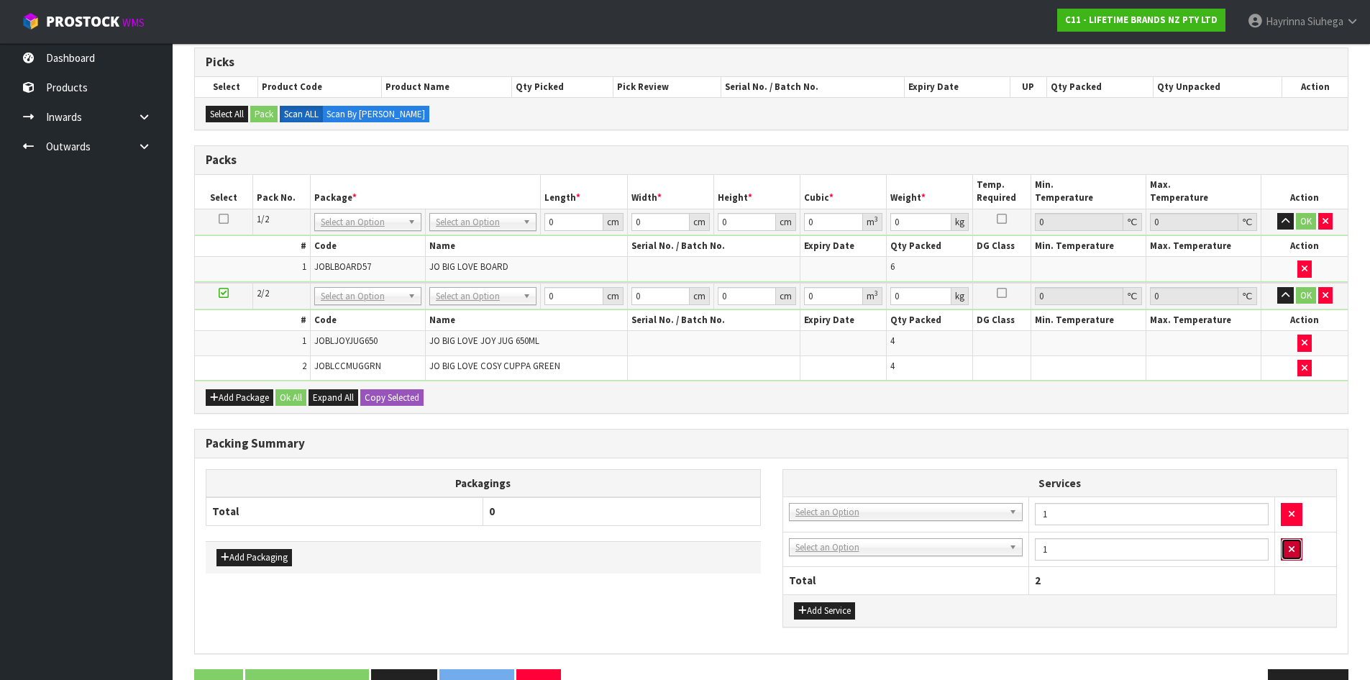
click at [1293, 547] on icon "button" at bounding box center [1292, 549] width 6 height 9
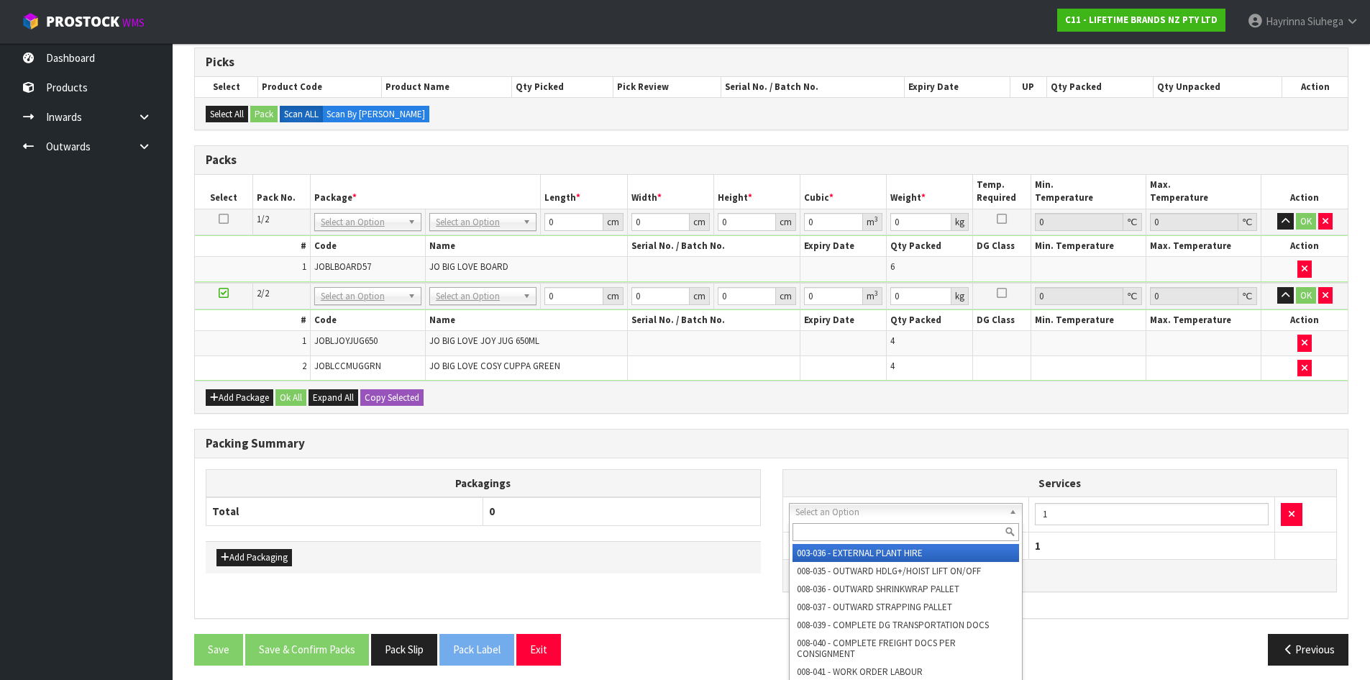
click at [855, 528] on input "text" at bounding box center [906, 532] width 227 height 18
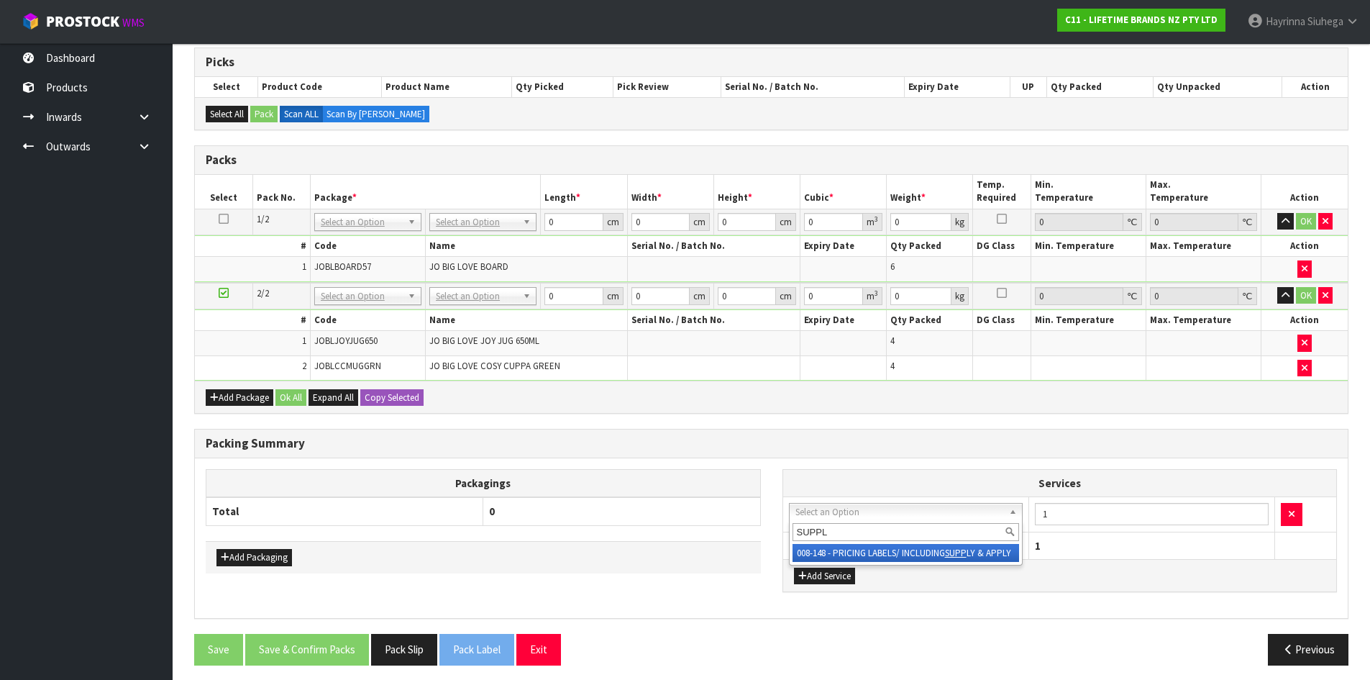
type input "SUPPLY"
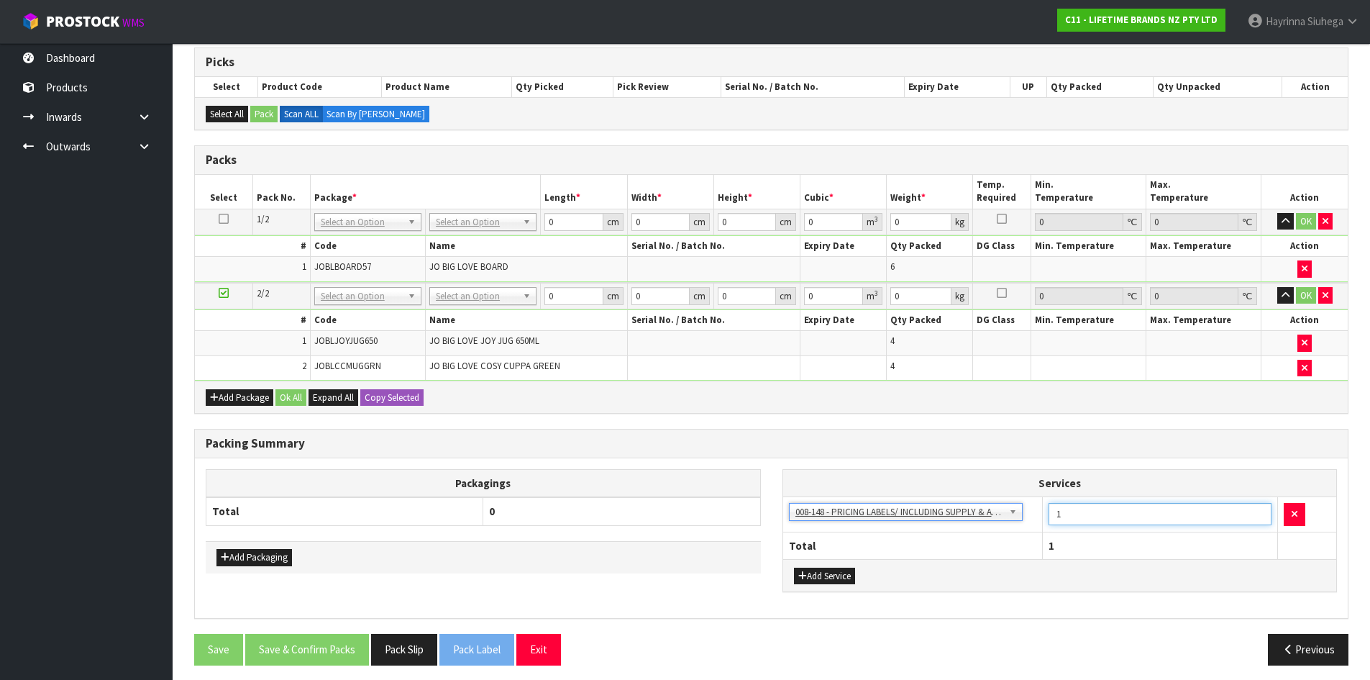
drag, startPoint x: 1075, startPoint y: 517, endPoint x: 985, endPoint y: 529, distance: 91.4
click at [985, 528] on tr "003-036 - EXTERNAL PLANT HIRE 008-035 - OUTWARD HDLG+/HOIST LIFT ON/OFF 008-036…" at bounding box center [1060, 514] width 554 height 35
type input "14"
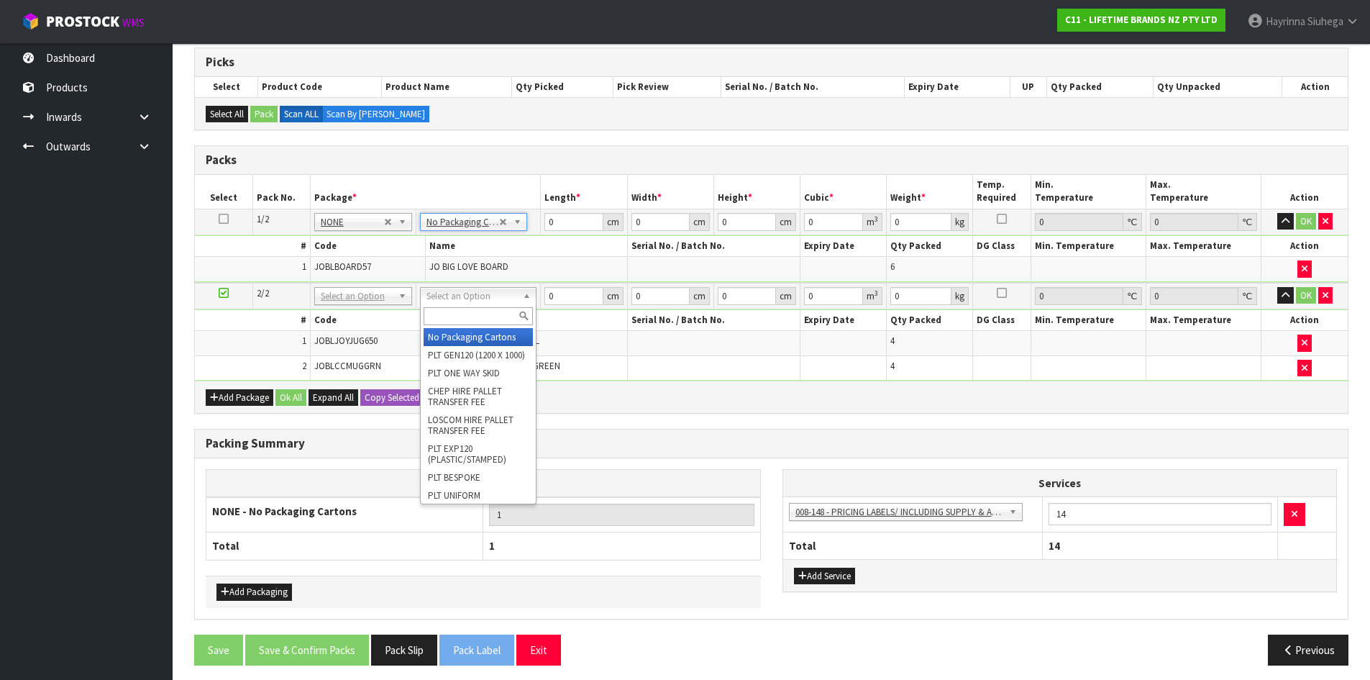
drag, startPoint x: 473, startPoint y: 291, endPoint x: 465, endPoint y: 316, distance: 26.4
click at [465, 316] on input "text" at bounding box center [478, 316] width 109 height 18
type input "CTN9"
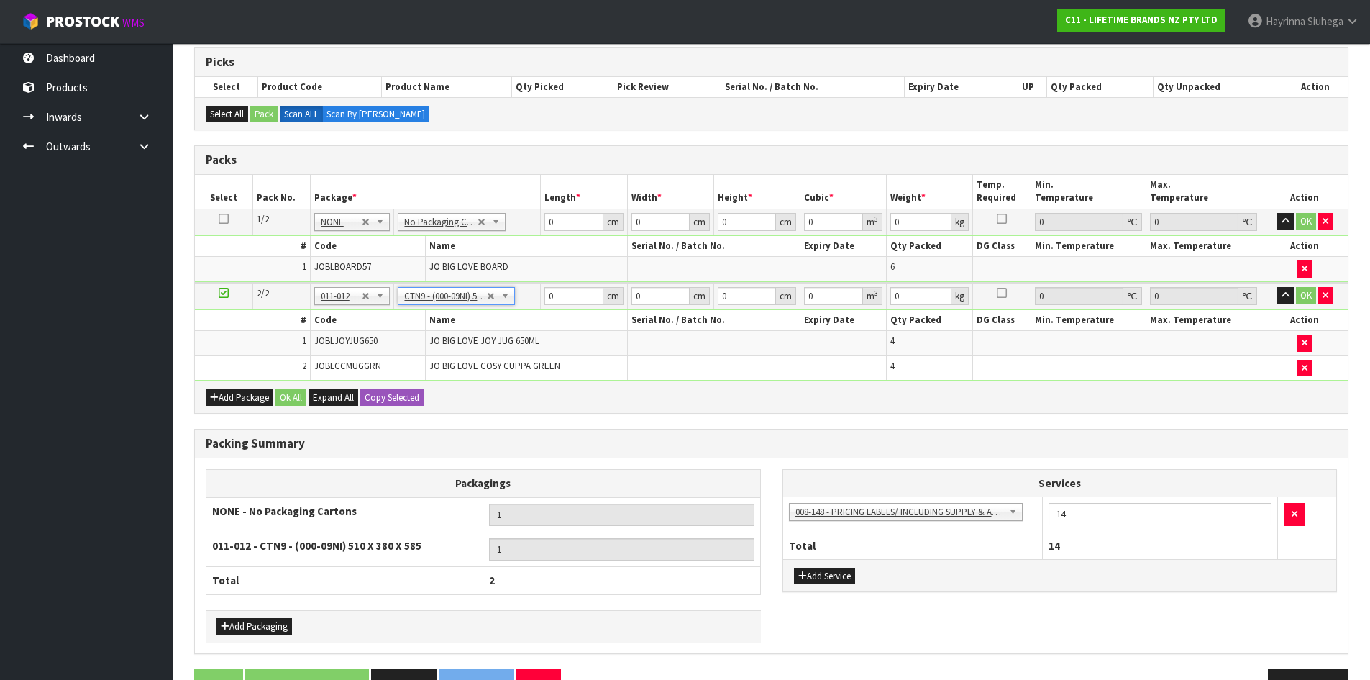
type input "51"
type input "38"
type input "58.5"
type input "0.113373"
type input "6.1"
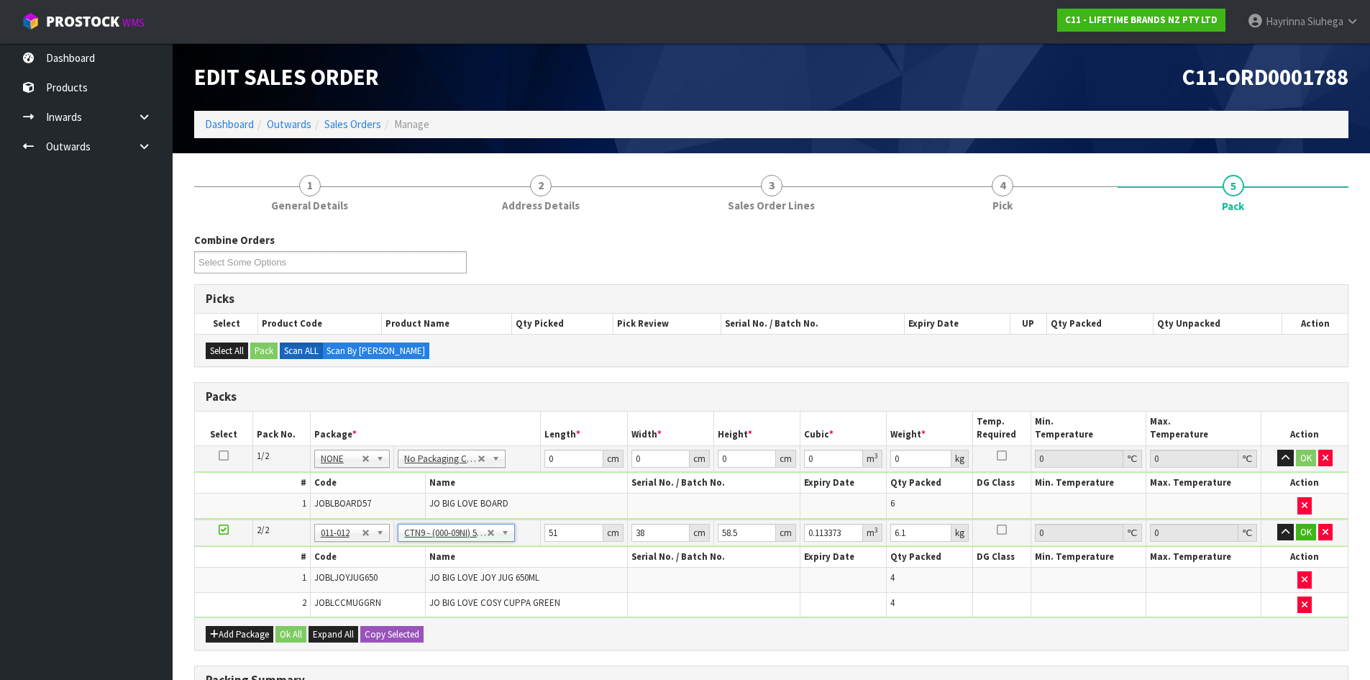
scroll to position [72, 0]
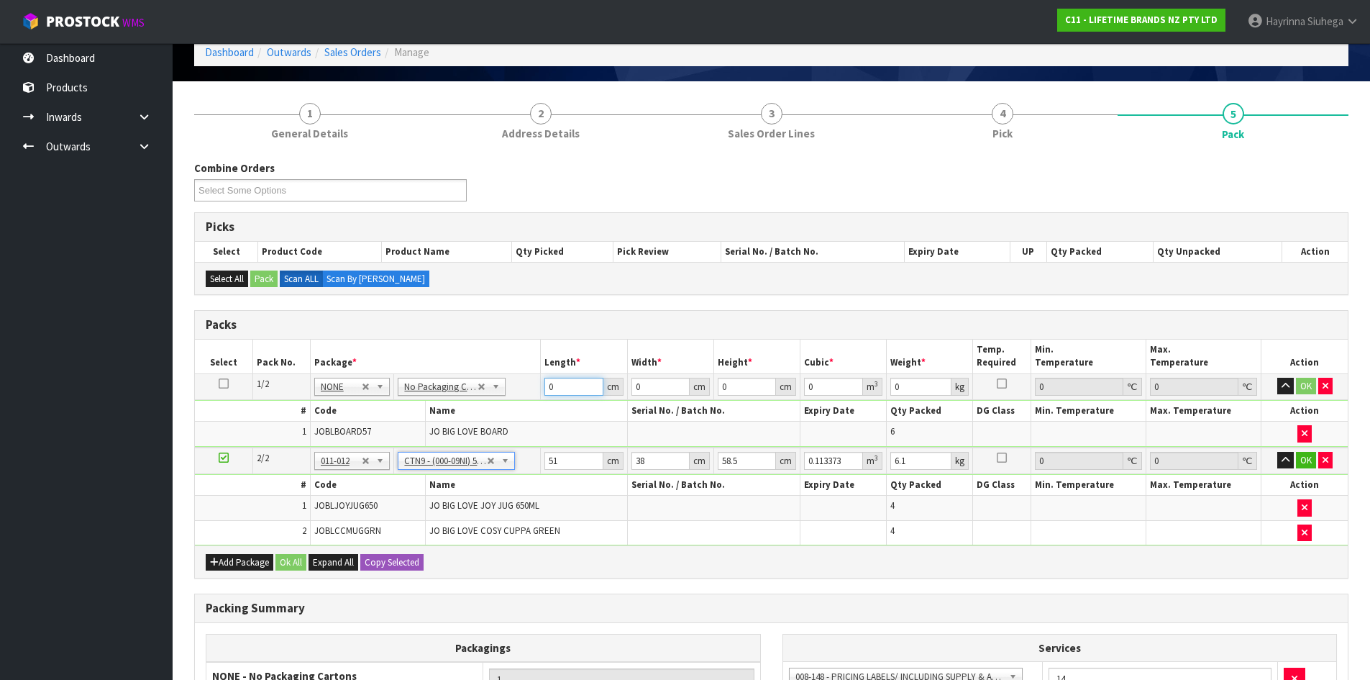
click at [545, 391] on input "0" at bounding box center [574, 387] width 58 height 18
type input "65"
type input "29"
type input "1"
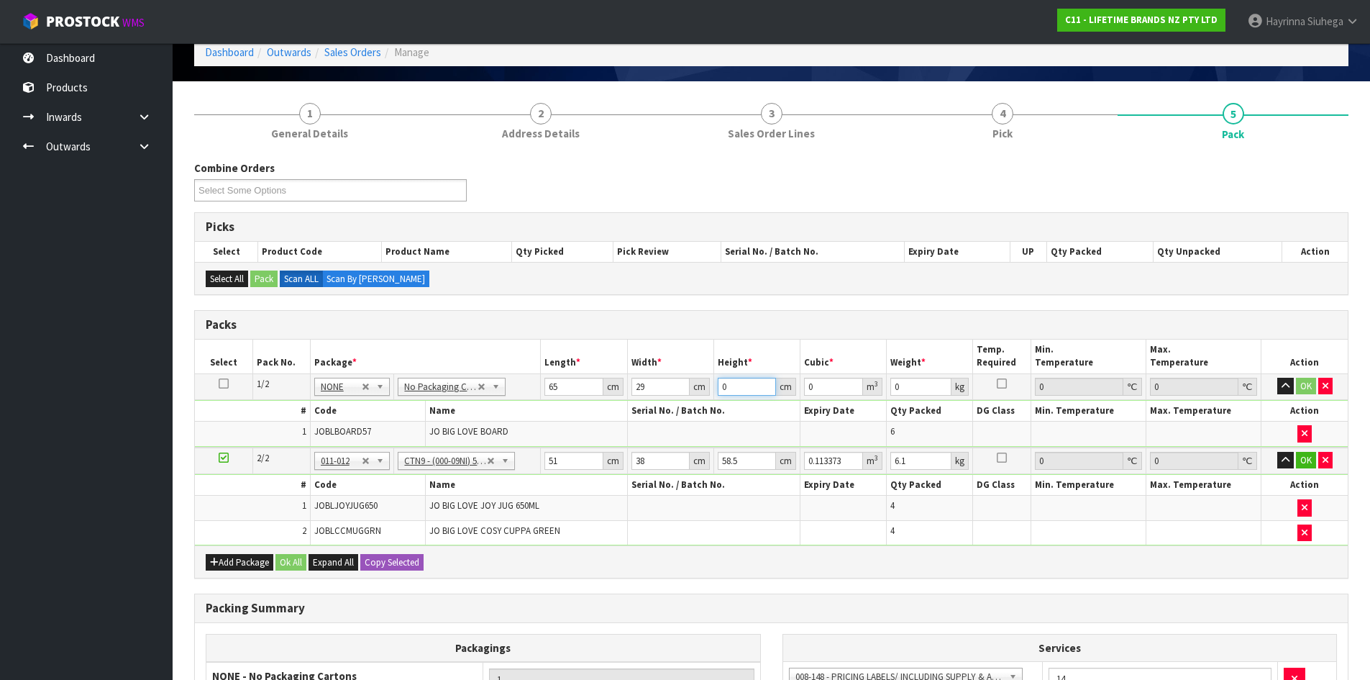
type input "0.001885"
type input "18"
type input "0.03393"
type input "18"
type input "8"
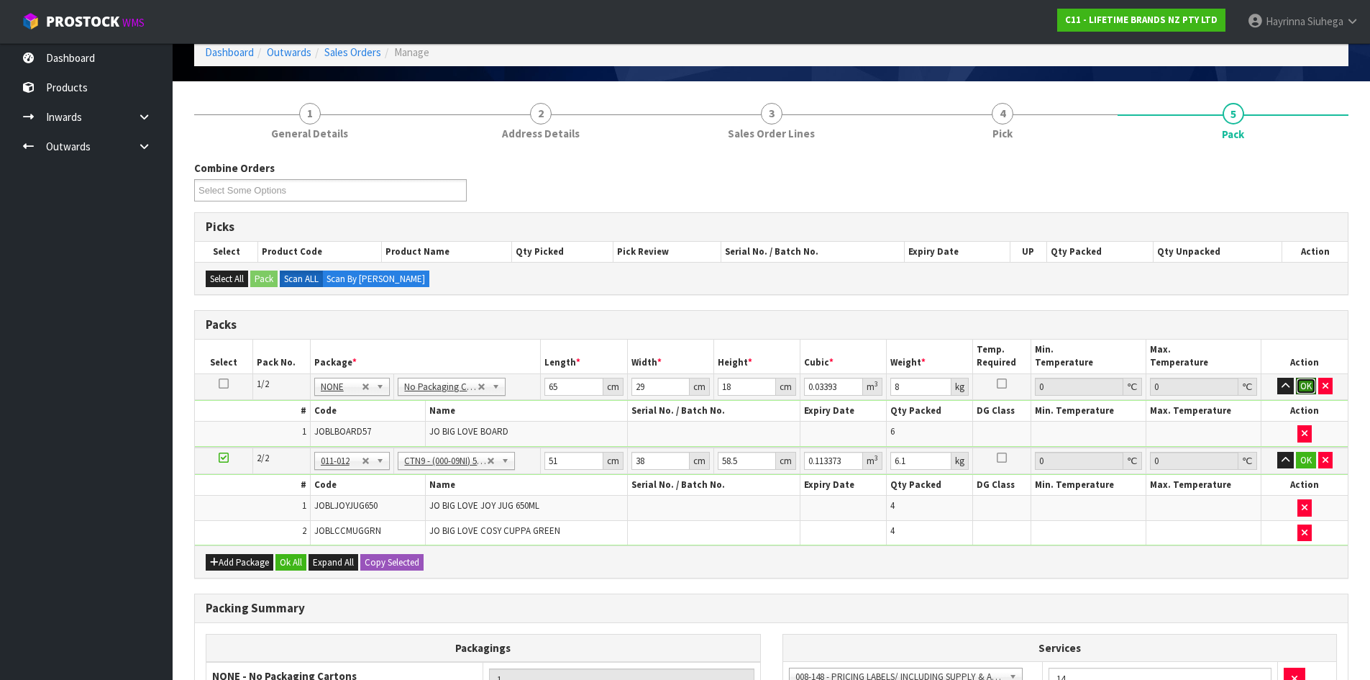
click button "OK" at bounding box center [1306, 386] width 20 height 17
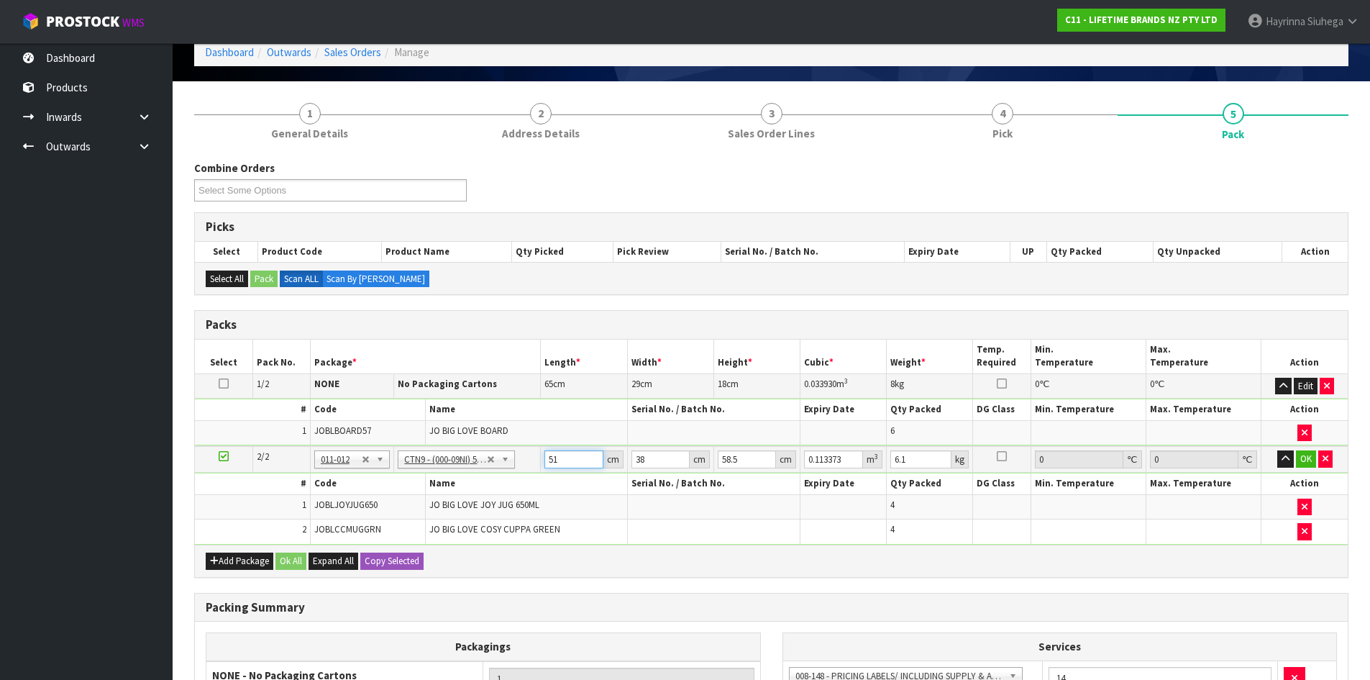
type input "5"
type input "0.011115"
type input "52"
type input "0.115596"
type input "52"
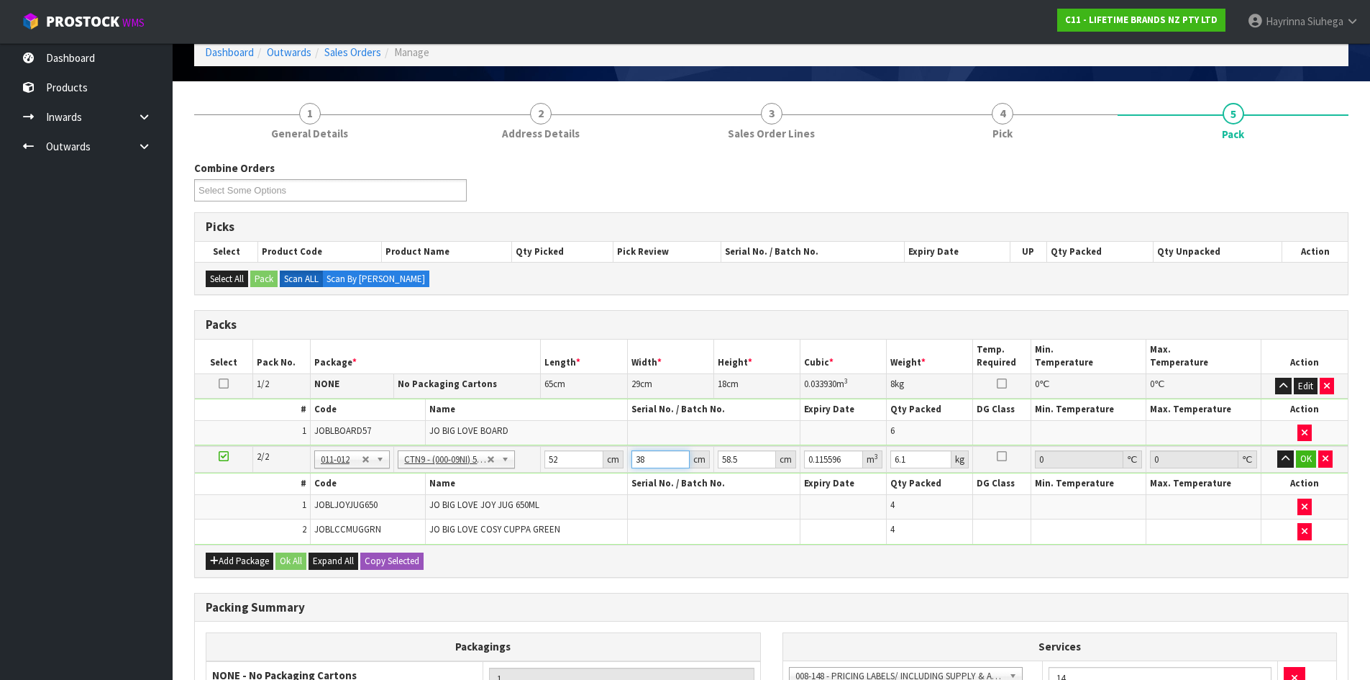
type input "4"
type input "0.012168"
type input "40"
type input "0.12168"
type input "40"
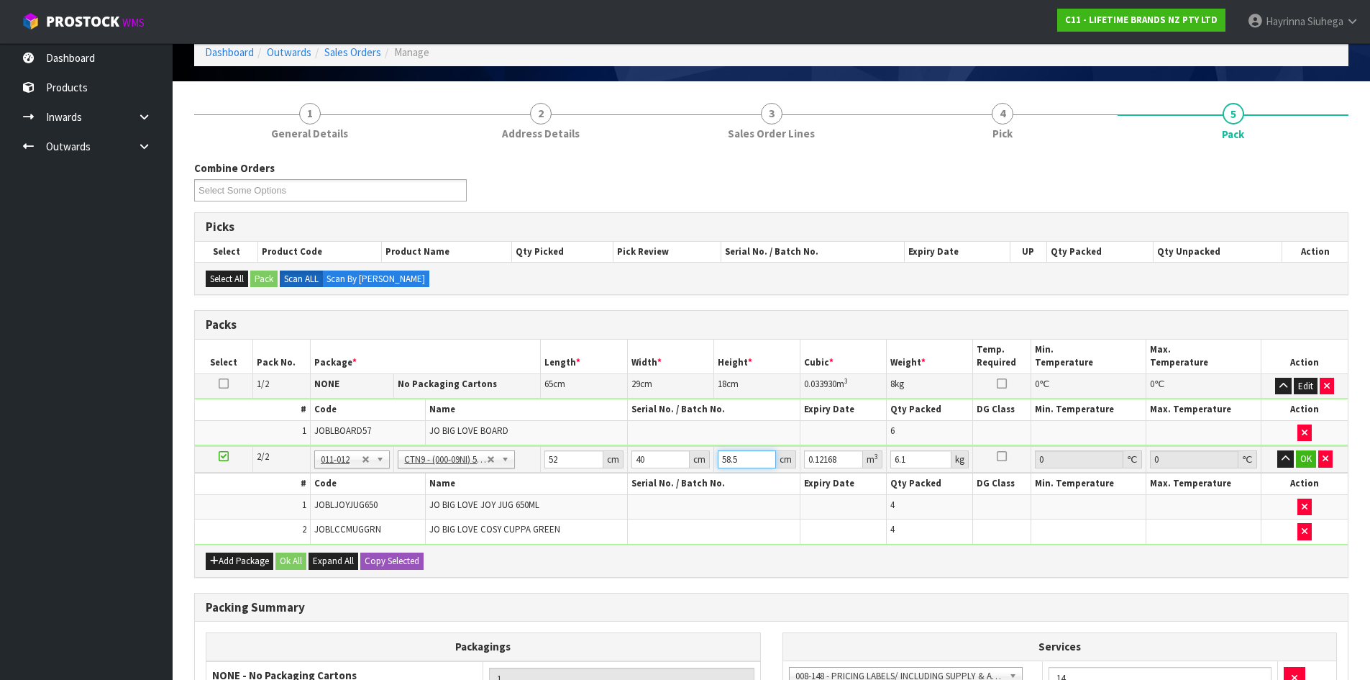
type input "4"
type input "0.00832"
type input "40"
type input "0.0832"
type input "40"
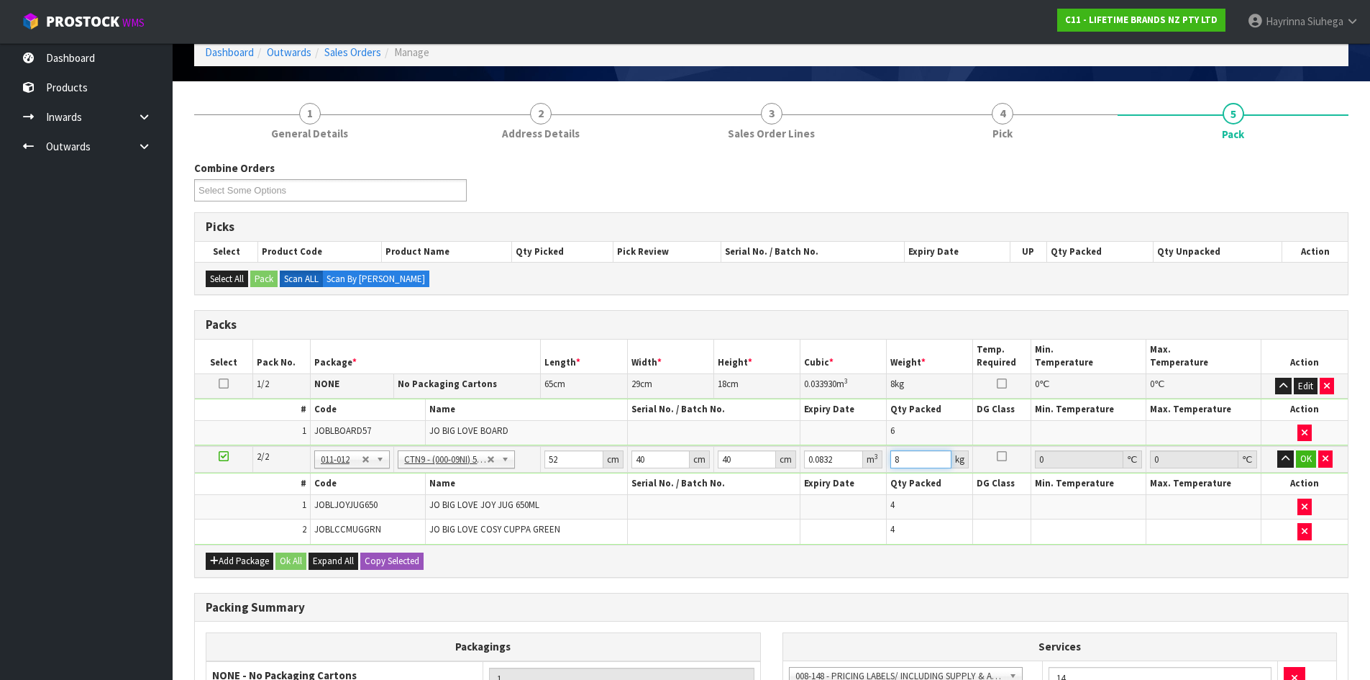
type input "8"
click button "OK" at bounding box center [1306, 458] width 20 height 17
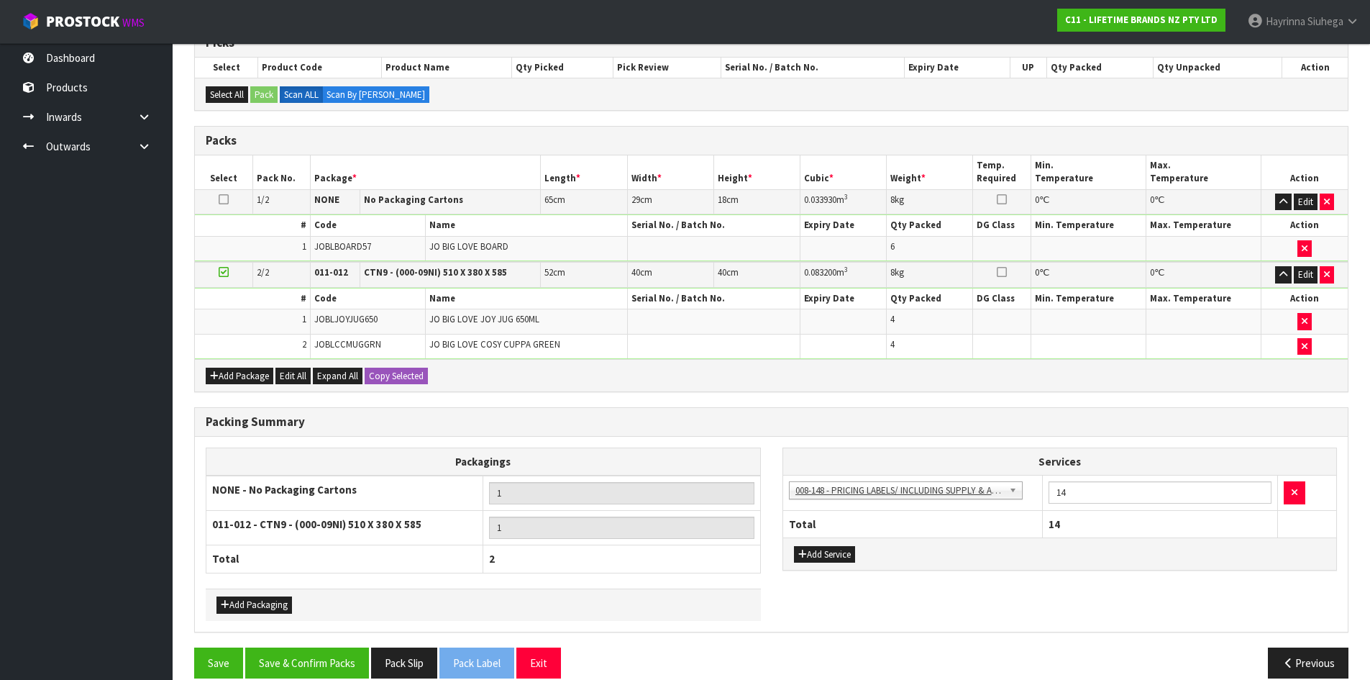
scroll to position [276, 0]
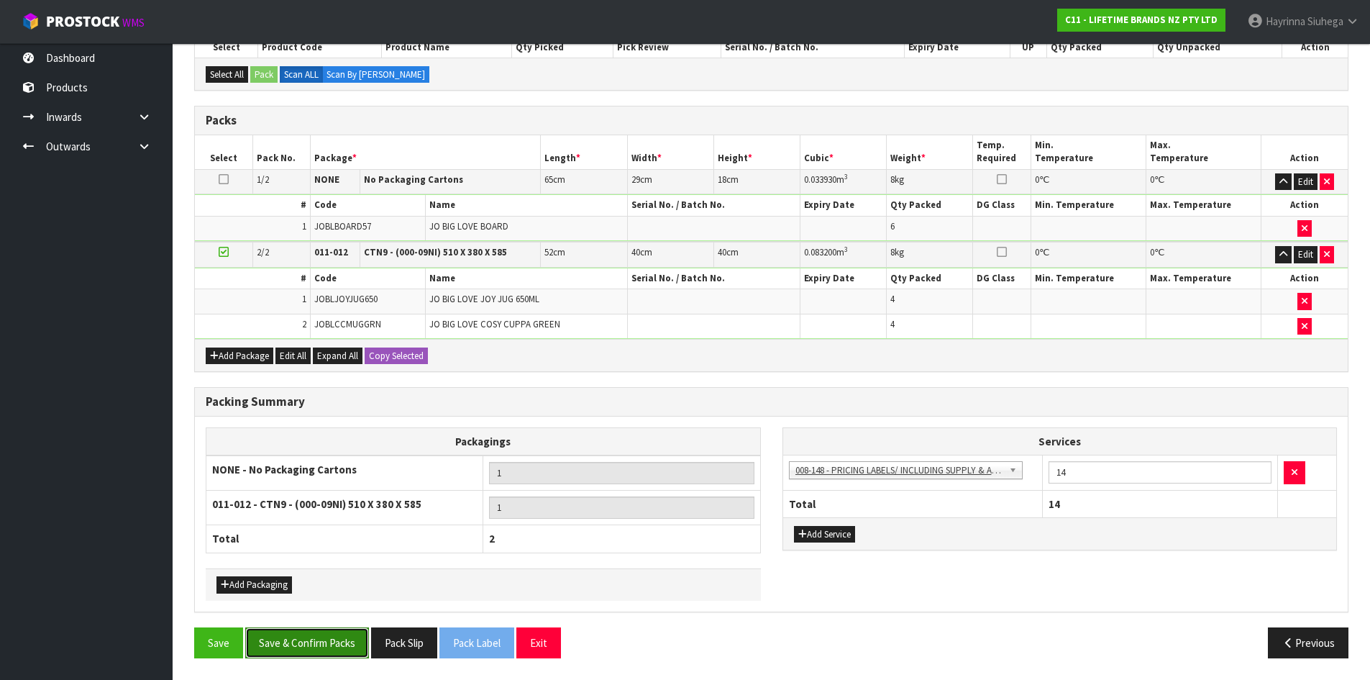
click at [306, 637] on button "Save & Confirm Packs" at bounding box center [307, 642] width 124 height 31
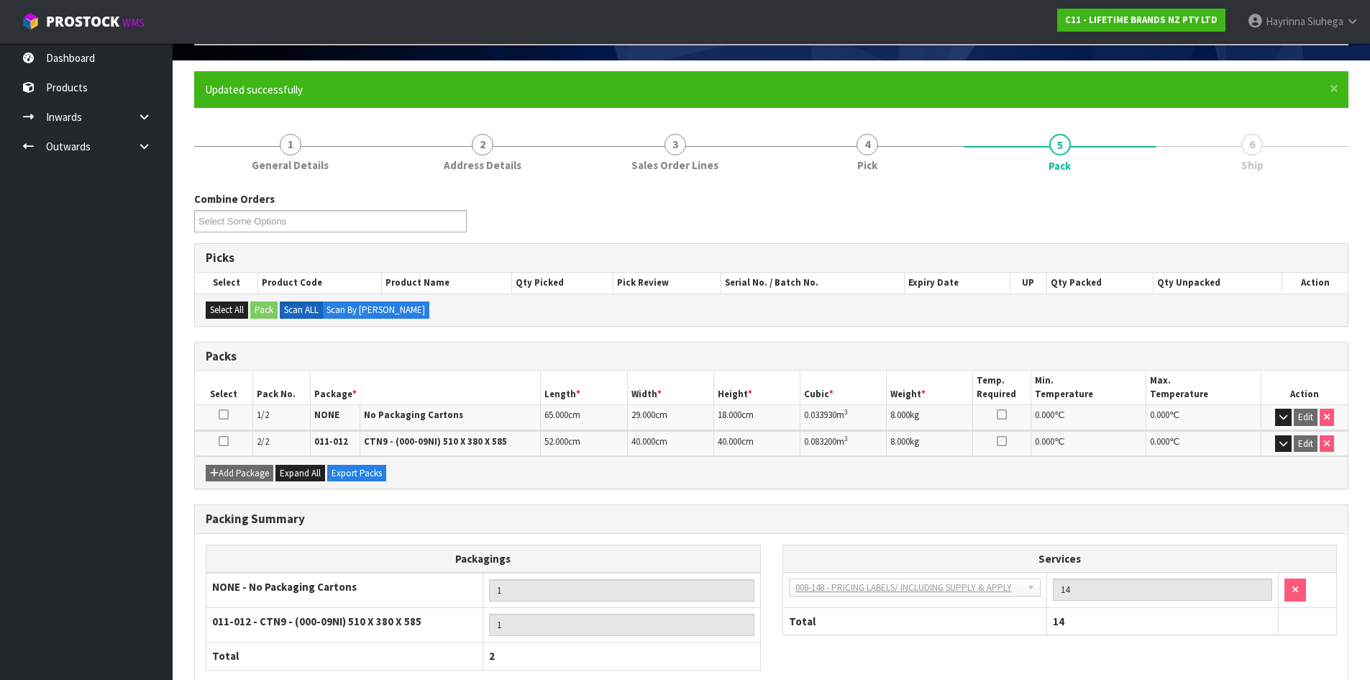
scroll to position [178, 0]
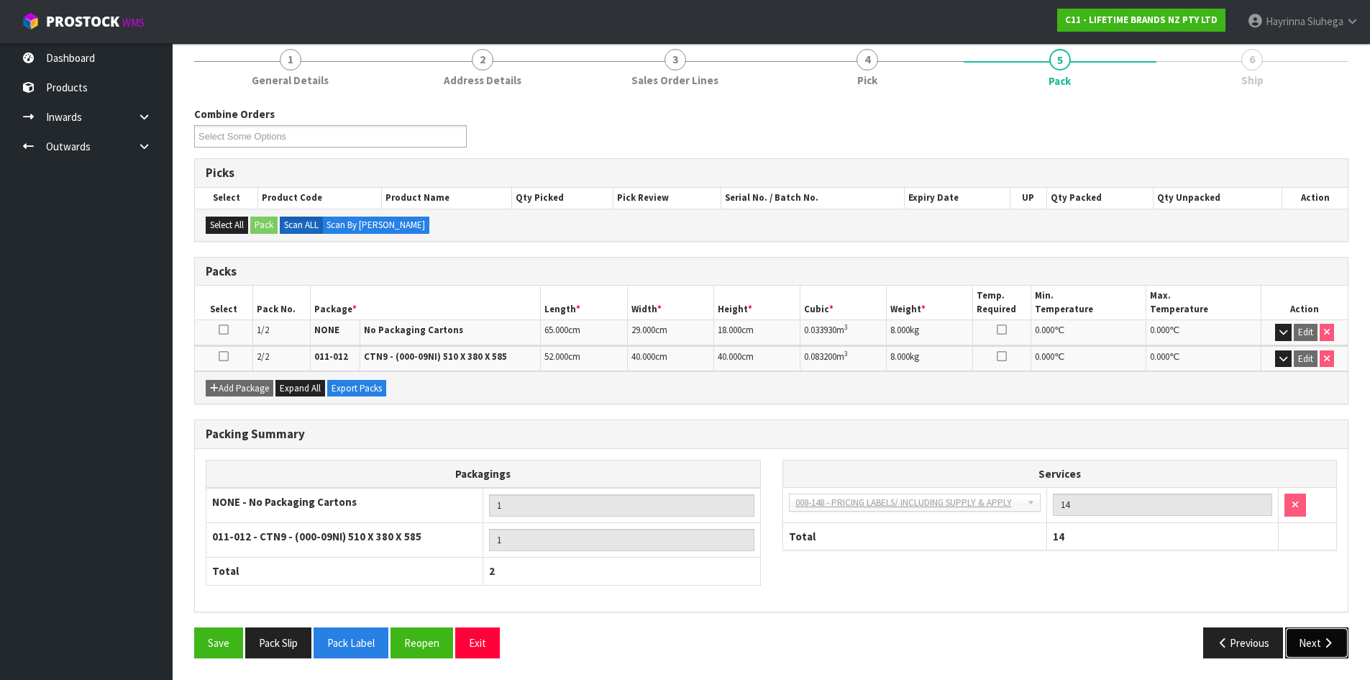
click at [1318, 645] on button "Next" at bounding box center [1316, 642] width 63 height 31
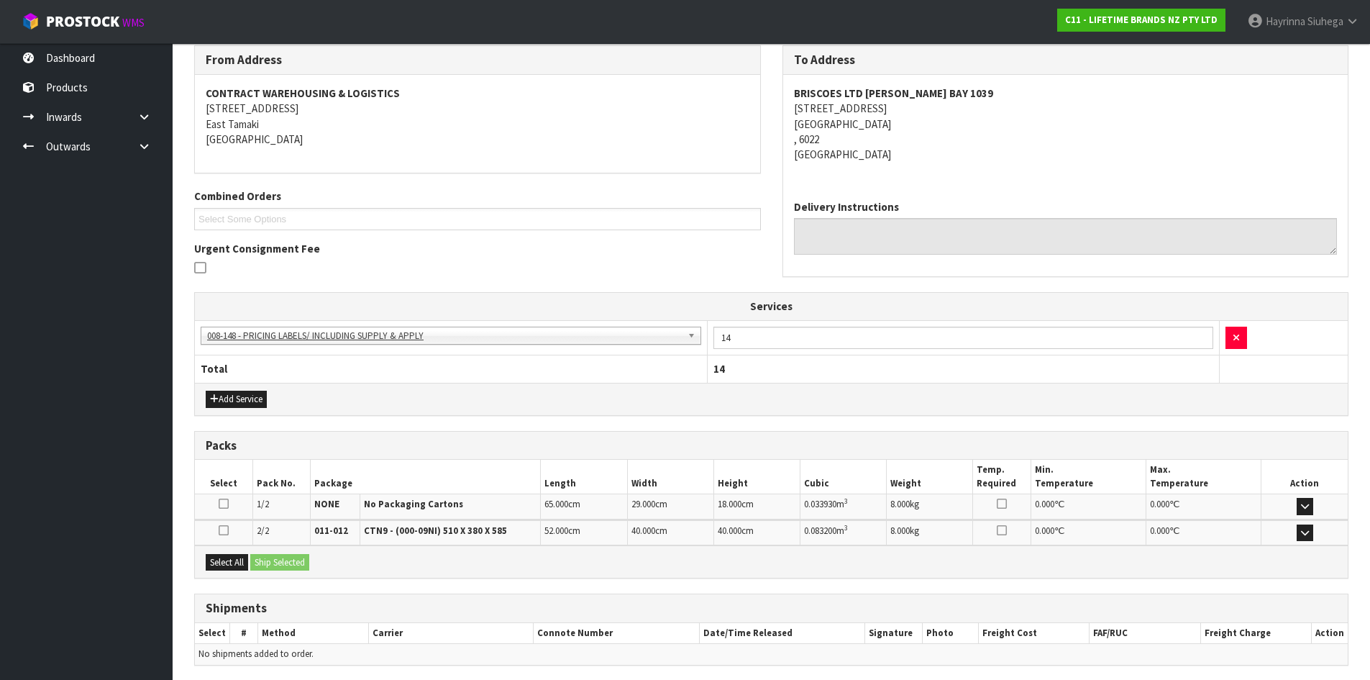
scroll to position [292, 0]
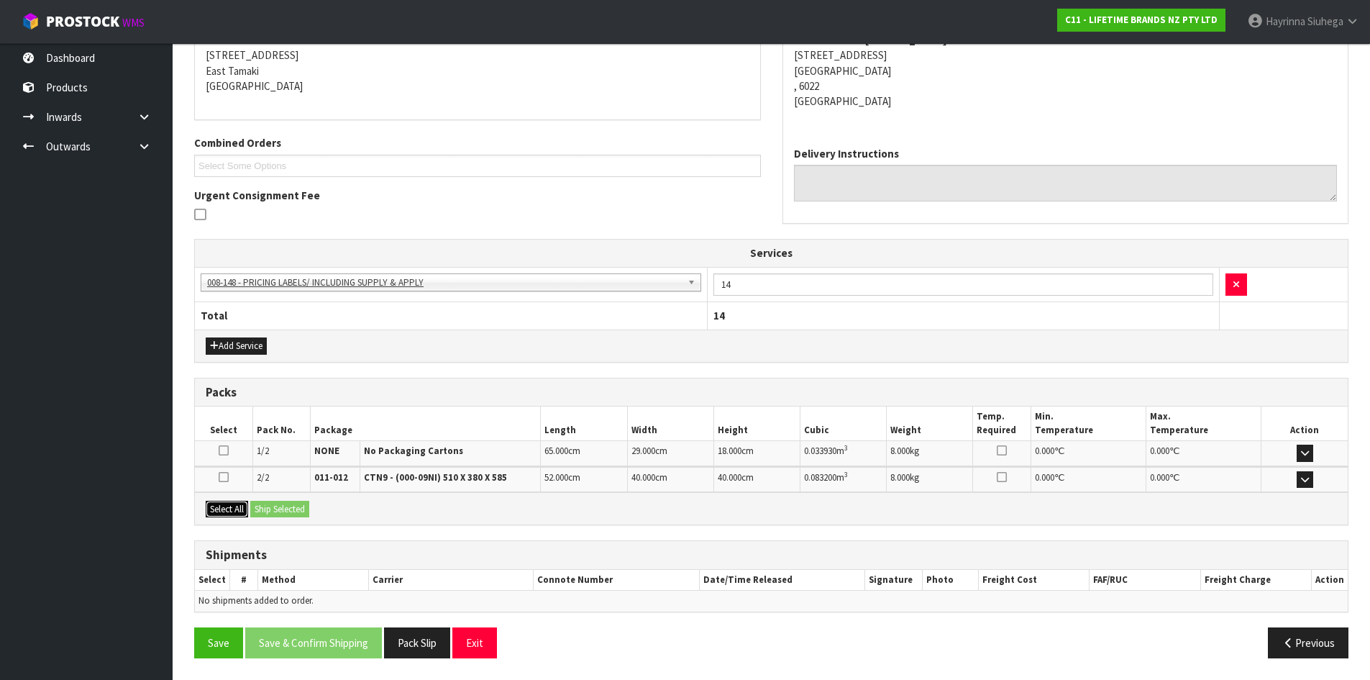
click at [232, 504] on button "Select All" at bounding box center [227, 509] width 42 height 17
click at [291, 515] on button "Ship Selected" at bounding box center [279, 509] width 59 height 17
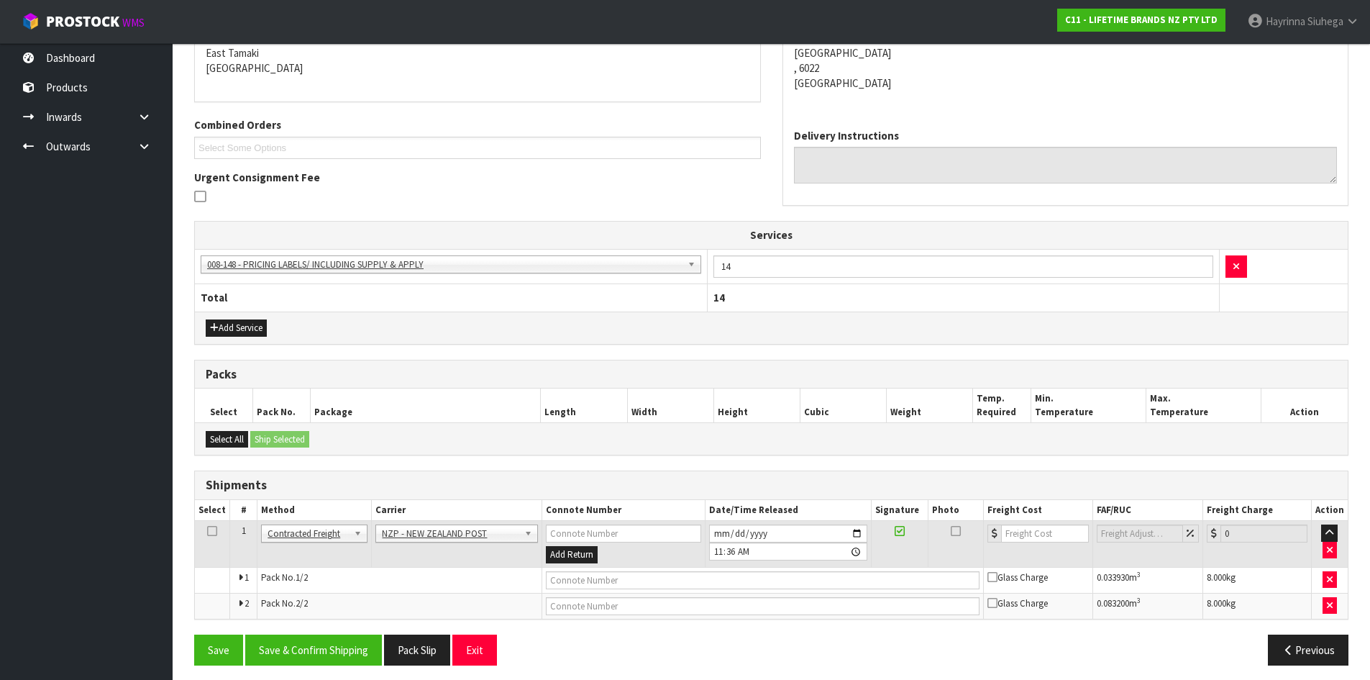
scroll to position [317, 0]
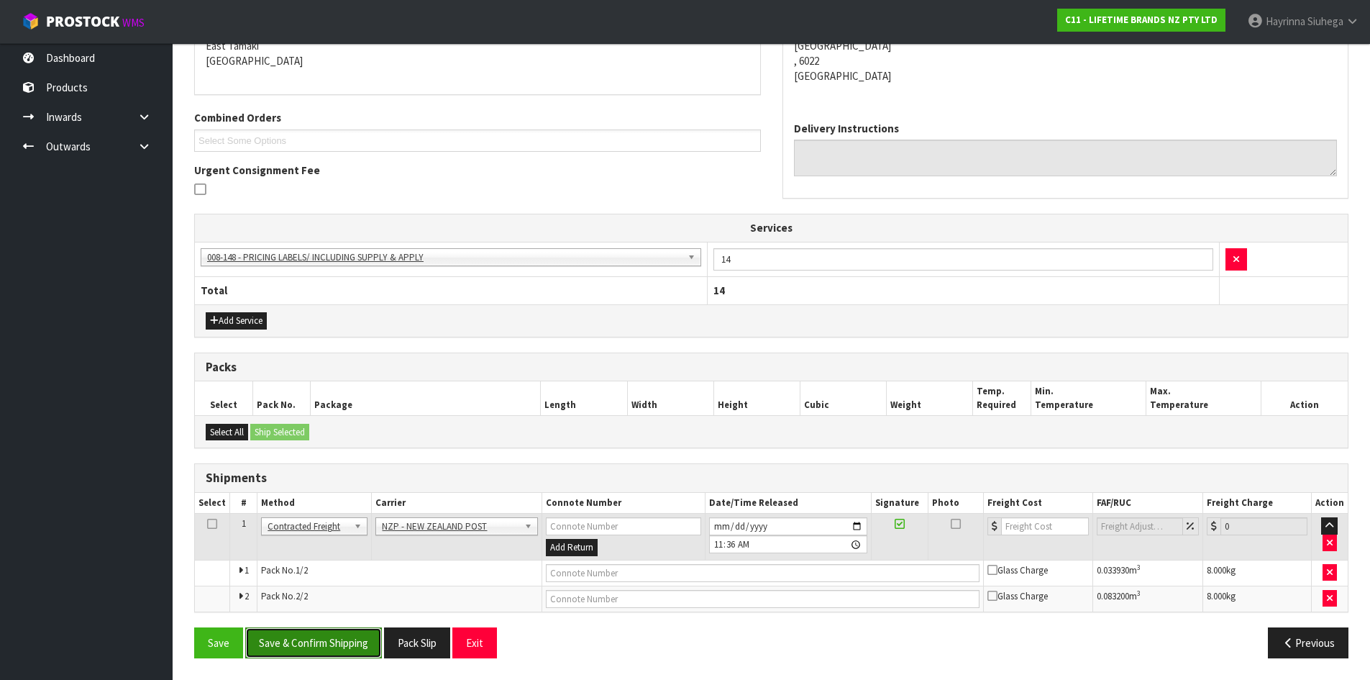
click at [356, 657] on button "Save & Confirm Shipping" at bounding box center [313, 642] width 137 height 31
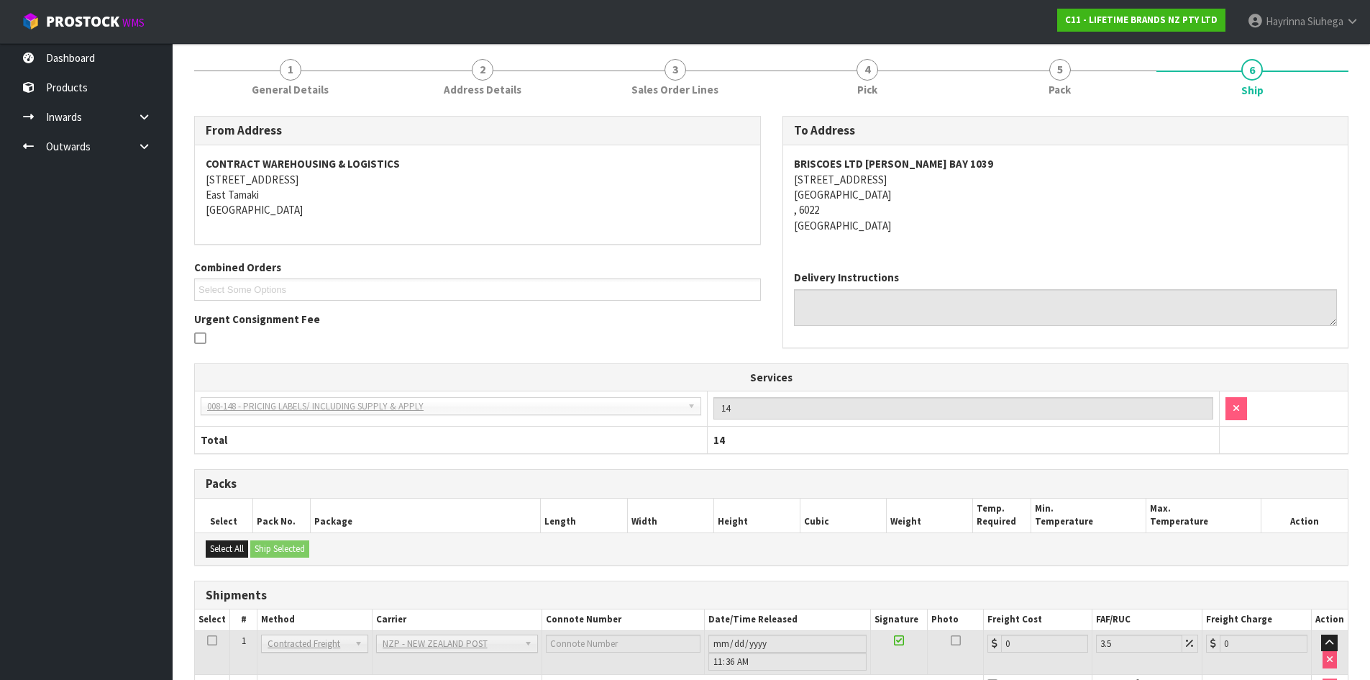
scroll to position [296, 0]
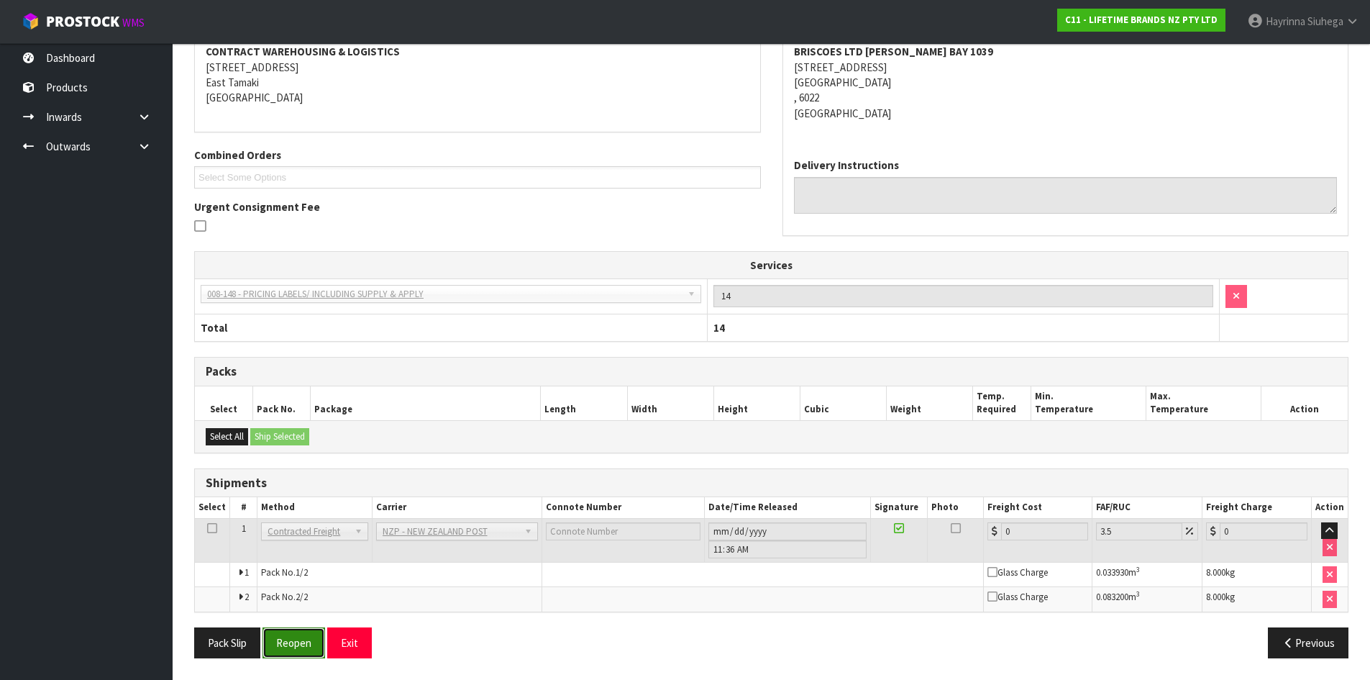
click at [288, 639] on button "Reopen" at bounding box center [294, 642] width 63 height 31
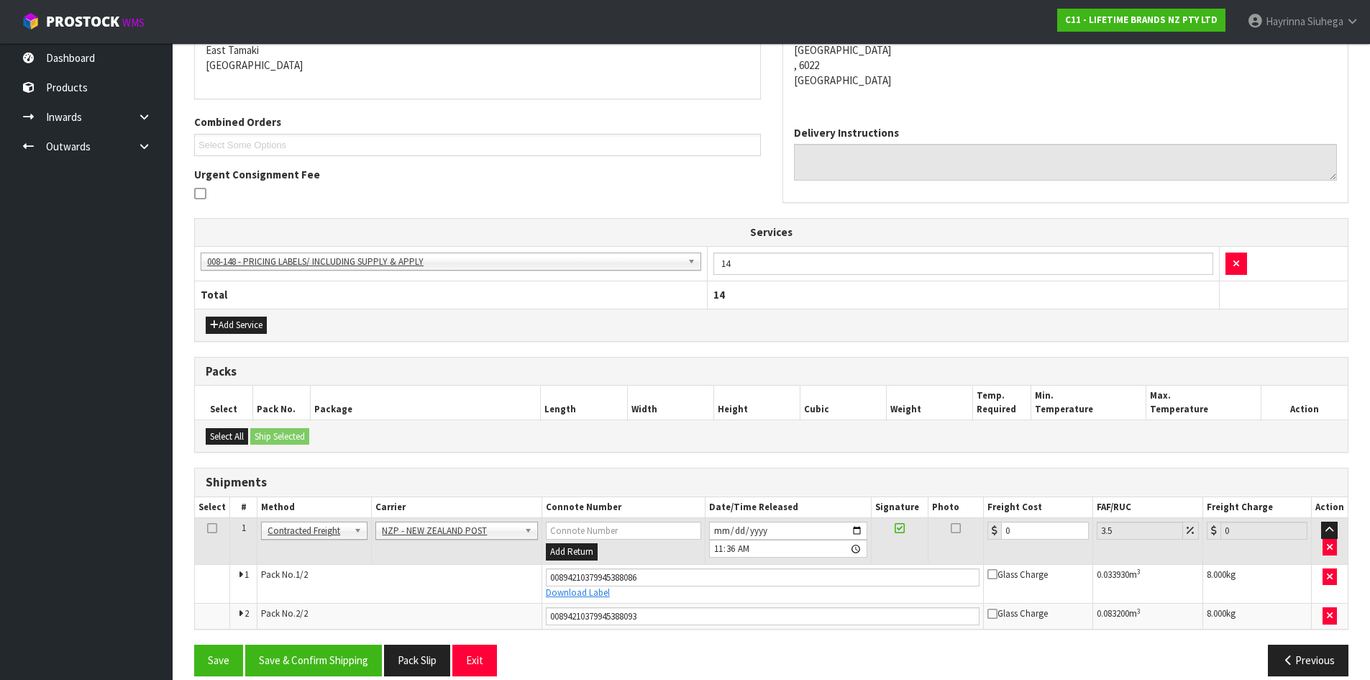
scroll to position [331, 0]
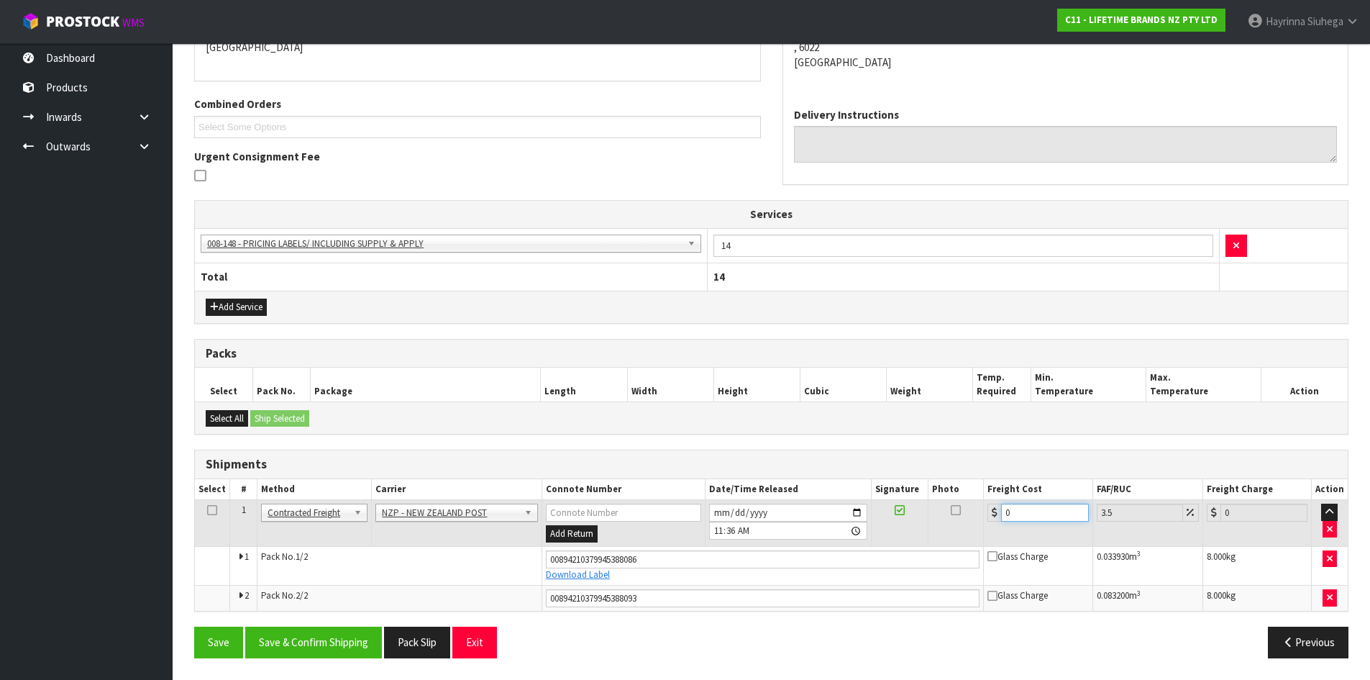
drag, startPoint x: 1052, startPoint y: 519, endPoint x: 735, endPoint y: 519, distance: 317.2
click at [745, 519] on tr "1 Client Local Pickup Customer Local Pickup Company Freight Contracted Freight …" at bounding box center [771, 523] width 1153 height 47
type input "2"
type input "2.07"
type input "22"
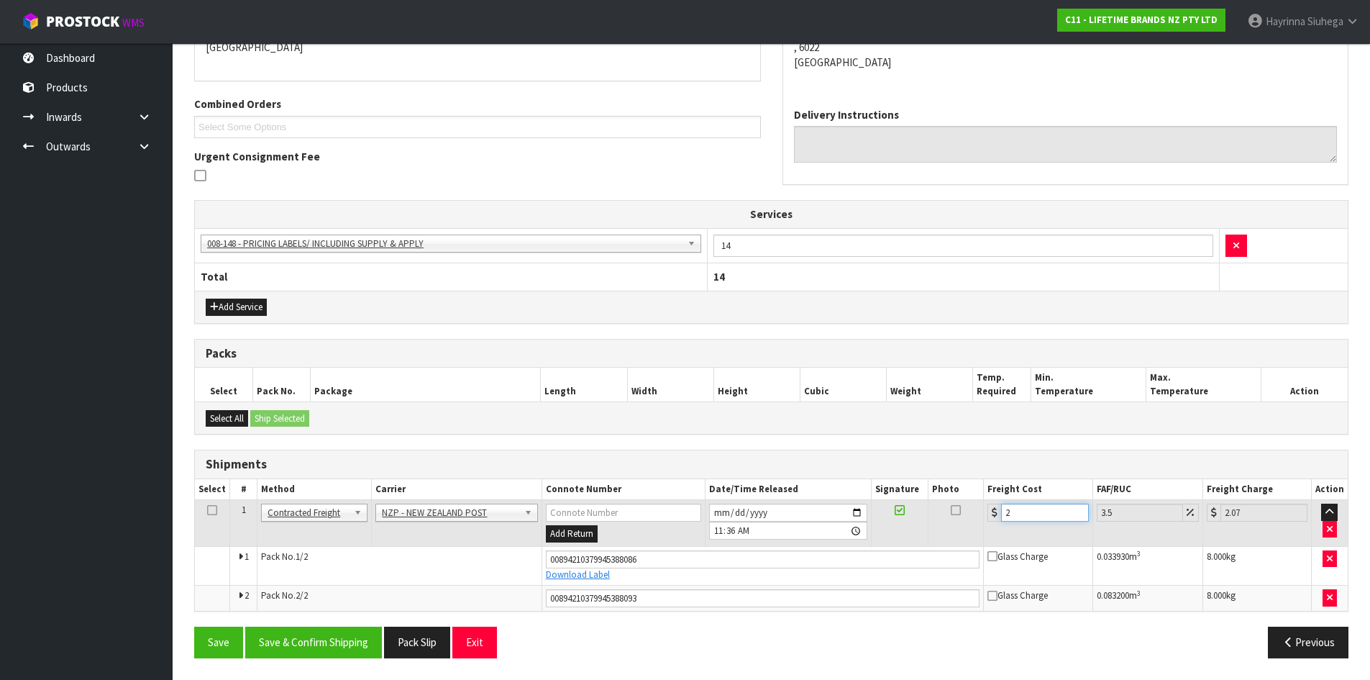
type input "22.77"
type input "22.5"
type input "23.29"
type input "22.59"
type input "23.38"
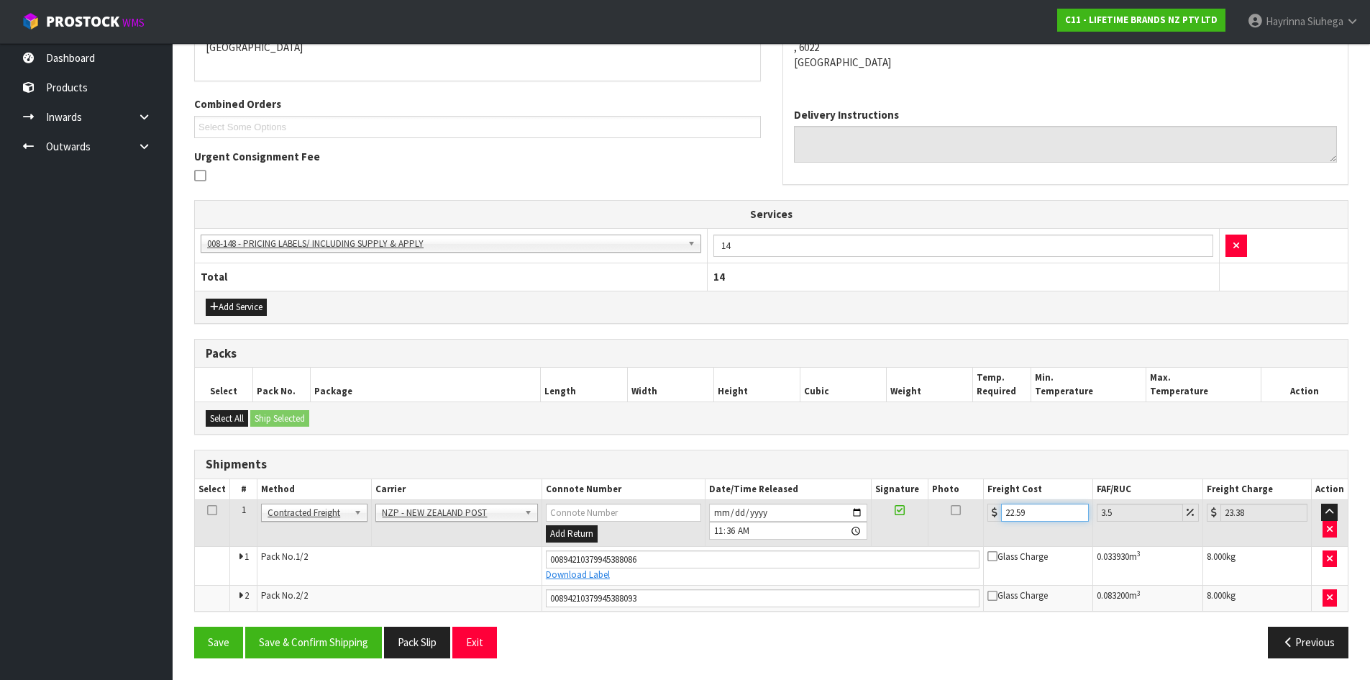
type input "22.59"
click at [194, 627] on button "Save" at bounding box center [218, 642] width 49 height 31
click at [345, 632] on button "Save & Confirm Shipping" at bounding box center [313, 642] width 137 height 31
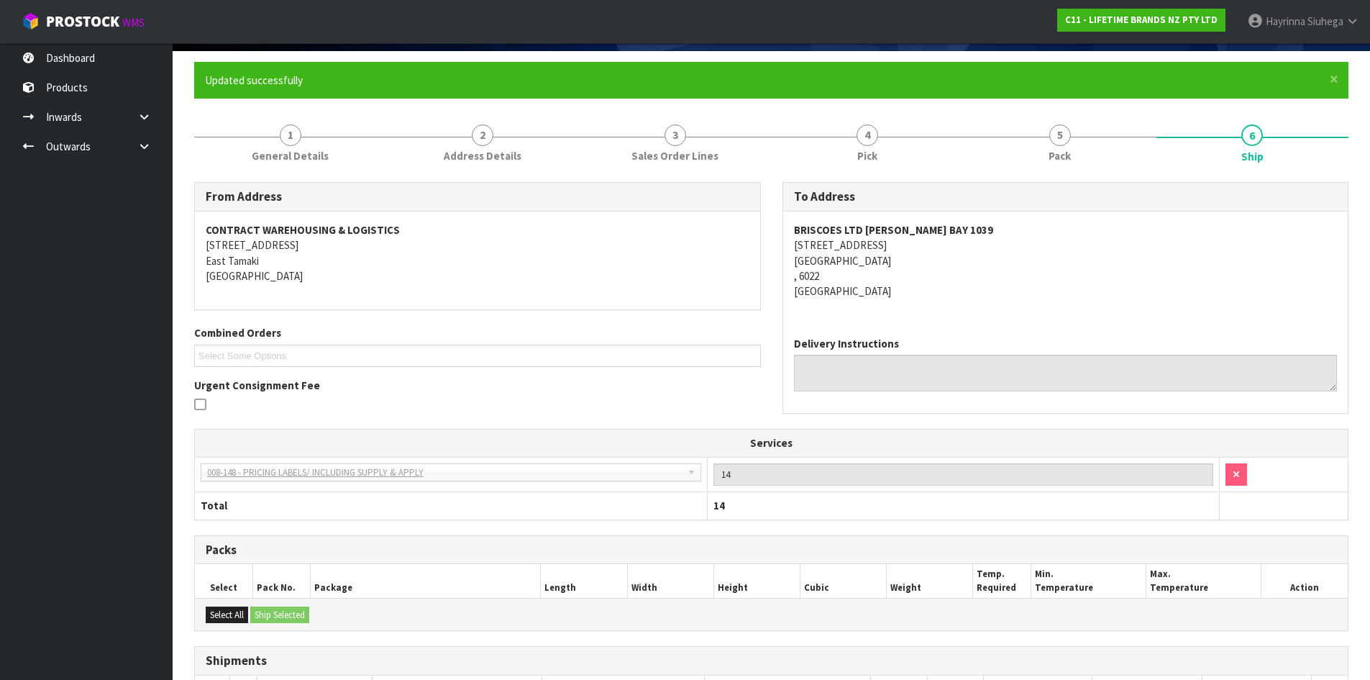
scroll to position [0, 0]
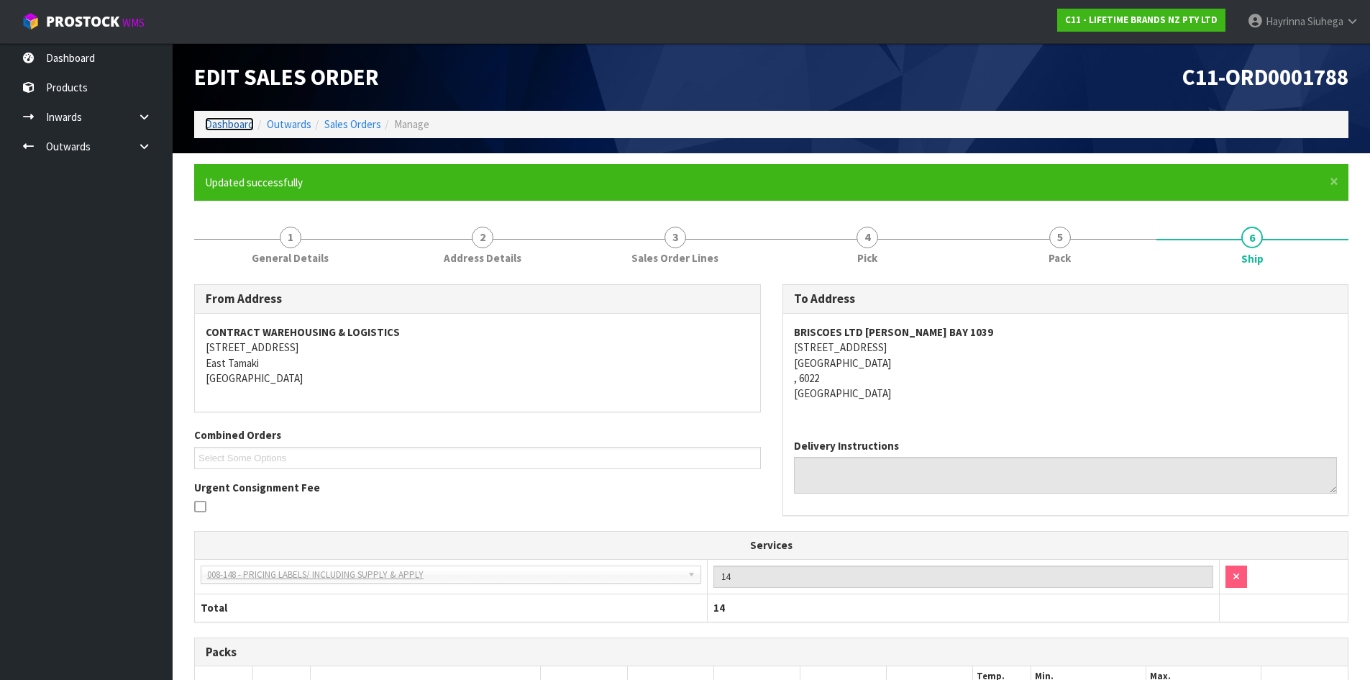
click at [237, 123] on link "Dashboard" at bounding box center [229, 124] width 49 height 14
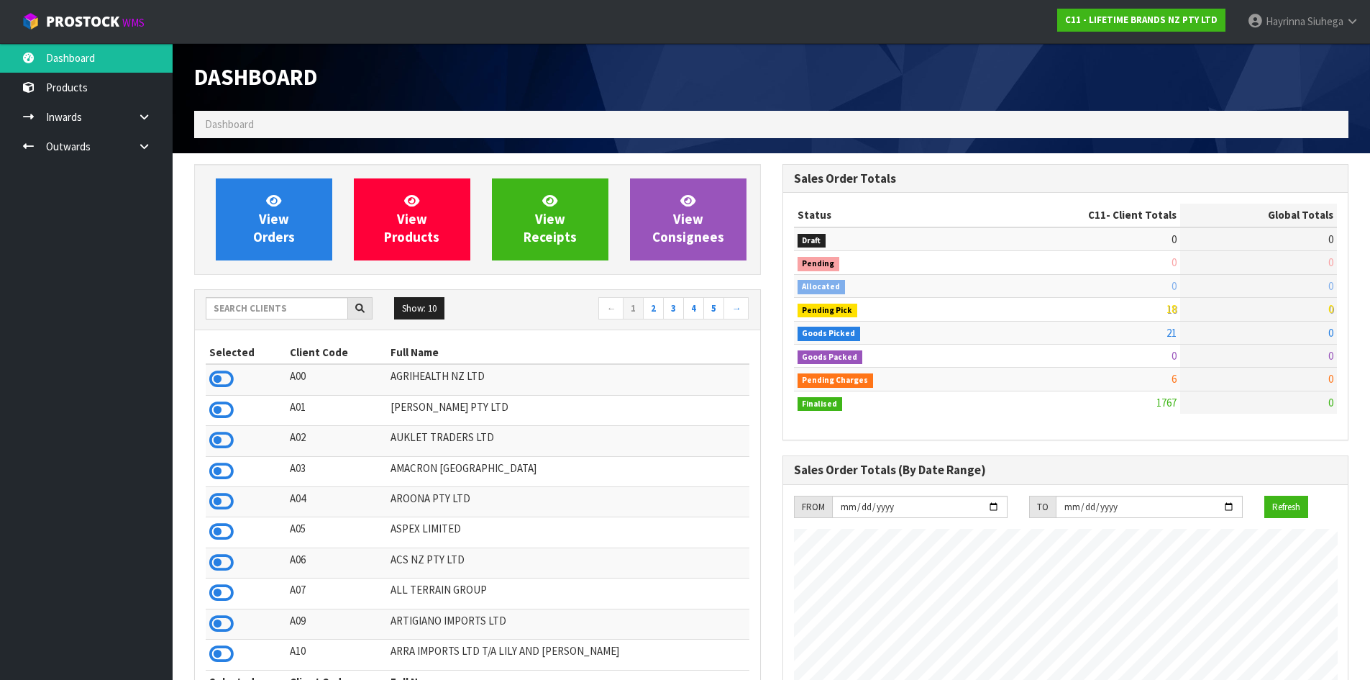
scroll to position [1090, 588]
click at [295, 213] on link "View Orders" at bounding box center [274, 219] width 117 height 82
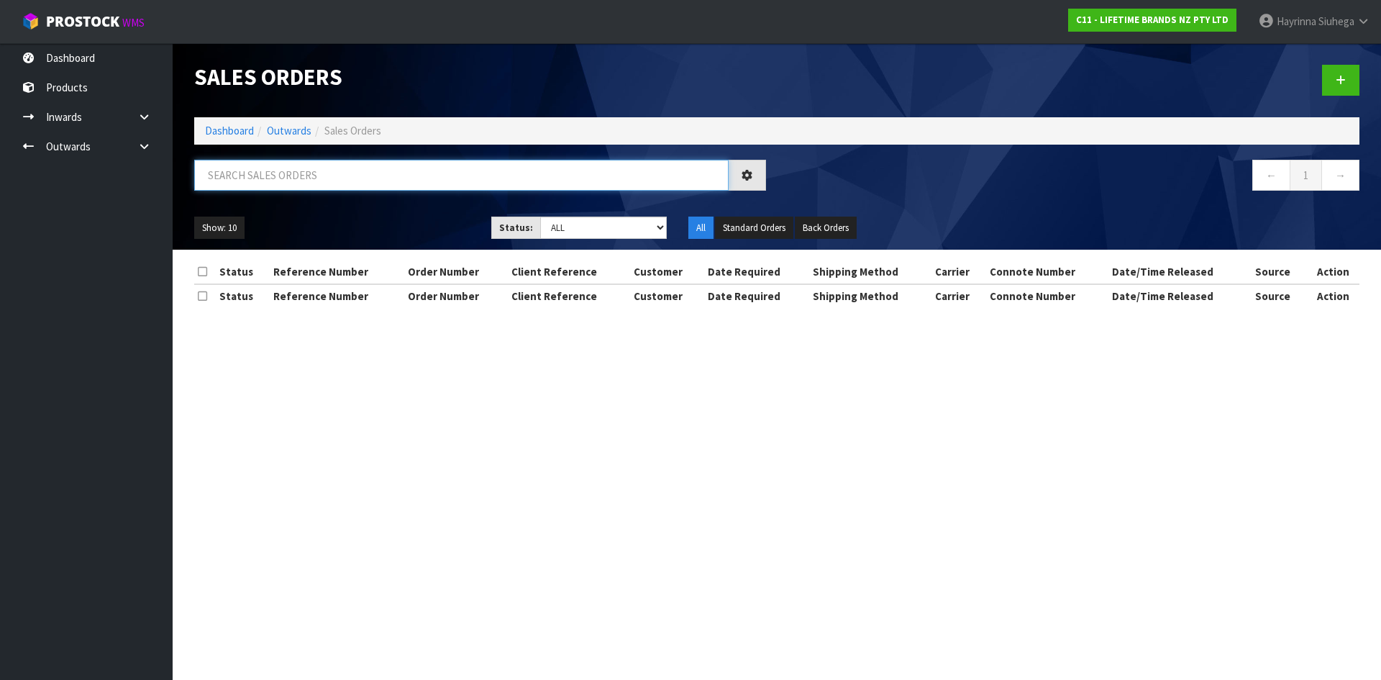
click at [290, 182] on input "text" at bounding box center [461, 175] width 534 height 31
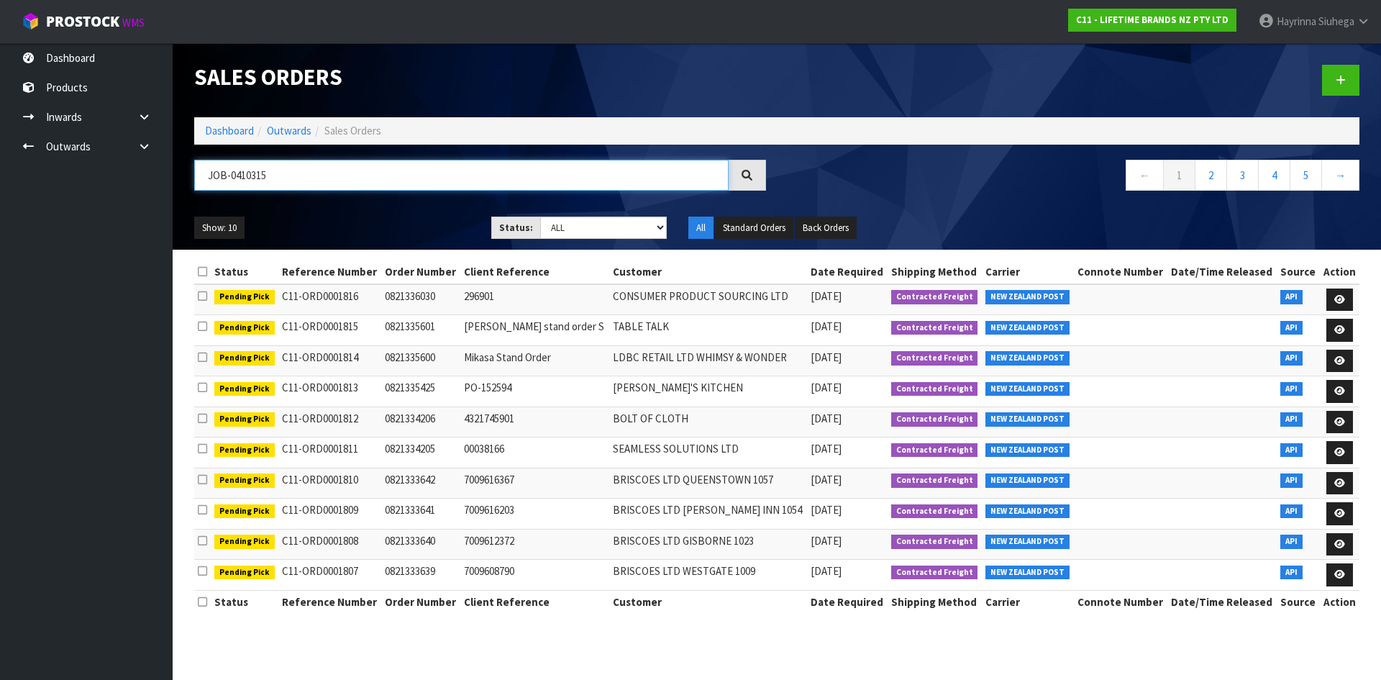
type input "JOB-0410315"
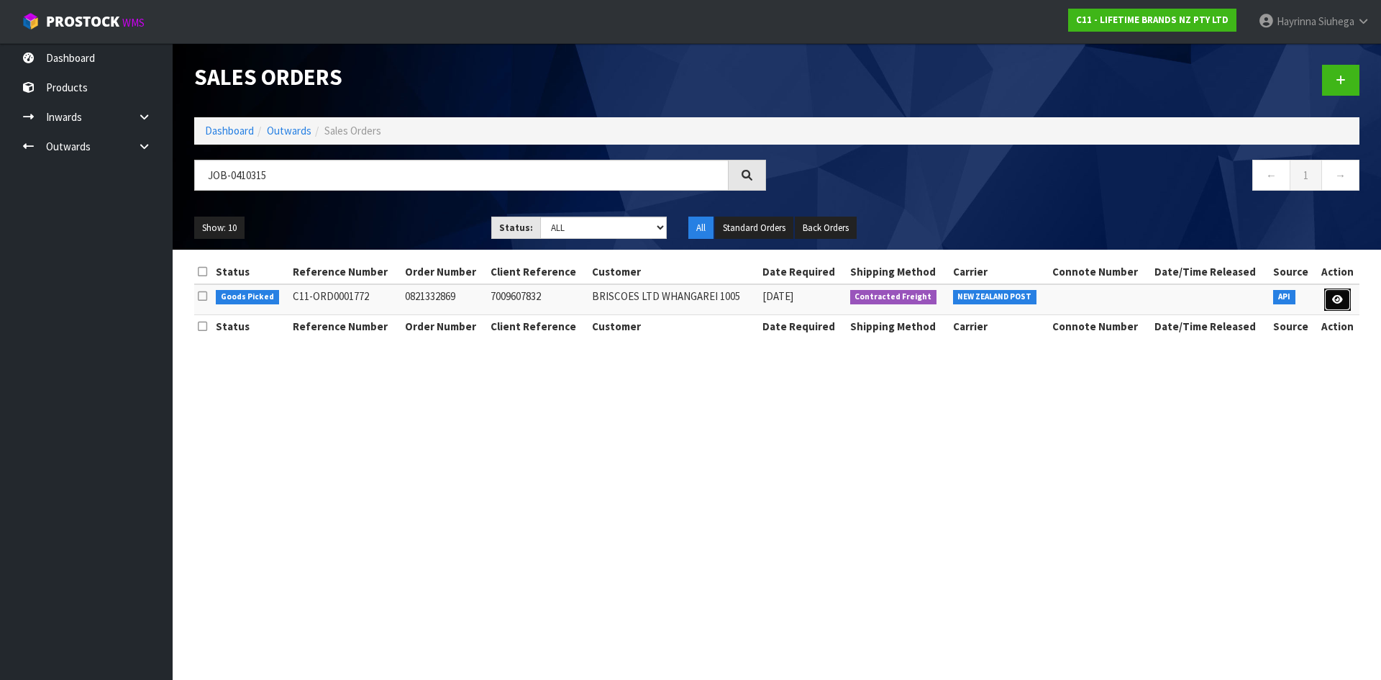
click at [1336, 291] on link at bounding box center [1337, 299] width 27 height 23
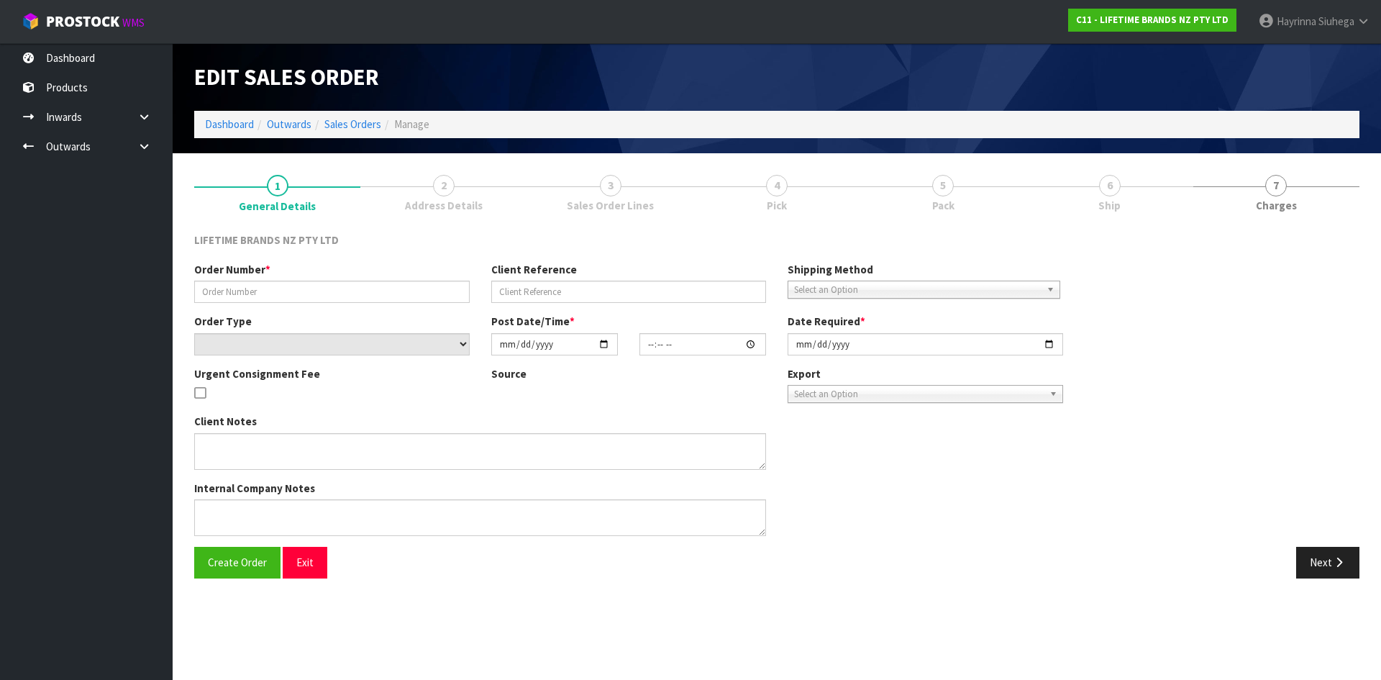
type input "0821332869"
type input "7009607832"
select select "number:0"
type input "[DATE]"
type input "10:48:44.000"
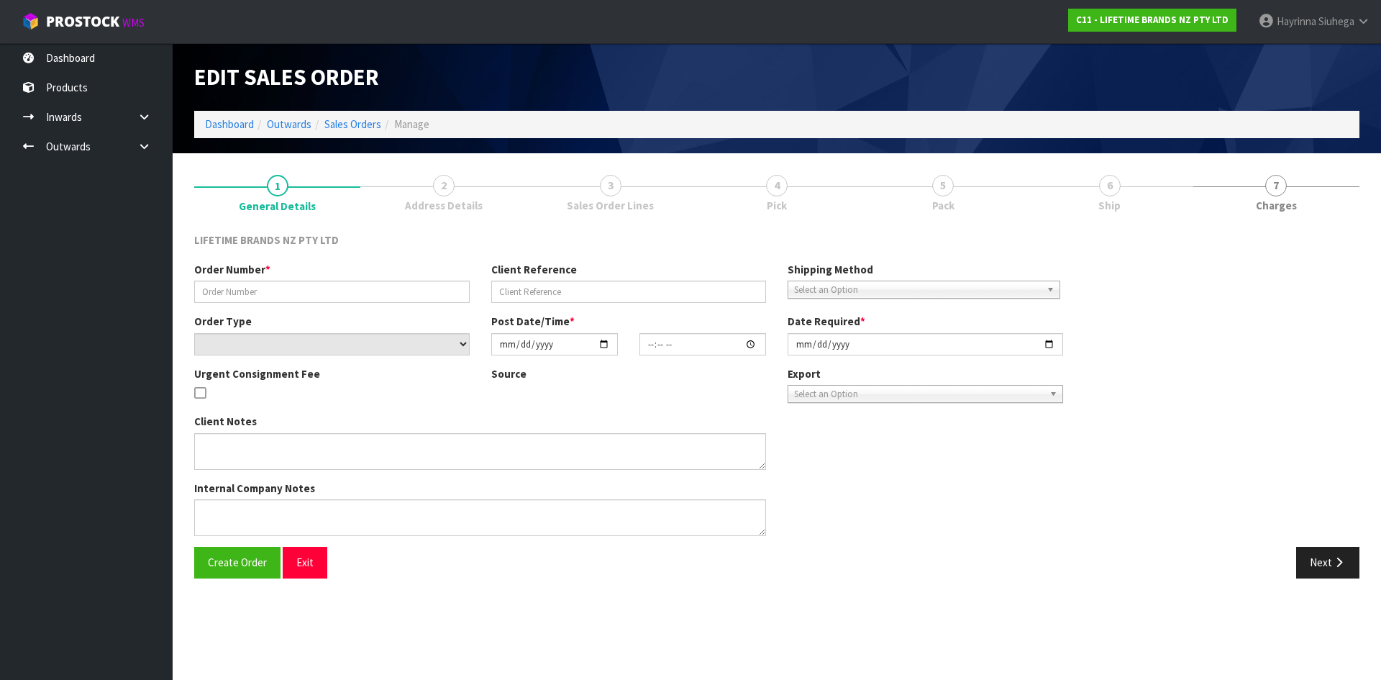
type input "[DATE]"
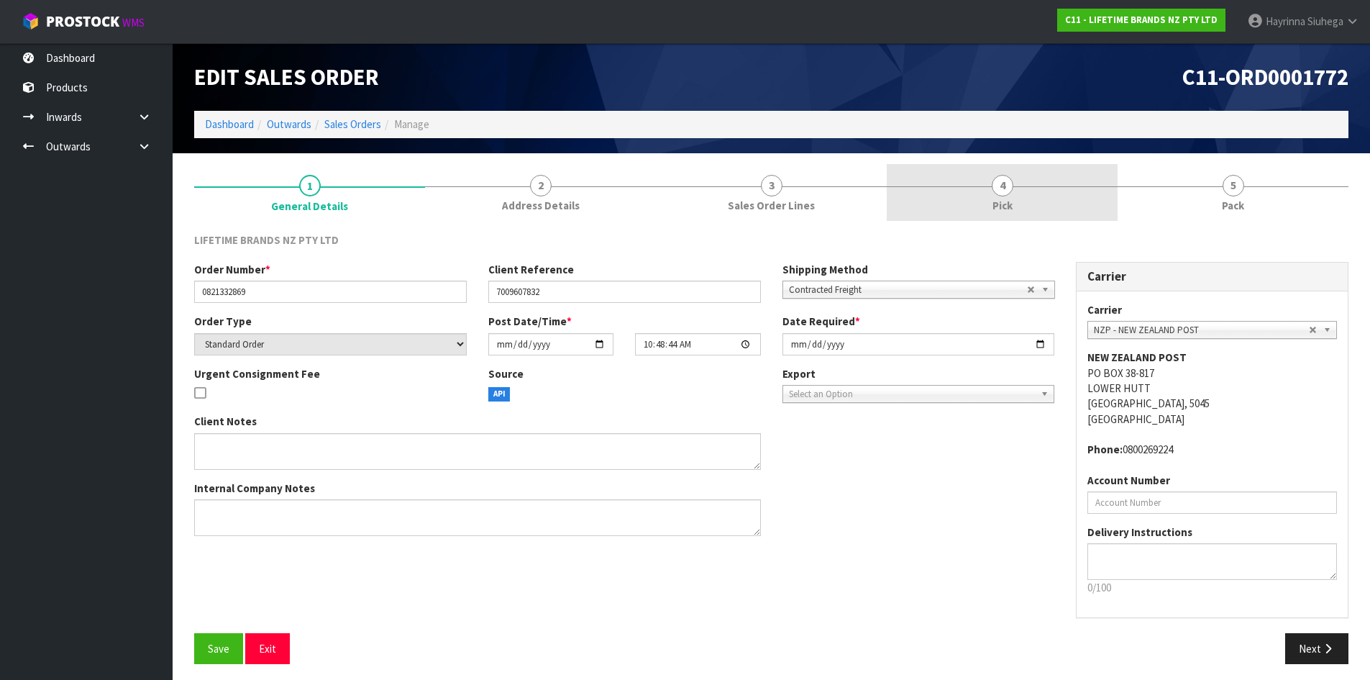
click at [1060, 192] on link "4 Pick" at bounding box center [1002, 192] width 231 height 57
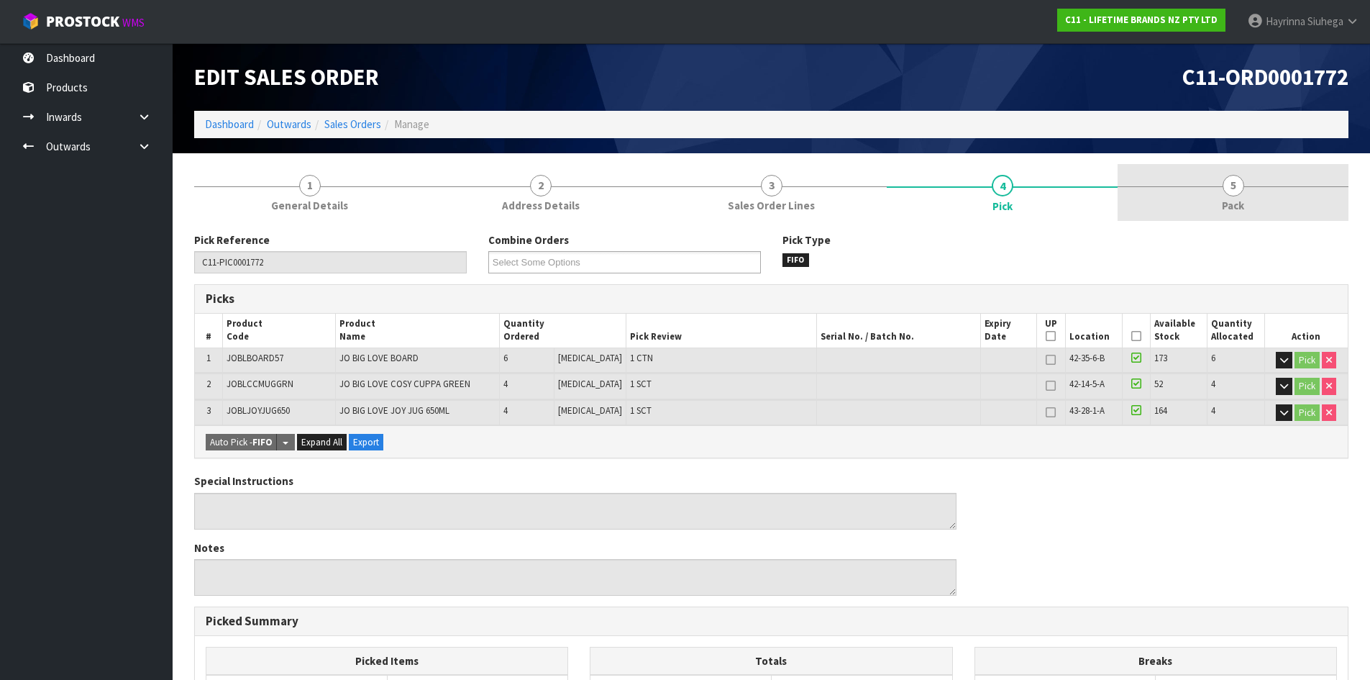
click at [1201, 198] on link "5 Pack" at bounding box center [1233, 192] width 231 height 57
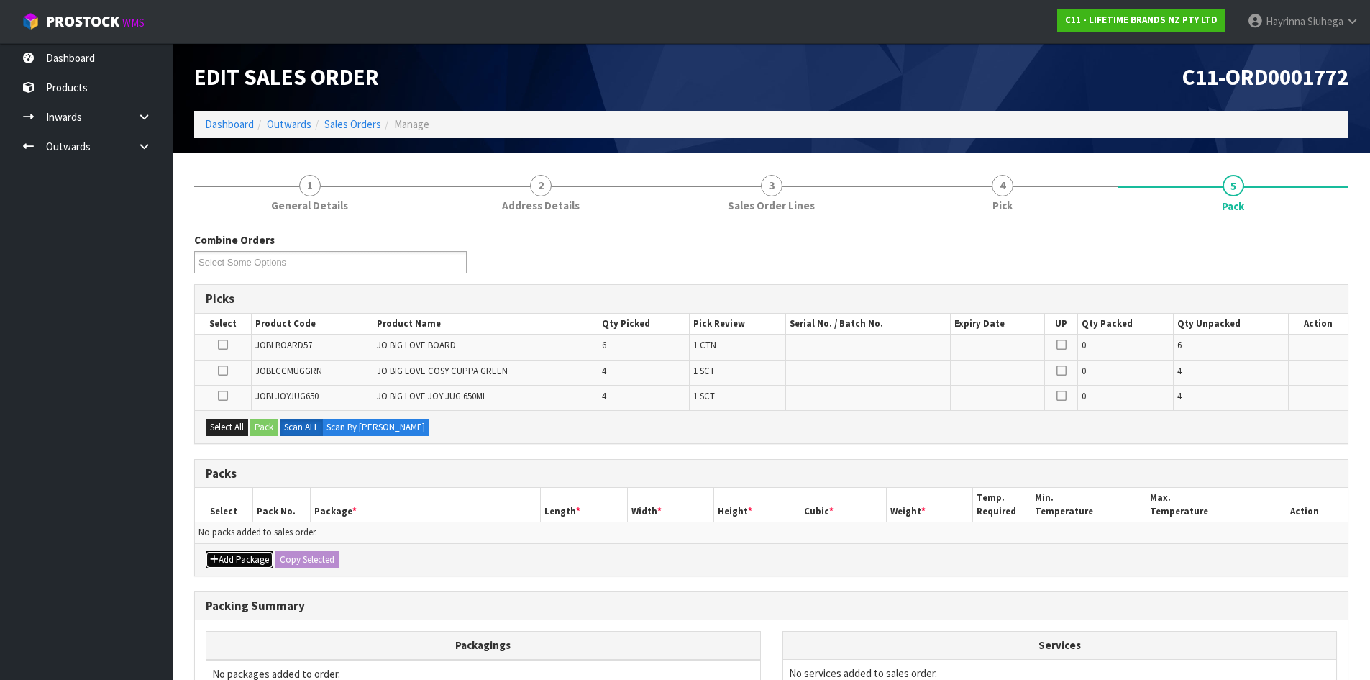
click at [247, 560] on button "Add Package" at bounding box center [240, 559] width 68 height 17
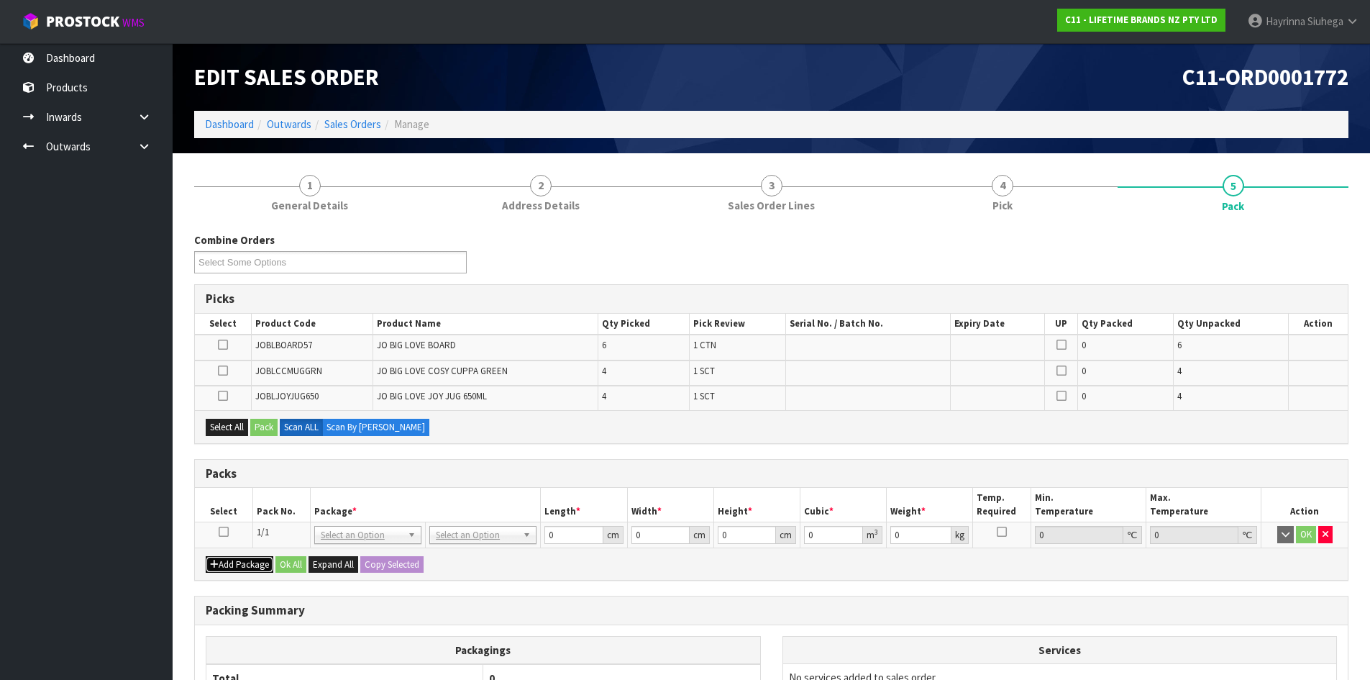
click at [224, 565] on button "Add Package" at bounding box center [240, 564] width 68 height 17
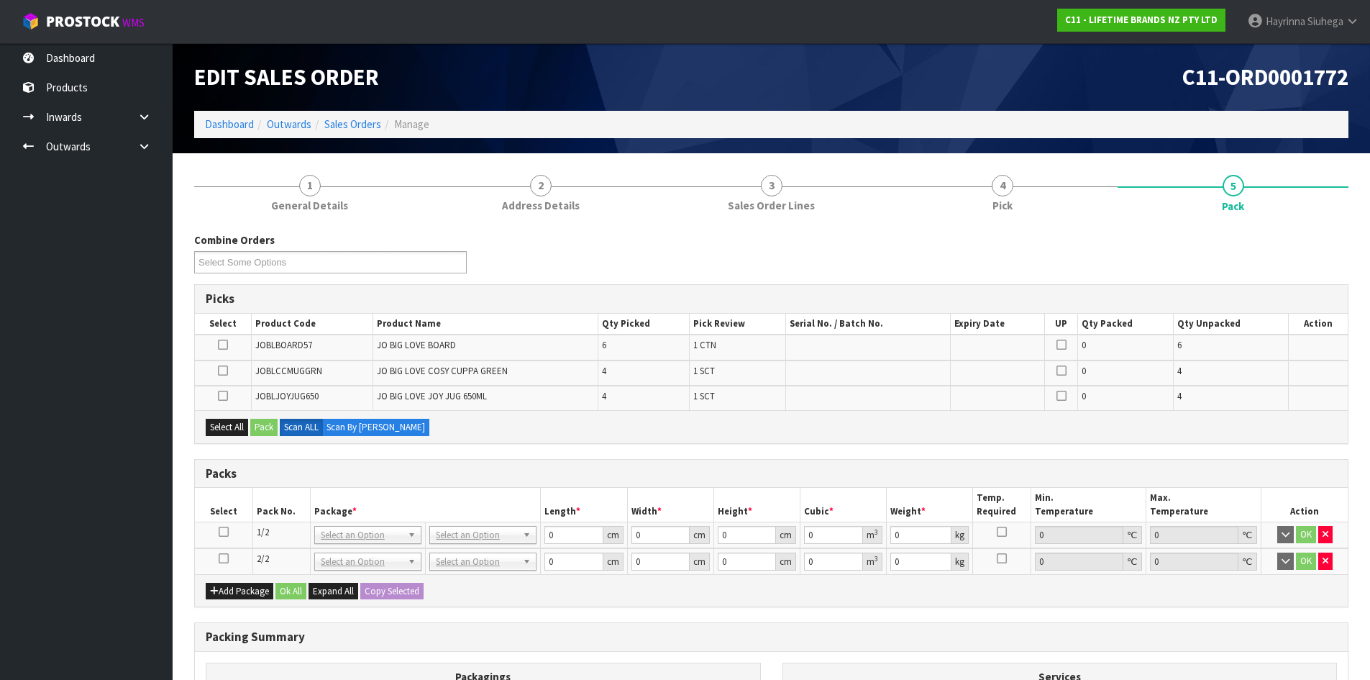
click at [223, 558] on icon at bounding box center [224, 558] width 10 height 1
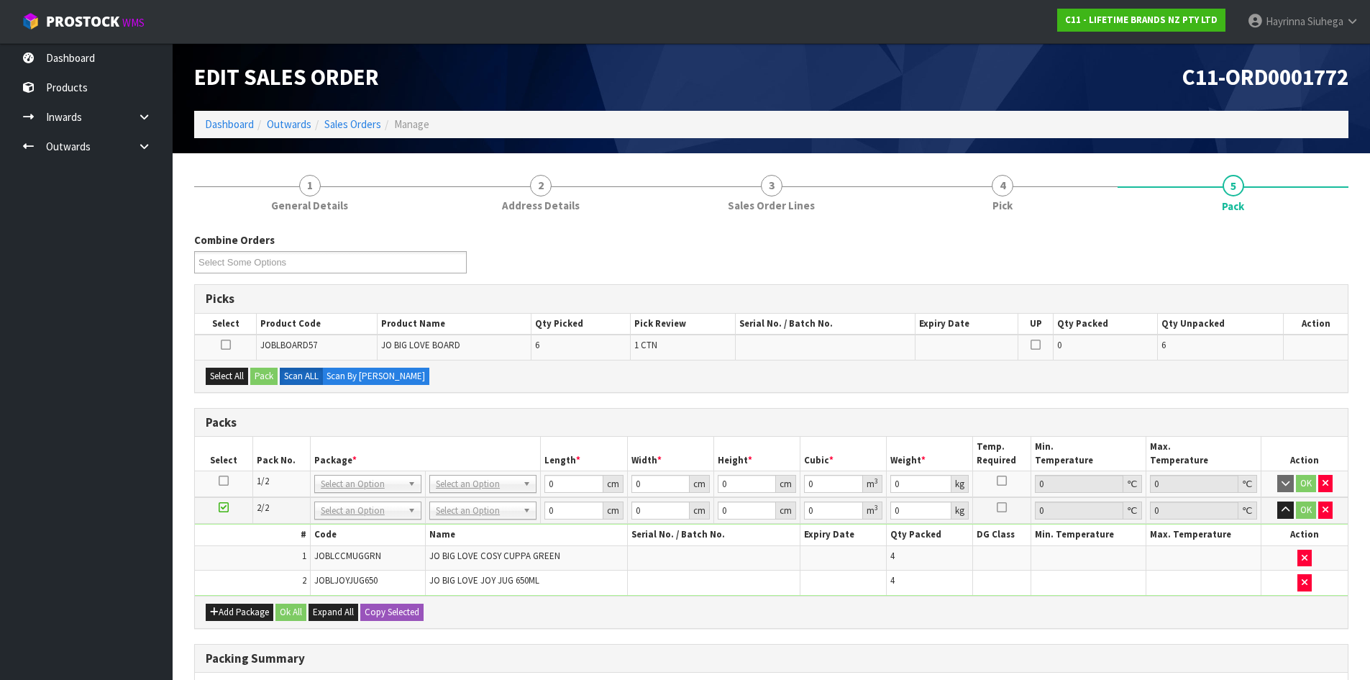
scroll to position [214, 0]
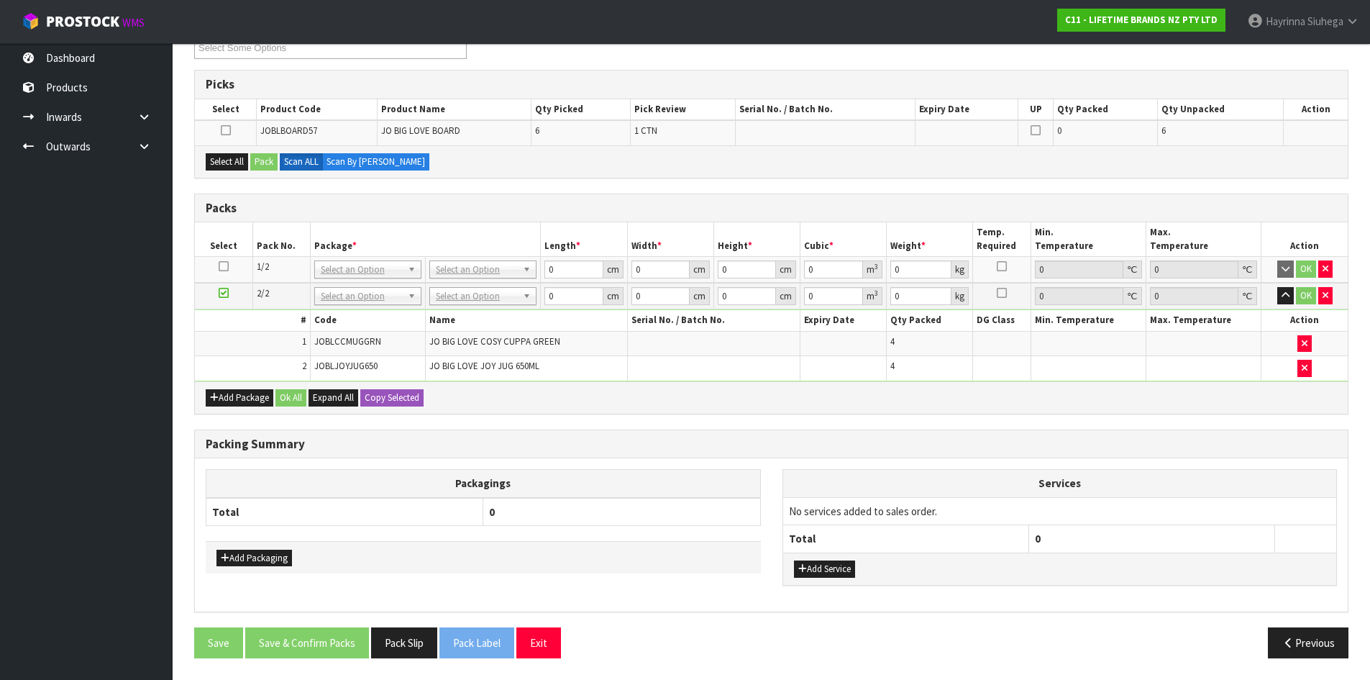
click at [224, 267] on icon at bounding box center [224, 266] width 10 height 1
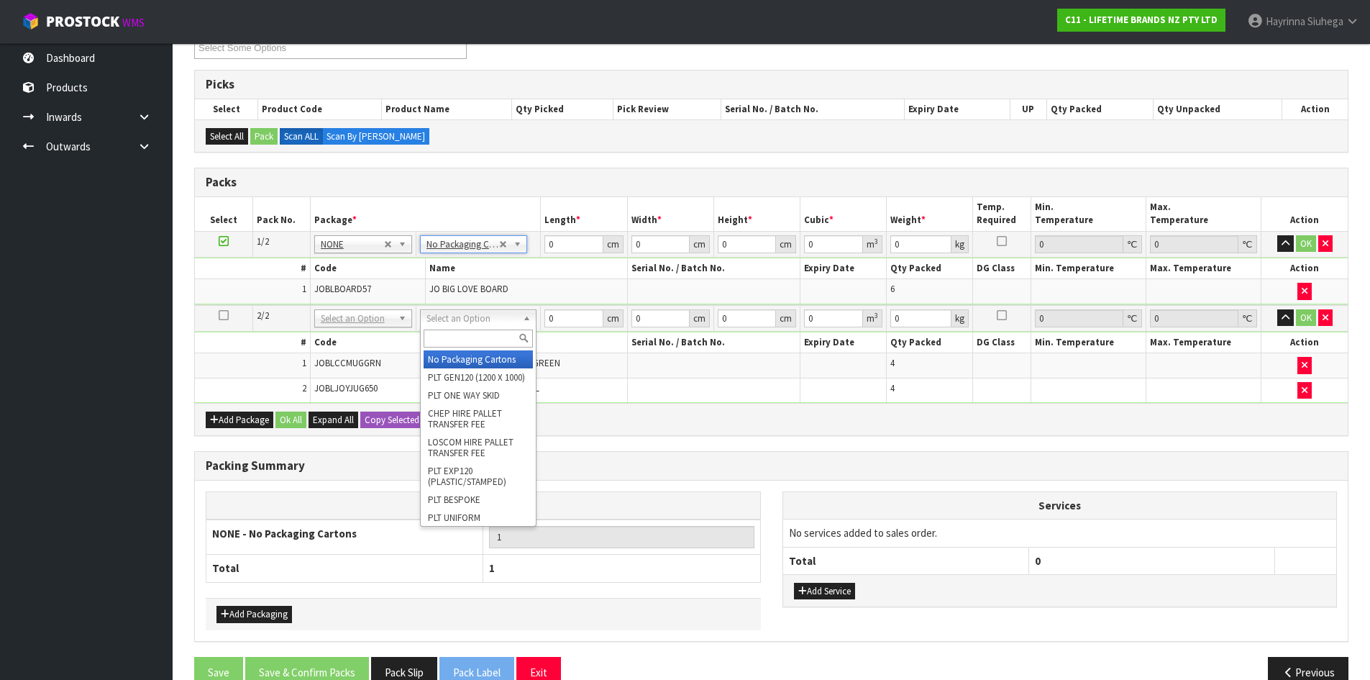
click at [472, 332] on input "text" at bounding box center [478, 338] width 109 height 18
type input "CTN9"
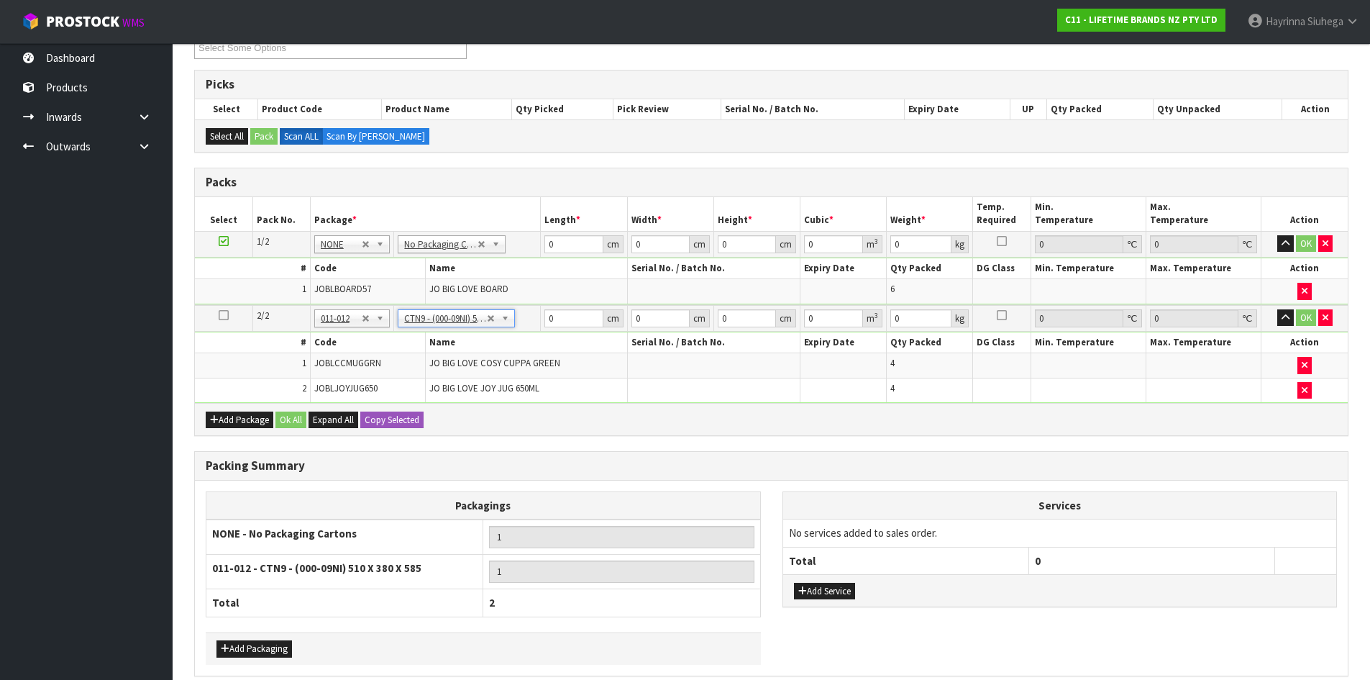
type input "51"
type input "38"
type input "58.5"
type input "0.113373"
type input "6.1"
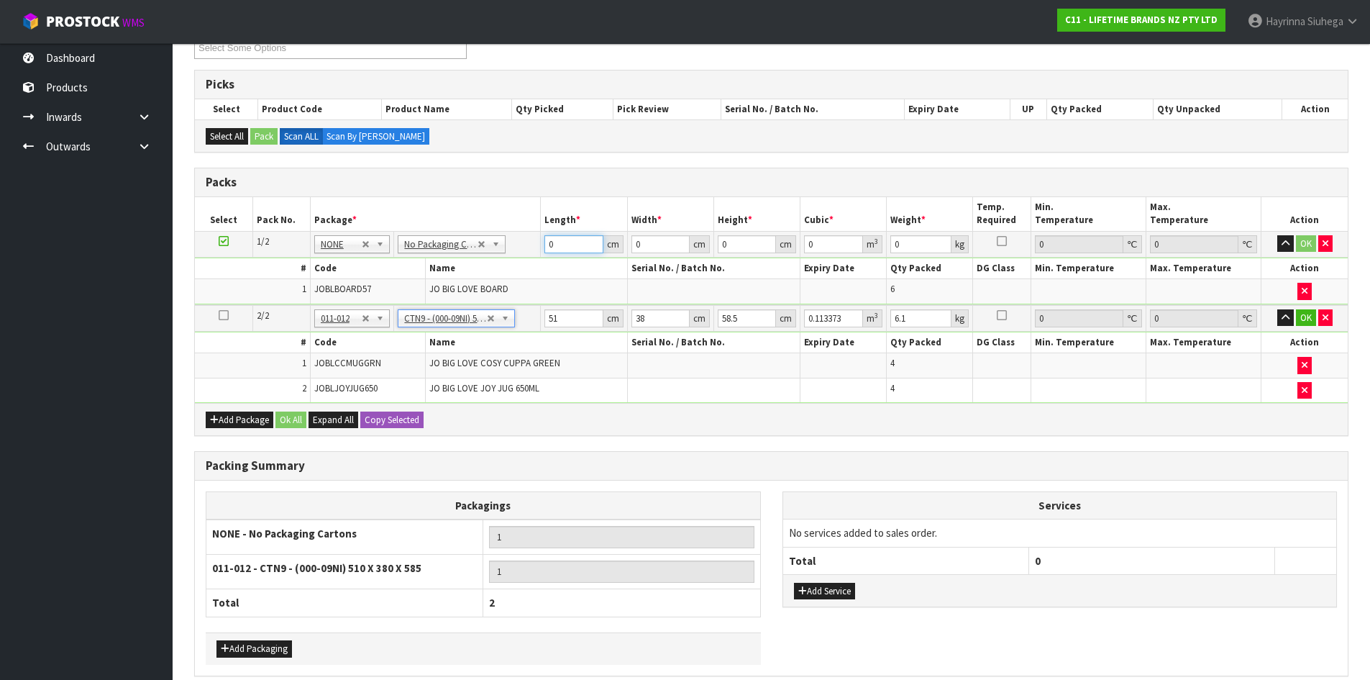
click at [550, 248] on input "0" at bounding box center [574, 244] width 58 height 18
type input "64"
type input "29"
type input "1"
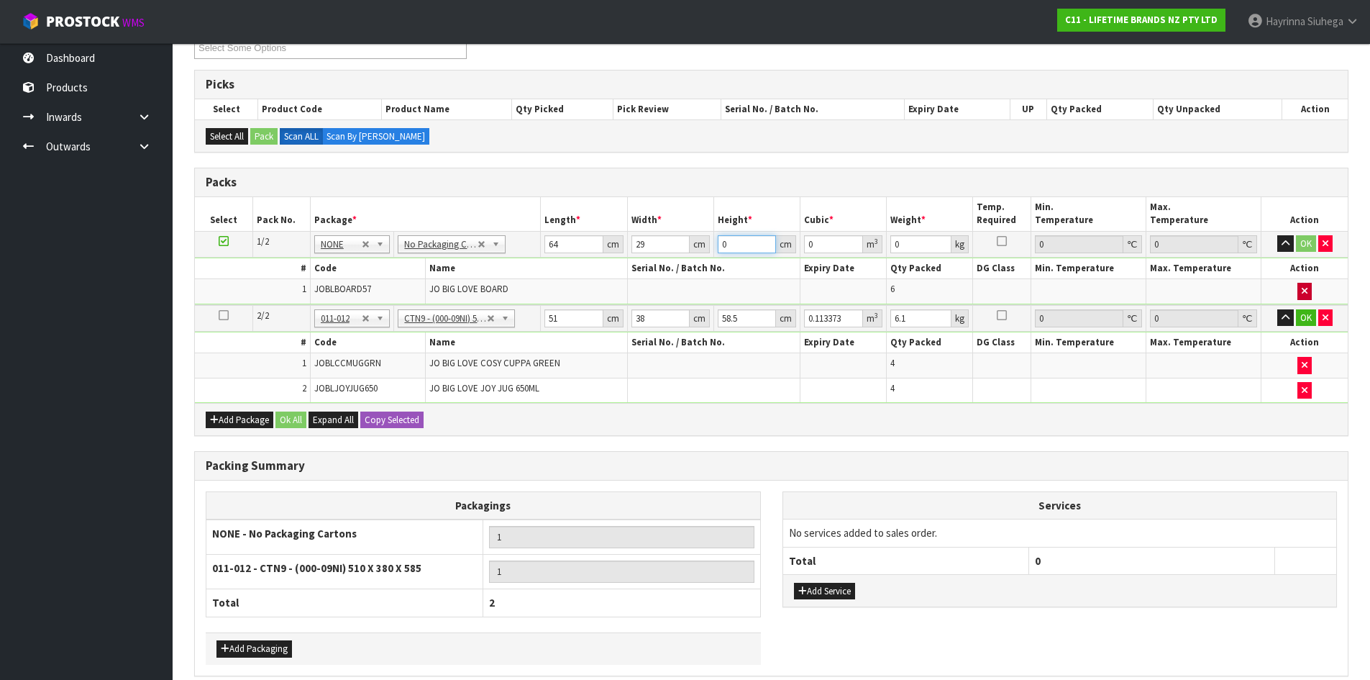
type input "0.001856"
type input "19"
type input "0.035264"
type input "19"
type input "8"
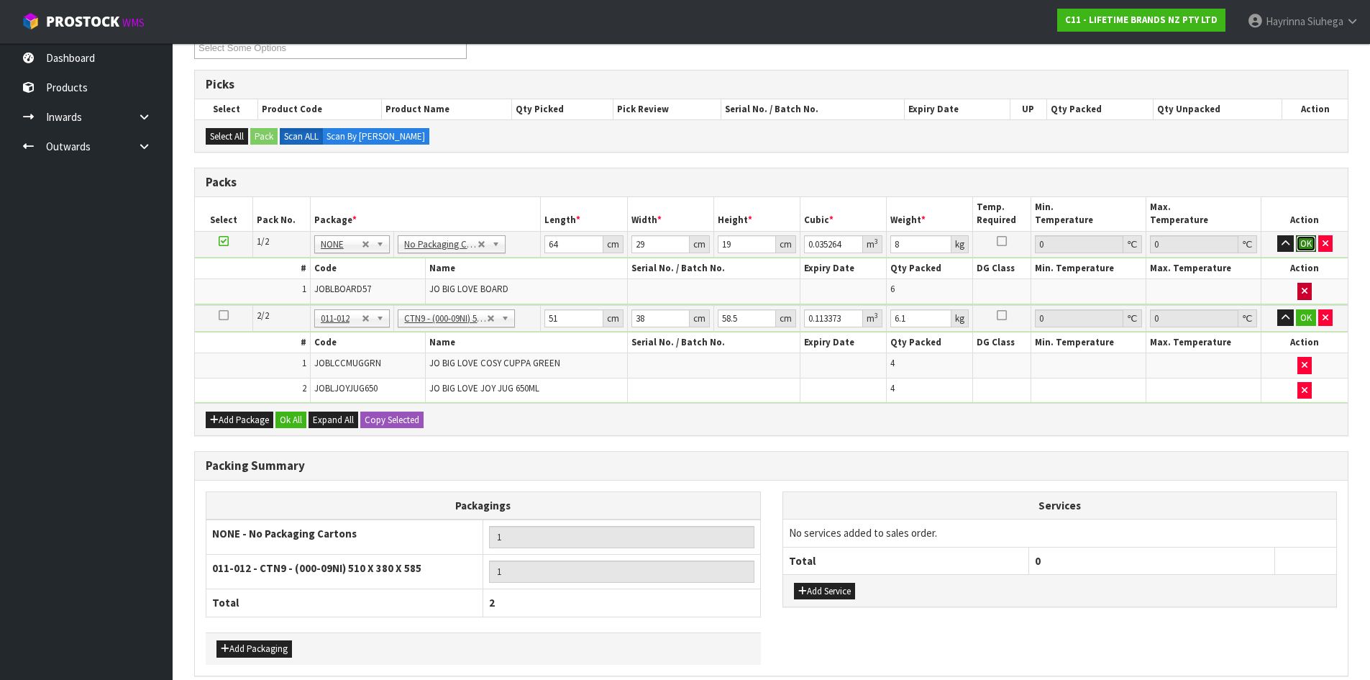
click button "OK" at bounding box center [1306, 243] width 20 height 17
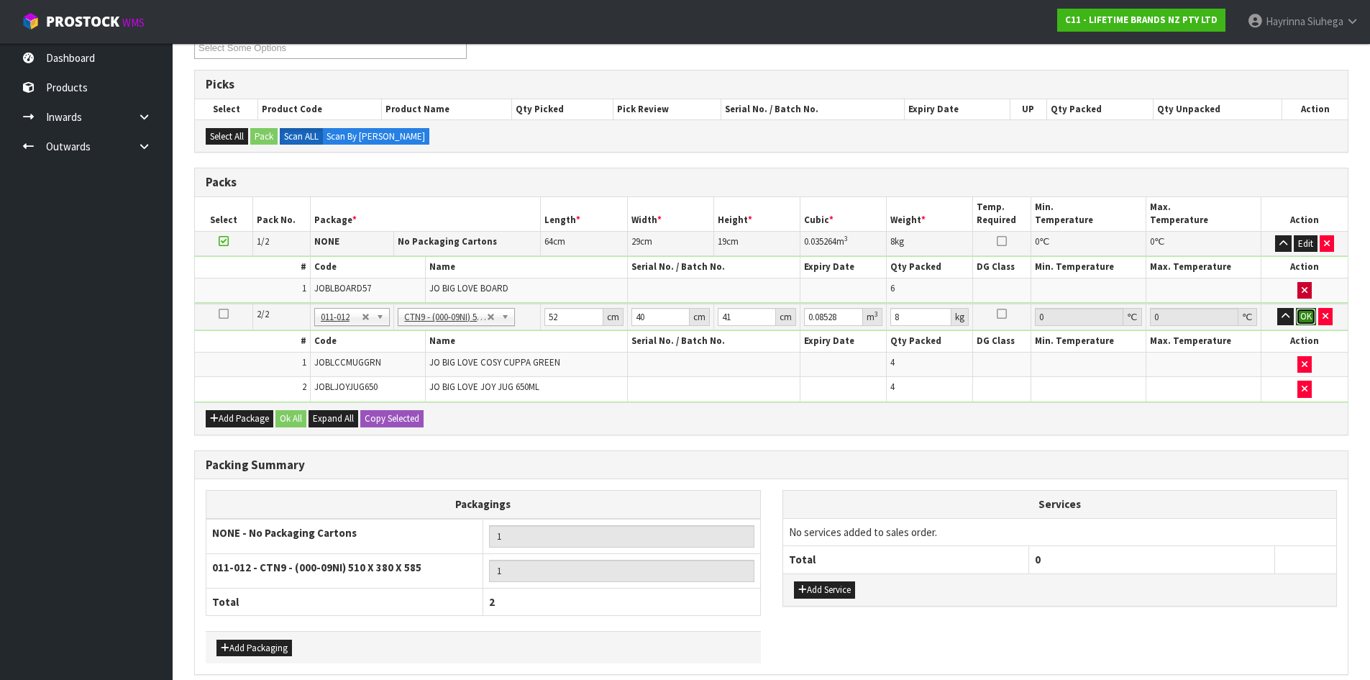
click button "OK" at bounding box center [1306, 316] width 20 height 17
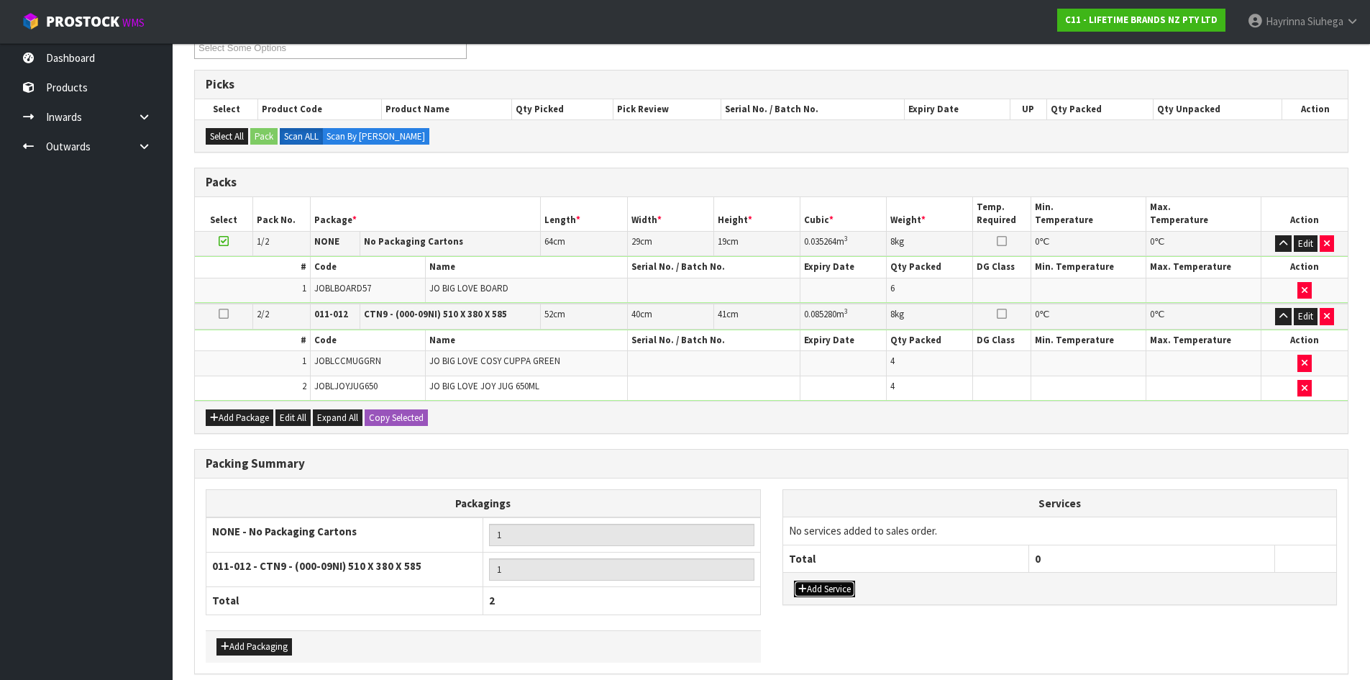
click at [846, 590] on button "Add Service" at bounding box center [824, 588] width 61 height 17
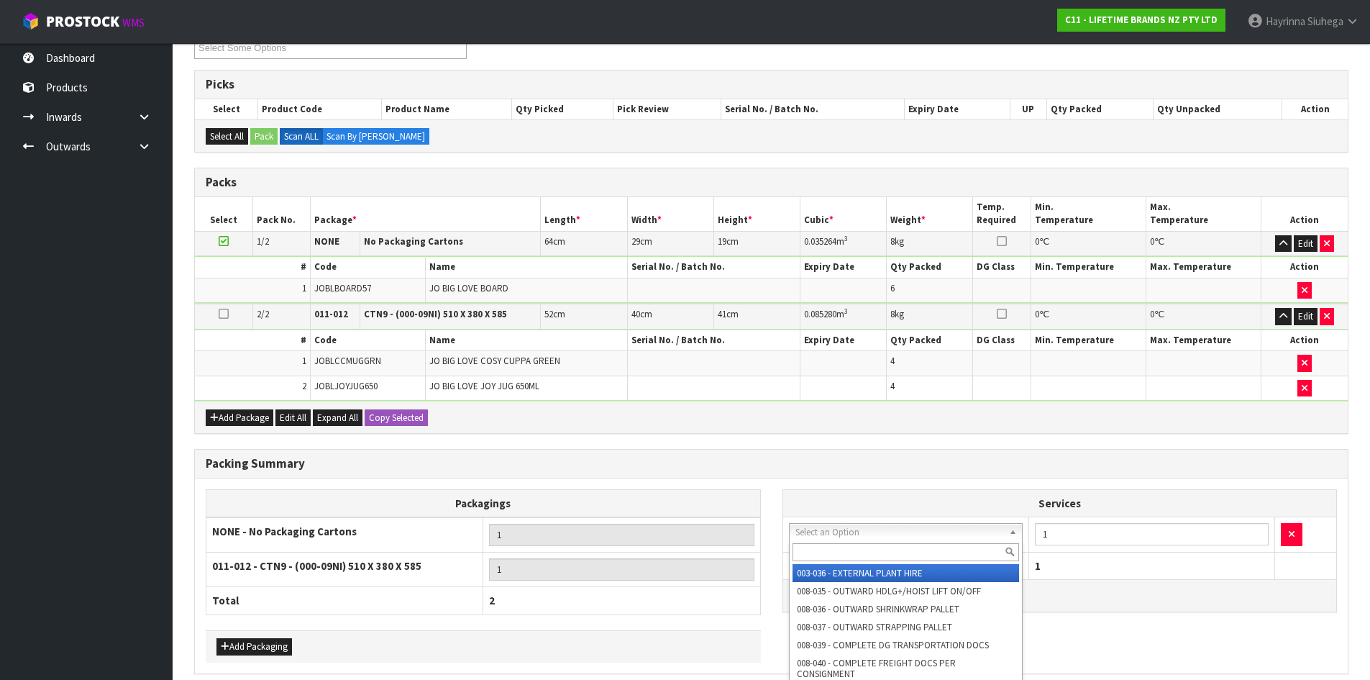
click at [862, 557] on input "text" at bounding box center [906, 552] width 227 height 18
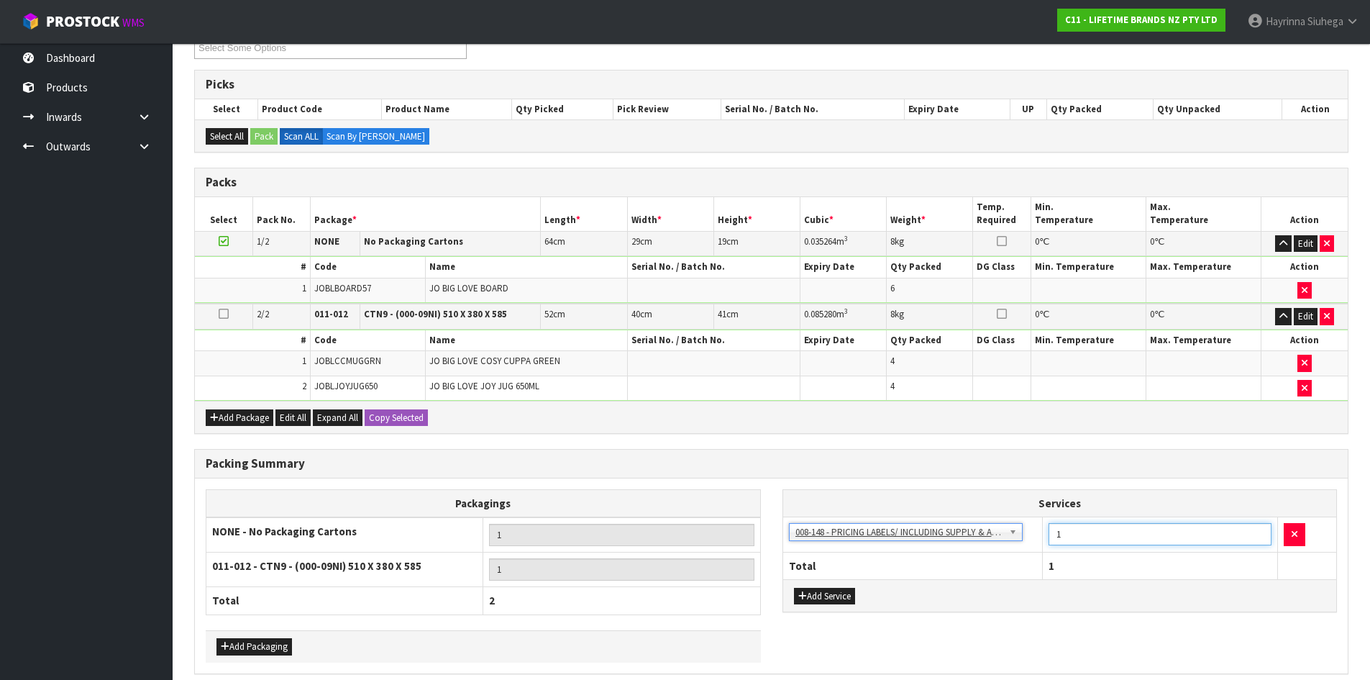
drag, startPoint x: 1067, startPoint y: 532, endPoint x: 1018, endPoint y: 534, distance: 49.7
click at [1039, 533] on tr "003-036 - EXTERNAL PLANT HIRE 008-035 - OUTWARD HDLG+/HOIST LIFT ON/OFF 008-036…" at bounding box center [1060, 534] width 554 height 35
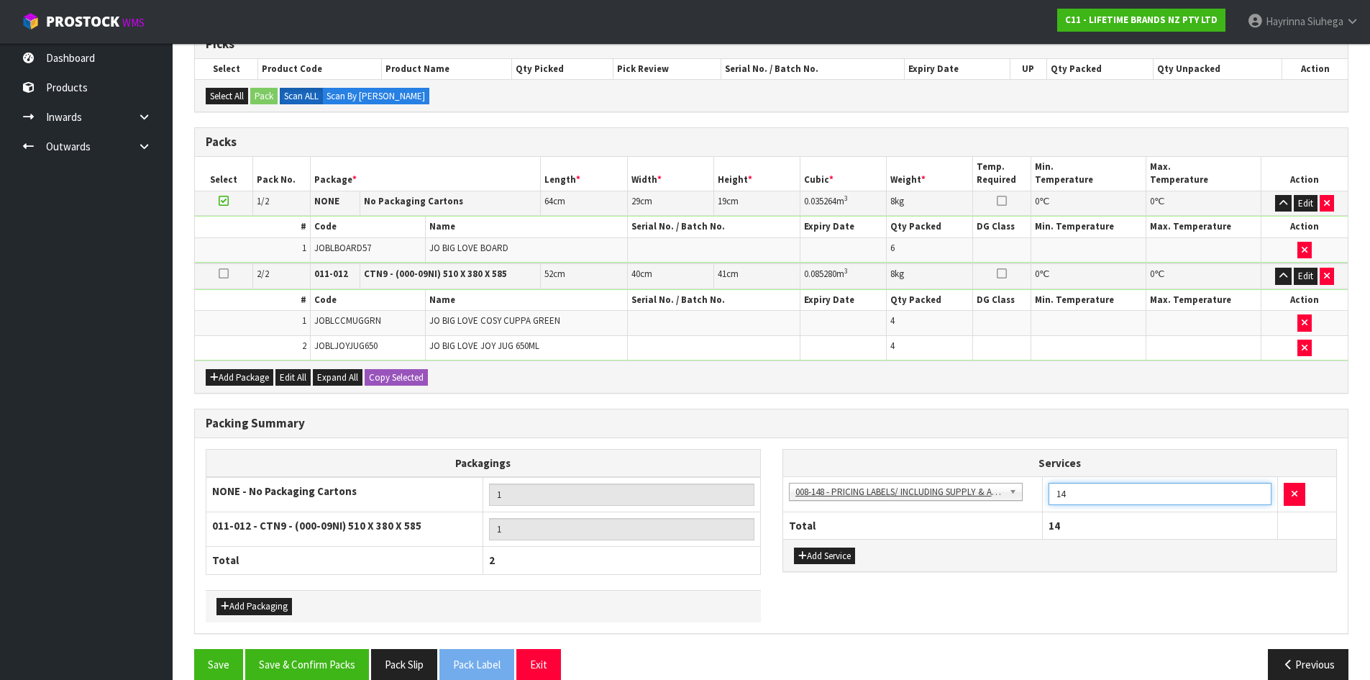
scroll to position [276, 0]
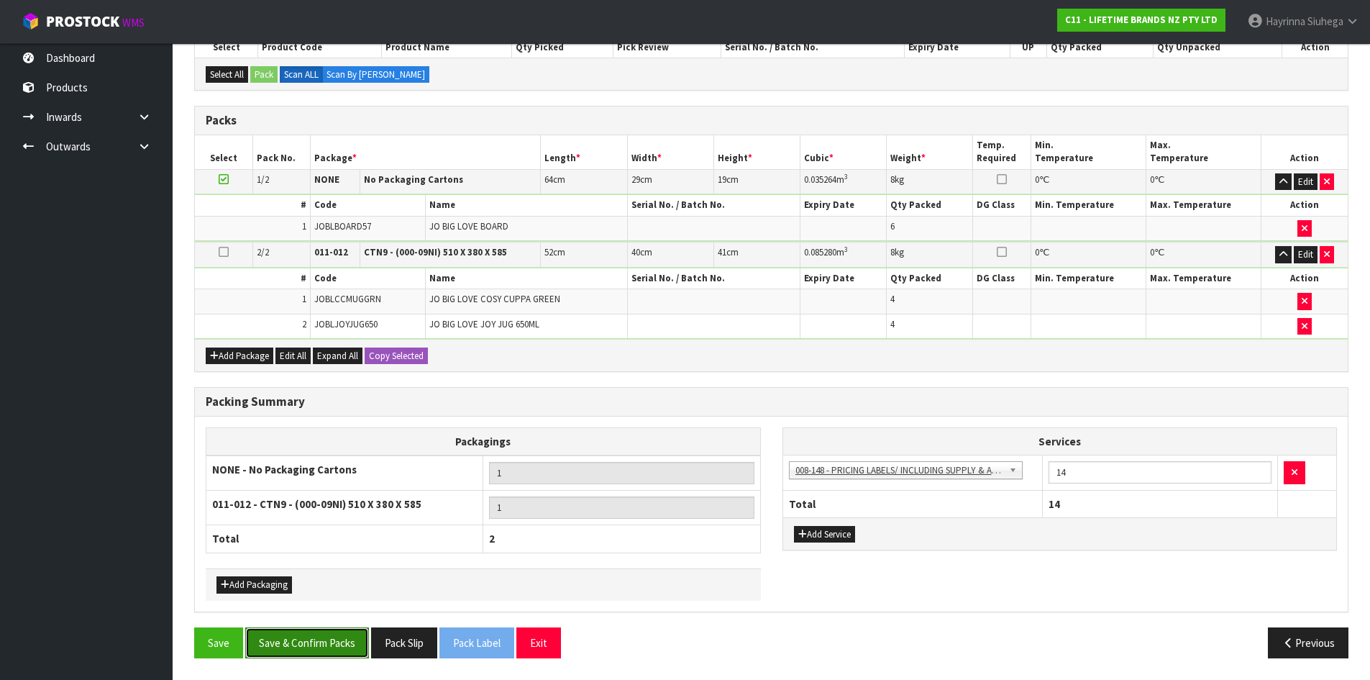
click at [298, 647] on button "Save & Confirm Packs" at bounding box center [307, 642] width 124 height 31
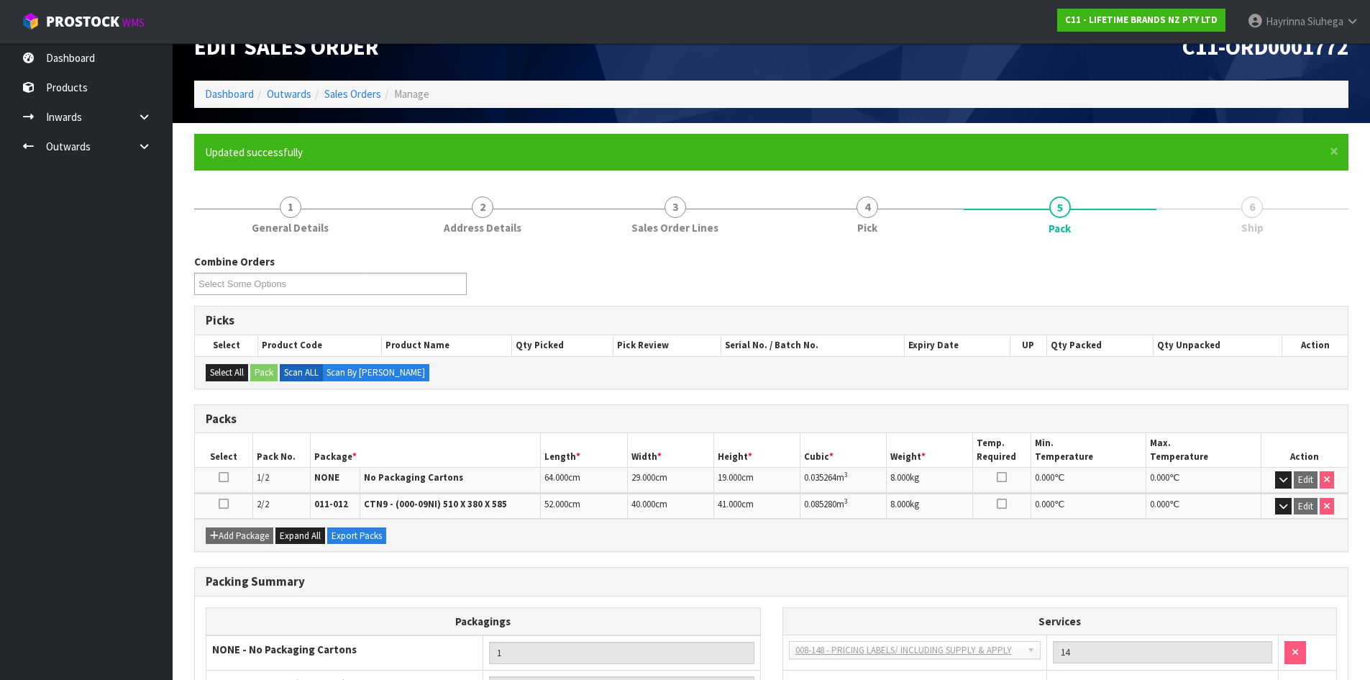
scroll to position [178, 0]
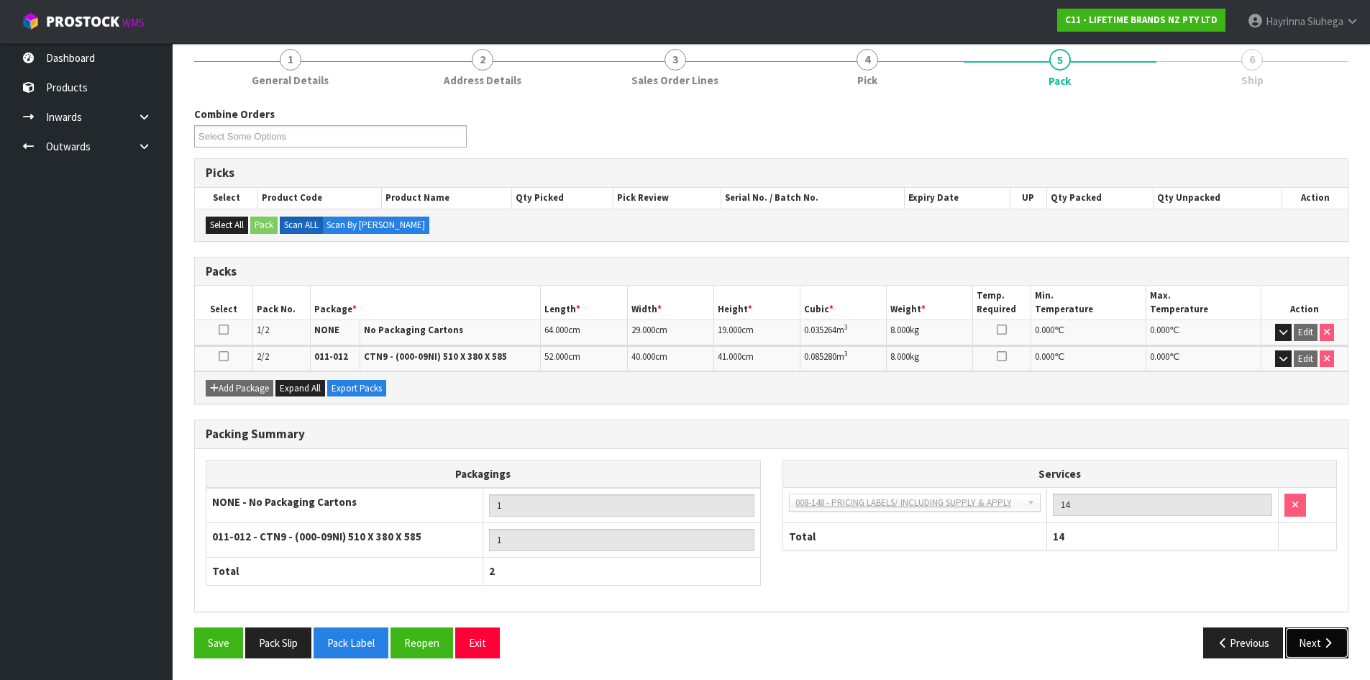
click at [1307, 637] on button "Next" at bounding box center [1316, 642] width 63 height 31
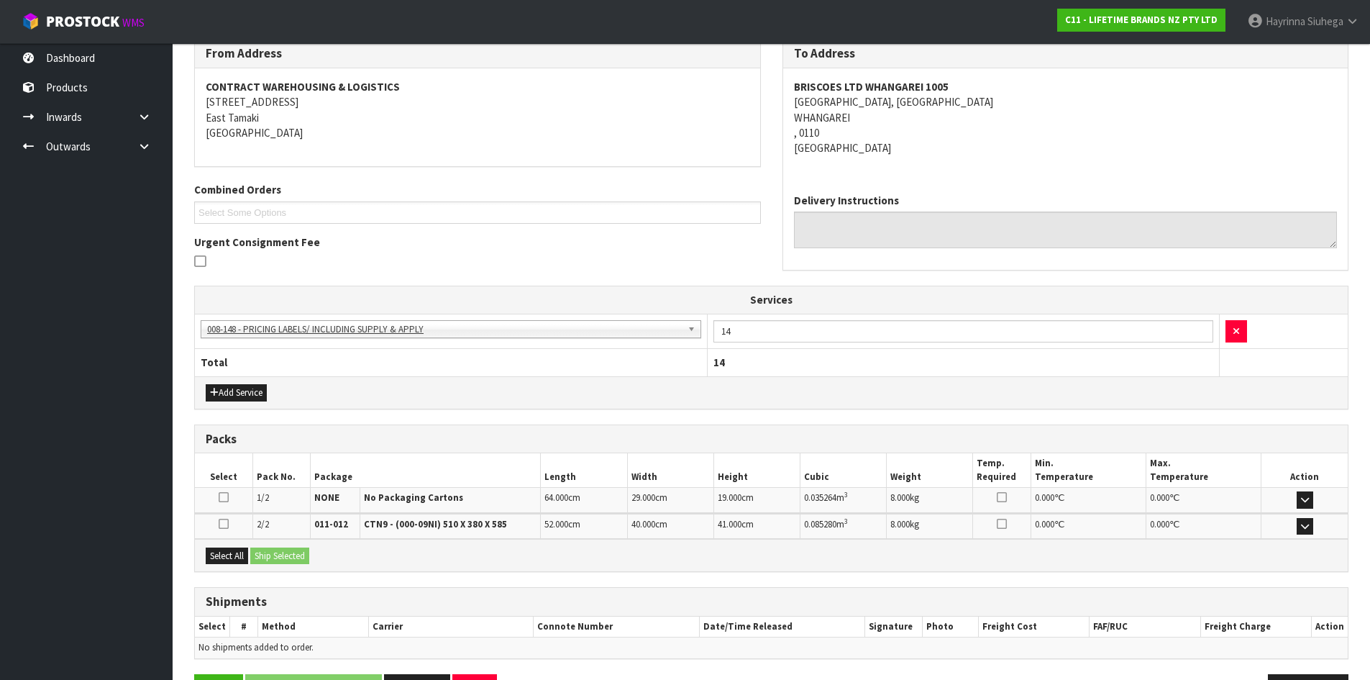
scroll to position [292, 0]
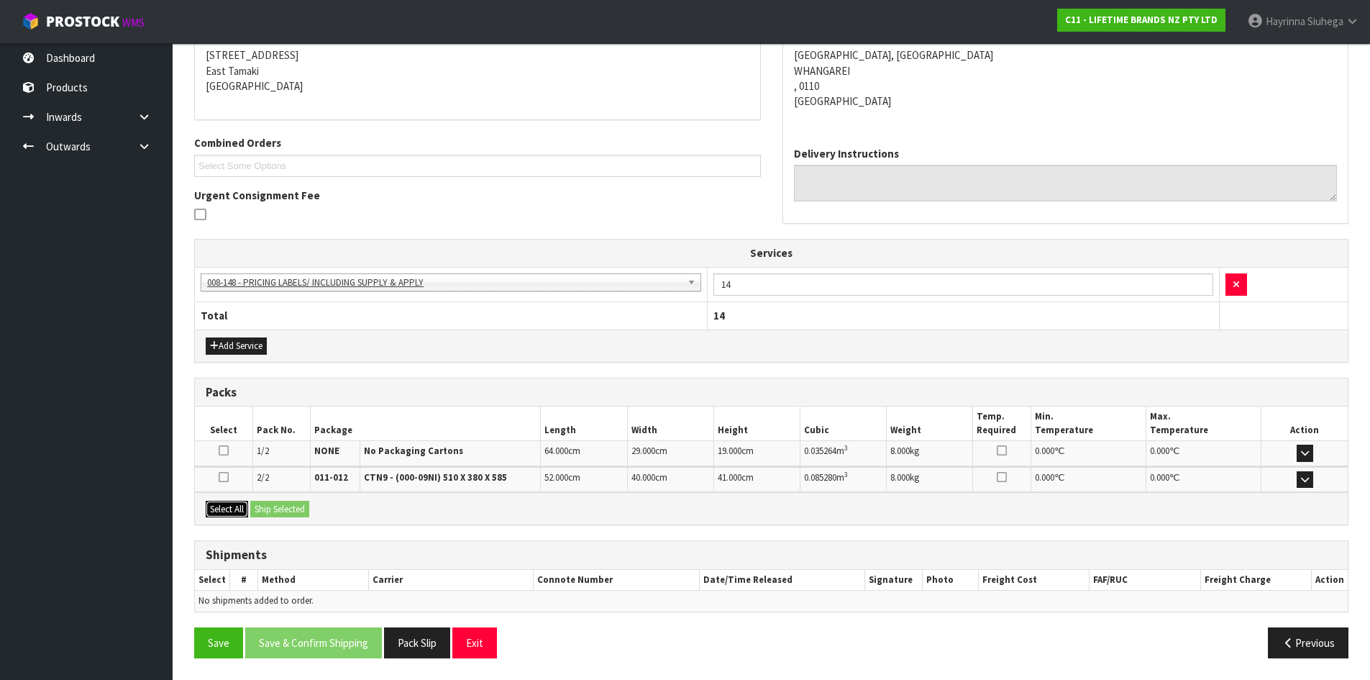
drag, startPoint x: 220, startPoint y: 515, endPoint x: 287, endPoint y: 501, distance: 68.3
click at [232, 513] on button "Select All" at bounding box center [227, 509] width 42 height 17
click at [291, 498] on div "Select All Ship Selected" at bounding box center [771, 508] width 1153 height 32
click at [288, 507] on button "Ship Selected" at bounding box center [279, 509] width 59 height 17
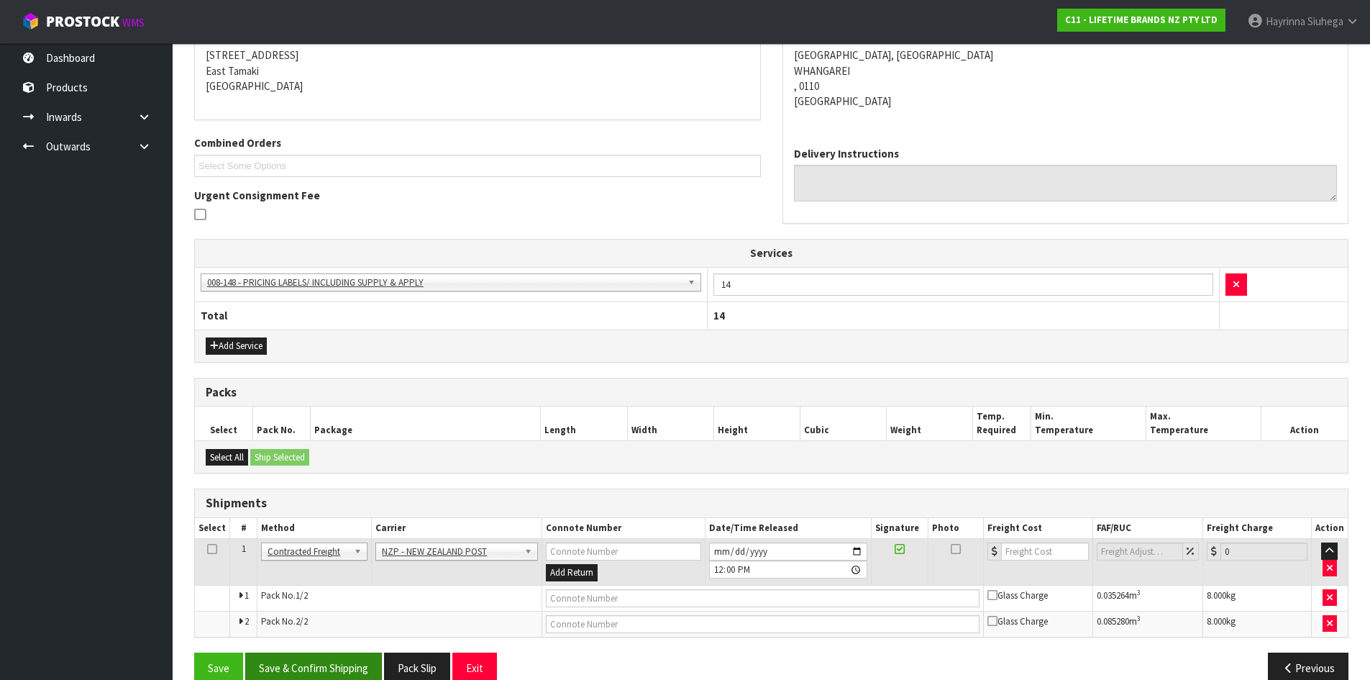
scroll to position [317, 0]
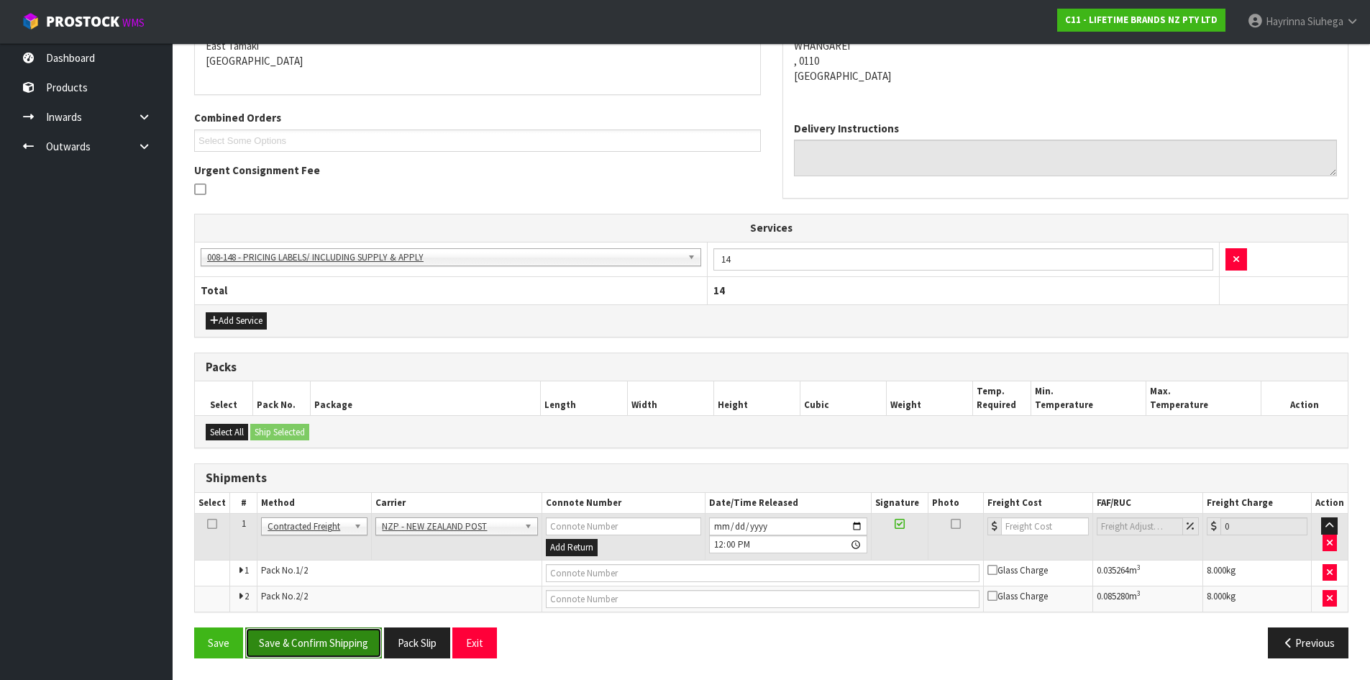
click at [318, 641] on button "Save & Confirm Shipping" at bounding box center [313, 642] width 137 height 31
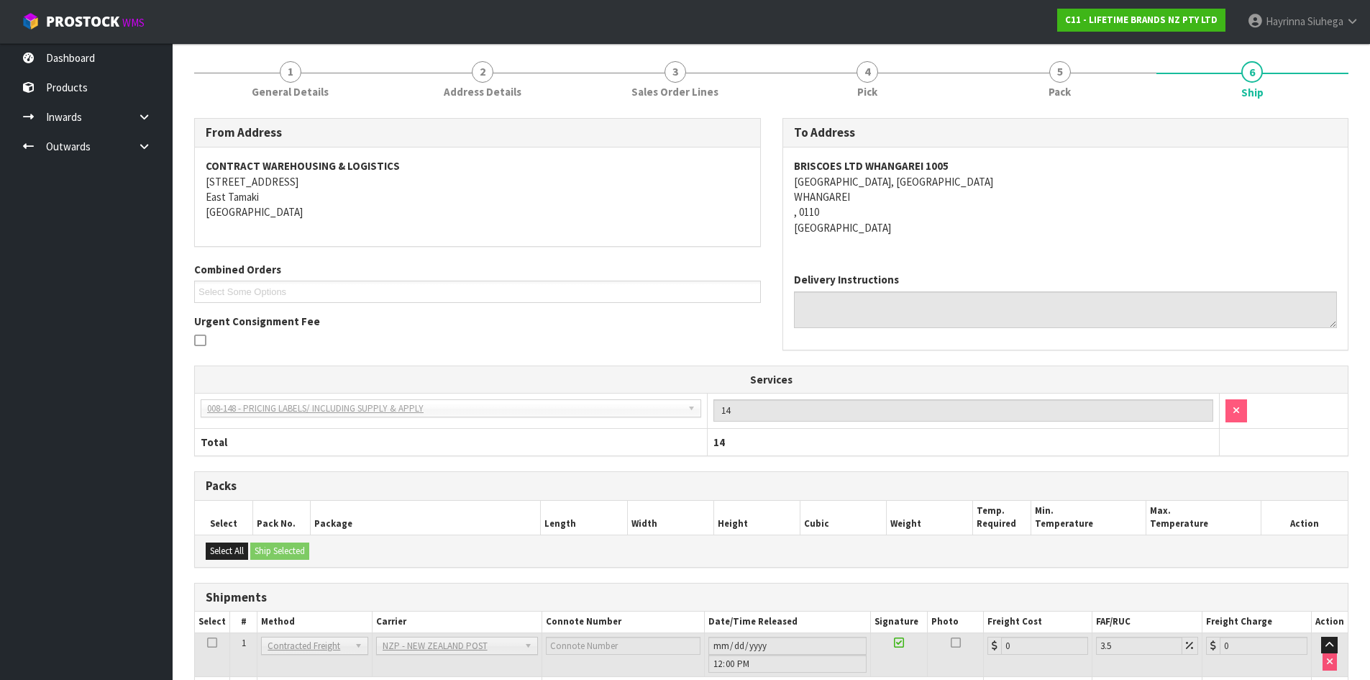
scroll to position [296, 0]
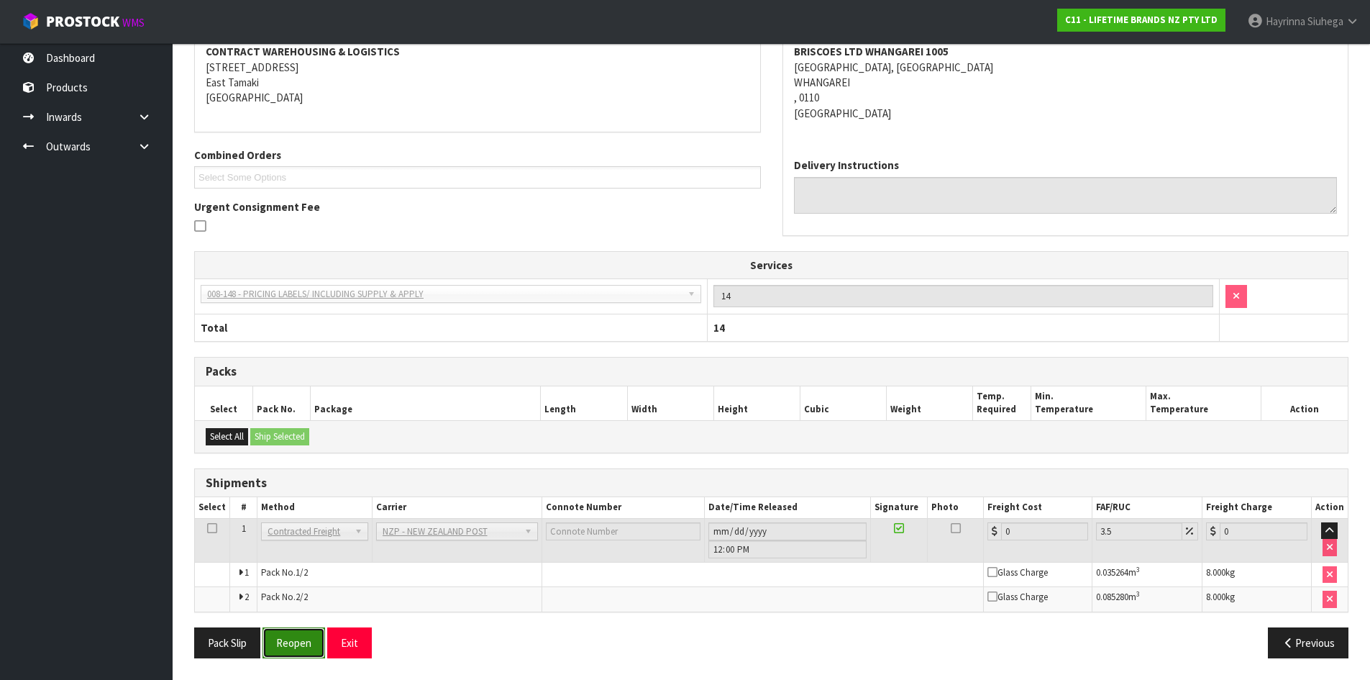
click at [292, 642] on button "Reopen" at bounding box center [294, 642] width 63 height 31
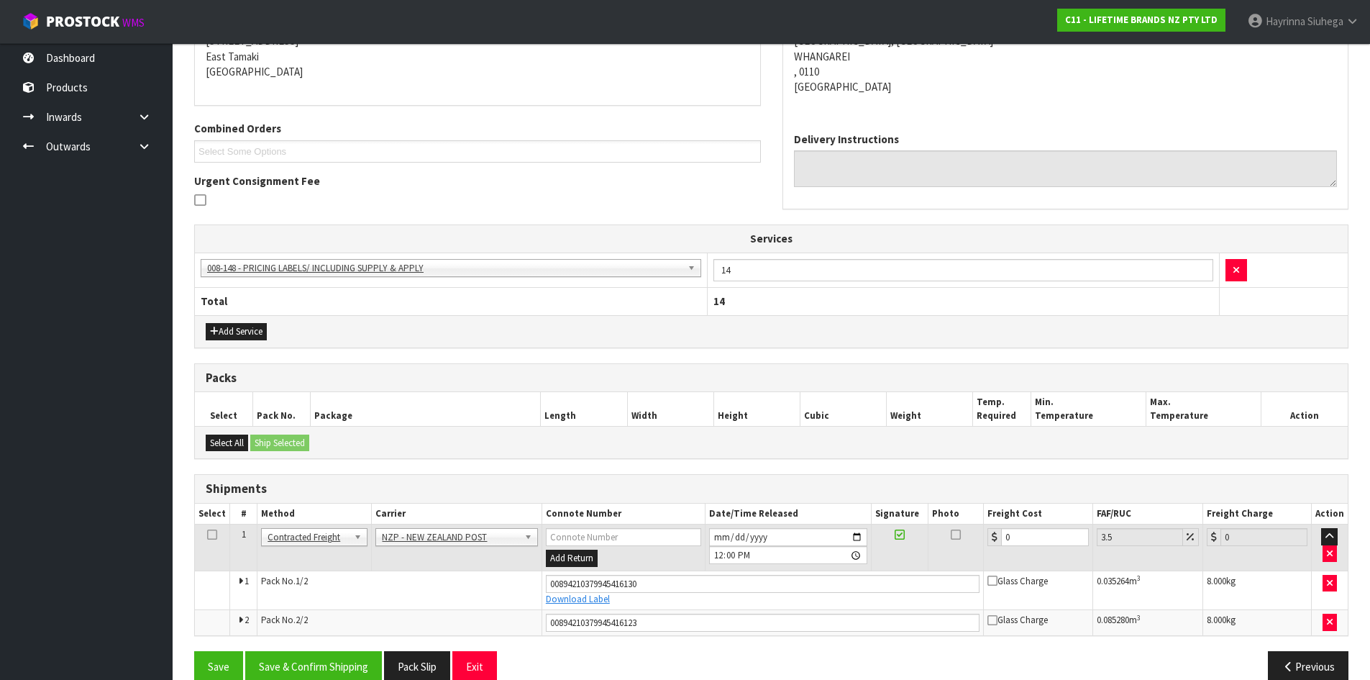
scroll to position [331, 0]
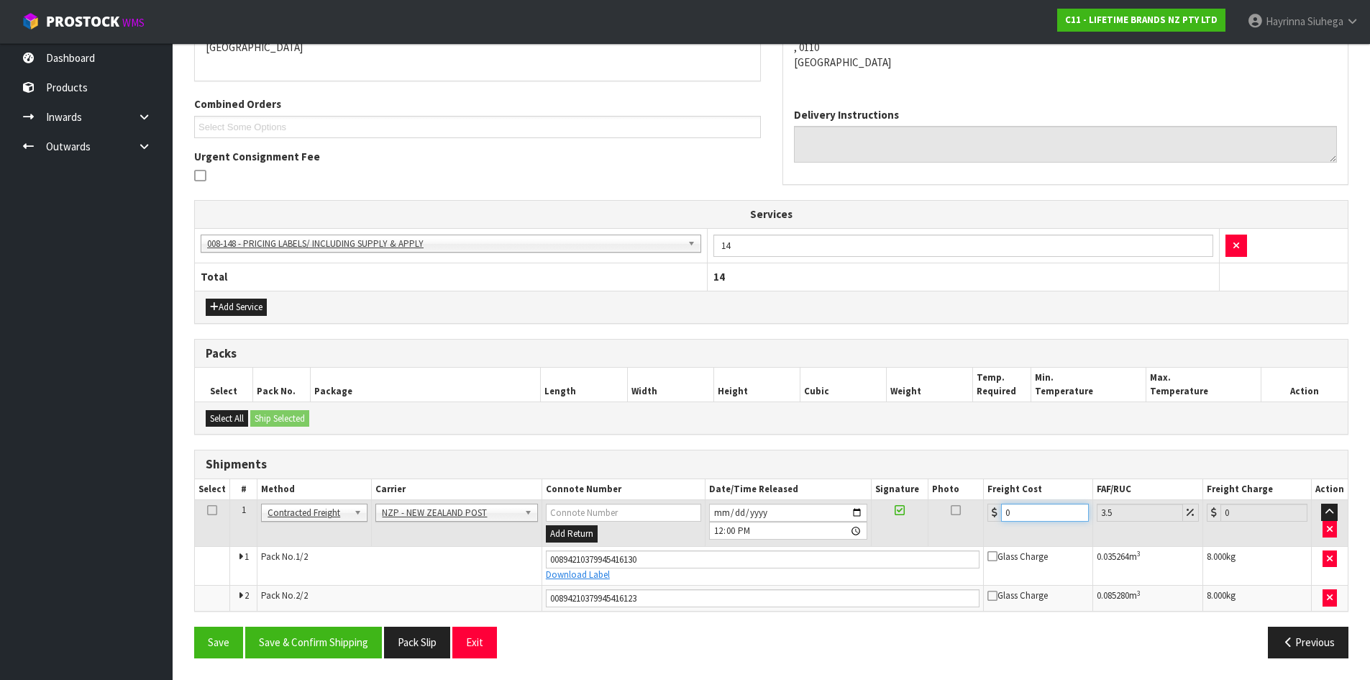
drag, startPoint x: 1034, startPoint y: 509, endPoint x: 805, endPoint y: 510, distance: 228.7
click at [811, 510] on tr "1 Client Local Pickup Customer Local Pickup Company Freight Contracted Freight …" at bounding box center [771, 523] width 1153 height 47
click at [194, 627] on button "Save" at bounding box center [218, 642] width 49 height 31
click at [334, 635] on button "Save & Confirm Shipping" at bounding box center [313, 642] width 137 height 31
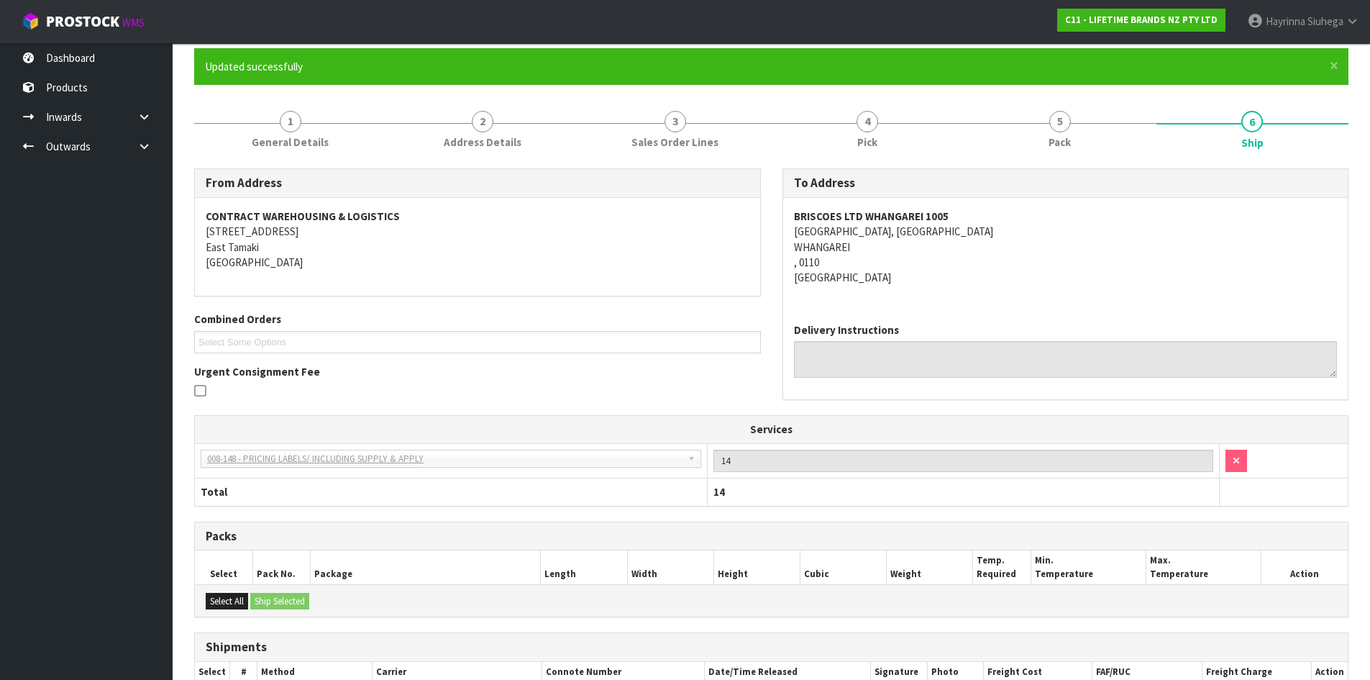
scroll to position [0, 0]
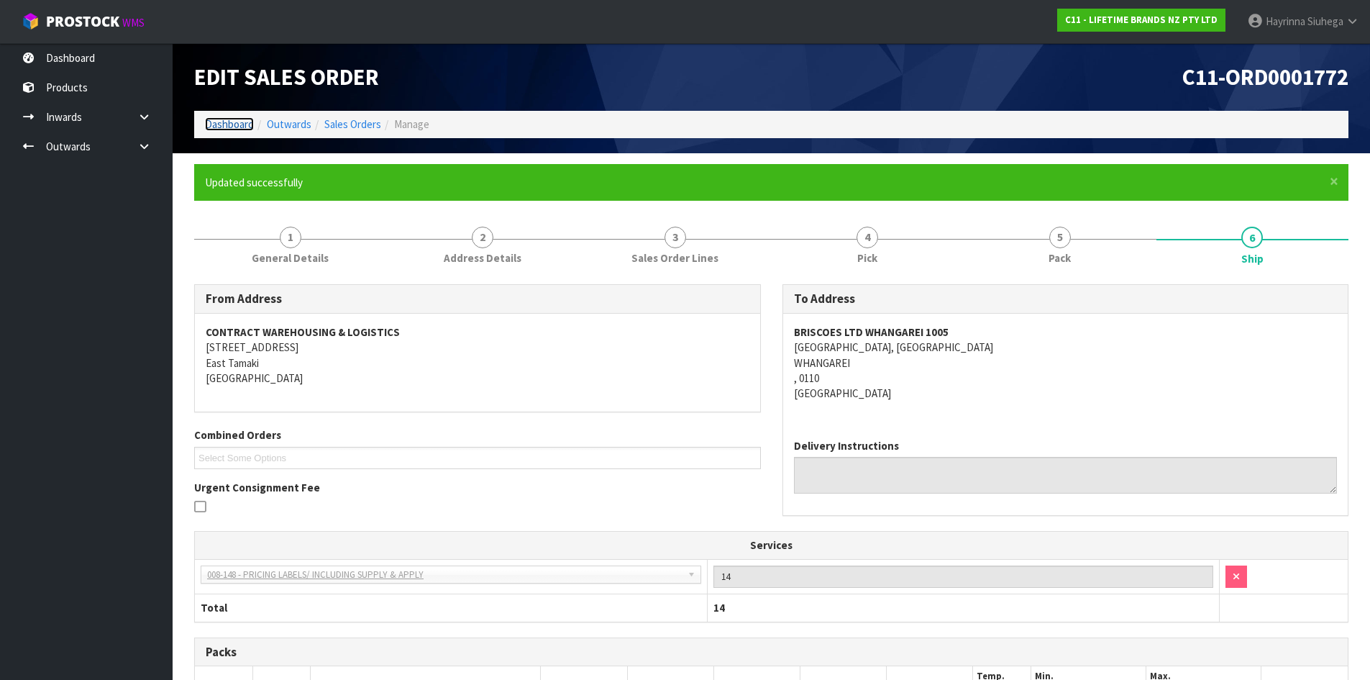
click at [227, 122] on link "Dashboard" at bounding box center [229, 124] width 49 height 14
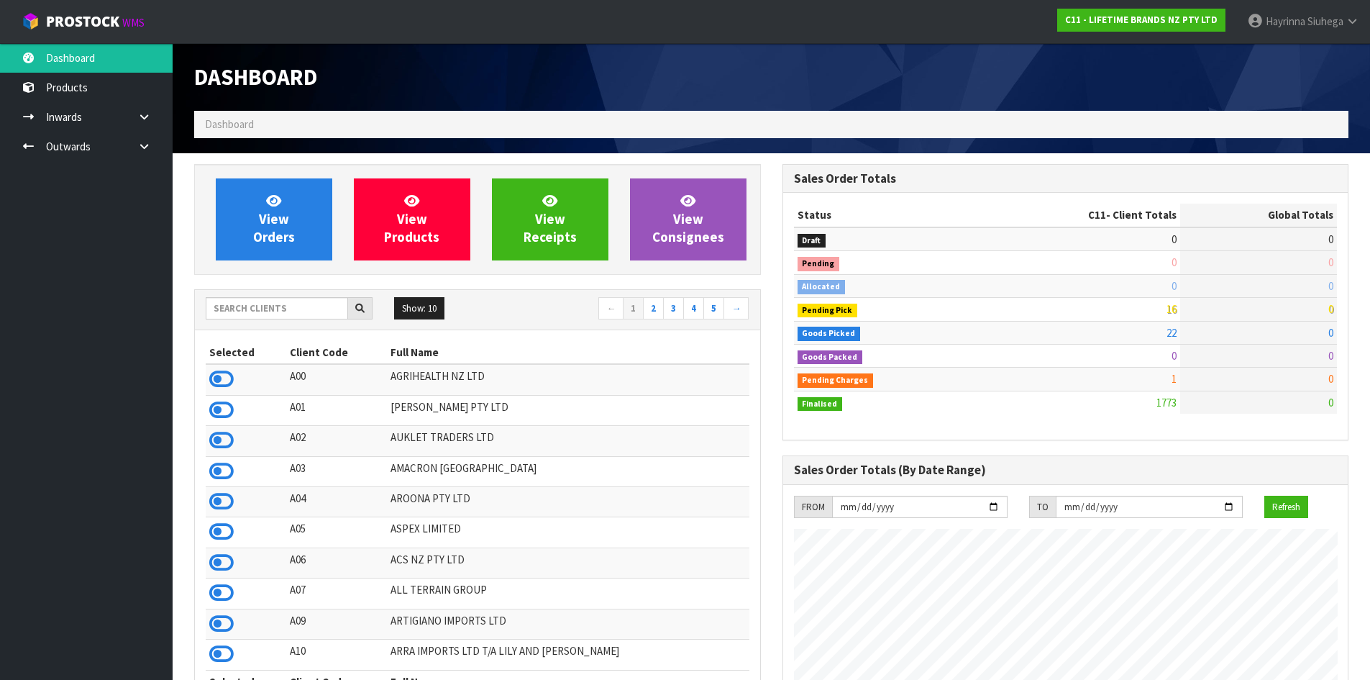
scroll to position [1090, 588]
click at [291, 231] on span "View Orders" at bounding box center [274, 219] width 42 height 54
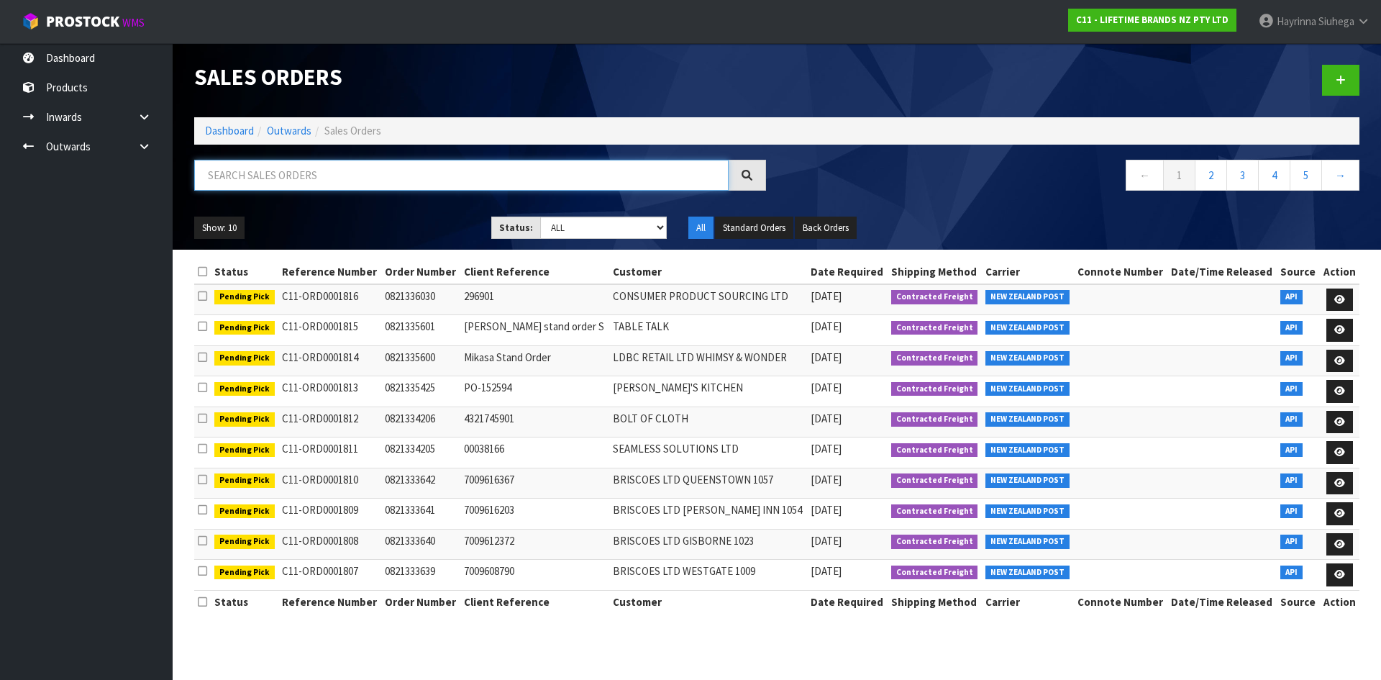
click at [351, 173] on input "text" at bounding box center [461, 175] width 534 height 31
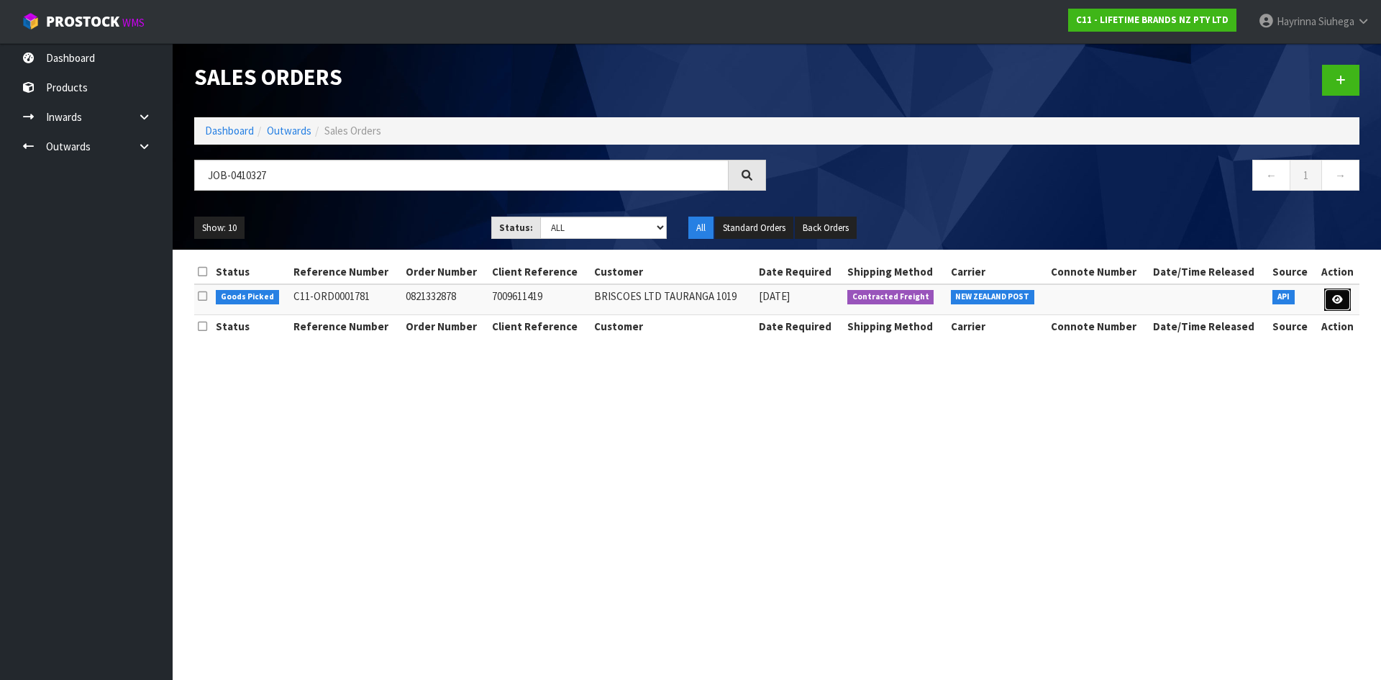
click at [1349, 300] on link at bounding box center [1337, 299] width 27 height 23
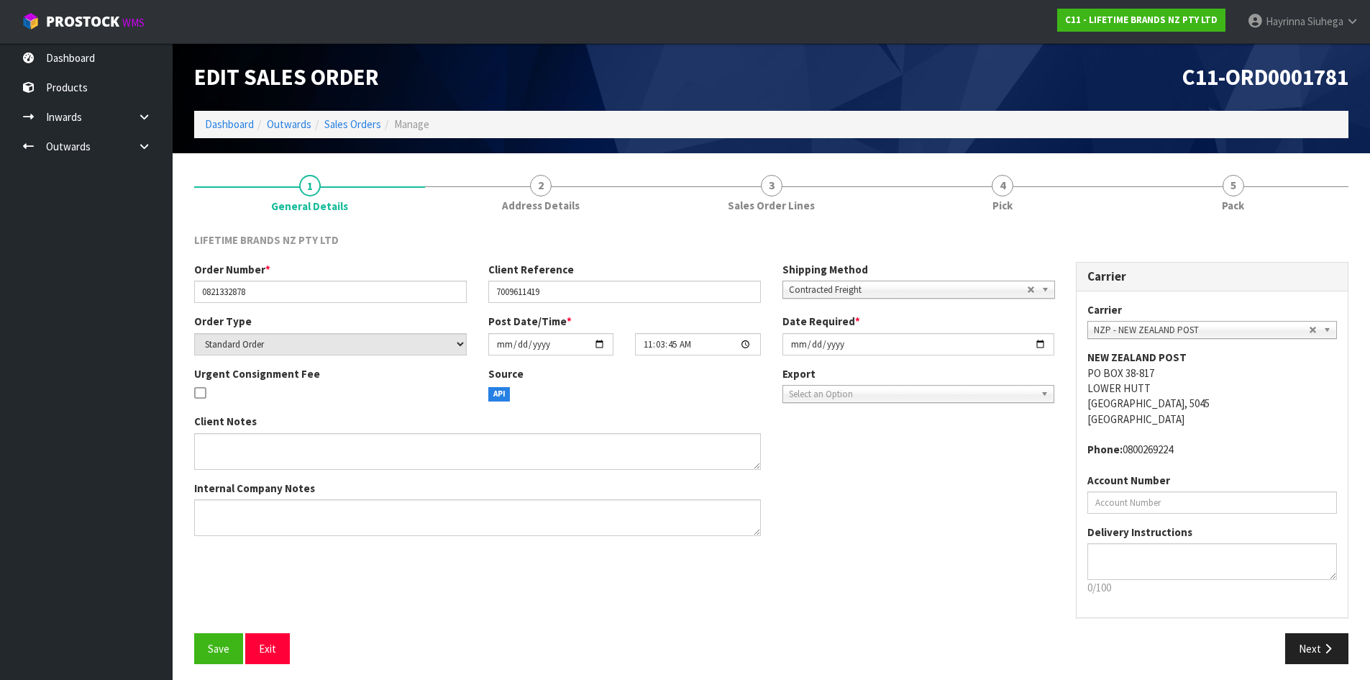
click at [1088, 224] on div "LIFETIME BRANDS NZ PTY LTD Order Number * 0821332878 Client Reference 700961141…" at bounding box center [771, 449] width 1155 height 454
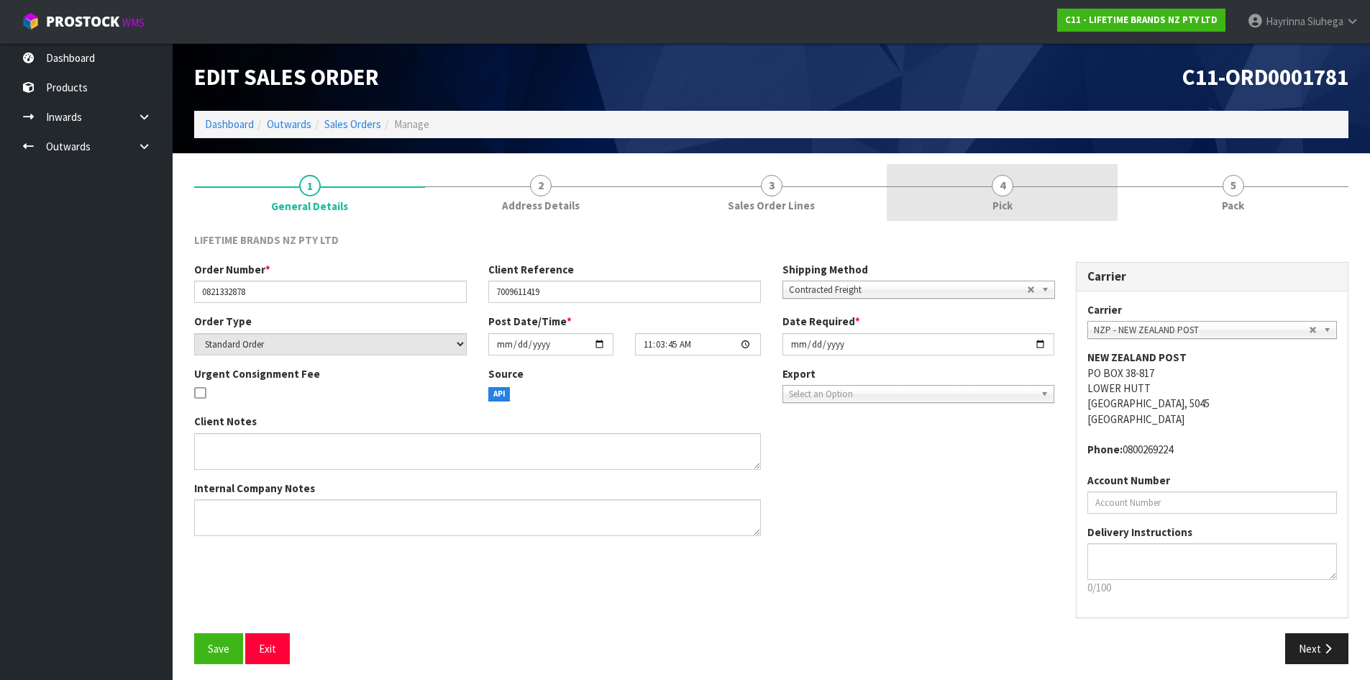
click at [1056, 210] on link "4 Pick" at bounding box center [1002, 192] width 231 height 57
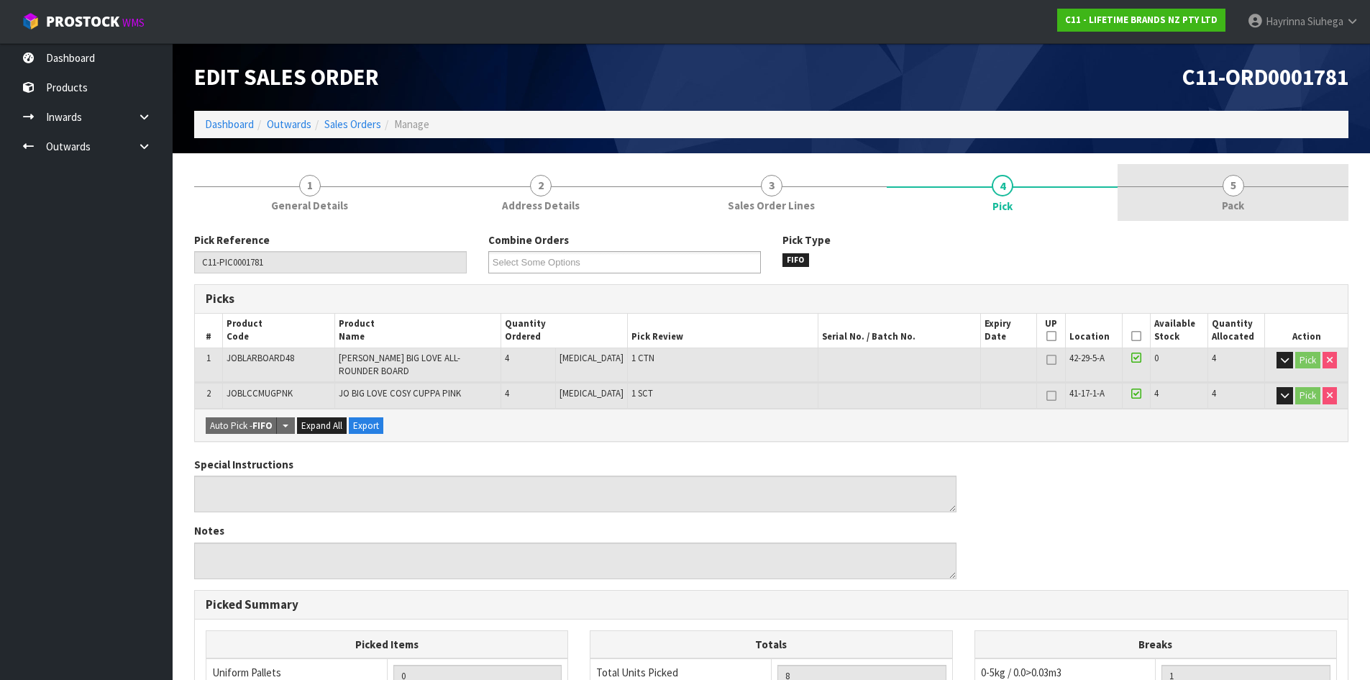
click at [1290, 207] on link "5 Pack" at bounding box center [1233, 192] width 231 height 57
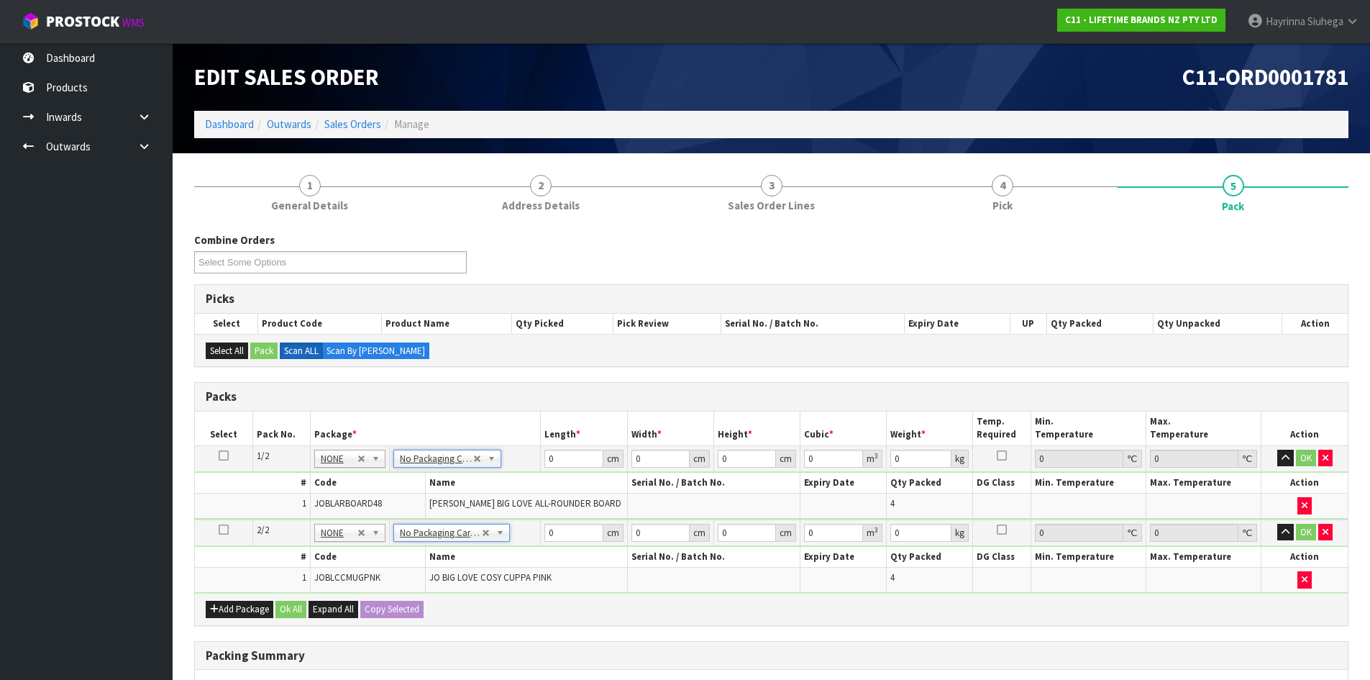
scroll to position [219, 0]
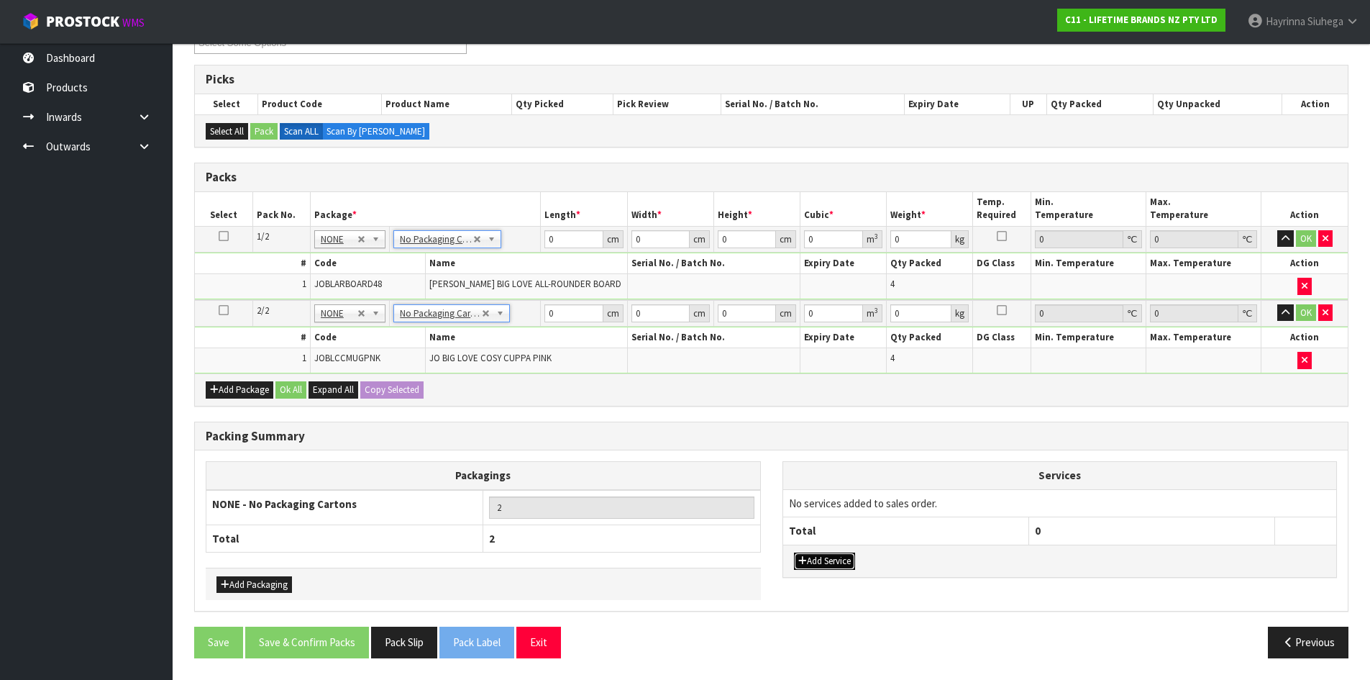
click at [844, 561] on button "Add Service" at bounding box center [824, 560] width 61 height 17
click at [862, 494] on td "003-036 - EXTERNAL PLANT HIRE 008-035 - OUTWARD HDLG+/HOIST LIFT ON/OFF 008-036…" at bounding box center [906, 506] width 246 height 35
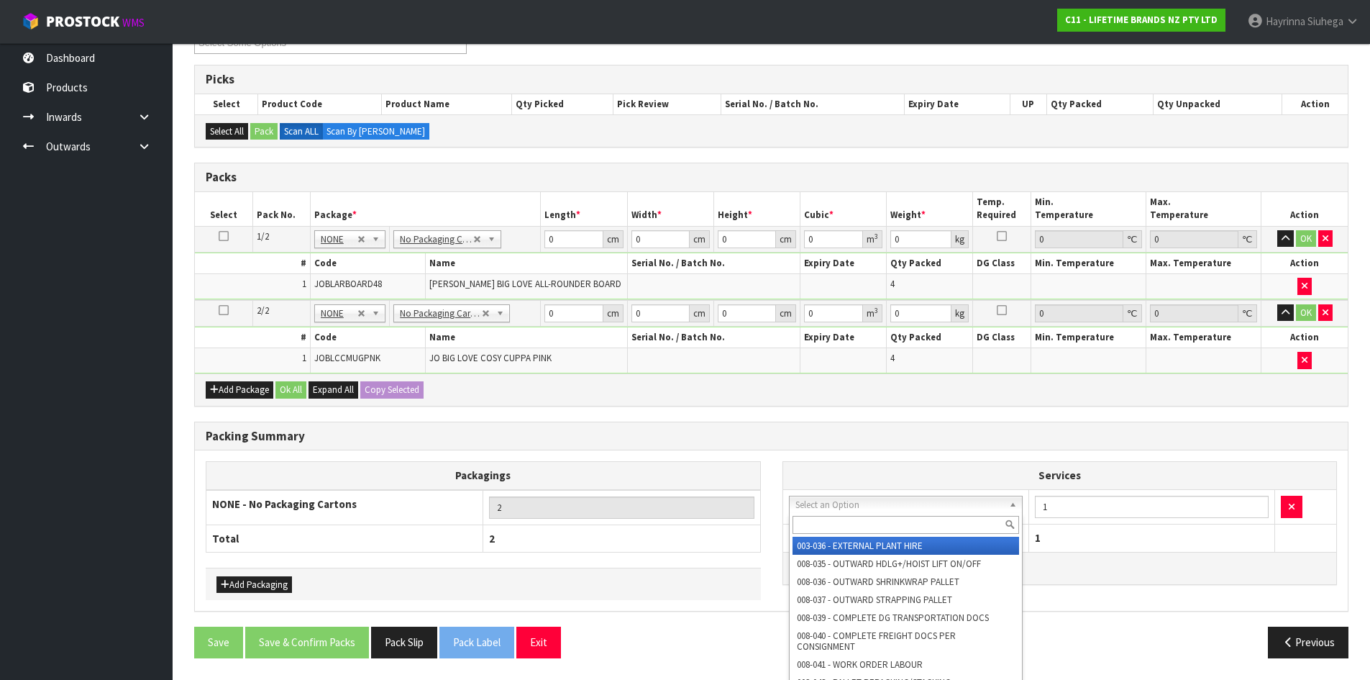
click at [851, 524] on input "text" at bounding box center [906, 525] width 227 height 18
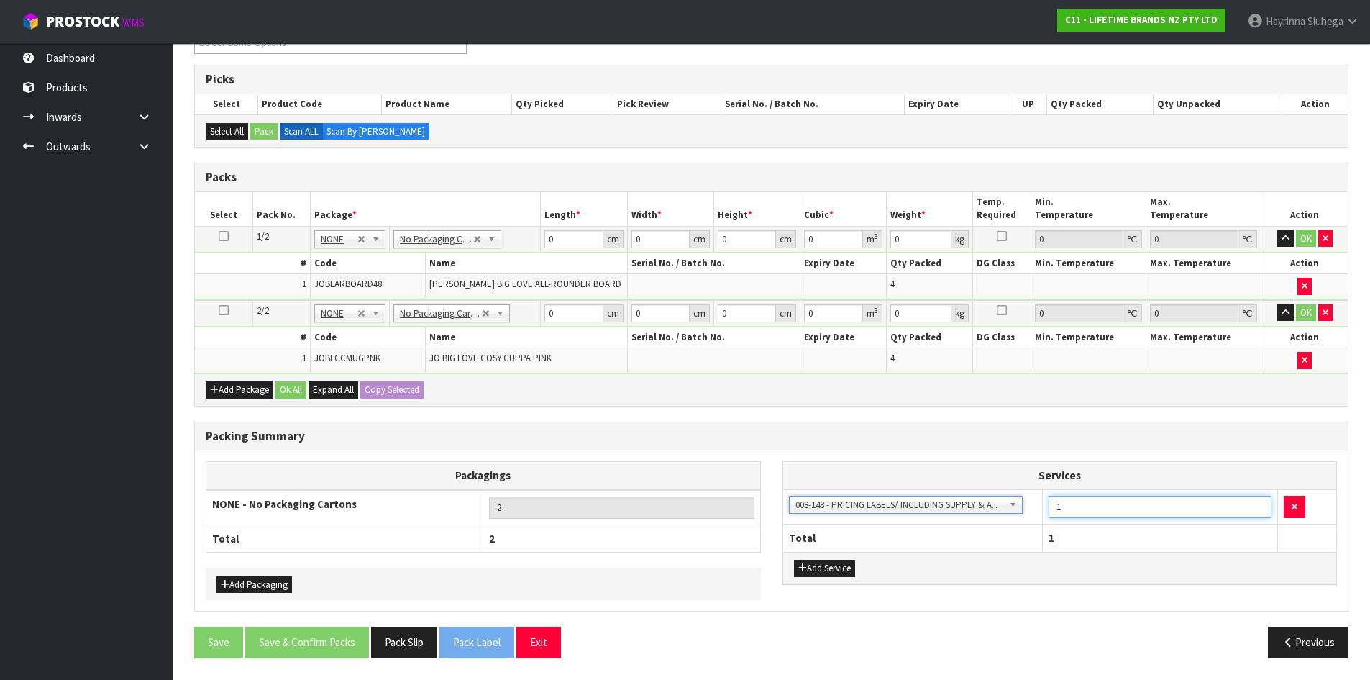
drag, startPoint x: 1077, startPoint y: 512, endPoint x: 911, endPoint y: 506, distance: 165.6
click at [916, 511] on tr "003-036 - EXTERNAL PLANT HIRE 008-035 - OUTWARD HDLG+/HOIST LIFT ON/OFF 008-036…" at bounding box center [1060, 506] width 554 height 35
click at [546, 243] on input "0" at bounding box center [574, 239] width 58 height 18
click button "OK" at bounding box center [1306, 238] width 20 height 17
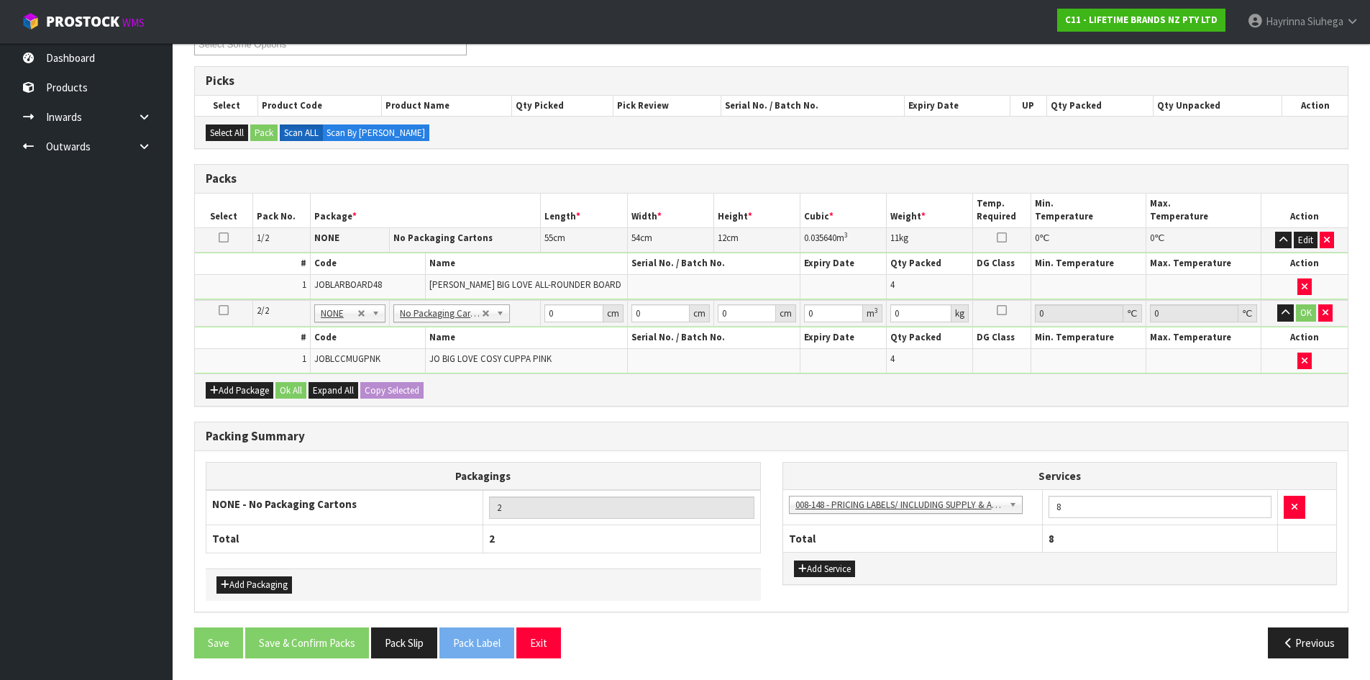
scroll to position [218, 0]
click button "OK" at bounding box center [1306, 312] width 20 height 17
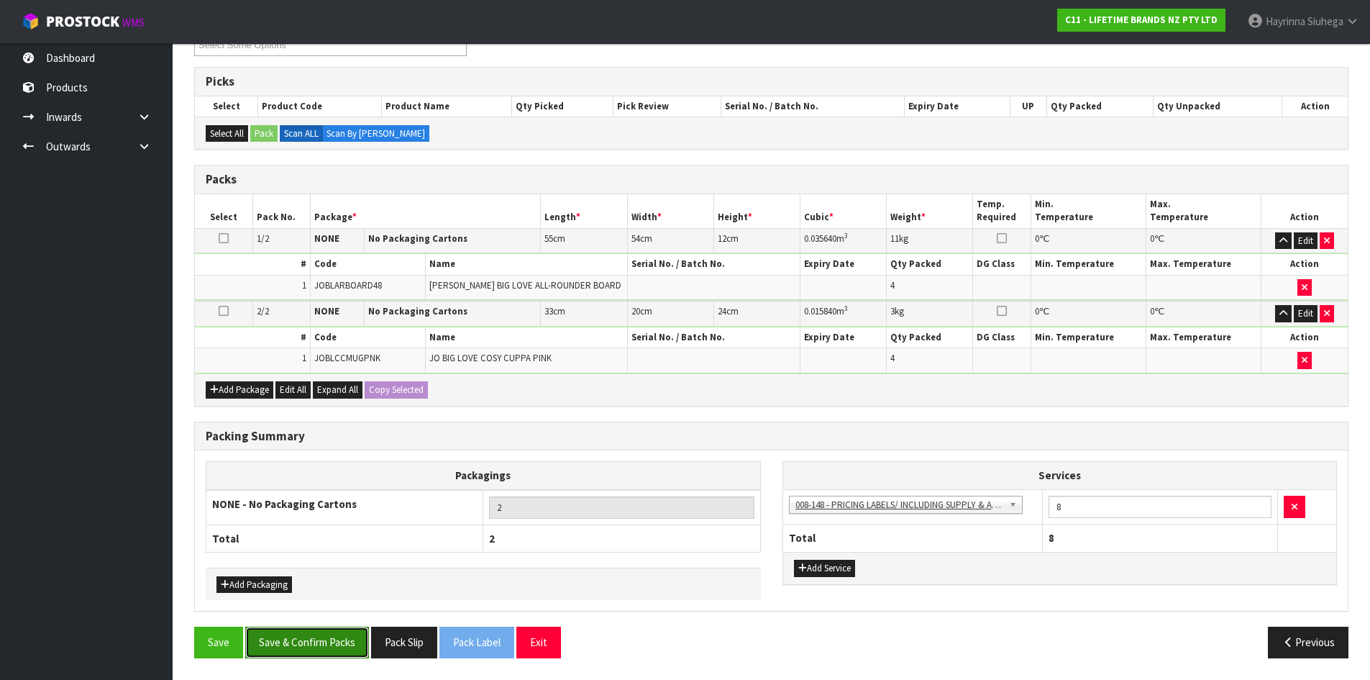
click at [310, 634] on button "Save & Confirm Packs" at bounding box center [307, 642] width 124 height 31
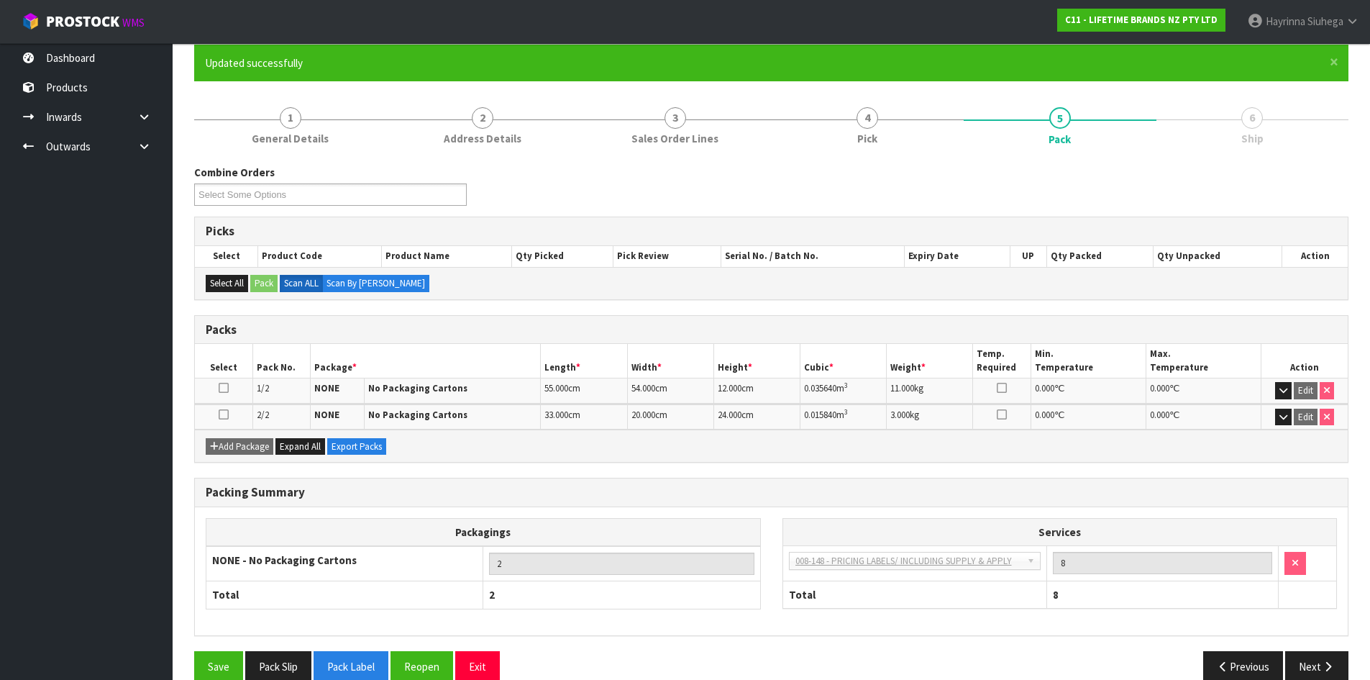
scroll to position [143, 0]
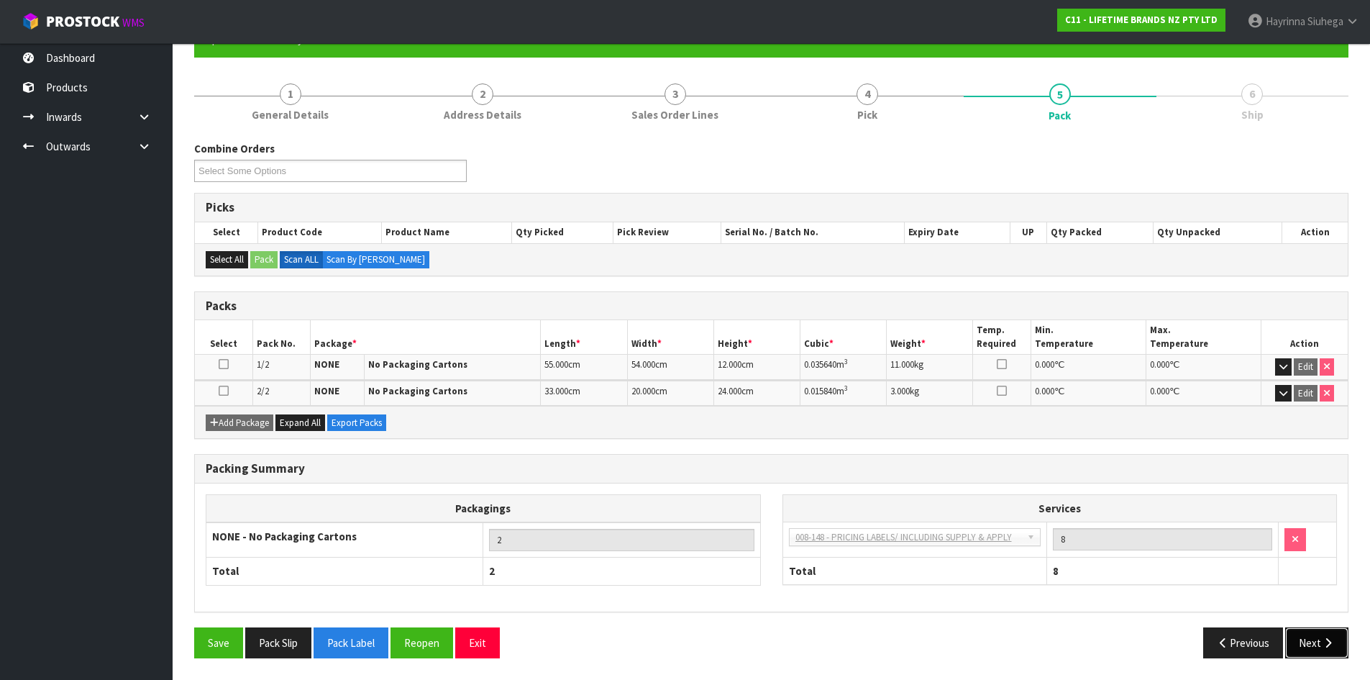
click at [1331, 632] on button "Next" at bounding box center [1316, 642] width 63 height 31
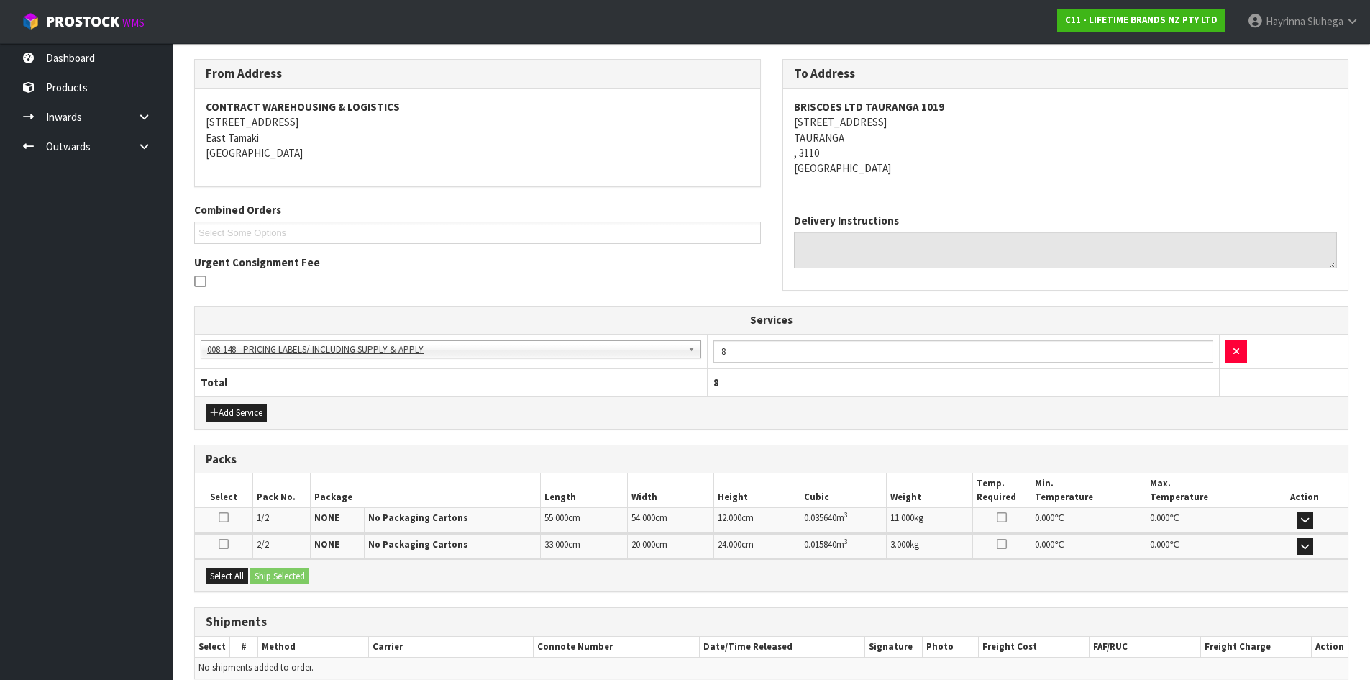
scroll to position [292, 0]
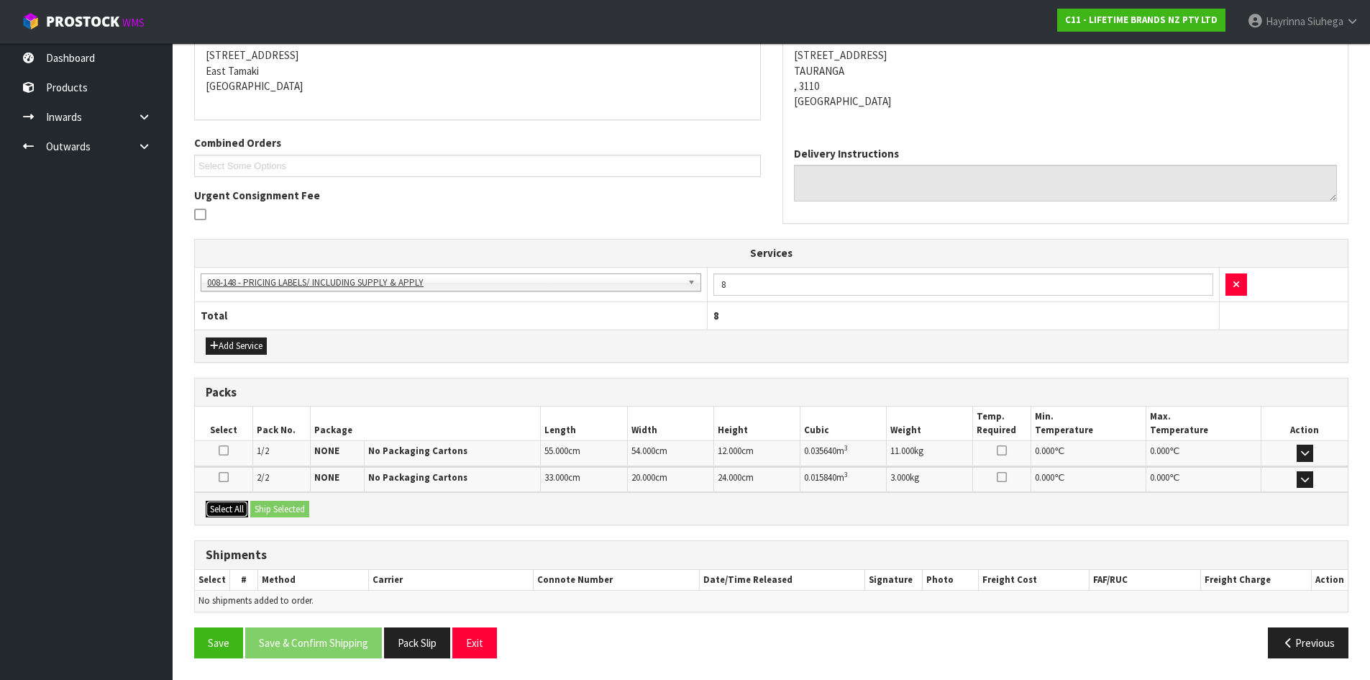
click at [238, 511] on button "Select All" at bounding box center [227, 509] width 42 height 17
click at [282, 504] on button "Ship Selected" at bounding box center [279, 509] width 59 height 17
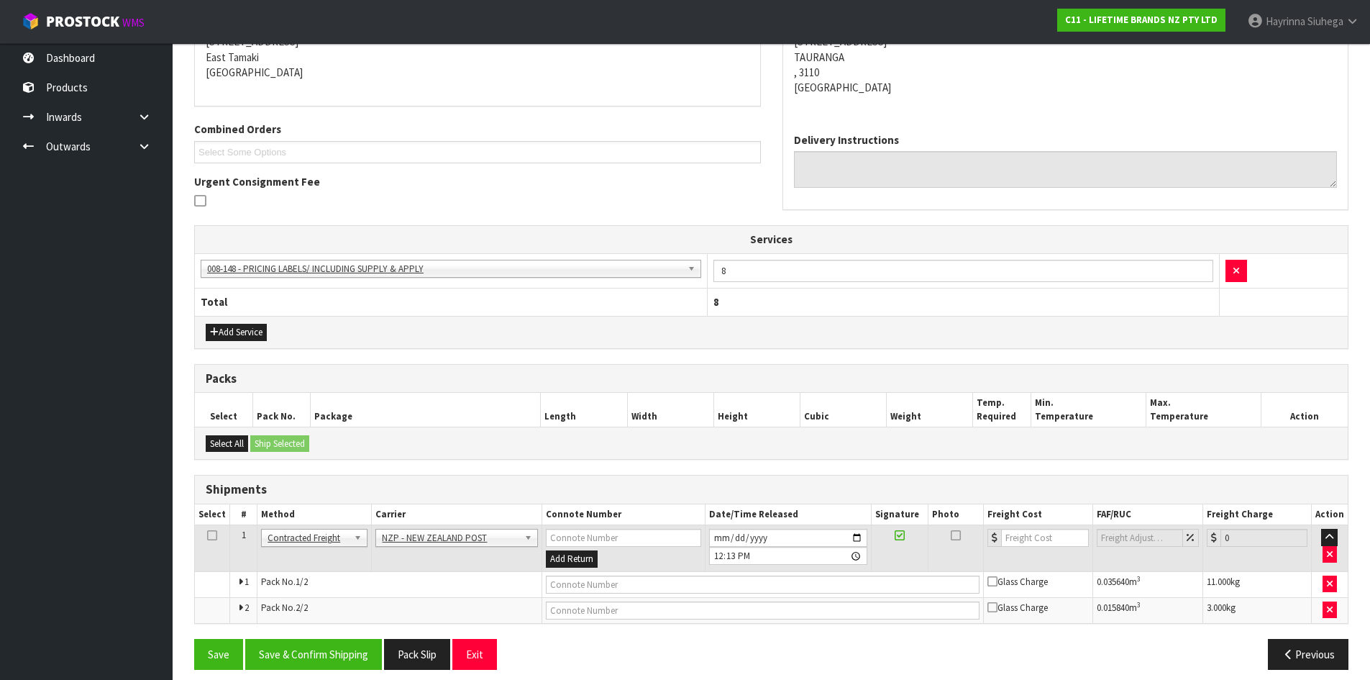
scroll to position [317, 0]
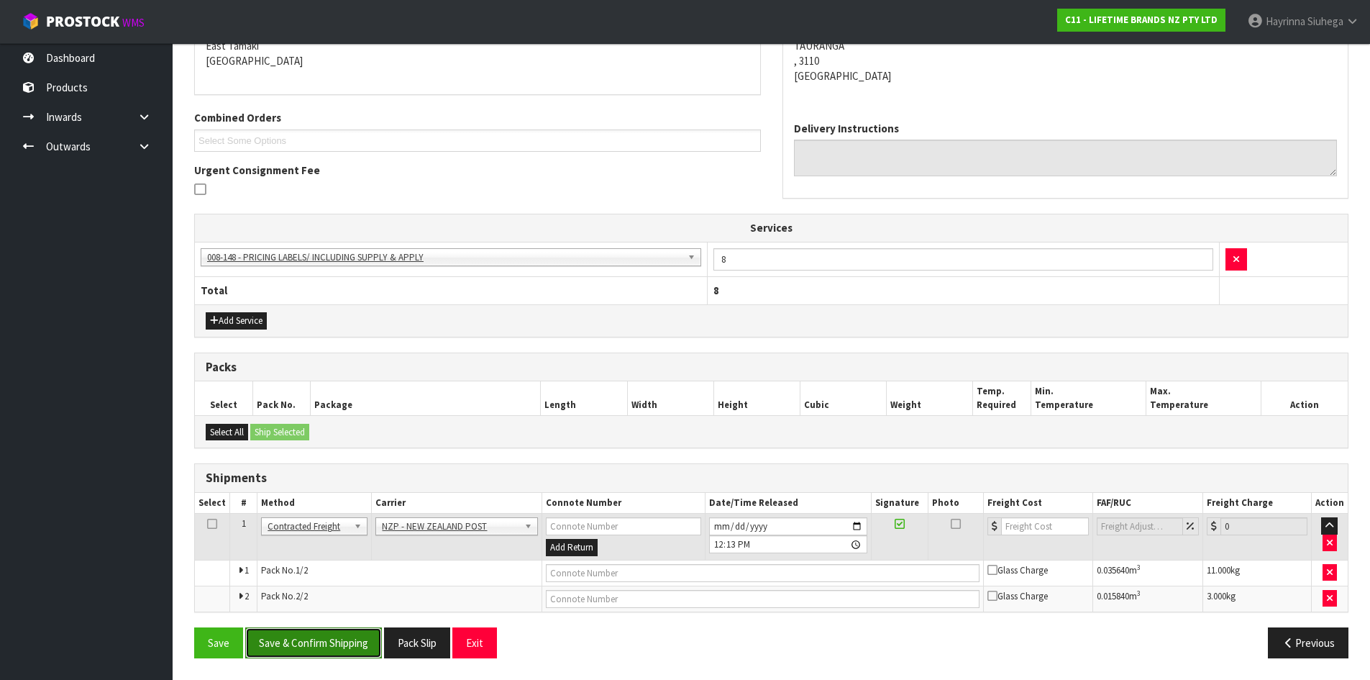
click at [305, 640] on button "Save & Confirm Shipping" at bounding box center [313, 642] width 137 height 31
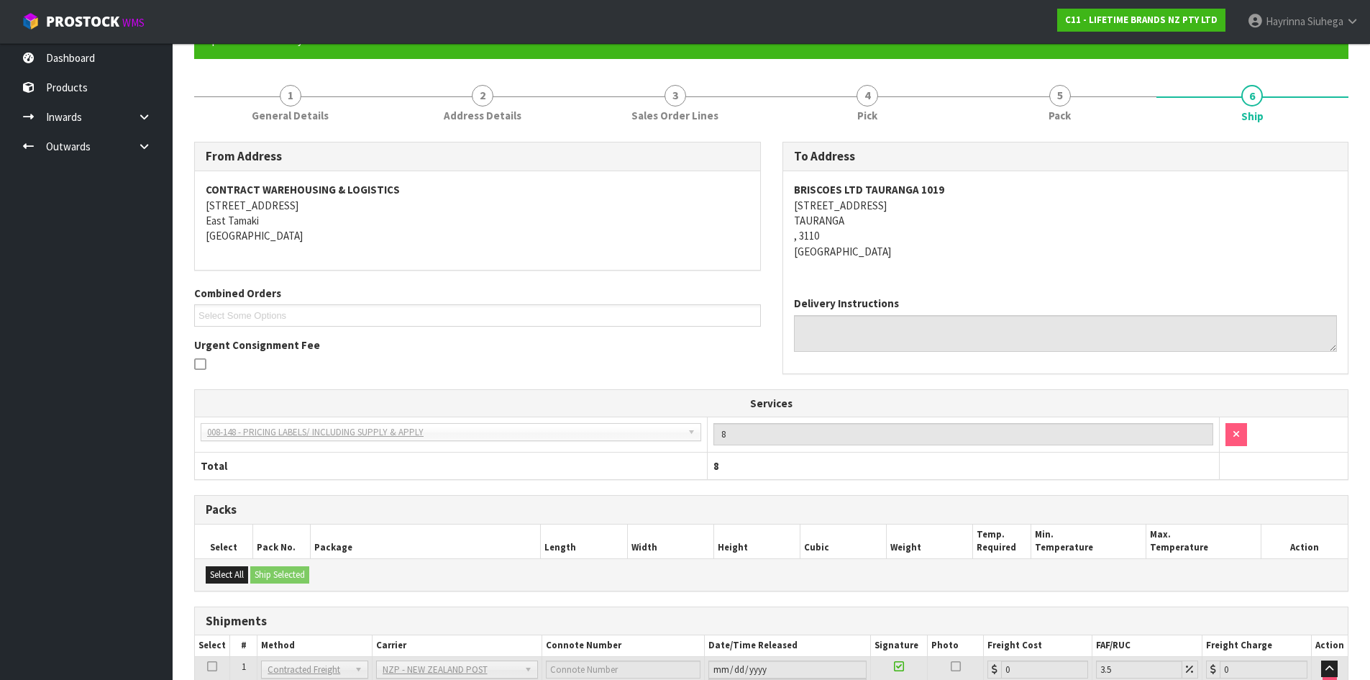
scroll to position [296, 0]
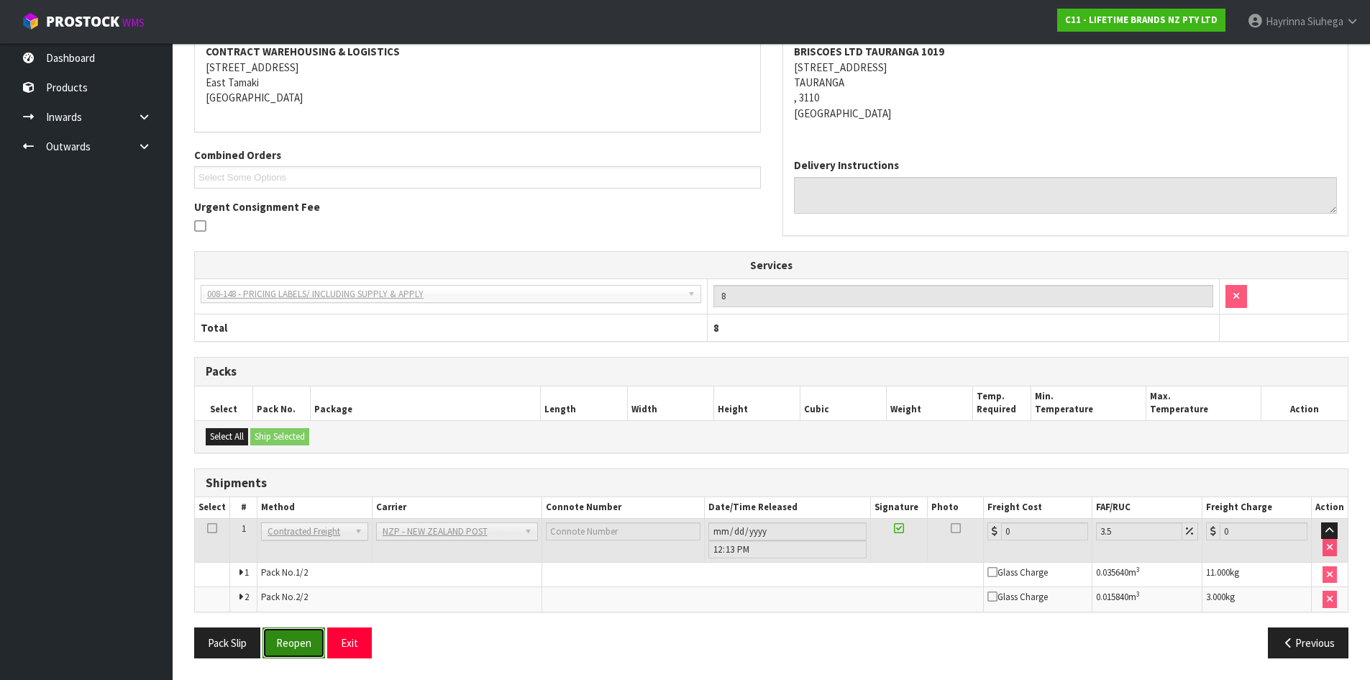
click at [306, 629] on button "Reopen" at bounding box center [294, 642] width 63 height 31
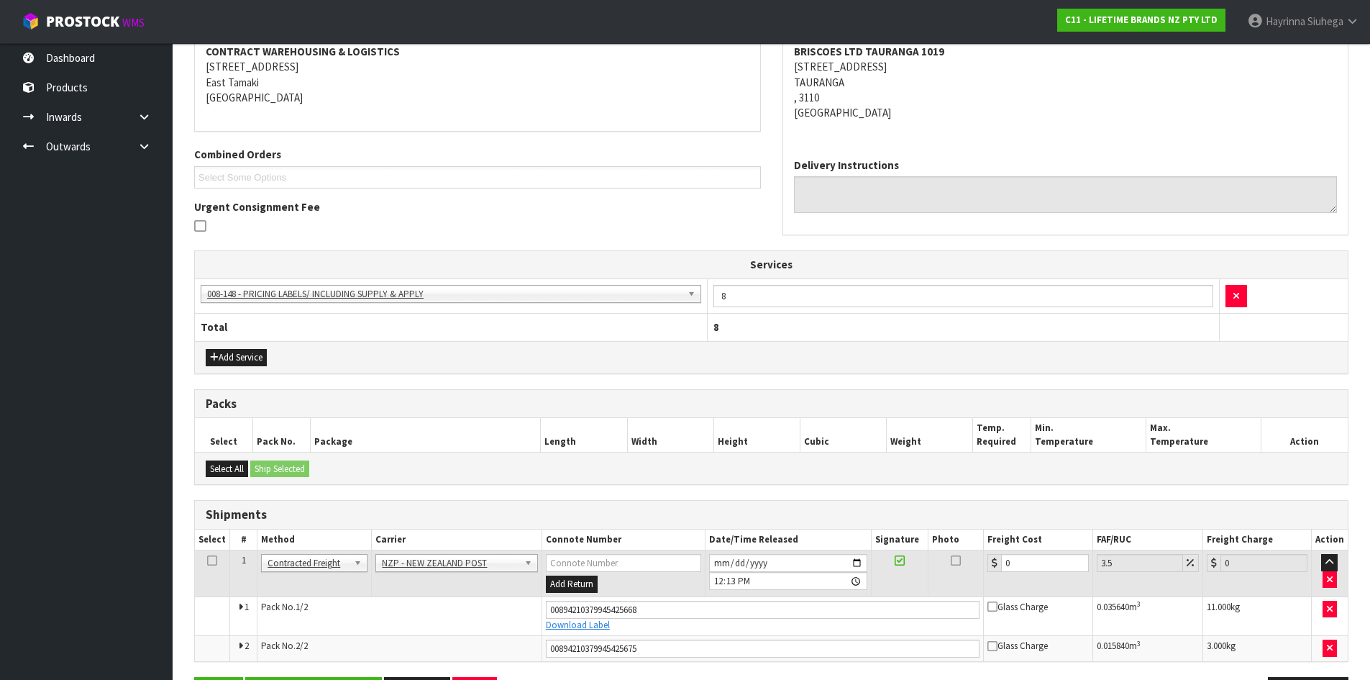
scroll to position [331, 0]
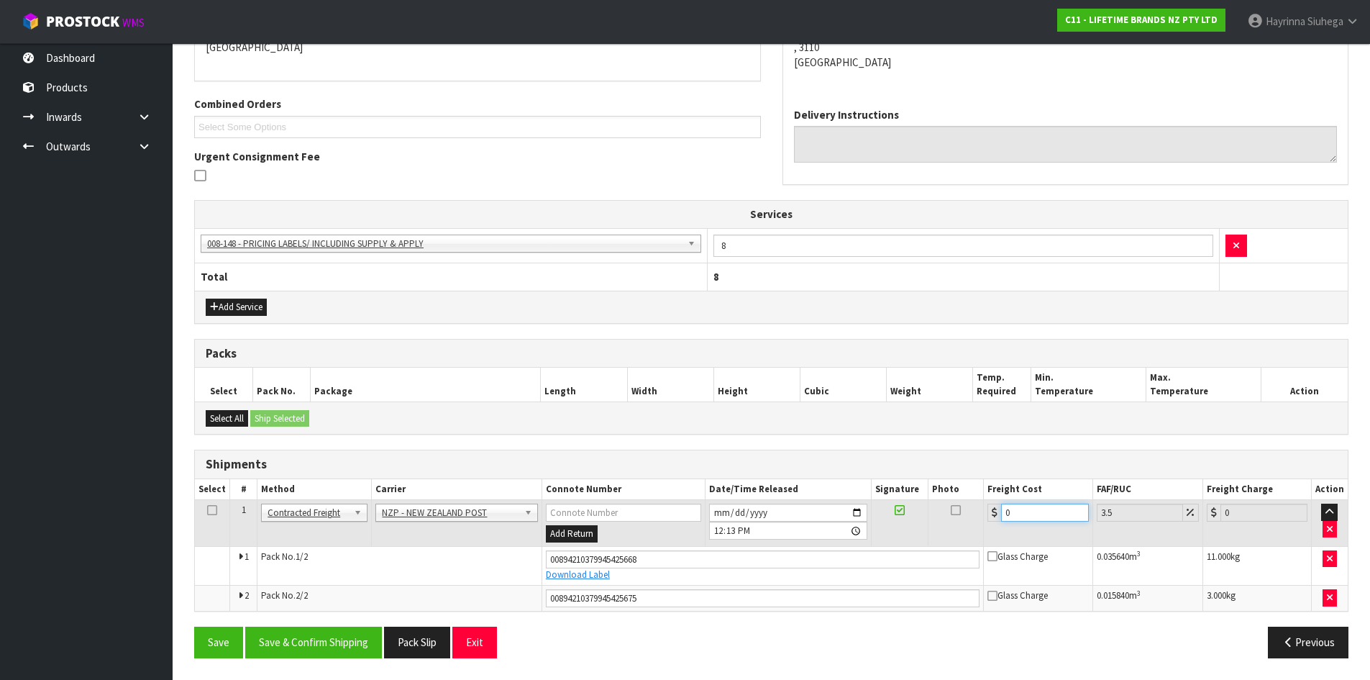
drag, startPoint x: 1052, startPoint y: 507, endPoint x: 788, endPoint y: 507, distance: 264.0
click at [789, 507] on tr "1 Client Local Pickup Customer Local Pickup Company Freight Contracted Freight …" at bounding box center [771, 523] width 1153 height 47
click at [194, 627] on button "Save" at bounding box center [218, 642] width 49 height 31
click at [342, 640] on button "Save & Confirm Shipping" at bounding box center [313, 642] width 137 height 31
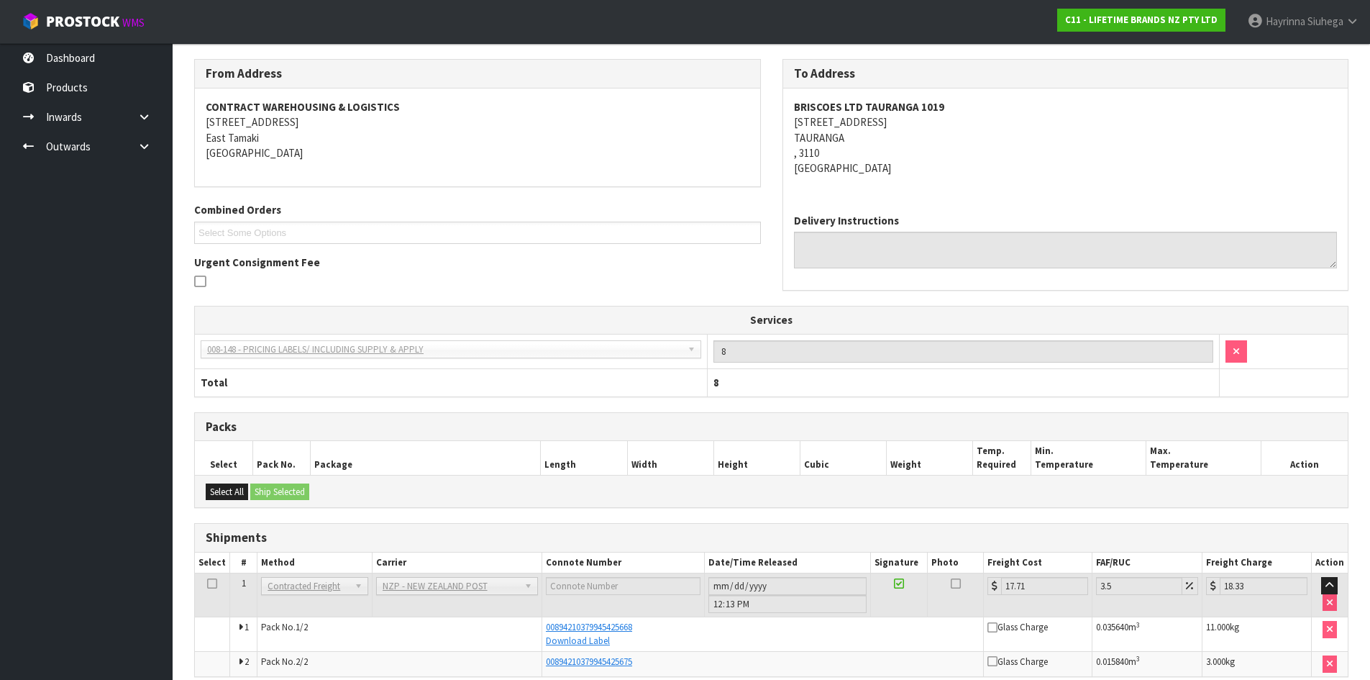
scroll to position [0, 0]
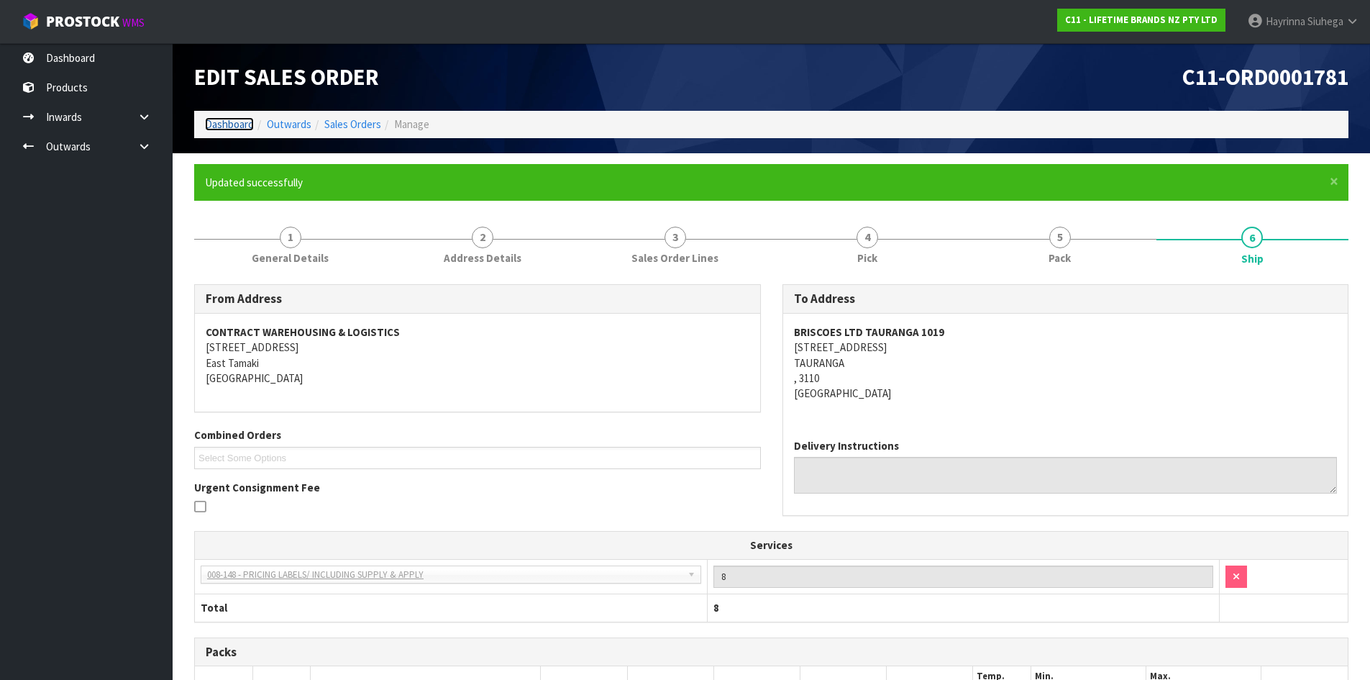
click at [219, 122] on link "Dashboard" at bounding box center [229, 124] width 49 height 14
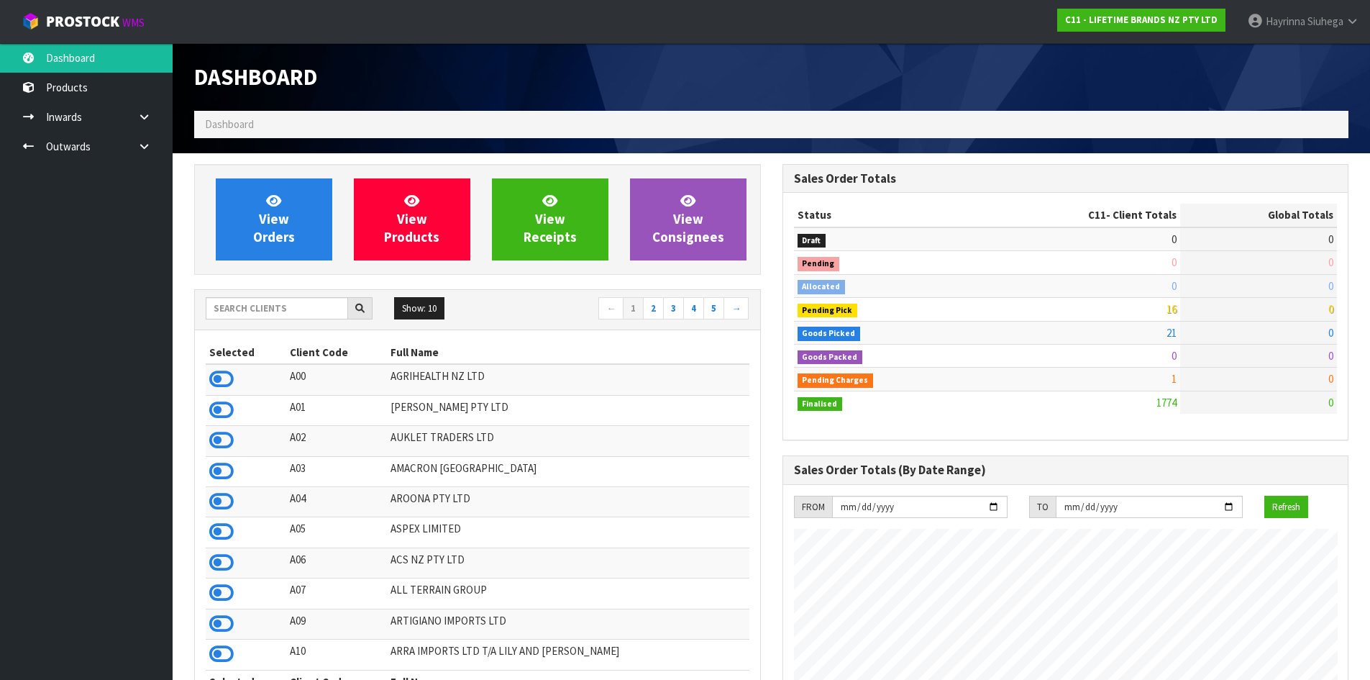
scroll to position [1090, 588]
click at [254, 304] on input "text" at bounding box center [277, 308] width 142 height 22
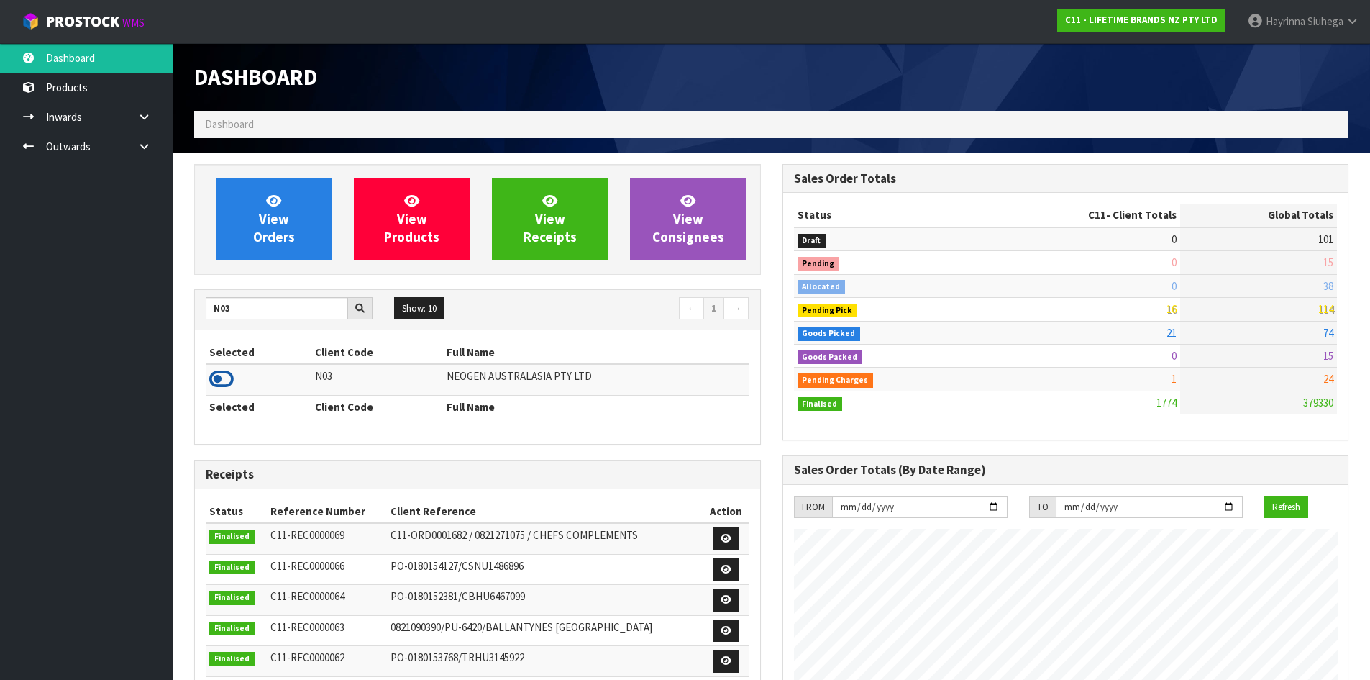
click at [214, 374] on icon at bounding box center [221, 379] width 24 height 22
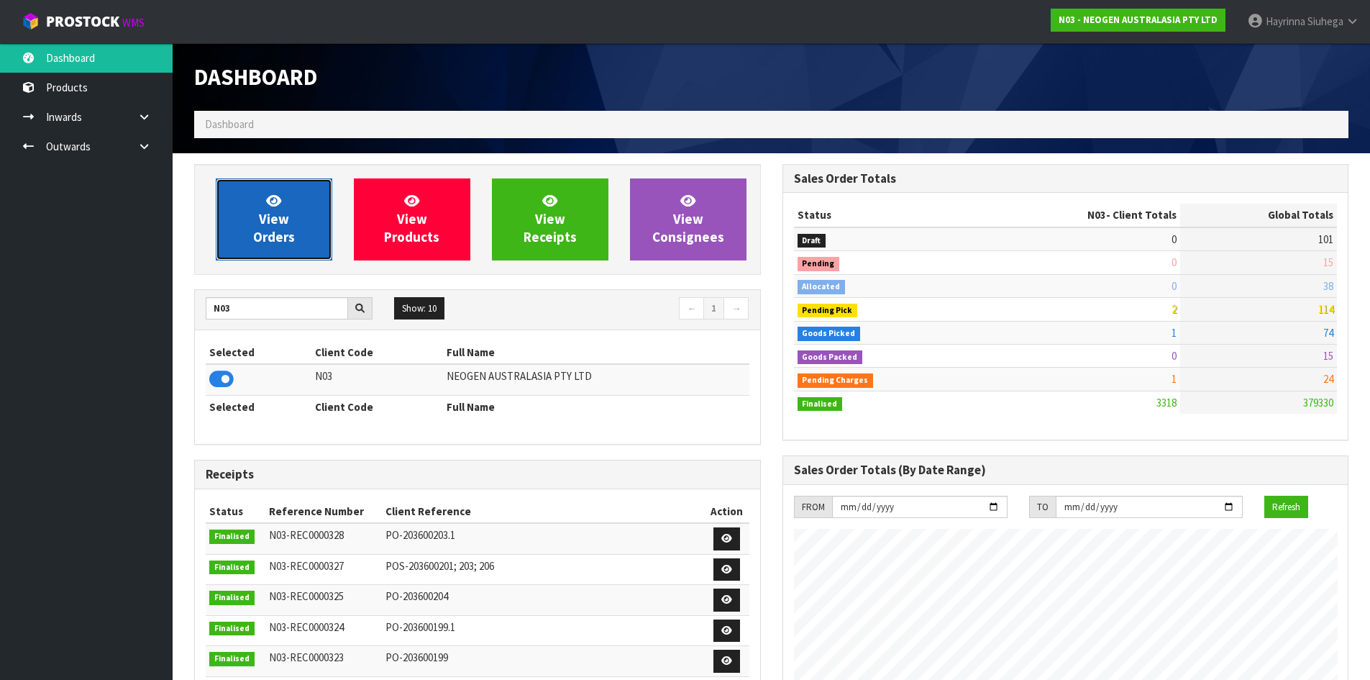
click at [307, 206] on link "View Orders" at bounding box center [274, 219] width 117 height 82
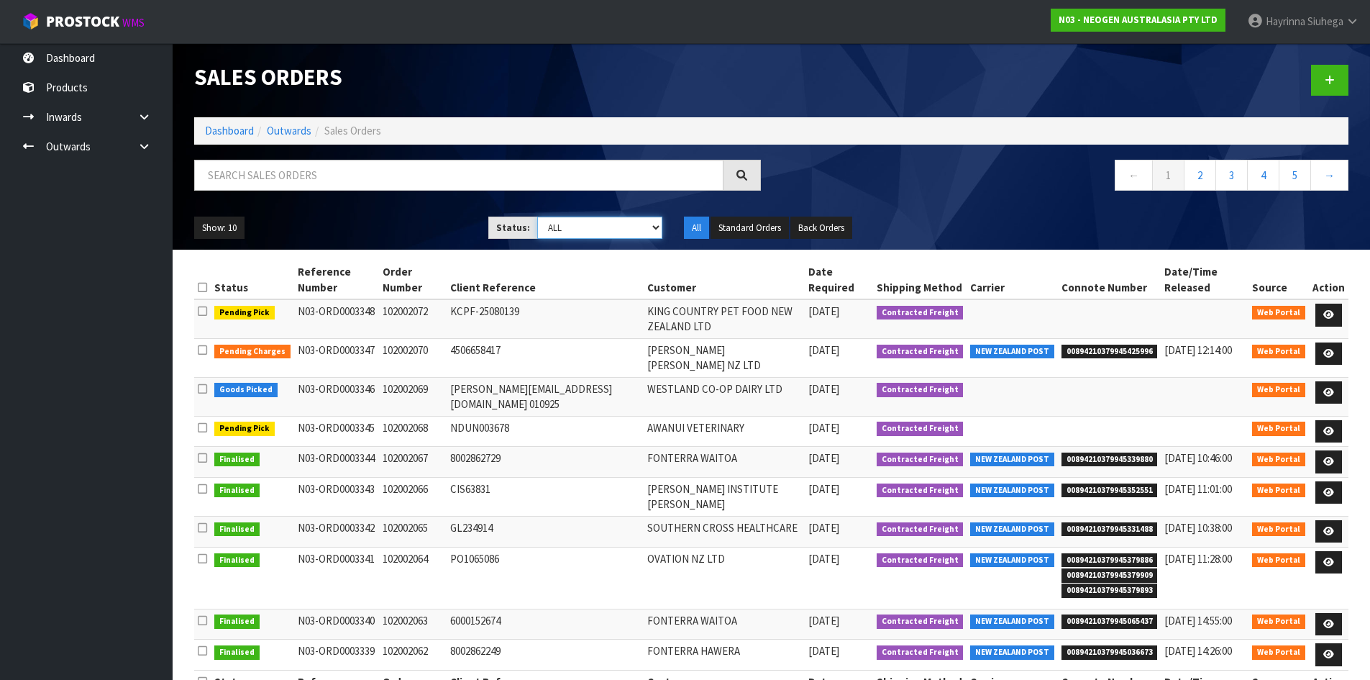
click at [587, 234] on select "Draft Pending Allocated Pending Pick Goods Picked Goods Packed Pending Charges …" at bounding box center [599, 228] width 125 height 22
click at [537, 217] on select "Draft Pending Allocated Pending Pick Goods Picked Goods Packed Pending Charges …" at bounding box center [599, 228] width 125 height 22
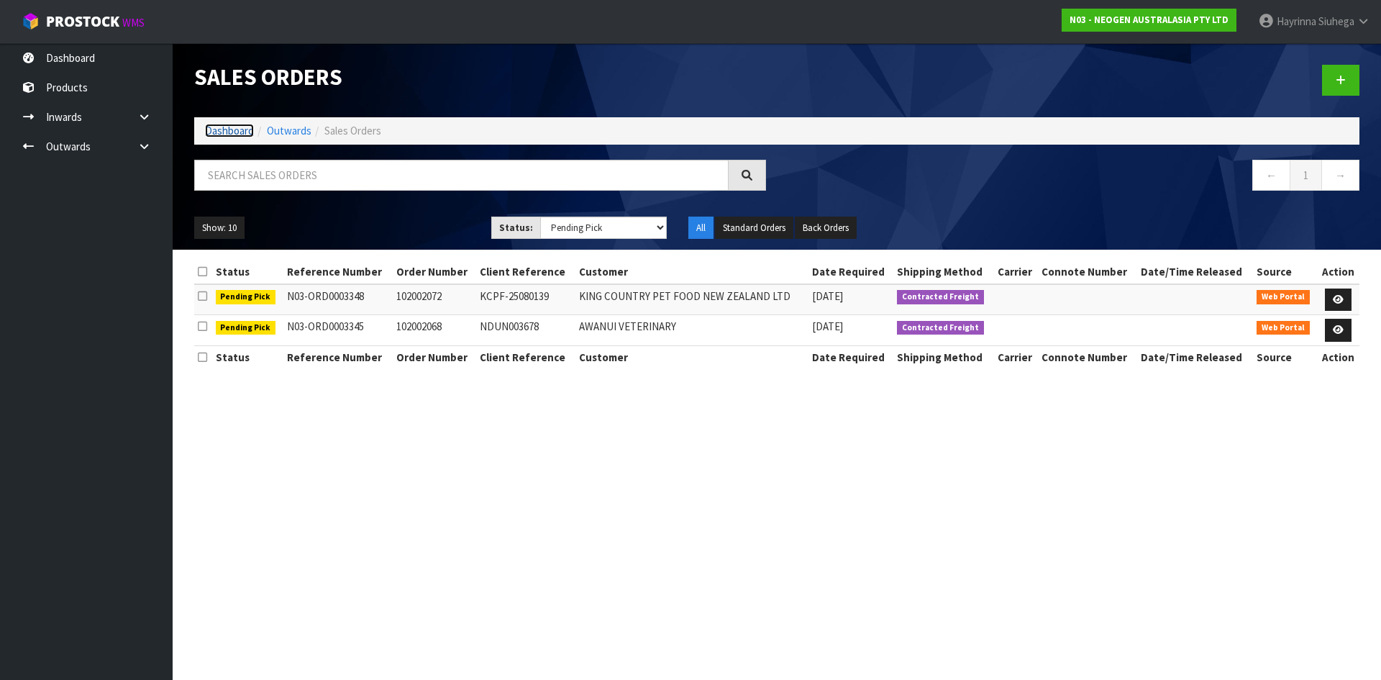
click at [228, 129] on link "Dashboard" at bounding box center [229, 131] width 49 height 14
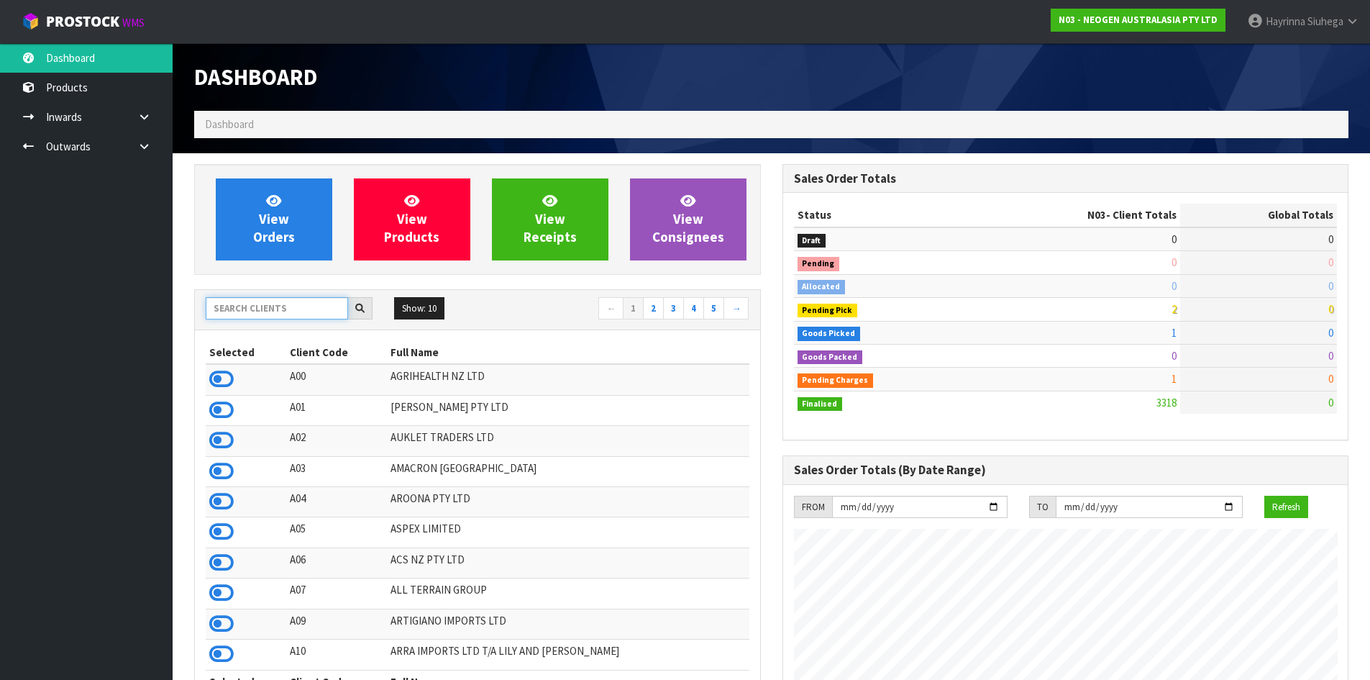
scroll to position [1090, 588]
click at [263, 306] on input "text" at bounding box center [277, 308] width 142 height 22
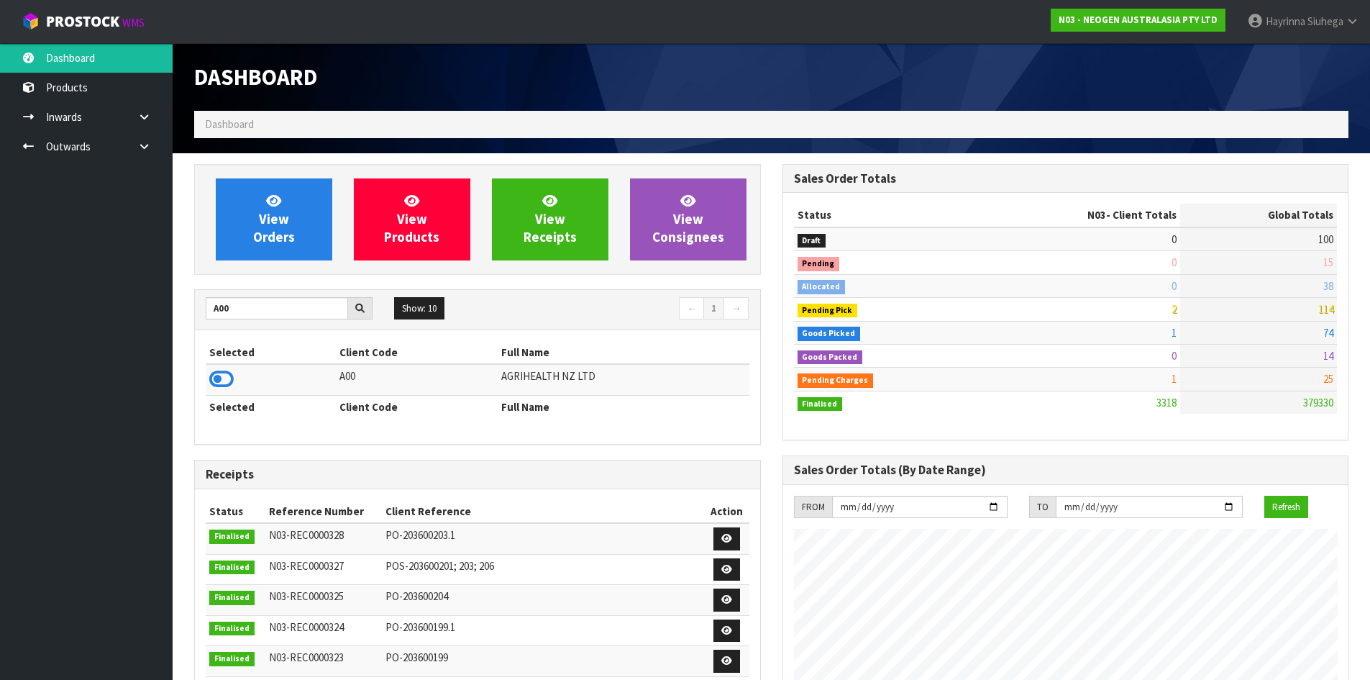
drag, startPoint x: 234, startPoint y: 384, endPoint x: 211, endPoint y: 368, distance: 27.8
click at [219, 372] on td at bounding box center [271, 379] width 130 height 31
click at [229, 382] on icon at bounding box center [221, 379] width 24 height 22
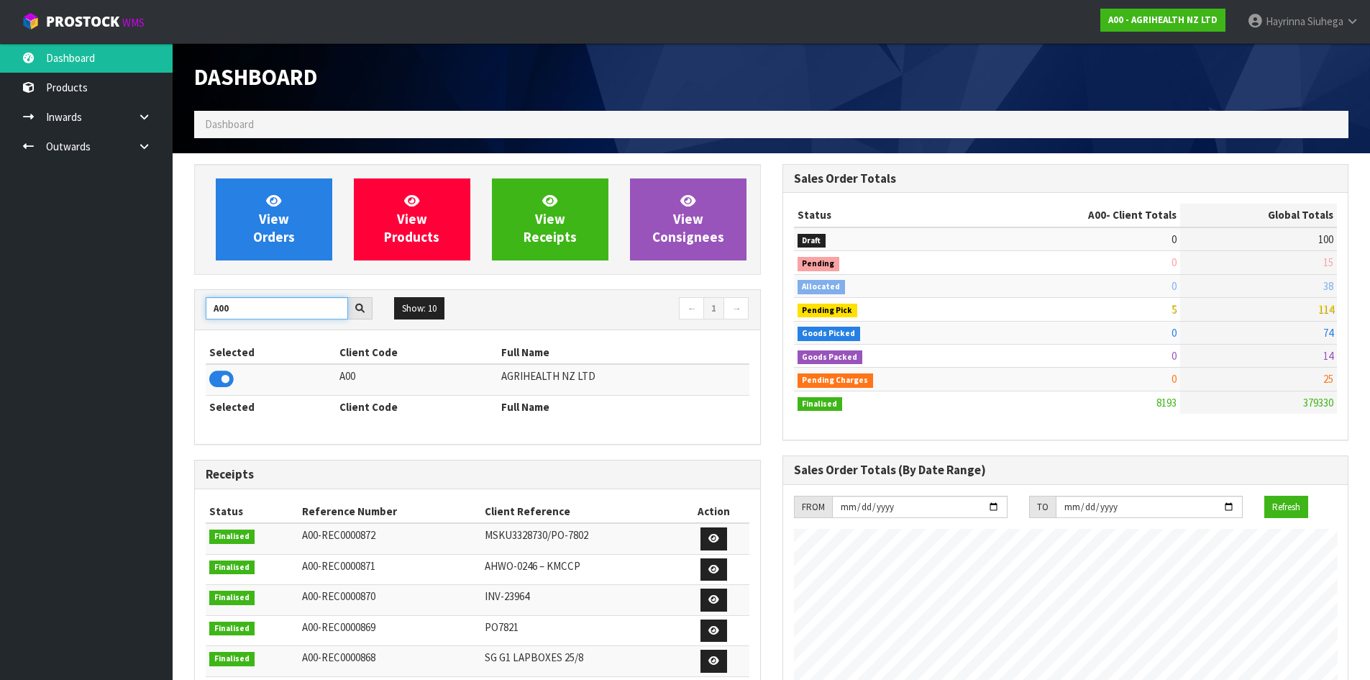
drag, startPoint x: 241, startPoint y: 314, endPoint x: 0, endPoint y: 261, distance: 246.8
click at [0, 265] on body "Toggle navigation ProStock WMS A00 - AGRIHEALTH NZ LTD [PERSON_NAME] Logout Das…" at bounding box center [685, 340] width 1370 height 680
click at [221, 377] on icon at bounding box center [221, 379] width 24 height 22
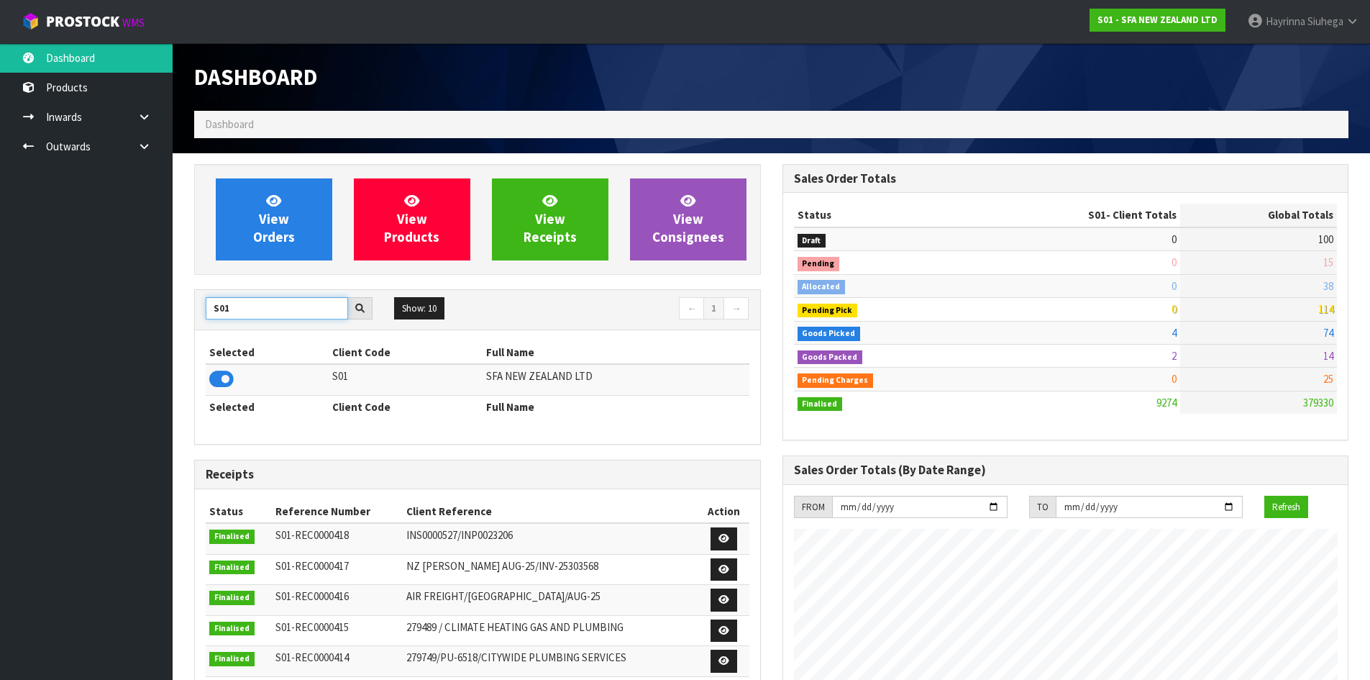
drag, startPoint x: 250, startPoint y: 317, endPoint x: 75, endPoint y: 319, distance: 175.5
click at [75, 319] on body "Toggle navigation ProStock WMS S01 - SFA NEW ZEALAND LTD [PERSON_NAME] Logout D…" at bounding box center [685, 340] width 1370 height 680
click at [230, 383] on icon at bounding box center [221, 379] width 24 height 22
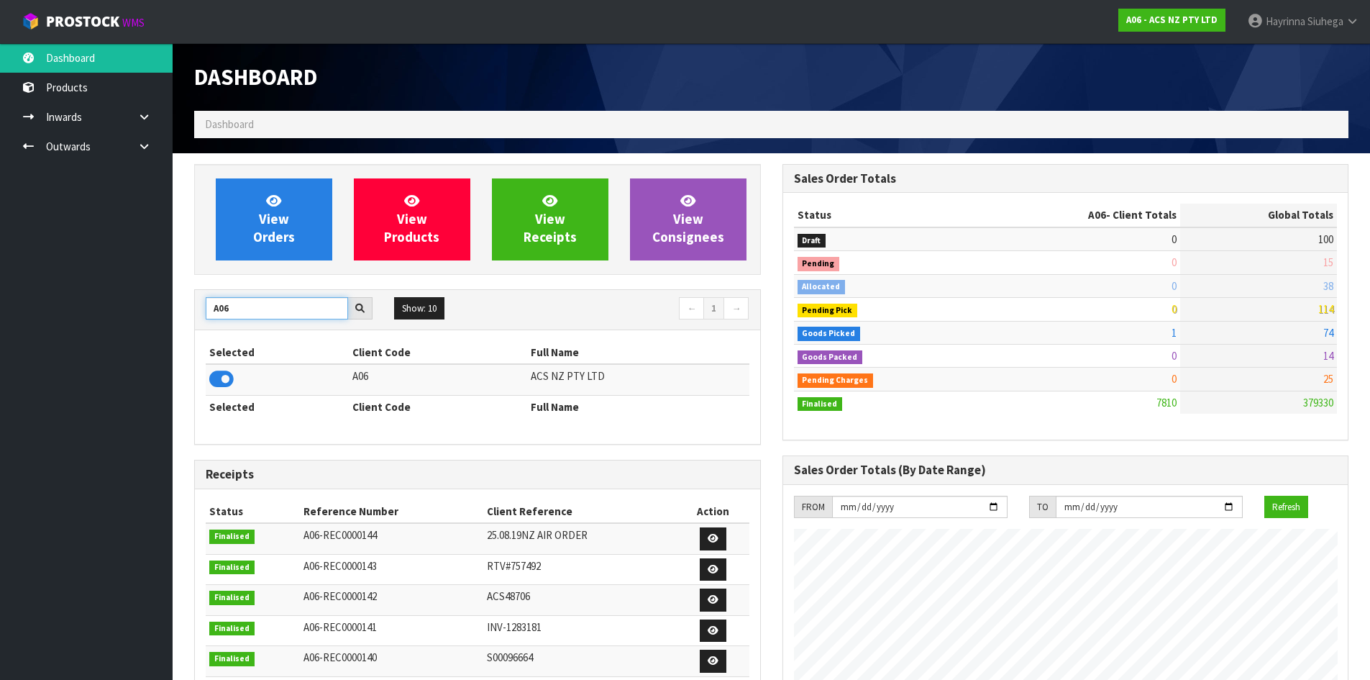
drag, startPoint x: 234, startPoint y: 311, endPoint x: 0, endPoint y: 301, distance: 234.0
click at [0, 302] on body "Toggle navigation ProStock WMS A06 - ACS NZ PTY LTD [PERSON_NAME] Logout Dashbo…" at bounding box center [685, 340] width 1370 height 680
click at [227, 373] on icon at bounding box center [221, 379] width 24 height 22
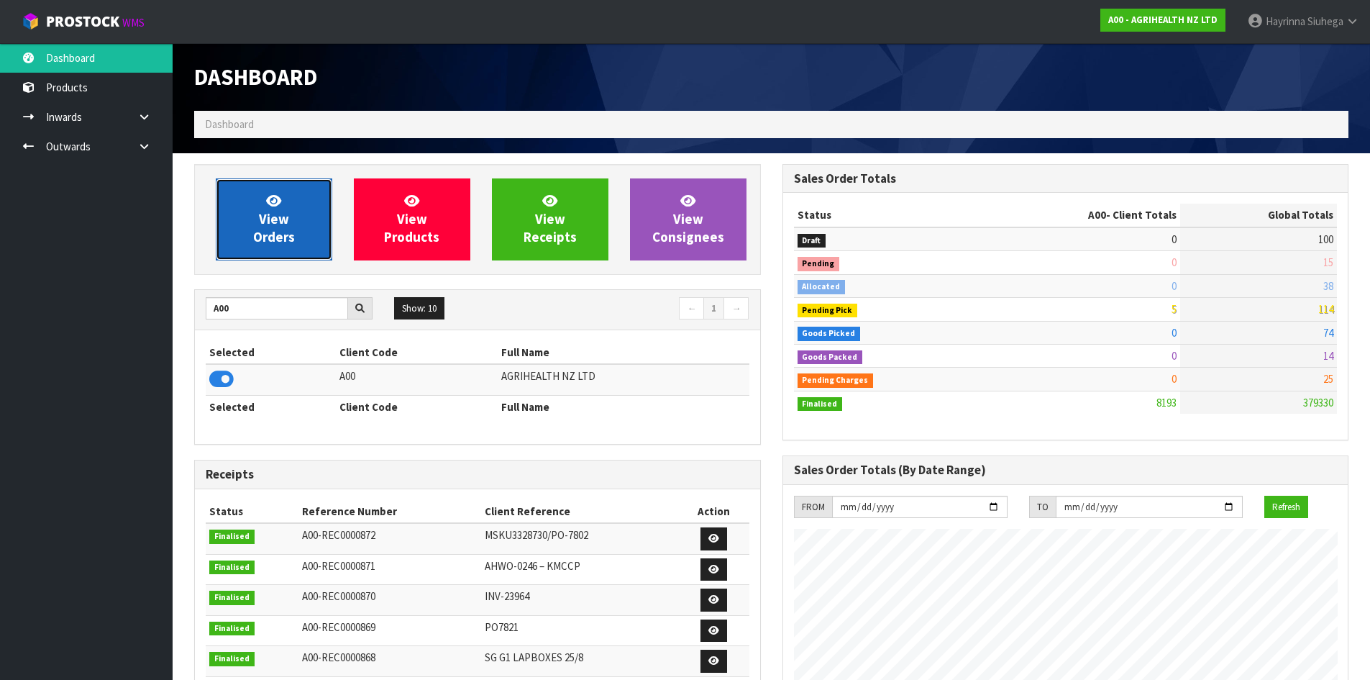
click at [283, 227] on link "View Orders" at bounding box center [274, 219] width 117 height 82
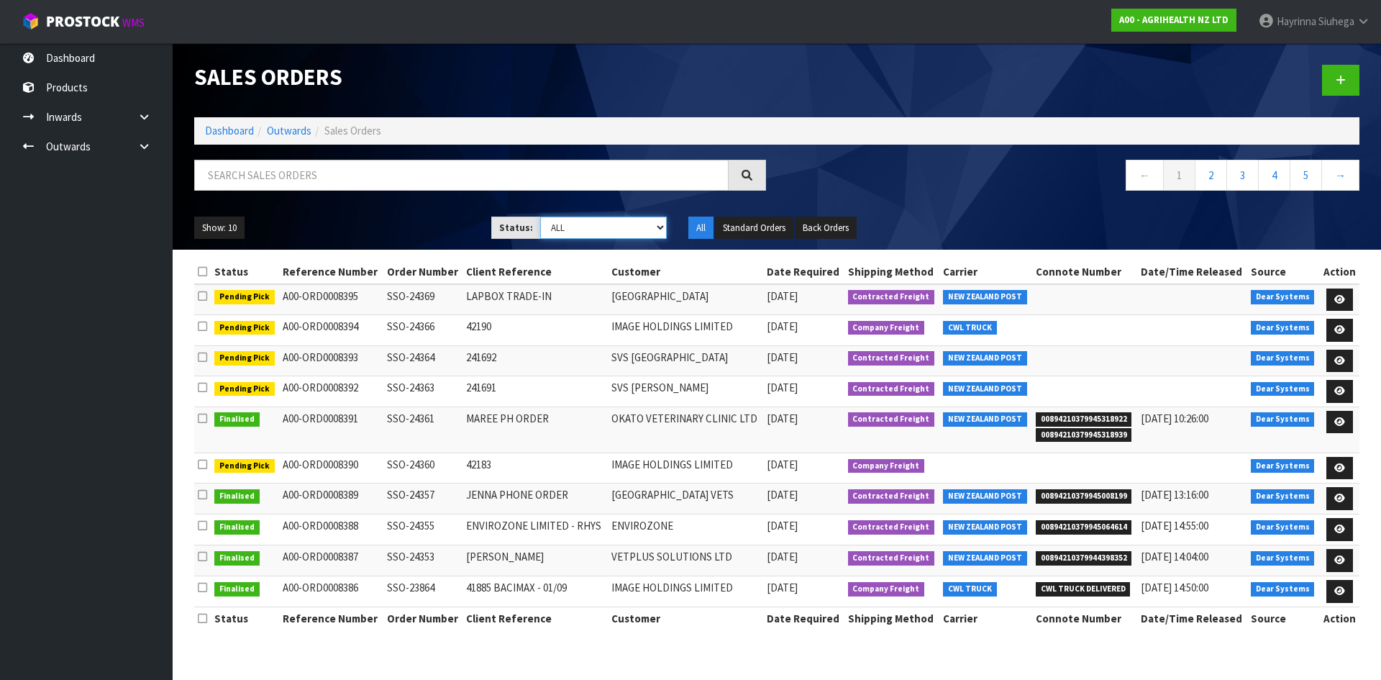
click at [559, 232] on select "Draft Pending Allocated Pending Pick Goods Picked Goods Packed Pending Charges …" at bounding box center [603, 228] width 127 height 22
click at [540, 217] on select "Draft Pending Allocated Pending Pick Goods Picked Goods Packed Pending Charges …" at bounding box center [603, 228] width 127 height 22
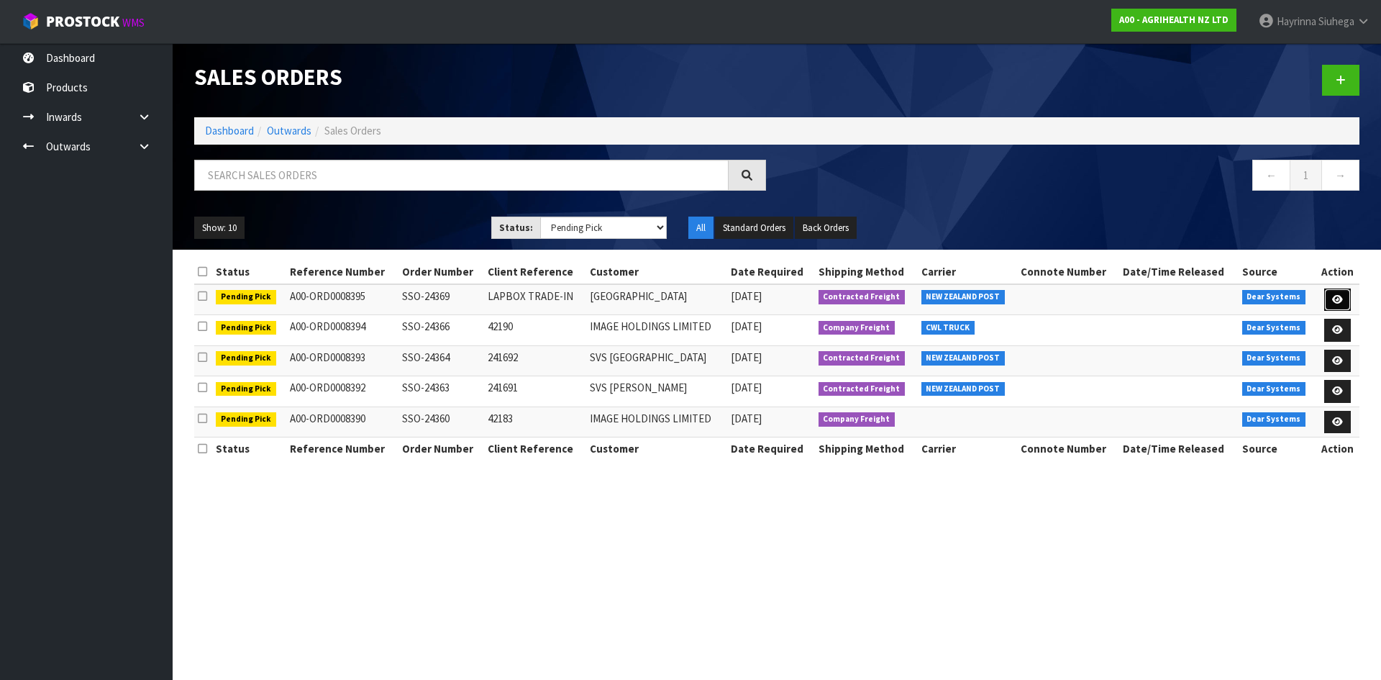
click at [1329, 292] on link at bounding box center [1337, 299] width 27 height 23
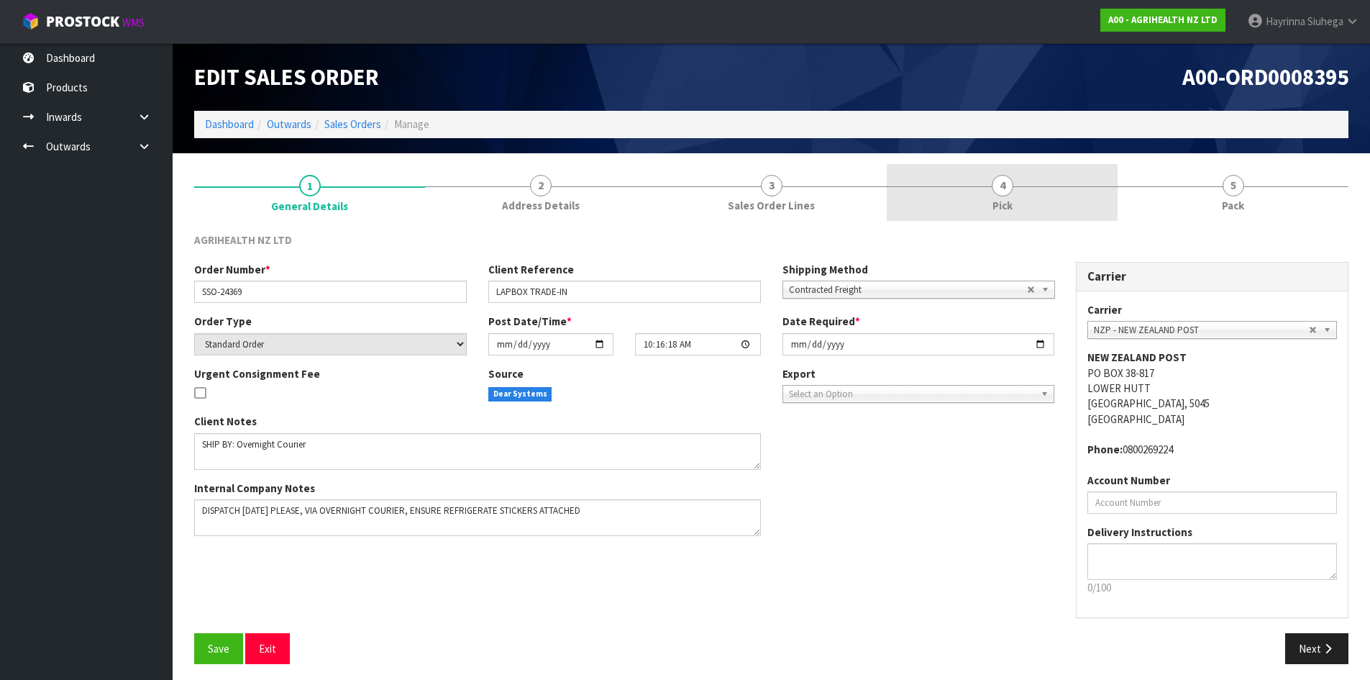
click at [1044, 189] on link "4 Pick" at bounding box center [1002, 192] width 231 height 57
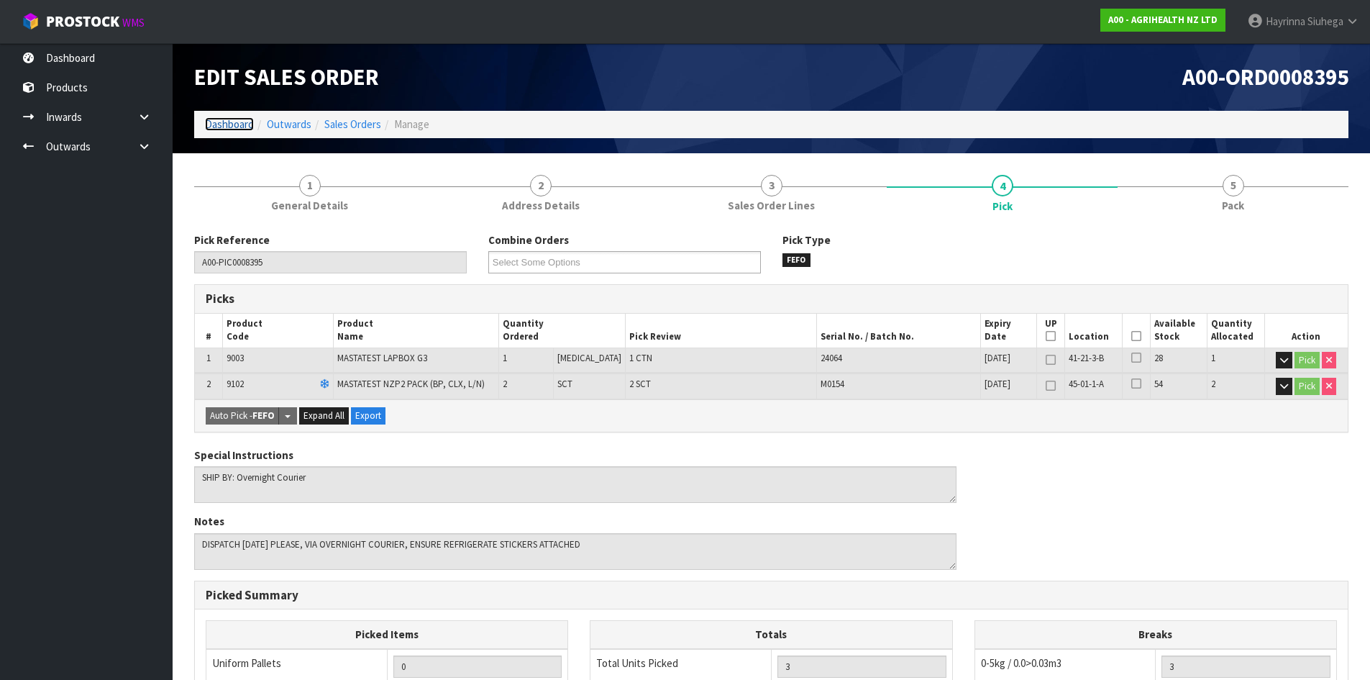
click at [225, 129] on link "Dashboard" at bounding box center [229, 124] width 49 height 14
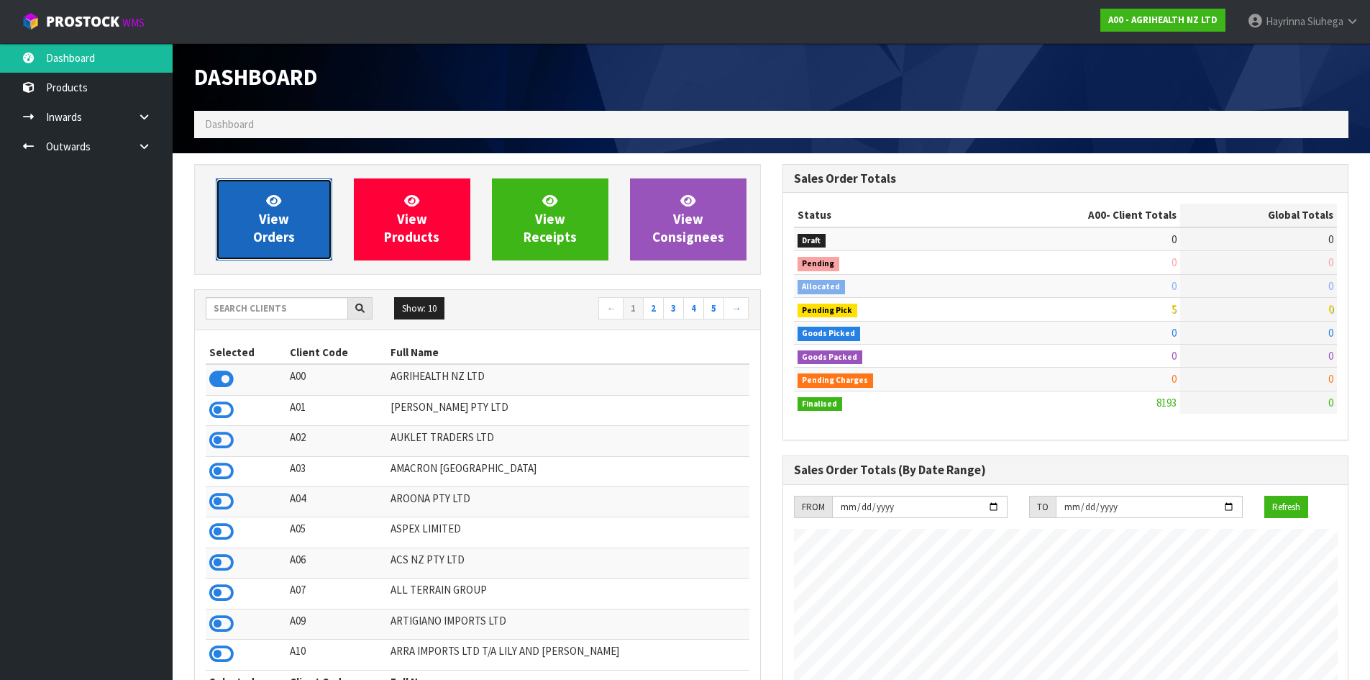
scroll to position [1090, 588]
click at [260, 183] on link "View Orders" at bounding box center [274, 219] width 117 height 82
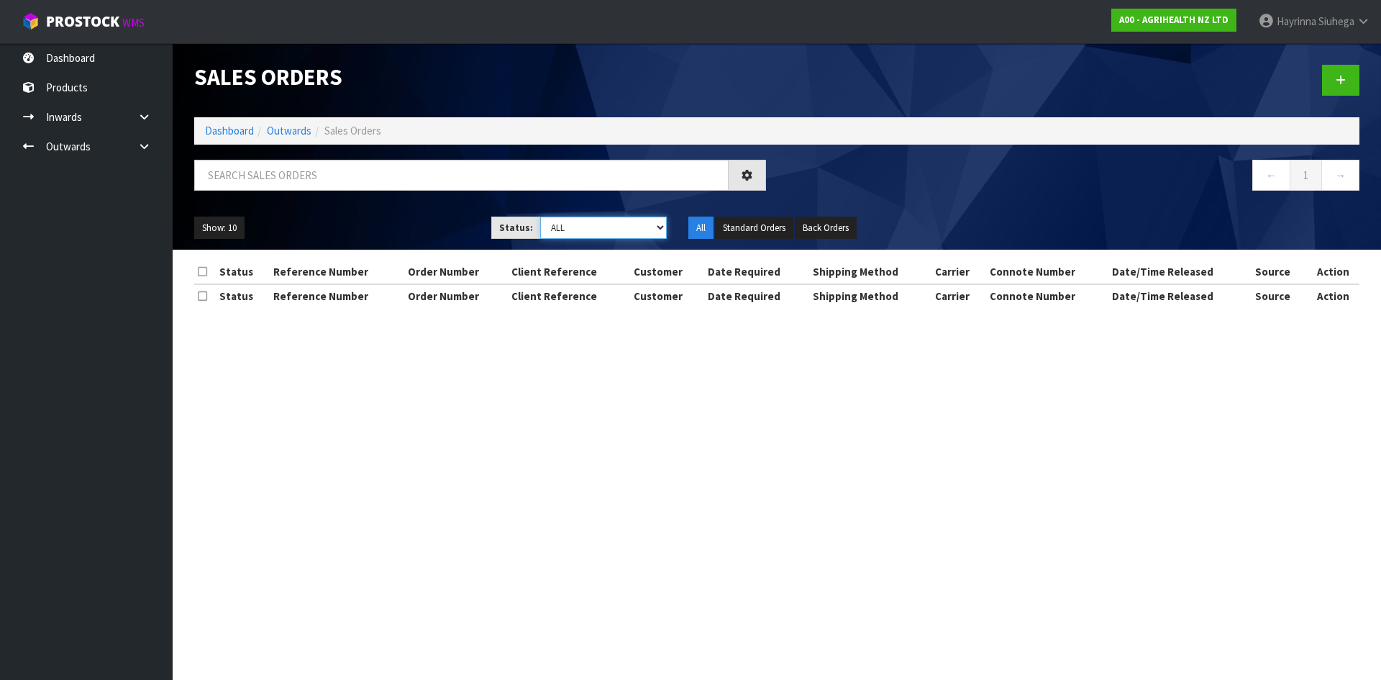
click at [604, 227] on select "Draft Pending Allocated Pending Pick Goods Picked Goods Packed Pending Charges …" at bounding box center [603, 228] width 127 height 22
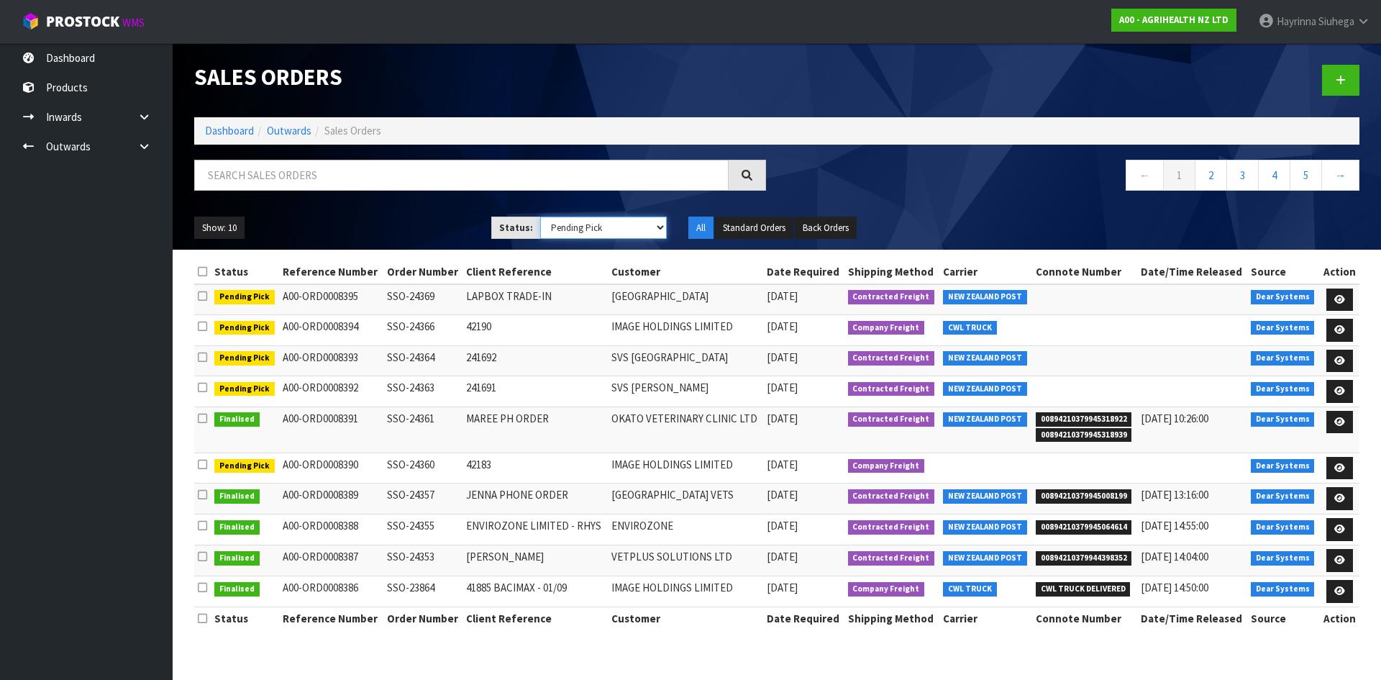
click at [540, 217] on select "Draft Pending Allocated Pending Pick Goods Picked Goods Packed Pending Charges …" at bounding box center [603, 228] width 127 height 22
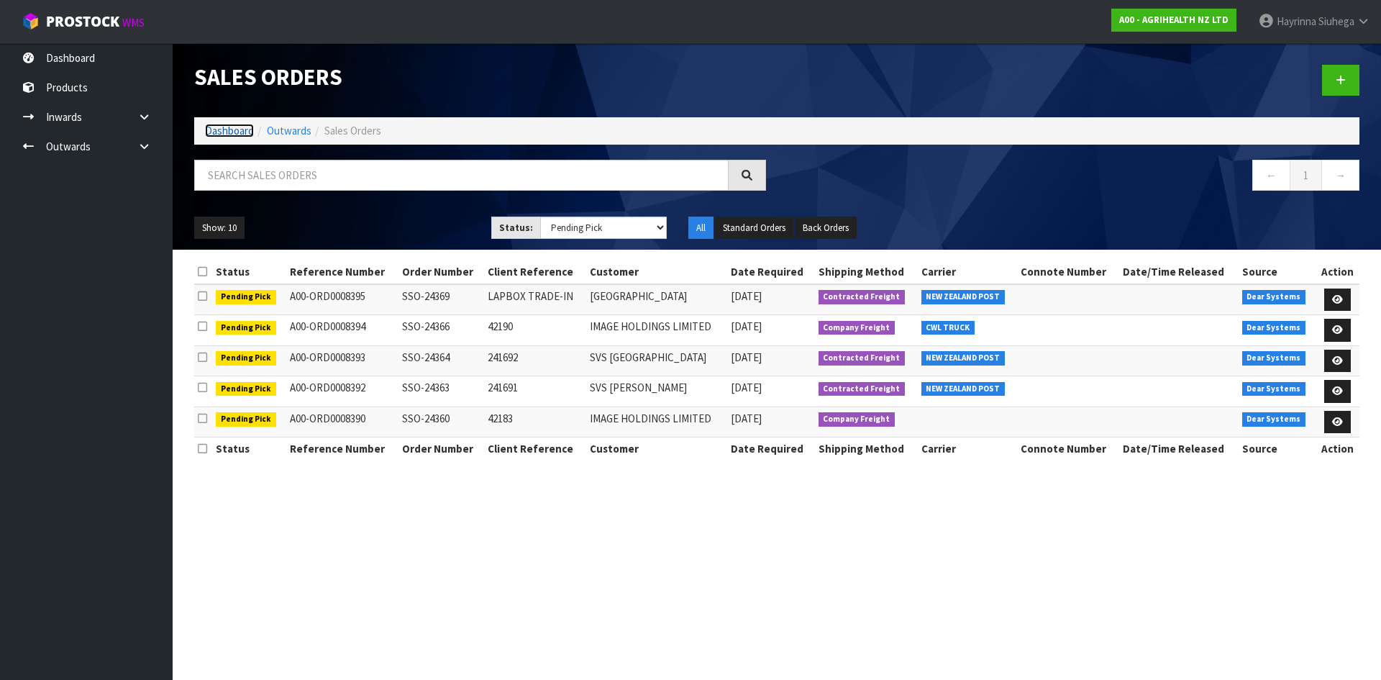
click at [237, 135] on link "Dashboard" at bounding box center [229, 131] width 49 height 14
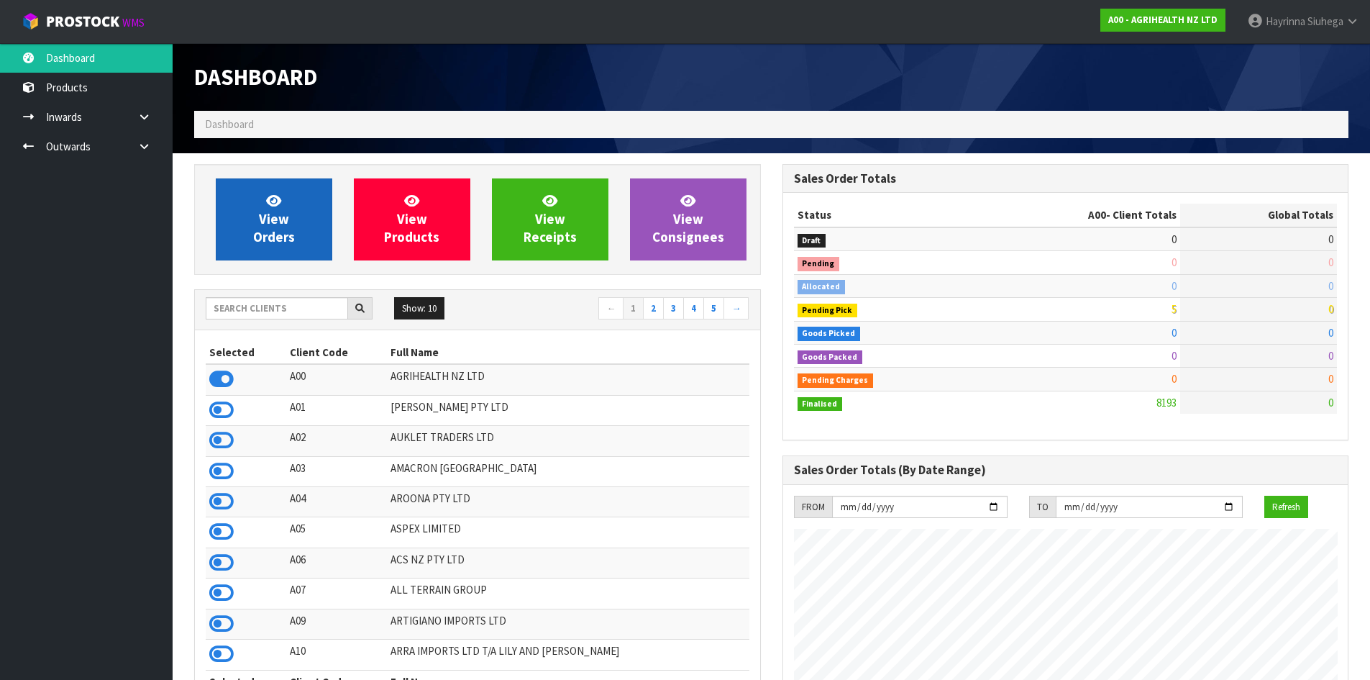
scroll to position [1090, 588]
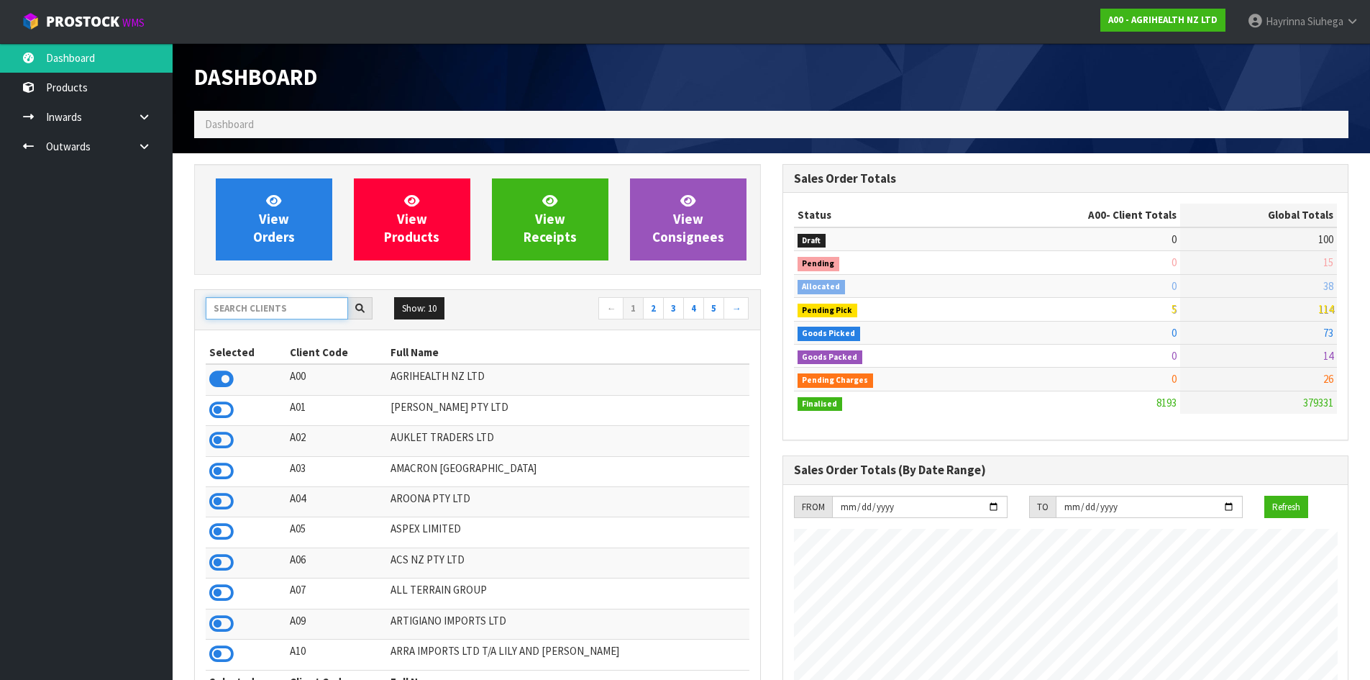
click at [240, 304] on input "text" at bounding box center [277, 308] width 142 height 22
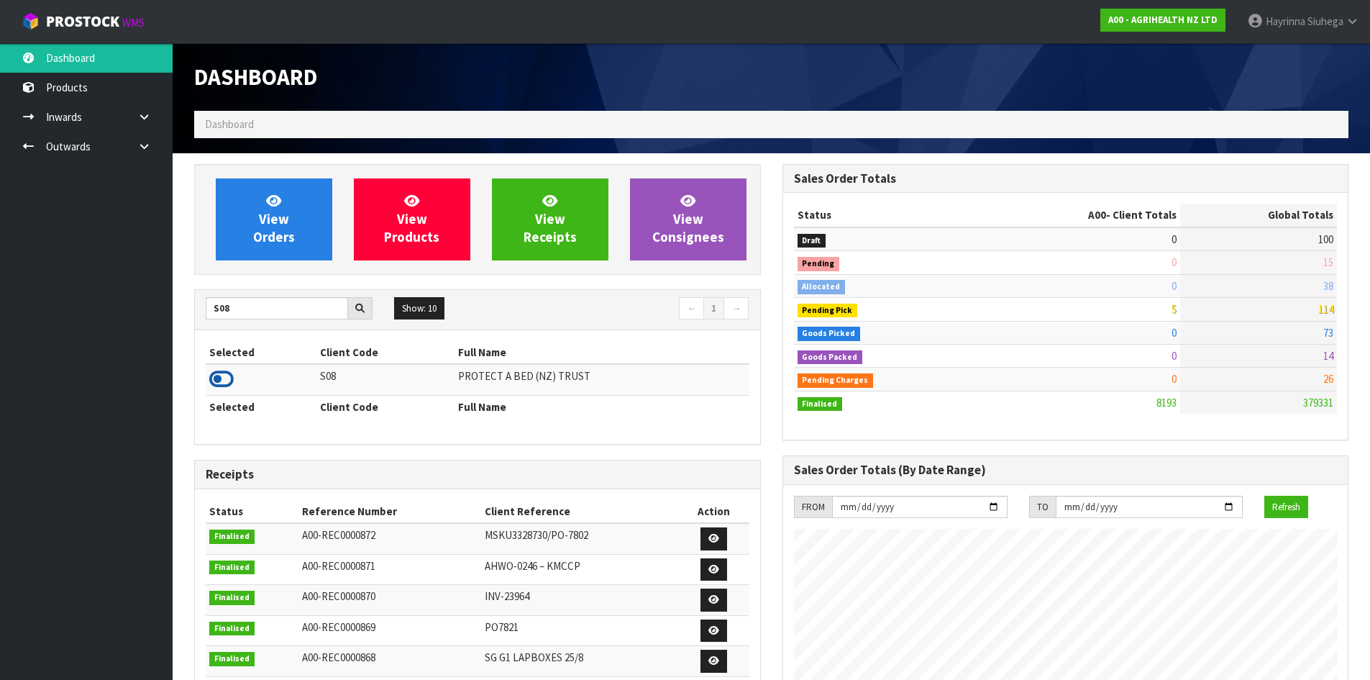
click at [217, 381] on icon at bounding box center [221, 379] width 24 height 22
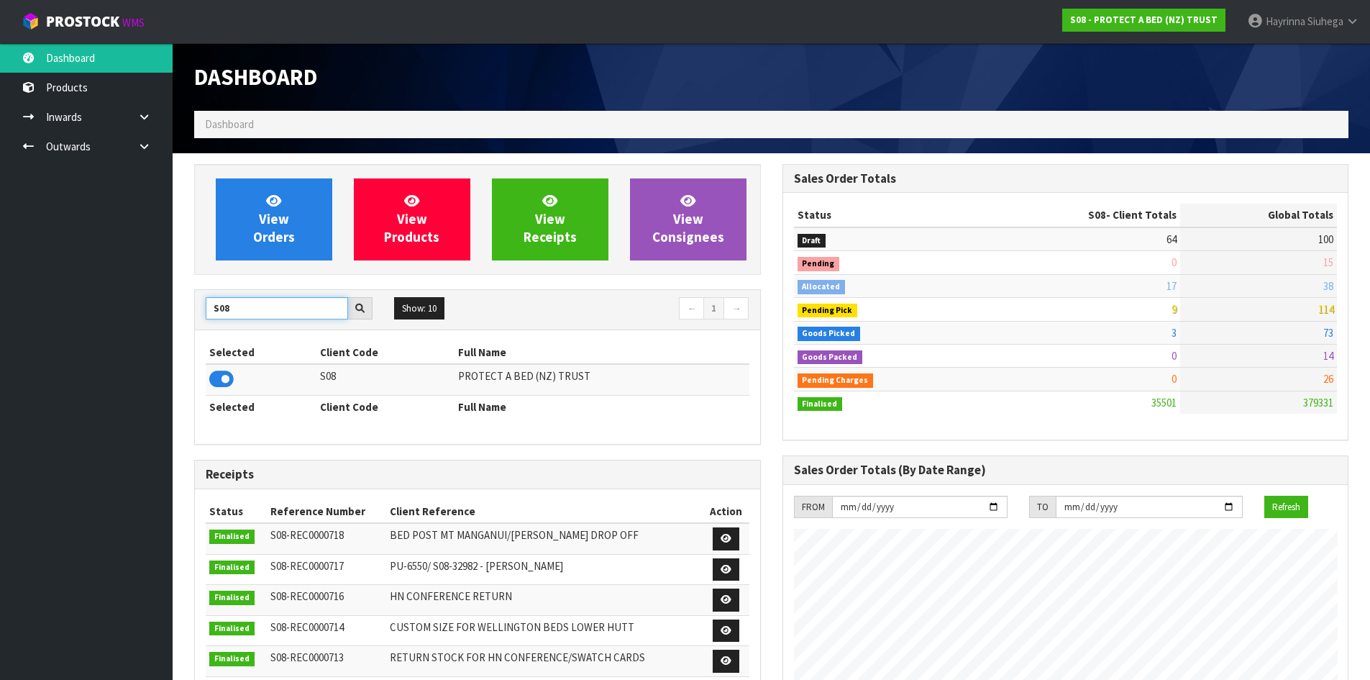
drag, startPoint x: 240, startPoint y: 308, endPoint x: 4, endPoint y: 302, distance: 236.7
click at [12, 303] on body "Toggle navigation ProStock WMS S08 - PROTECT A BED (NZ) TRUST [PERSON_NAME] Log…" at bounding box center [685, 340] width 1370 height 680
click at [232, 378] on icon at bounding box center [221, 379] width 24 height 22
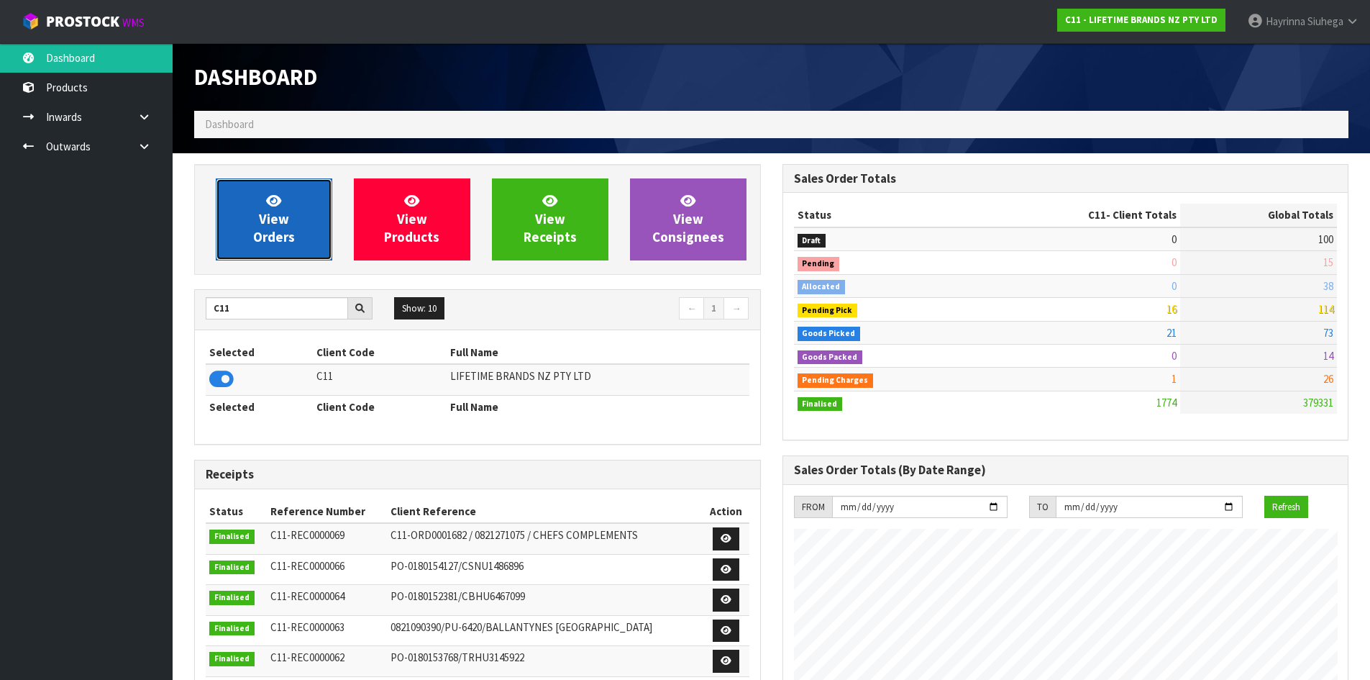
click at [290, 210] on link "View Orders" at bounding box center [274, 219] width 117 height 82
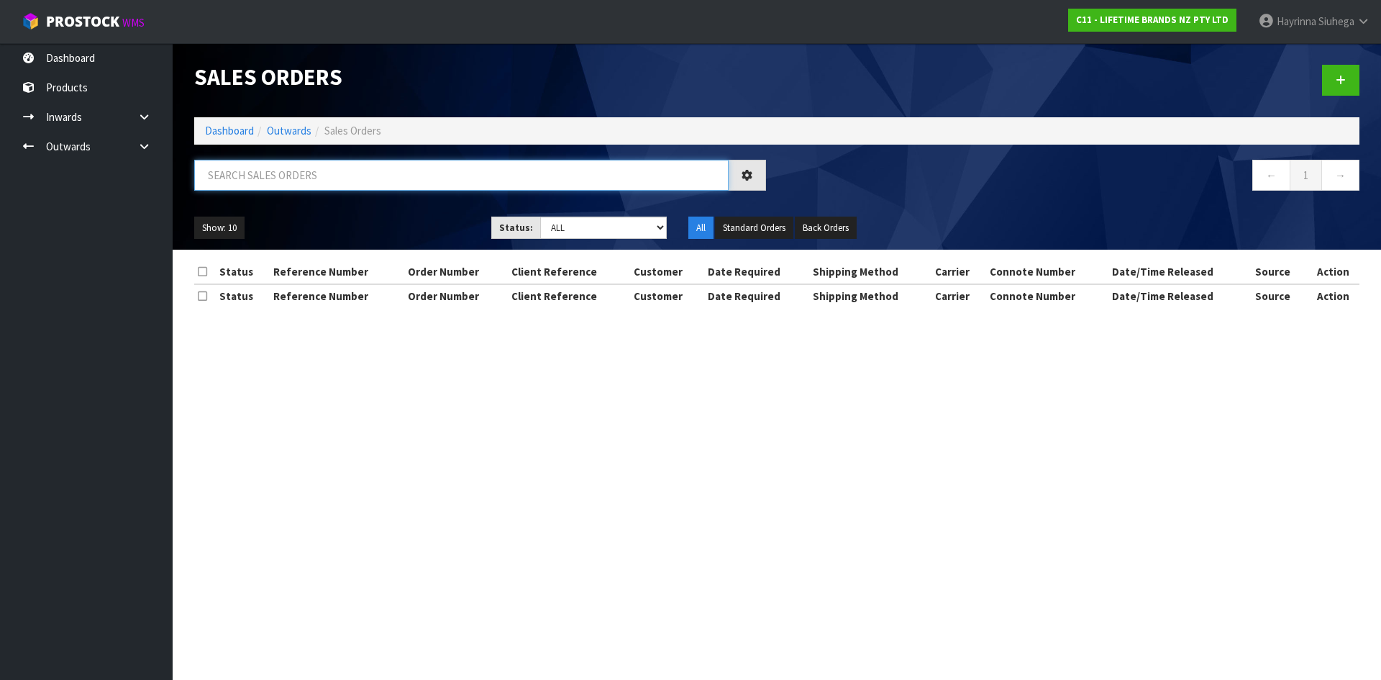
click at [301, 169] on input "text" at bounding box center [461, 175] width 534 height 31
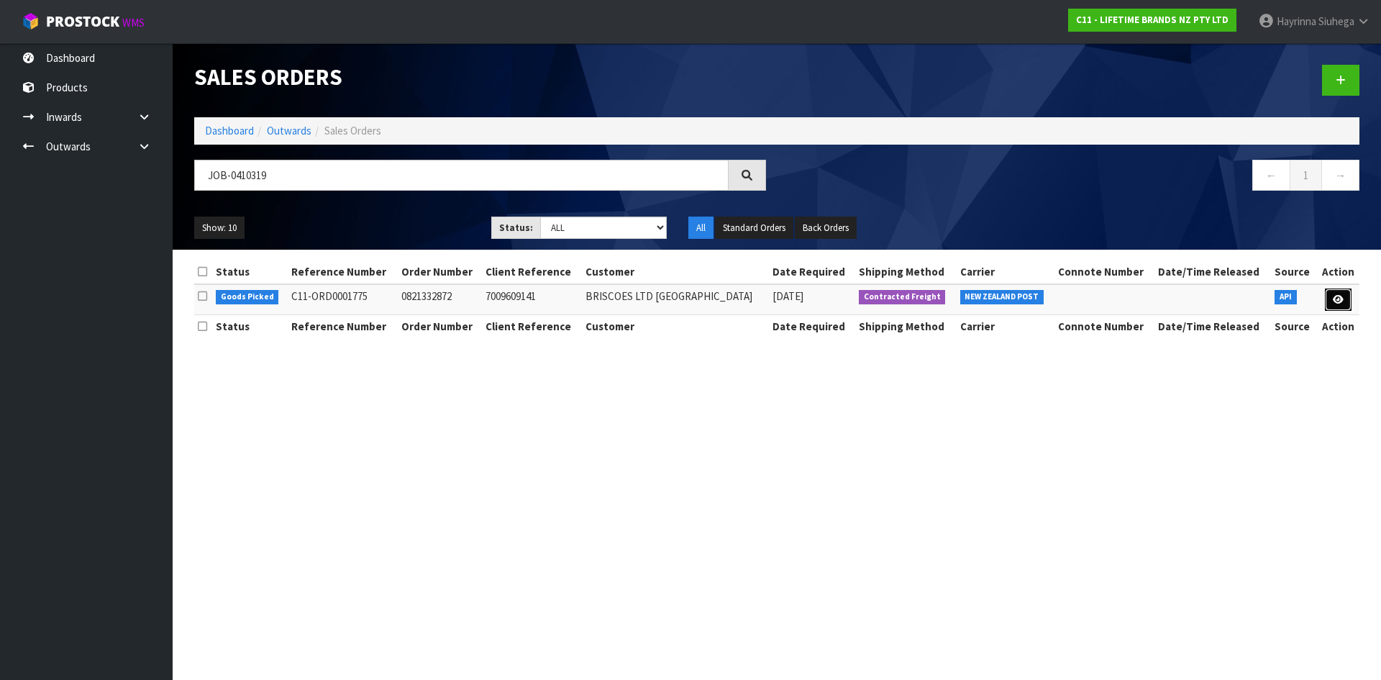
click at [1340, 296] on icon at bounding box center [1338, 299] width 11 height 9
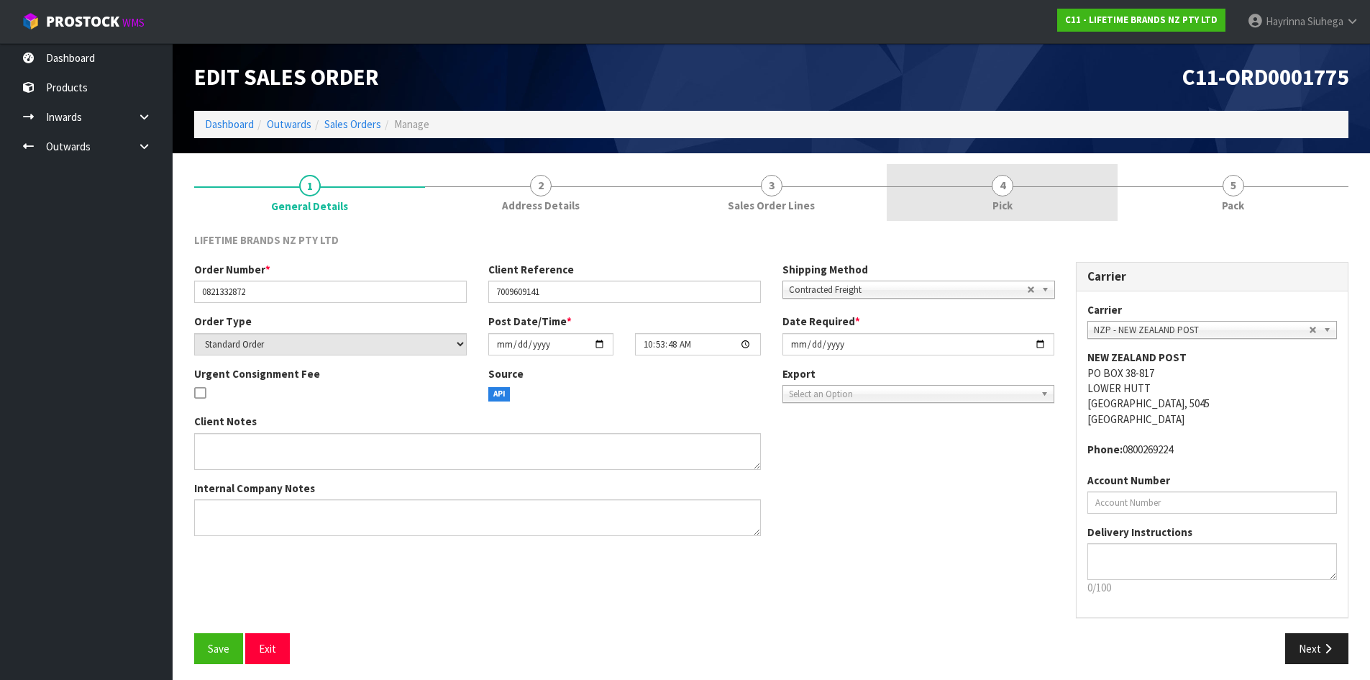
click at [1039, 197] on link "4 Pick" at bounding box center [1002, 192] width 231 height 57
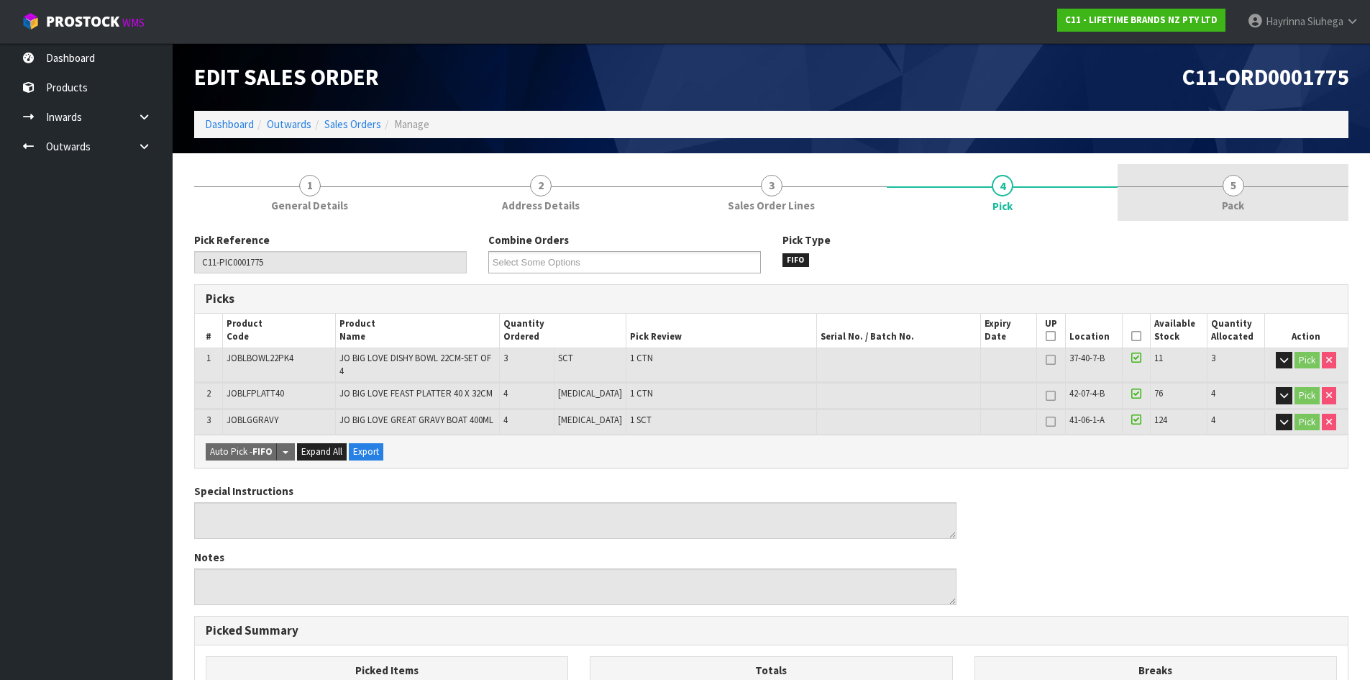
click at [1184, 189] on link "5 Pack" at bounding box center [1233, 192] width 231 height 57
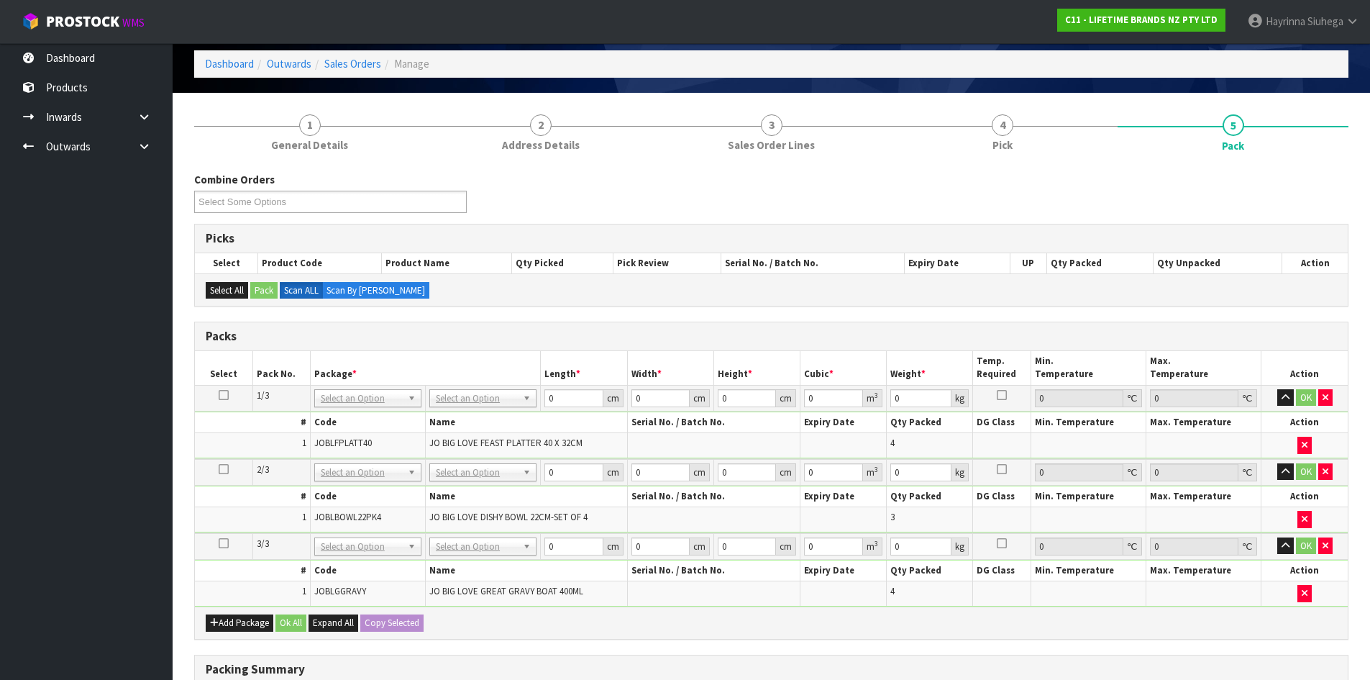
scroll to position [286, 0]
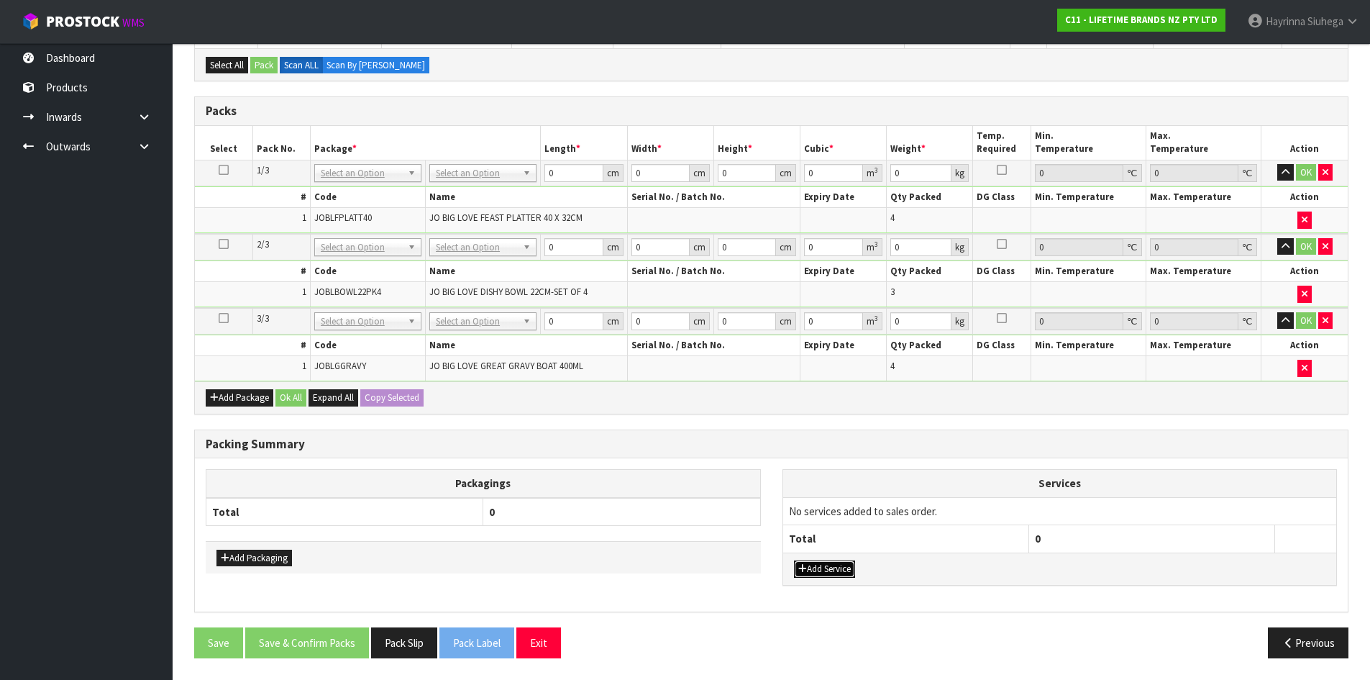
click at [809, 565] on button "Add Service" at bounding box center [824, 568] width 61 height 17
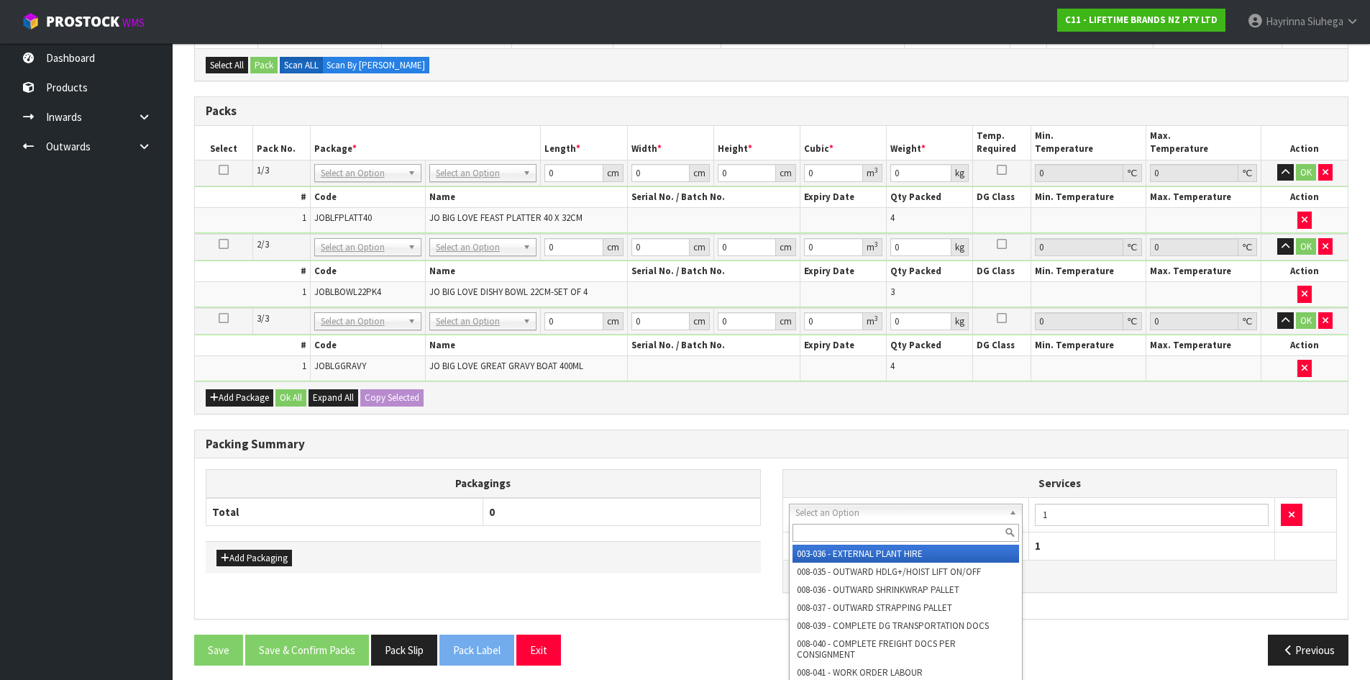
click at [849, 536] on input "text" at bounding box center [906, 533] width 227 height 18
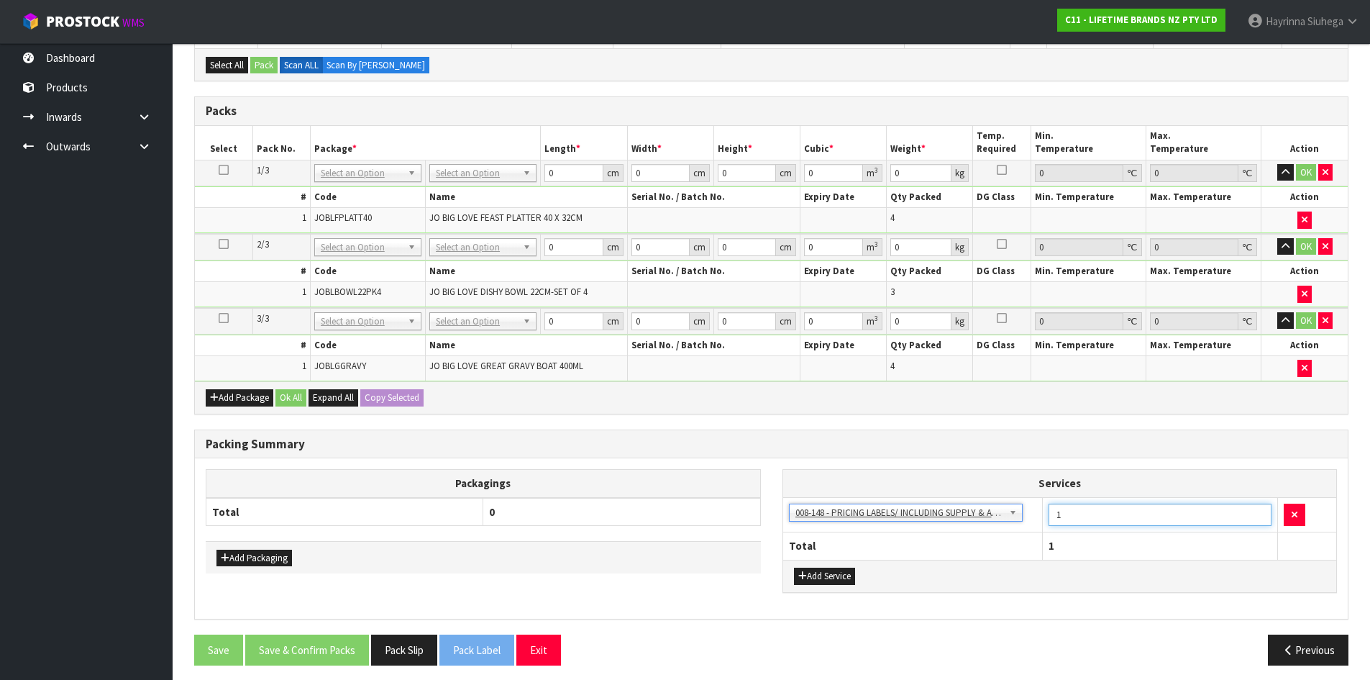
drag, startPoint x: 1076, startPoint y: 516, endPoint x: 1016, endPoint y: 532, distance: 62.0
click at [1017, 532] on table "Services 003-036 - EXTERNAL PLANT HIRE 008-035 - OUTWARD HDLG+/HOIST LIFT ON/OF…" at bounding box center [1060, 514] width 554 height 89
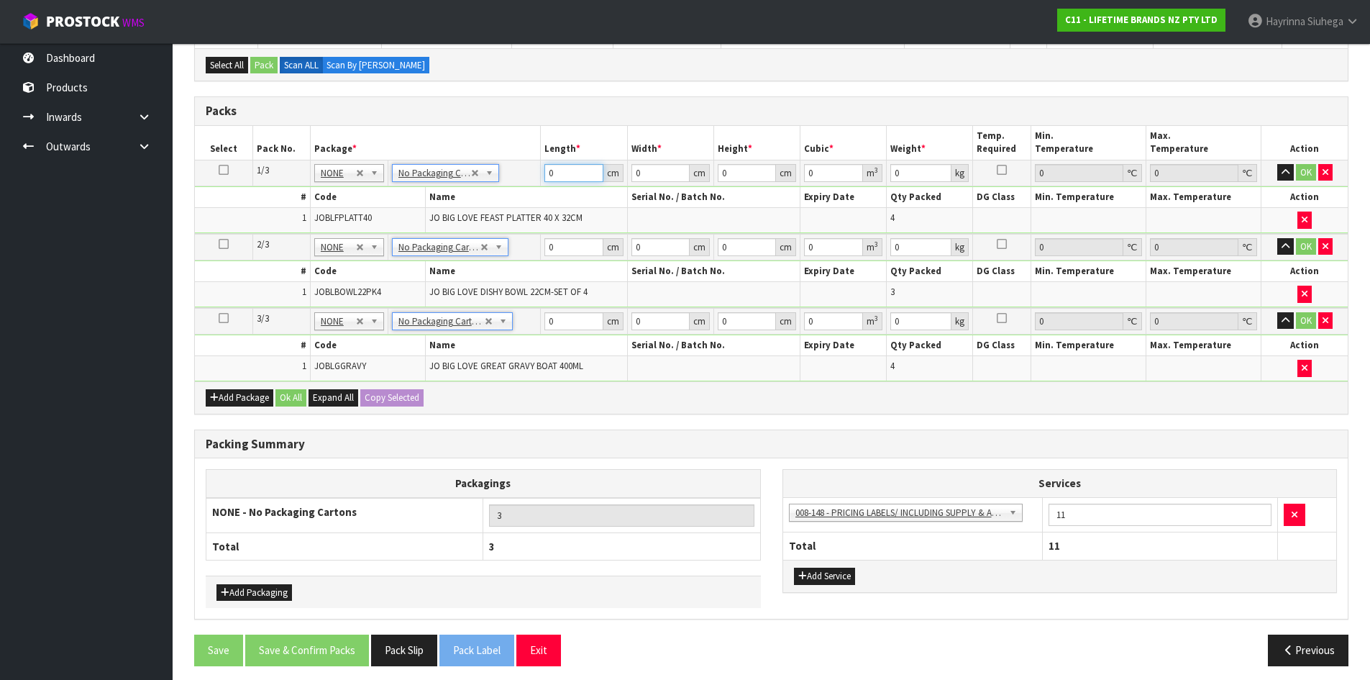
click at [551, 170] on input "0" at bounding box center [574, 173] width 58 height 18
click button "OK" at bounding box center [1306, 172] width 20 height 17
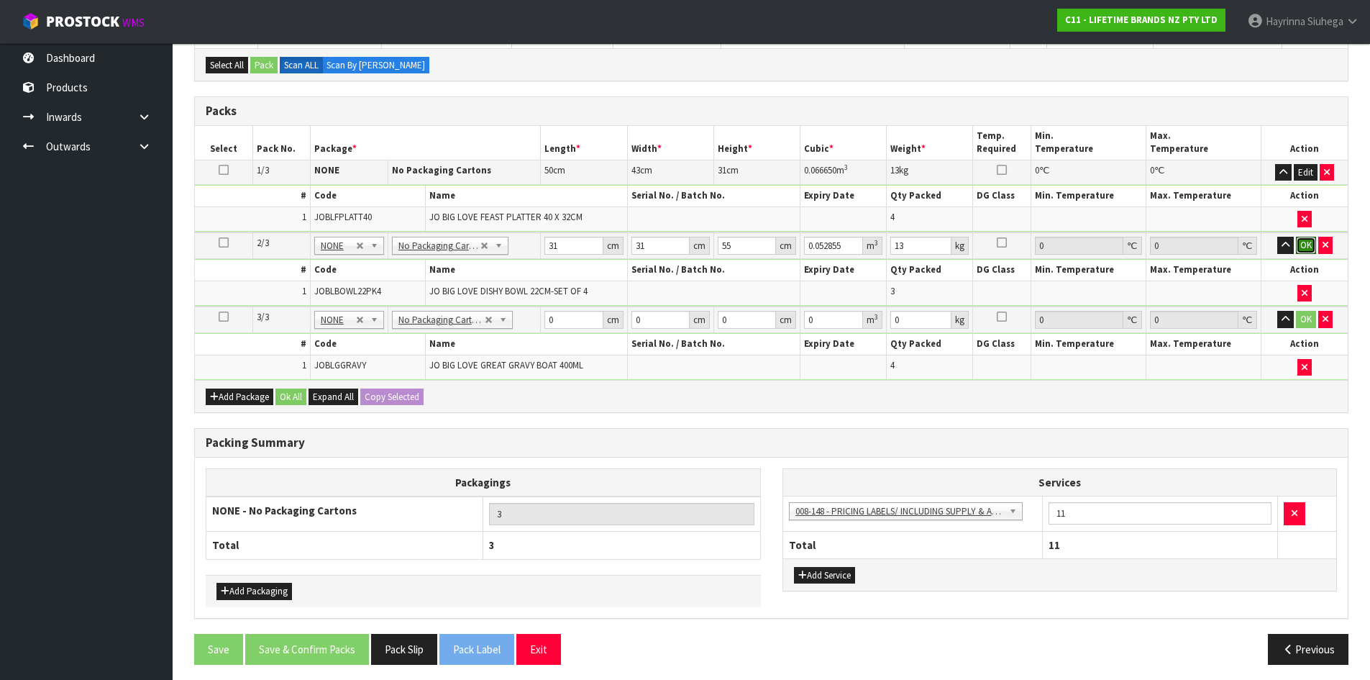
click button "OK" at bounding box center [1306, 245] width 20 height 17
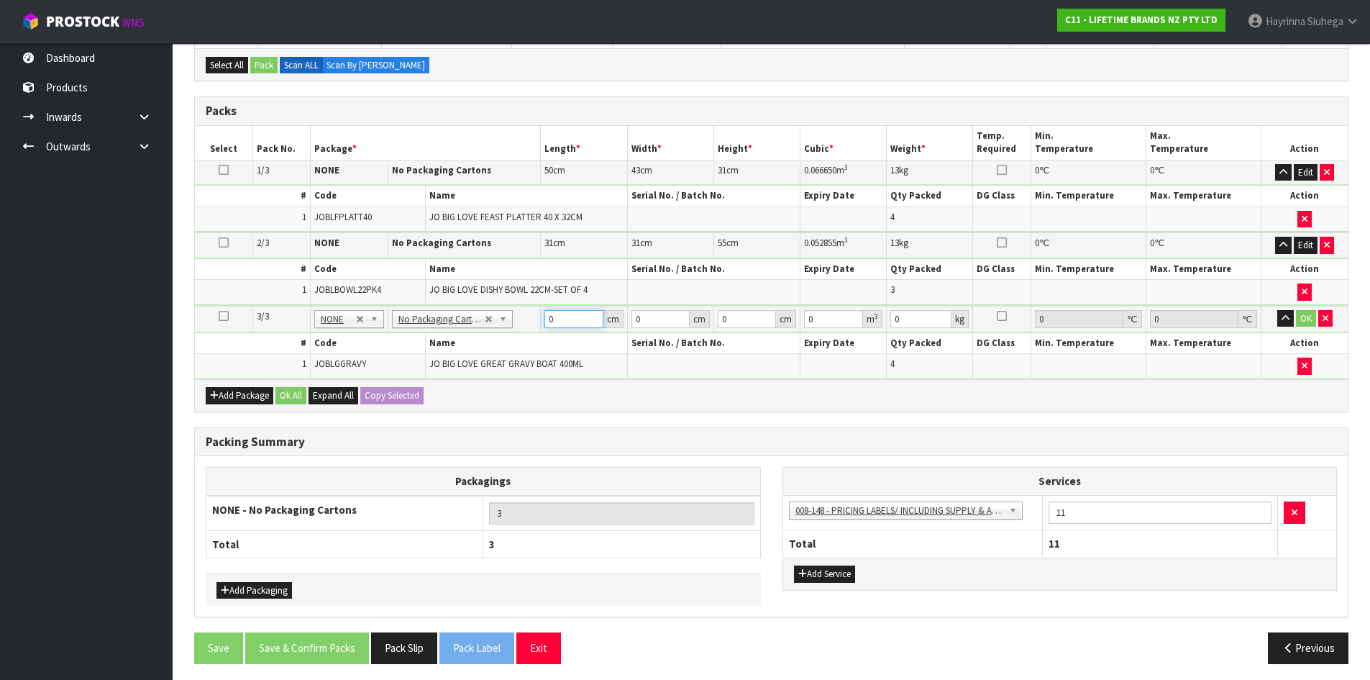
click at [550, 319] on input "0" at bounding box center [574, 319] width 58 height 18
drag, startPoint x: 550, startPoint y: 319, endPoint x: 819, endPoint y: 307, distance: 269.3
click at [550, 319] on input "0" at bounding box center [574, 319] width 58 height 18
click button "OK" at bounding box center [1306, 318] width 20 height 17
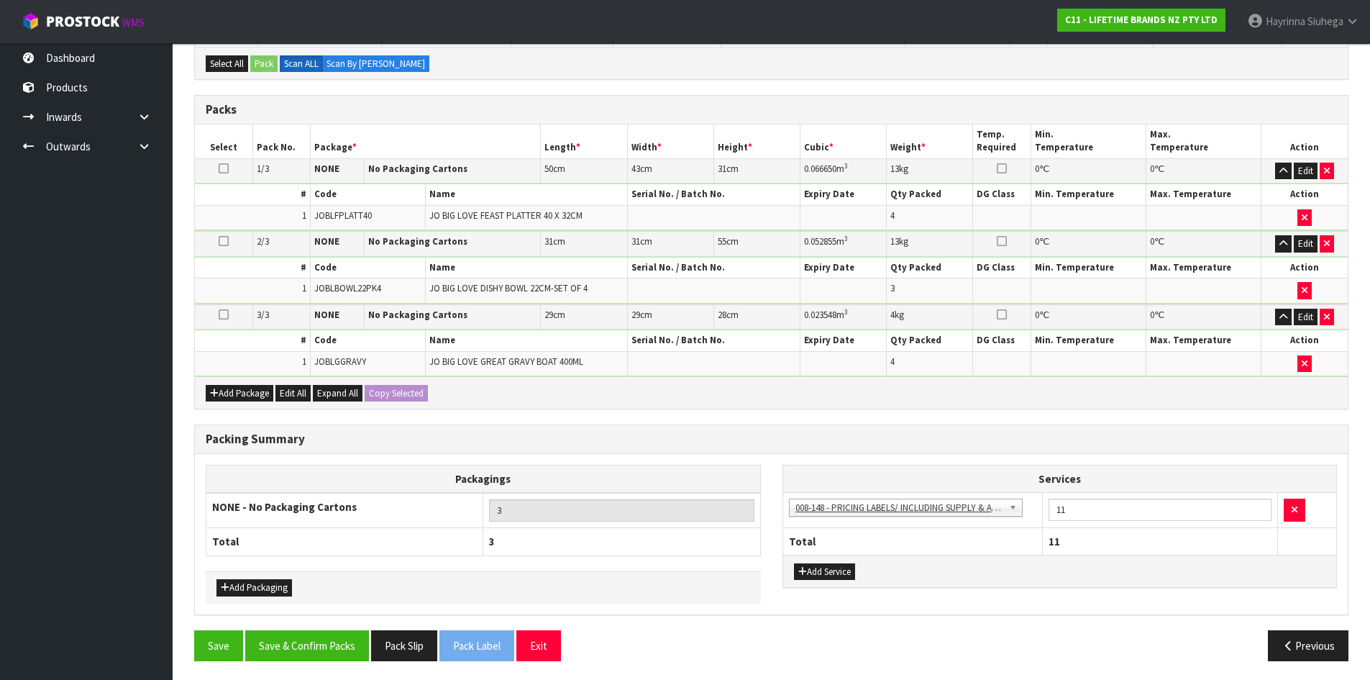
scroll to position [290, 0]
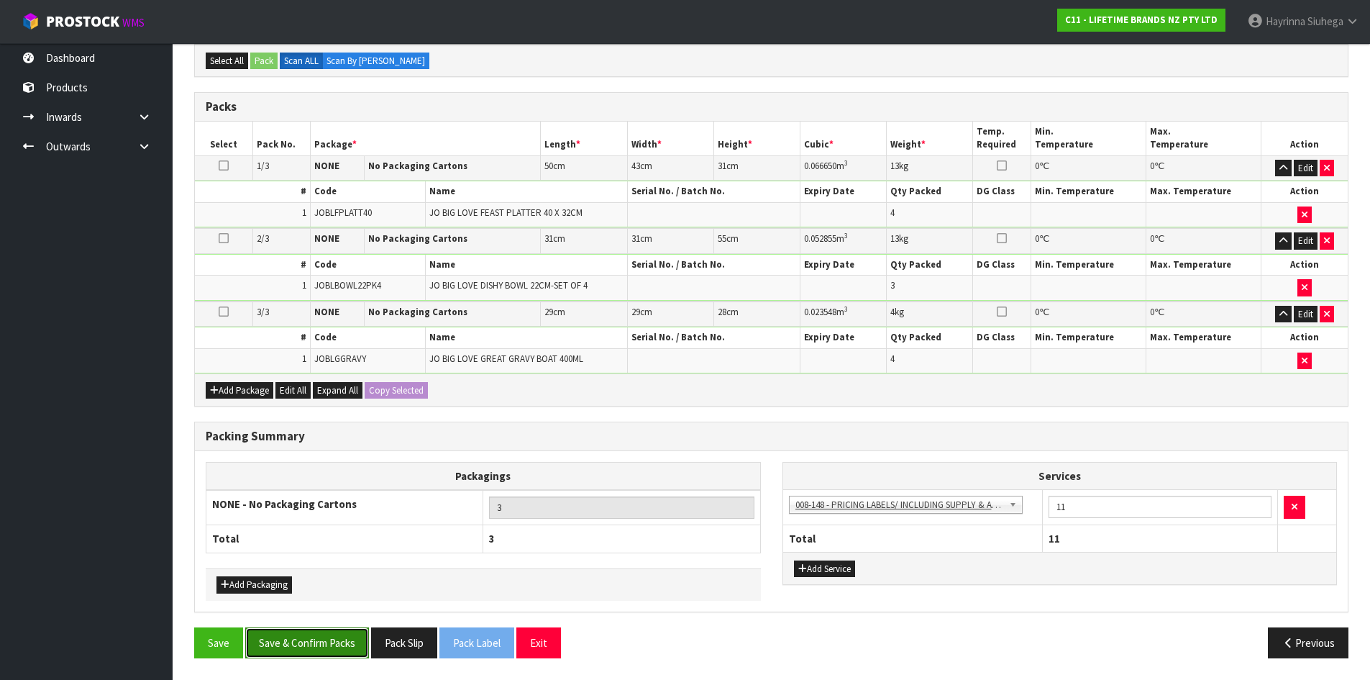
click at [336, 634] on button "Save & Confirm Packs" at bounding box center [307, 642] width 124 height 31
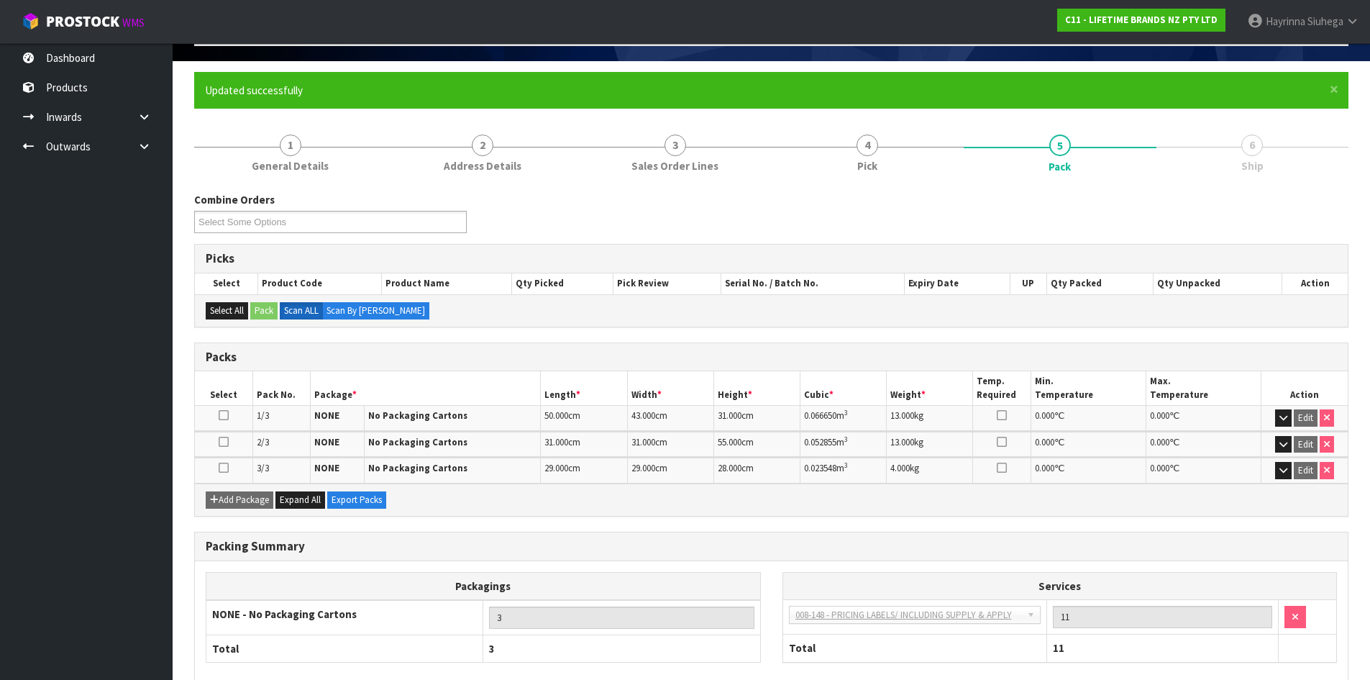
scroll to position [170, 0]
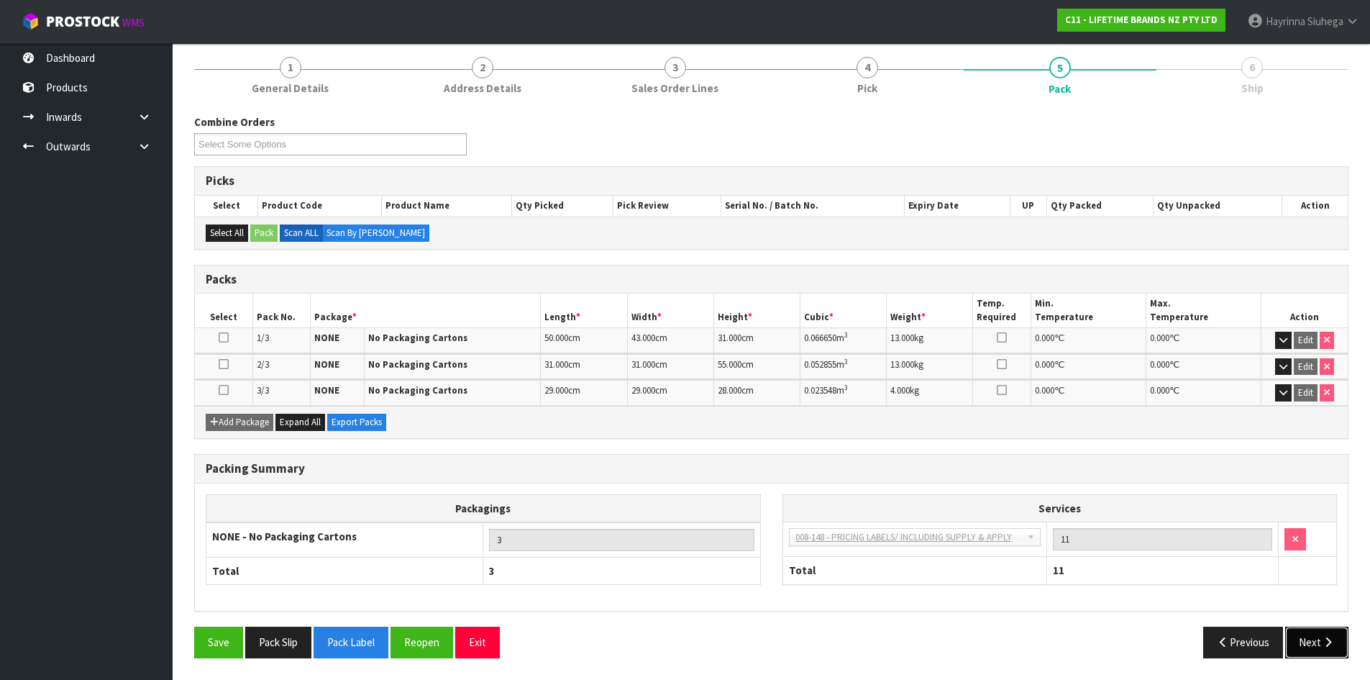
click at [1325, 637] on icon "button" at bounding box center [1328, 642] width 14 height 11
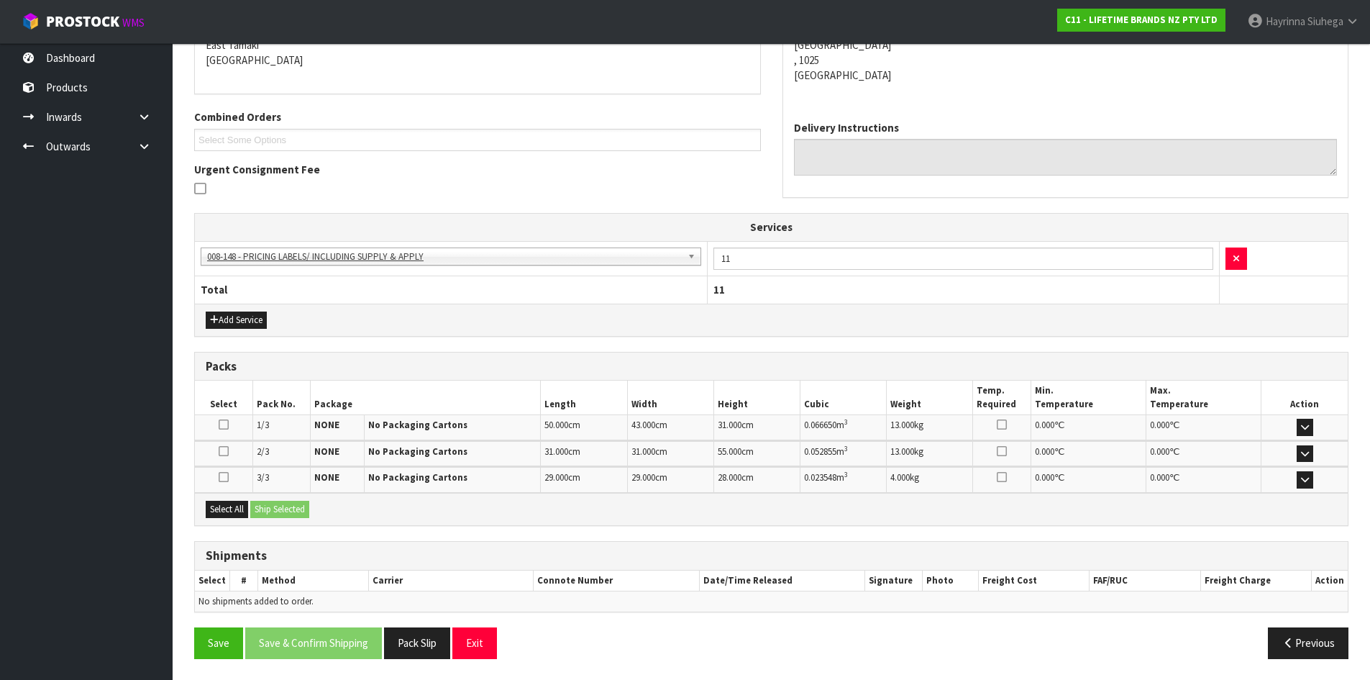
scroll to position [319, 0]
click at [232, 510] on button "Select All" at bounding box center [227, 508] width 42 height 17
click at [275, 510] on button "Ship Selected" at bounding box center [279, 508] width 59 height 17
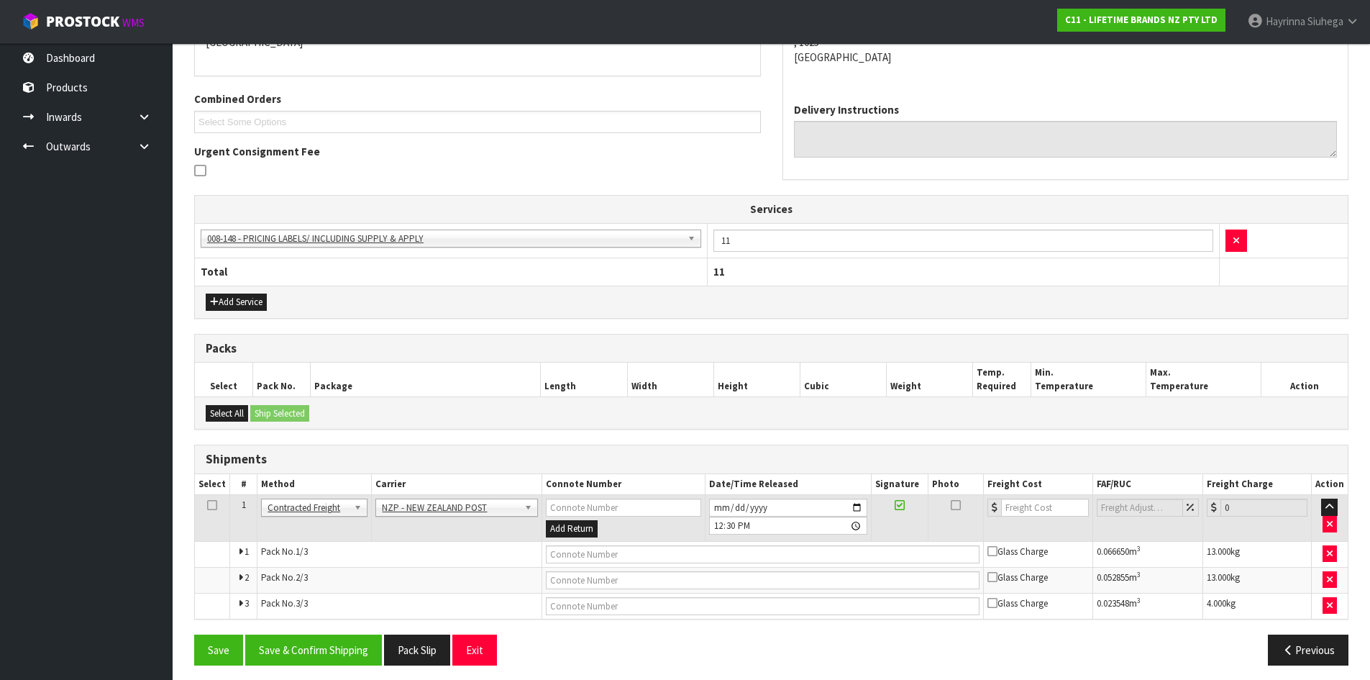
scroll to position [343, 0]
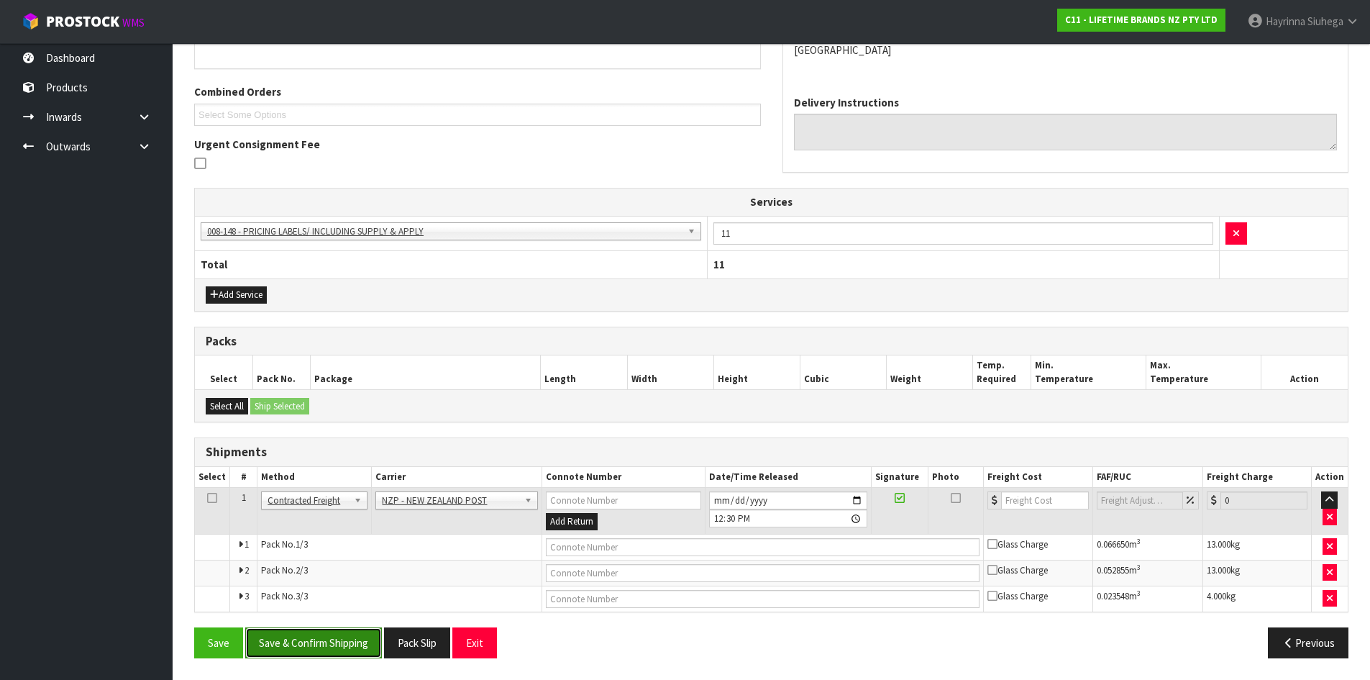
click at [345, 632] on button "Save & Confirm Shipping" at bounding box center [313, 642] width 137 height 31
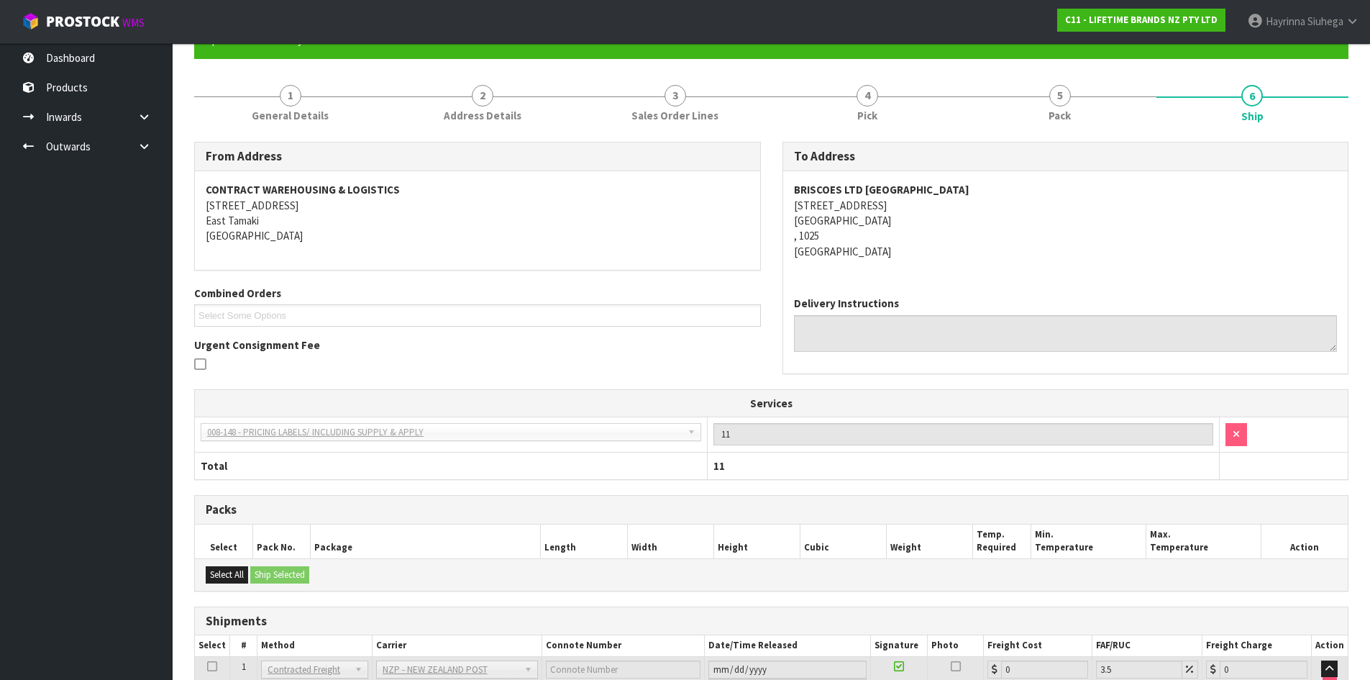
scroll to position [321, 0]
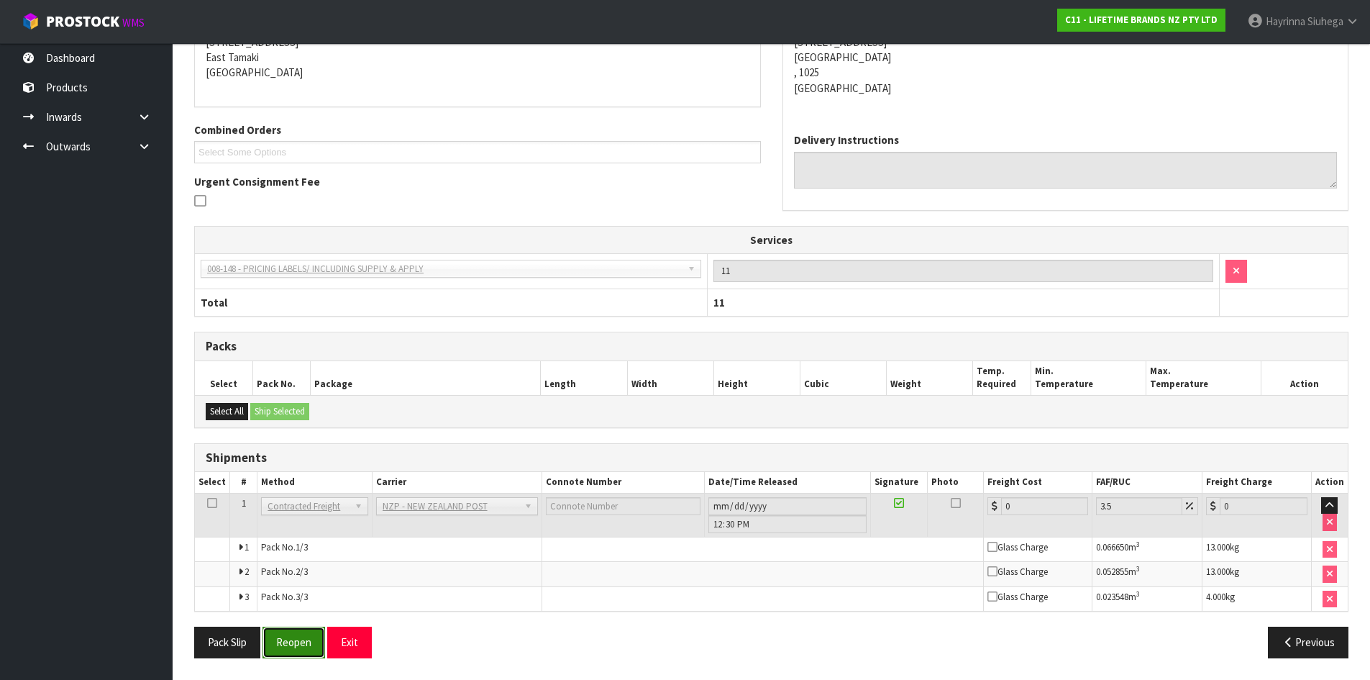
click at [310, 637] on button "Reopen" at bounding box center [294, 642] width 63 height 31
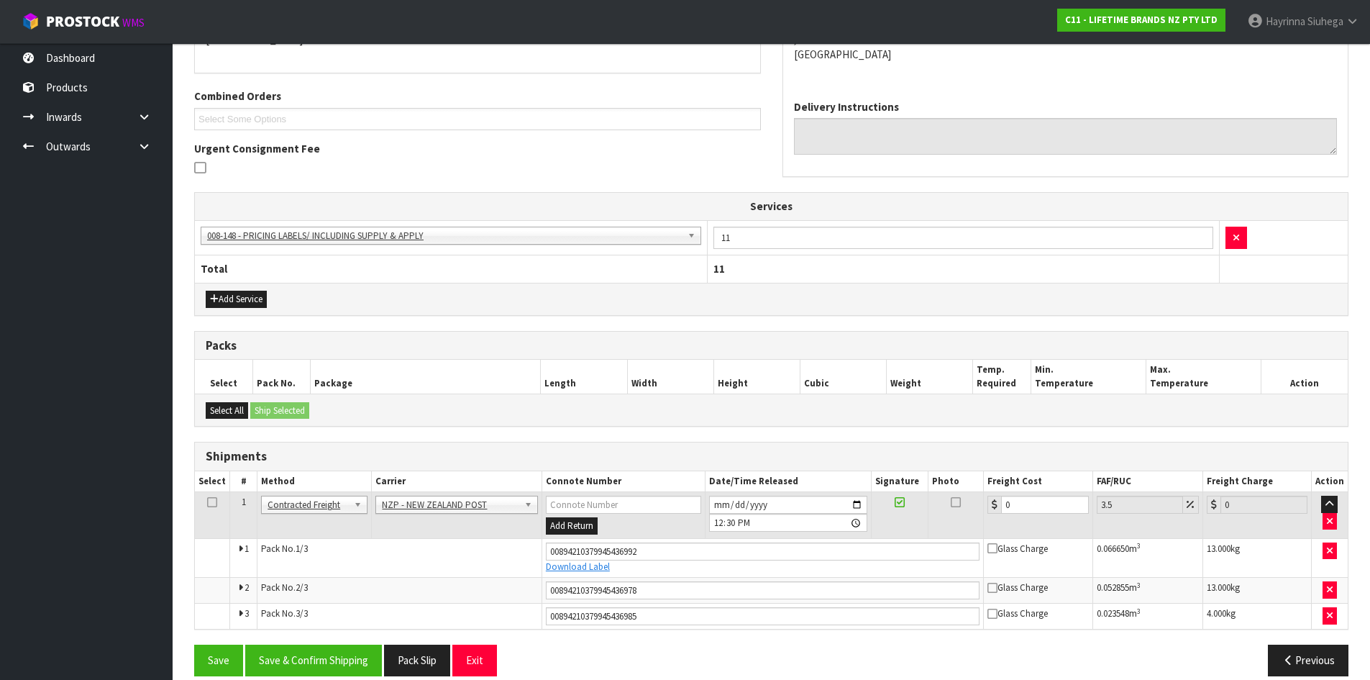
scroll to position [357, 0]
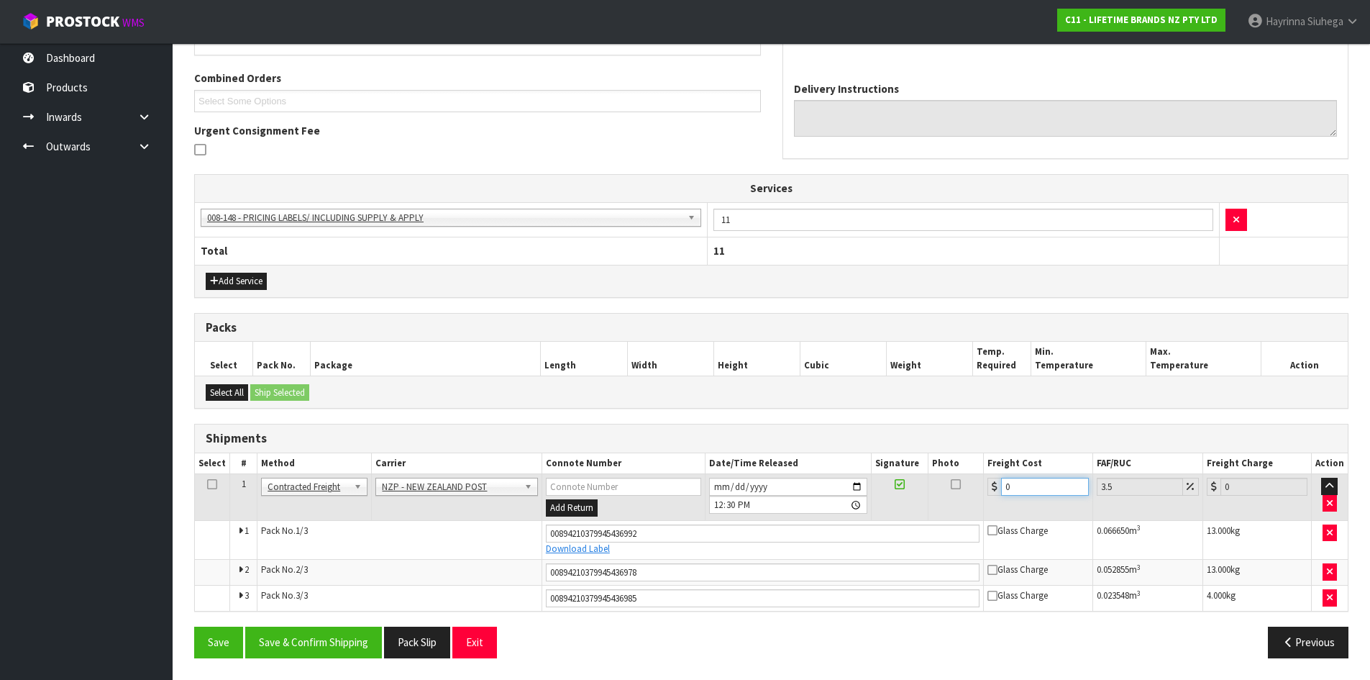
drag, startPoint x: 1035, startPoint y: 483, endPoint x: 982, endPoint y: 490, distance: 53.6
click at [988, 490] on div "0" at bounding box center [1038, 487] width 101 height 18
click at [194, 627] on button "Save" at bounding box center [218, 642] width 49 height 31
click at [330, 649] on button "Save & Confirm Shipping" at bounding box center [313, 642] width 137 height 31
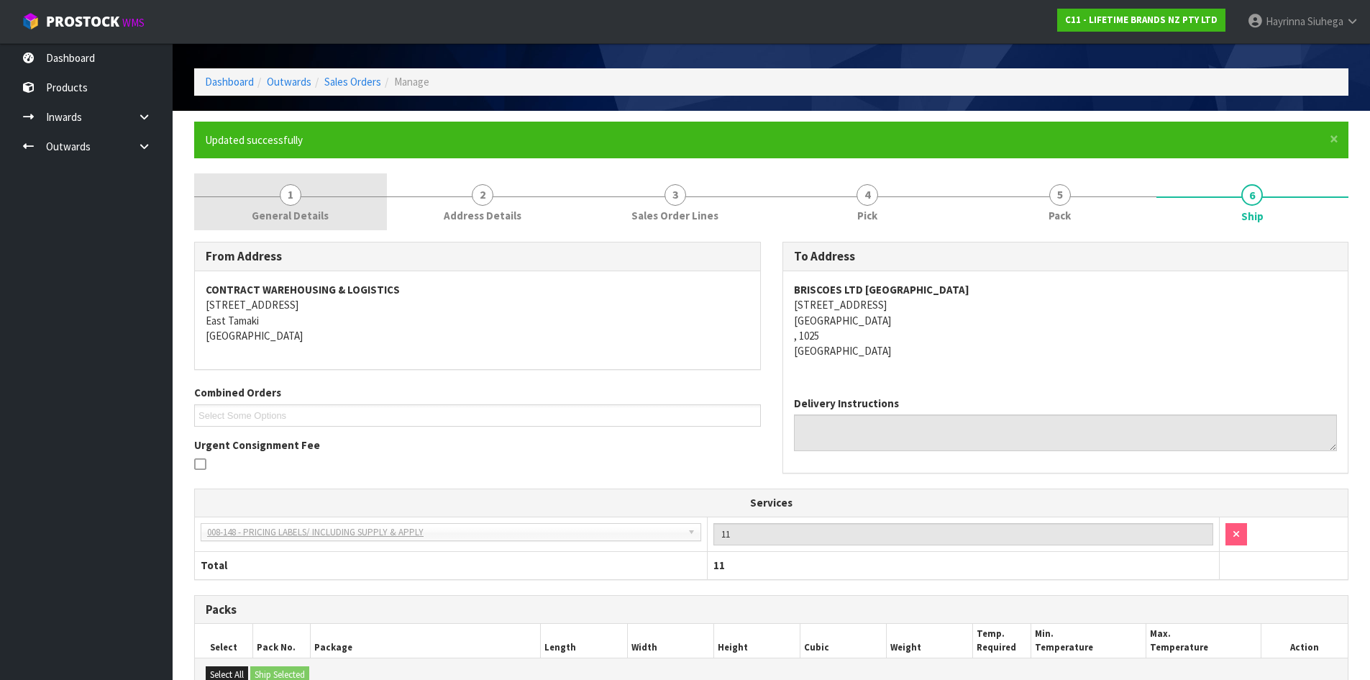
scroll to position [0, 0]
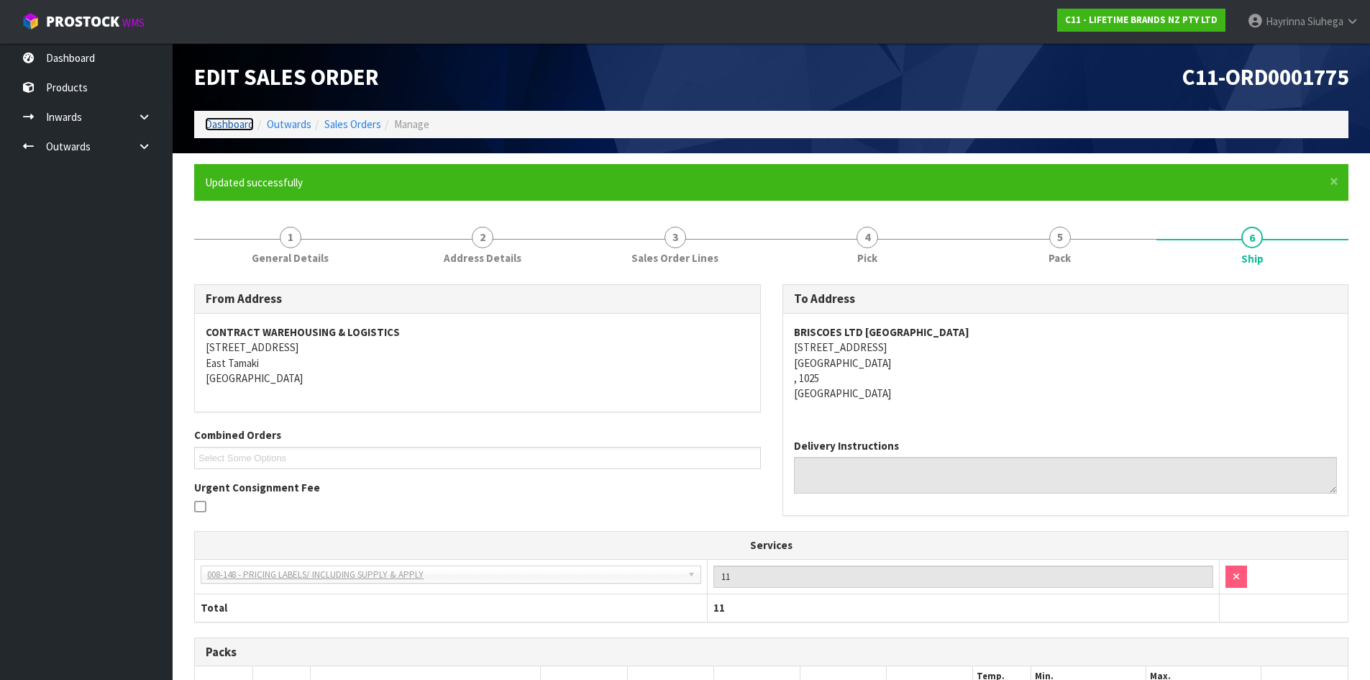
click at [229, 124] on link "Dashboard" at bounding box center [229, 124] width 49 height 14
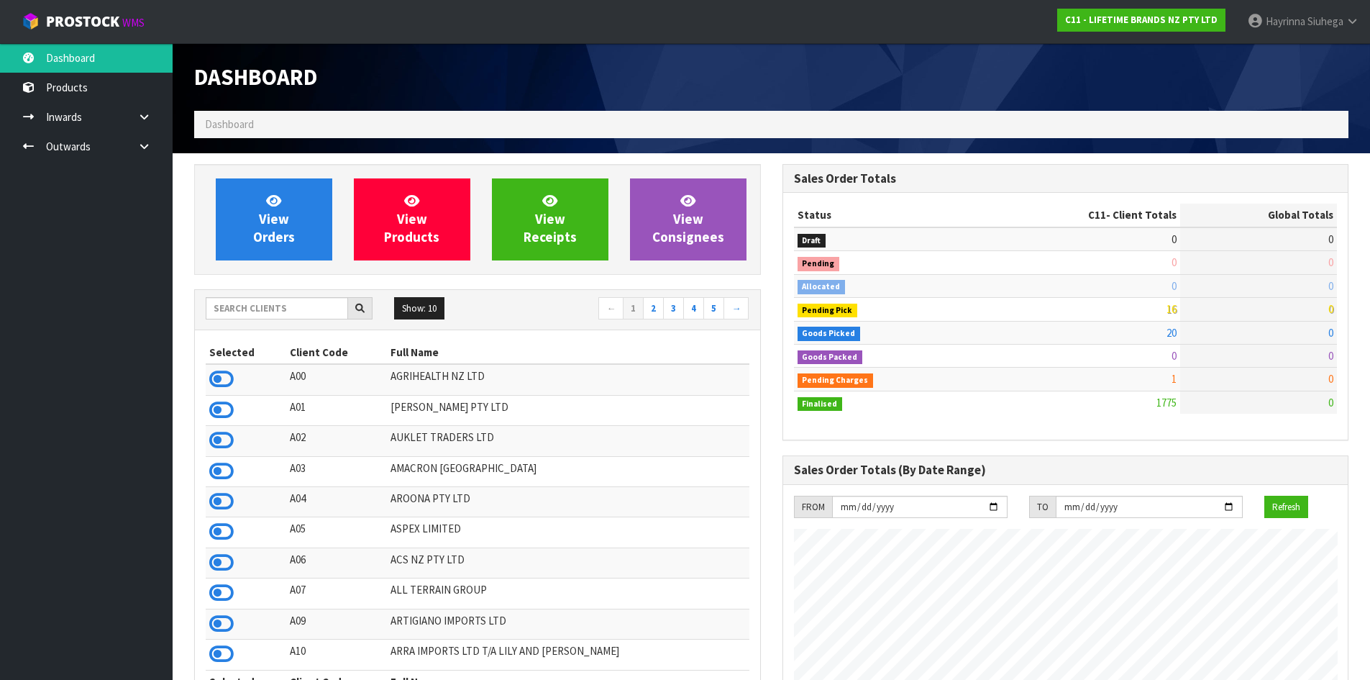
scroll to position [1090, 588]
click at [284, 225] on span "View Orders" at bounding box center [274, 219] width 42 height 54
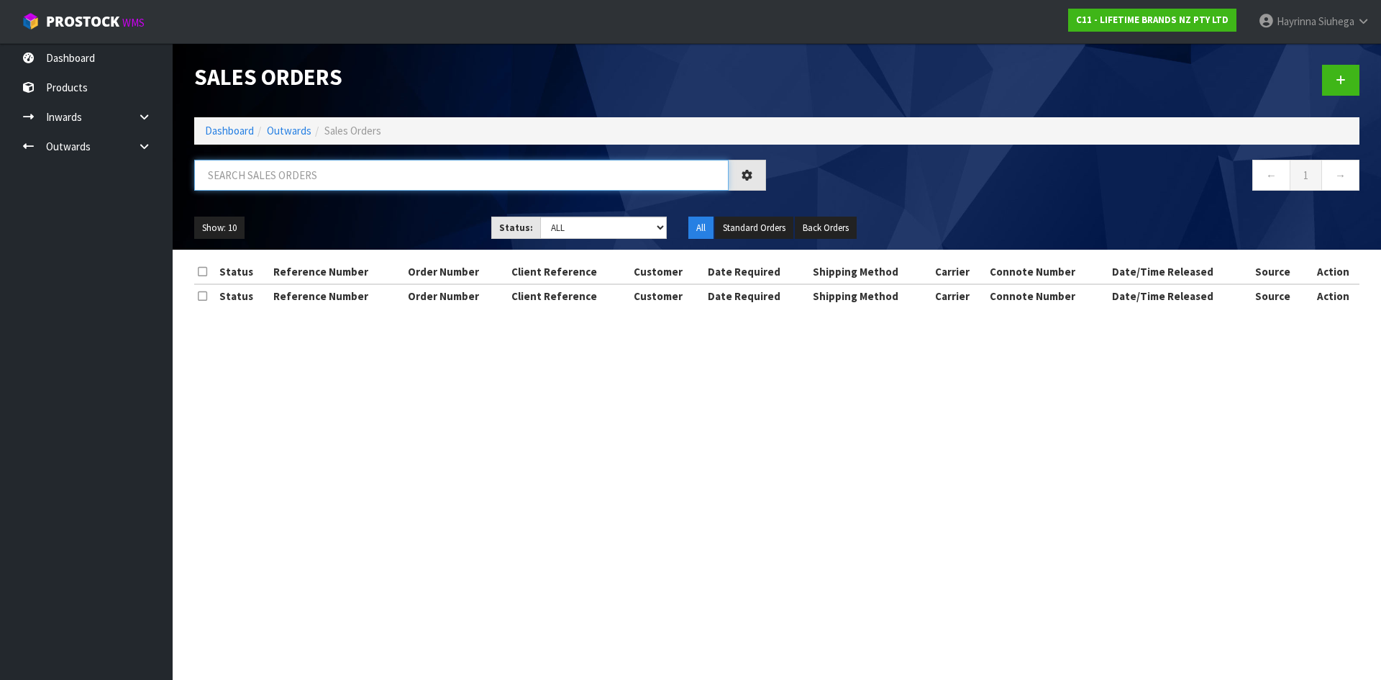
click at [306, 187] on input "text" at bounding box center [461, 175] width 534 height 31
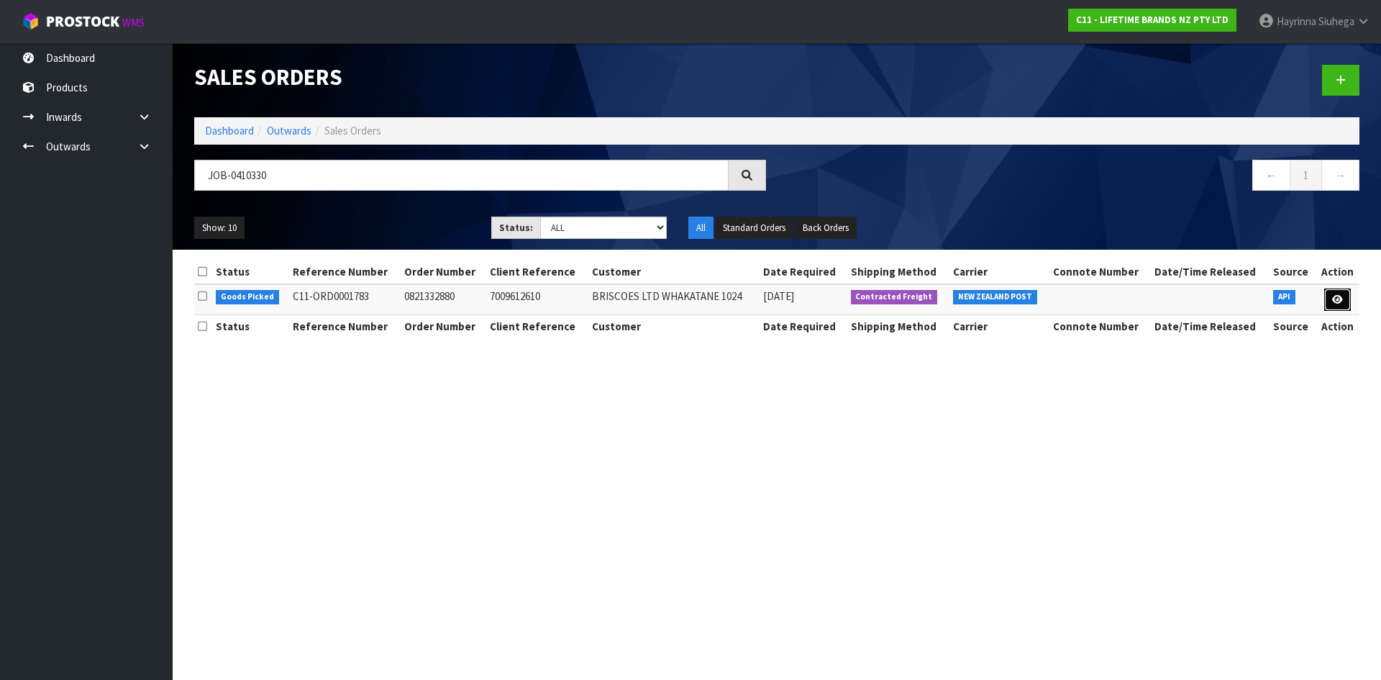
click at [1342, 299] on icon at bounding box center [1337, 299] width 11 height 9
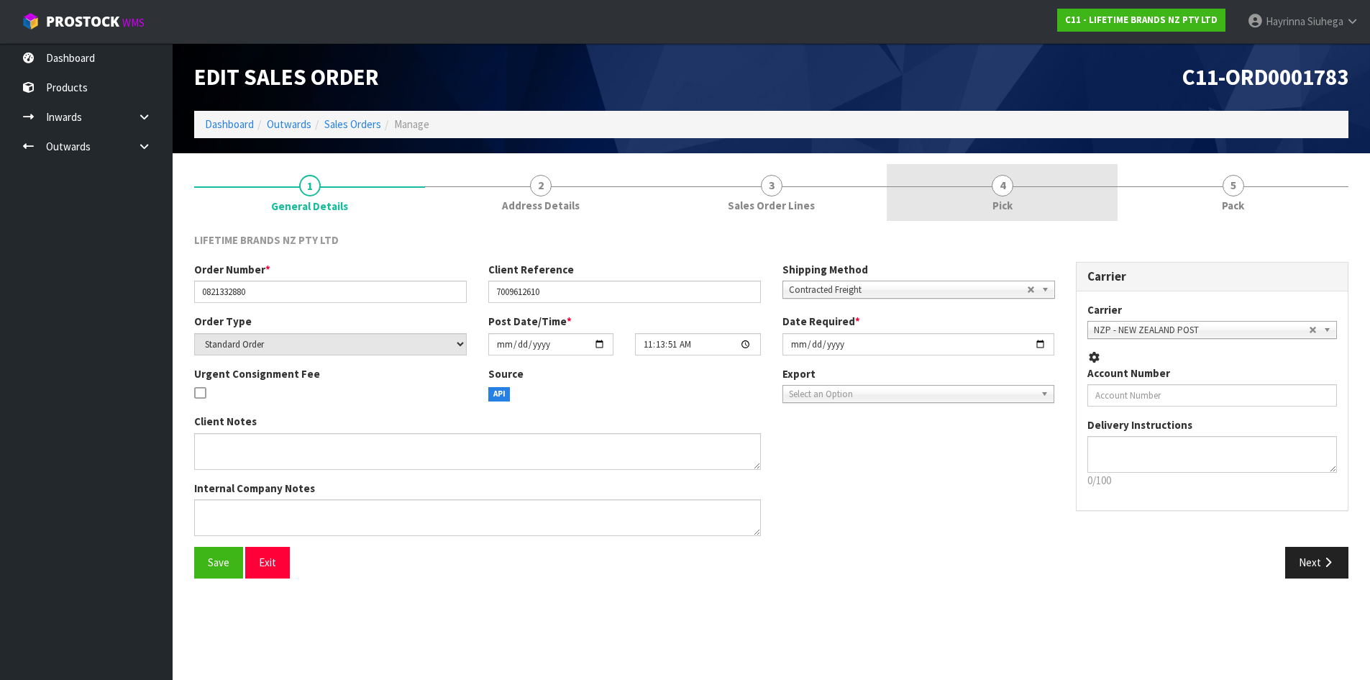
click at [1085, 185] on link "4 Pick" at bounding box center [1002, 192] width 231 height 57
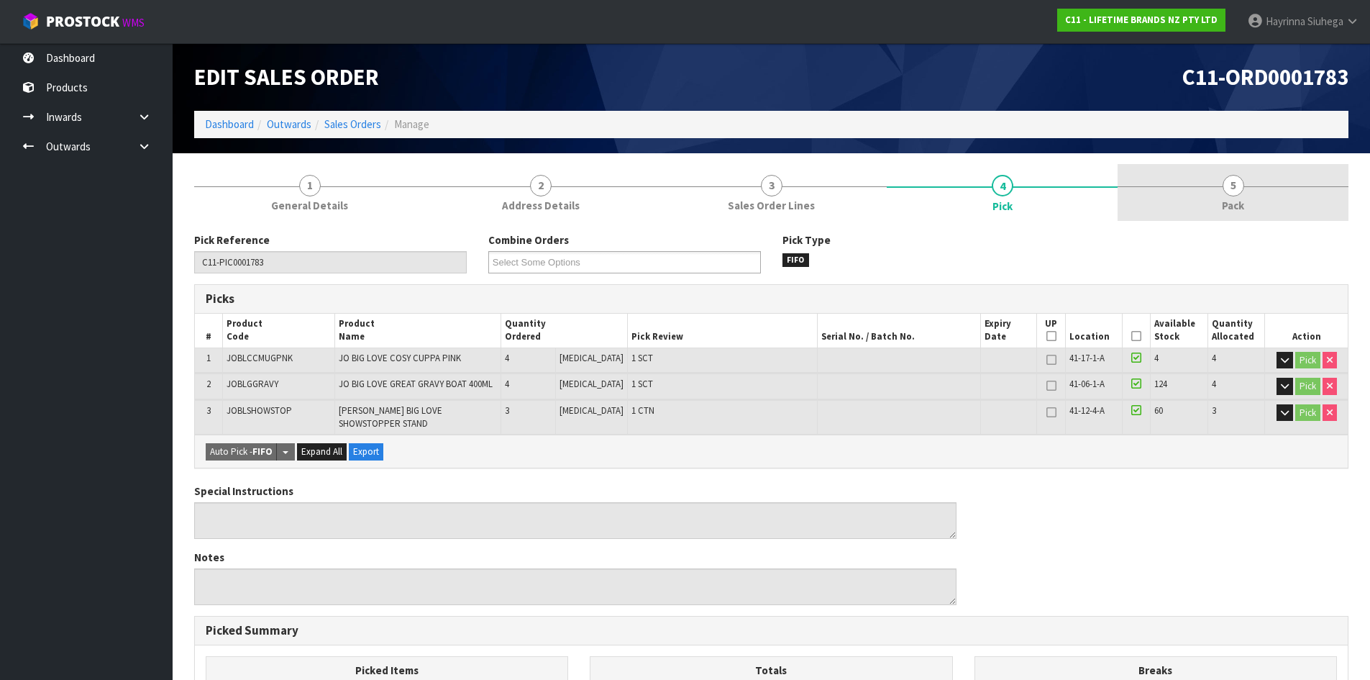
click at [1173, 187] on link "5 Pack" at bounding box center [1233, 192] width 231 height 57
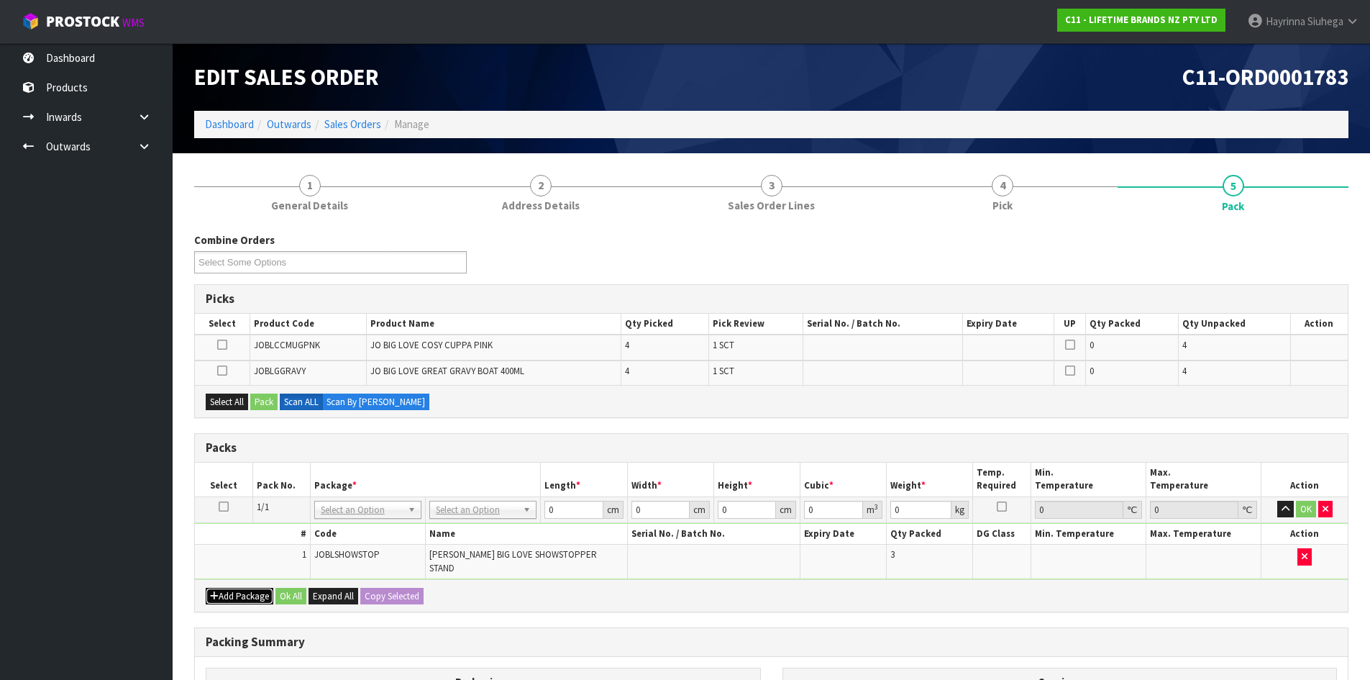
click at [219, 588] on button "Add Package" at bounding box center [240, 596] width 68 height 17
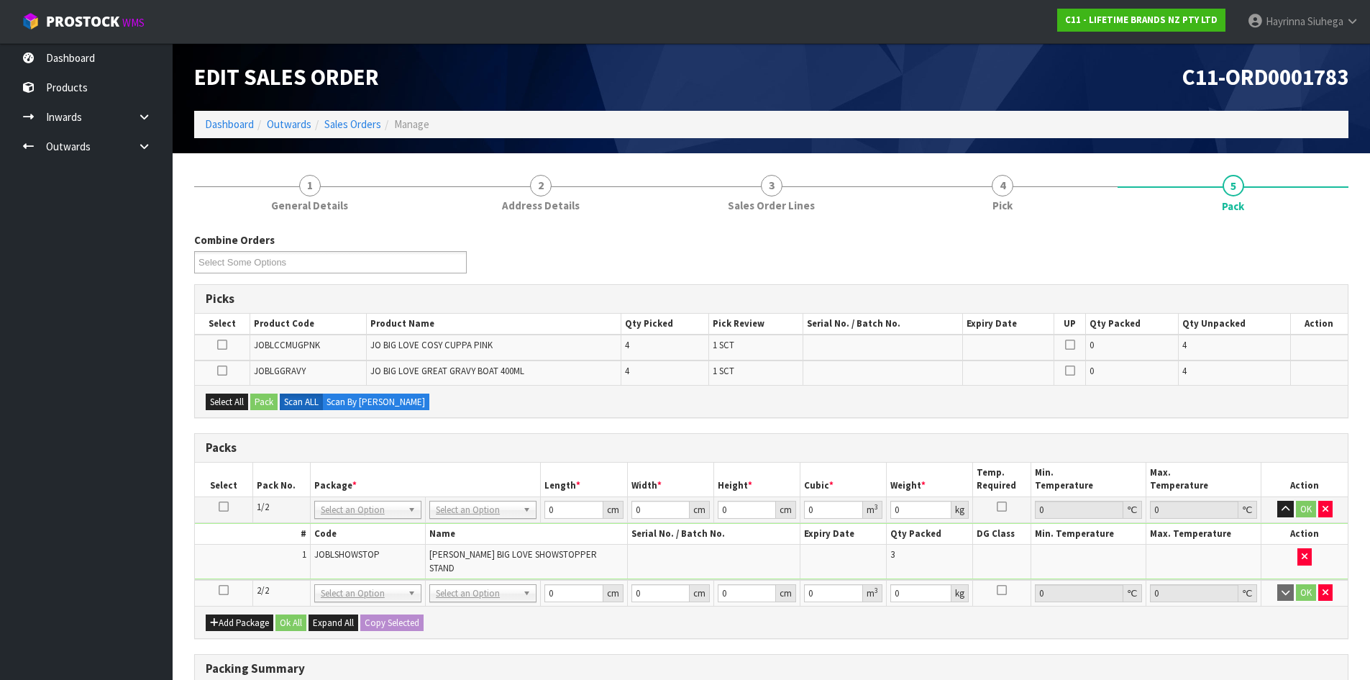
click at [219, 590] on icon at bounding box center [224, 590] width 10 height 1
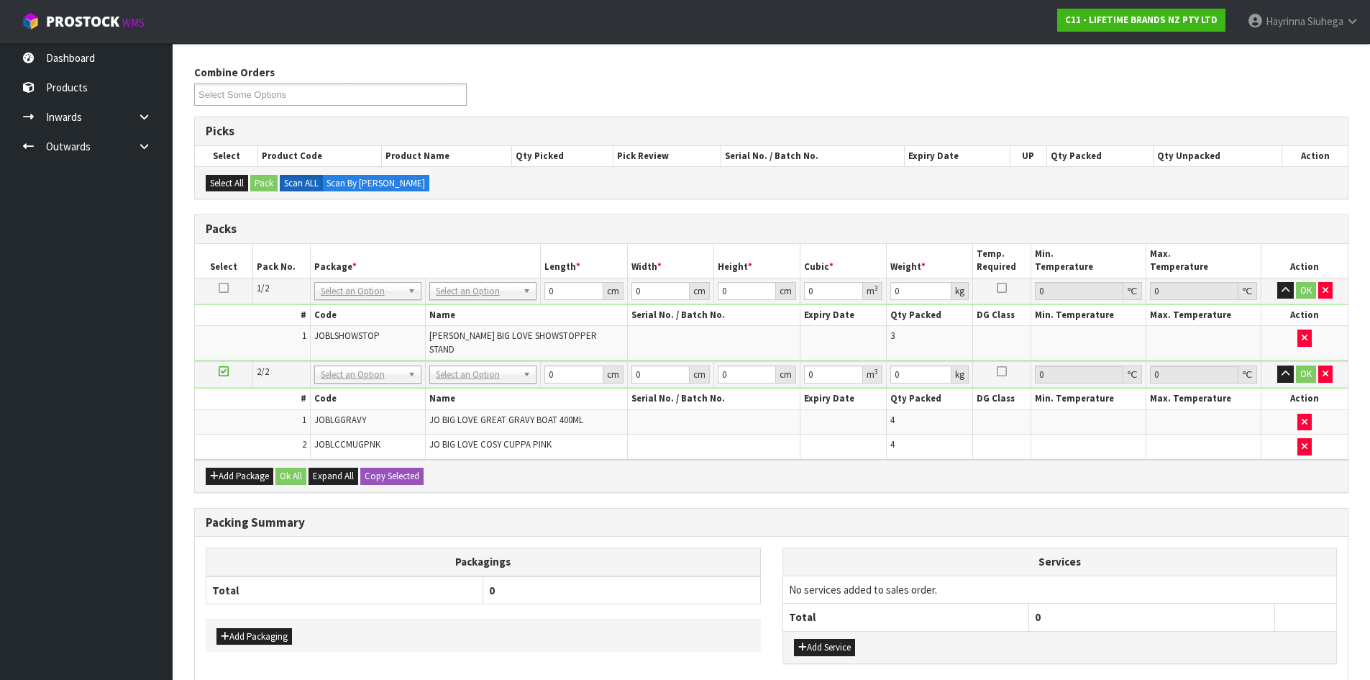
scroll to position [237, 0]
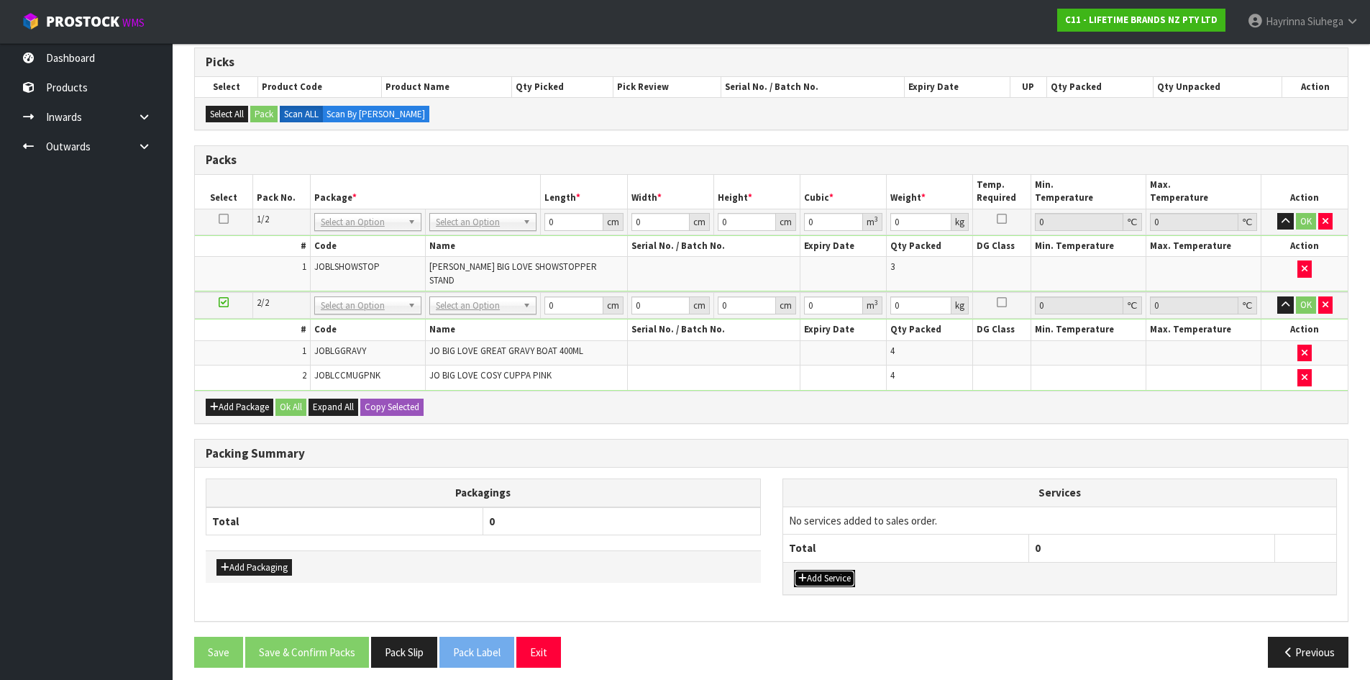
click at [833, 570] on button "Add Service" at bounding box center [824, 578] width 61 height 17
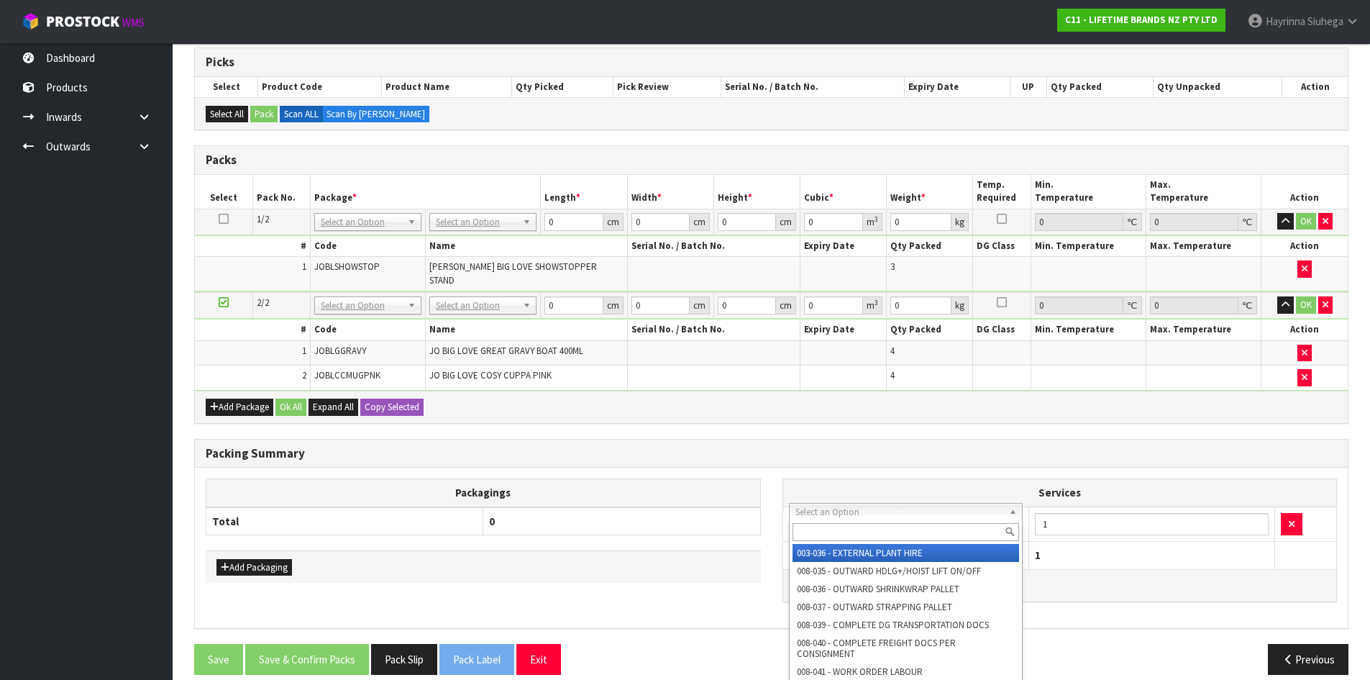
click at [832, 524] on input "text" at bounding box center [906, 532] width 227 height 18
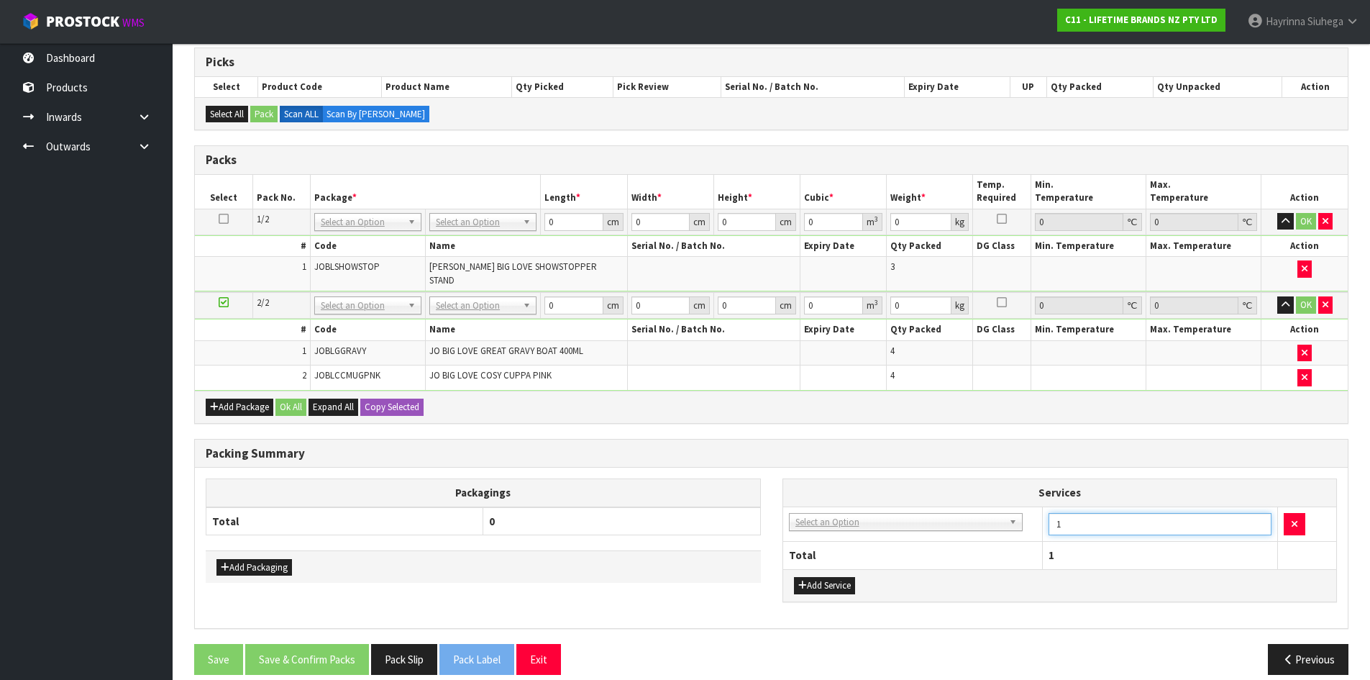
drag, startPoint x: 1055, startPoint y: 511, endPoint x: 1025, endPoint y: 516, distance: 29.9
click at [1025, 516] on tr "003-036 - EXTERNAL PLANT HIRE 008-035 - OUTWARD HDLG+/HOIST LIFT ON/OFF 008-036…" at bounding box center [1060, 523] width 554 height 35
drag, startPoint x: 873, startPoint y: 511, endPoint x: 868, endPoint y: 527, distance: 17.1
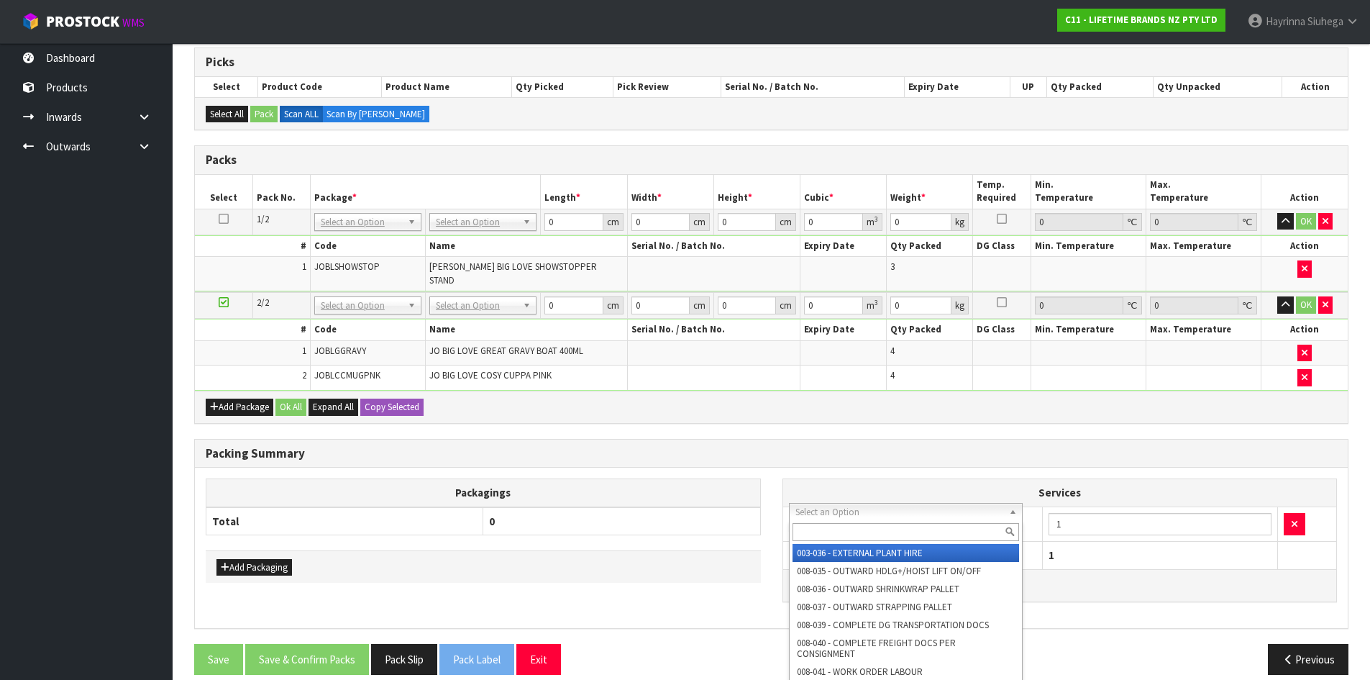
click at [860, 542] on div at bounding box center [906, 532] width 233 height 24
click at [924, 524] on input "text" at bounding box center [906, 532] width 227 height 18
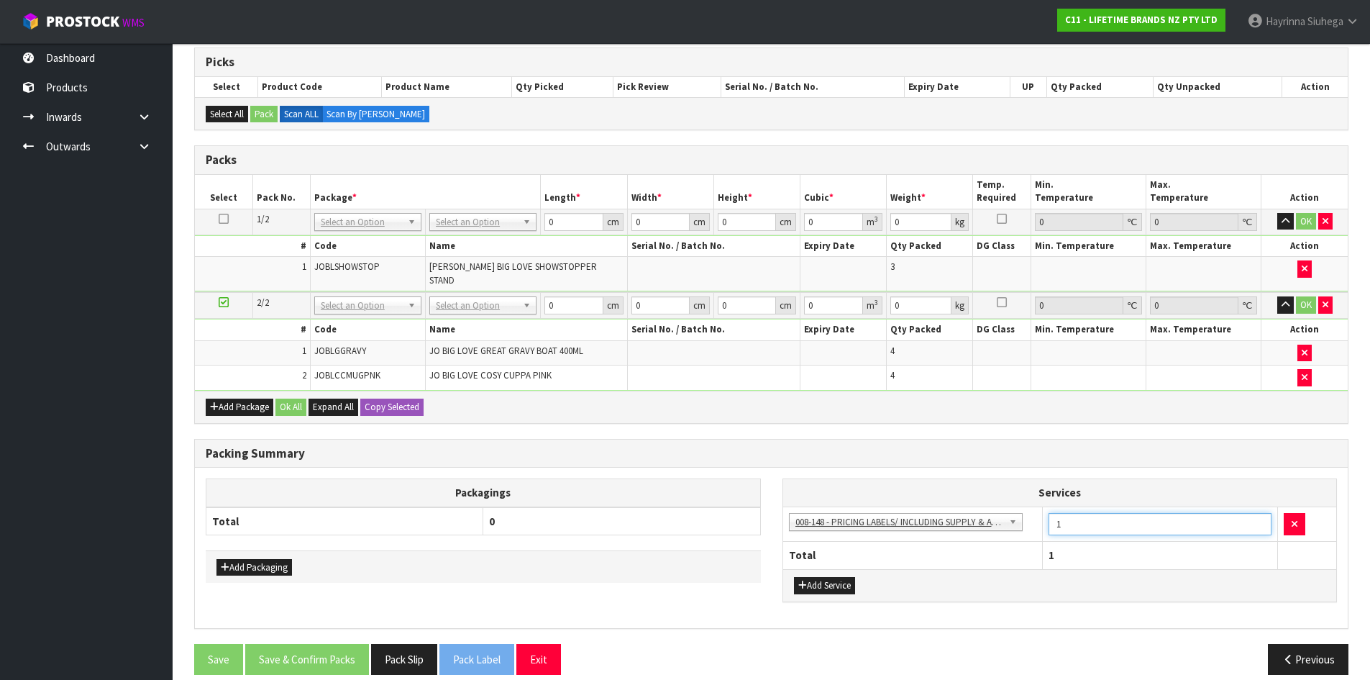
click at [914, 510] on tr "003-036 - EXTERNAL PLANT HIRE 008-035 - OUTWARD HDLG+/HOIST LIFT ON/OFF 008-036…" at bounding box center [1060, 523] width 554 height 35
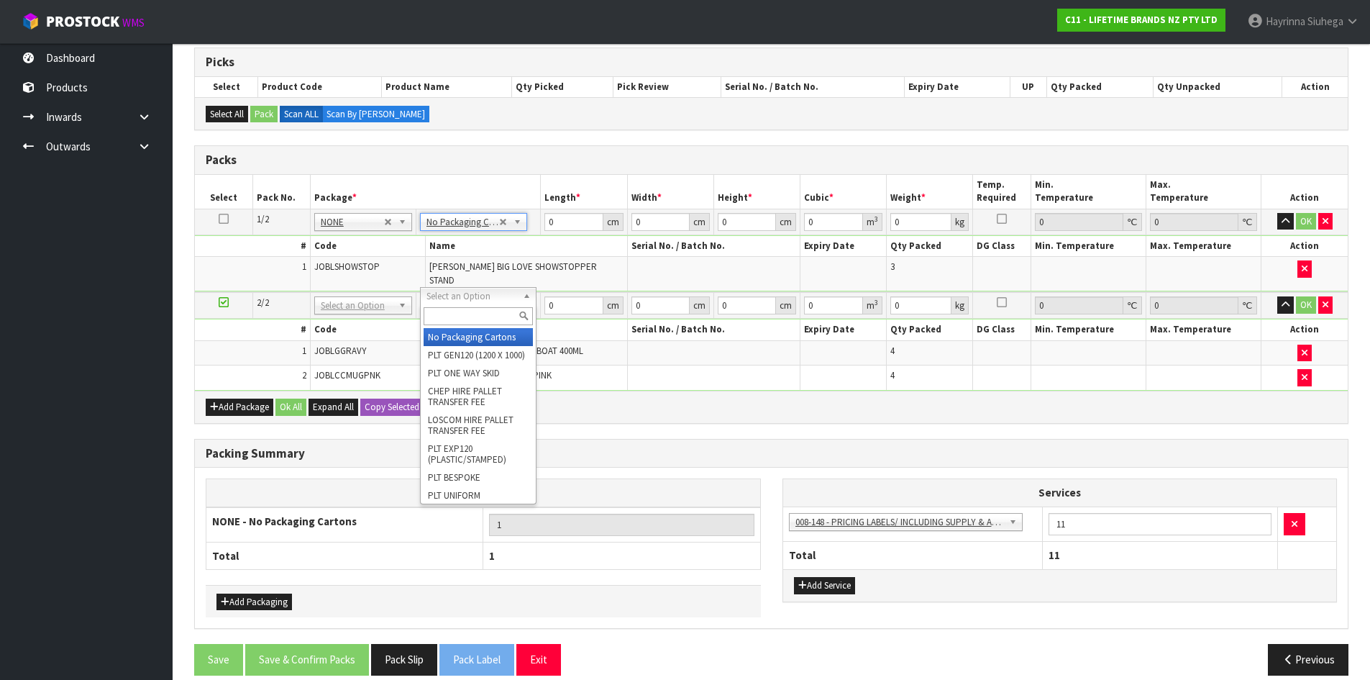
click at [468, 313] on input "text" at bounding box center [478, 316] width 109 height 18
drag, startPoint x: 457, startPoint y: 344, endPoint x: 461, endPoint y: 327, distance: 17.1
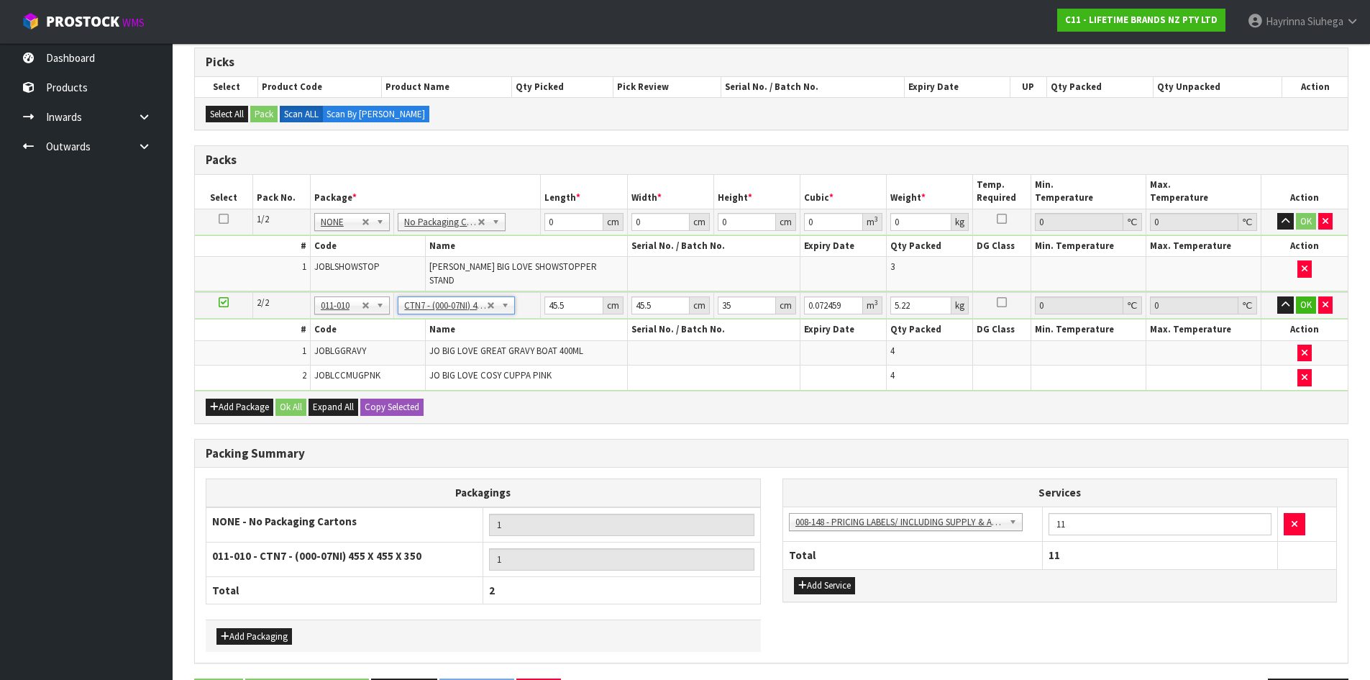
click at [542, 222] on td "0 cm" at bounding box center [584, 222] width 86 height 26
click at [554, 226] on input "0" at bounding box center [574, 222] width 58 height 18
click at [552, 226] on input "0" at bounding box center [574, 222] width 58 height 18
click button "OK" at bounding box center [1306, 221] width 20 height 17
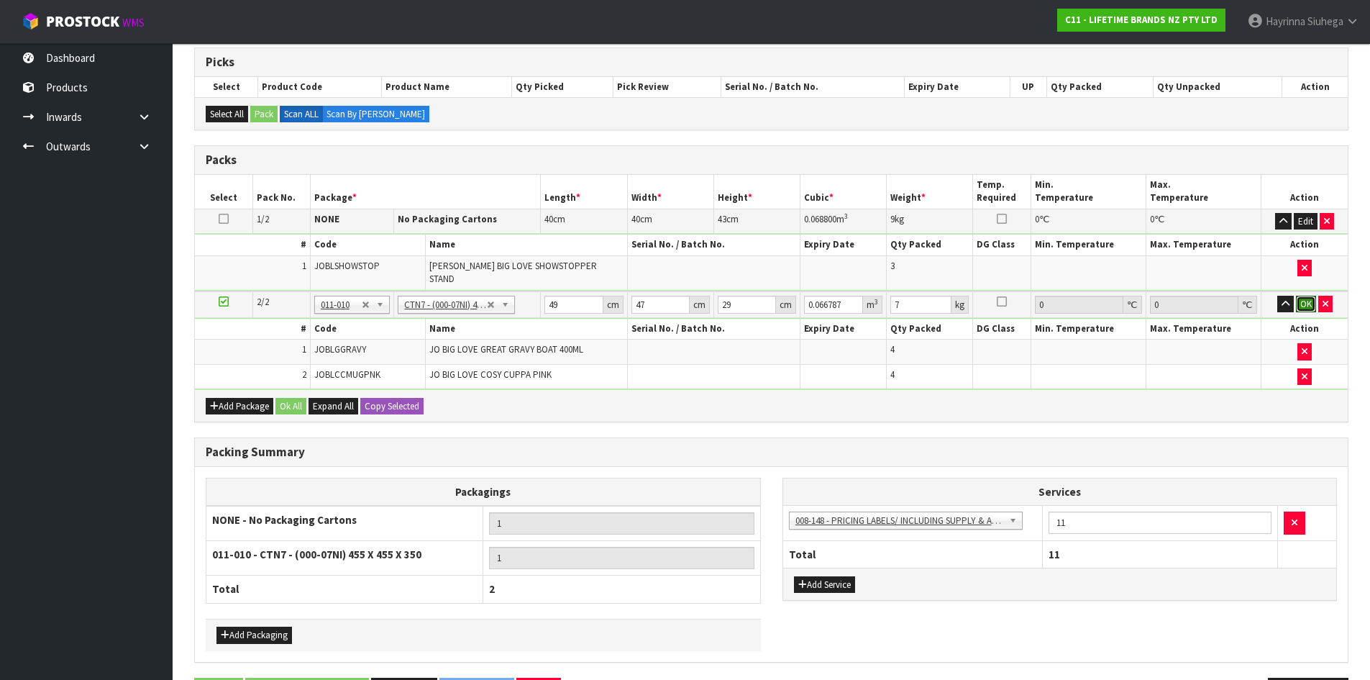
click button "OK" at bounding box center [1306, 304] width 20 height 17
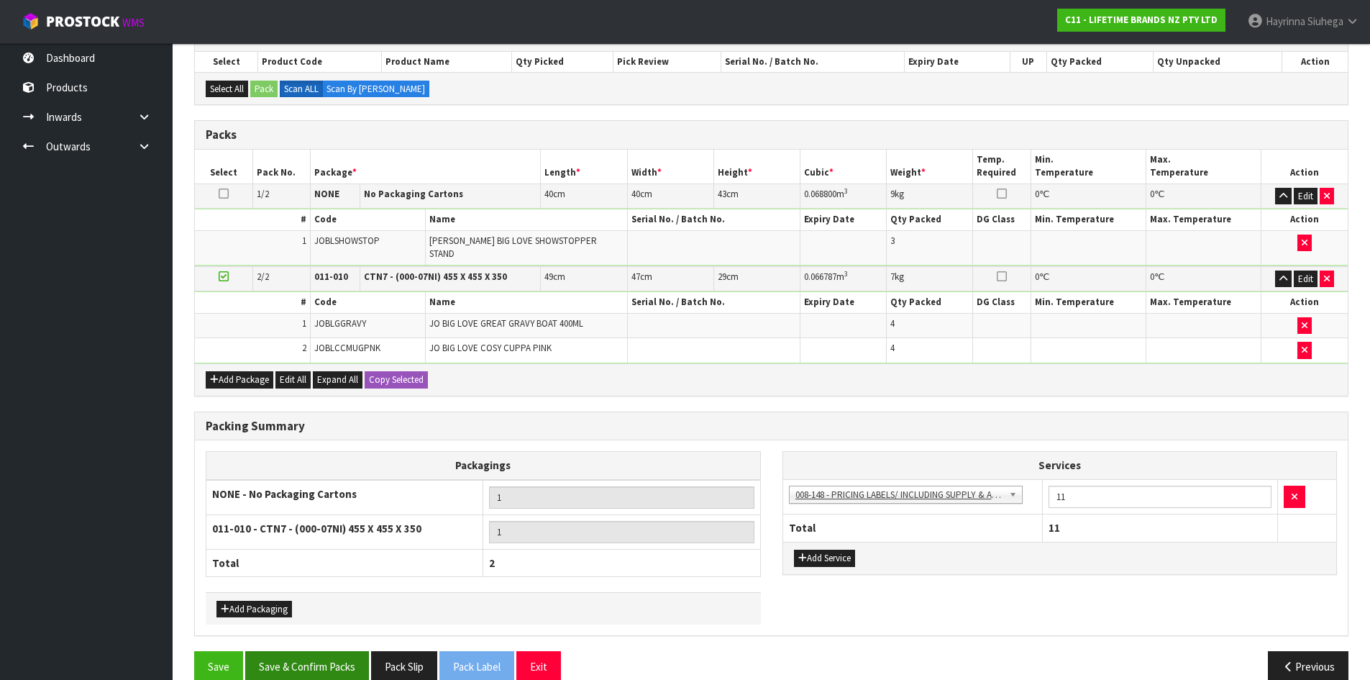
scroll to position [276, 0]
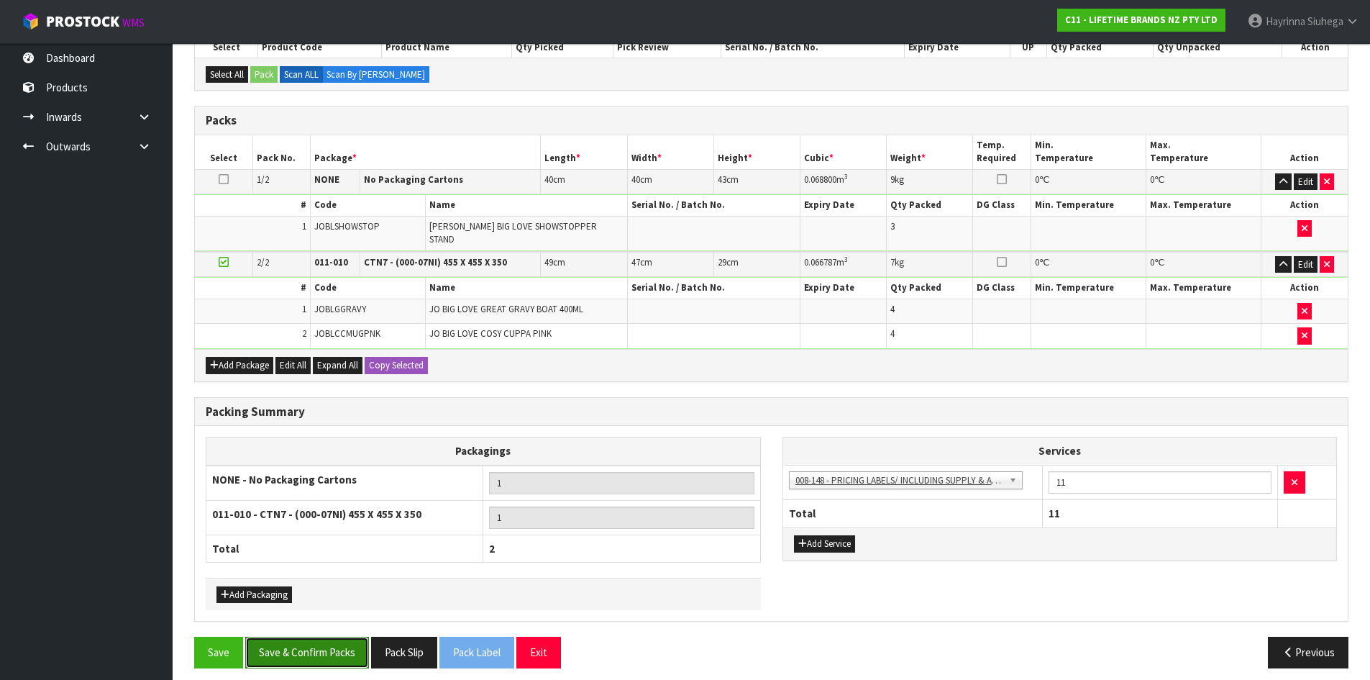
click at [323, 637] on button "Save & Confirm Packs" at bounding box center [307, 652] width 124 height 31
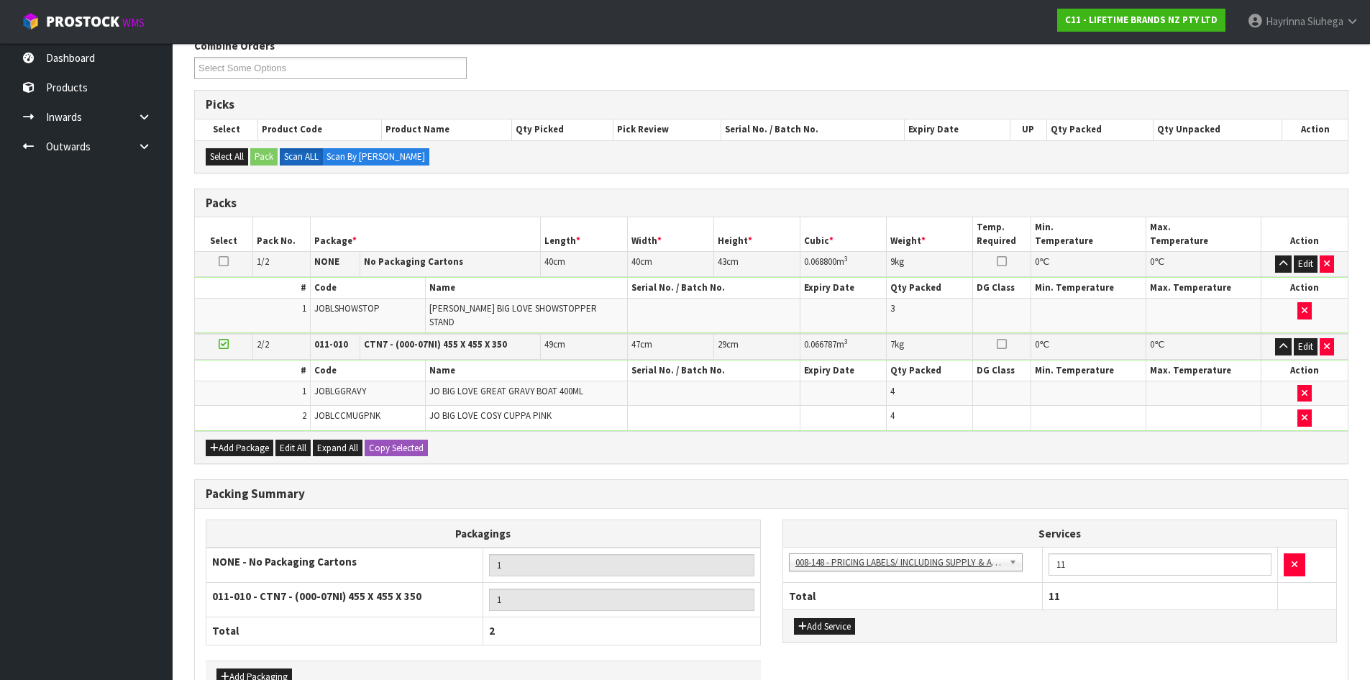
scroll to position [178, 0]
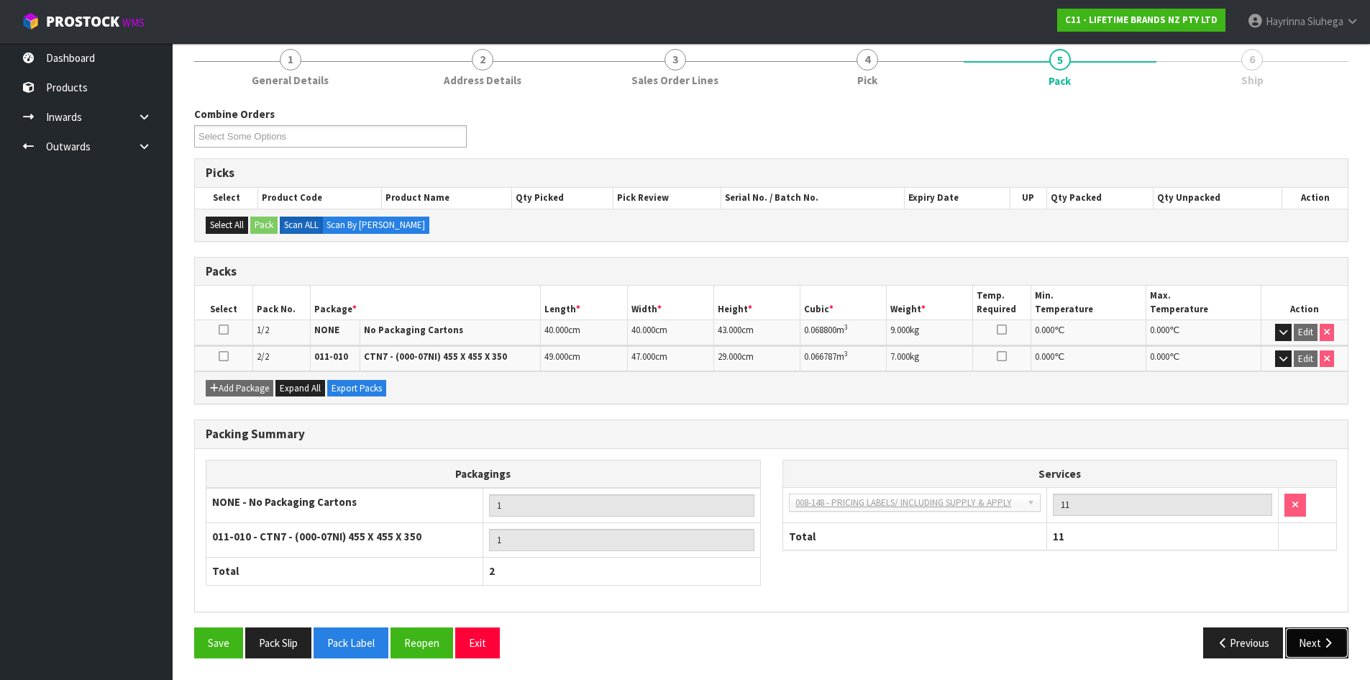
click at [1344, 642] on button "Next" at bounding box center [1316, 642] width 63 height 31
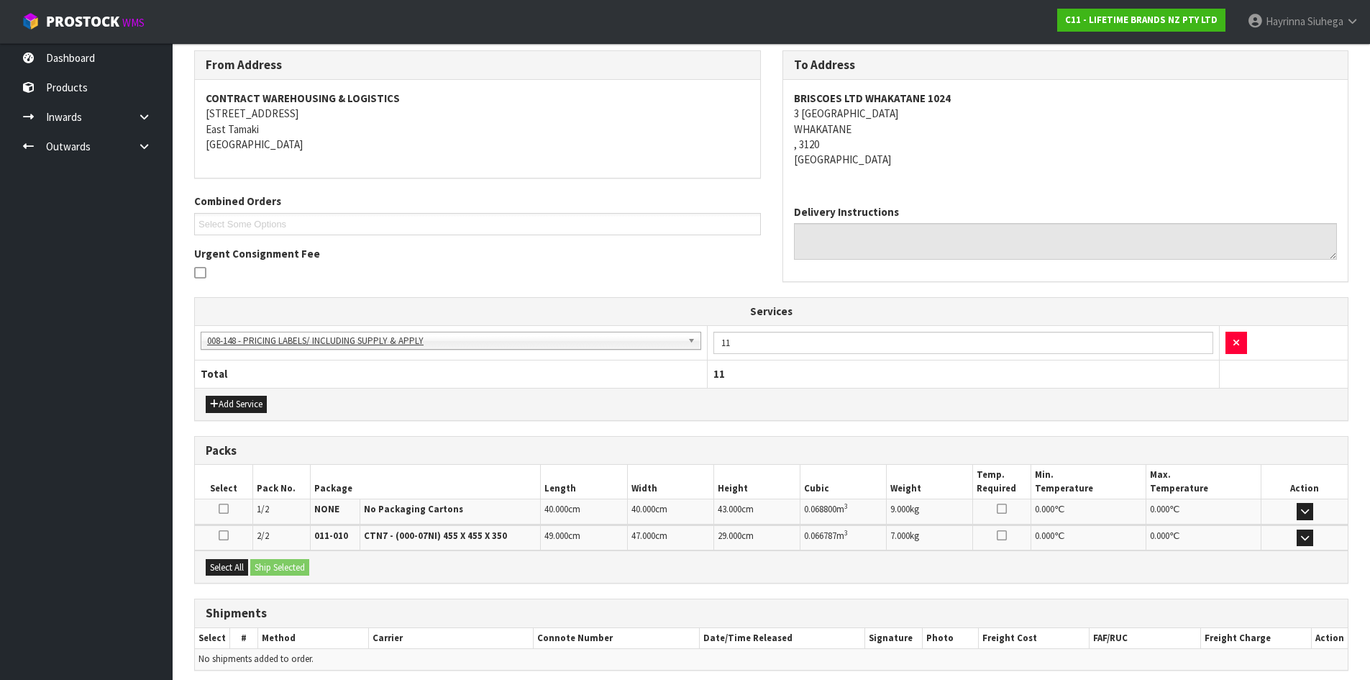
scroll to position [292, 0]
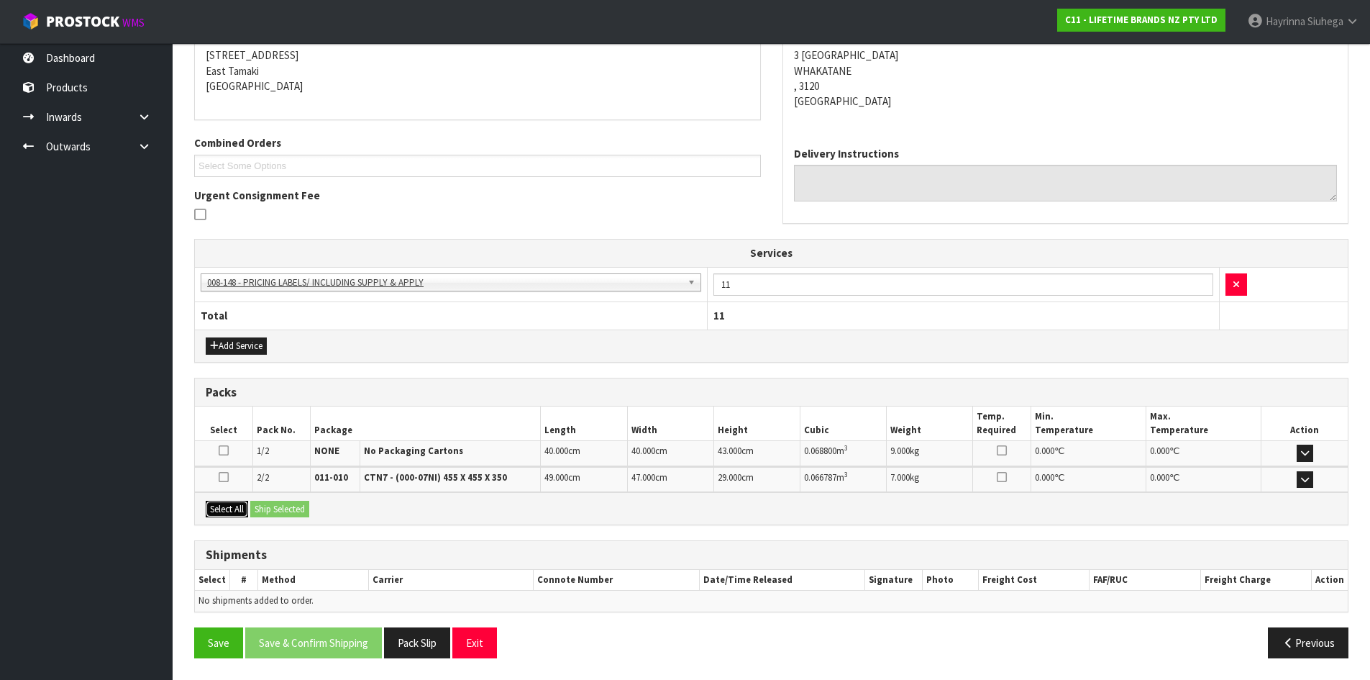
drag, startPoint x: 228, startPoint y: 511, endPoint x: 301, endPoint y: 506, distance: 72.8
click at [230, 509] on button "Select All" at bounding box center [227, 509] width 42 height 17
click at [301, 506] on button "Ship Selected" at bounding box center [279, 509] width 59 height 17
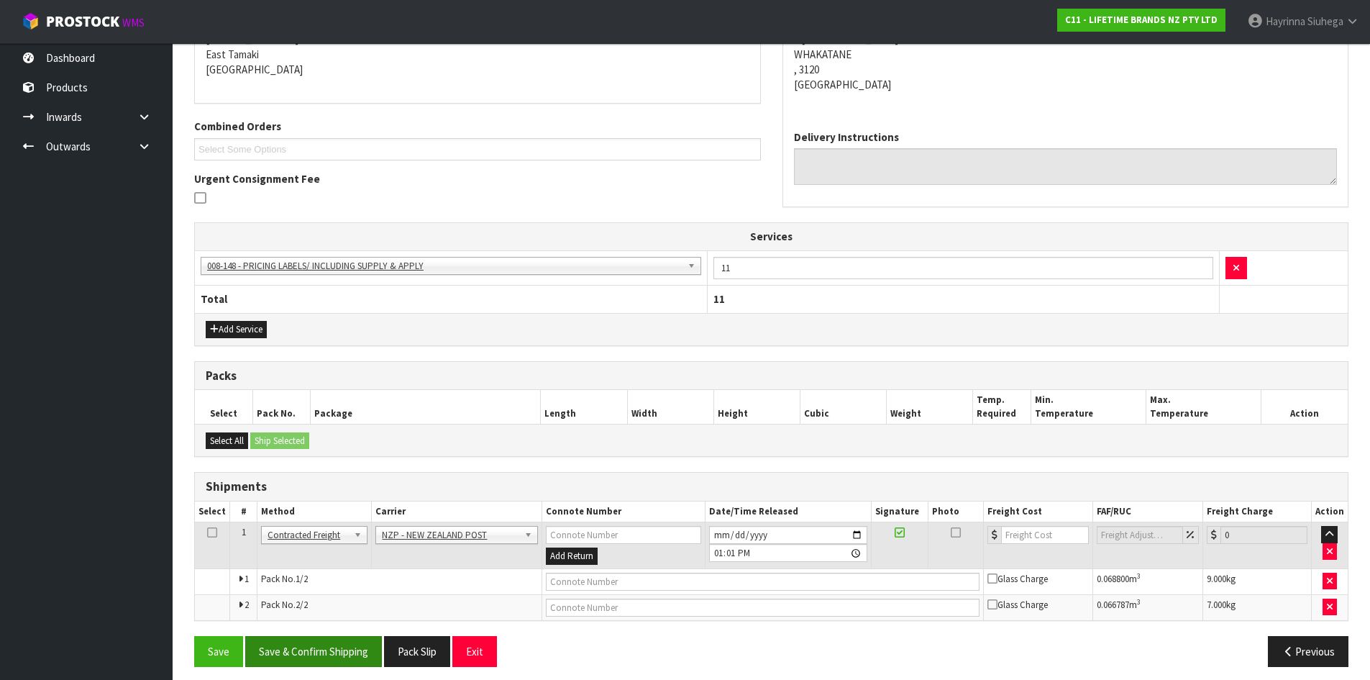
scroll to position [317, 0]
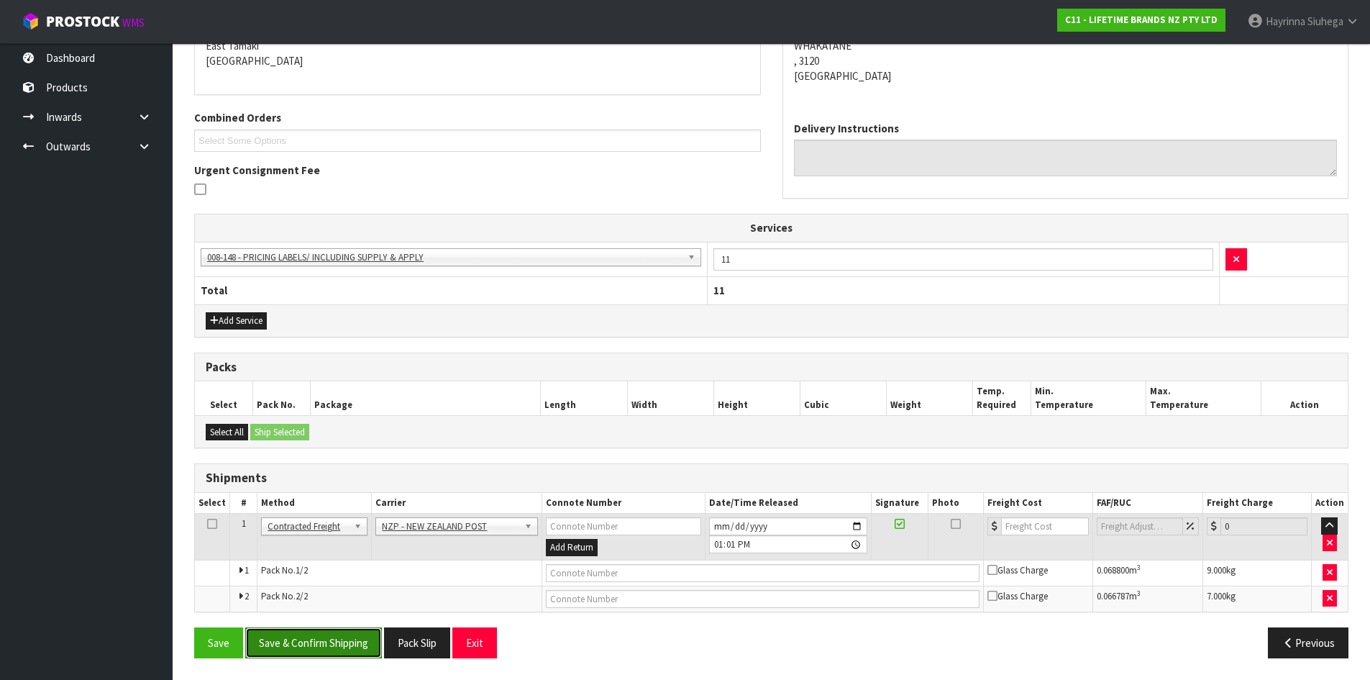
click at [345, 655] on button "Save & Confirm Shipping" at bounding box center [313, 642] width 137 height 31
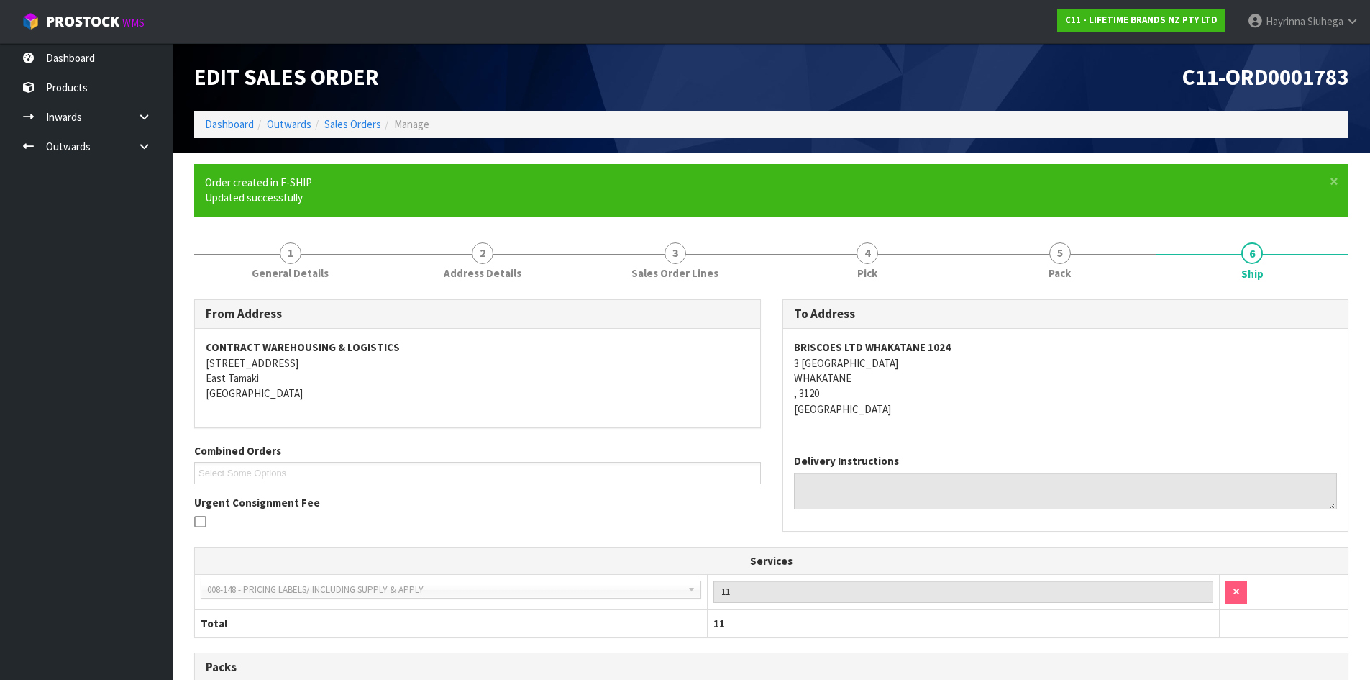
scroll to position [296, 0]
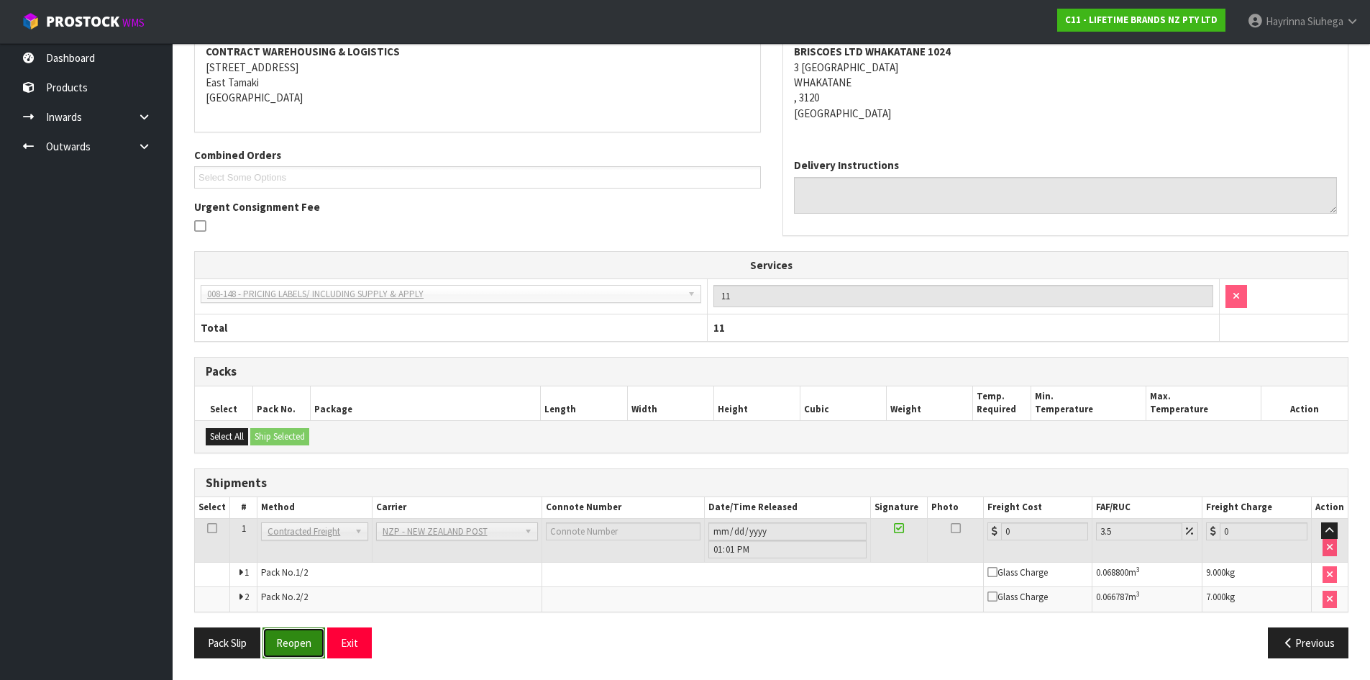
click at [309, 642] on button "Reopen" at bounding box center [294, 642] width 63 height 31
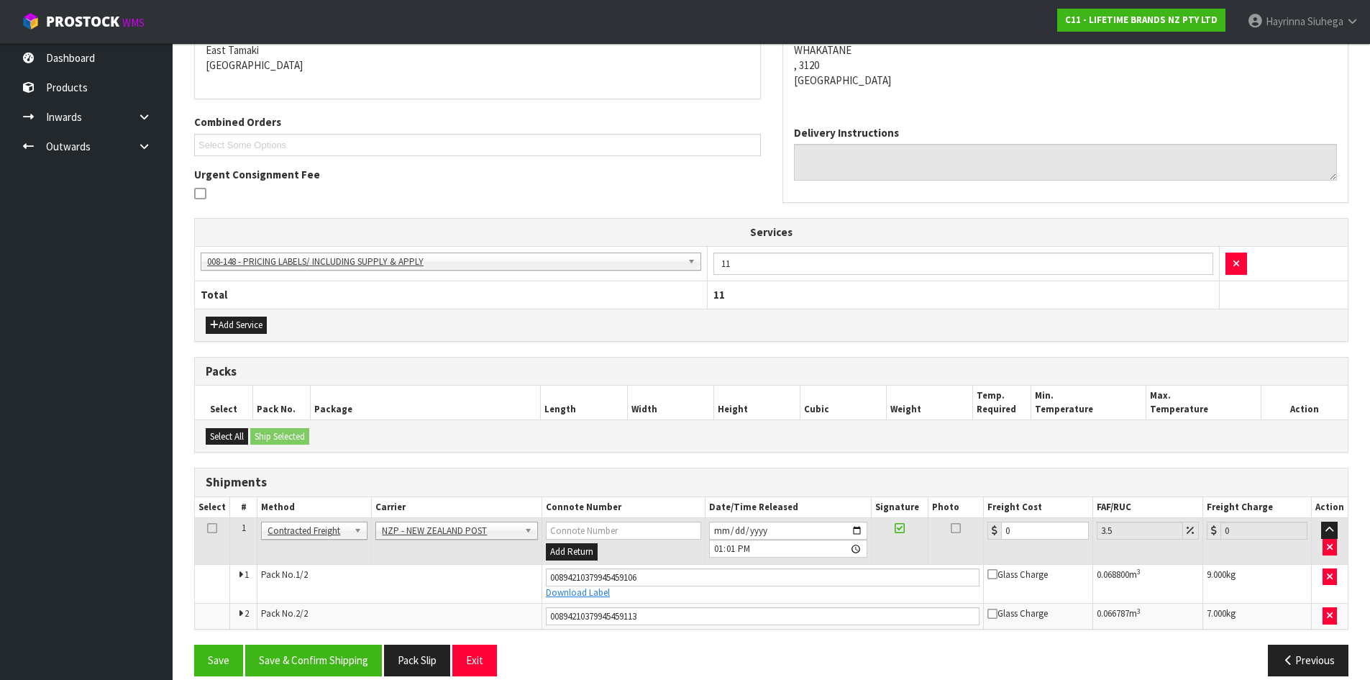
scroll to position [331, 0]
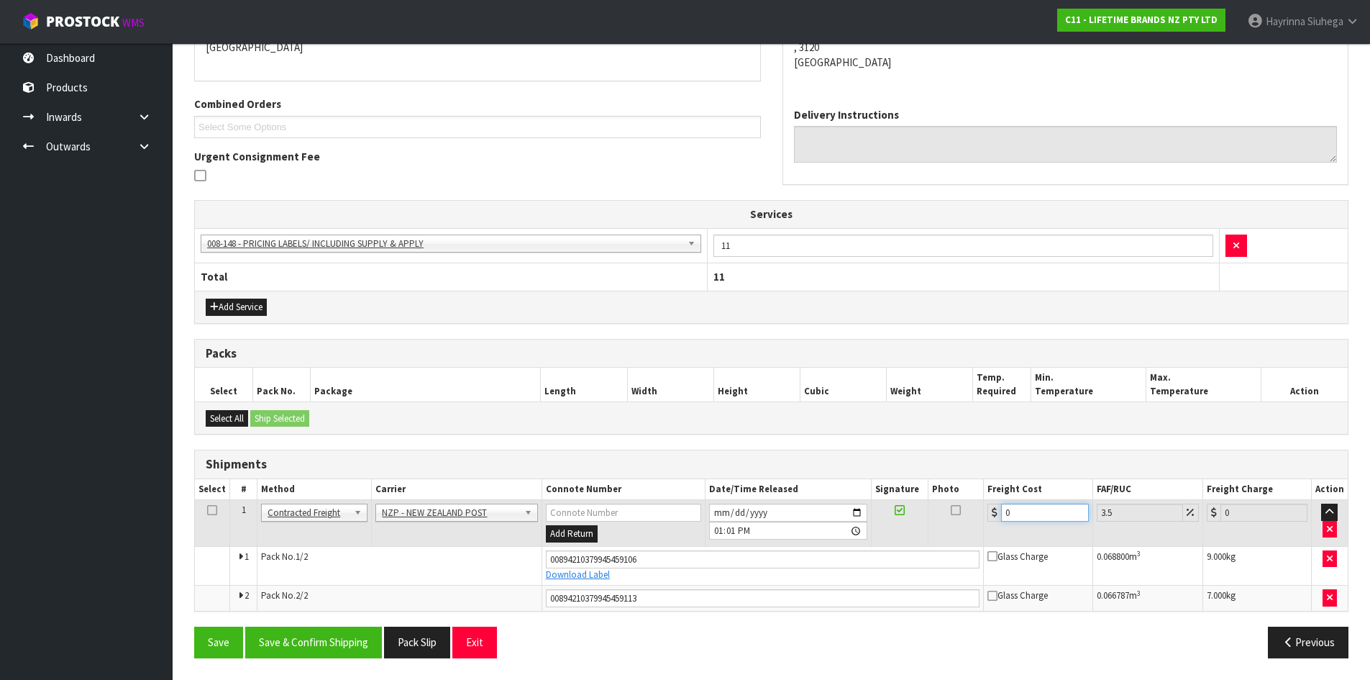
drag, startPoint x: 1024, startPoint y: 516, endPoint x: 739, endPoint y: 492, distance: 285.8
click at [740, 493] on table "Select # Method Carrier Connote Number Date/Time Released Signature Photo Freig…" at bounding box center [771, 545] width 1153 height 132
click at [194, 627] on button "Save" at bounding box center [218, 642] width 49 height 31
click at [289, 645] on button "Save & Confirm Shipping" at bounding box center [313, 642] width 137 height 31
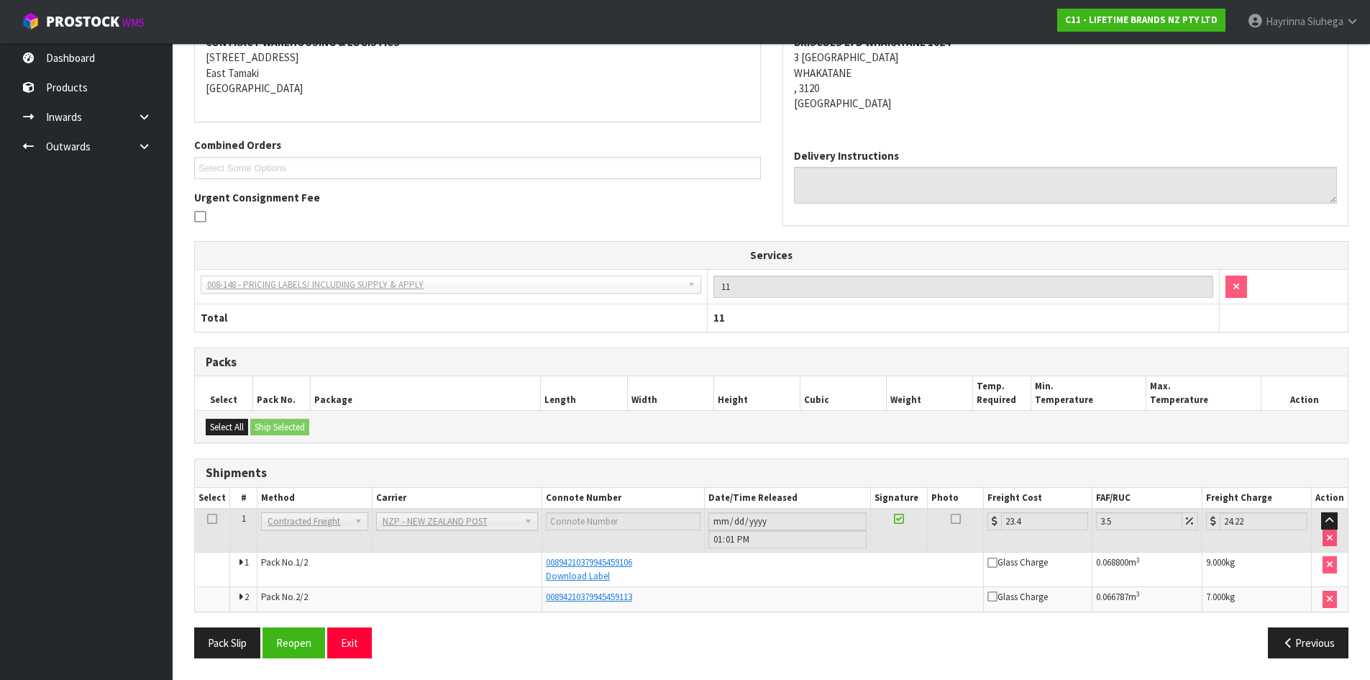
scroll to position [0, 0]
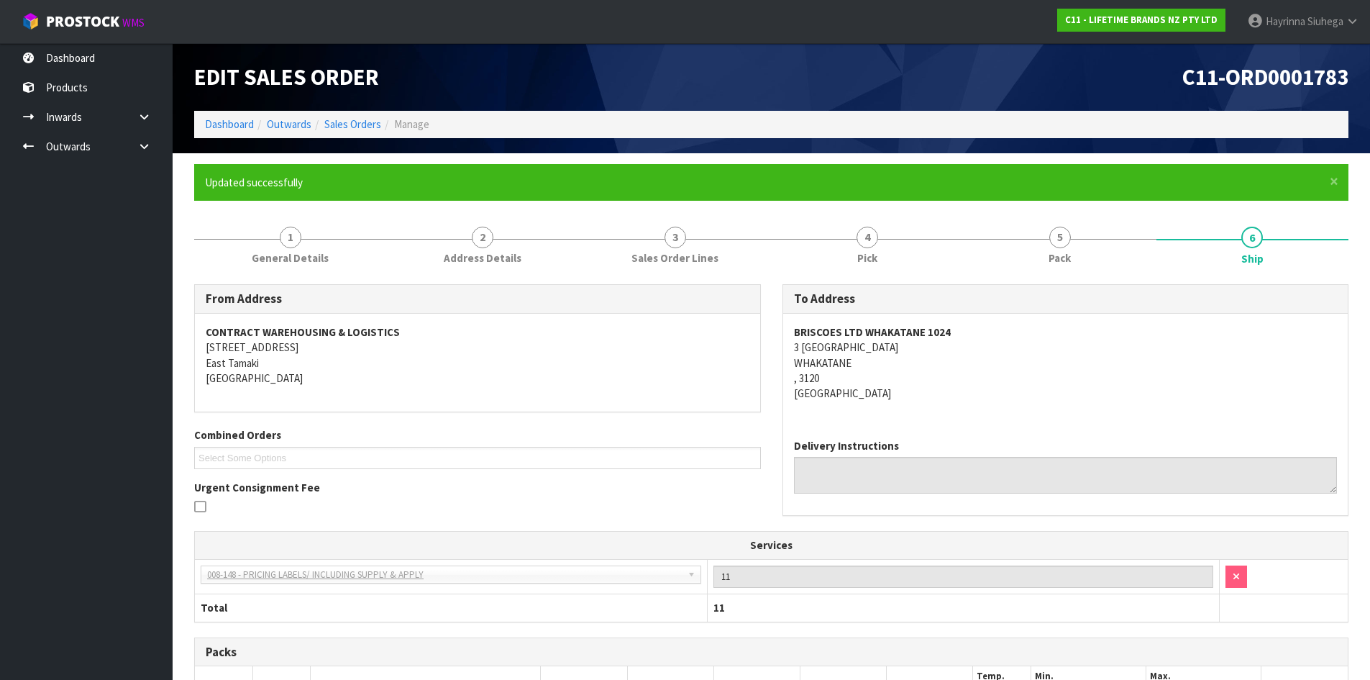
click at [211, 132] on li "Dashboard" at bounding box center [229, 124] width 49 height 15
click at [214, 127] on link "Dashboard" at bounding box center [229, 124] width 49 height 14
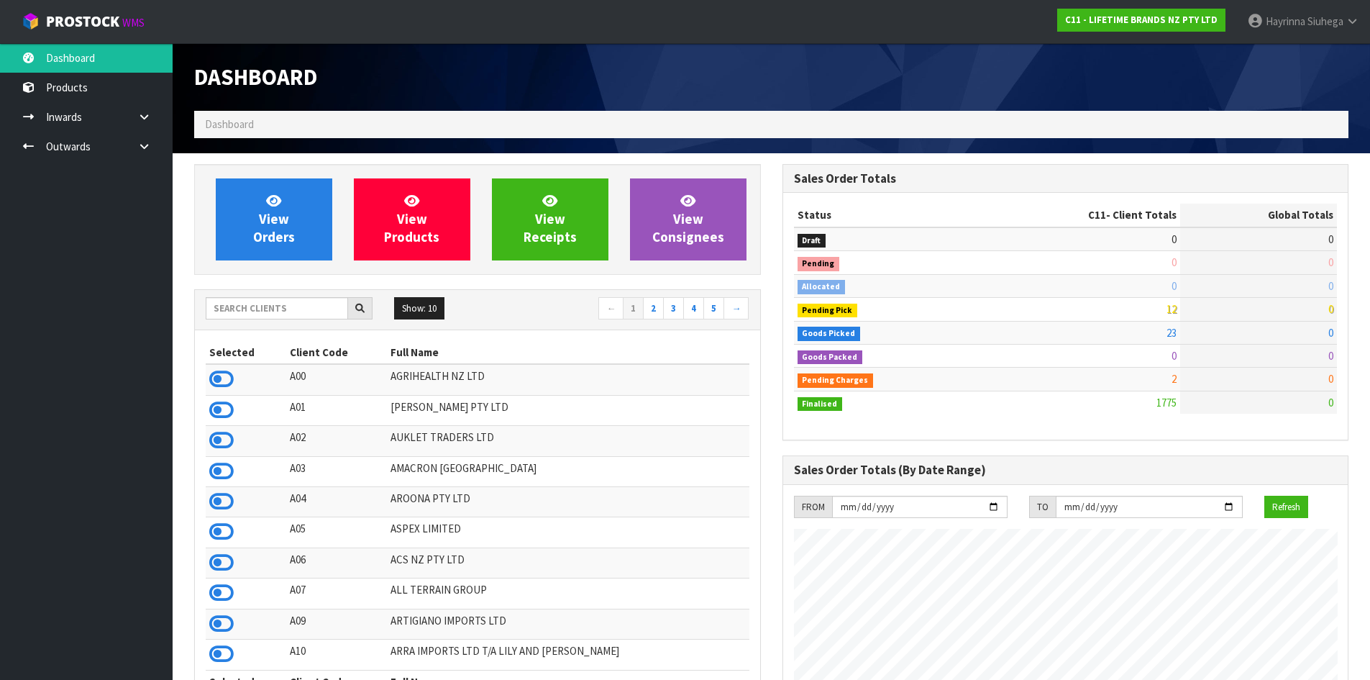
scroll to position [1090, 588]
